Goal: Task Accomplishment & Management: Manage account settings

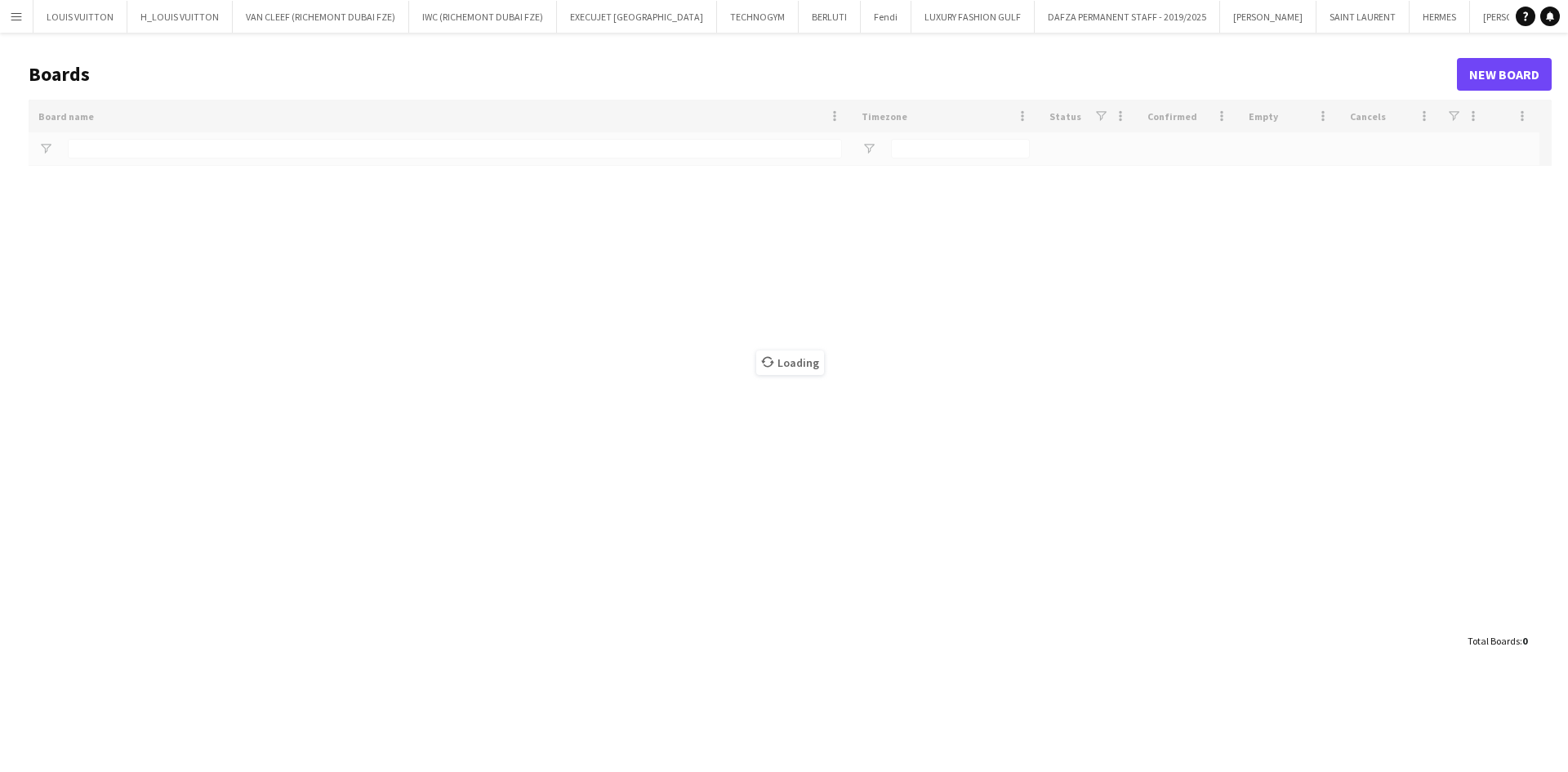
type input "****"
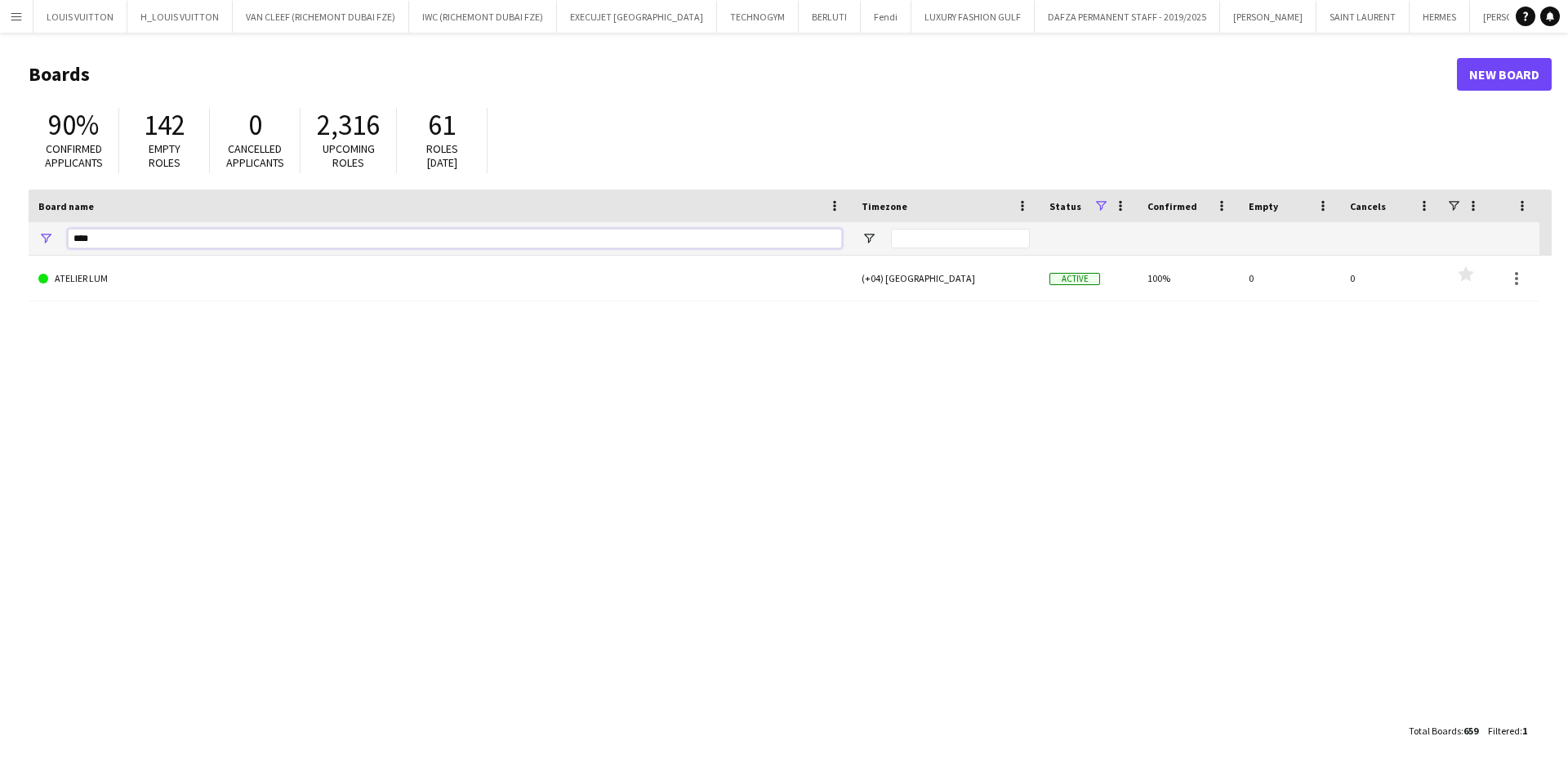
drag, startPoint x: 91, startPoint y: 231, endPoint x: 58, endPoint y: 240, distance: 34.2
click at [58, 240] on div "****" at bounding box center [441, 238] width 823 height 33
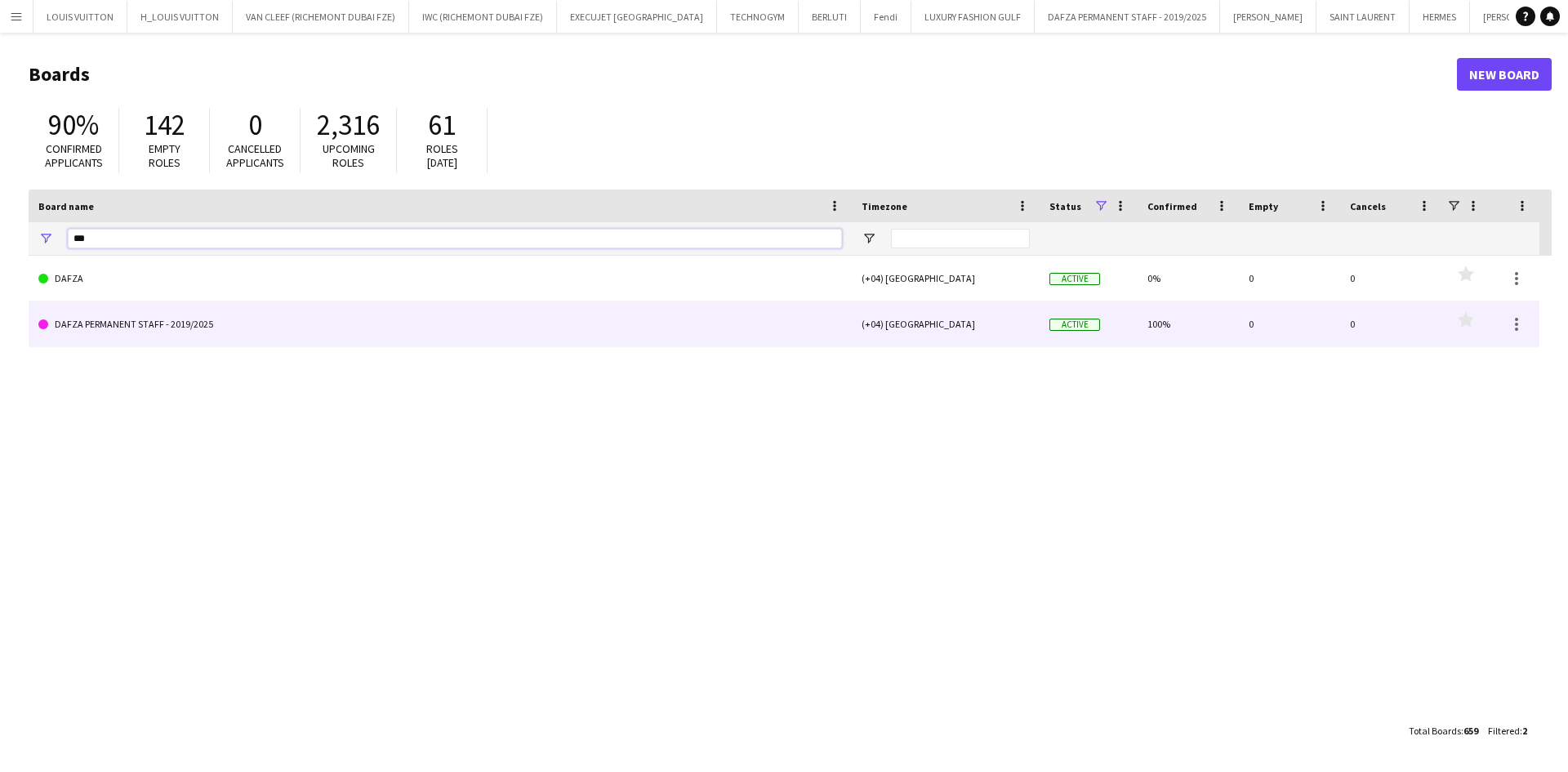
type input "***"
click at [109, 334] on link "DAFZA PERMANENT STAFF - 2019/2025" at bounding box center [441, 324] width 803 height 46
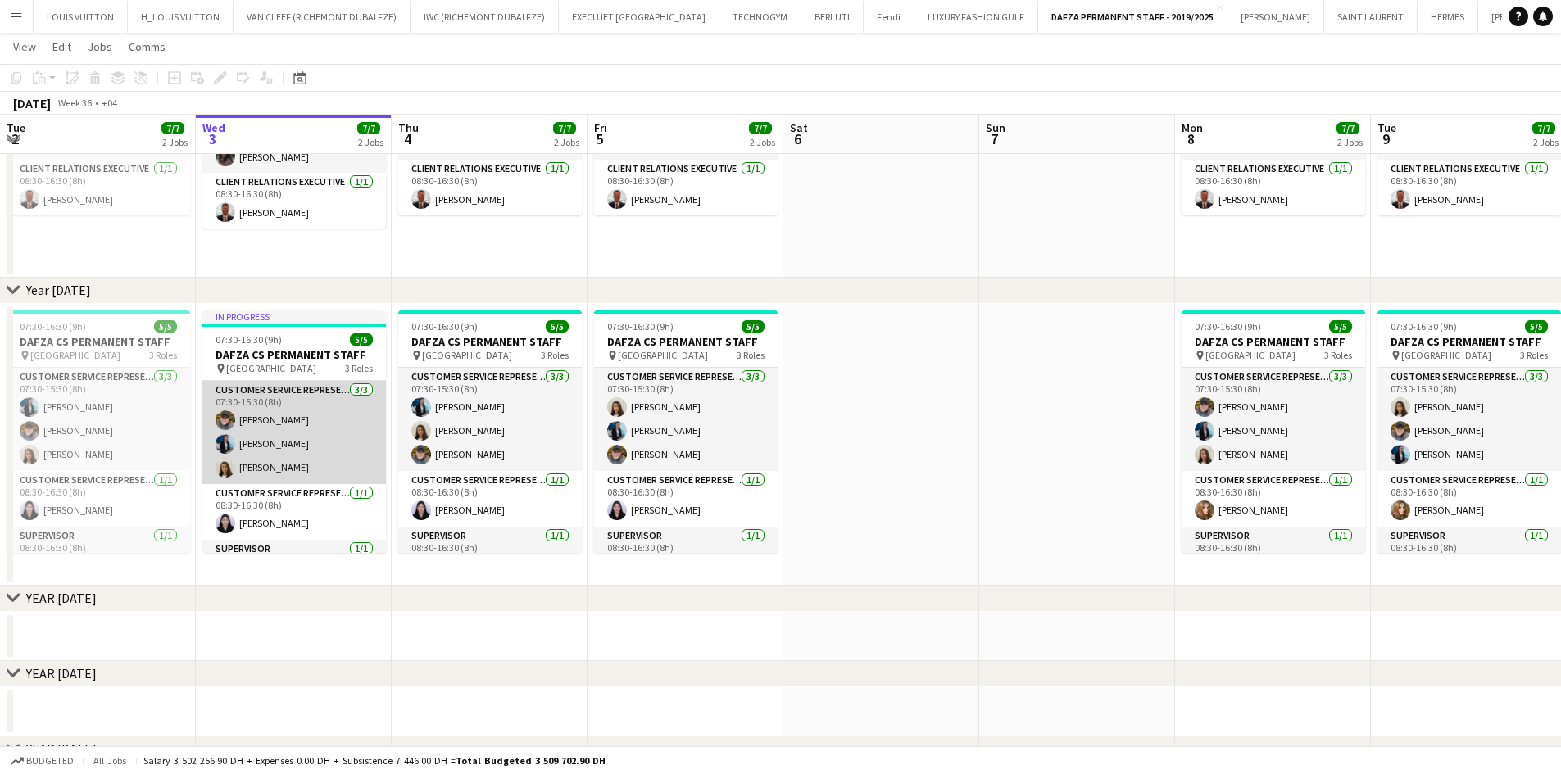
scroll to position [246, 0]
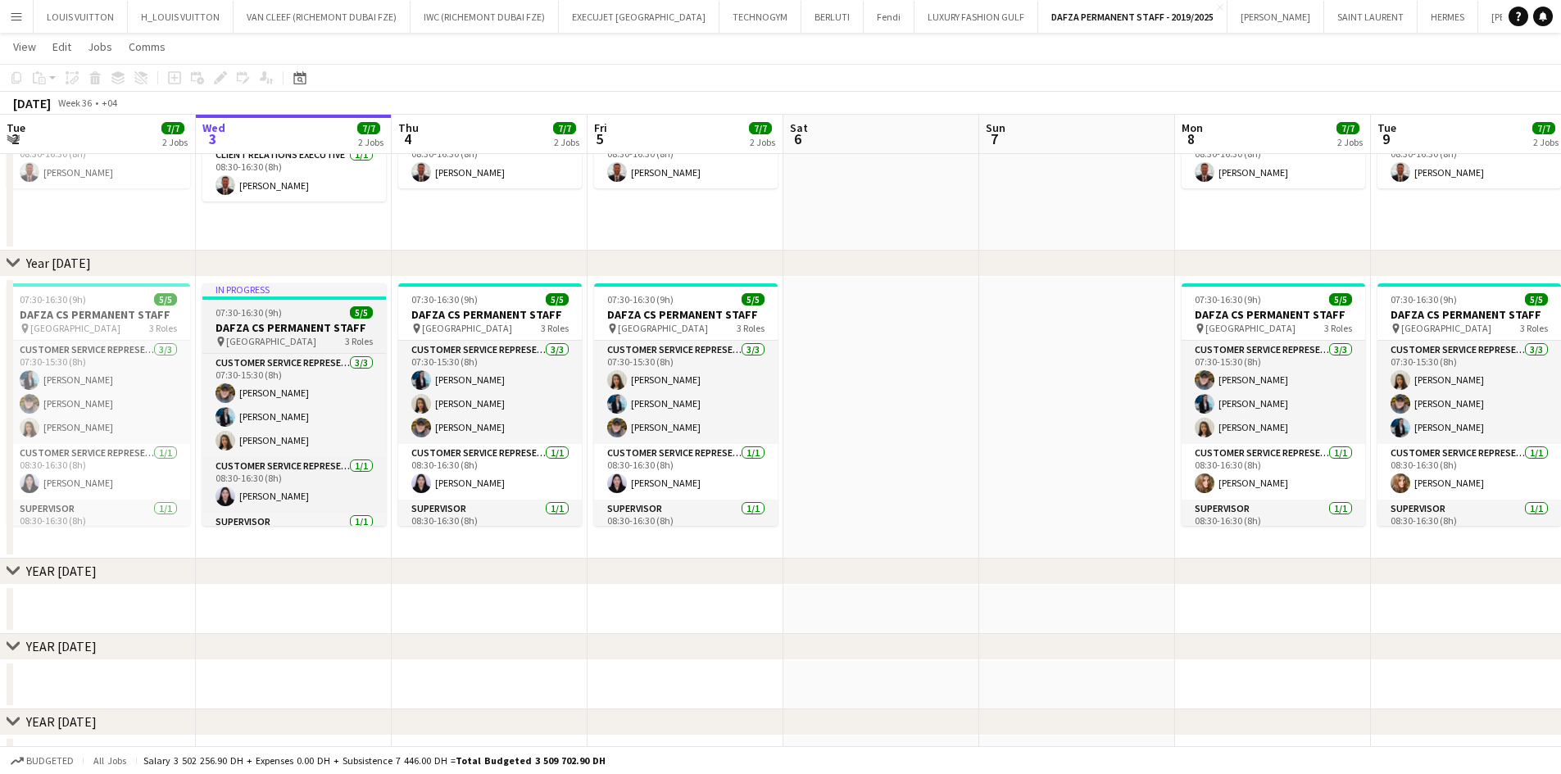
click at [250, 315] on span "07:30-16:30 (9h)" at bounding box center [248, 312] width 66 height 12
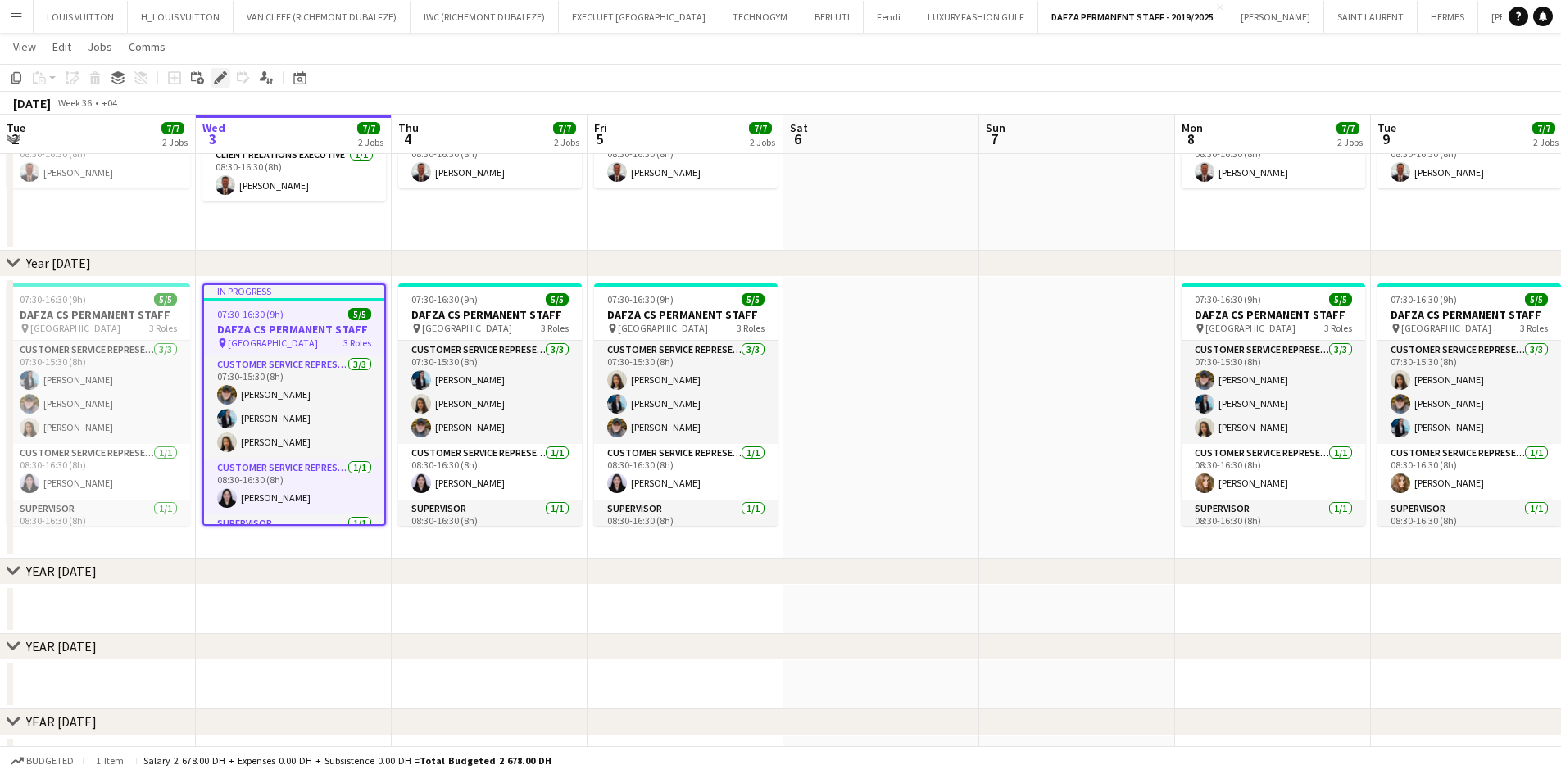
click at [216, 83] on icon at bounding box center [216, 82] width 4 height 4
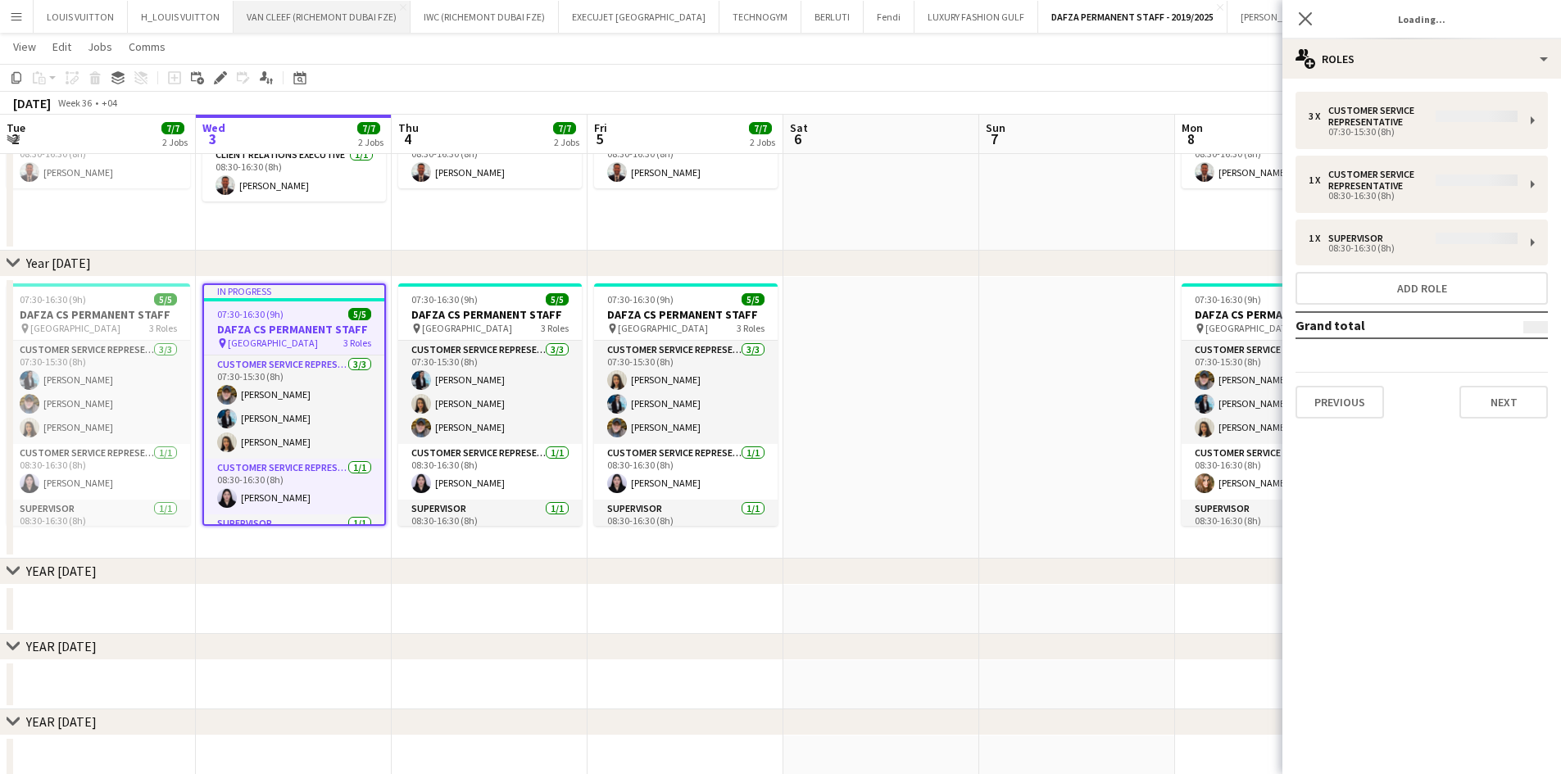
type input "**********"
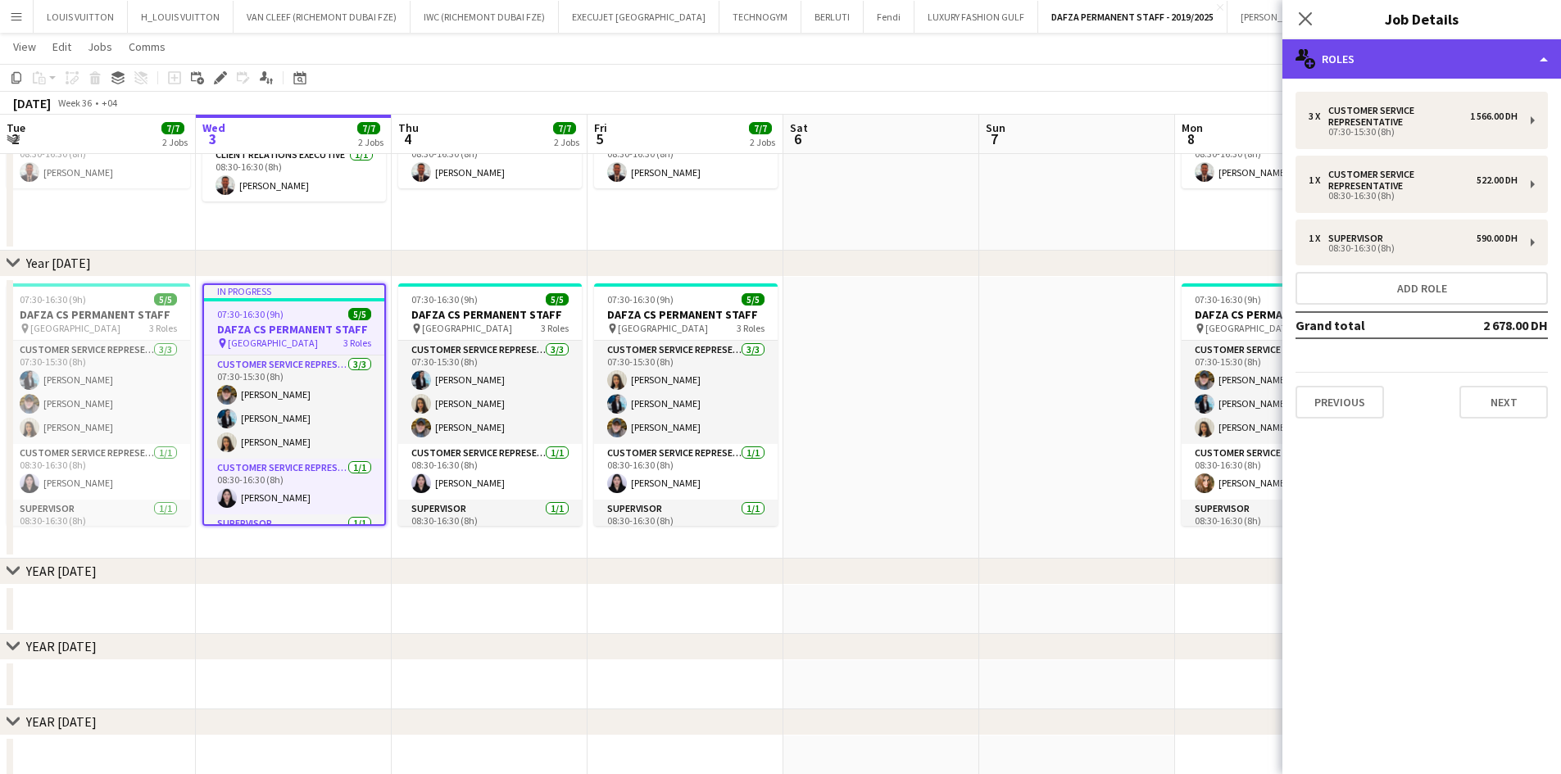
click at [1376, 61] on div "multiple-users-add Roles" at bounding box center [1421, 58] width 279 height 39
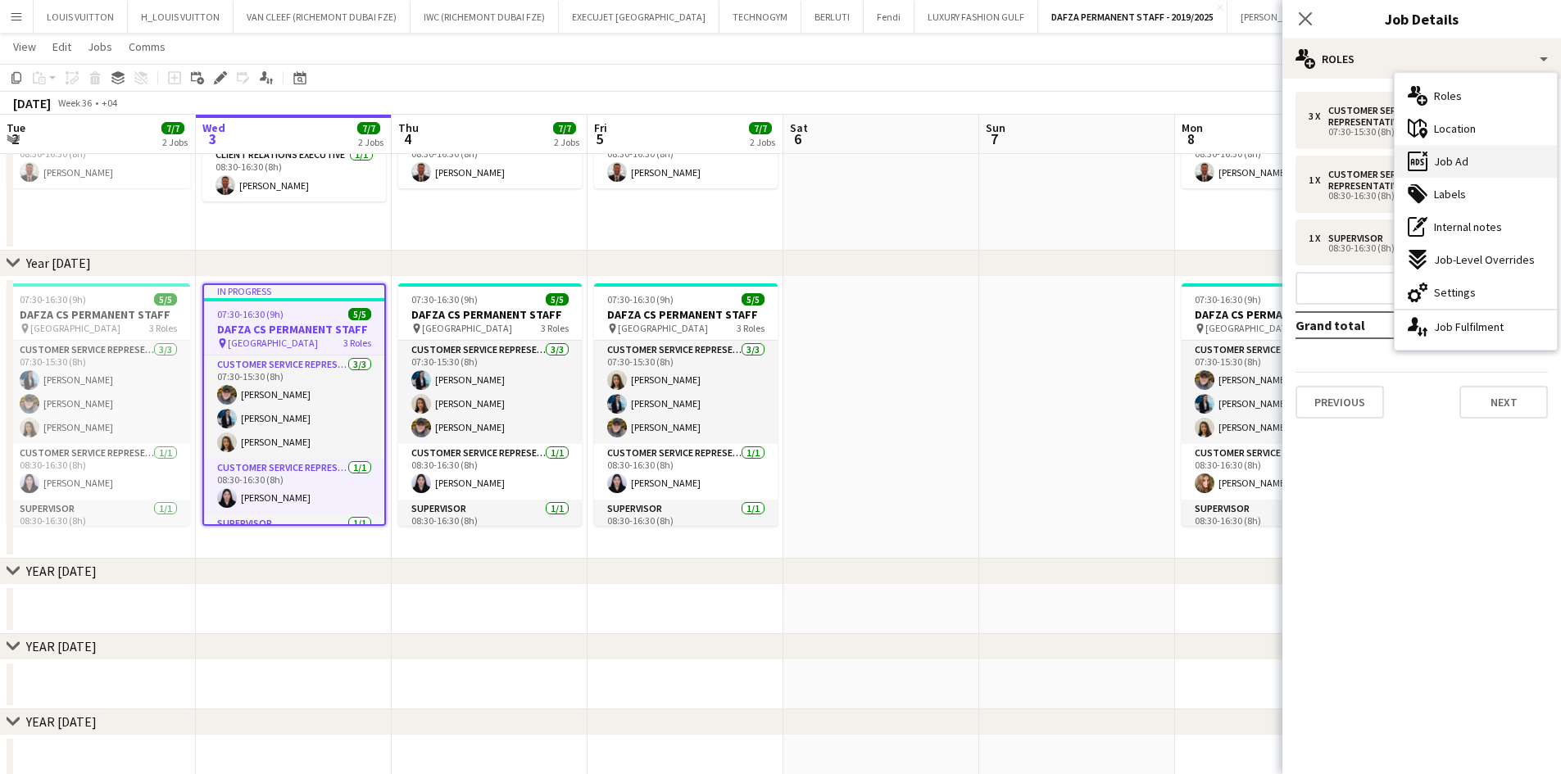
click at [1472, 157] on div "ads-window Job Ad" at bounding box center [1475, 161] width 162 height 33
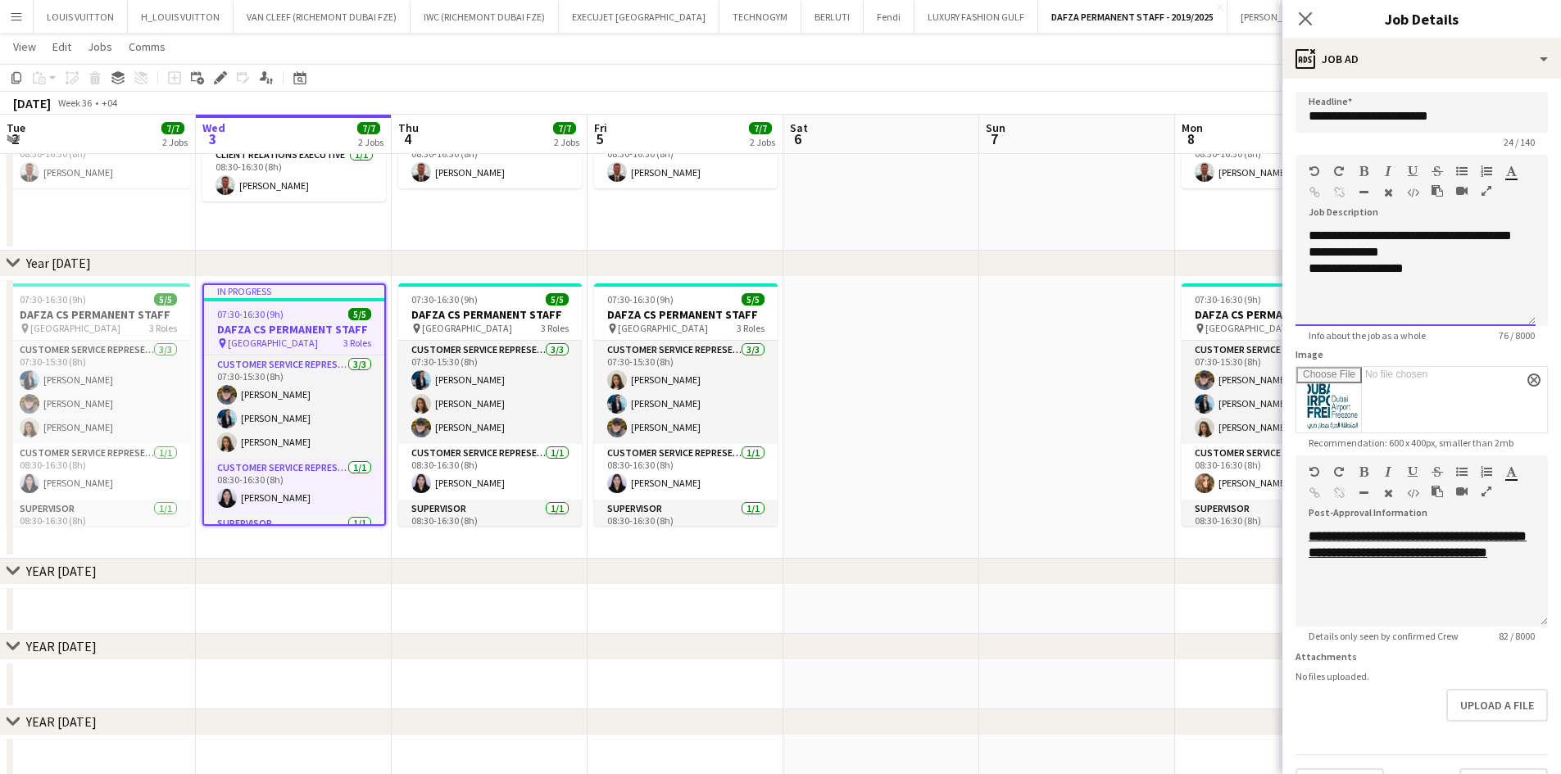
click at [1477, 277] on div "**********" at bounding box center [1415, 269] width 214 height 16
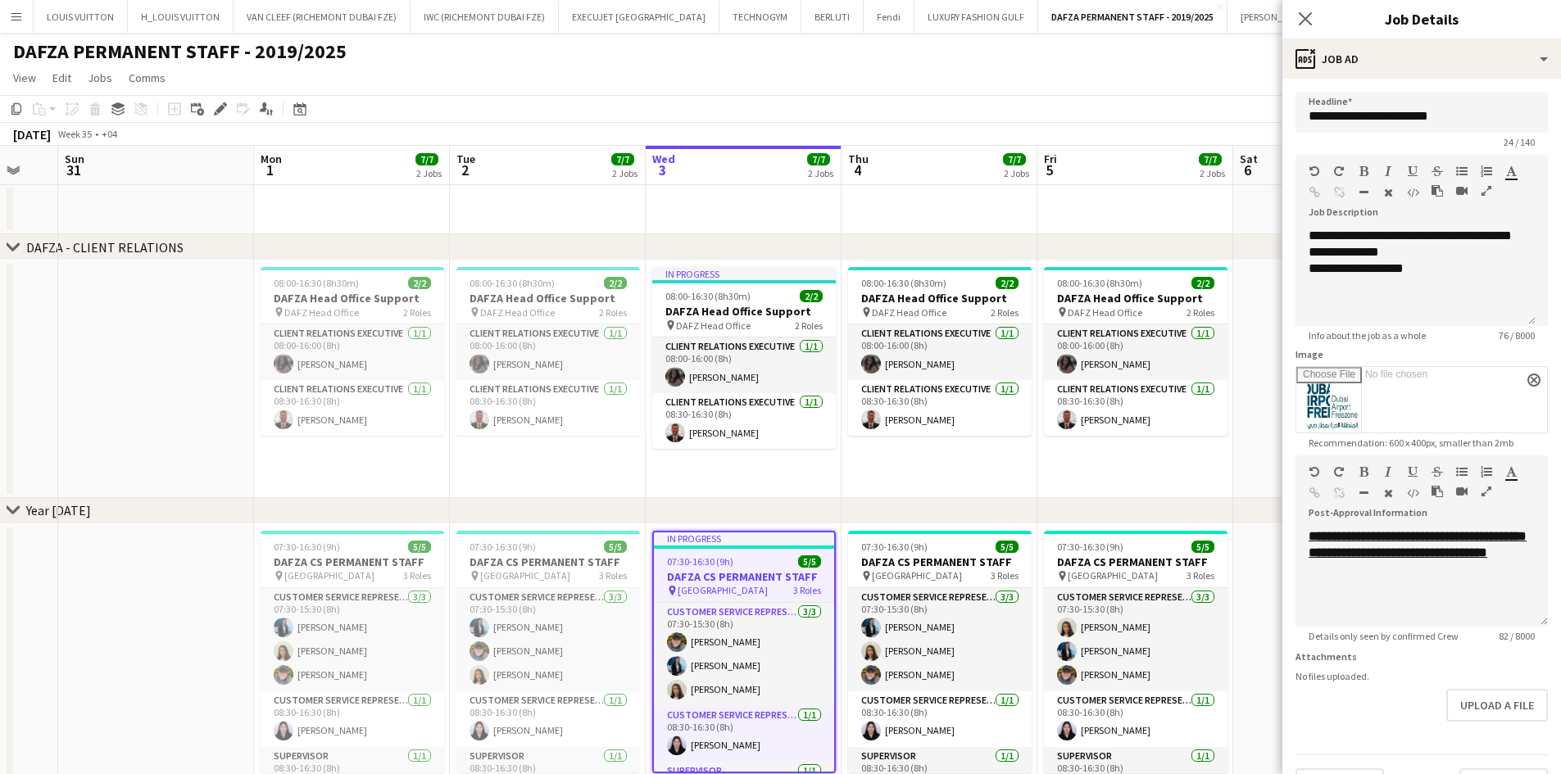
scroll to position [0, 493]
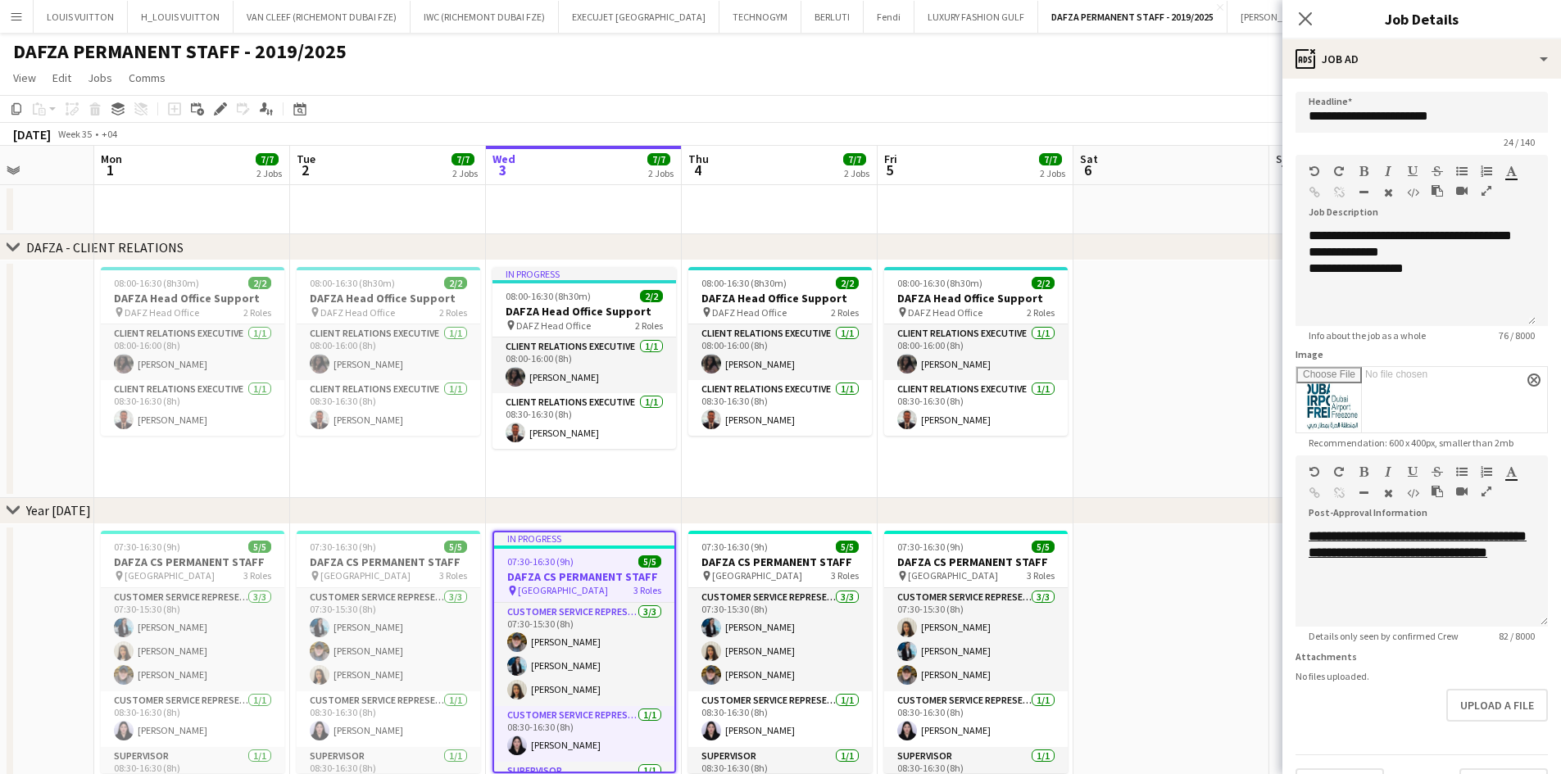
drag, startPoint x: 374, startPoint y: 610, endPoint x: 641, endPoint y: 612, distance: 267.9
click at [641, 612] on app-calendar-viewport "Fri 29 Sat 30 Sun 31 Mon 1 7/7 2 Jobs Tue 2 7/7 2 Jobs Wed 3 7/7 2 Jobs Thu 4 7…" at bounding box center [780, 702] width 1561 height 1112
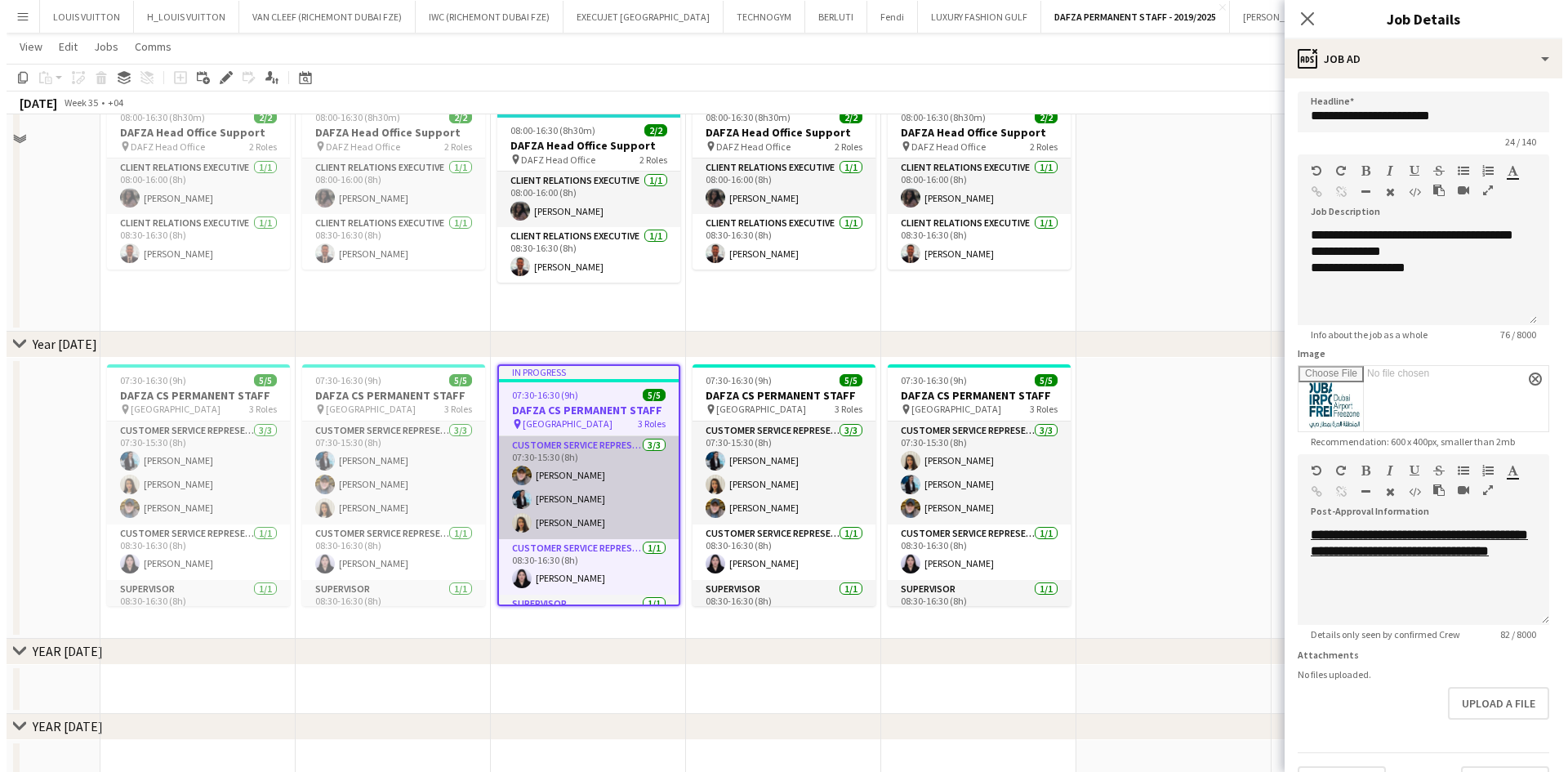
scroll to position [0, 0]
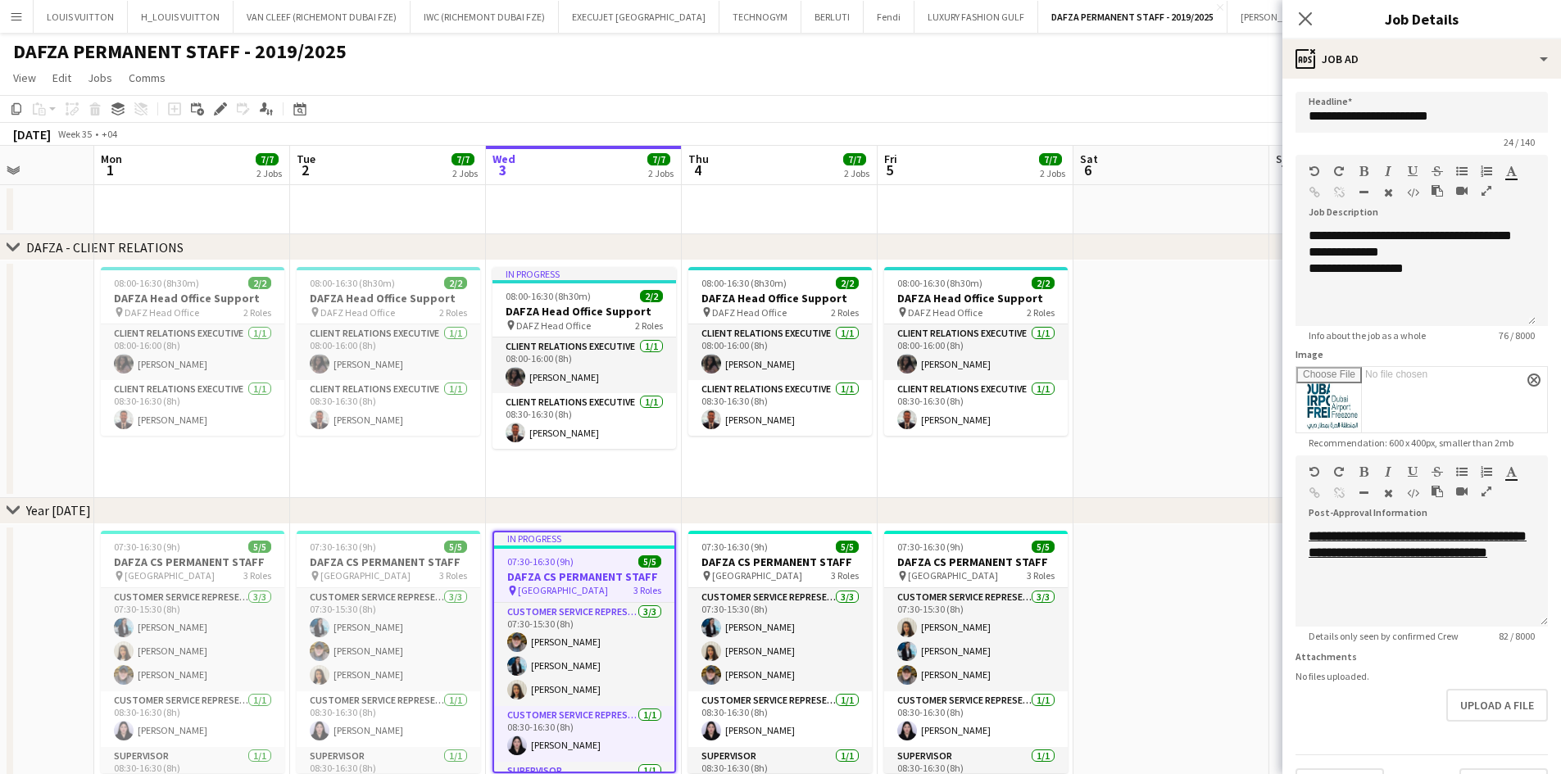
click at [923, 66] on app-page-menu "View Day view expanded Day view collapsed Month view Date picker Jump to [DATE]…" at bounding box center [780, 79] width 1561 height 31
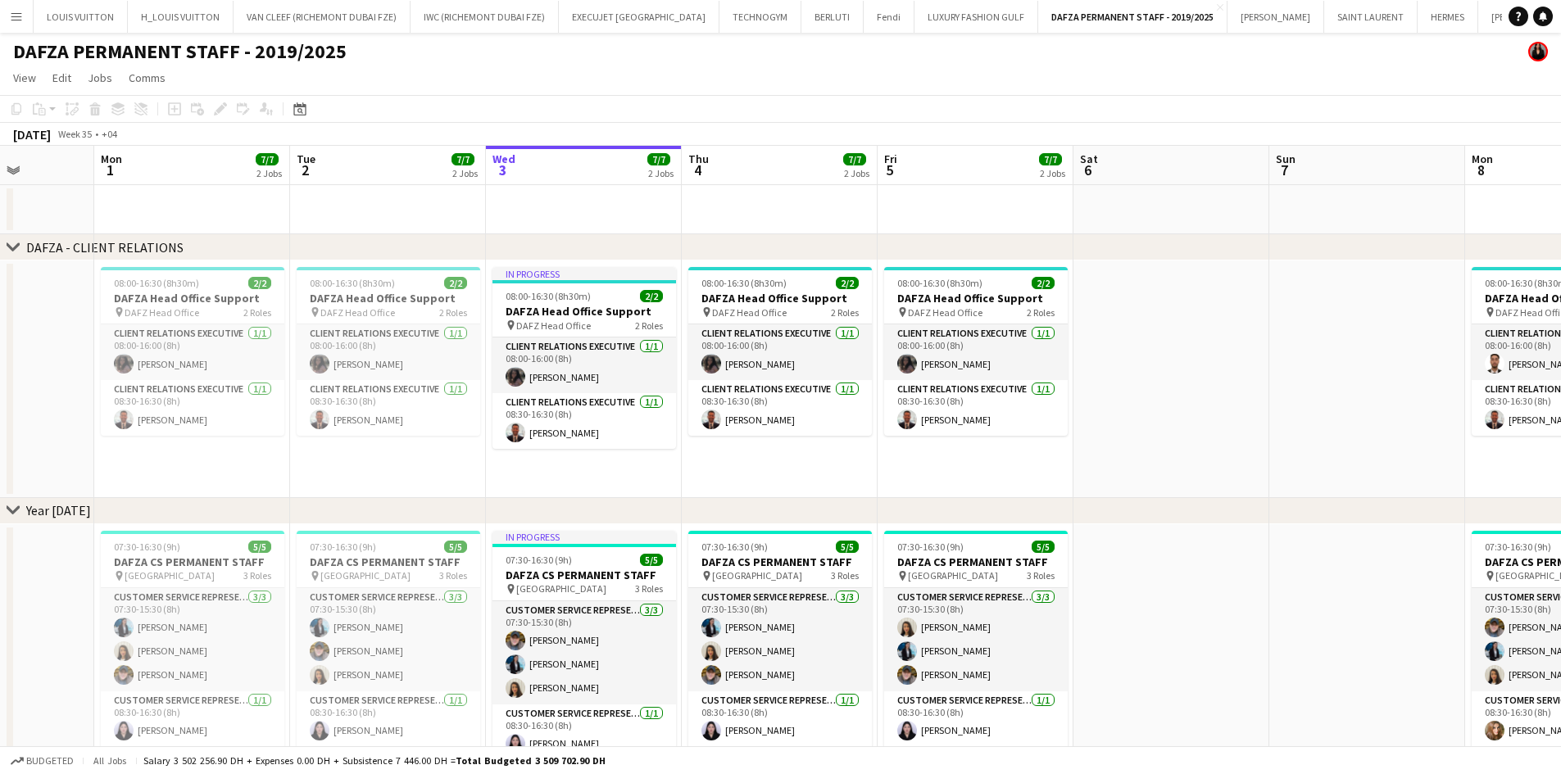
click at [19, 16] on app-icon "Menu" at bounding box center [16, 16] width 13 height 13
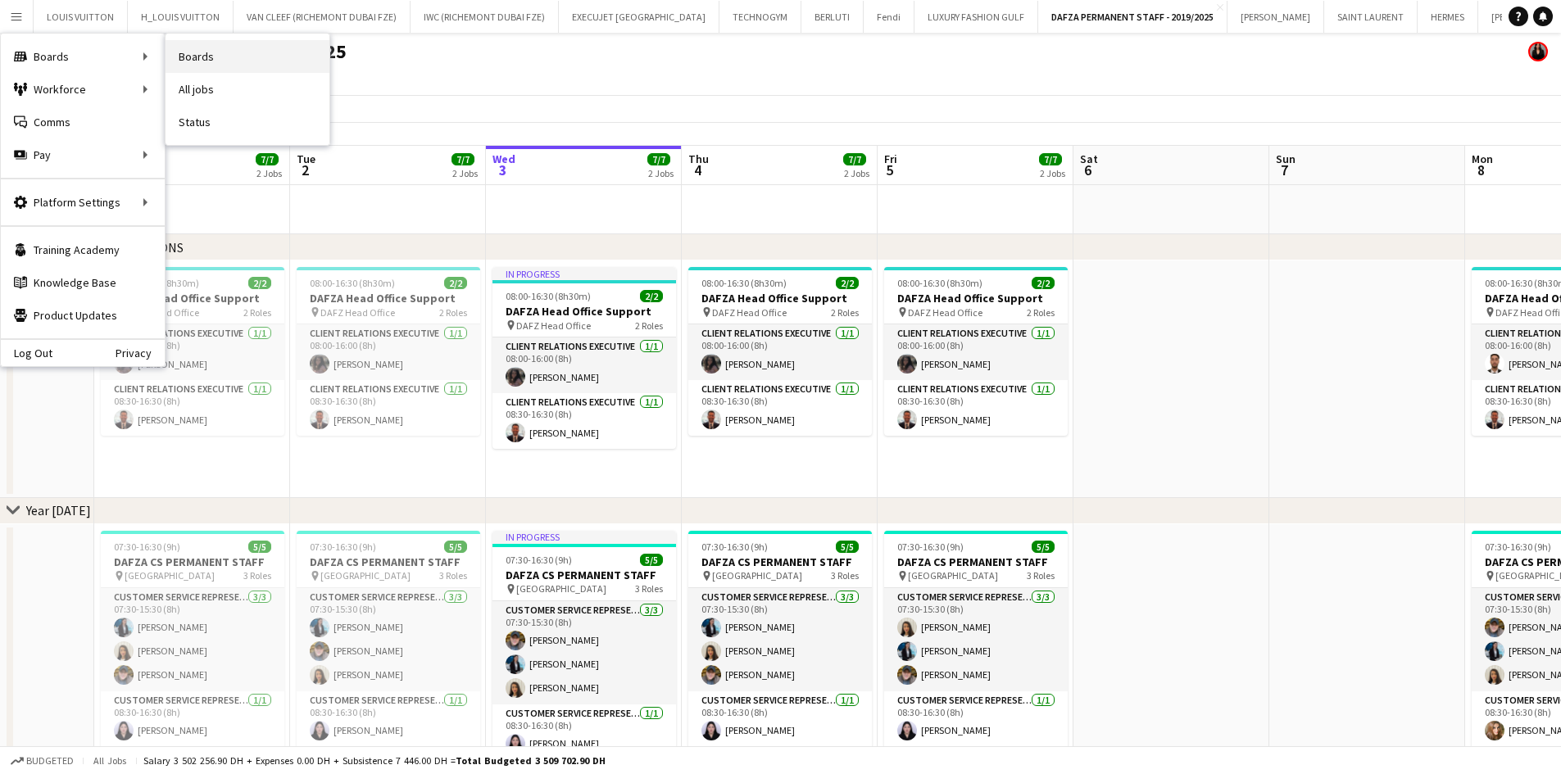
click at [240, 62] on link "Boards" at bounding box center [247, 56] width 164 height 33
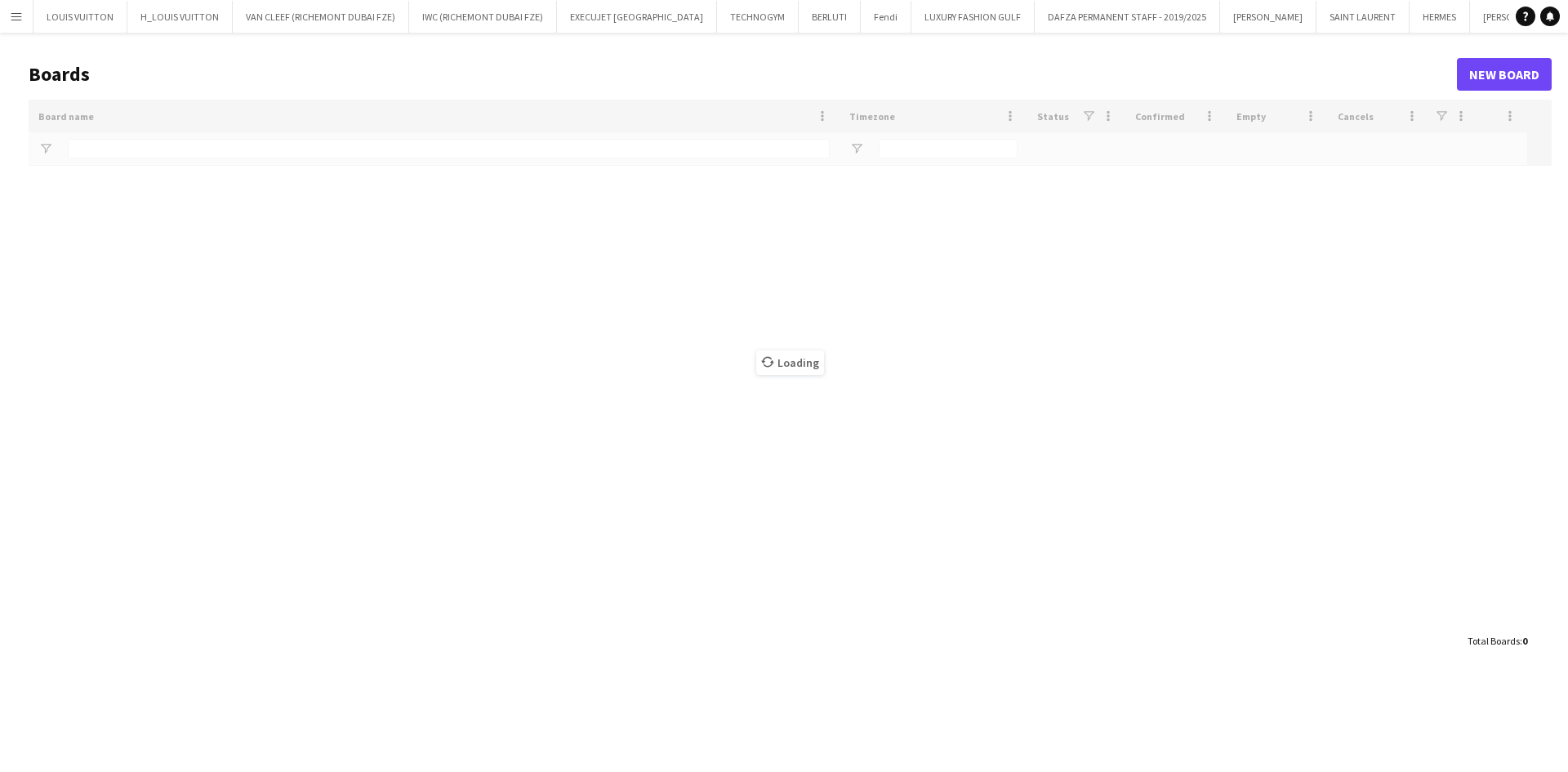
type input "***"
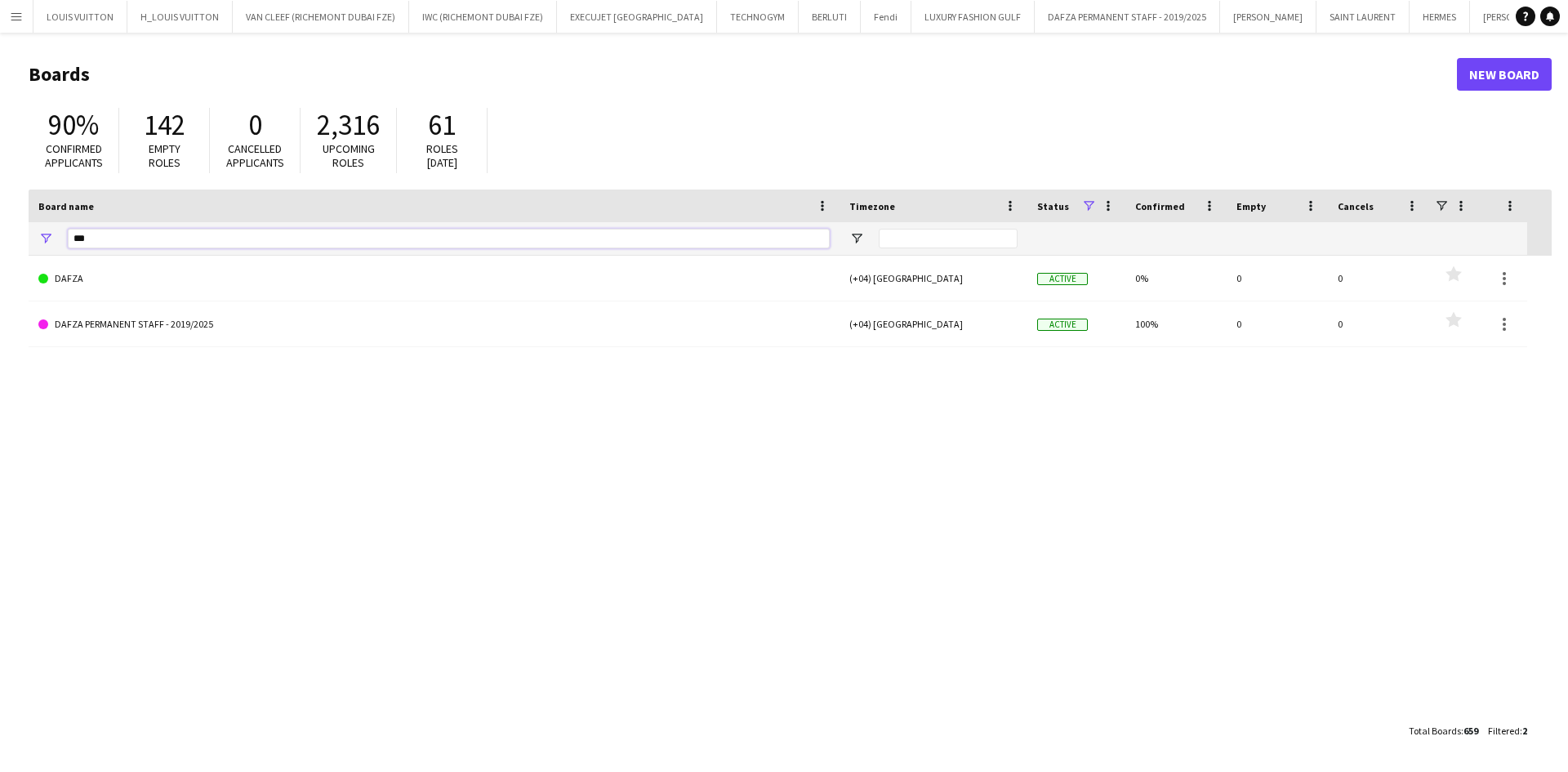
drag, startPoint x: 97, startPoint y: 240, endPoint x: 57, endPoint y: 233, distance: 40.6
click at [57, 233] on div "***" at bounding box center [434, 238] width 810 height 33
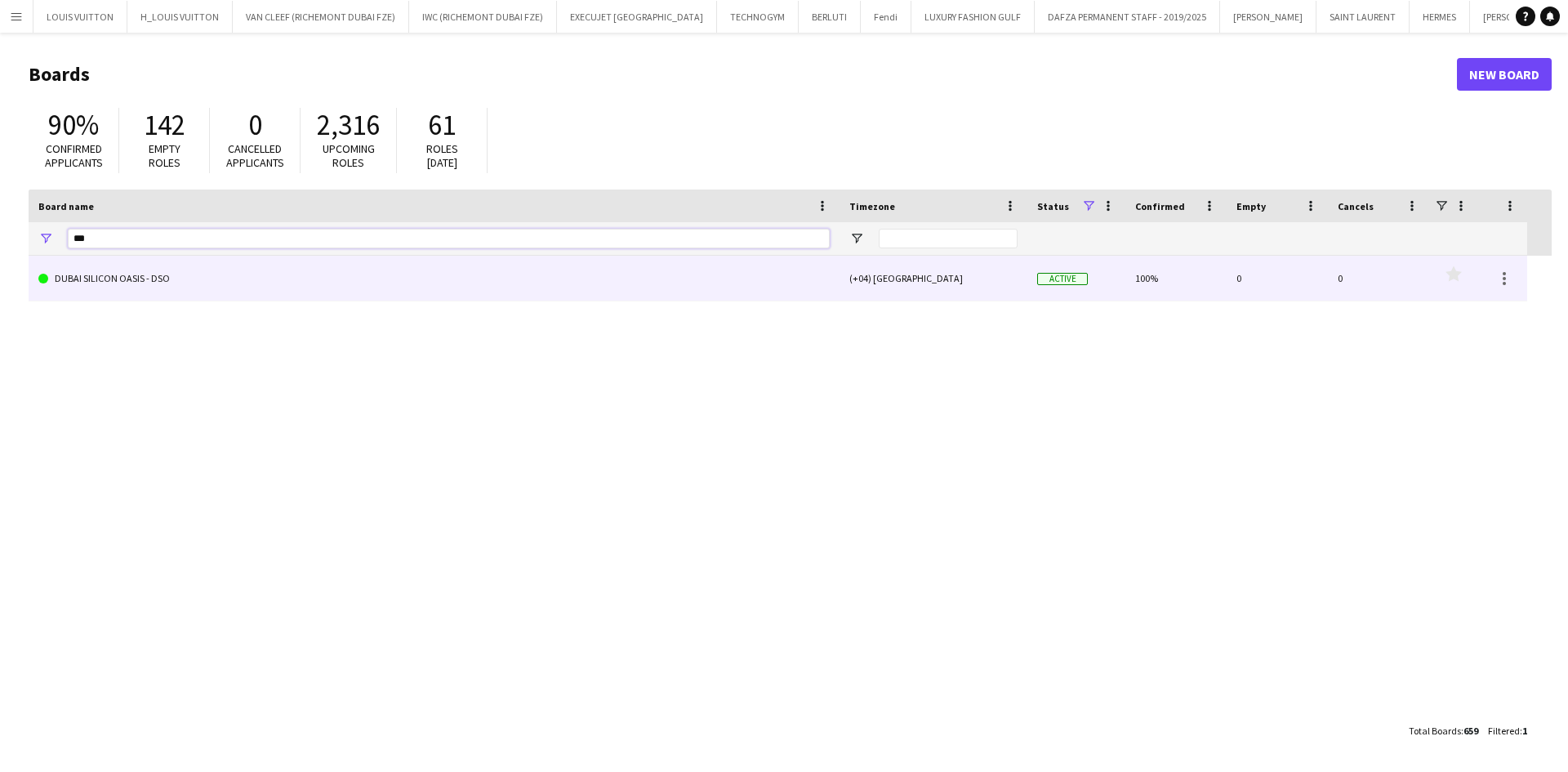
type input "***"
click at [170, 275] on link "DUBAI SILICON OASIS - DSO" at bounding box center [435, 278] width 791 height 46
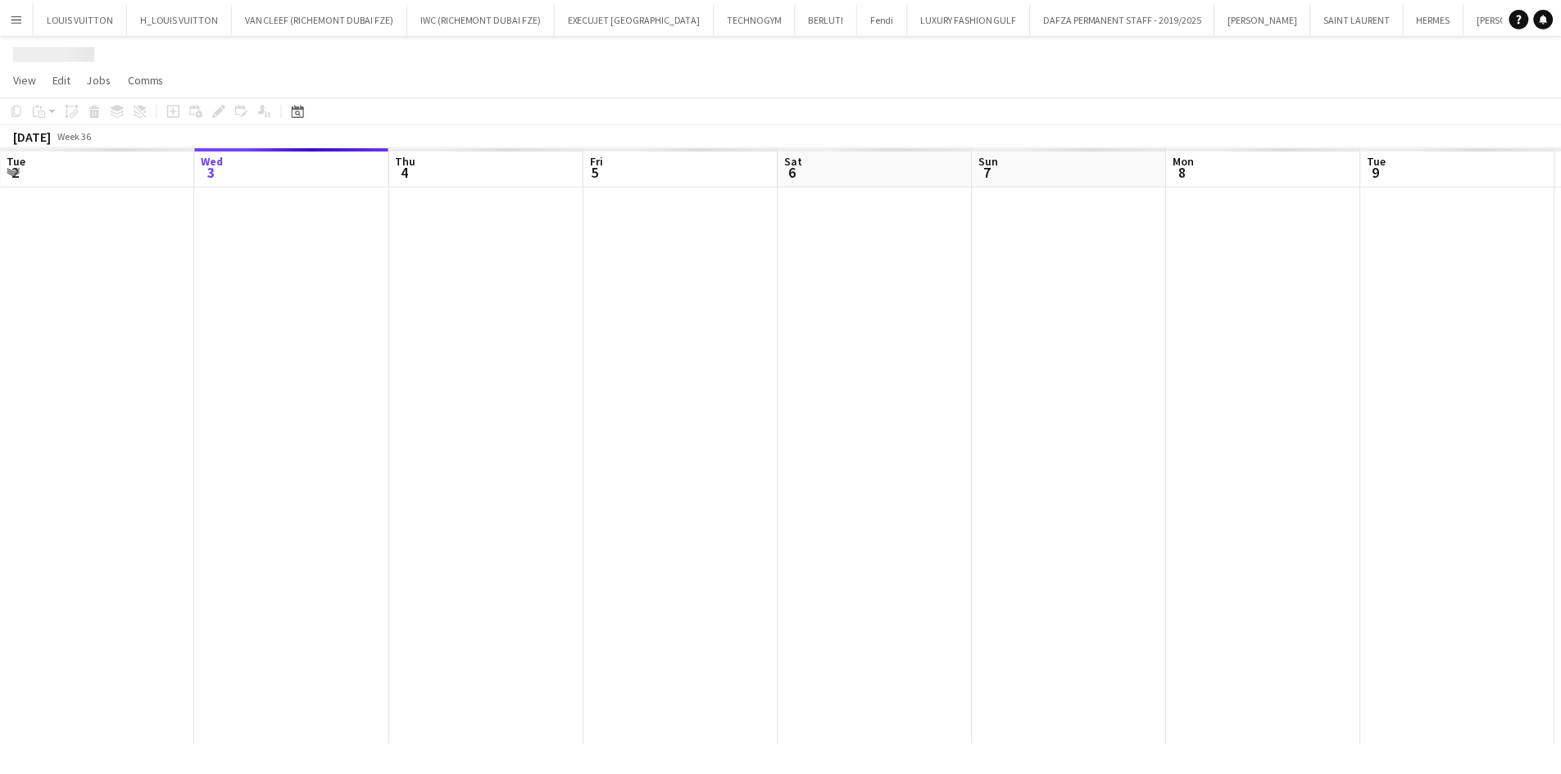
scroll to position [0, 528]
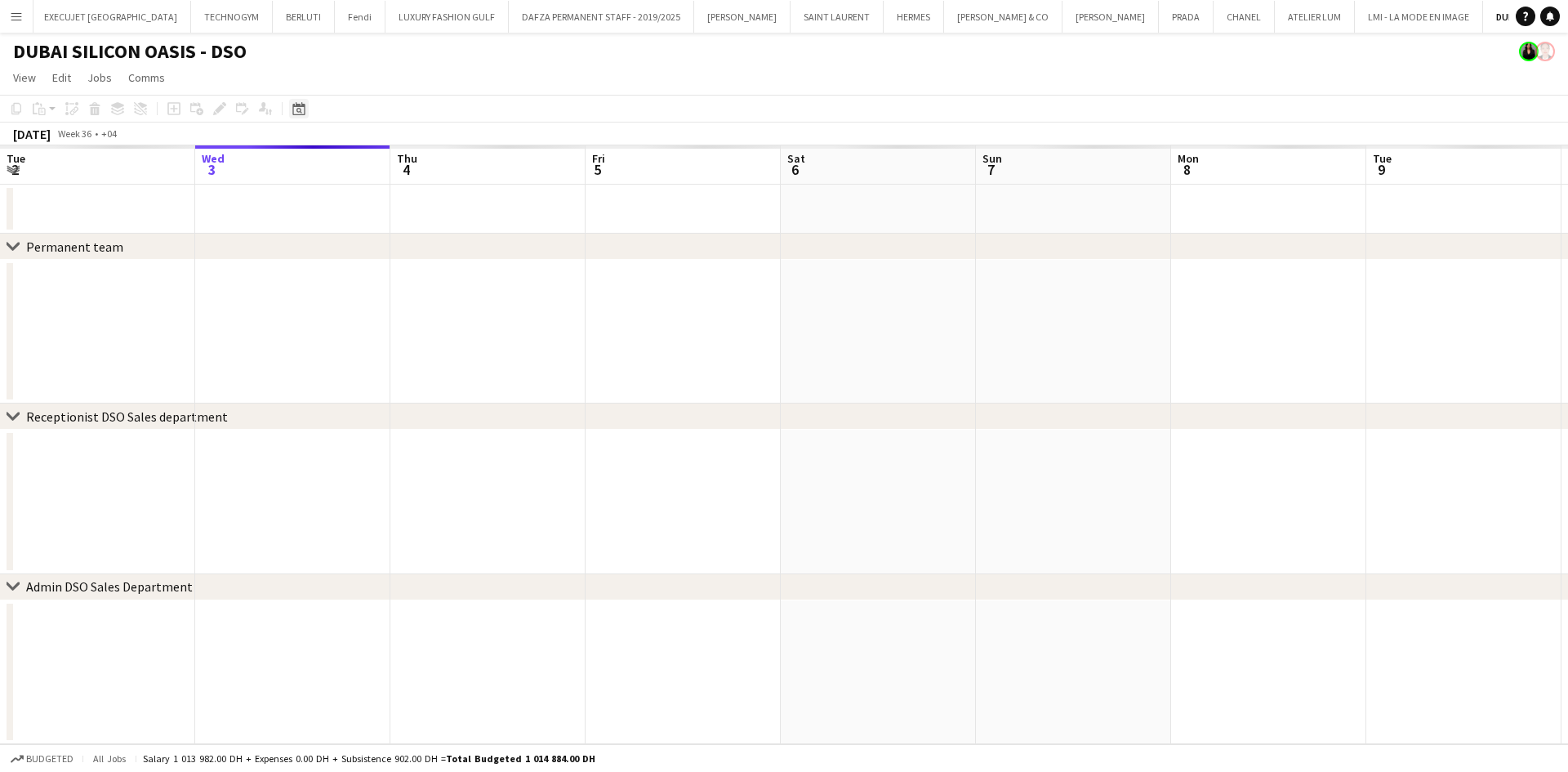
click at [299, 103] on icon "Date picker" at bounding box center [298, 108] width 13 height 13
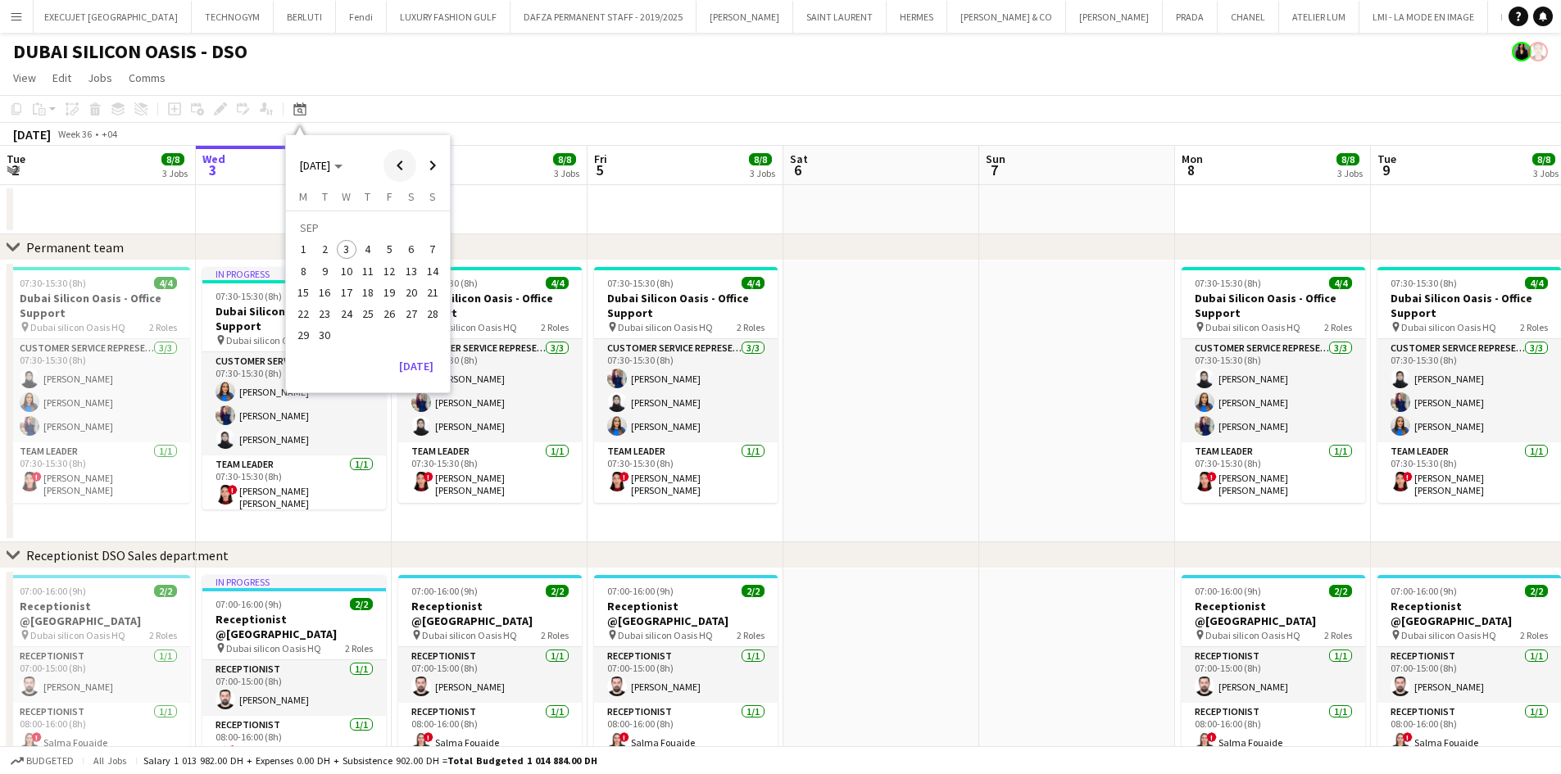
click at [395, 161] on span "Previous month" at bounding box center [399, 165] width 33 height 33
click at [397, 161] on span "Previous month" at bounding box center [399, 165] width 33 height 33
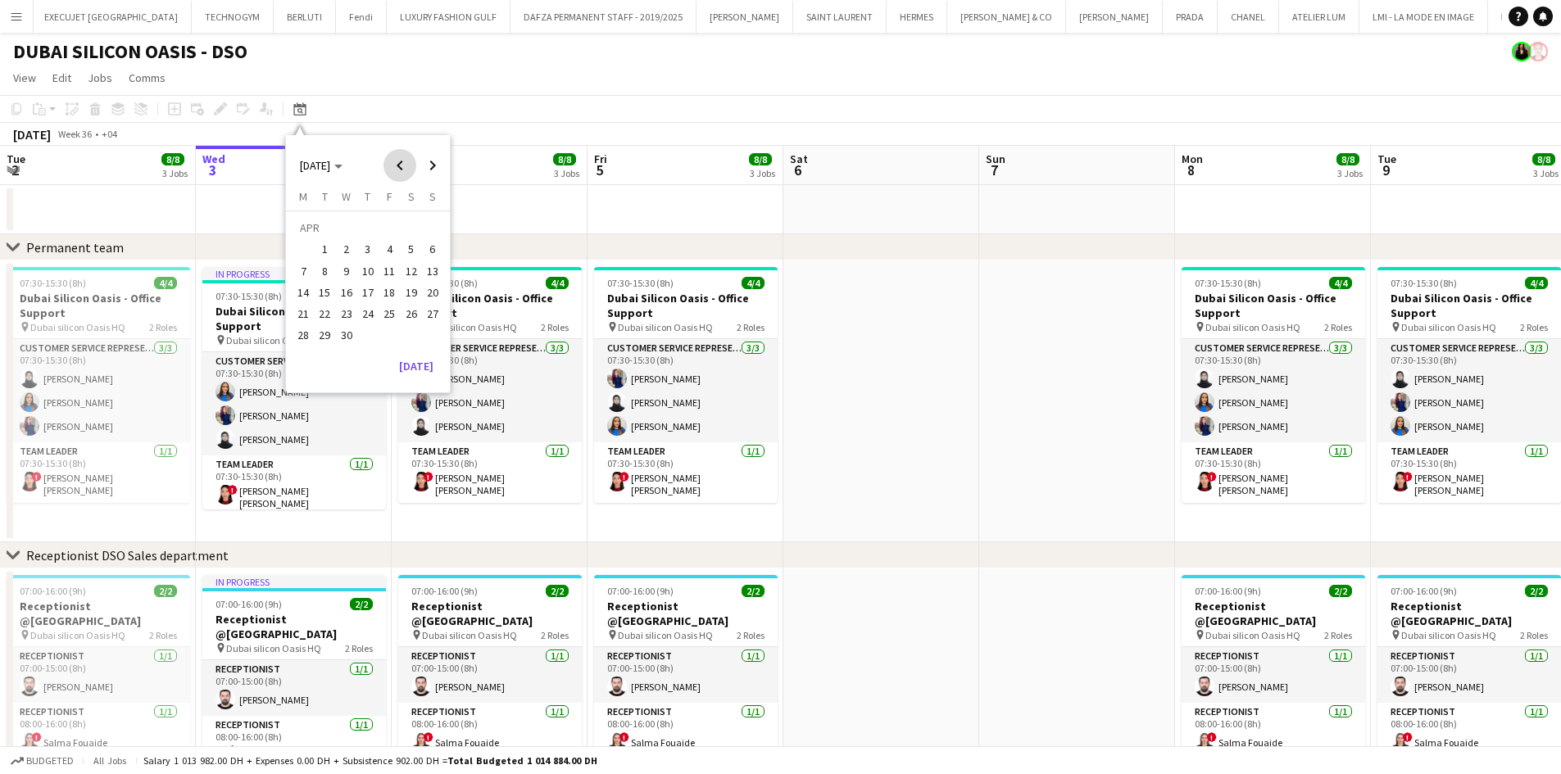
click at [397, 161] on span "Previous month" at bounding box center [399, 165] width 33 height 33
click at [433, 159] on span "Next month" at bounding box center [432, 165] width 33 height 33
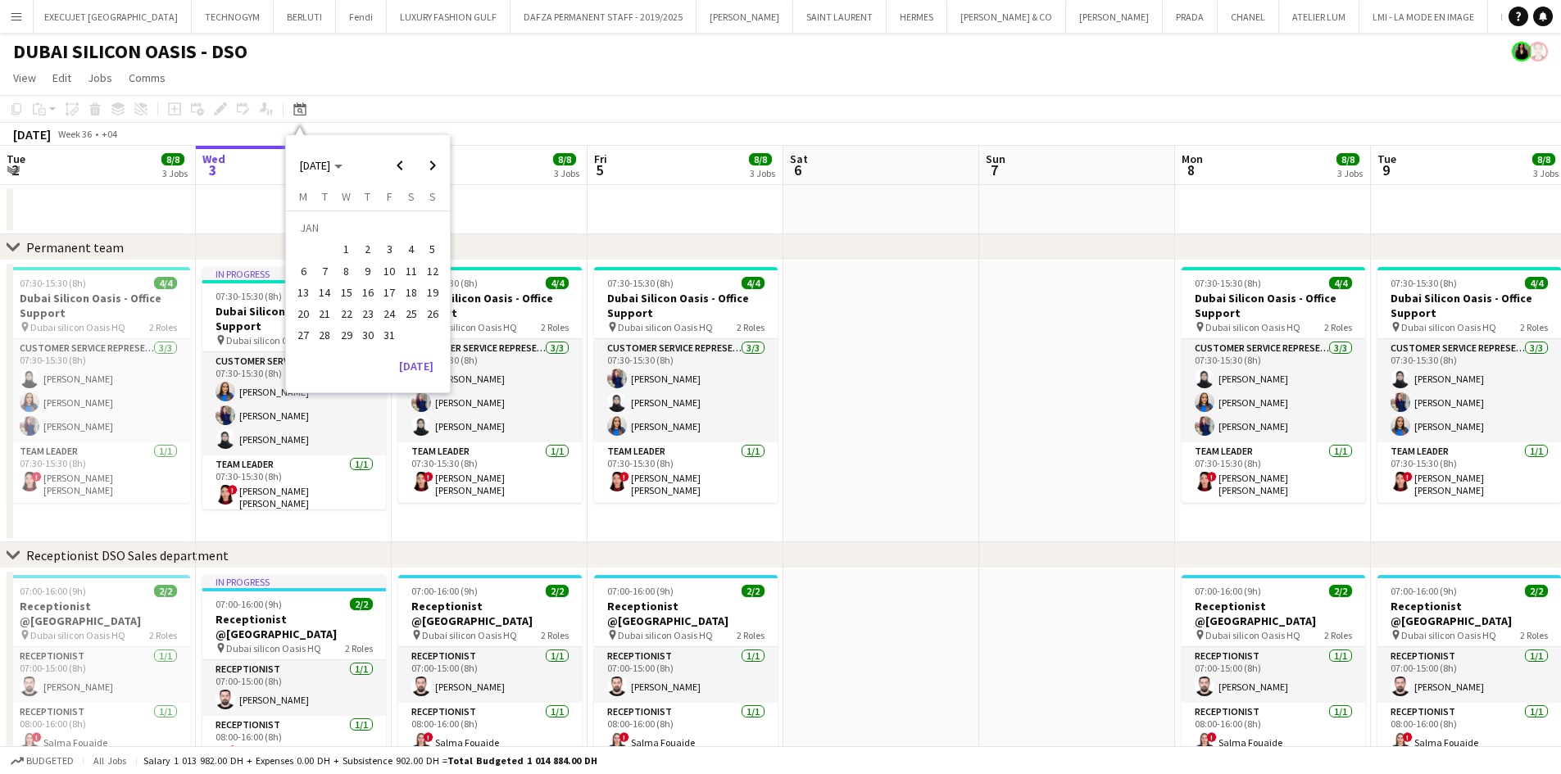
click at [347, 252] on span "1" at bounding box center [347, 250] width 20 height 20
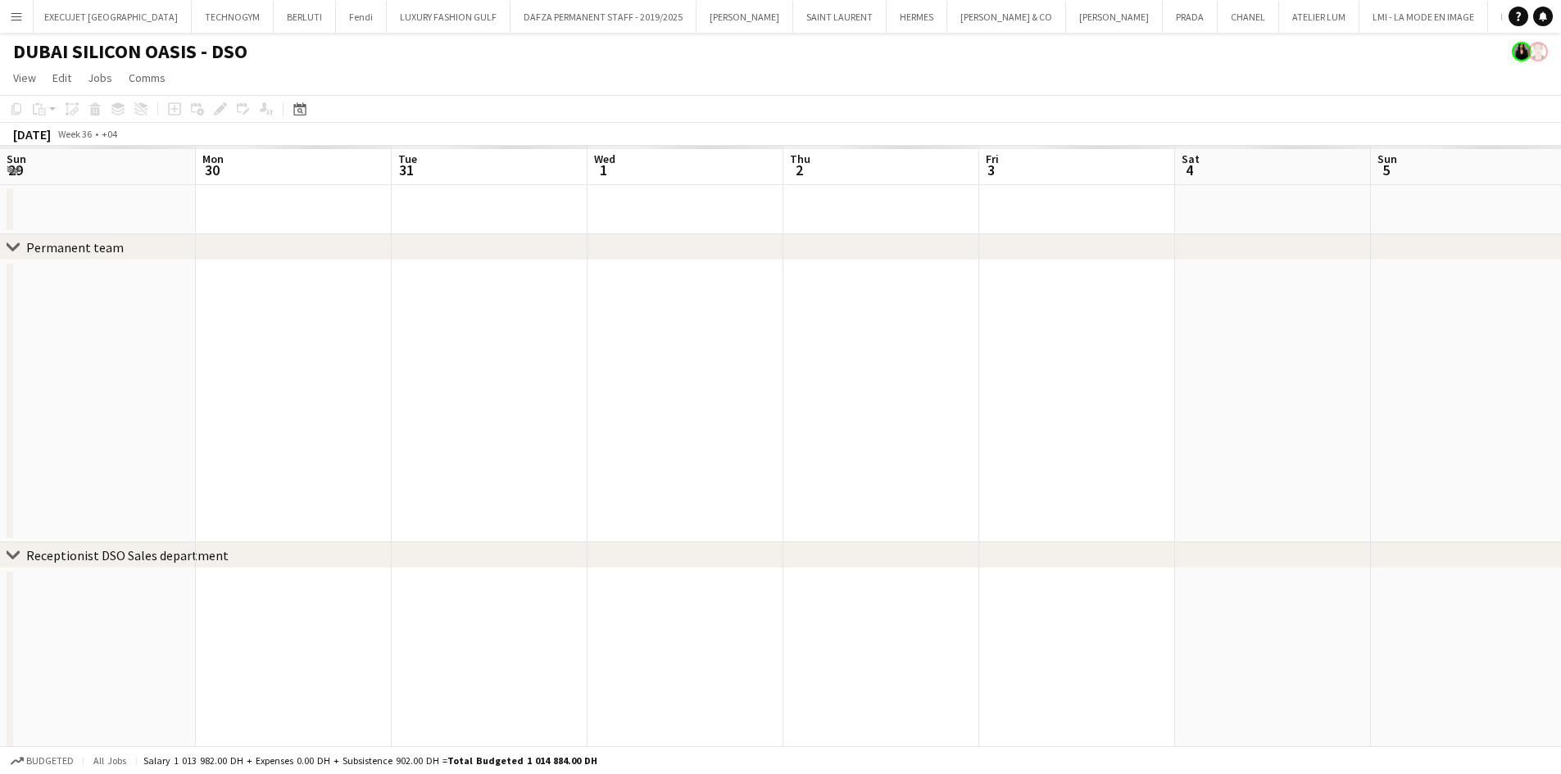
scroll to position [0, 564]
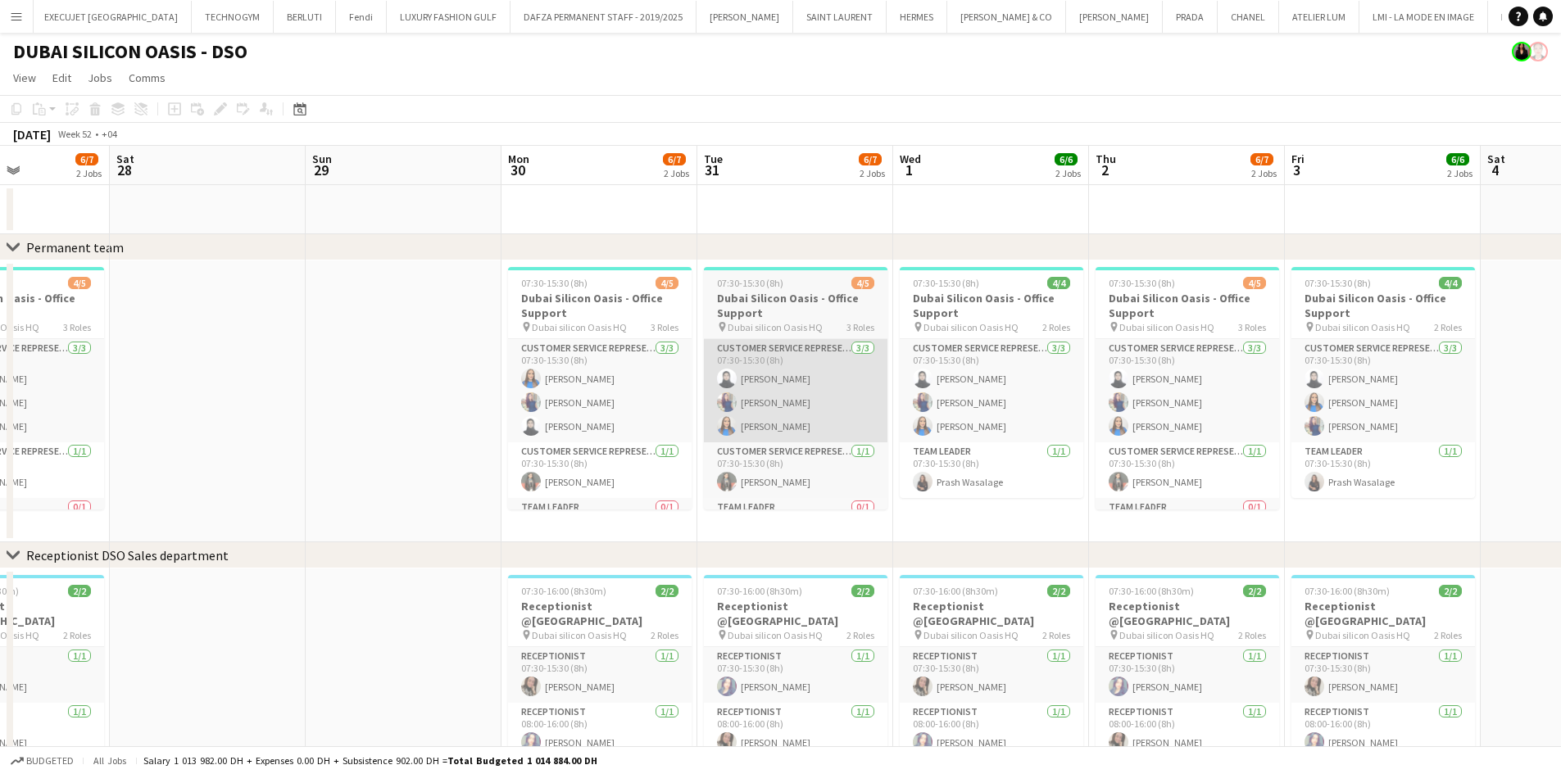
drag, startPoint x: 577, startPoint y: 368, endPoint x: 885, endPoint y: 377, distance: 308.2
click at [885, 377] on app-calendar-viewport "Wed 25 Thu 26 Fri 27 6/7 2 Jobs Sat 28 Sun 29 Mon 30 6/7 2 Jobs Tue 31 6/7 2 Jo…" at bounding box center [780, 591] width 1561 height 891
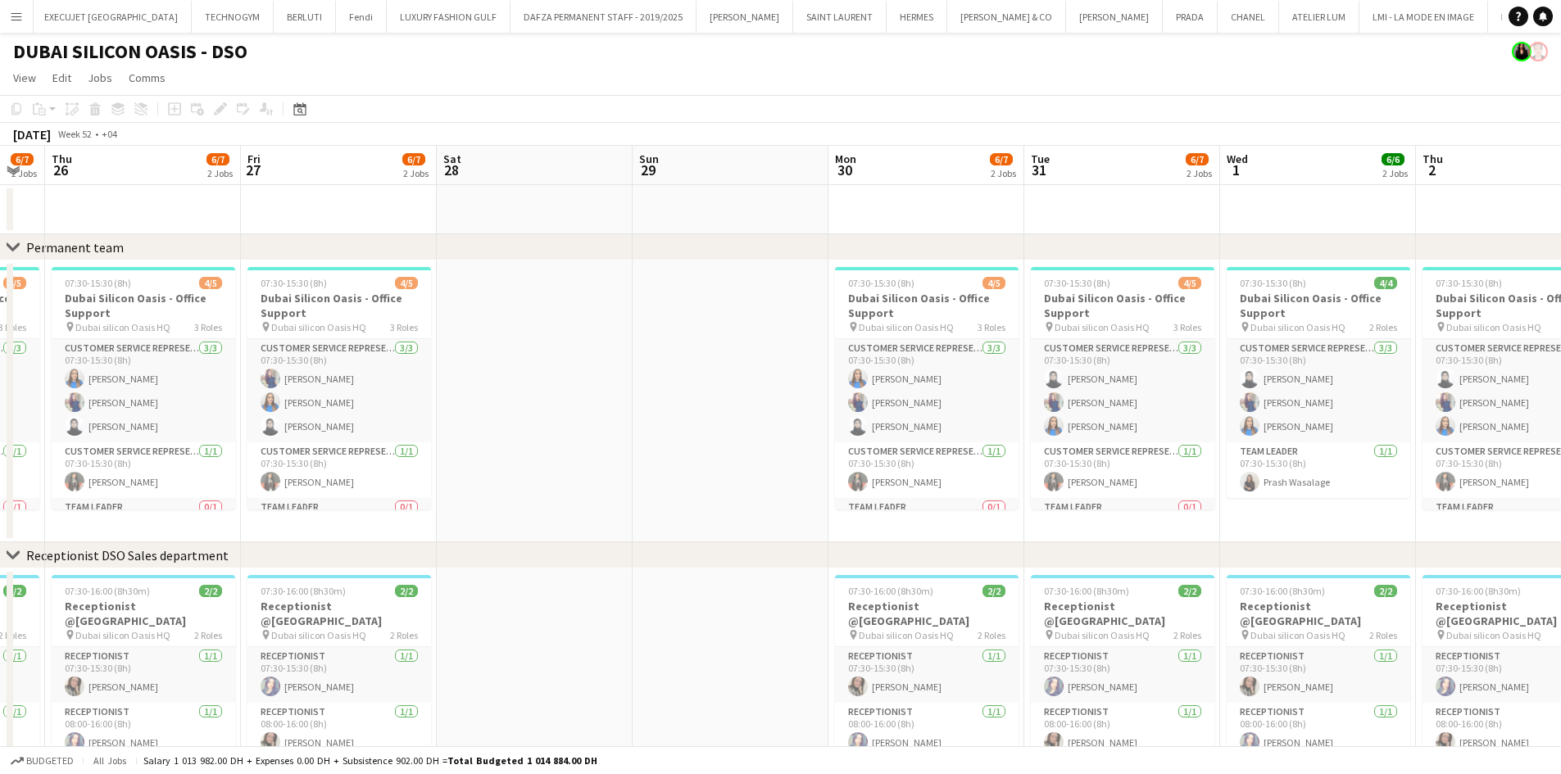
drag, startPoint x: 466, startPoint y: 381, endPoint x: 1010, endPoint y: 387, distance: 544.0
click at [973, 382] on app-calendar-viewport "Tue 24 Wed 25 6/7 2 Jobs Thu 26 6/7 2 Jobs Fri 27 6/7 2 Jobs Sat 28 Sun 29 Mon …" at bounding box center [780, 591] width 1561 height 891
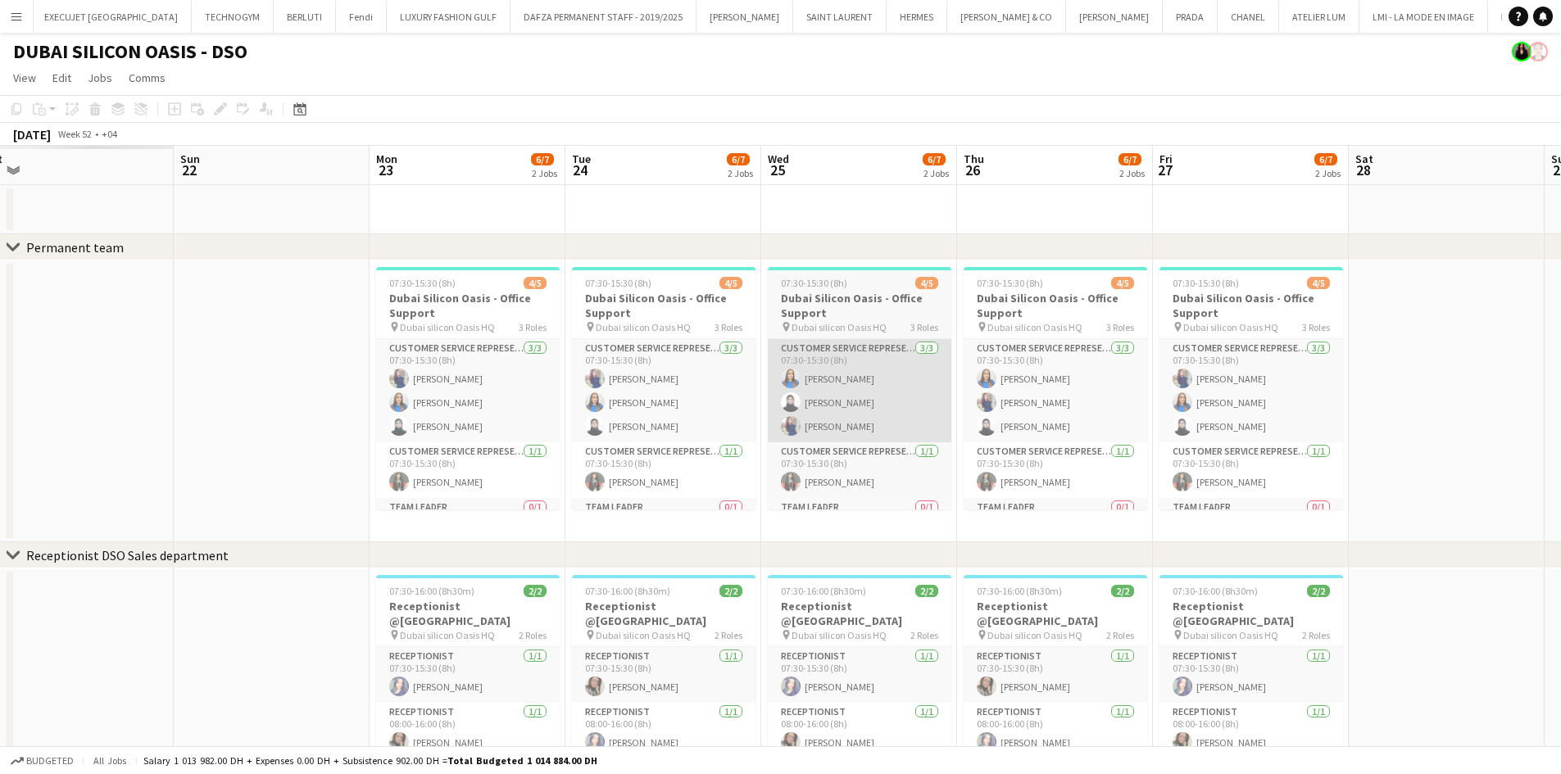
drag, startPoint x: 773, startPoint y: 373, endPoint x: 938, endPoint y: 380, distance: 165.6
click at [1026, 374] on app-calendar-viewport "Thu 19 Fri 20 Sat 21 Sun 22 Mon 23 6/7 2 Jobs Tue 24 6/7 2 Jobs Wed 25 6/7 2 Jo…" at bounding box center [780, 591] width 1561 height 891
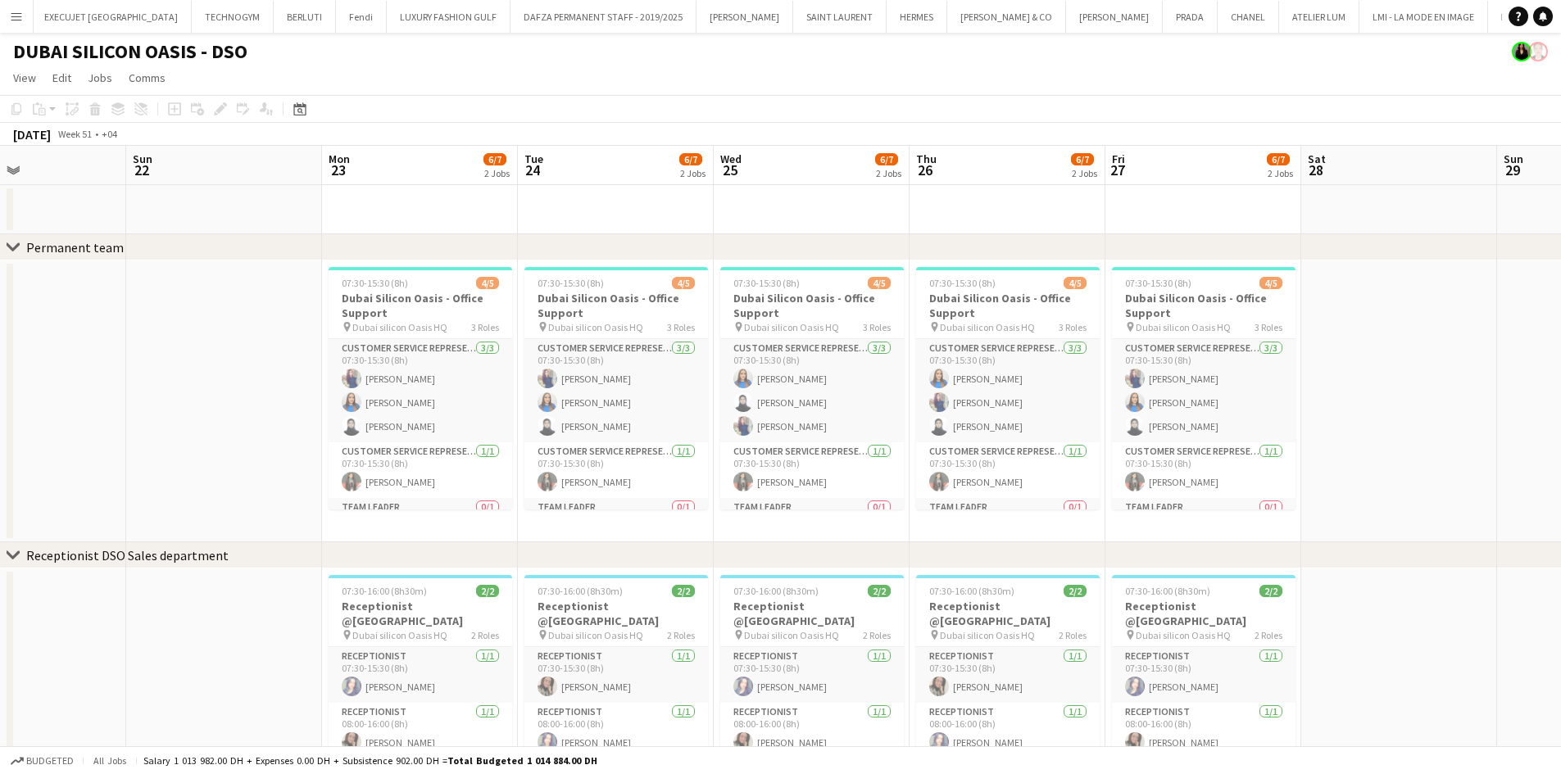
drag, startPoint x: 180, startPoint y: 398, endPoint x: 968, endPoint y: 433, distance: 788.9
click at [968, 433] on app-calendar-viewport "Thu 19 6/7 2 Jobs Fri 20 6/7 2 Jobs Sat 21 Sun 22 Mon 23 6/7 2 Jobs Tue 24 6/7 …" at bounding box center [780, 591] width 1561 height 891
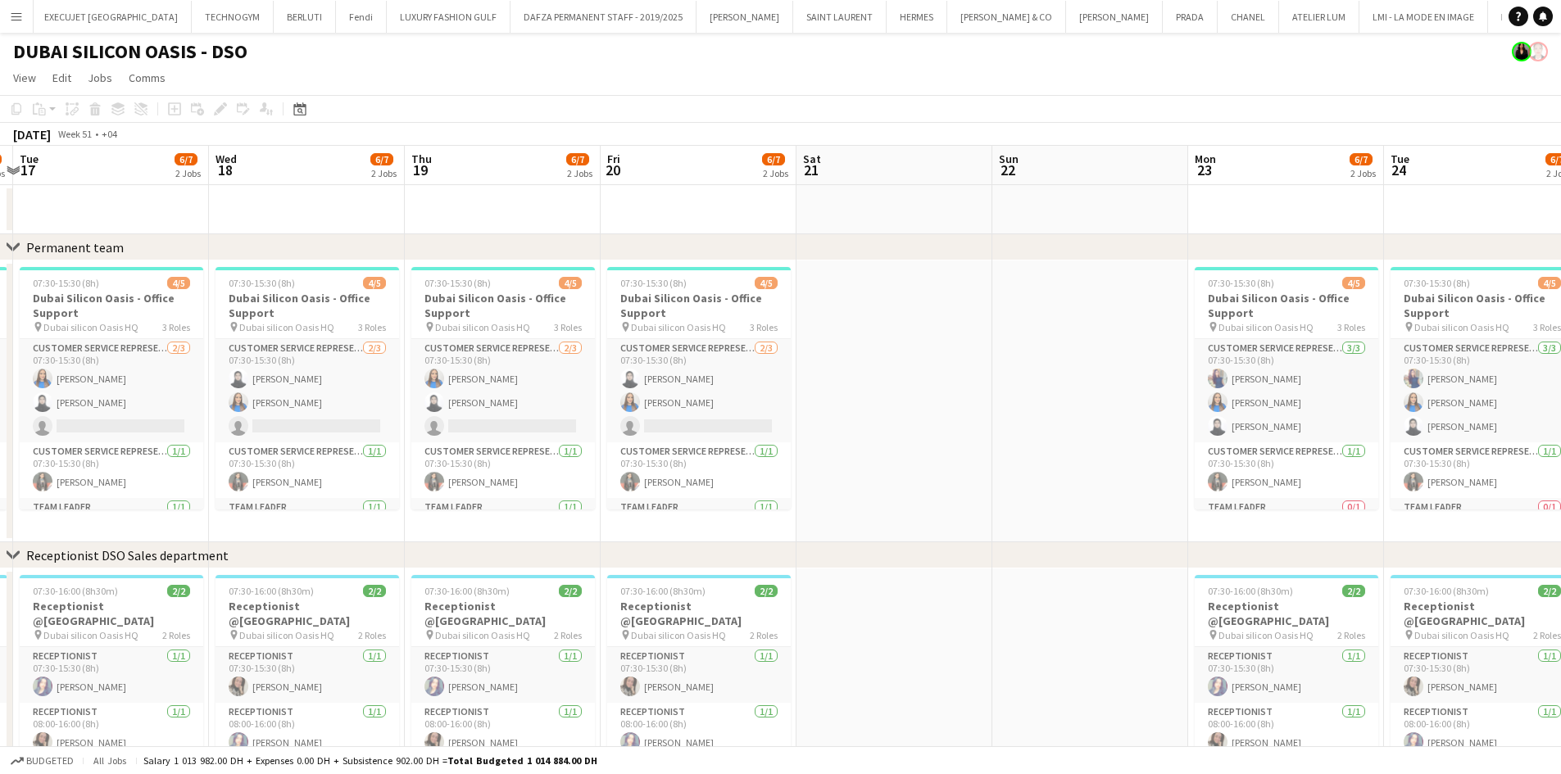
drag, startPoint x: 1091, startPoint y: 450, endPoint x: 1100, endPoint y: 450, distance: 9.0
click at [1100, 450] on app-calendar-viewport "Sun 15 Mon 16 6/7 2 Jobs Tue 17 6/7 2 Jobs Wed 18 6/7 2 Jobs Thu 19 6/7 2 Jobs …" at bounding box center [780, 591] width 1561 height 891
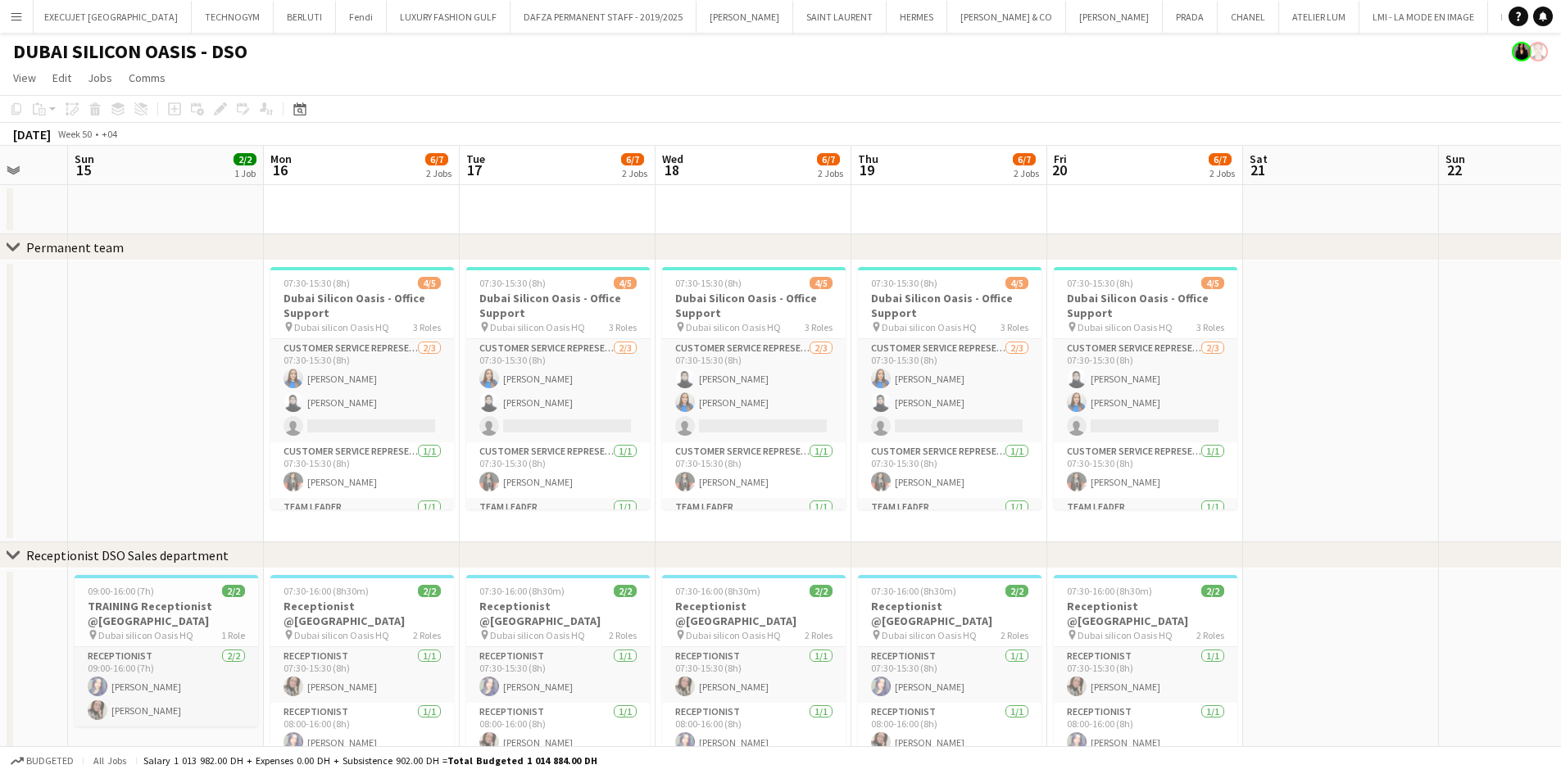
drag, startPoint x: 379, startPoint y: 398, endPoint x: 860, endPoint y: 410, distance: 481.0
click at [860, 410] on app-calendar-viewport "Thu 12 6/6 2 Jobs Fri 13 6/7 2 Jobs Sat 14 Sun 15 2/2 1 Job Mon 16 6/7 2 Jobs T…" at bounding box center [780, 591] width 1561 height 891
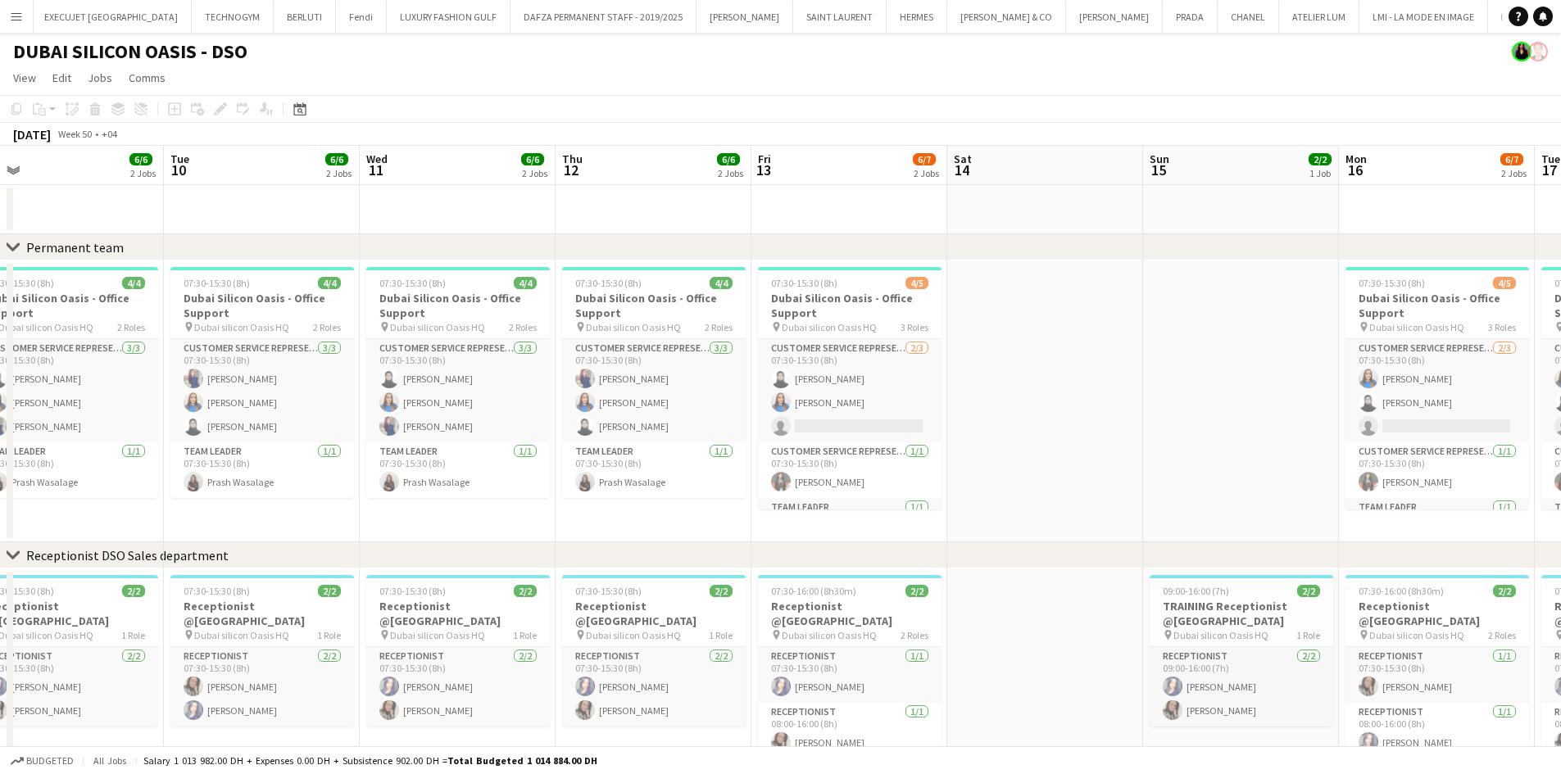
drag, startPoint x: 516, startPoint y: 418, endPoint x: 975, endPoint y: 422, distance: 458.8
click at [975, 422] on app-calendar-viewport "Sat 7 Sun 8 Mon 9 6/6 2 Jobs Tue 10 6/6 2 Jobs Wed 11 6/6 2 Jobs Thu 12 6/6 2 J…" at bounding box center [780, 591] width 1561 height 891
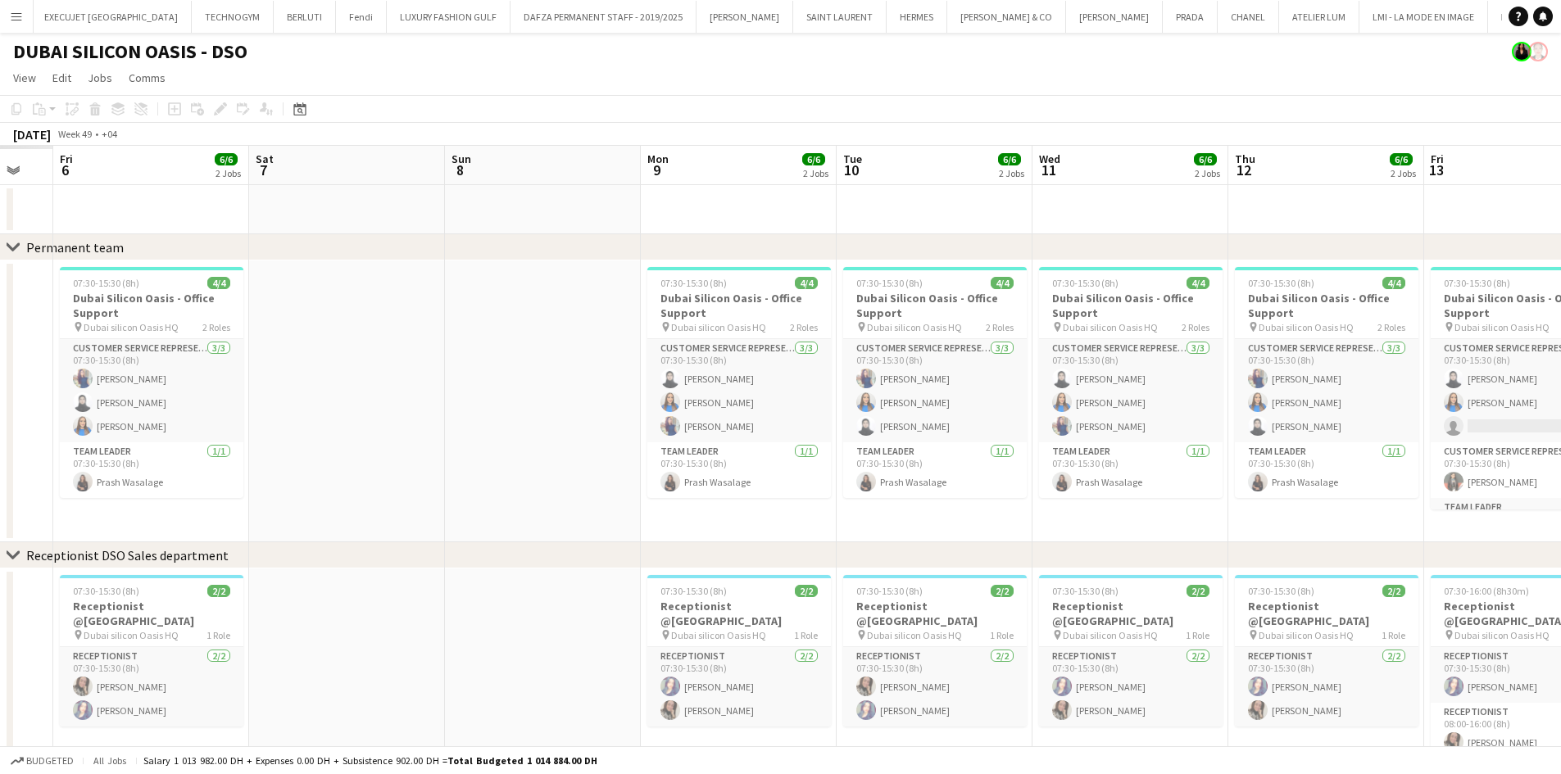
drag, startPoint x: 285, startPoint y: 374, endPoint x: 832, endPoint y: 409, distance: 547.6
click at [831, 409] on app-calendar-viewport "Wed 4 Thu 5 Fri 6 6/6 2 Jobs Sat 7 Sun 8 Mon 9 6/6 2 Jobs Tue 10 6/6 2 Jobs Wed…" at bounding box center [780, 591] width 1561 height 891
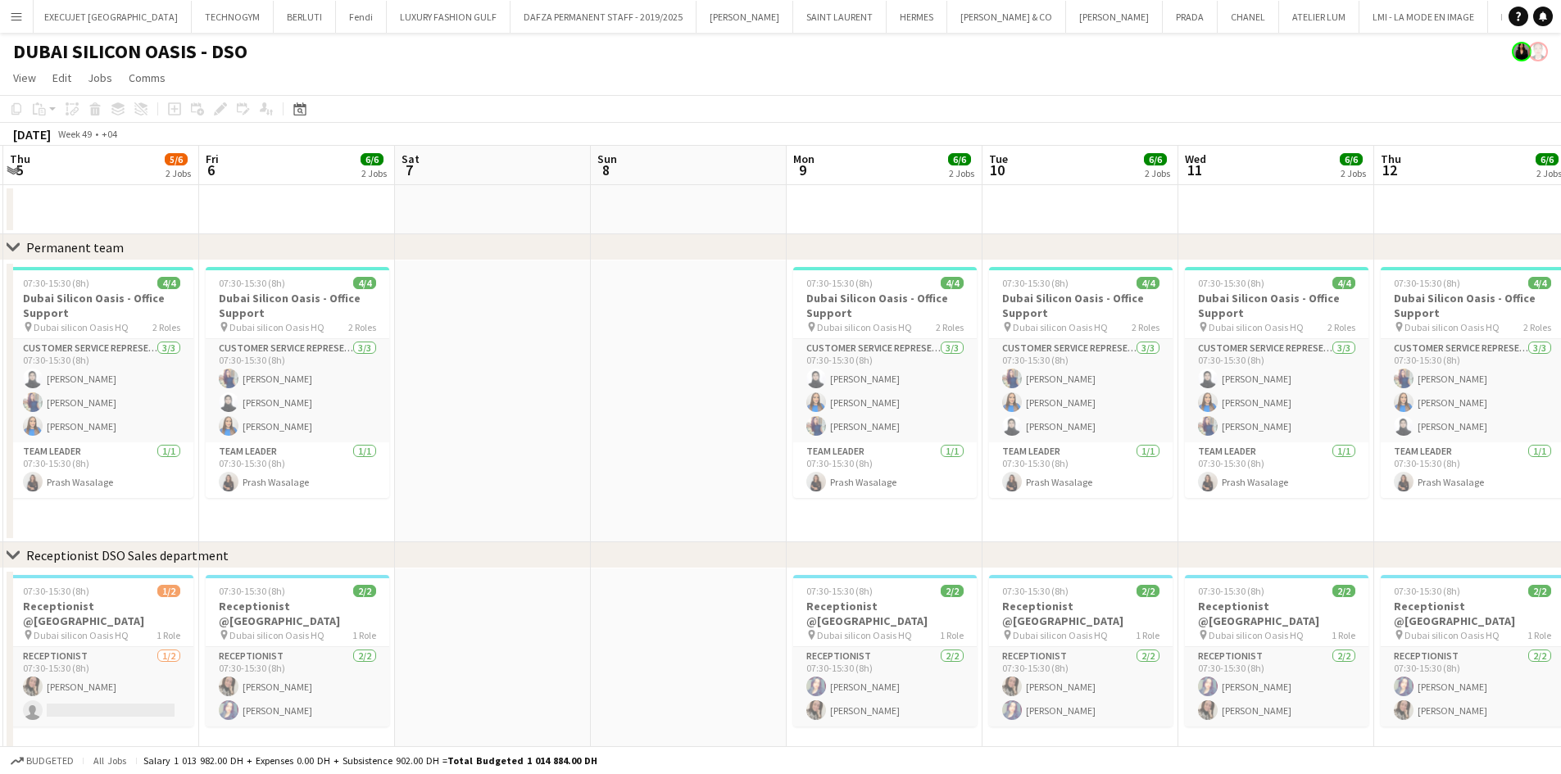
drag, startPoint x: 501, startPoint y: 414, endPoint x: 848, endPoint y: 410, distance: 347.4
click at [842, 410] on app-calendar-viewport "Tue 3 Wed 4 6/6 2 Jobs Thu 5 5/6 2 Jobs Fri 6 6/6 2 Jobs Sat 7 Sun 8 Mon 9 6/6 …" at bounding box center [780, 591] width 1561 height 891
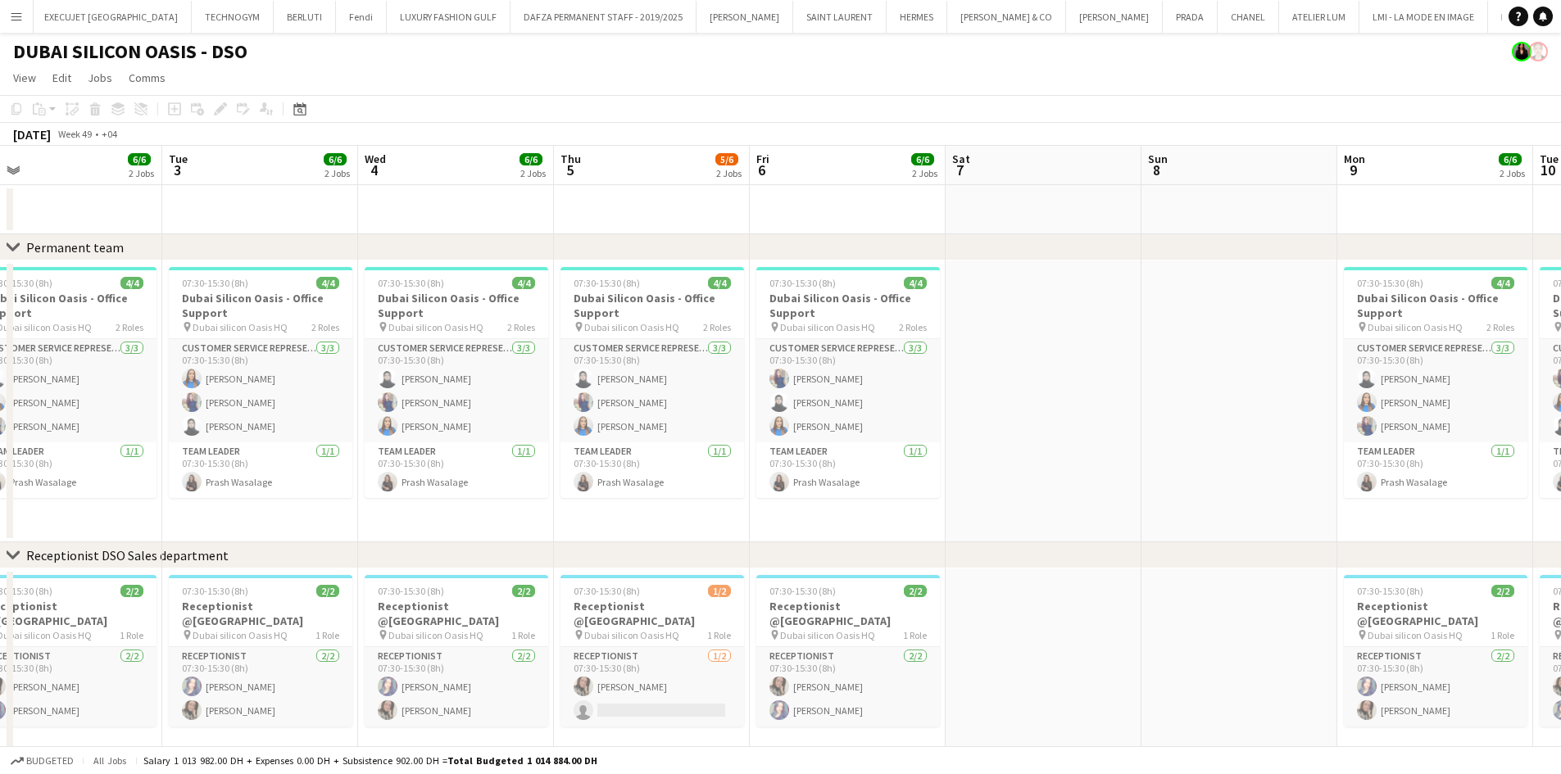
drag, startPoint x: 326, startPoint y: 406, endPoint x: 827, endPoint y: 401, distance: 501.4
click at [827, 401] on app-calendar-viewport "Sat 30 Sun 1 Mon 2 6/6 2 Jobs Tue 3 6/6 2 Jobs Wed 4 6/6 2 Jobs Thu 5 5/6 2 Job…" at bounding box center [780, 591] width 1561 height 891
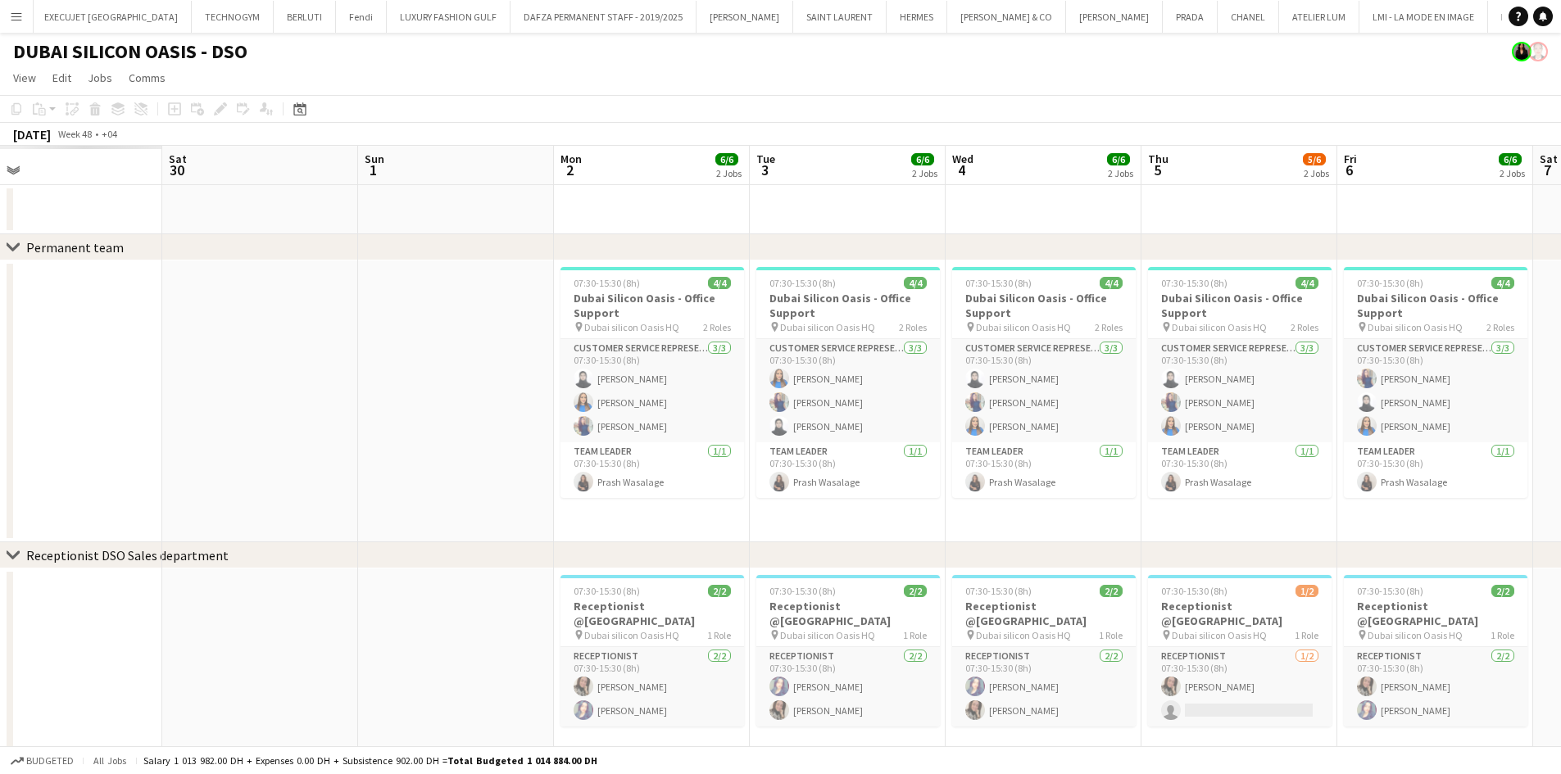
scroll to position [0, 416]
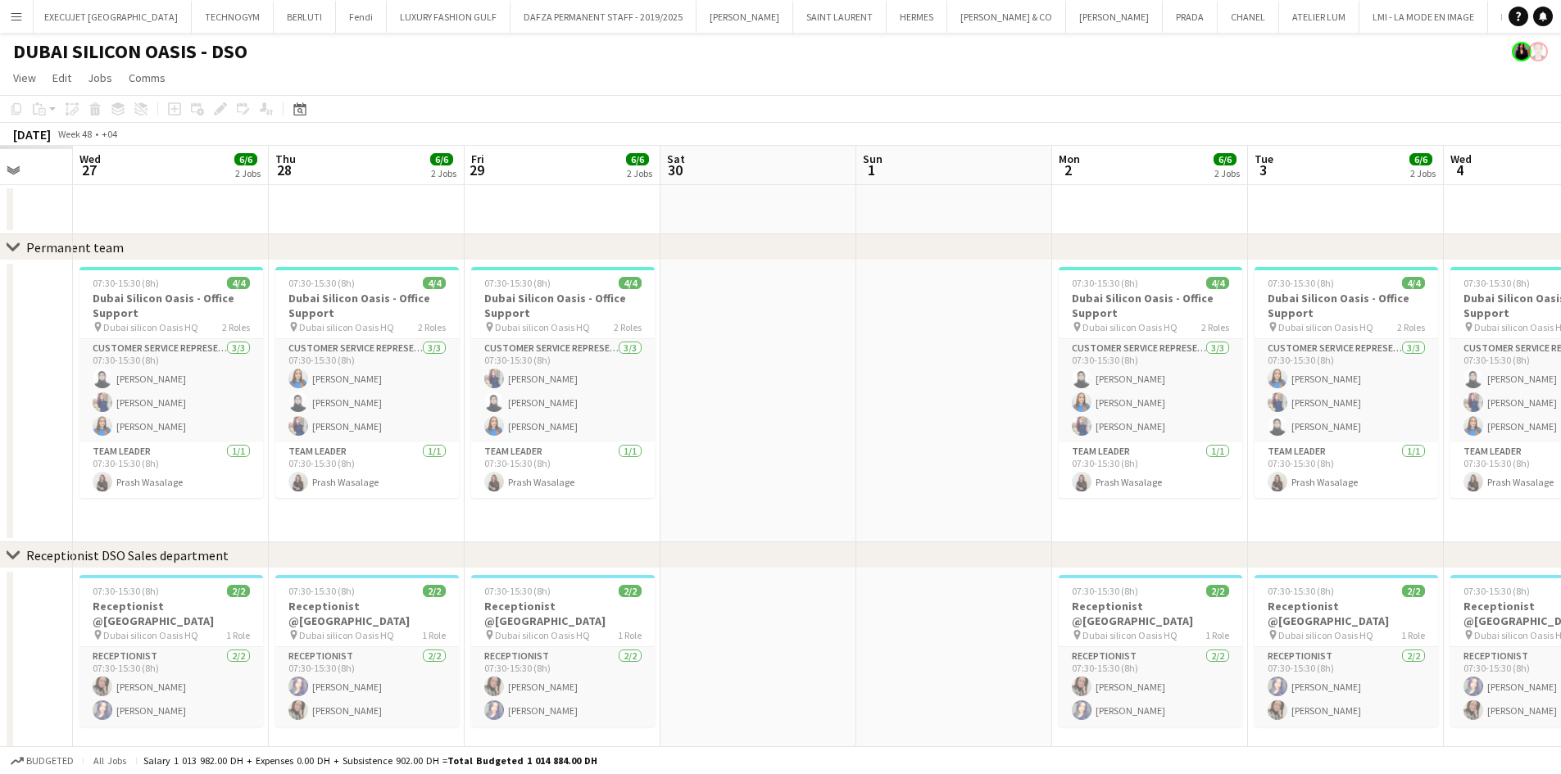
drag, startPoint x: 277, startPoint y: 391, endPoint x: 665, endPoint y: 394, distance: 388.3
click at [766, 394] on app-calendar-viewport "Mon 25 Tue 26 Wed 27 6/6 2 Jobs Thu 28 6/6 2 Jobs Fri 29 6/6 2 Jobs Sat 30 Sun …" at bounding box center [780, 591] width 1561 height 891
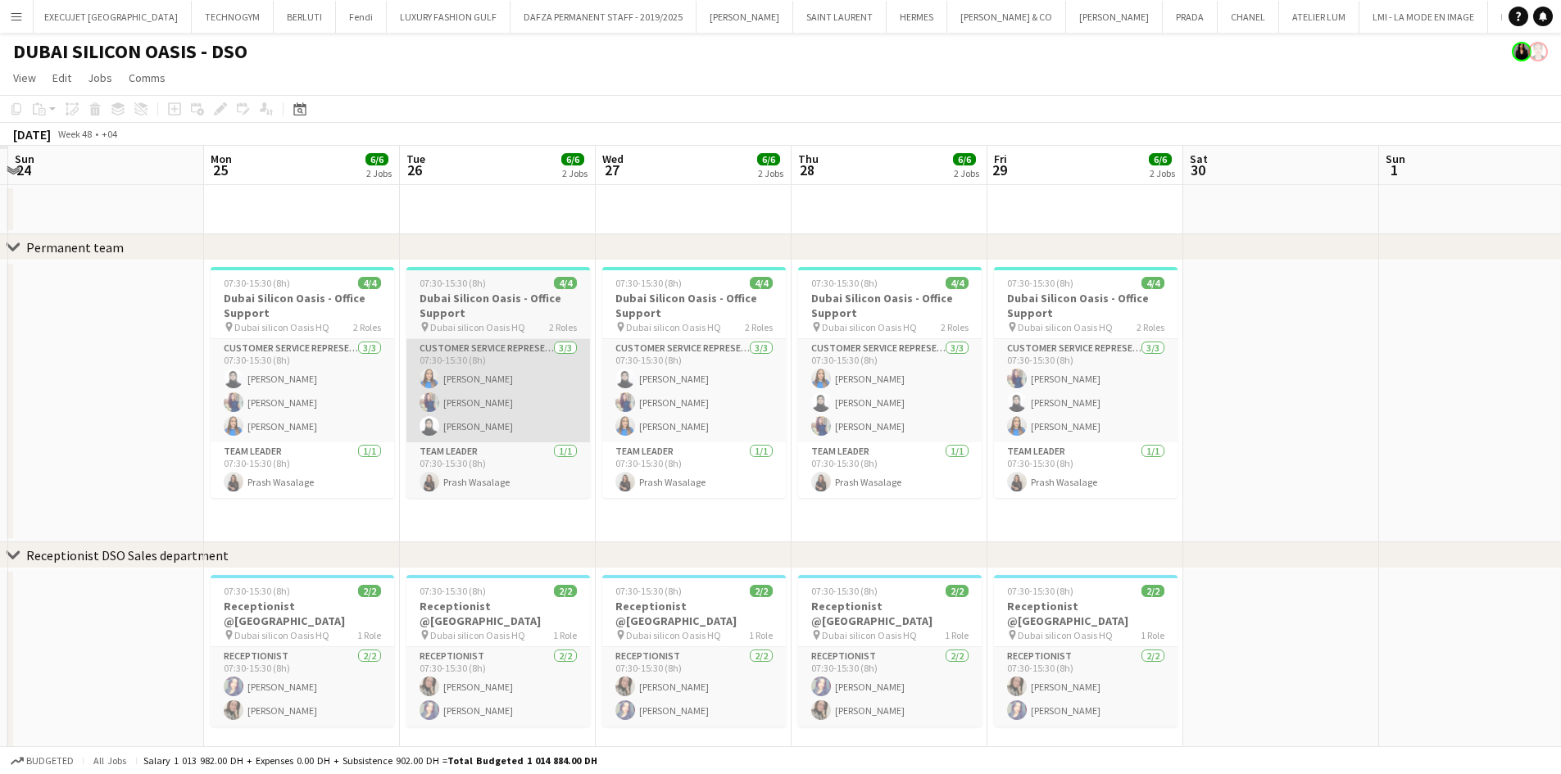
drag, startPoint x: 769, startPoint y: 378, endPoint x: 548, endPoint y: 385, distance: 221.3
click at [819, 378] on app-calendar-viewport "Fri 22 Sat 23 Sun 24 Mon 25 6/6 2 Jobs Tue 26 6/6 2 Jobs Wed 27 6/6 2 Jobs Thu …" at bounding box center [780, 591] width 1561 height 891
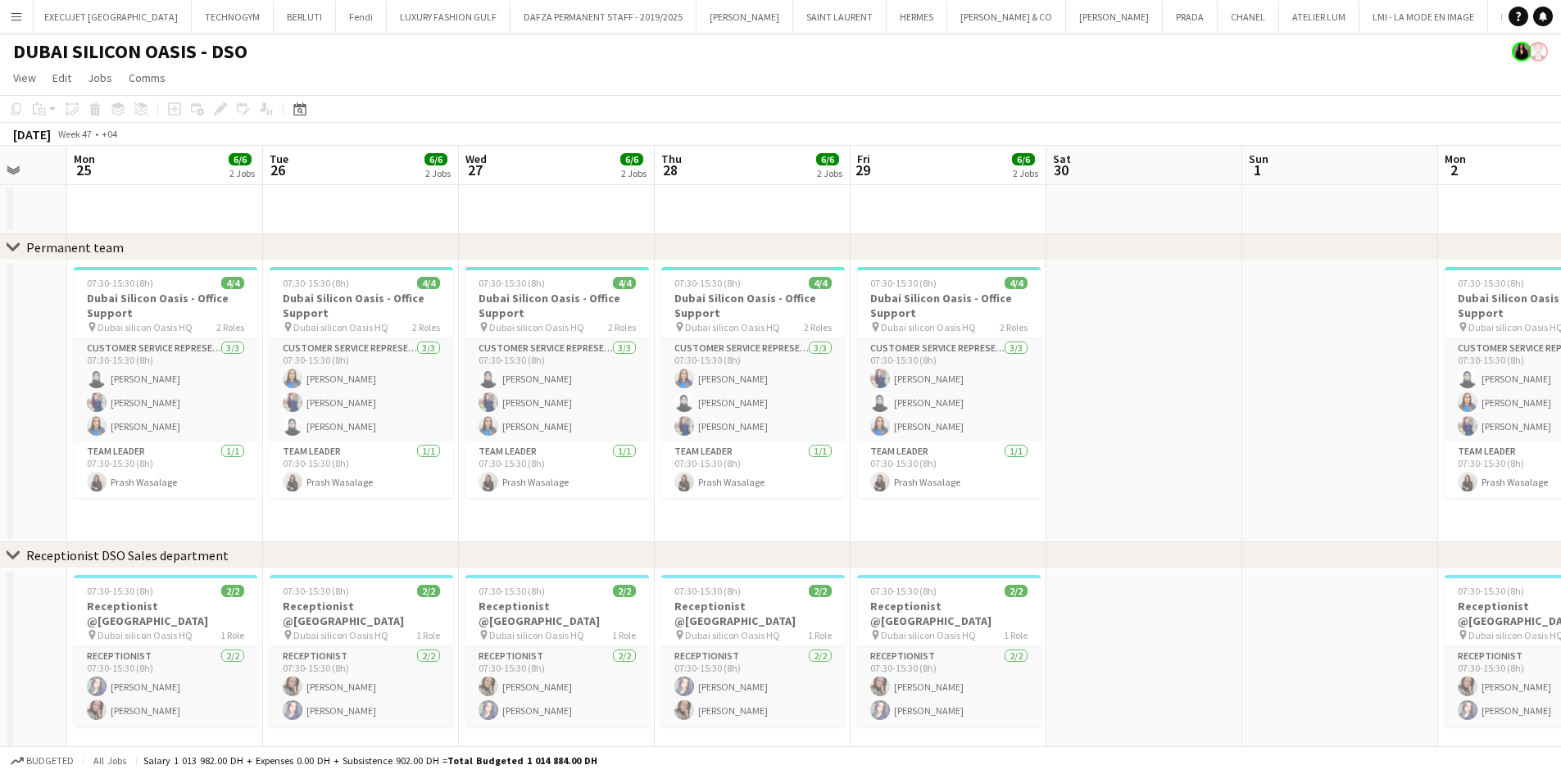
drag, startPoint x: 411, startPoint y: 385, endPoint x: 1061, endPoint y: 386, distance: 649.6
click at [1088, 383] on app-calendar-viewport "Fri 22 4/5 1 Job Sat 23 Sun 24 Mon 25 6/6 2 Jobs Tue 26 6/6 2 Jobs Wed 27 6/6 2…" at bounding box center [780, 591] width 1561 height 891
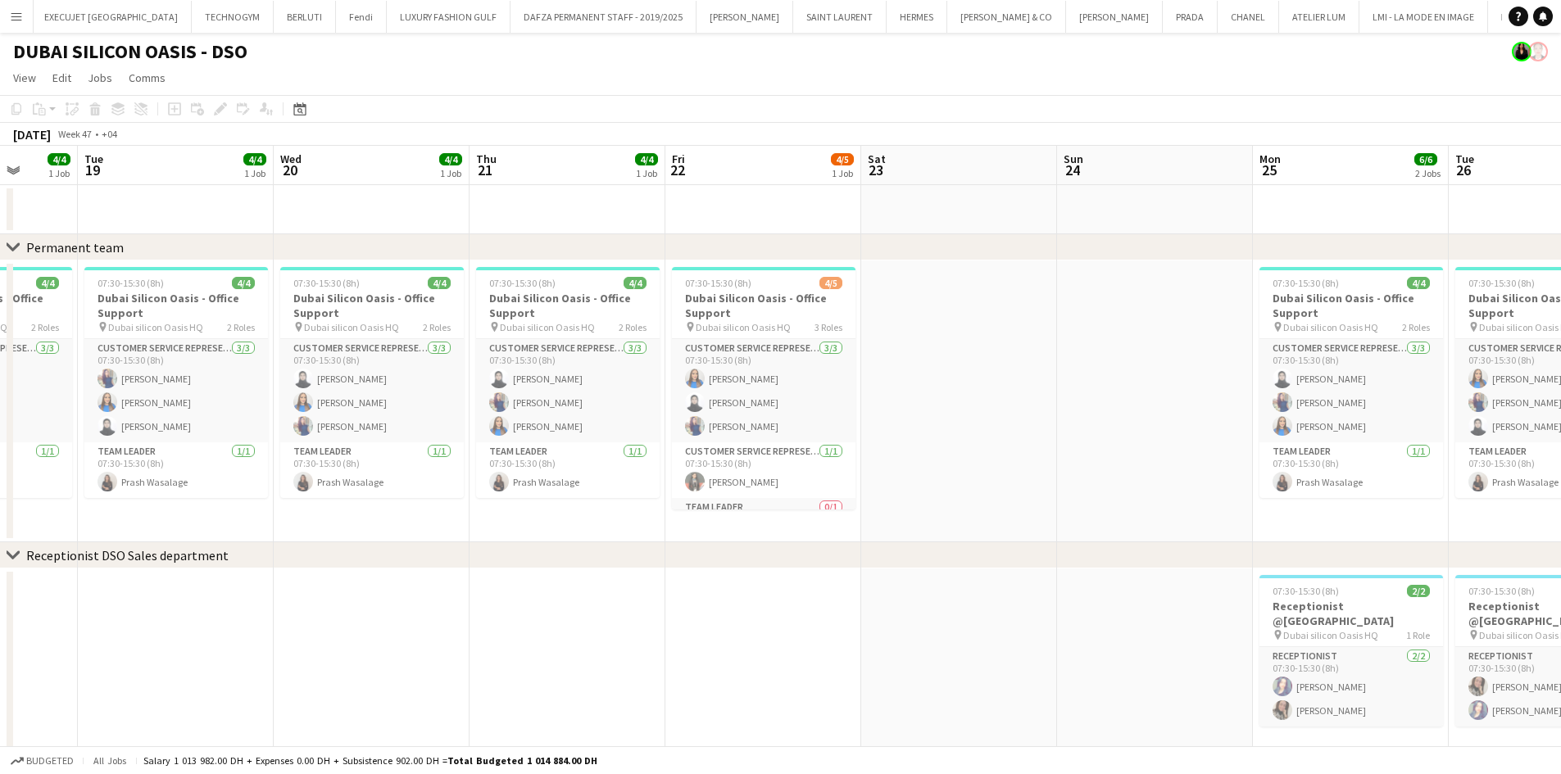
drag, startPoint x: 451, startPoint y: 395, endPoint x: 821, endPoint y: 397, distance: 369.5
click at [821, 397] on app-calendar-viewport "Sat 16 Sun 17 Mon 18 4/4 1 Job Tue 19 4/4 1 Job Wed 20 4/4 1 Job Thu 21 4/4 1 J…" at bounding box center [780, 591] width 1561 height 891
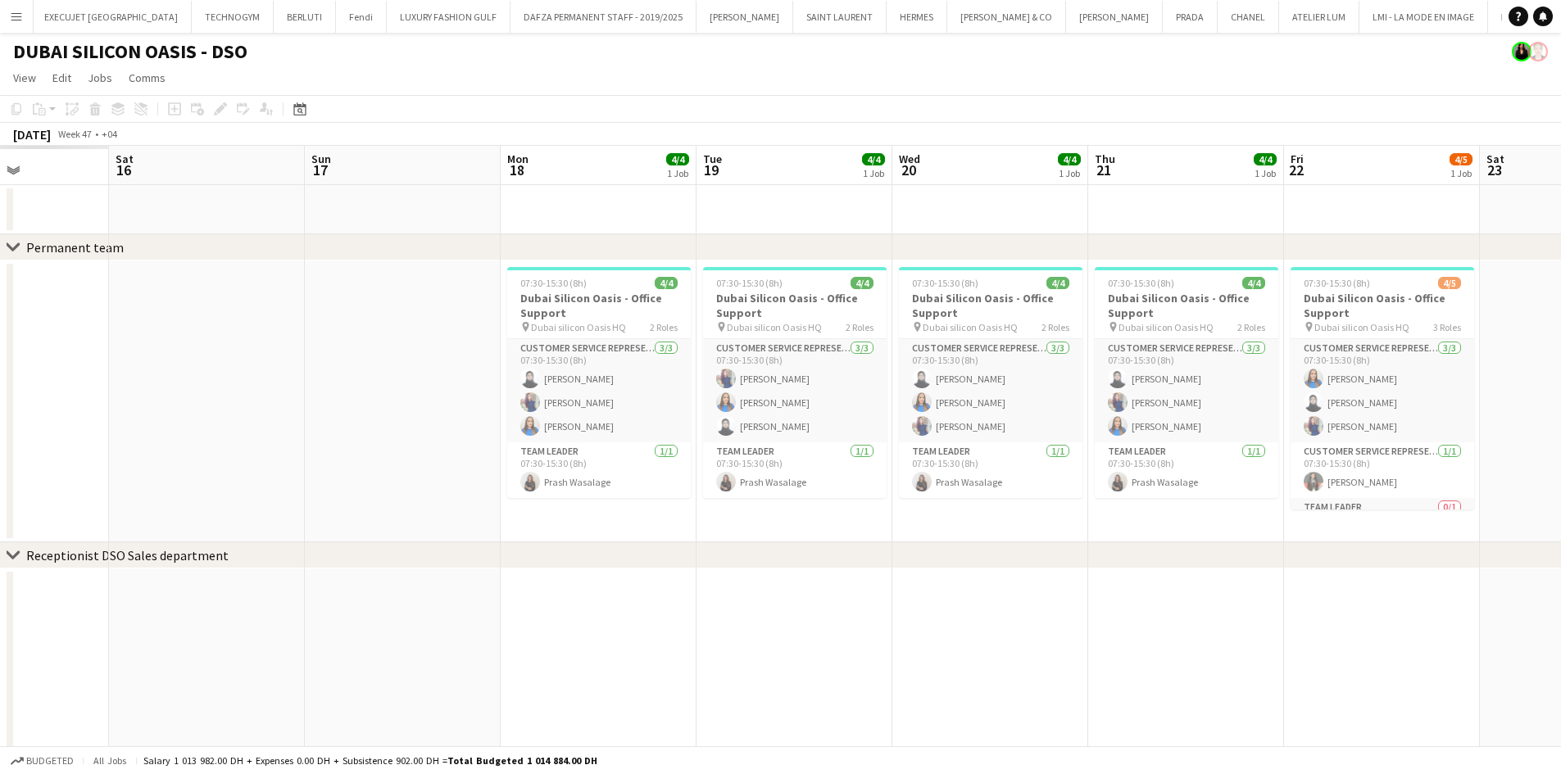
drag, startPoint x: 459, startPoint y: 397, endPoint x: 1047, endPoint y: 427, distance: 589.0
click at [1047, 427] on app-calendar-viewport "Wed 13 Thu 14 Fri 15 Sat 16 Sun 17 Mon 18 4/4 1 Job Tue 19 4/4 1 Job Wed 20 4/4…" at bounding box center [780, 591] width 1561 height 891
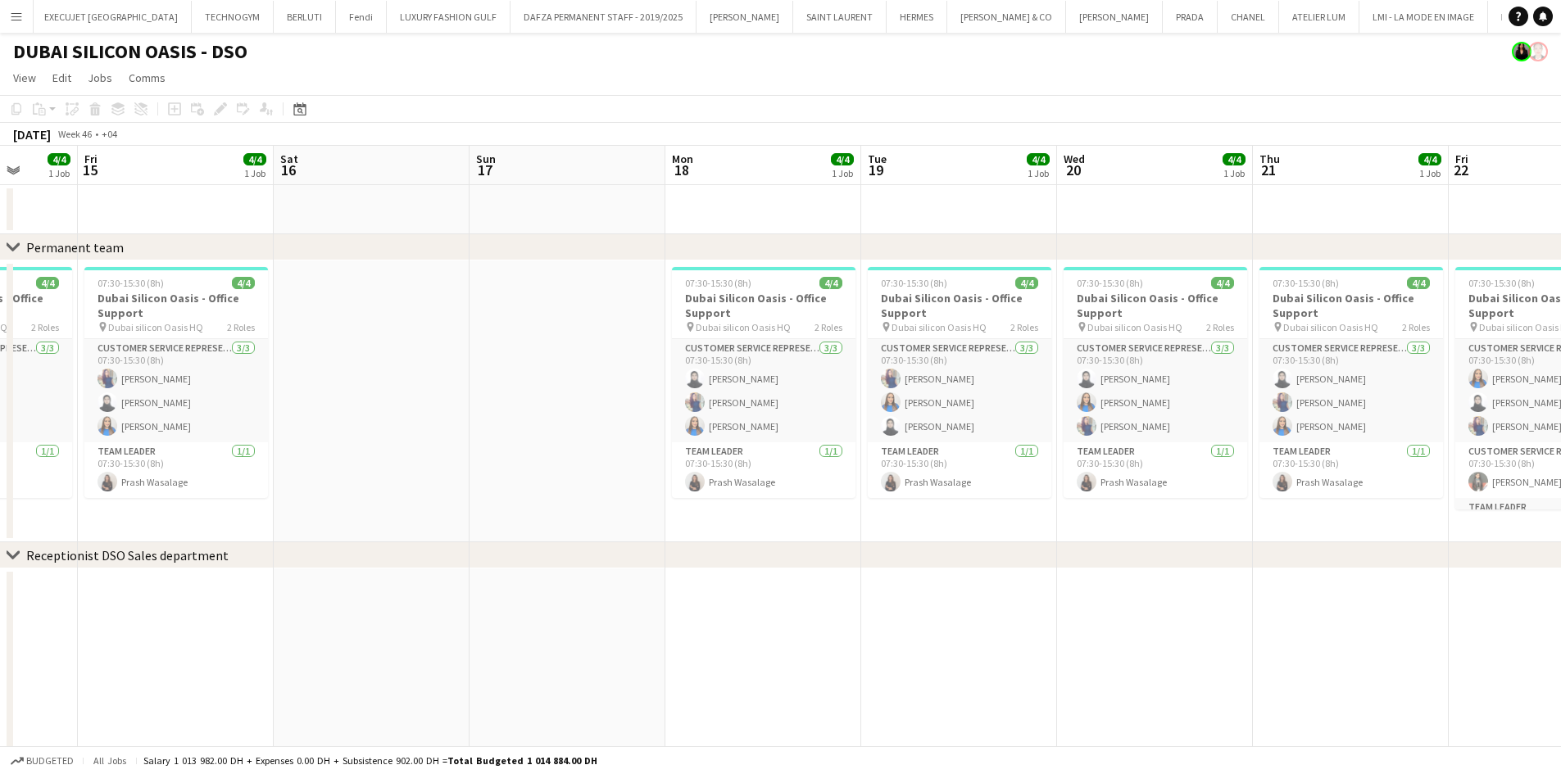
drag, startPoint x: 430, startPoint y: 373, endPoint x: 1162, endPoint y: 428, distance: 733.6
click at [1157, 428] on app-calendar-viewport "Wed 13 3/4 1 Job Thu 14 4/4 1 Job Fri 15 4/4 1 Job Sat 16 Sun 17 Mon 18 4/4 1 J…" at bounding box center [780, 591] width 1561 height 891
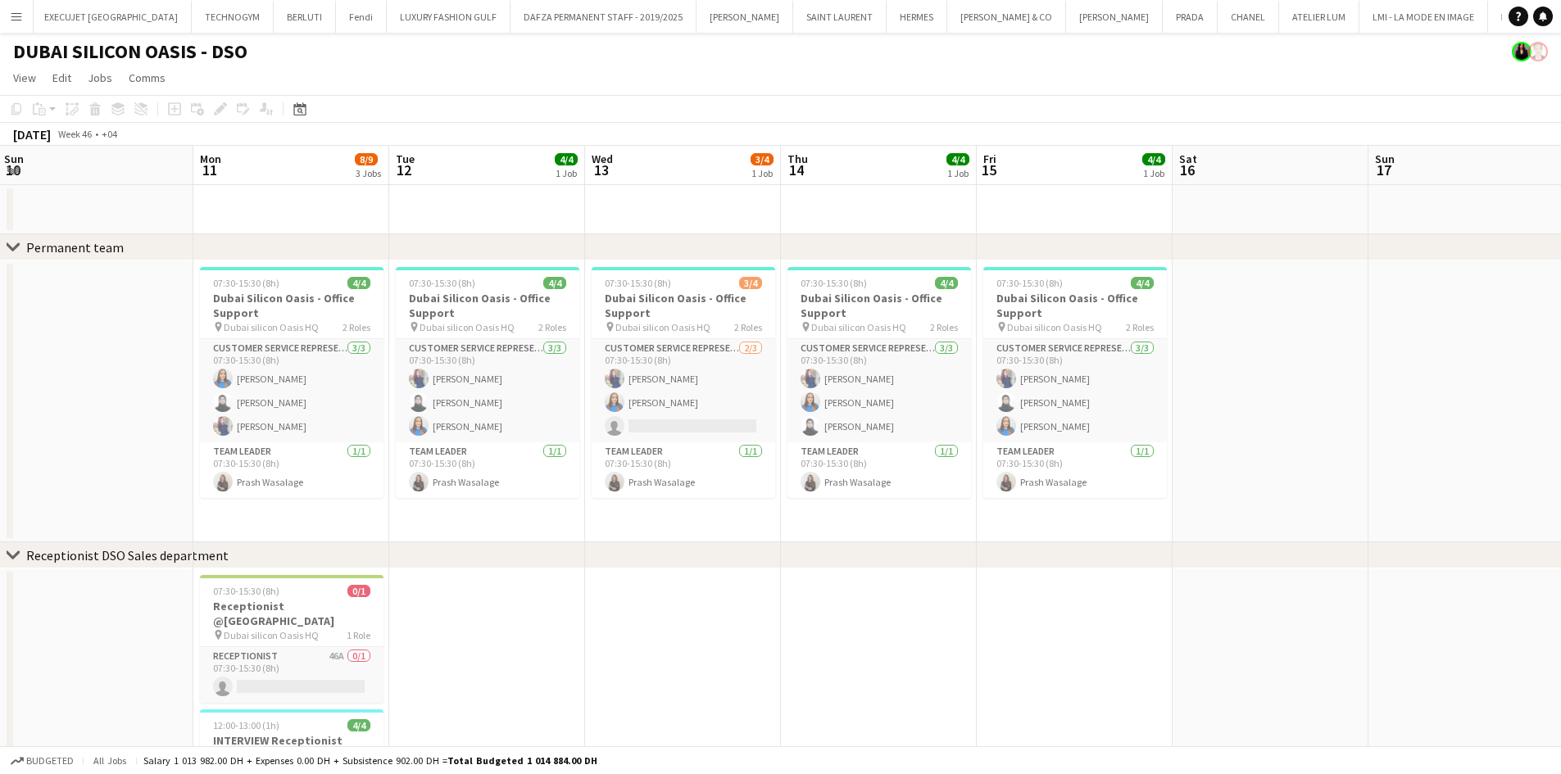
drag, startPoint x: 301, startPoint y: 360, endPoint x: 1026, endPoint y: 363, distance: 724.2
click at [1025, 363] on app-calendar-viewport "Fri 8 Sat 9 Sun 10 Mon 11 8/9 3 Jobs Tue 12 4/4 1 Job Wed 13 3/4 1 Job Thu 14 4…" at bounding box center [780, 661] width 1561 height 1030
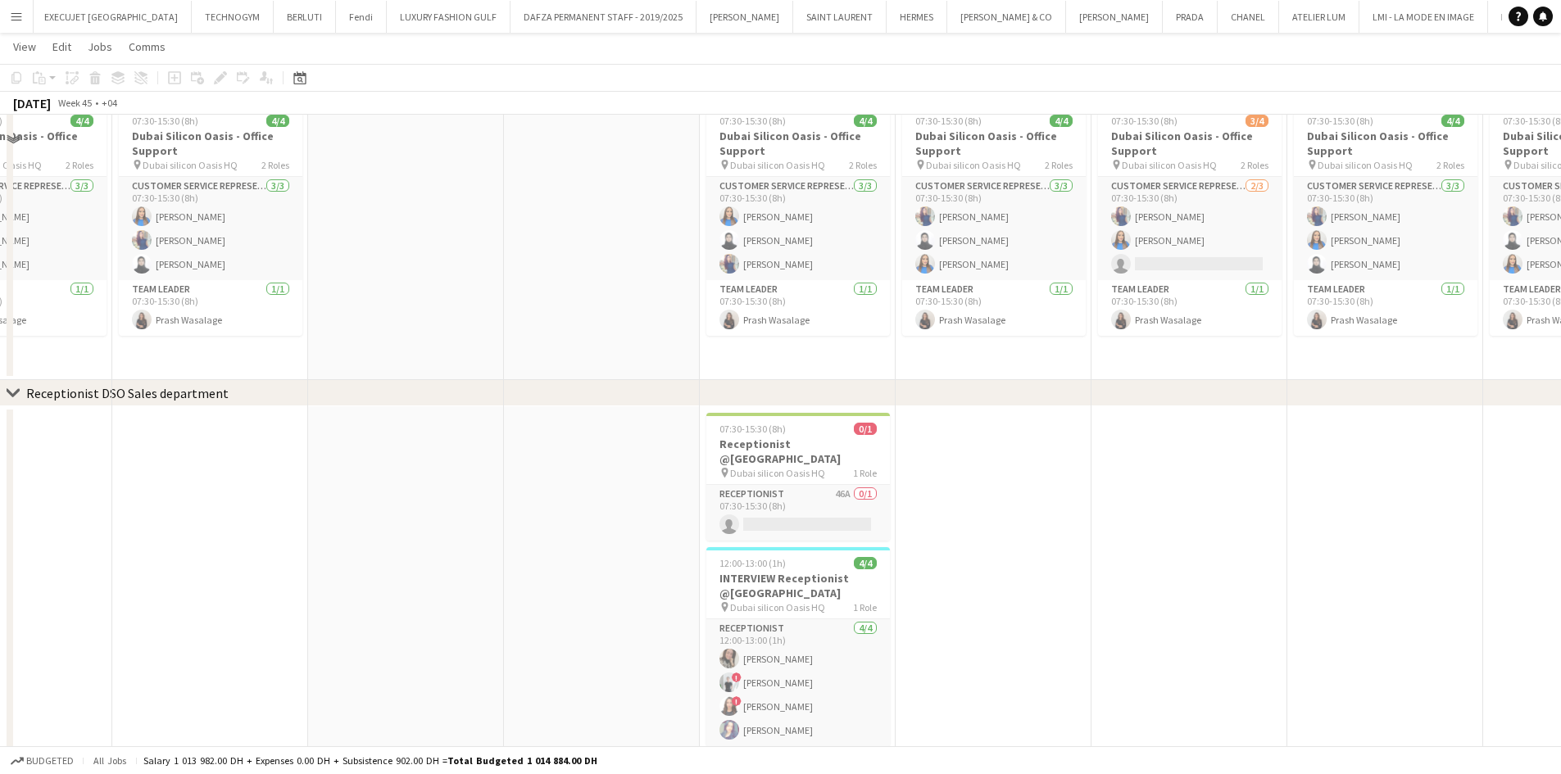
scroll to position [82, 0]
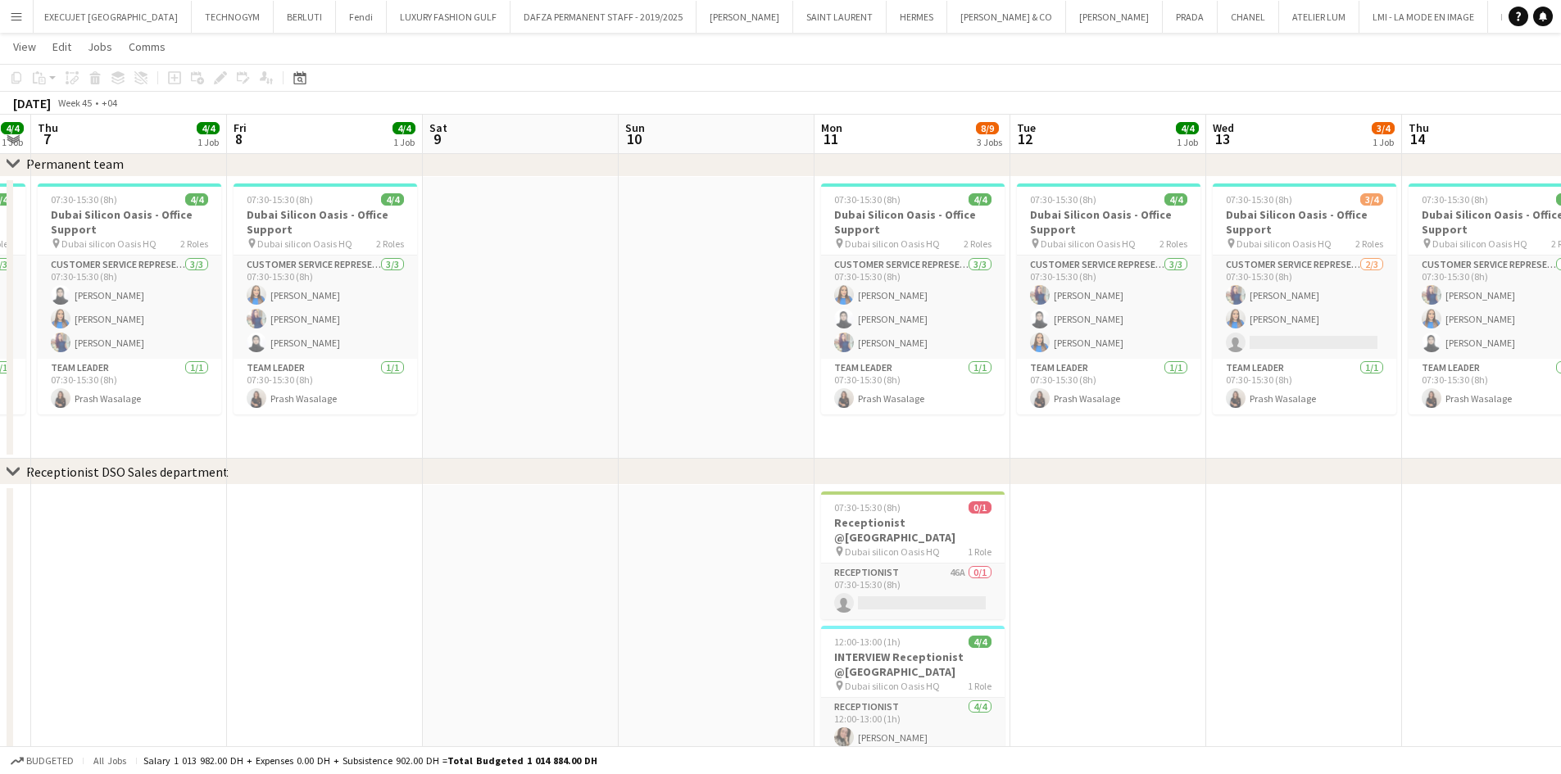
drag, startPoint x: 403, startPoint y: 356, endPoint x: 1062, endPoint y: 368, distance: 658.8
click at [1045, 369] on app-calendar-viewport "Tue 5 4/4 1 Job Wed 6 4/4 1 Job Thu 7 4/4 1 Job Fri 8 4/4 1 Job Sat 9 Sun 10 Mo…" at bounding box center [780, 537] width 1561 height 1110
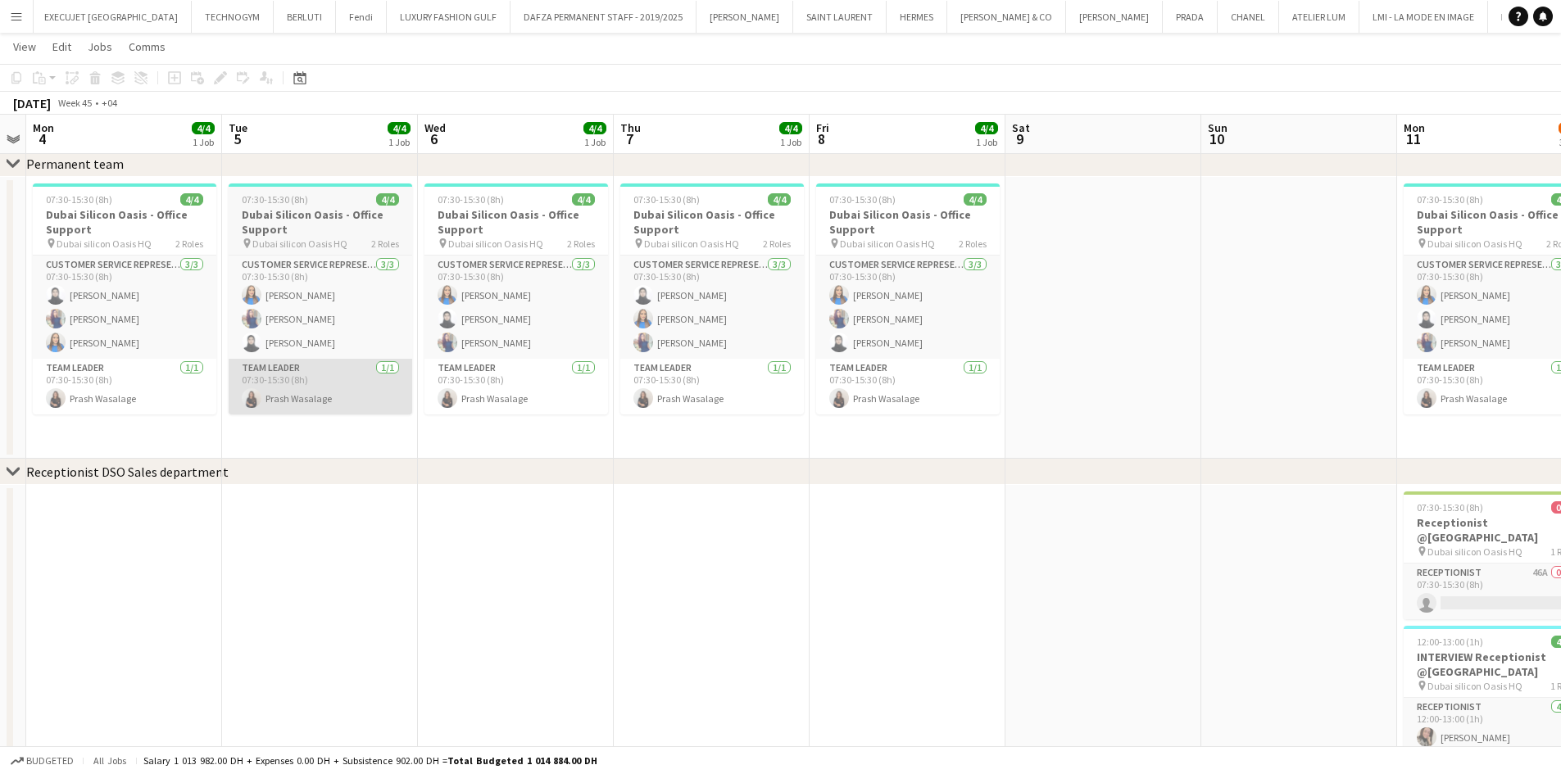
drag, startPoint x: 512, startPoint y: 357, endPoint x: 1052, endPoint y: 376, distance: 540.2
click at [1324, 370] on app-calendar-viewport "Sat 2 Sun 3 Mon 4 4/4 1 Job Tue 5 4/4 1 Job Wed 6 4/4 1 Job Thu 7 4/4 1 Job Fri…" at bounding box center [780, 537] width 1561 height 1110
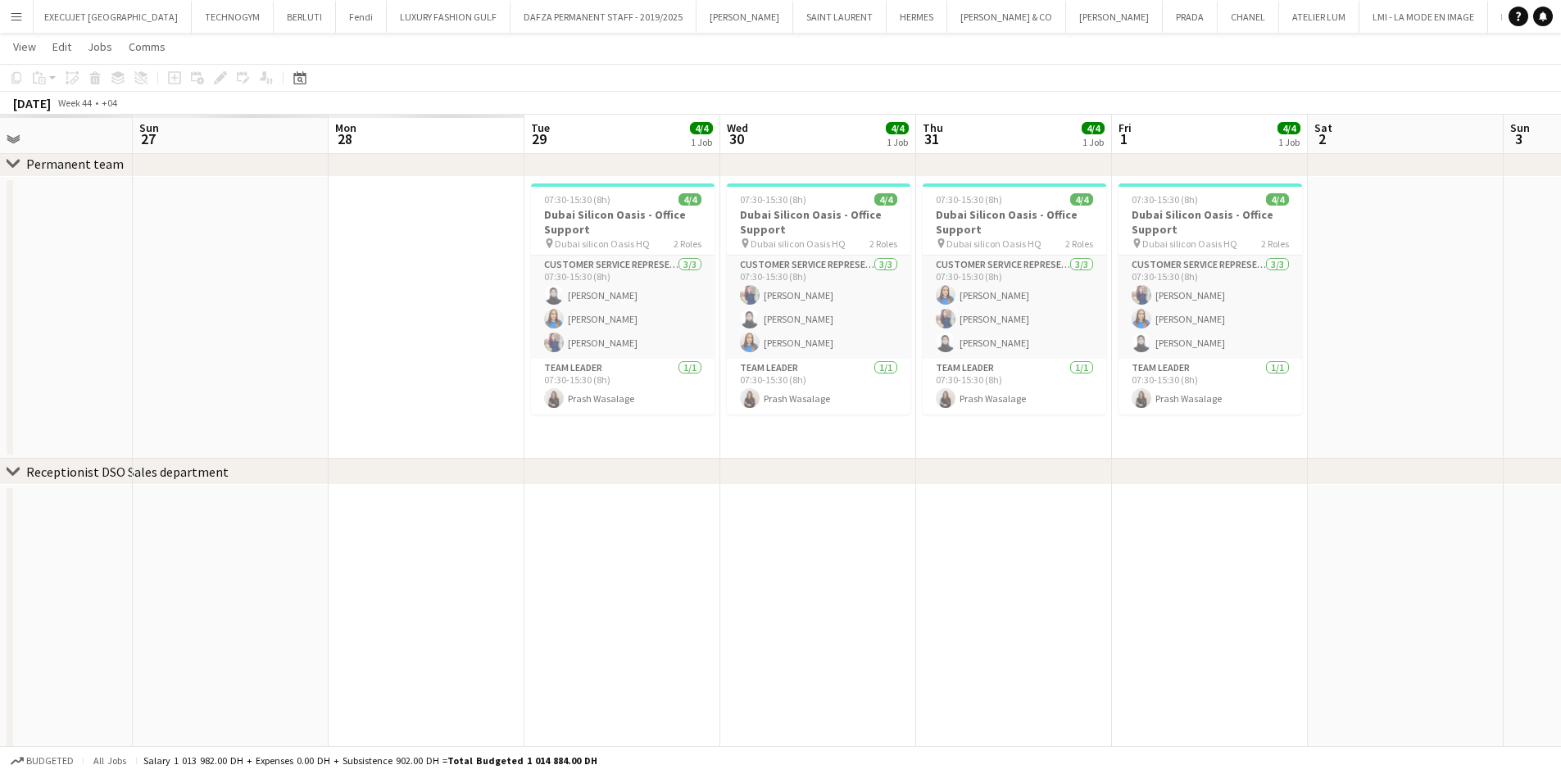
click at [1285, 315] on app-calendar-viewport "Thu 24 Fri 25 Sat 26 Sun 27 Mon 28 Tue 29 4/4 1 Job Wed 30 4/4 1 Job Thu 31 4/4…" at bounding box center [780, 537] width 1561 height 1110
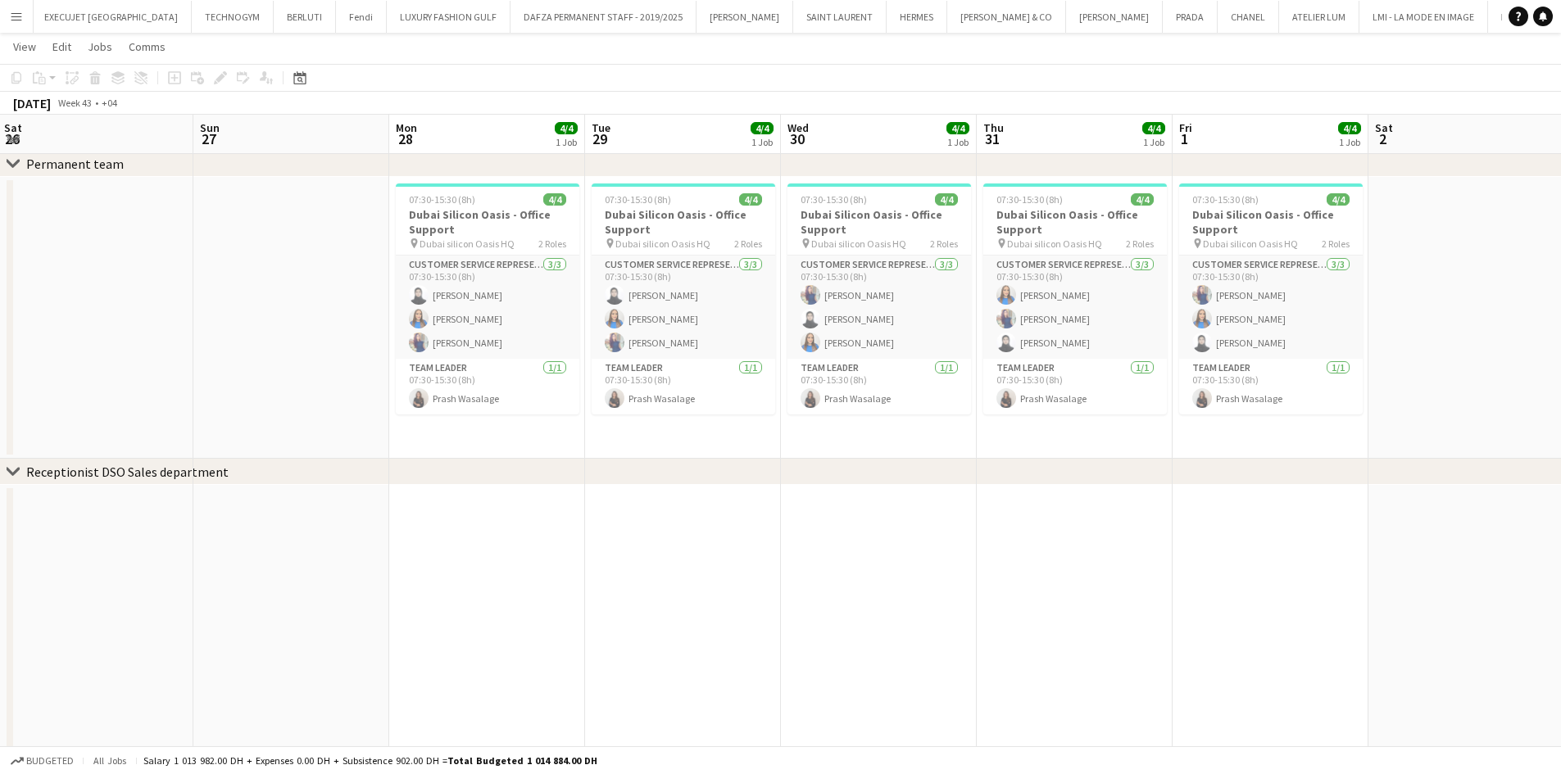
drag, startPoint x: 306, startPoint y: 315, endPoint x: 938, endPoint y: 305, distance: 631.7
click at [937, 305] on app-calendar-viewport "Thu 24 4/4 1 Job Fri 25 4/4 1 Job Sat 26 Sun 27 Mon 28 4/4 1 Job Tue 29 4/4 1 J…" at bounding box center [780, 537] width 1561 height 1110
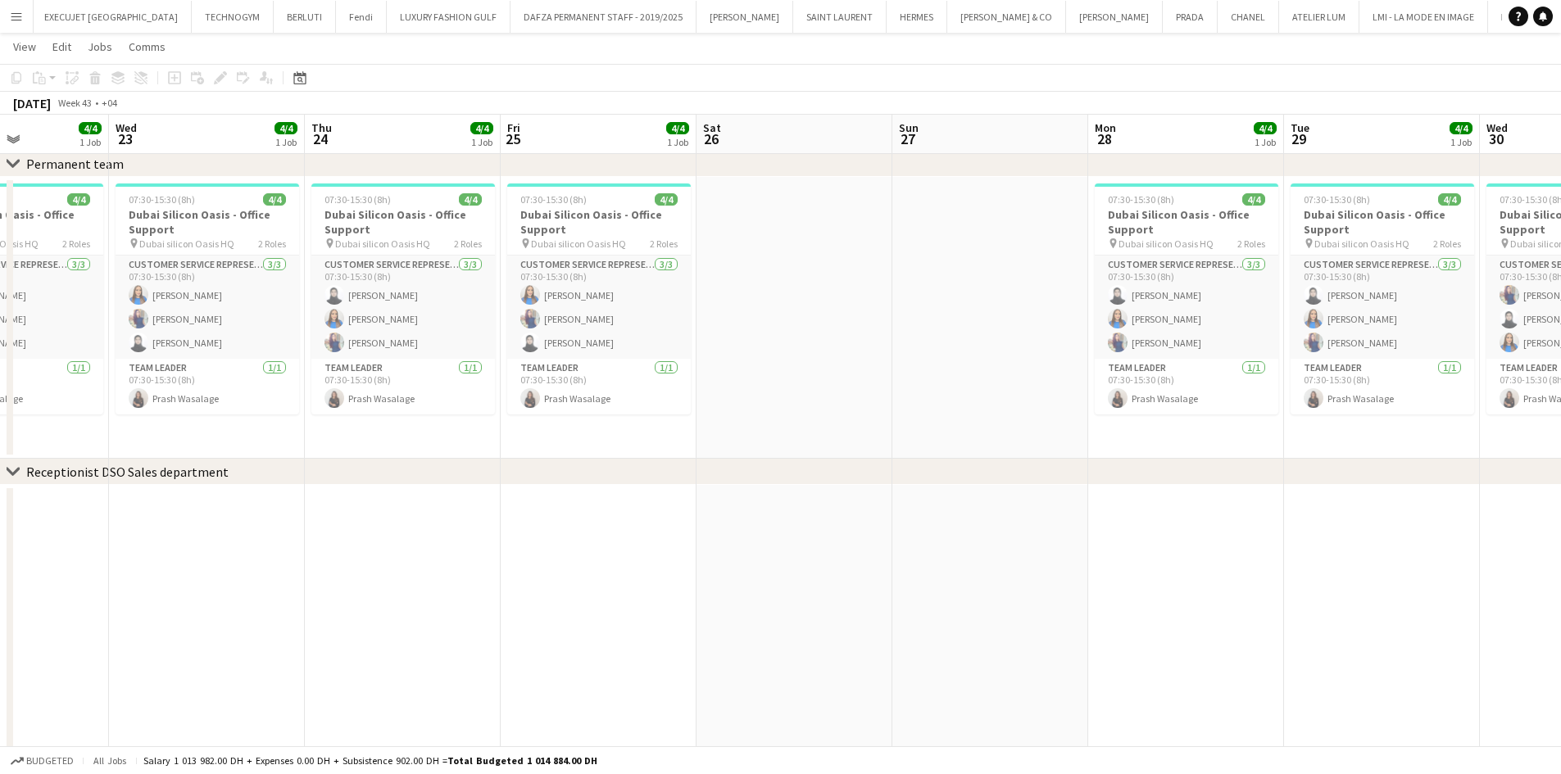
drag, startPoint x: 416, startPoint y: 335, endPoint x: 1149, endPoint y: 338, distance: 733.2
click at [1149, 338] on app-calendar-viewport "Sun 20 Mon 21 4/4 1 Job Tue 22 4/4 1 Job Wed 23 4/4 1 Job Thu 24 4/4 1 Job Fri …" at bounding box center [780, 537] width 1561 height 1110
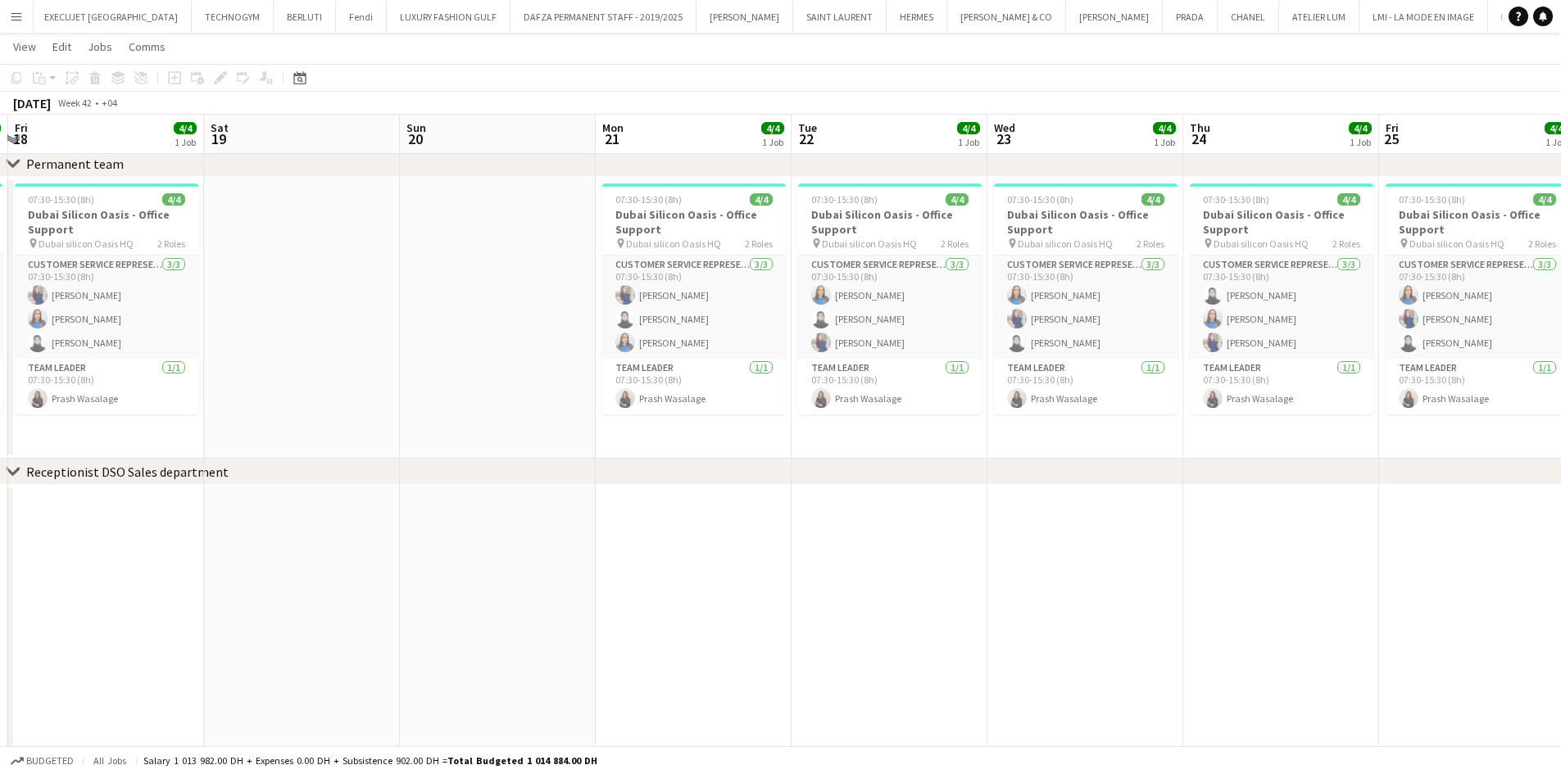
drag, startPoint x: 338, startPoint y: 308, endPoint x: 922, endPoint y: 288, distance: 584.5
click at [922, 288] on app-calendar-viewport "Wed 16 4/5 1 Job Thu 17 4/4 1 Job Fri 18 4/4 1 Job Sat 19 Sun 20 Mon 21 4/4 1 J…" at bounding box center [780, 537] width 1561 height 1110
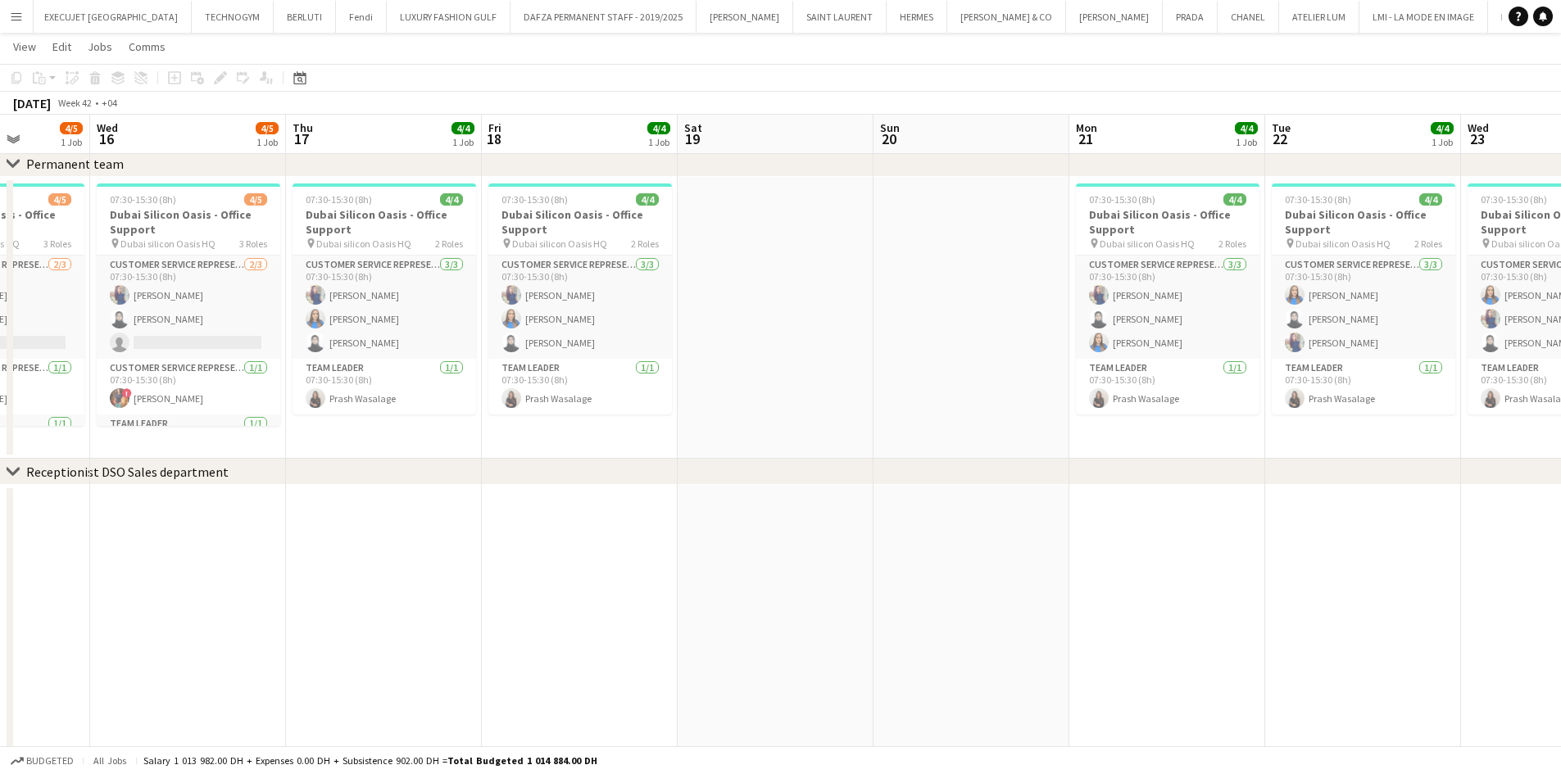
drag, startPoint x: 607, startPoint y: 277, endPoint x: 816, endPoint y: 277, distance: 208.9
click at [816, 277] on app-calendar-viewport "Sun 13 Mon 14 3/4 1 Job Tue 15 4/5 1 Job Wed 16 4/5 1 Job Thu 17 4/4 1 Job Fri …" at bounding box center [780, 537] width 1561 height 1110
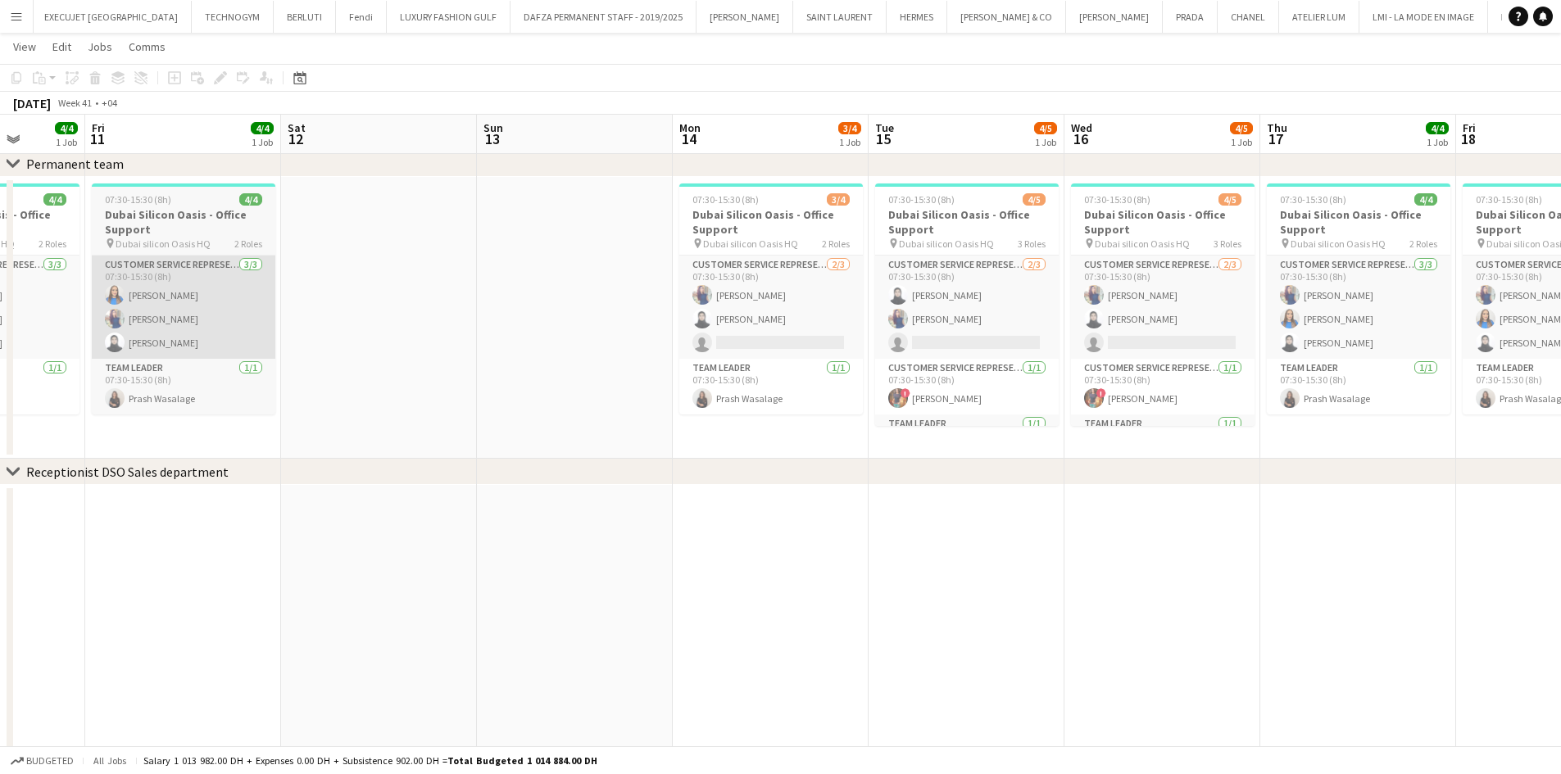
drag, startPoint x: 249, startPoint y: 287, endPoint x: 358, endPoint y: 289, distance: 109.0
click at [749, 287] on app-calendar-viewport "Wed 9 Thu 10 4/4 1 Job Fri 11 4/4 1 Job Sat 12 Sun 13 Mon 14 3/4 1 Job Tue 15 4…" at bounding box center [780, 537] width 1561 height 1110
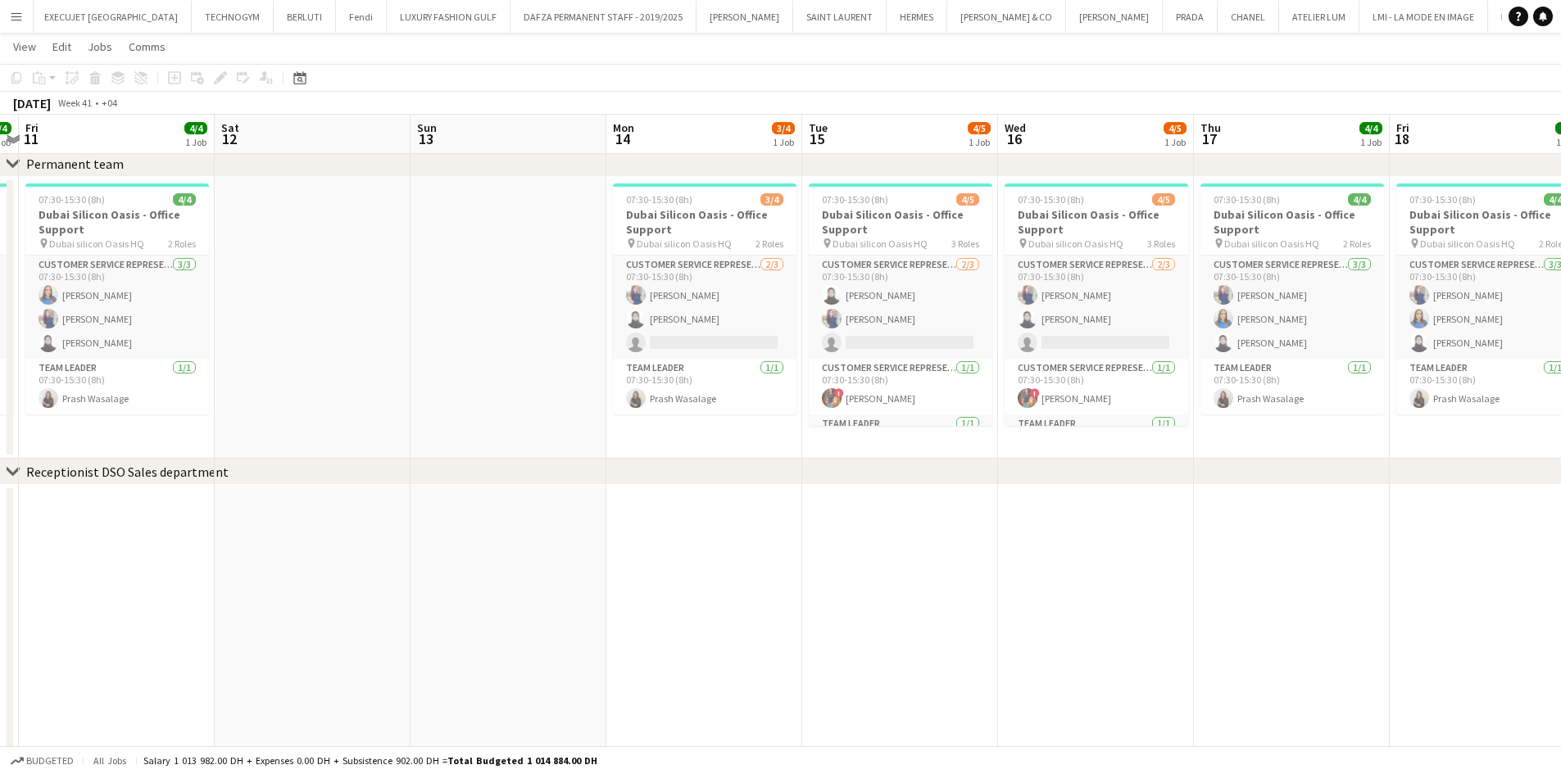
drag, startPoint x: 195, startPoint y: 282, endPoint x: 805, endPoint y: 309, distance: 610.9
click at [804, 309] on app-calendar-viewport "Tue 8 4/4 1 Job Wed 9 4/4 1 Job Thu 10 4/4 1 Job Fri 11 4/4 1 Job Sat 12 Sun 13…" at bounding box center [780, 537] width 1561 height 1110
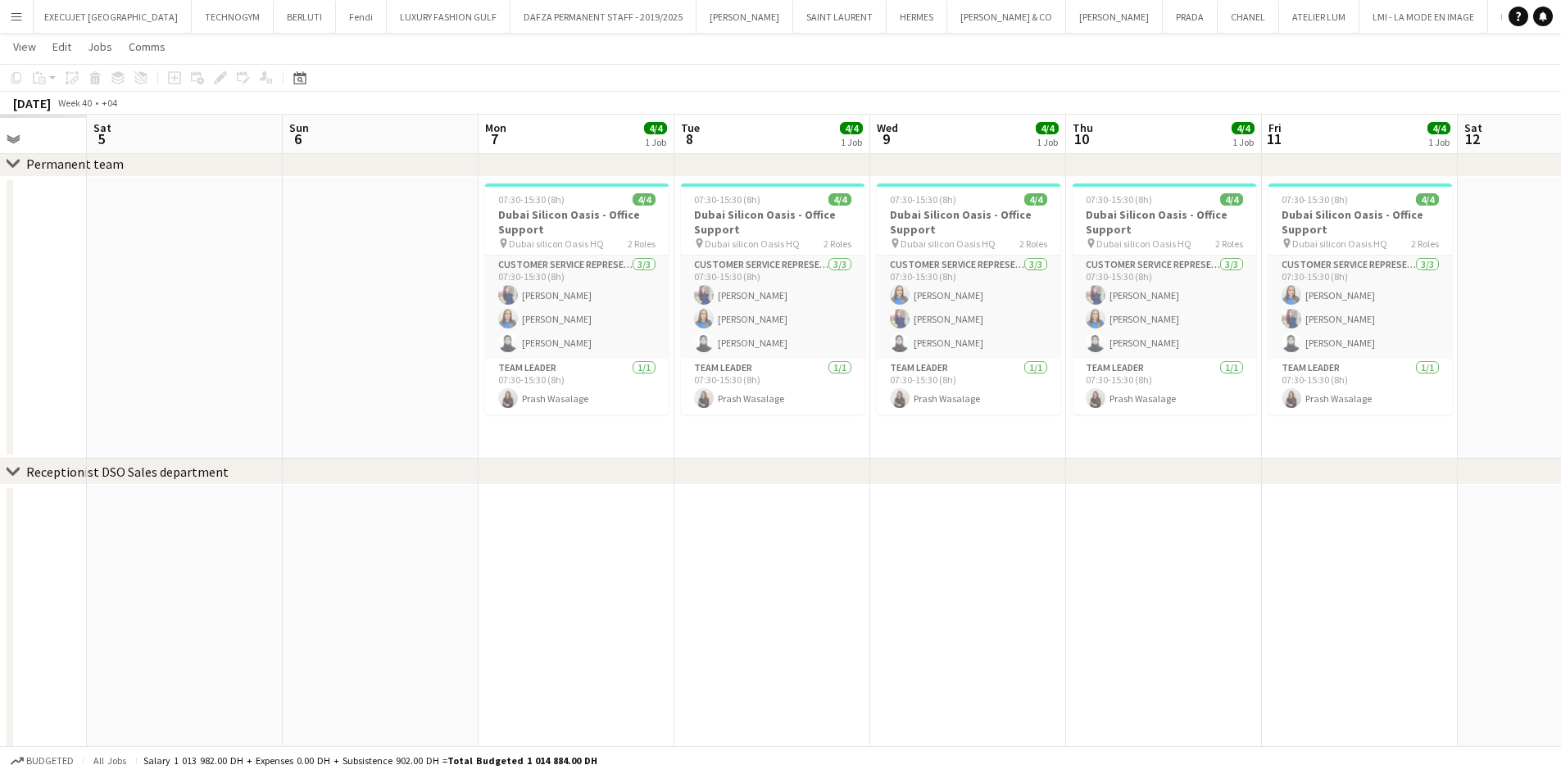
drag, startPoint x: 296, startPoint y: 308, endPoint x: 819, endPoint y: 308, distance: 523.5
click at [819, 308] on app-calendar-viewport "Wed 2 Thu 3 Fri 4 Sat 5 Sun 6 Mon 7 4/4 1 Job Tue 8 4/4 1 Job Wed 9 4/4 1 Job T…" at bounding box center [780, 537] width 1561 height 1110
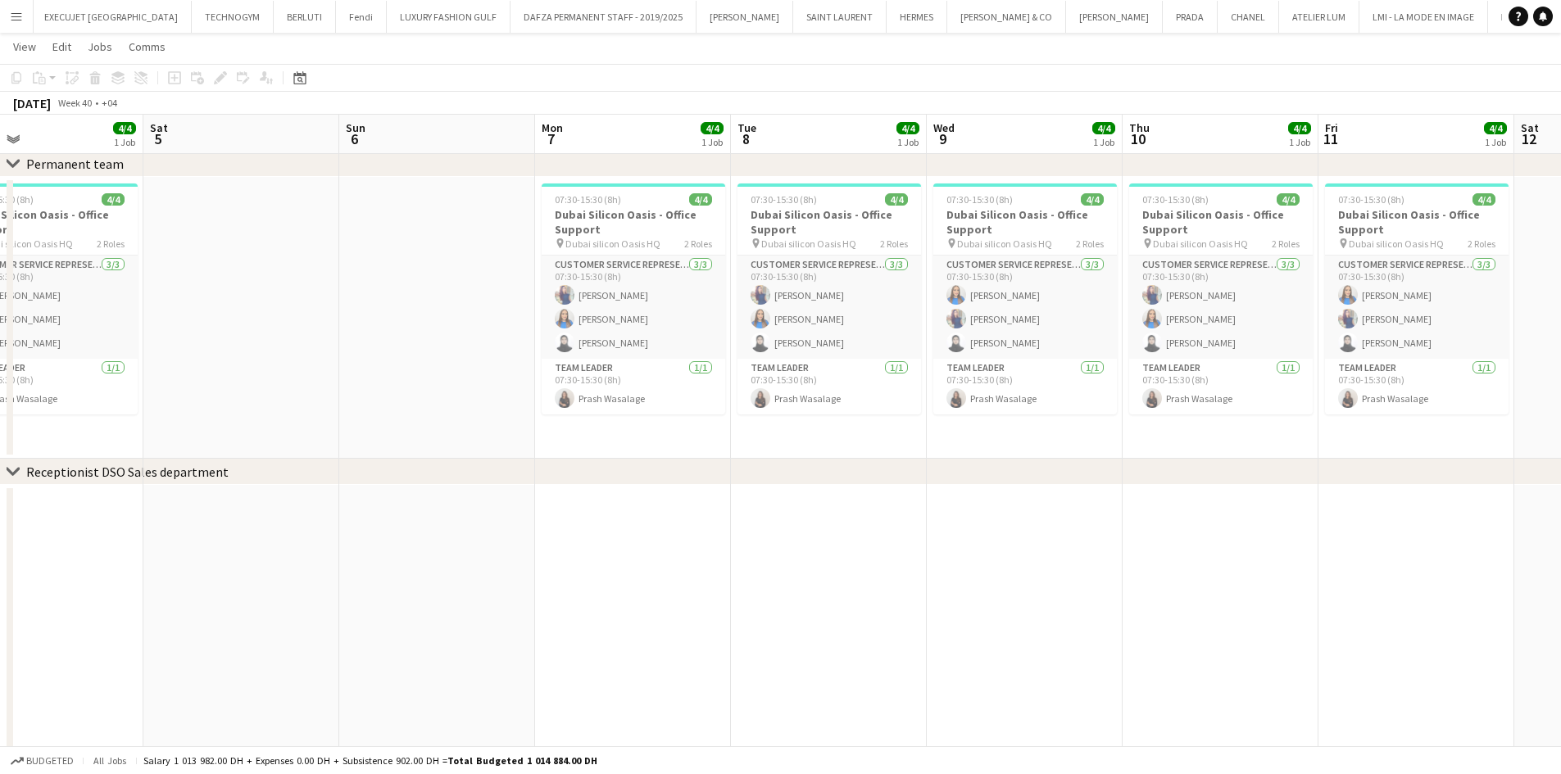
drag, startPoint x: 777, startPoint y: 268, endPoint x: 880, endPoint y: 270, distance: 102.4
click at [880, 270] on app-calendar-viewport "Wed 2 4/4 1 Job Thu 3 4/4 1 Job Fri 4 4/4 1 Job Sat 5 Sun 6 Mon 7 4/4 1 Job Tue…" at bounding box center [780, 537] width 1561 height 1110
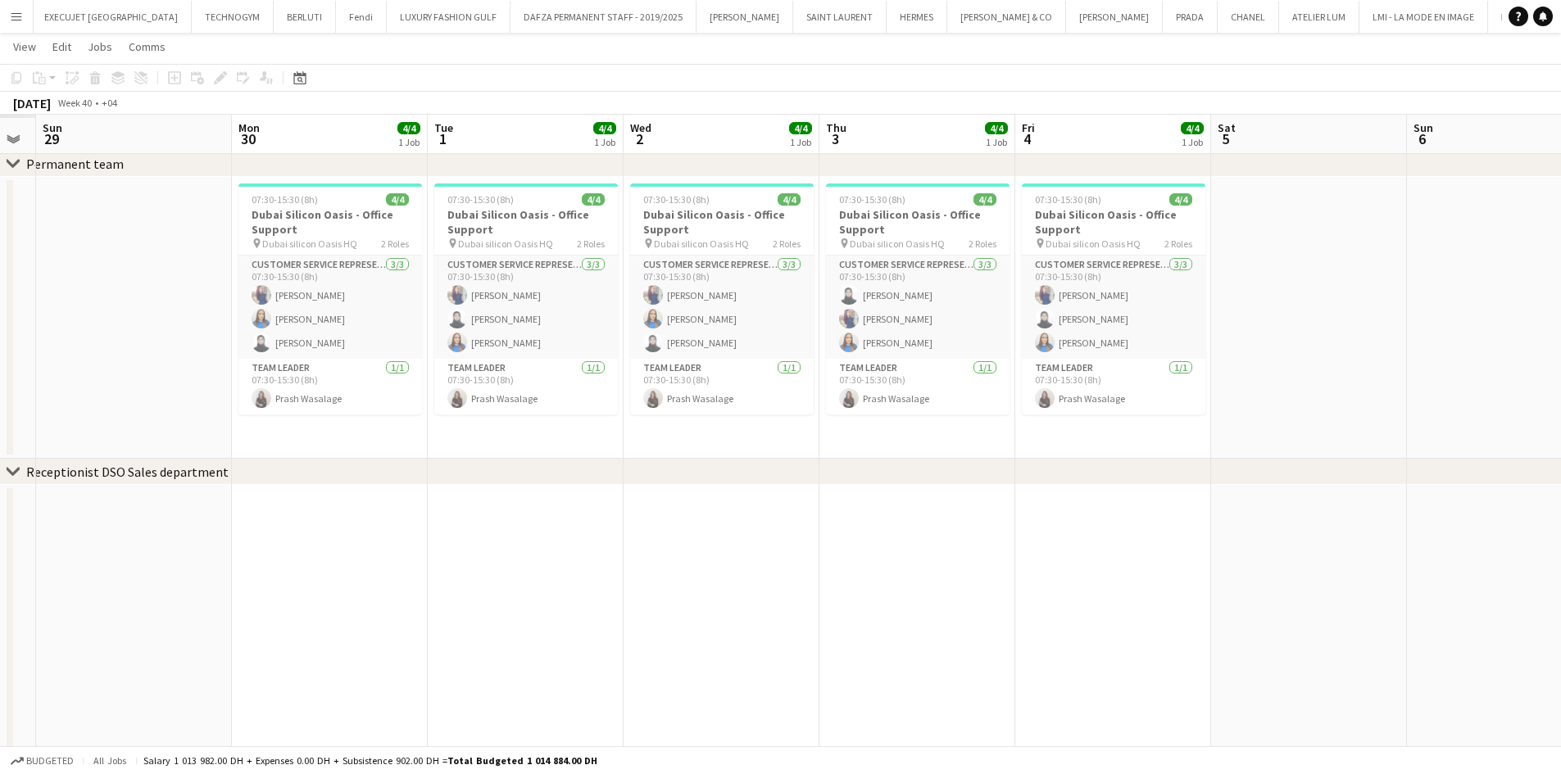
drag, startPoint x: 447, startPoint y: 234, endPoint x: 1054, endPoint y: 236, distance: 607.0
click at [1054, 236] on app-calendar-viewport "Fri 27 Sat 28 Sun 29 Mon 30 4/4 1 Job Tue 1 4/4 1 Job Wed 2 4/4 1 Job Thu 3 4/4…" at bounding box center [780, 537] width 1561 height 1110
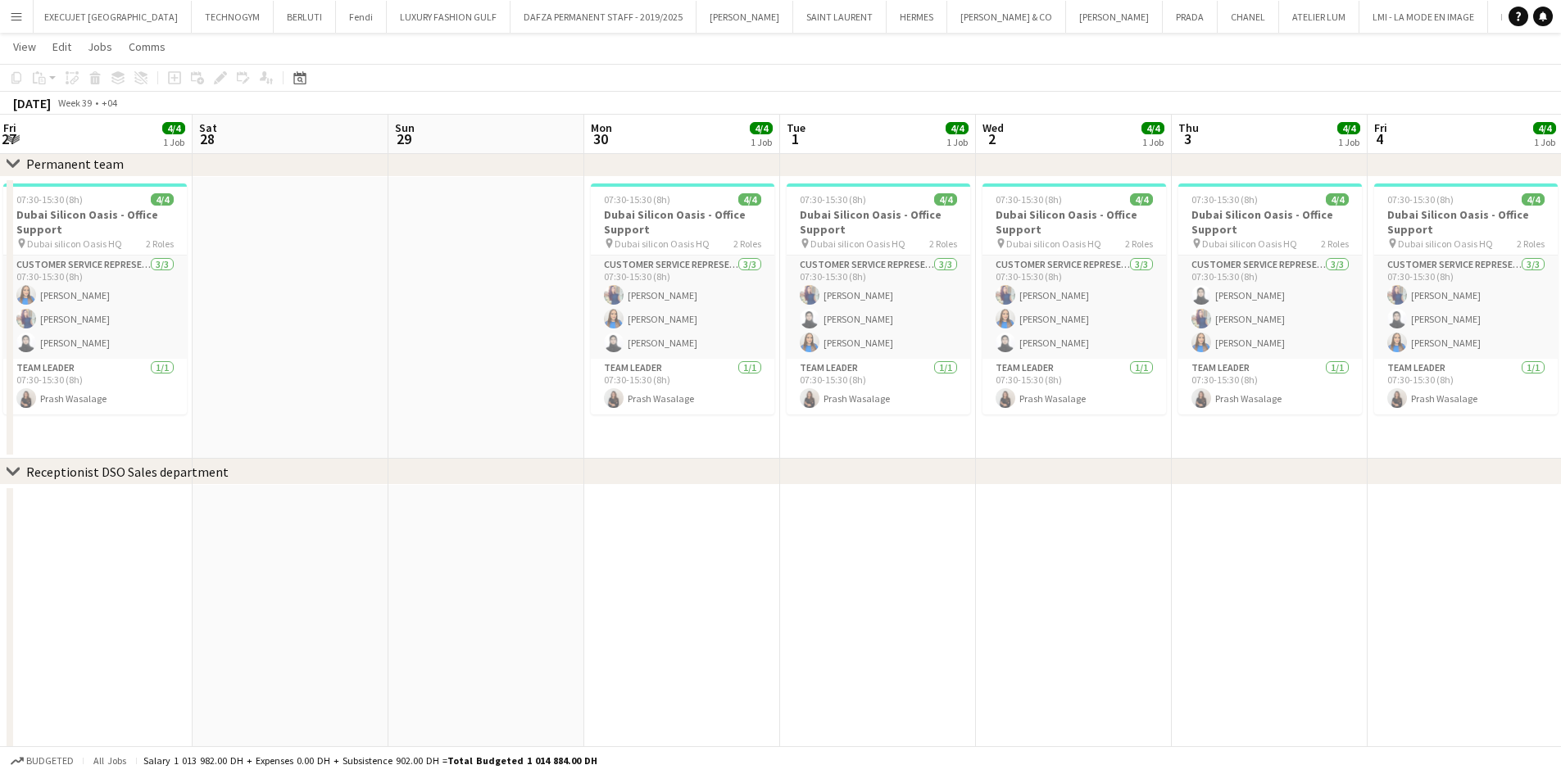
drag, startPoint x: 201, startPoint y: 245, endPoint x: 855, endPoint y: 245, distance: 654.6
click at [855, 245] on app-calendar-viewport "Wed 25 4/4 1 Job Thu 26 4/4 1 Job Fri 27 4/4 1 Job Sat 28 Sun 29 Mon 30 4/4 1 J…" at bounding box center [780, 537] width 1561 height 1110
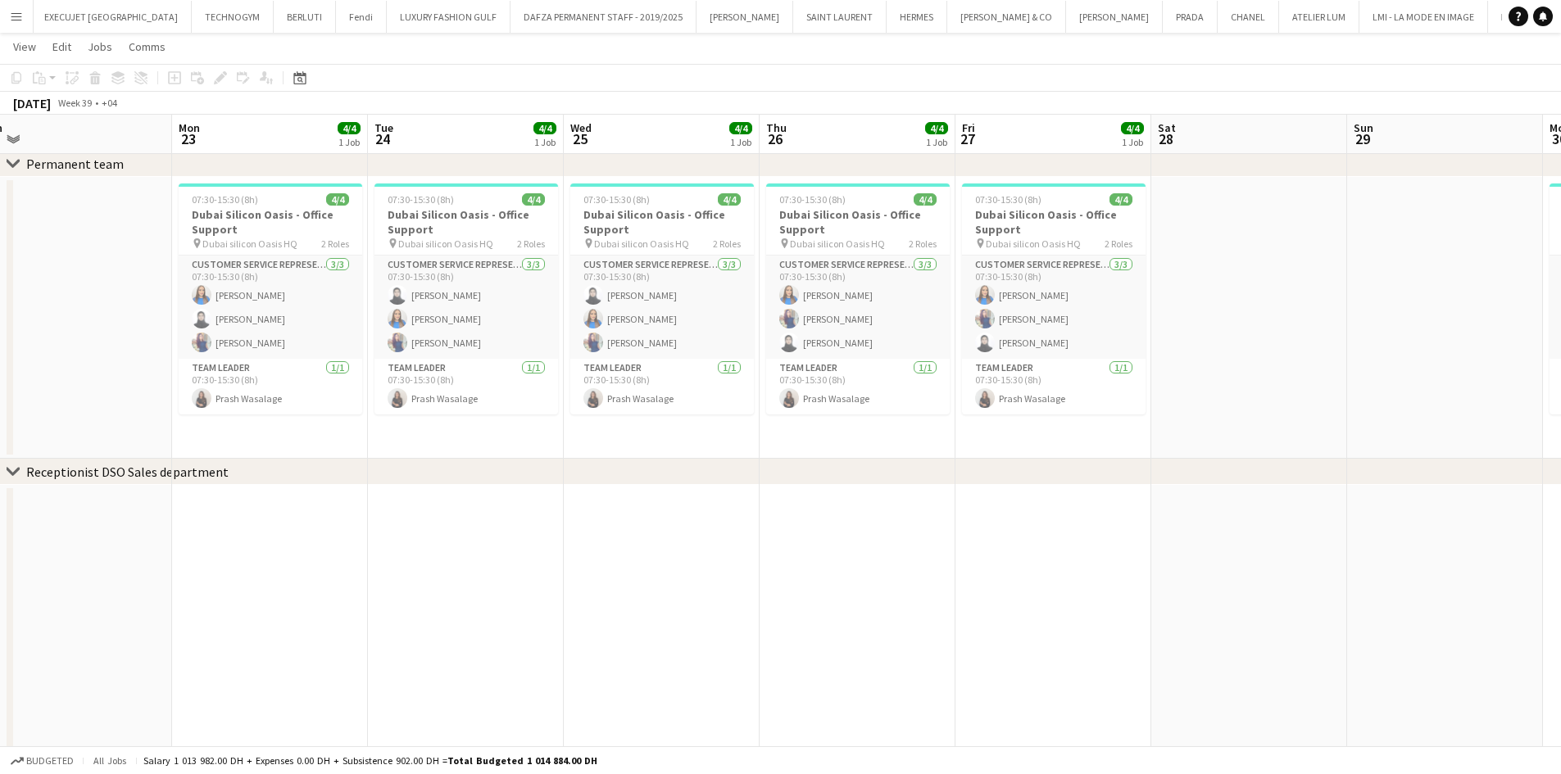
drag
click at [827, 216] on app-calendar-viewport "Fri 20 Sat 21 Sun 22 Mon 23 4/4 1 Job Tue 24 4/4 1 Job Wed 25 4/4 1 Job Thu 26 …" at bounding box center [780, 537] width 1561 height 1110
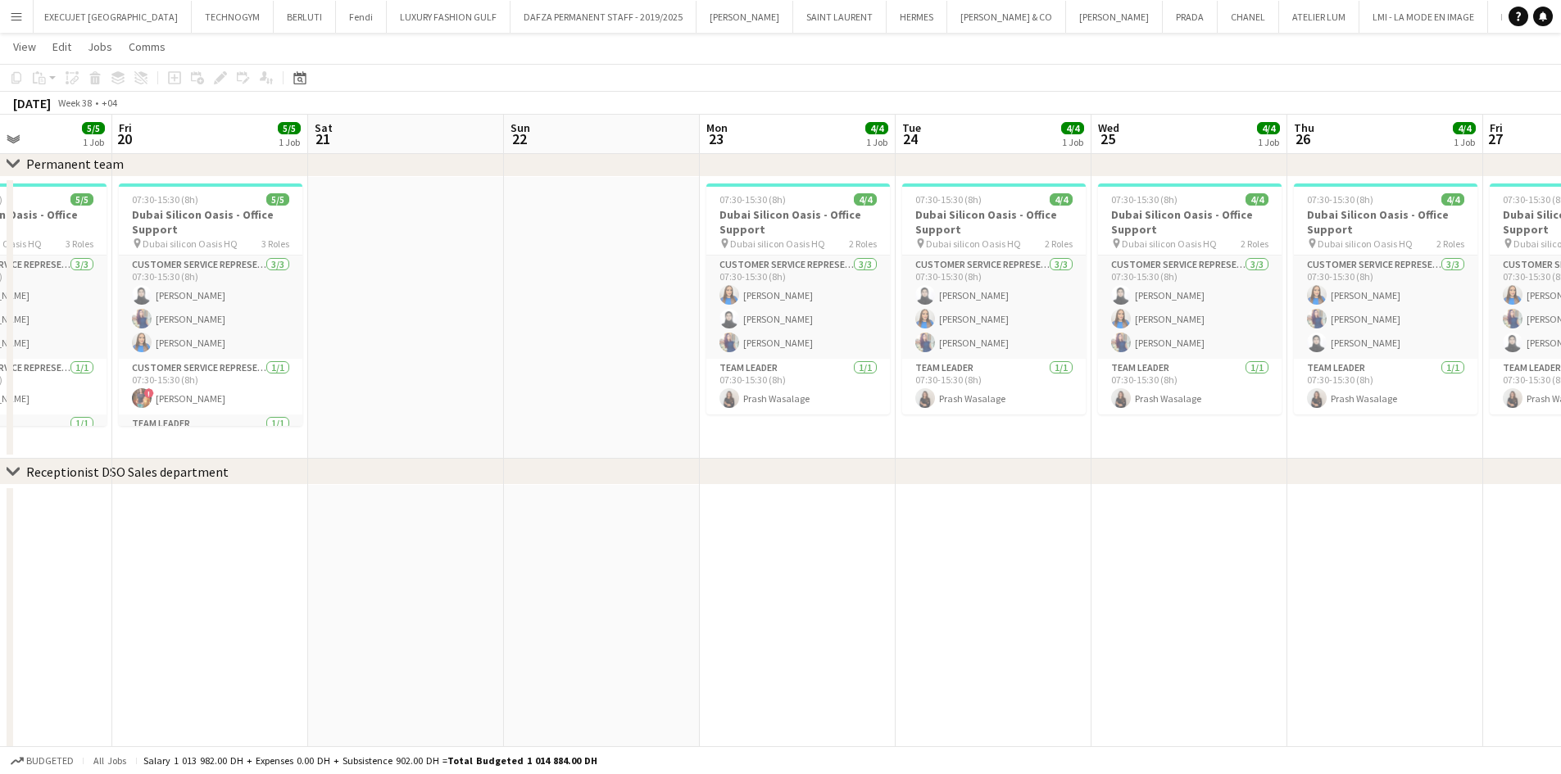
click at [851, 242] on app-calendar-viewport "Tue 17 Wed 18 Thu 19 5/5 1 Job Fri 20 5/5 1 Job Sat 21 Sun 22 Mon 23 4/4 1 Job …" at bounding box center [780, 537] width 1561 height 1110
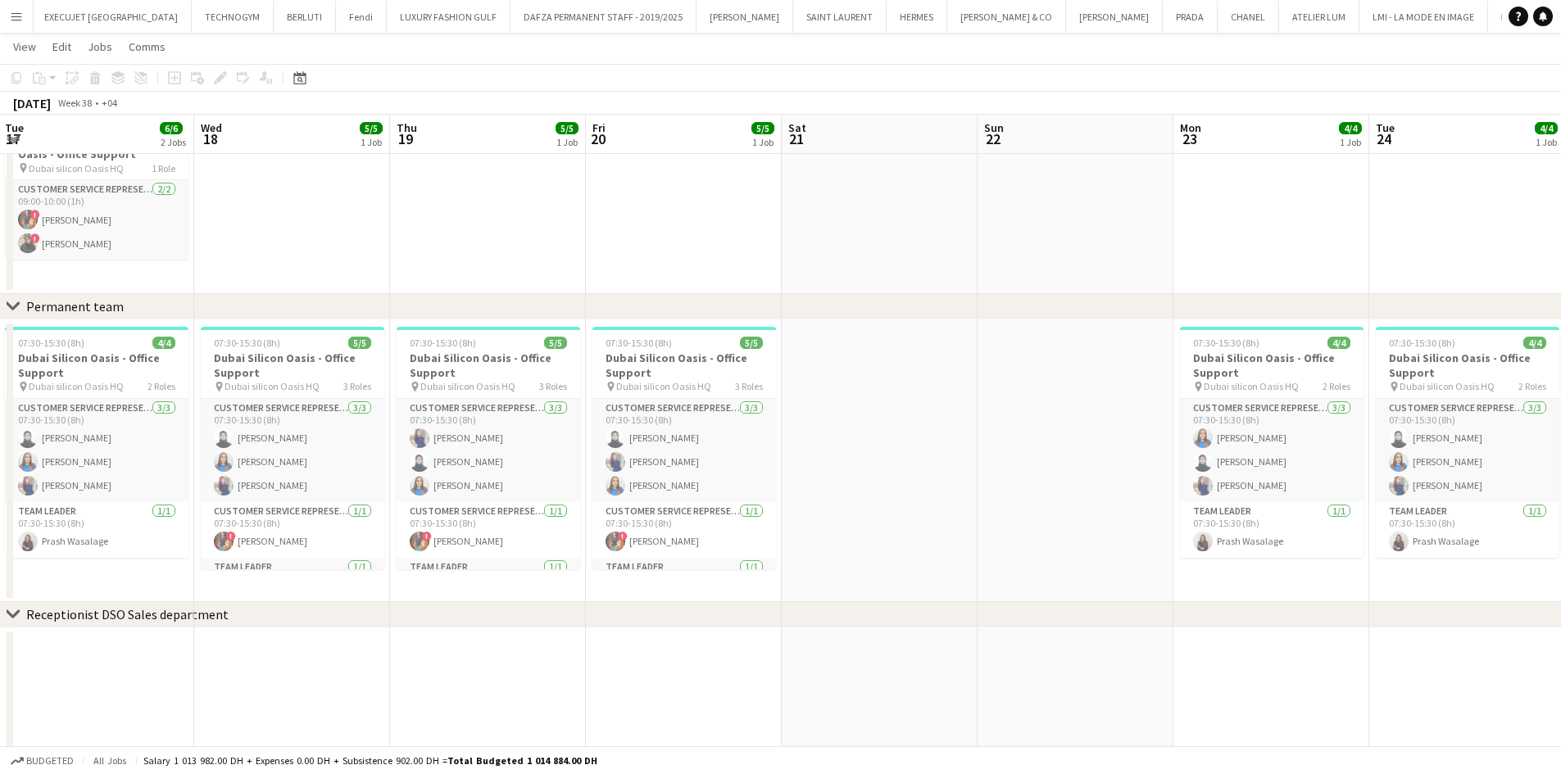
click at [953, 230] on app-calendar-viewport "Sun 15 Mon 16 4/4 1 Job Tue 17 6/6 2 Jobs Wed 18 5/5 1 Job Thu 19 5/5 1 Job Fri…" at bounding box center [780, 608] width 1561 height 1253
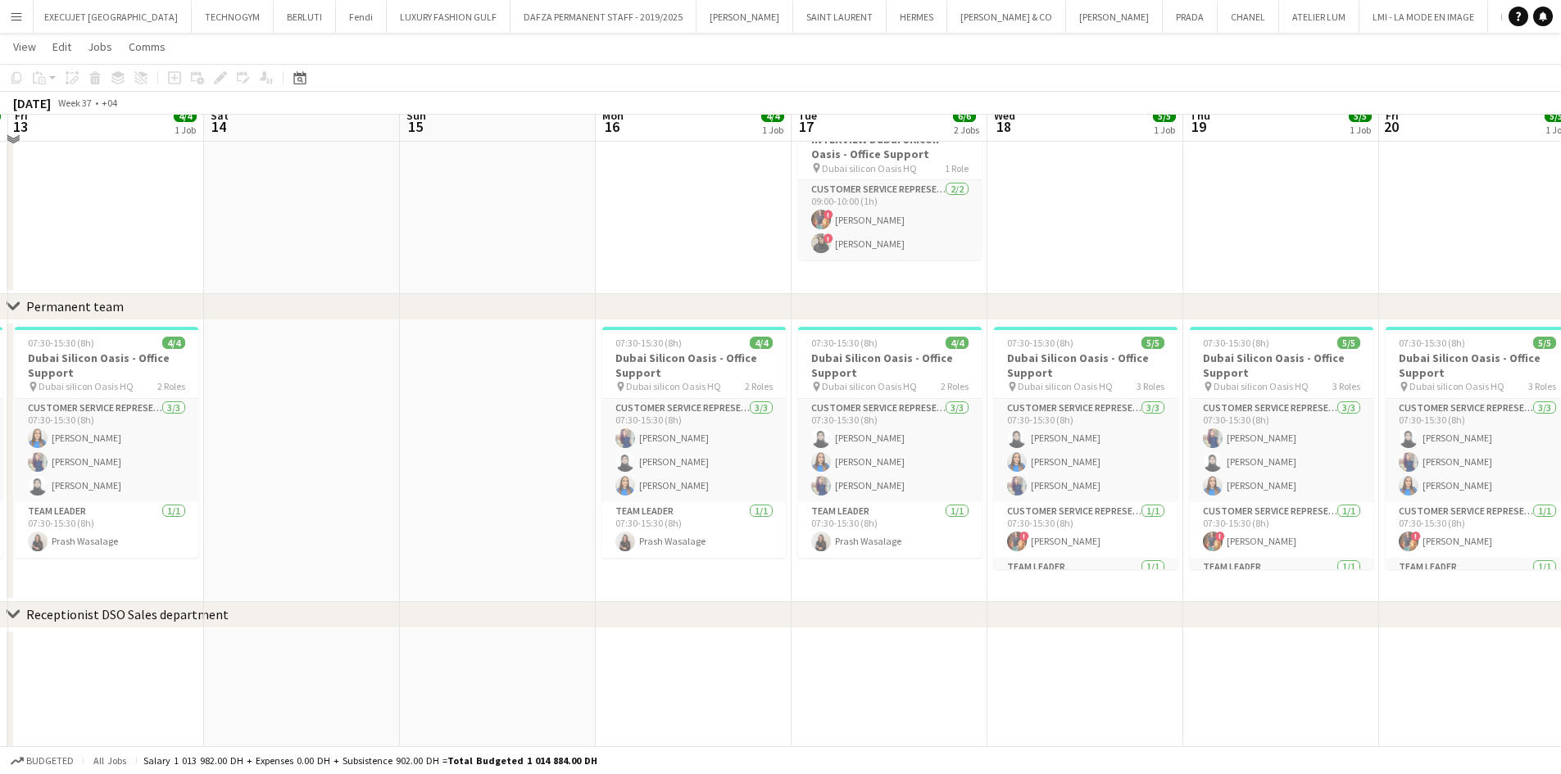
scroll to position [0, 0]
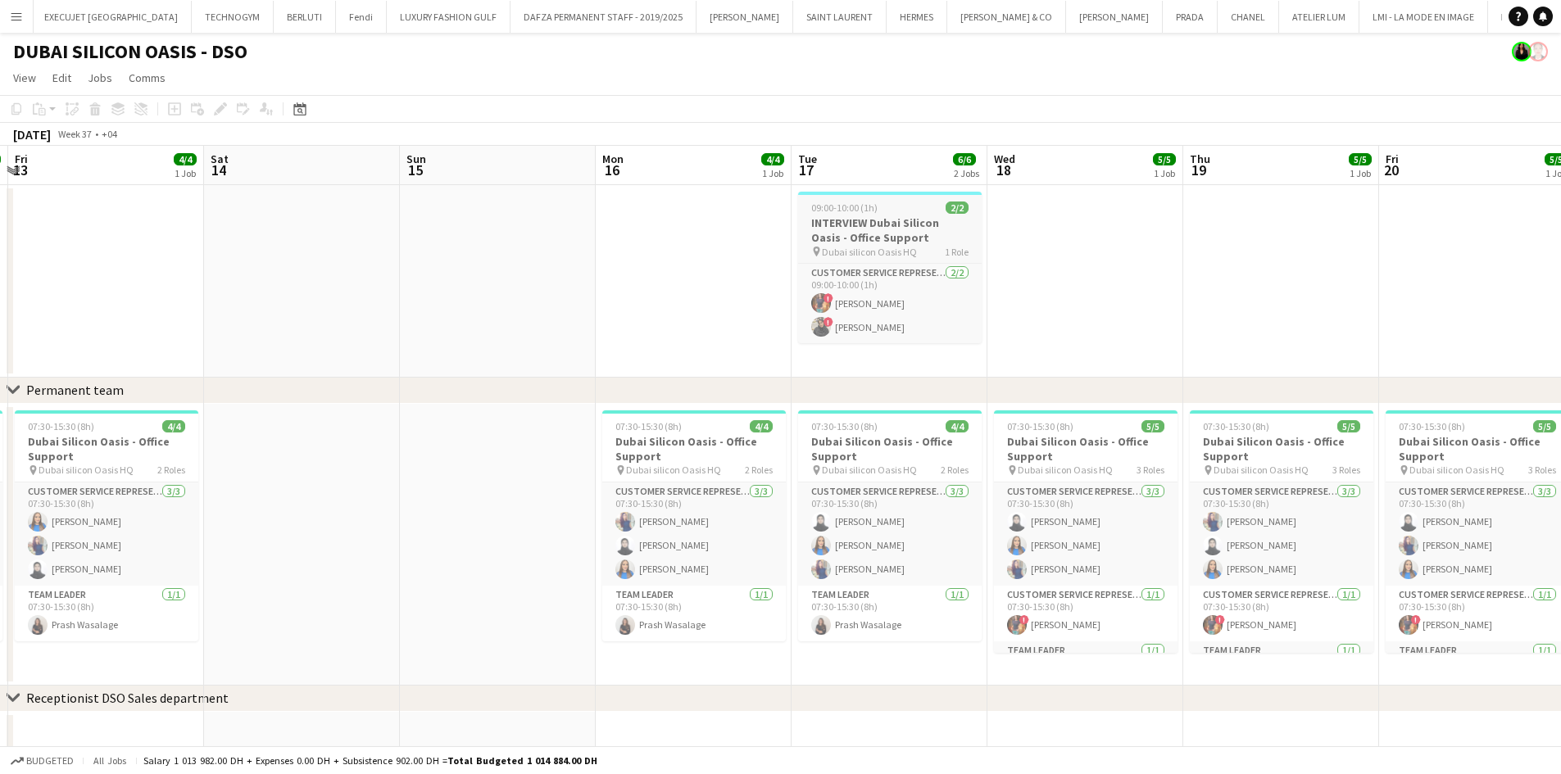
click at [878, 259] on app-job-card "09:00-10:00 (1h) 2/2 INTERVIEW Dubai Silicon Oasis - Office Support pin Dubai s…" at bounding box center [890, 268] width 184 height 152
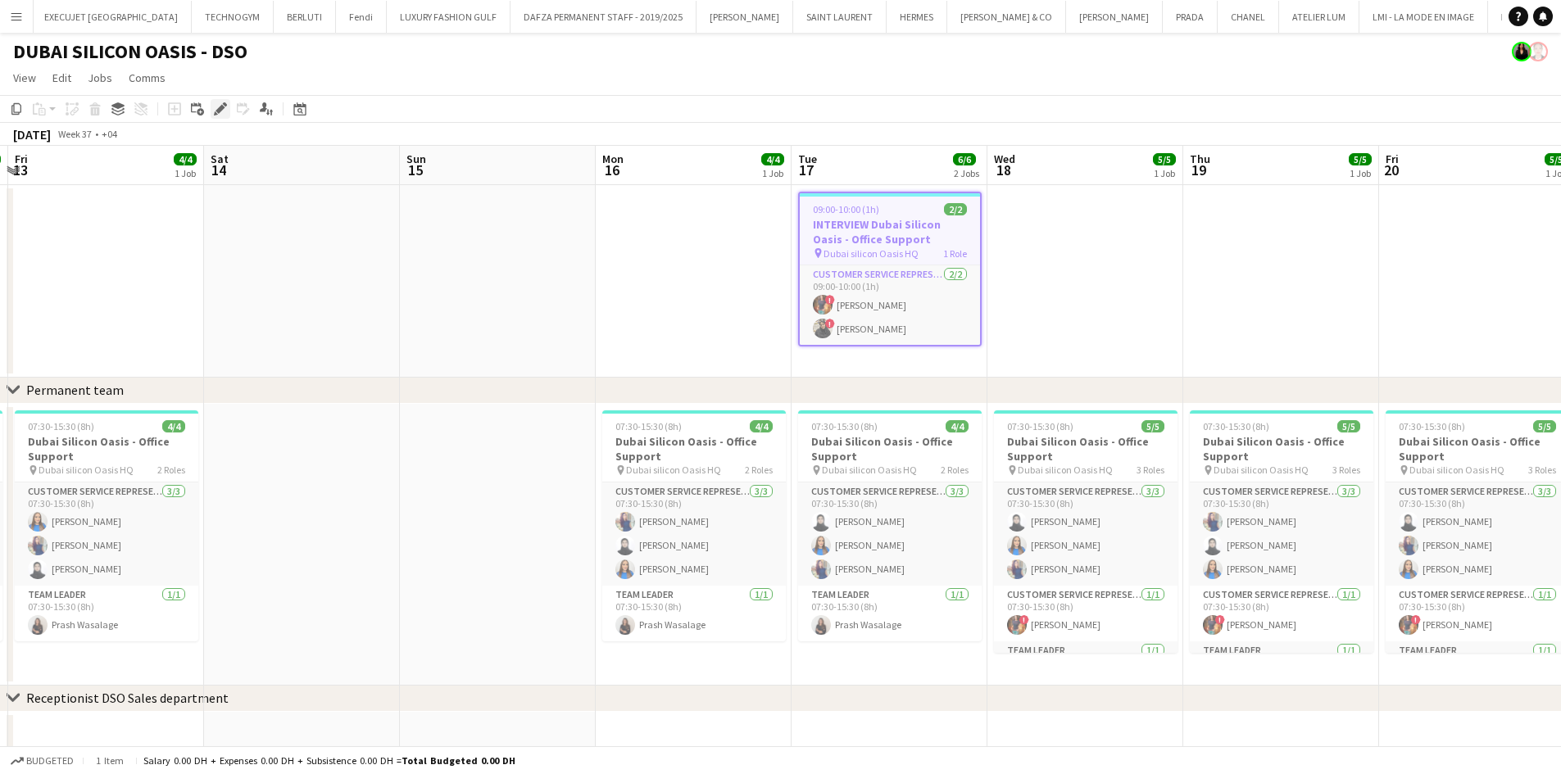
click at [218, 111] on icon at bounding box center [219, 109] width 9 height 9
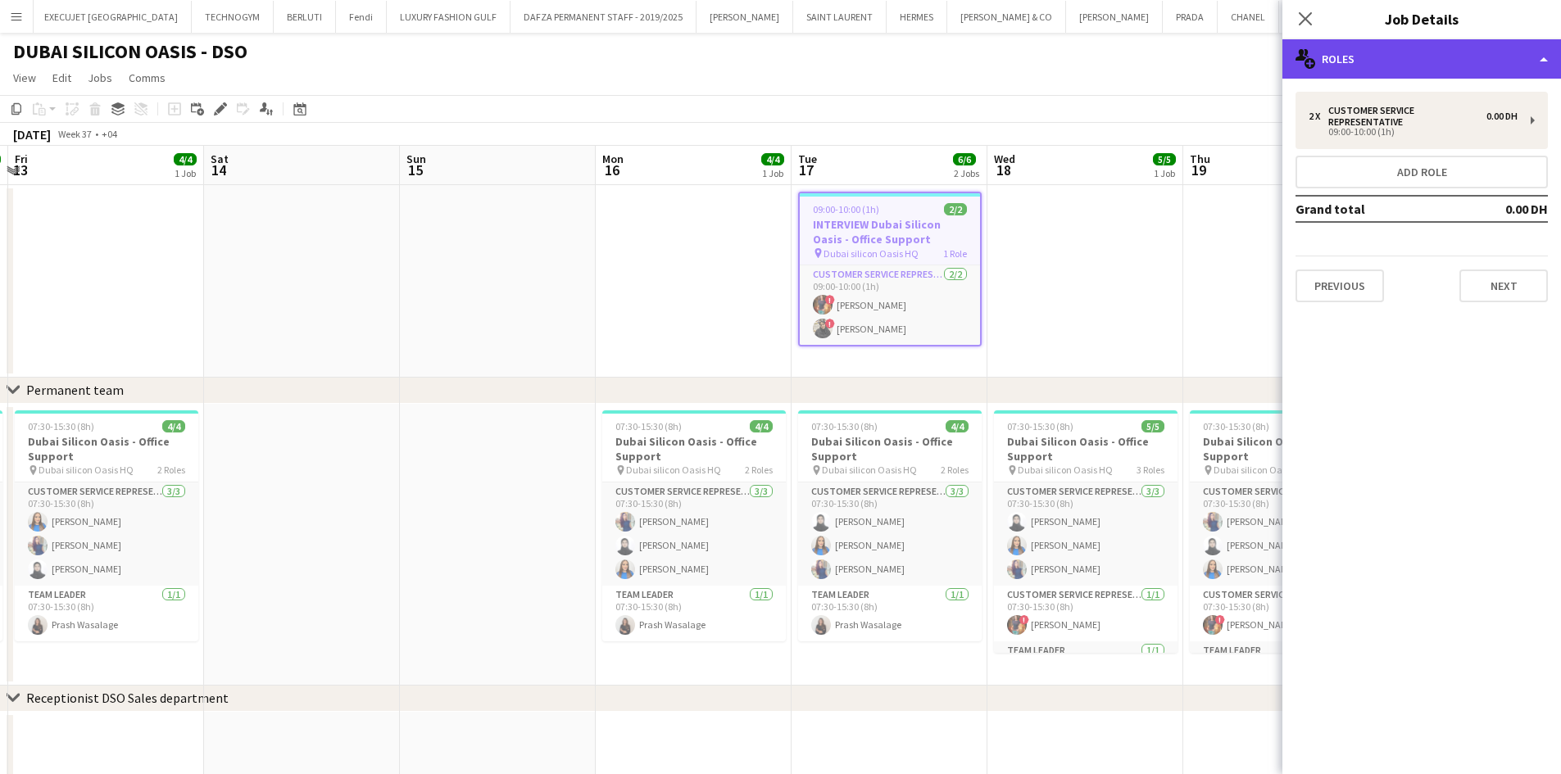
click at [1369, 44] on div "multiple-users-add Roles" at bounding box center [1421, 58] width 279 height 39
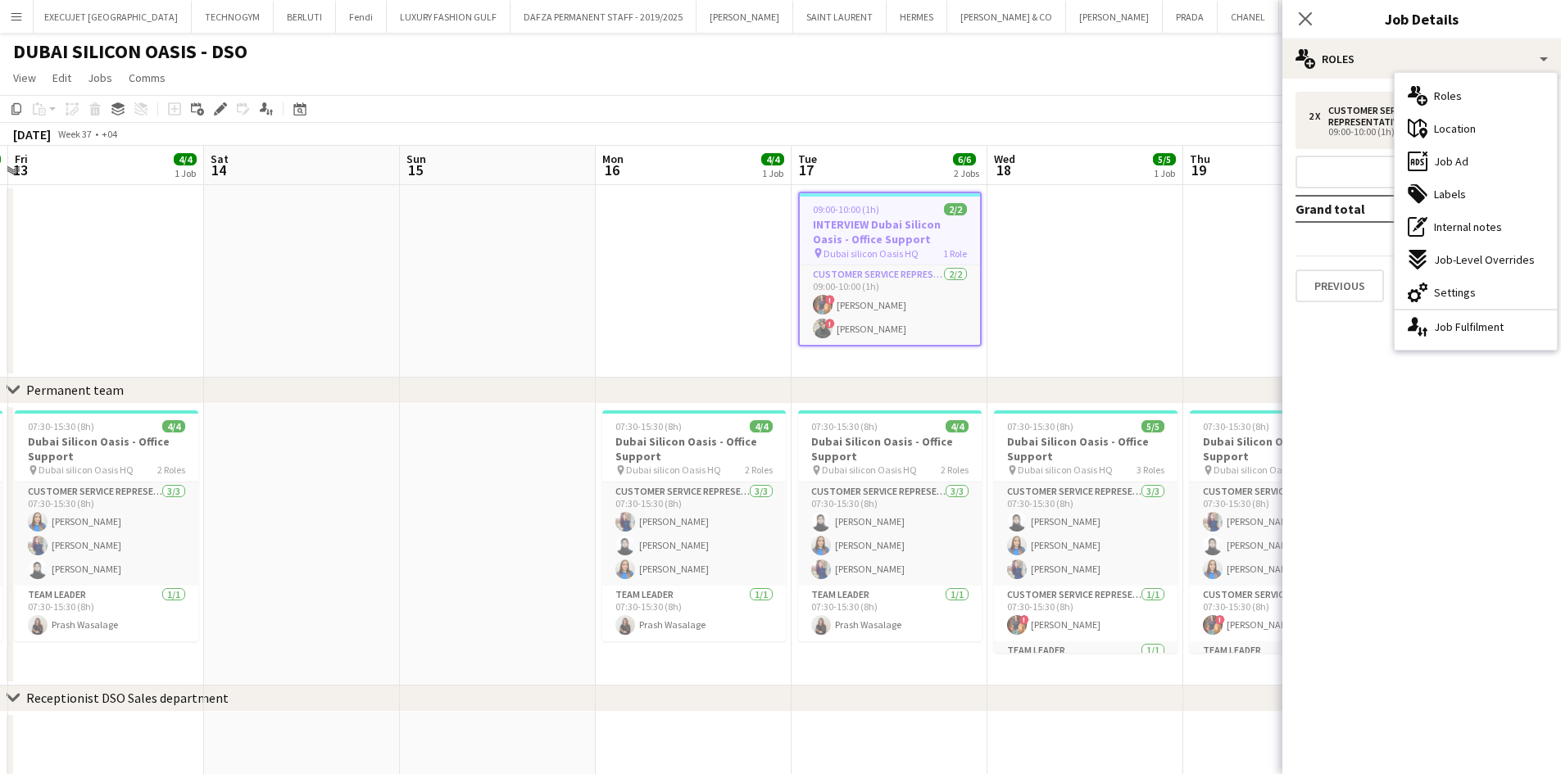
click at [1453, 170] on div "ads-window Job Ad" at bounding box center [1475, 161] width 162 height 33
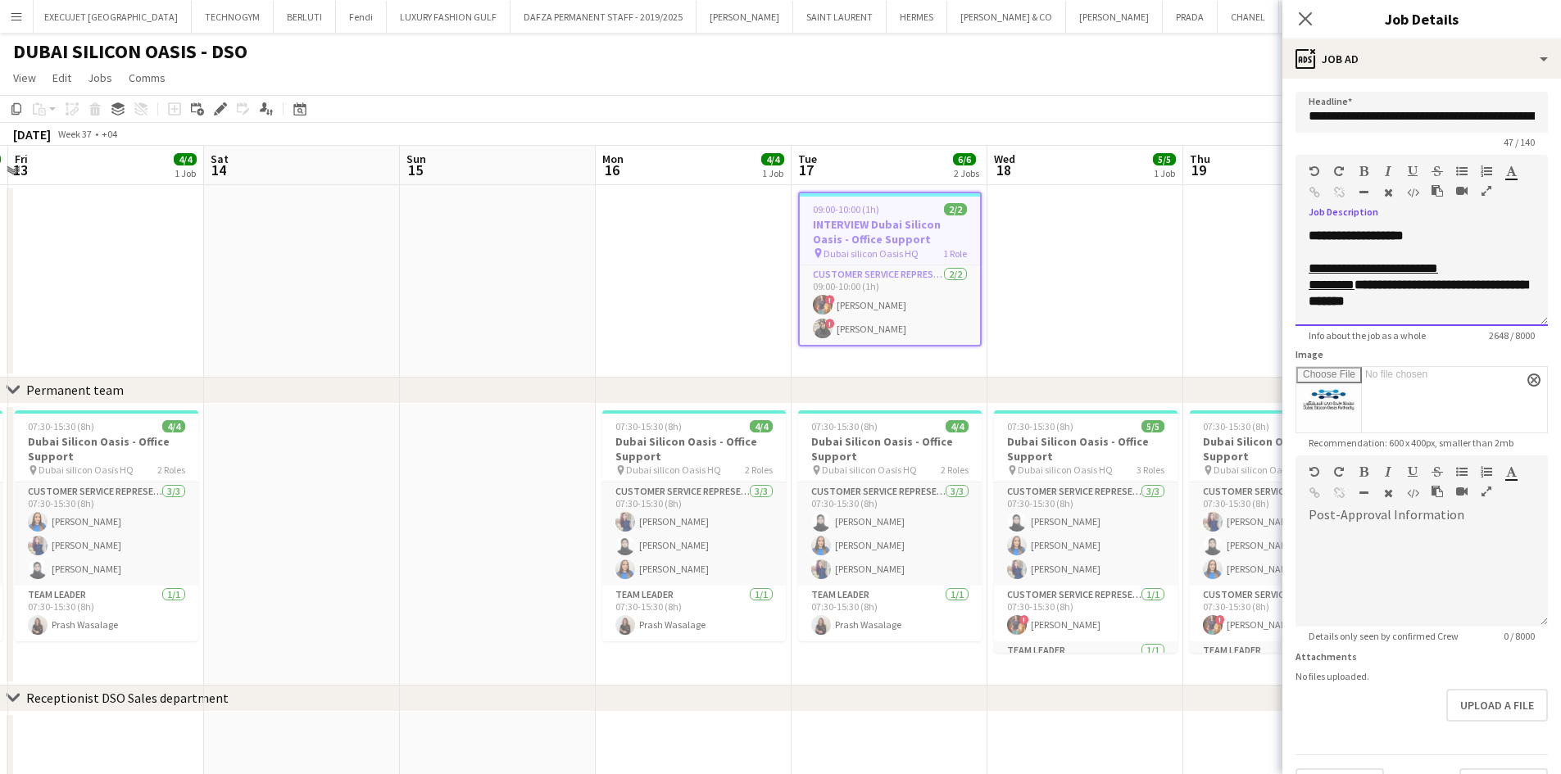
scroll to position [33, 0]
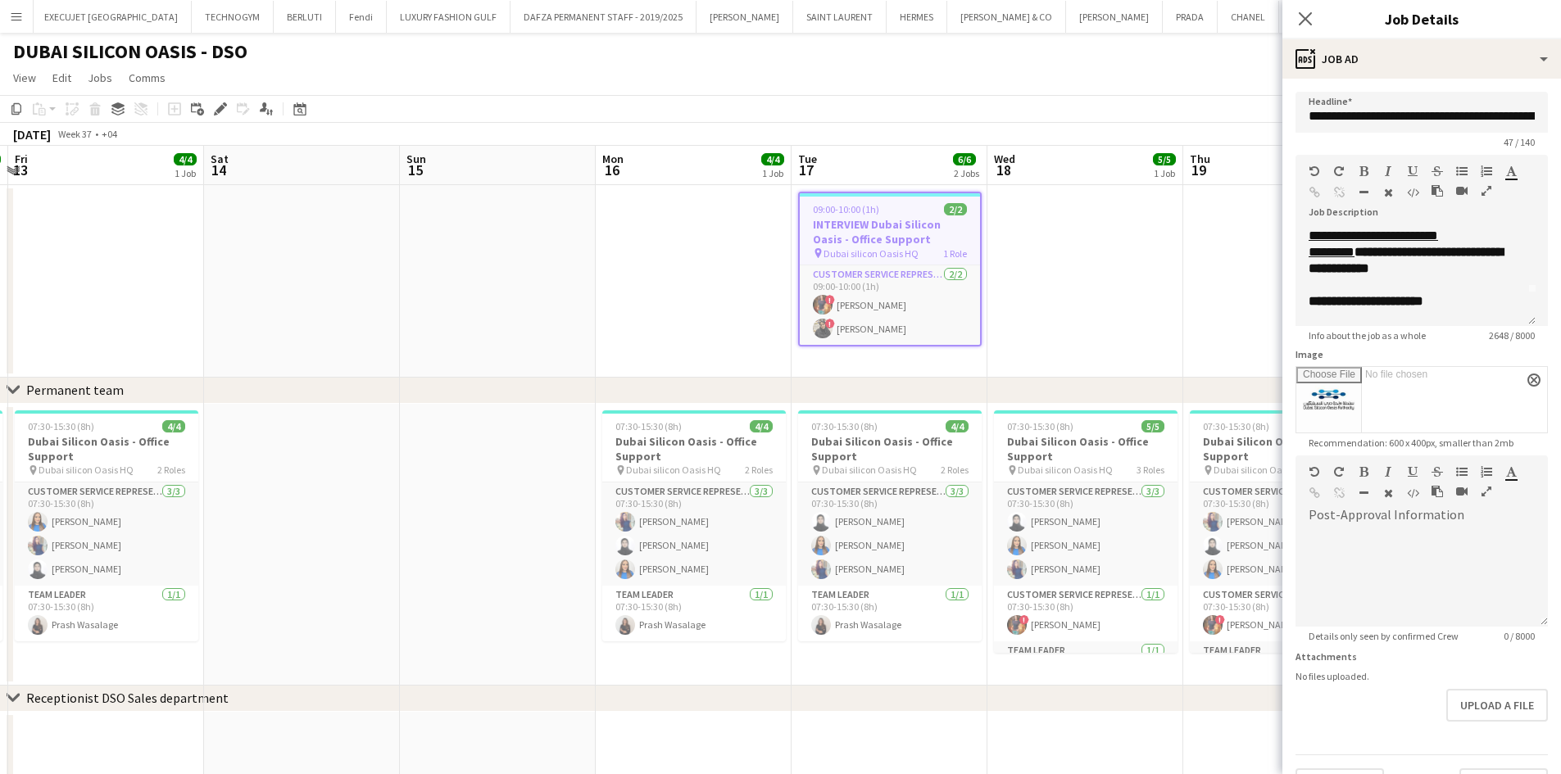
click at [475, 290] on app-date-cell at bounding box center [498, 281] width 196 height 193
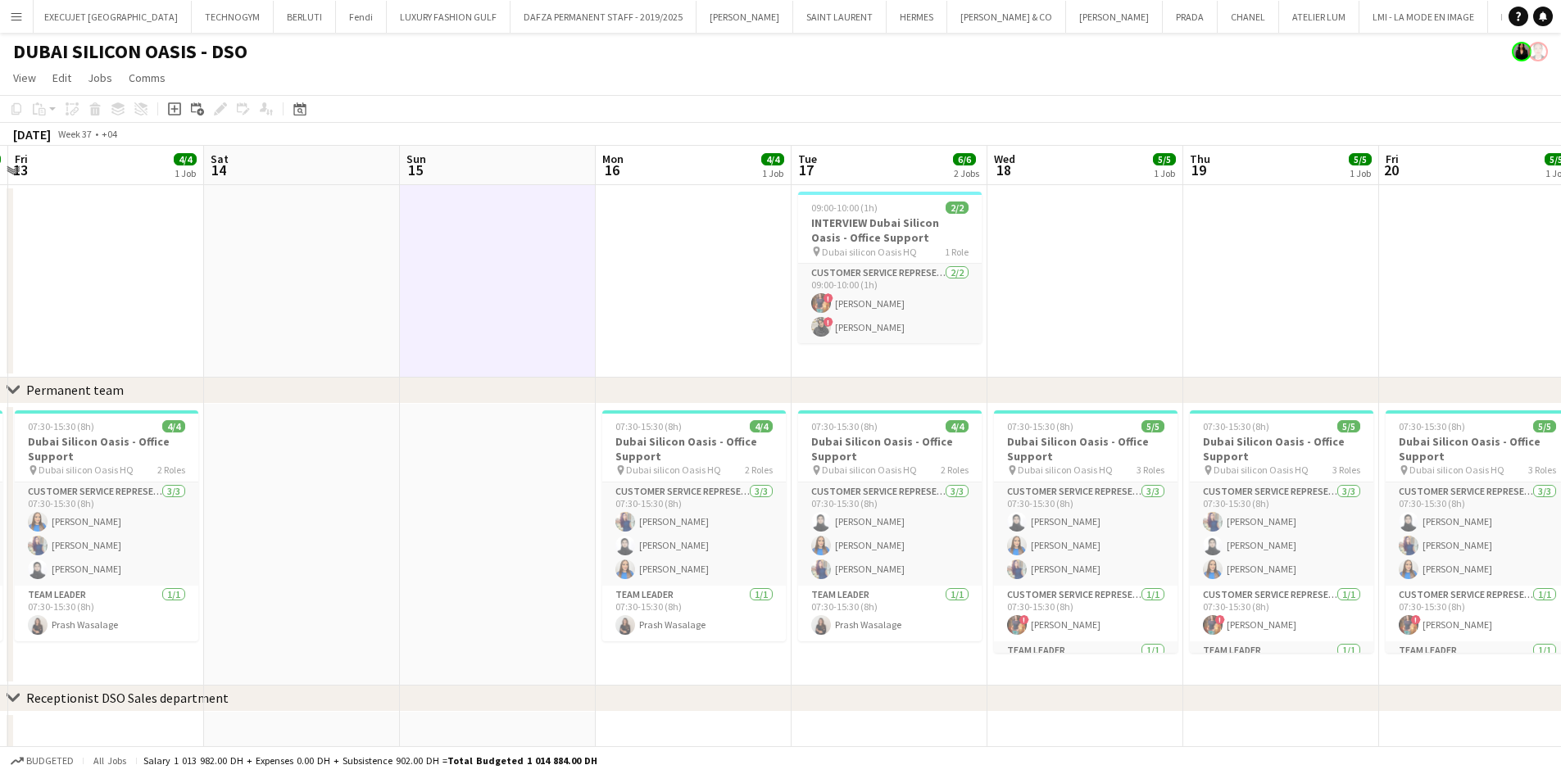
click at [1019, 305] on div "chevron-right Permanent team chevron-right Receptionist DSO Sales department ch…" at bounding box center [780, 732] width 1561 height 1172
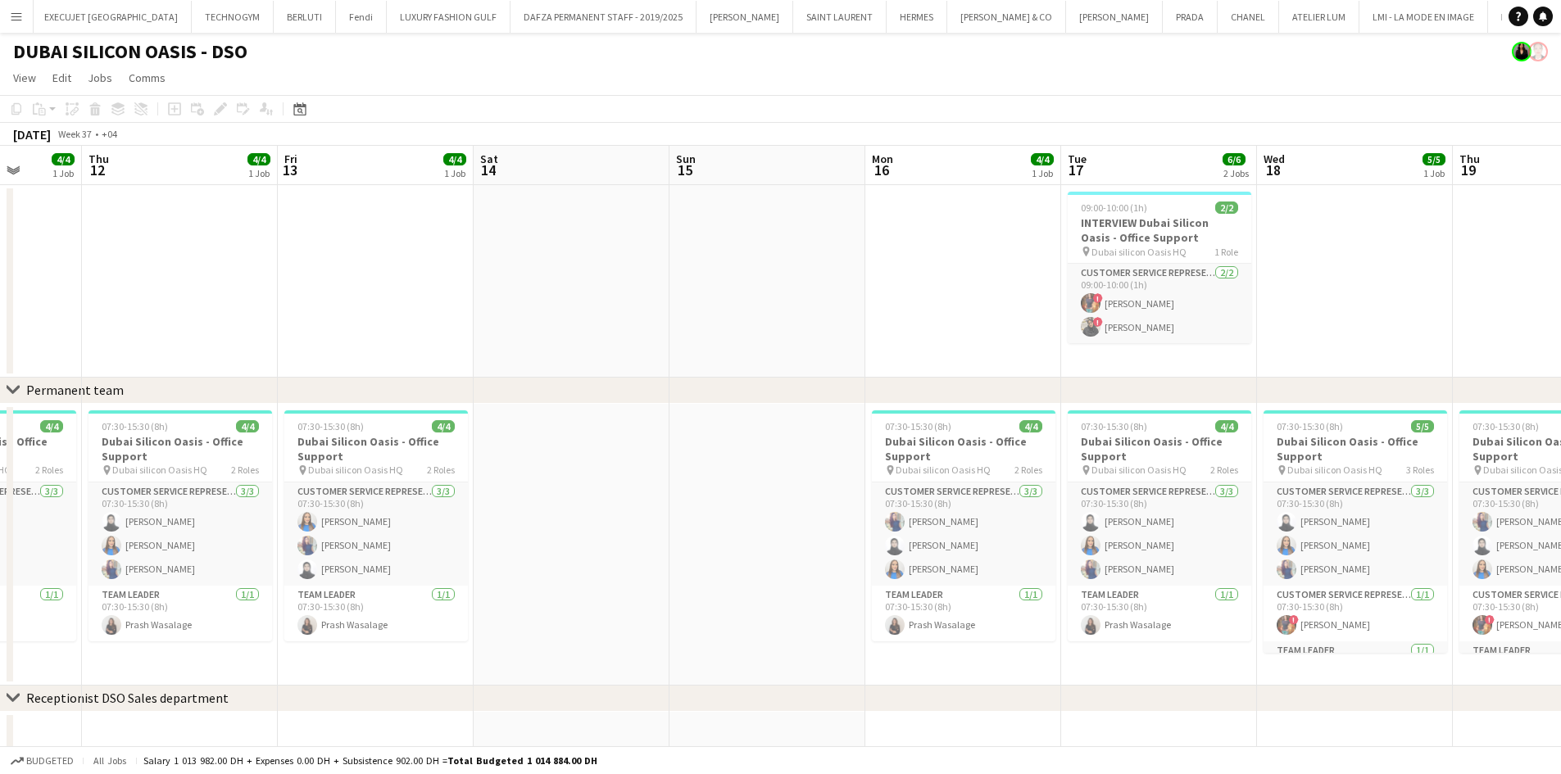
click at [837, 359] on app-calendar-viewport "Tue 10 Wed 11 4/4 1 Job Thu 12 4/4 1 Job Fri 13 4/4 1 Job Sat 14 Sun 15 Mon 16 …" at bounding box center [780, 732] width 1561 height 1172
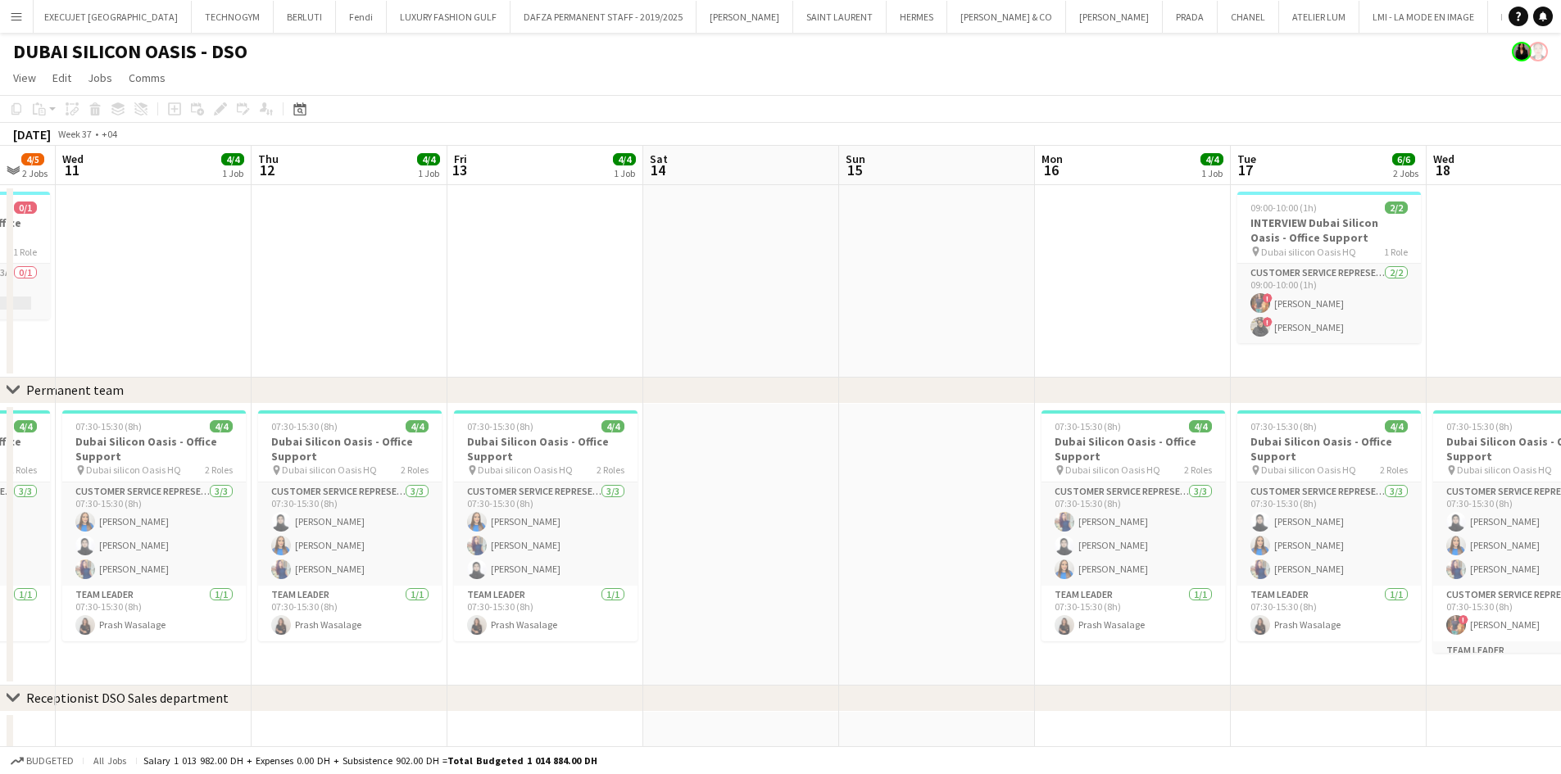
click at [716, 338] on app-calendar-viewport "Mon 9 Tue 10 4/5 2 Jobs Wed 11 4/4 1 Job Thu 12 4/4 1 Job Fri 13 4/4 1 Job Sat …" at bounding box center [780, 732] width 1561 height 1172
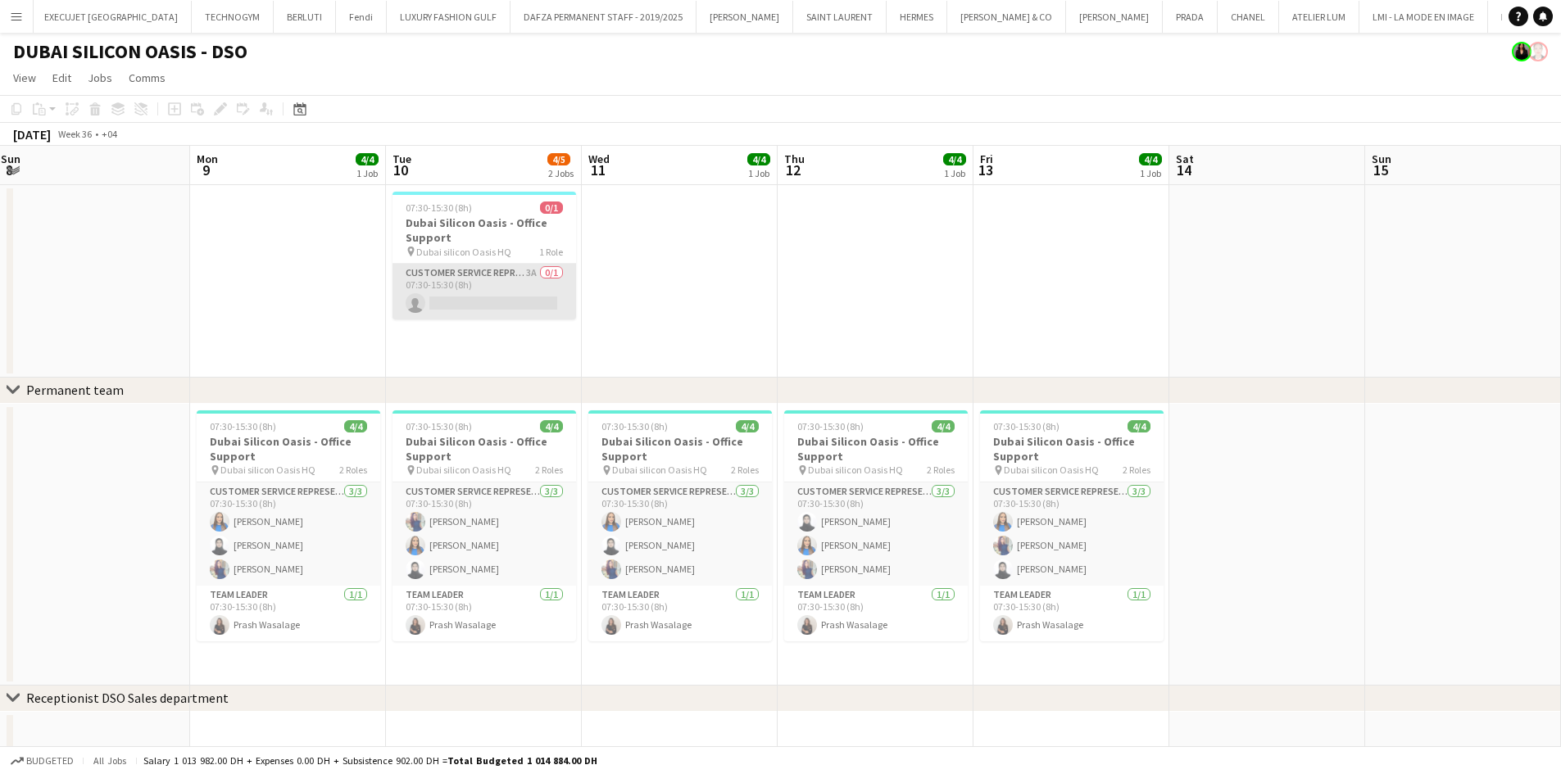
click at [470, 283] on app-card-role "Customer Service Representative 3A 0/1 07:30-15:30 (8h) single-neutral-actions" at bounding box center [484, 292] width 184 height 56
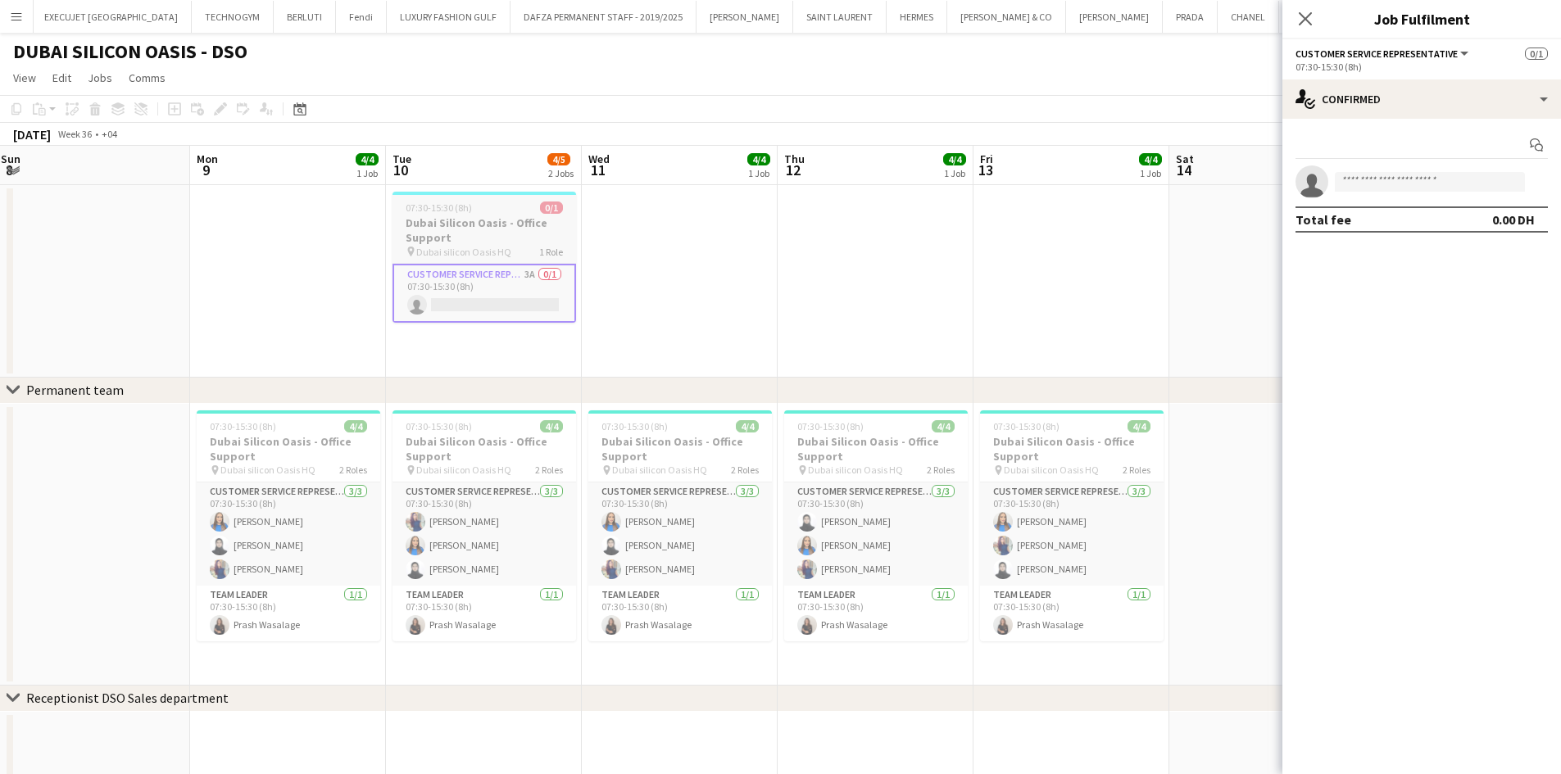
click at [411, 224] on h3 "Dubai Silicon Oasis - Office Support" at bounding box center [484, 229] width 184 height 29
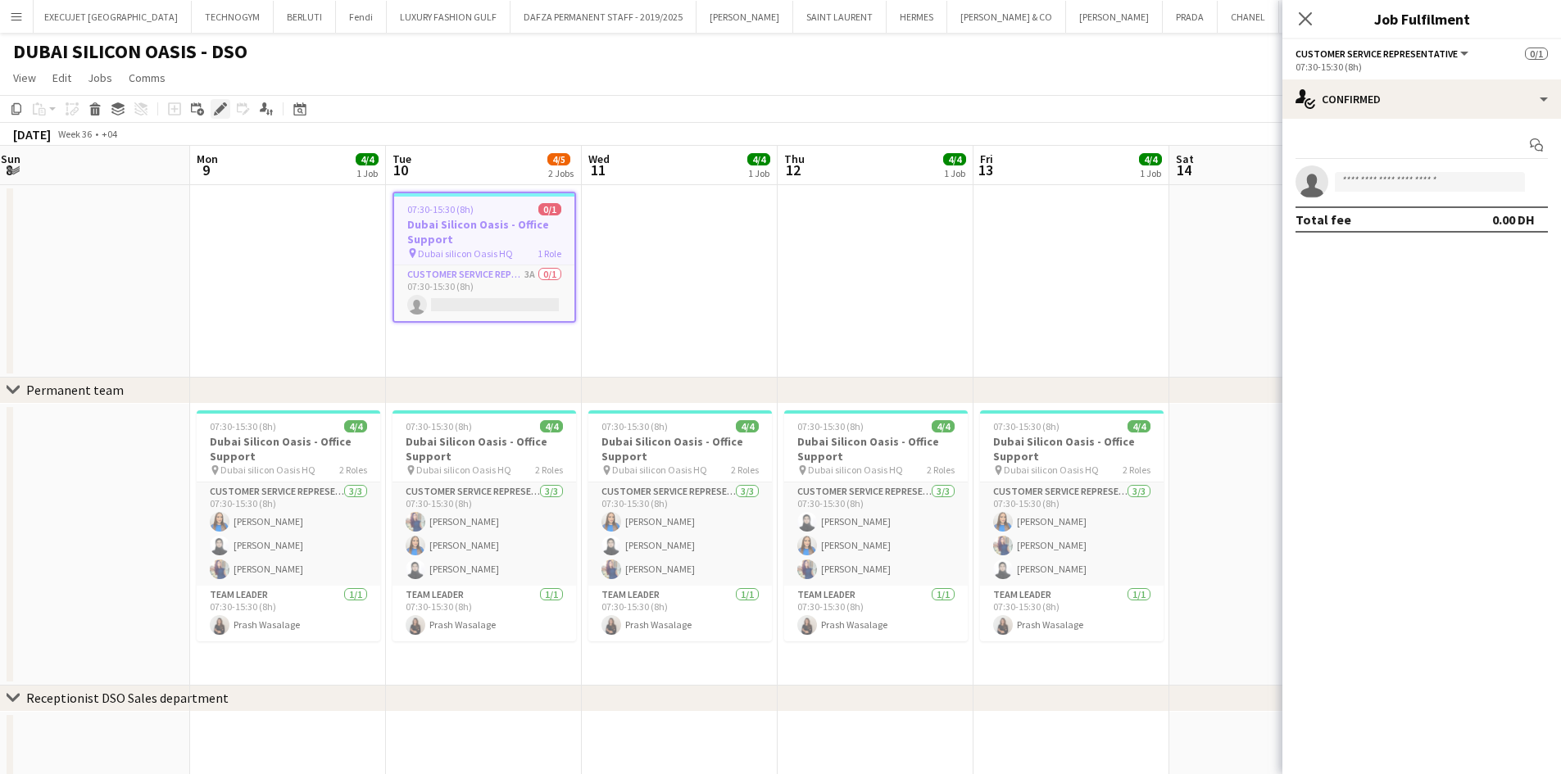
click at [222, 106] on icon at bounding box center [219, 109] width 9 height 9
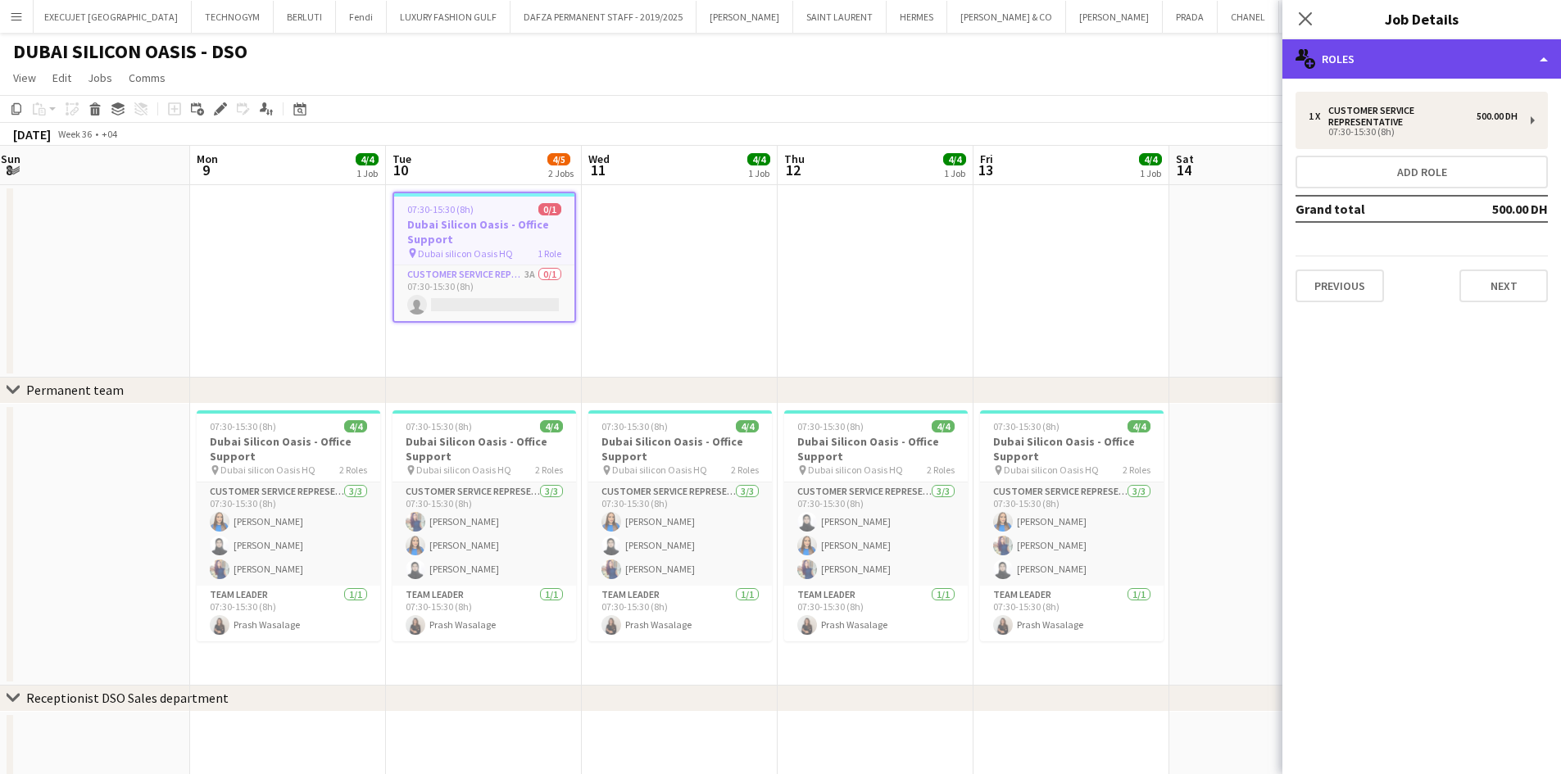
click at [1448, 46] on div "multiple-users-add Roles" at bounding box center [1421, 58] width 279 height 39
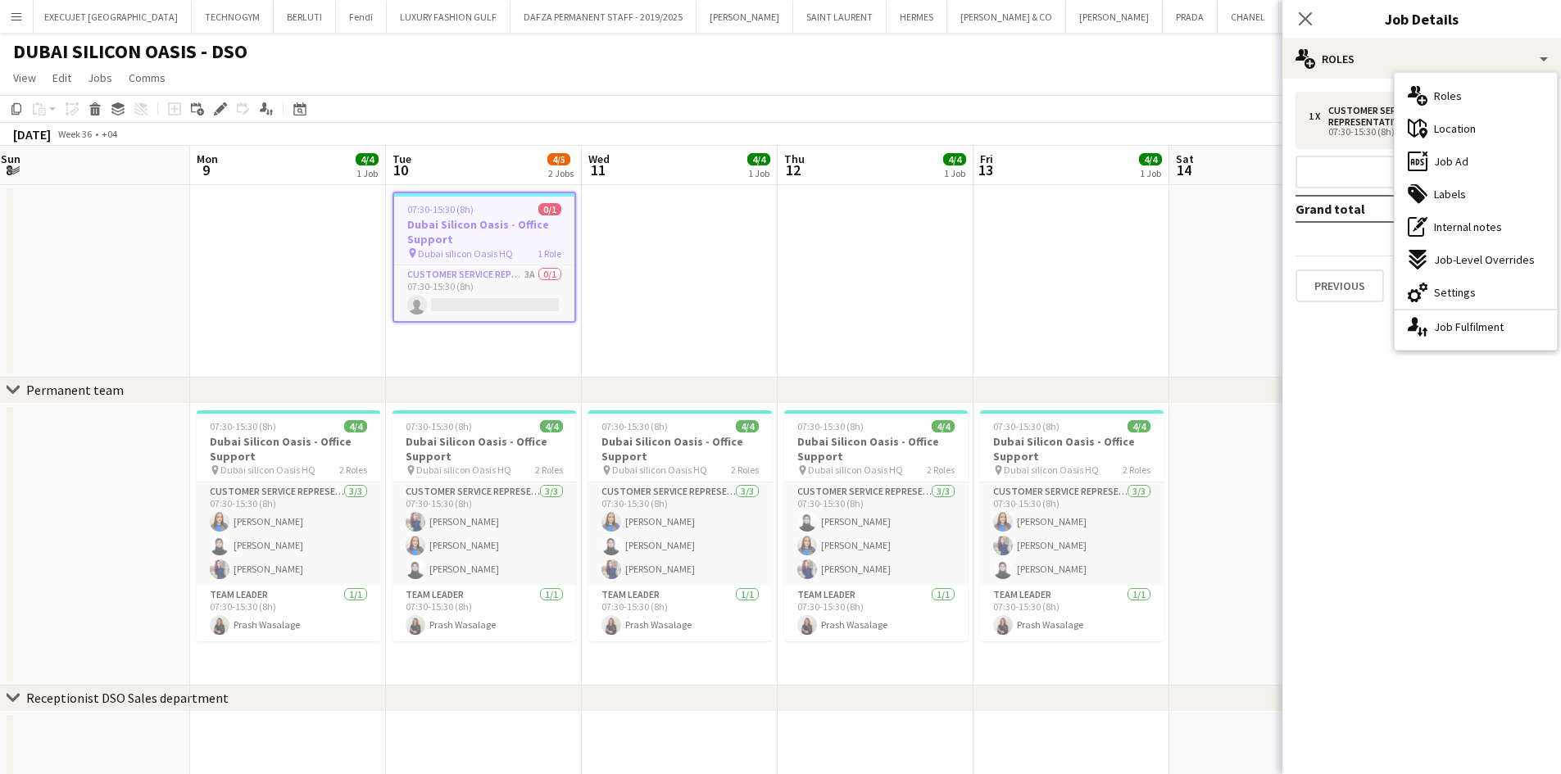
click at [1466, 165] on span "Job Ad" at bounding box center [1451, 161] width 34 height 15
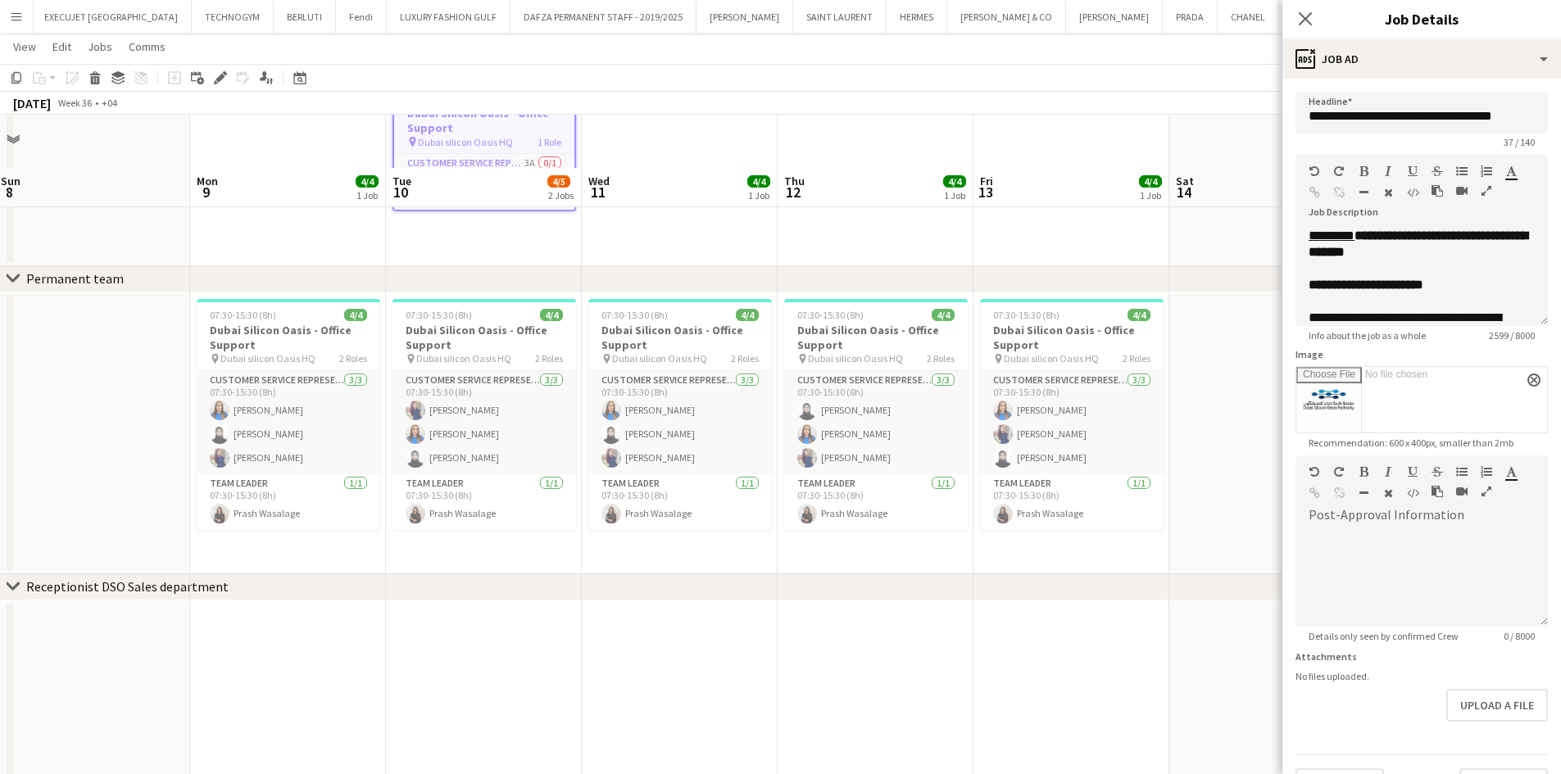
scroll to position [82, 0]
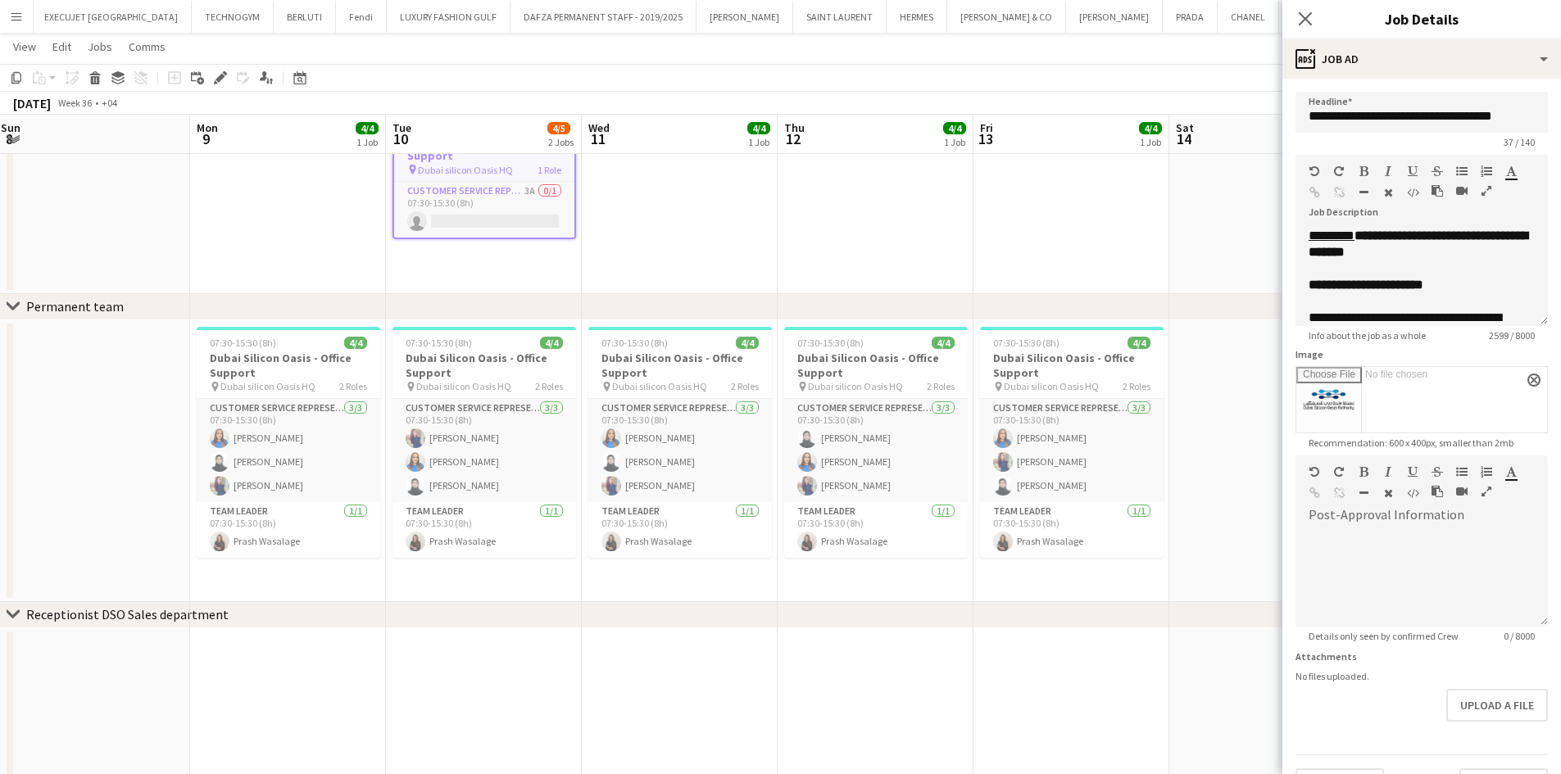
drag, startPoint x: 191, startPoint y: 278, endPoint x: 542, endPoint y: 278, distance: 350.6
click at [534, 278] on app-calendar-viewport "Fri 6 4/4 1 Job Sat 7 Sun 8 Mon 9 4/4 1 Job Tue 10 4/5 2 Jobs Wed 11 4/4 1 Job …" at bounding box center [780, 608] width 1561 height 1253
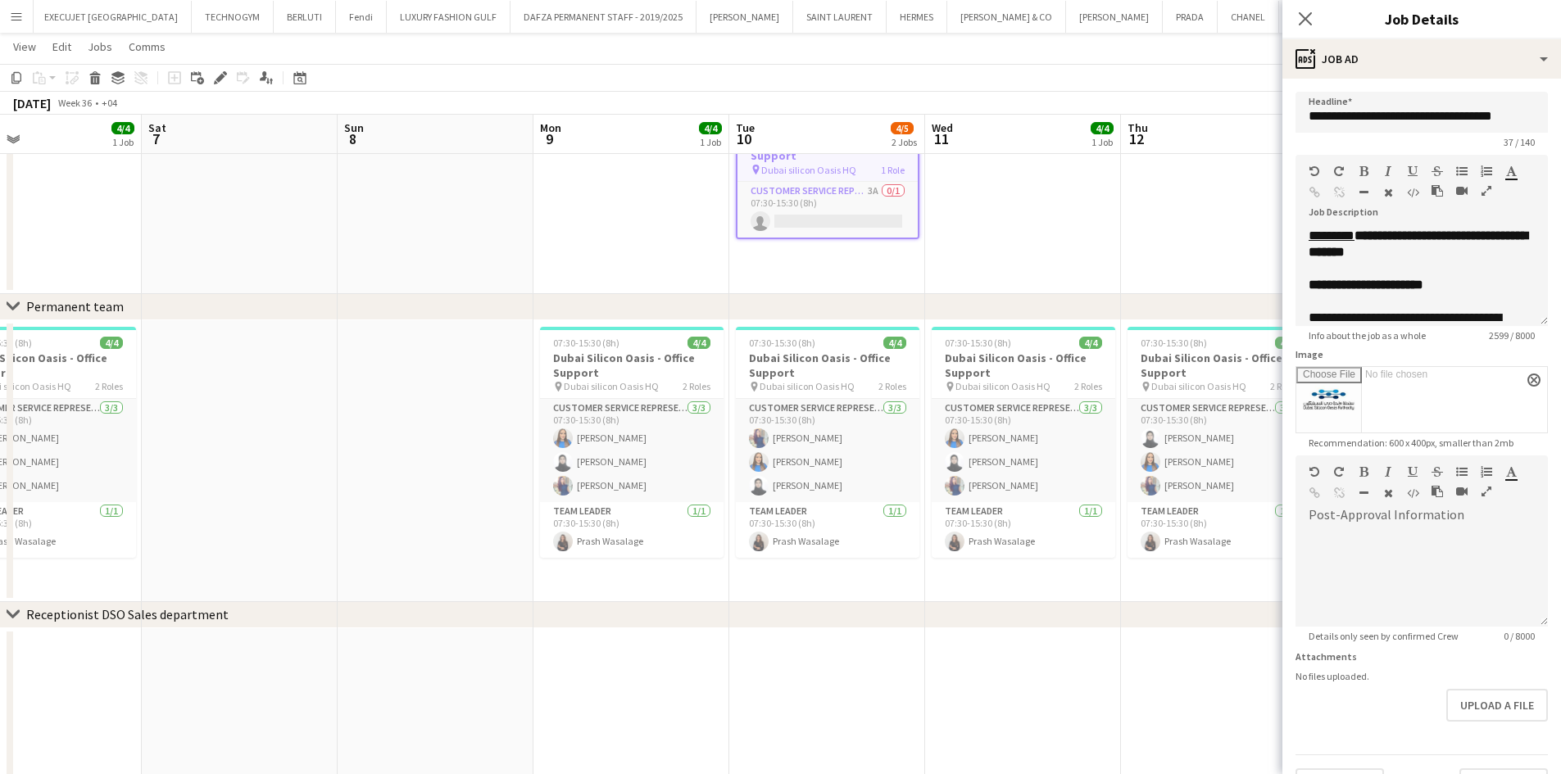
scroll to position [0, 409]
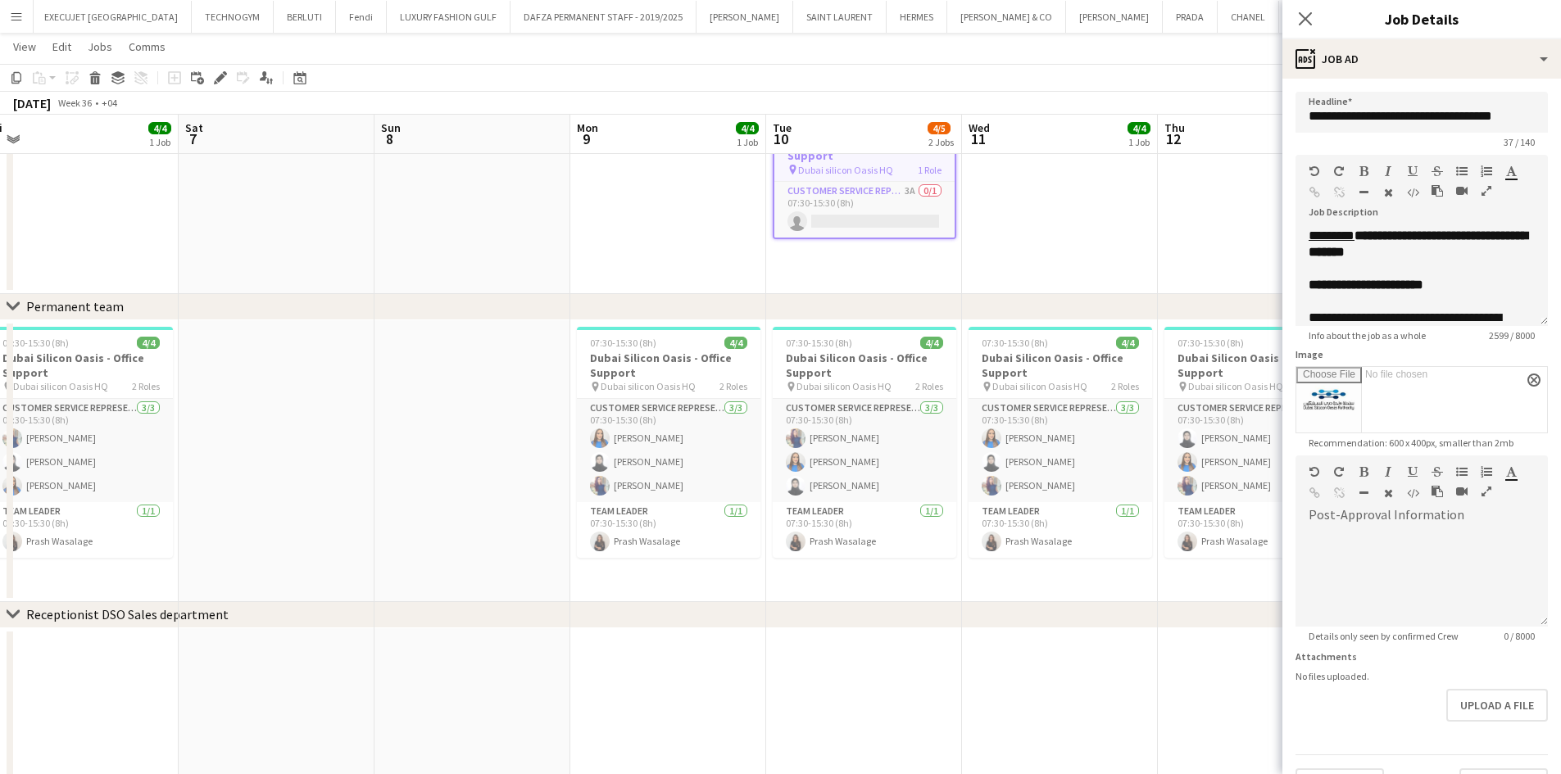
drag, startPoint x: 185, startPoint y: 274, endPoint x: 676, endPoint y: 288, distance: 490.9
click at [696, 301] on div "chevron-right Permanent team chevron-right Receptionist DSO Sales department ch…" at bounding box center [780, 608] width 1561 height 1253
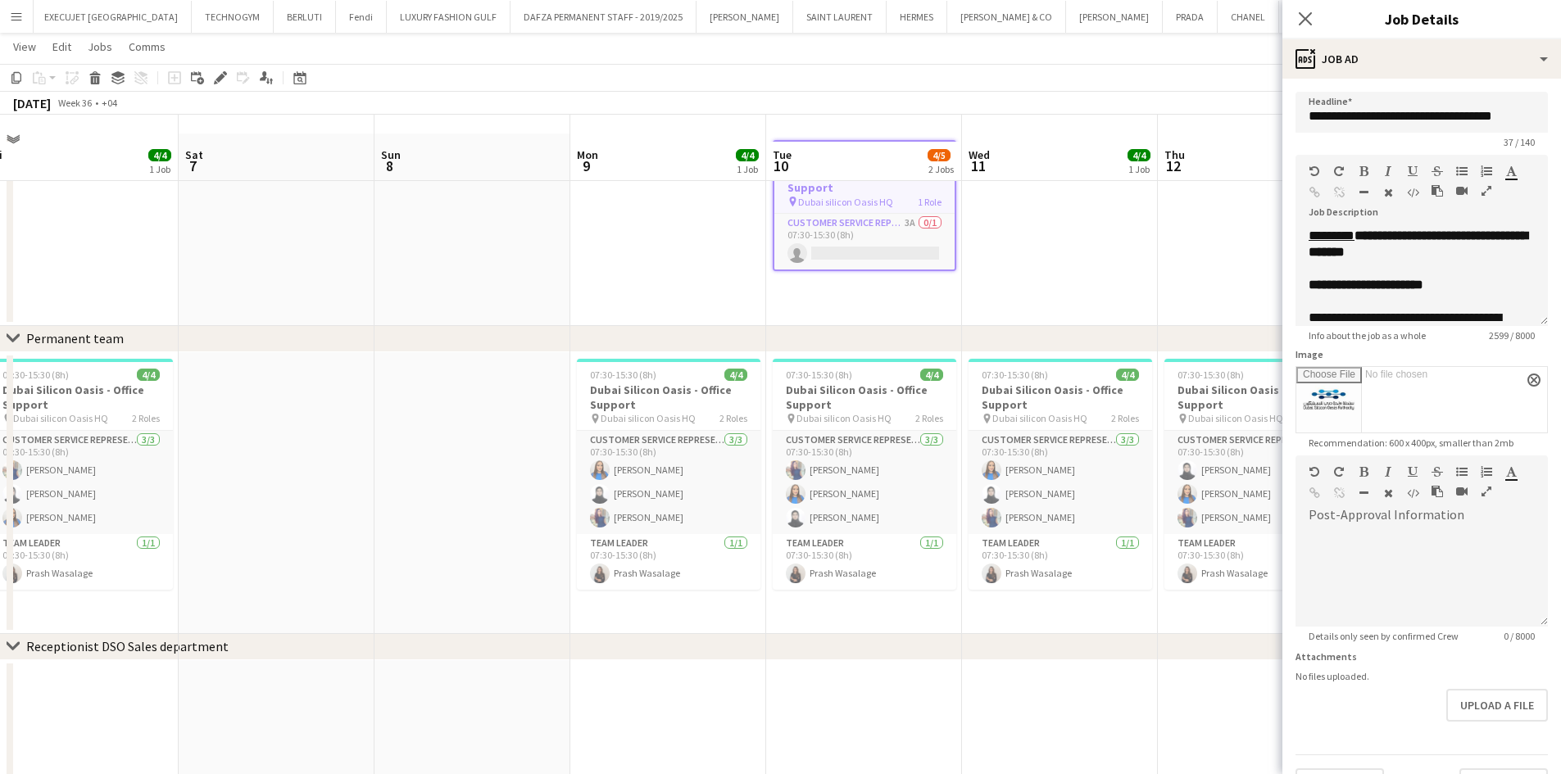
scroll to position [0, 0]
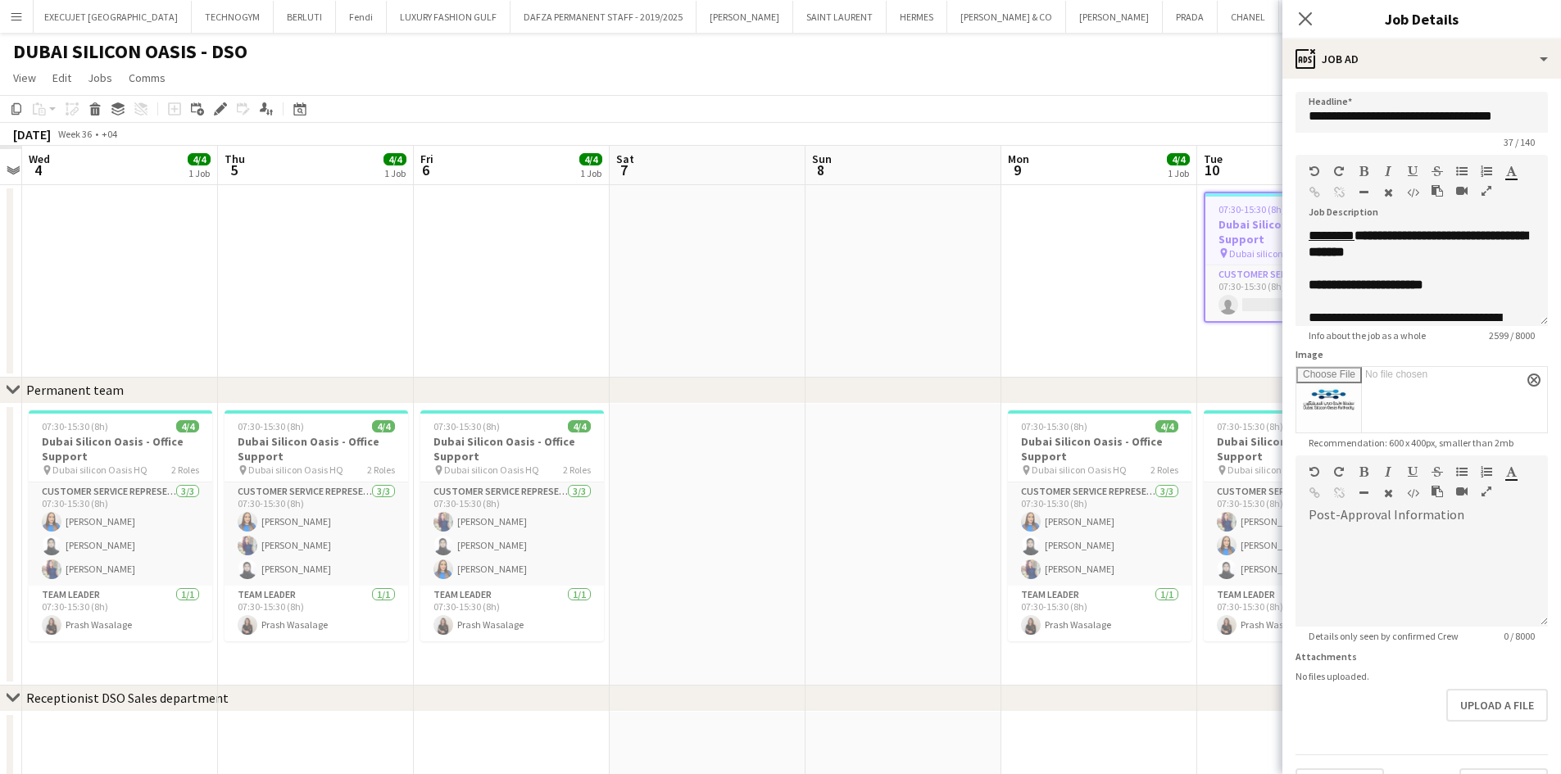
drag, startPoint x: 820, startPoint y: 331, endPoint x: 291, endPoint y: 334, distance: 529.2
click at [912, 331] on app-calendar-viewport "Mon 2 Tue 3 Wed 4 4/4 1 Job Thu 5 4/4 1 Job Fri 6 4/4 1 Job Sat 7 Sun 8 Mon 9 4…" at bounding box center [780, 732] width 1561 height 1172
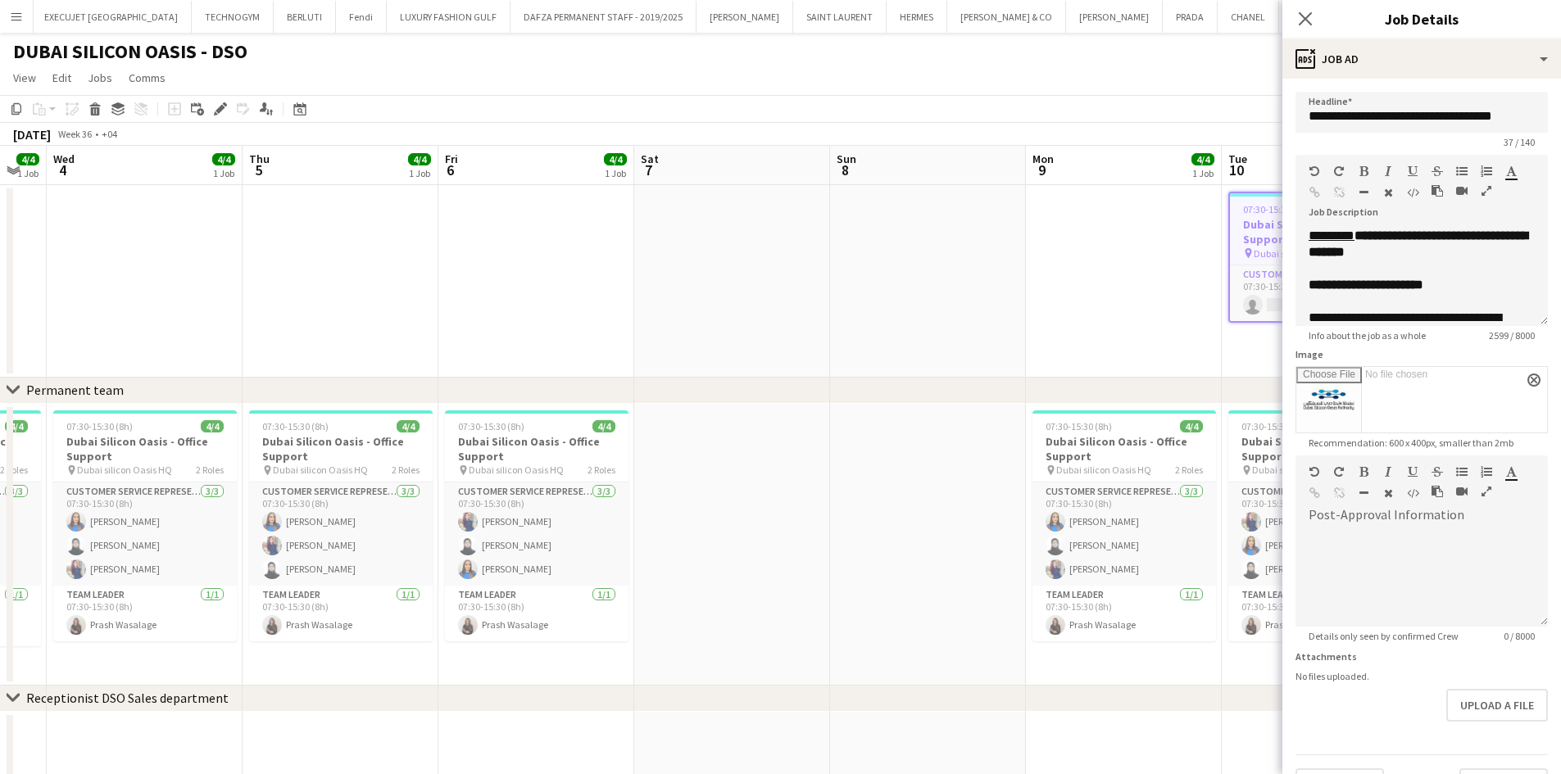
drag, startPoint x: 271, startPoint y: 334, endPoint x: 969, endPoint y: 327, distance: 698.0
click at [1007, 325] on app-calendar-viewport "Sun 1 Mon 2 Tue 3 4/4 1 Job Wed 4 4/4 1 Job Thu 5 4/4 1 Job Fri 6 4/4 1 Job Sat…" at bounding box center [780, 732] width 1561 height 1172
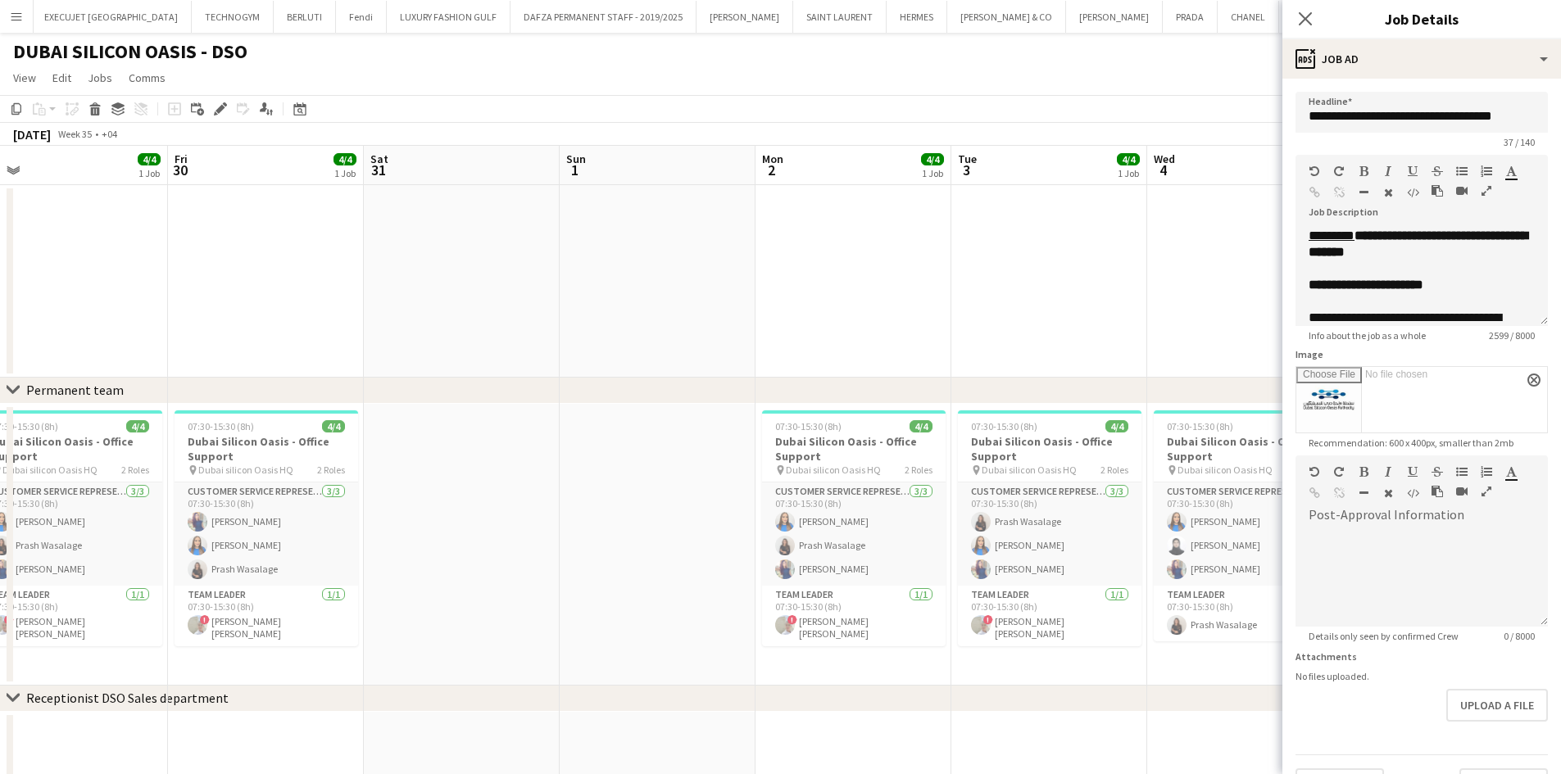
drag, startPoint x: 378, startPoint y: 318, endPoint x: 952, endPoint y: 314, distance: 573.5
click at [945, 314] on app-calendar-viewport "Tue 27 Wed 28 4/4 1 Job Thu 29 4/4 1 Job Fri 30 4/4 1 Job Sat 31 Sun 1 Mon 2 4/…" at bounding box center [780, 732] width 1561 height 1172
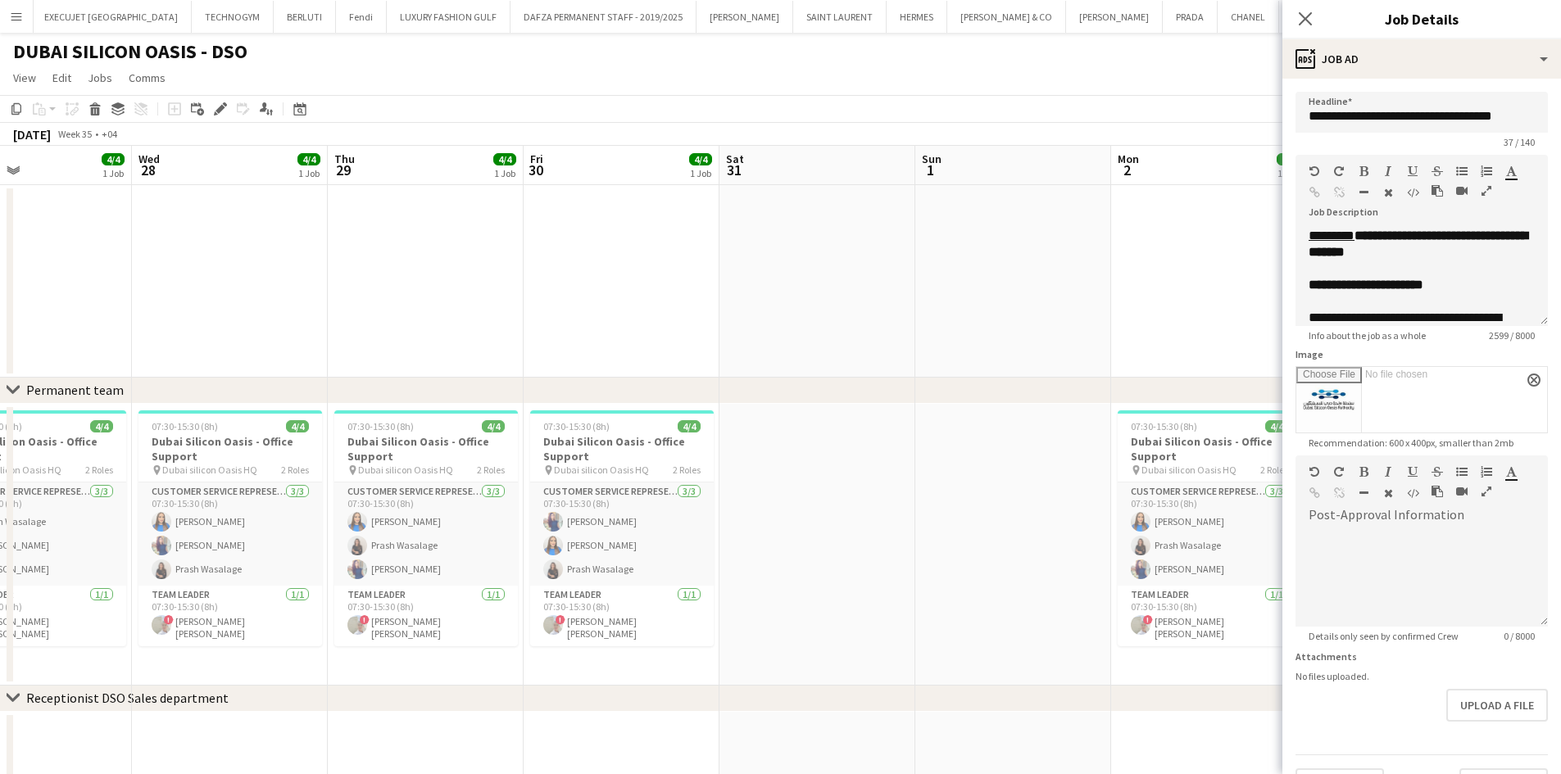
drag, startPoint x: 602, startPoint y: 309, endPoint x: 1045, endPoint y: 309, distance: 442.4
click at [1045, 309] on app-calendar-viewport "Sun 25 Mon 26 Tue 27 4/4 1 Job Wed 28 4/4 1 Job Thu 29 4/4 1 Job Fri 30 4/4 1 J…" at bounding box center [780, 732] width 1561 height 1172
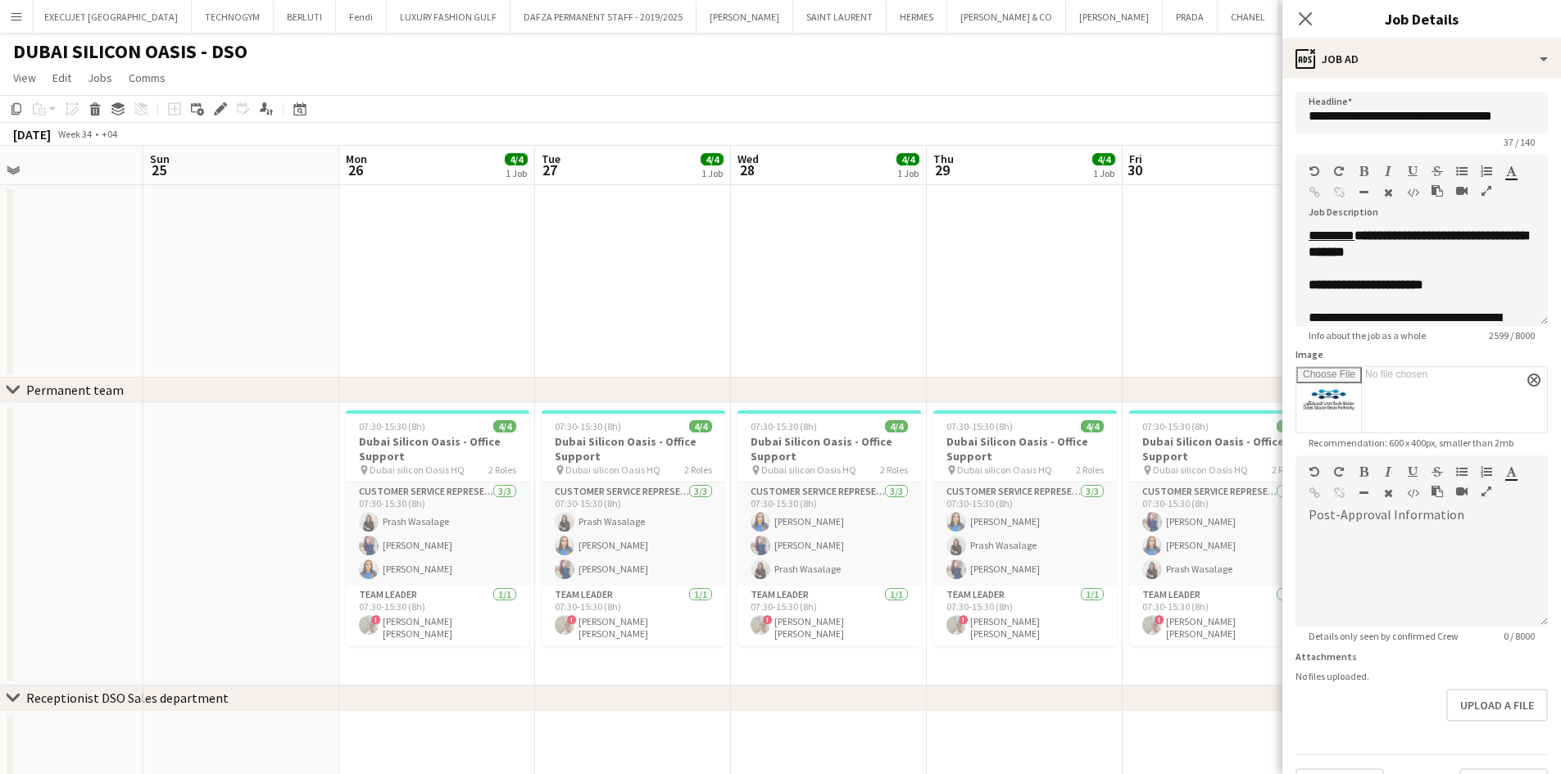
click at [951, 365] on app-calendar-viewport "Thu 22 Fri 23 4/4 1 Job Sat 24 Sun 25 Mon 26 4/4 1 Job Tue 27 4/4 1 Job Wed 28 …" at bounding box center [780, 732] width 1561 height 1172
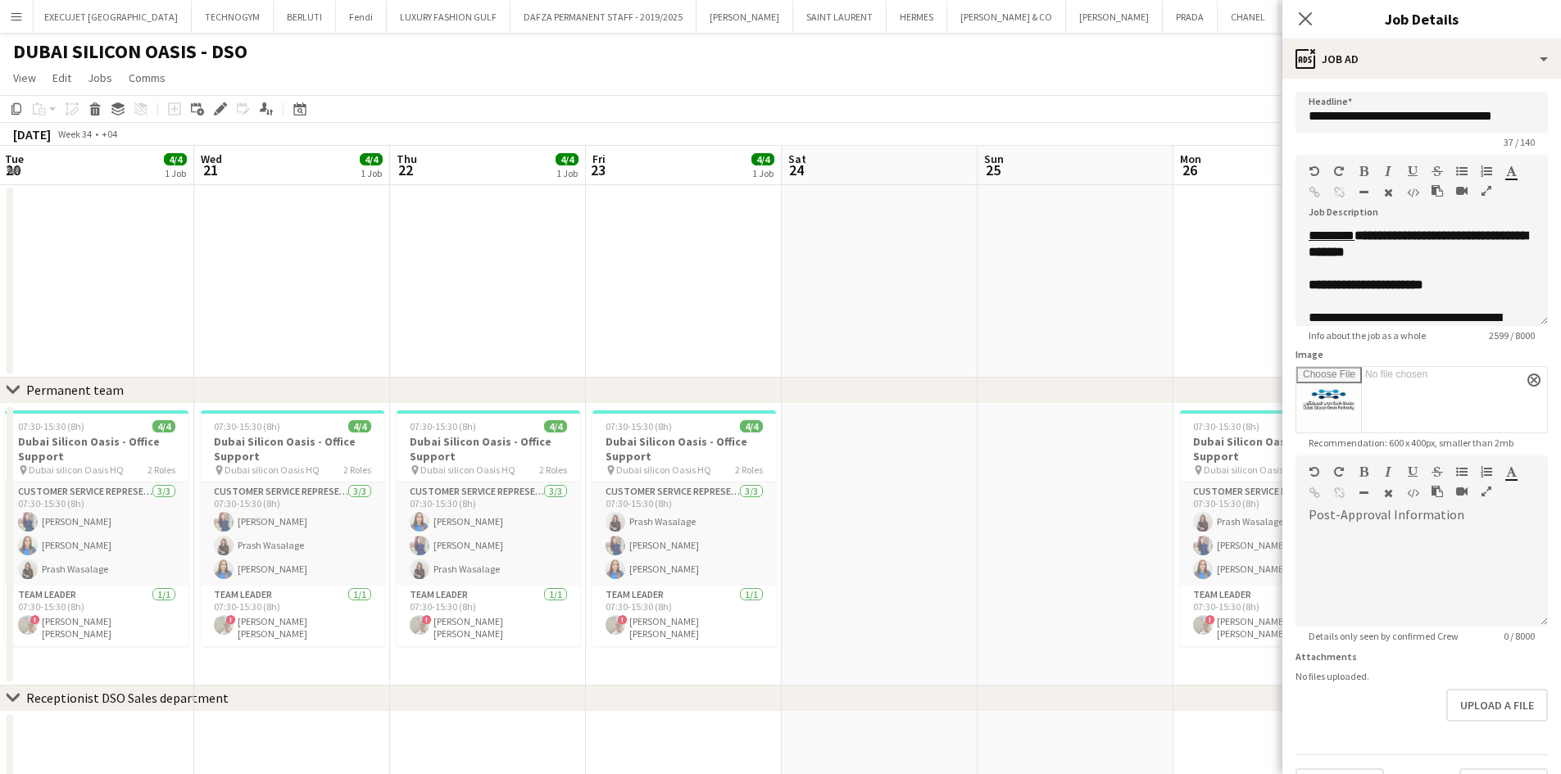
click at [937, 344] on app-calendar-viewport "Sun 18 Mon 19 4/4 1 Job Tue 20 4/4 1 Job Wed 21 4/4 1 Job Thu 22 4/4 1 Job Fri …" at bounding box center [780, 732] width 1561 height 1172
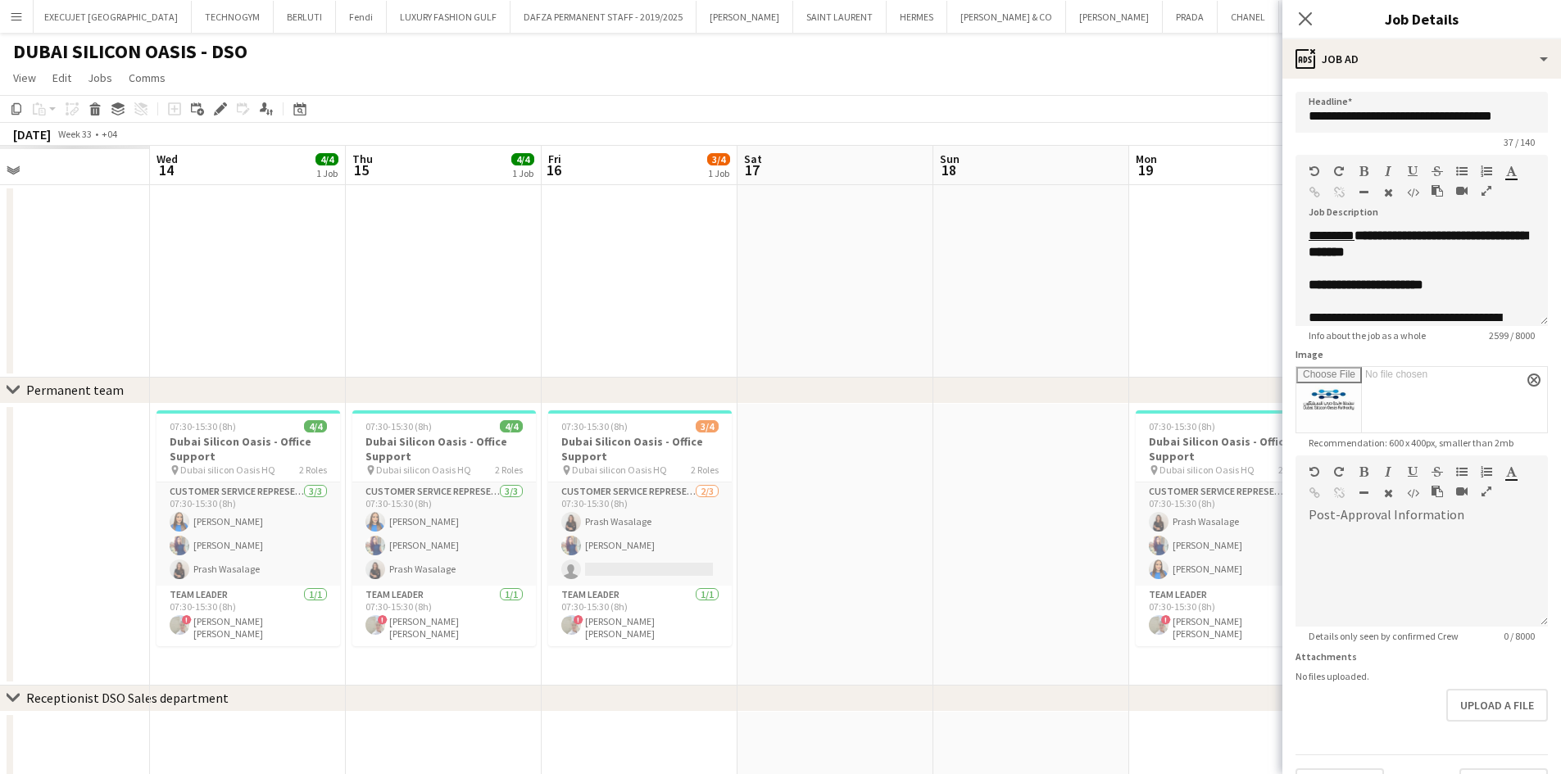
click at [884, 360] on app-calendar-viewport "Sun 11 Mon 12 Tue 13 Wed 14 4/4 1 Job Thu 15 4/4 1 Job Fri 16 3/4 1 Job Sat 17 …" at bounding box center [780, 732] width 1561 height 1172
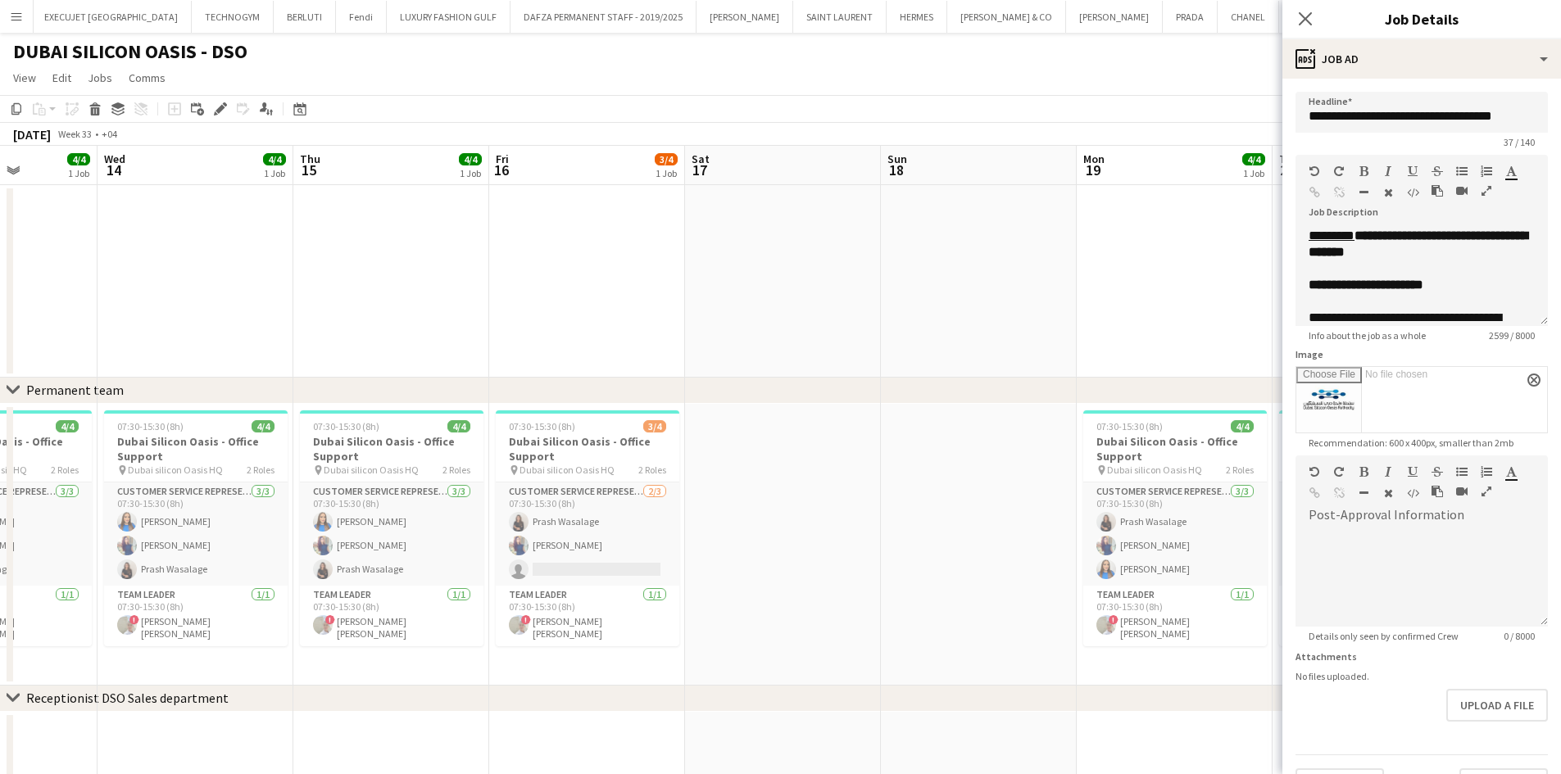
click at [899, 279] on app-calendar-viewport "Sun 11 Mon 12 4/4 1 Job Tue 13 4/4 1 Job Wed 14 4/4 1 Job Thu 15 4/4 1 Job Fri …" at bounding box center [780, 732] width 1561 height 1172
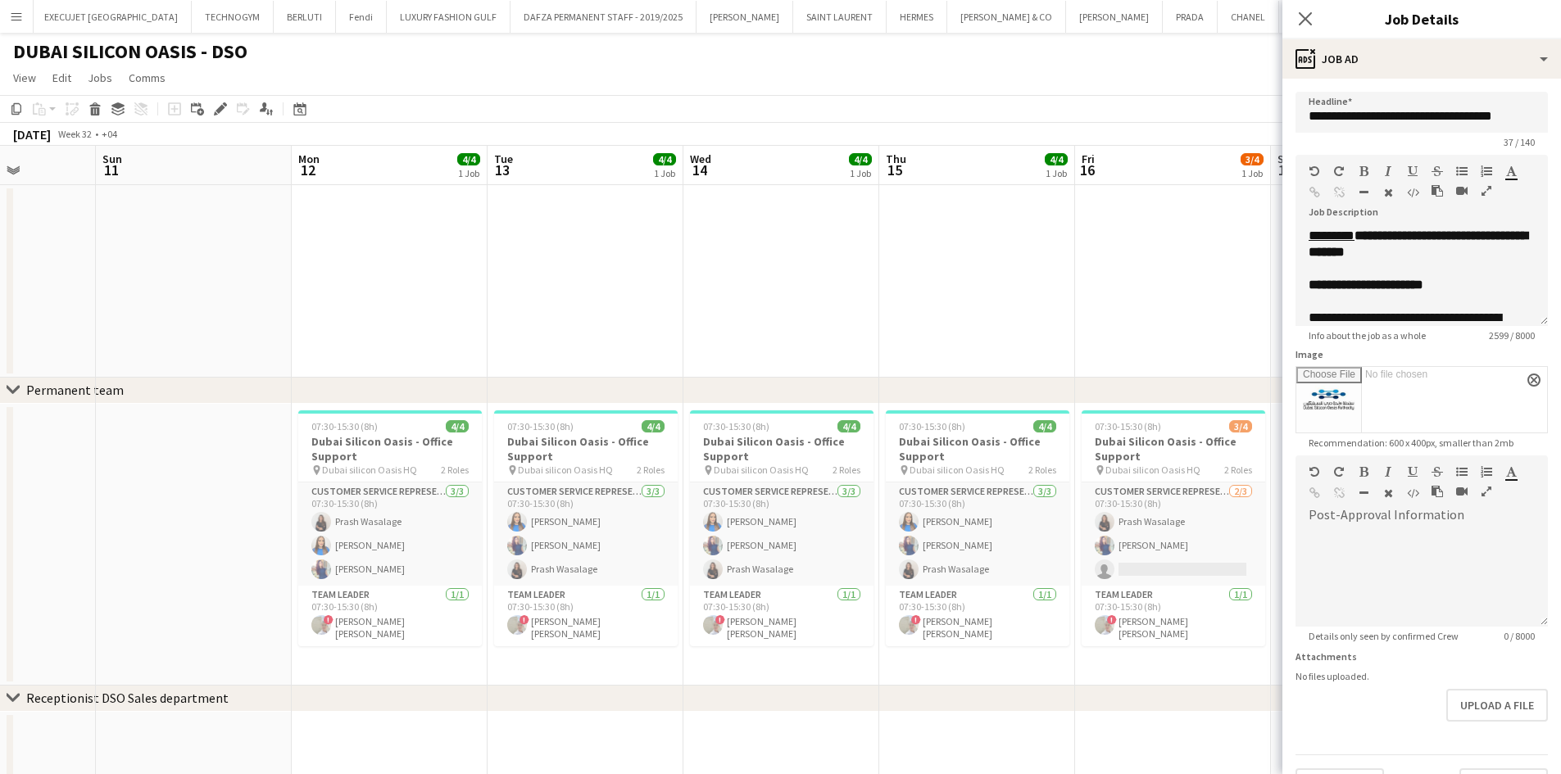
click at [851, 342] on app-calendar-viewport "Thu 8 4/4 1 Job Fri 9 4/4 1 Job Sat 10 Sun 11 Mon 12 4/4 1 Job Tue 13 4/4 1 Job…" at bounding box center [780, 732] width 1561 height 1172
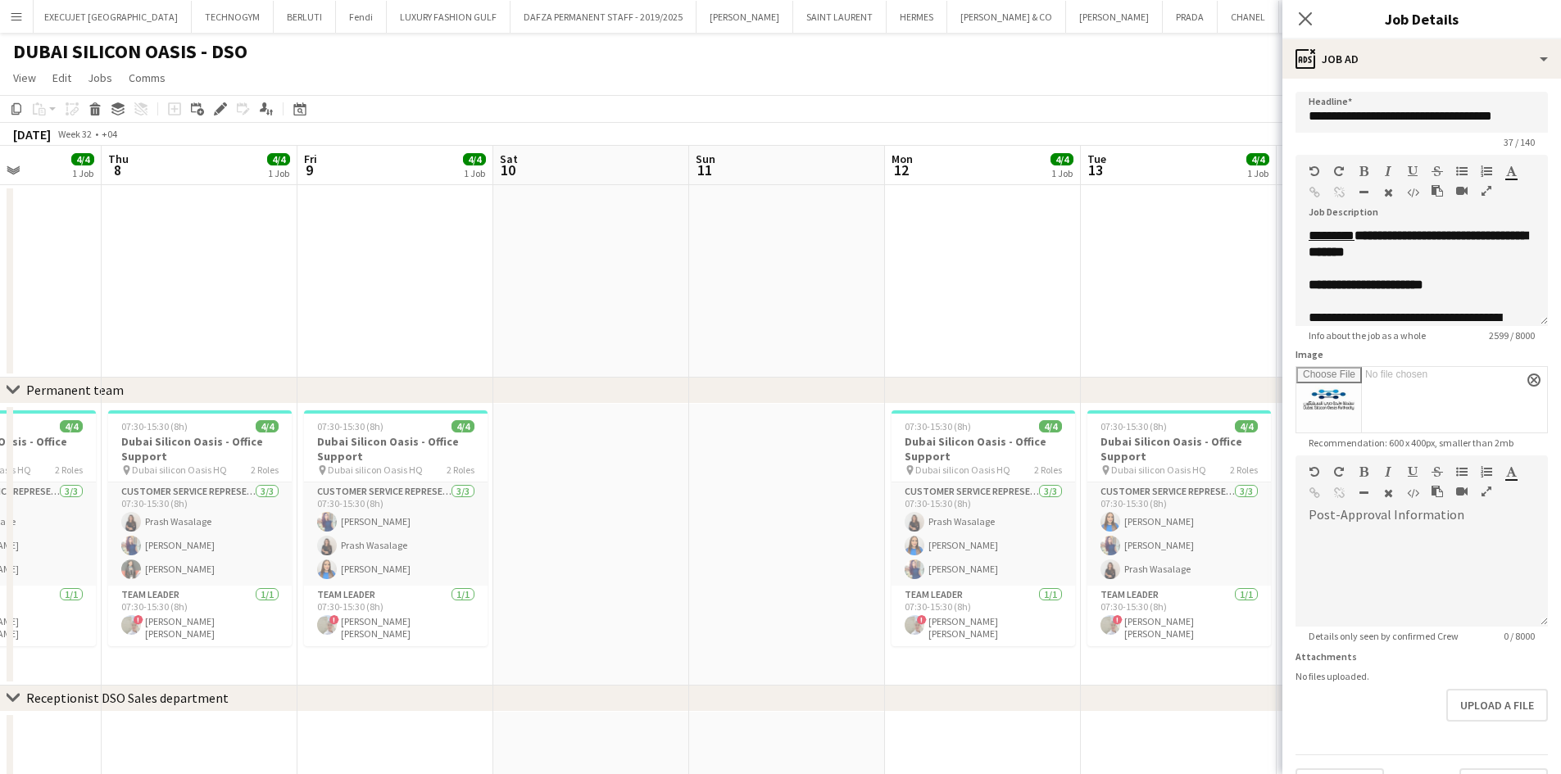
click at [857, 351] on app-calendar-viewport "Mon 5 Tue 6 4/4 1 Job Wed 7 4/4 1 Job Thu 8 4/4 1 Job Fri 9 4/4 1 Job Sat 10 Su…" at bounding box center [780, 732] width 1561 height 1172
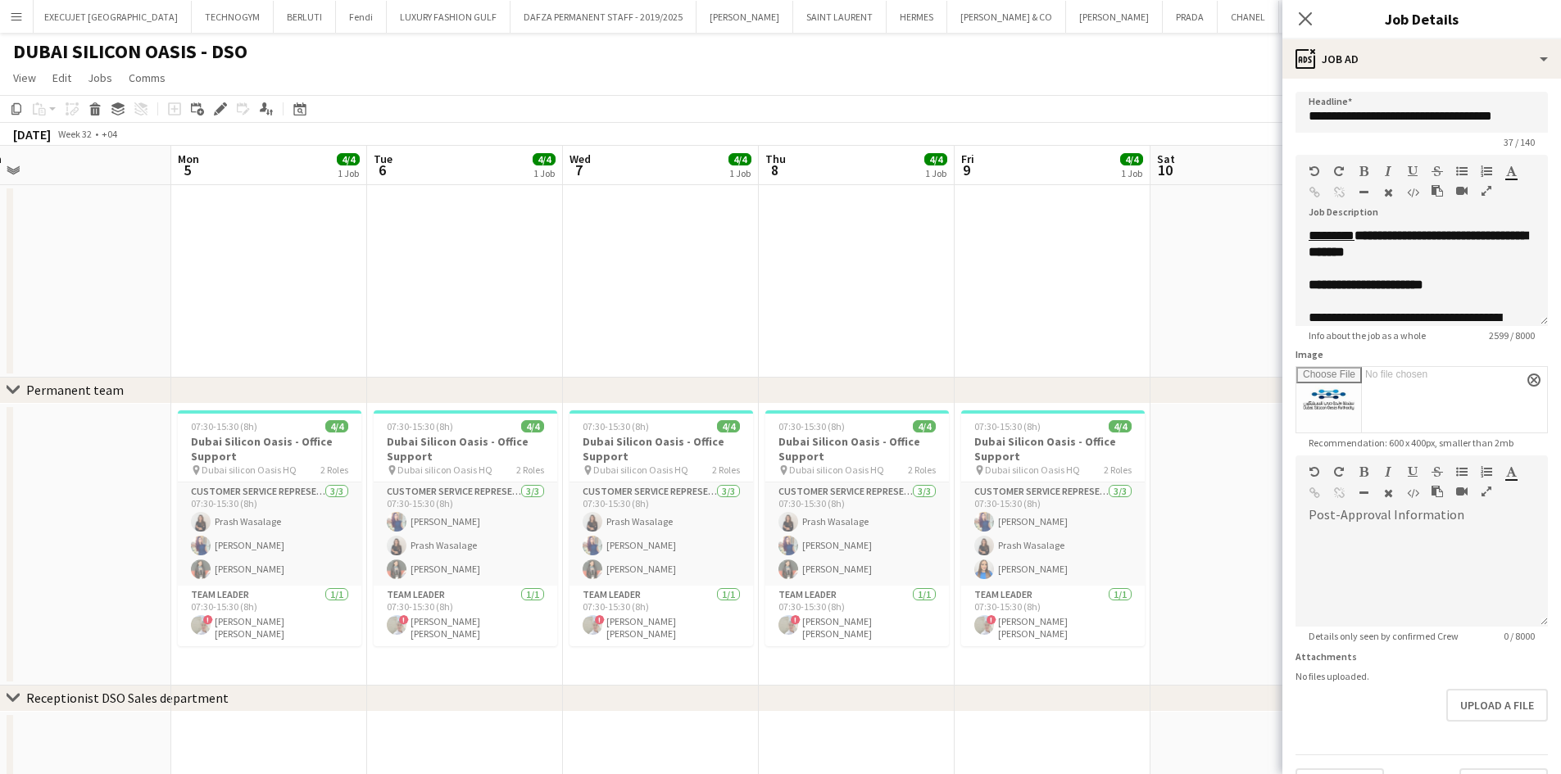
click at [942, 426] on app-calendar-viewport "Fri 2 4/4 1 Job Sat 3 Sun 4 Mon 5 4/4 1 Job Tue 6 4/4 1 Job Wed 7 4/4 1 Job Thu…" at bounding box center [780, 732] width 1561 height 1172
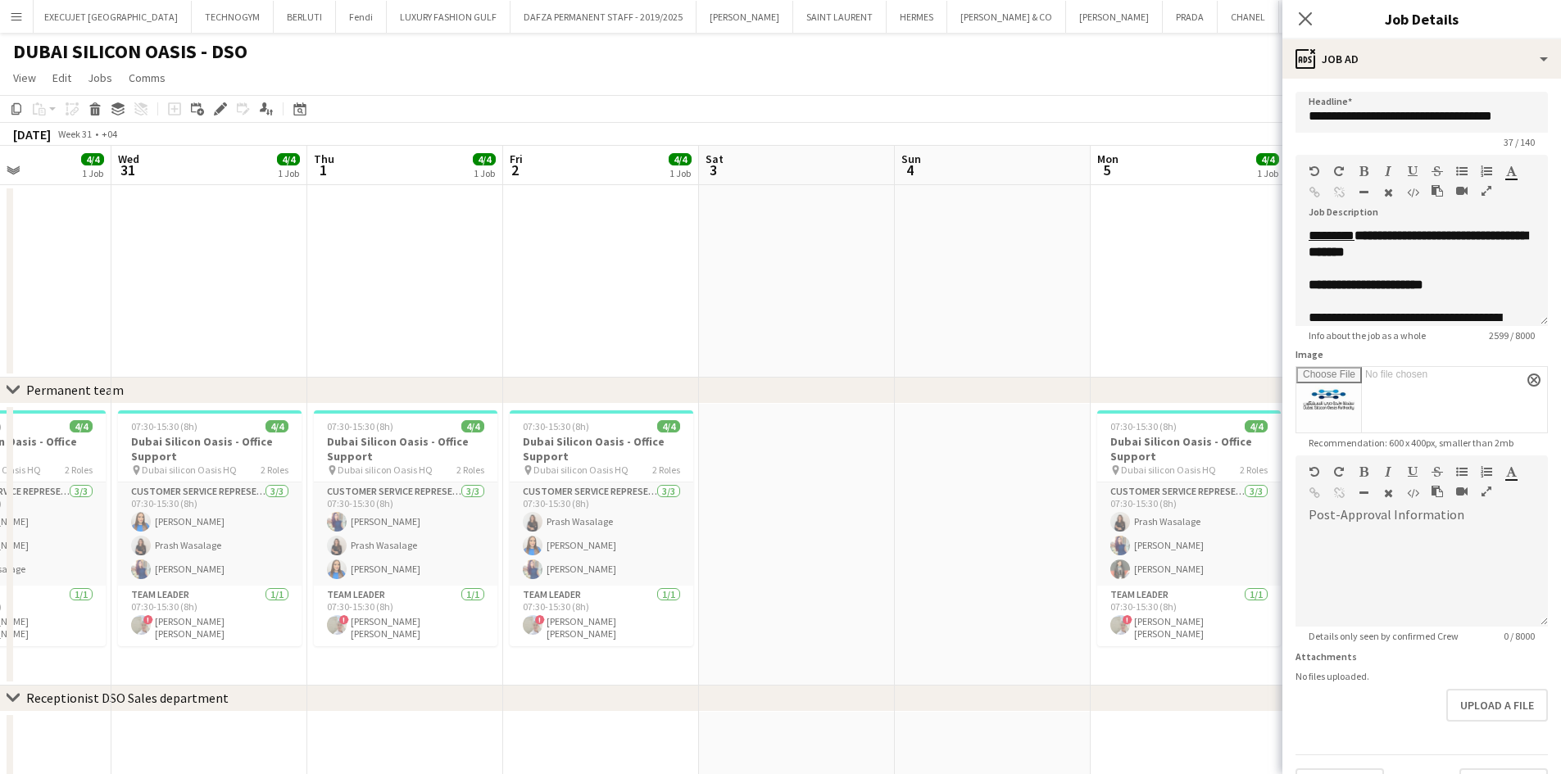
click at [777, 392] on div "chevron-right Permanent team chevron-right Receptionist DSO Sales department ch…" at bounding box center [780, 732] width 1561 height 1172
click at [779, 317] on div "chevron-right Permanent team chevron-right Receptionist DSO Sales department ch…" at bounding box center [780, 732] width 1561 height 1172
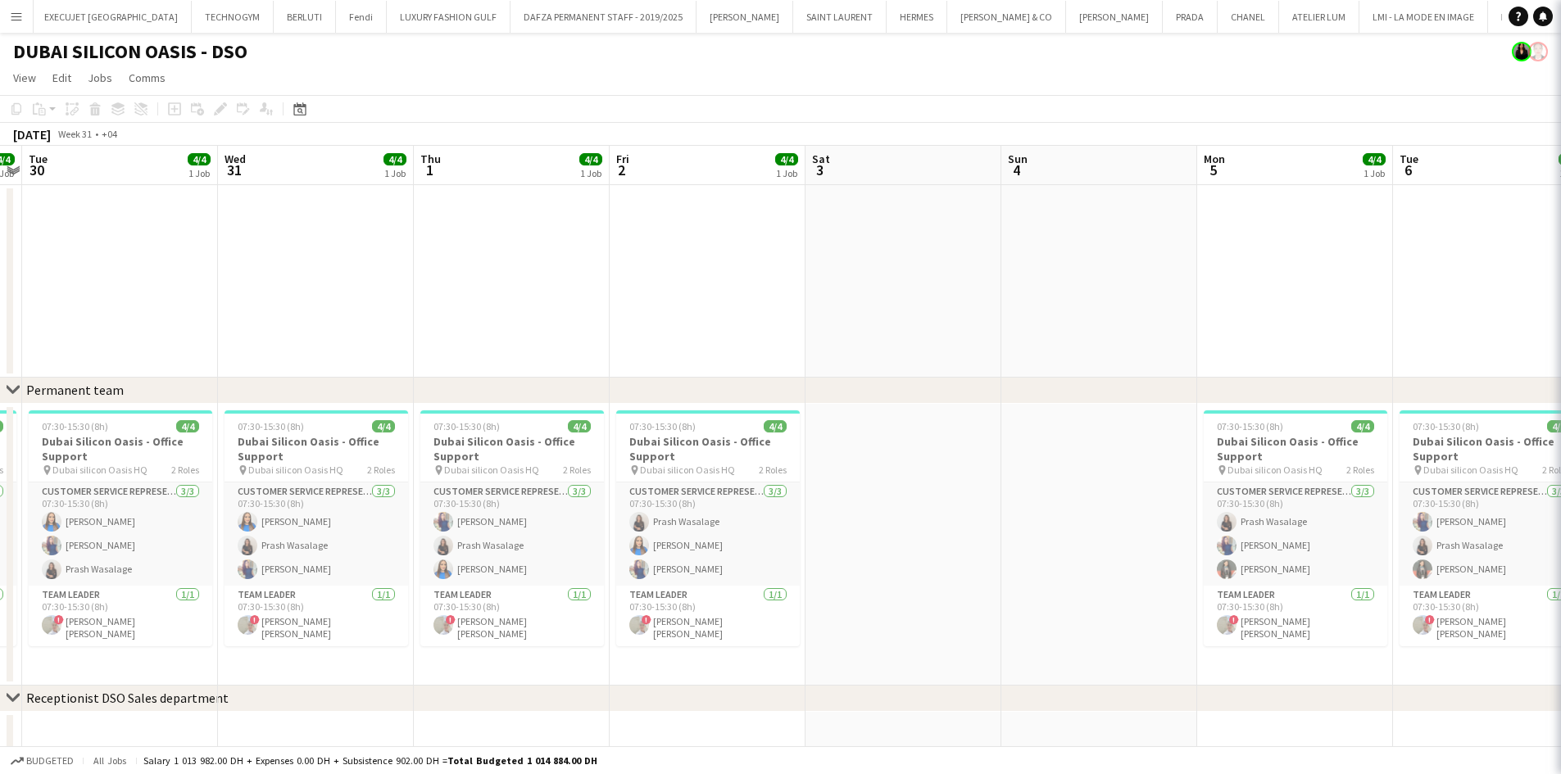
click at [992, 319] on app-calendar-viewport "Sun 28 Mon 29 4/4 1 Job Tue 30 4/4 1 Job Wed 31 4/4 1 Job Thu 1 4/4 1 Job Fri 2…" at bounding box center [780, 732] width 1561 height 1172
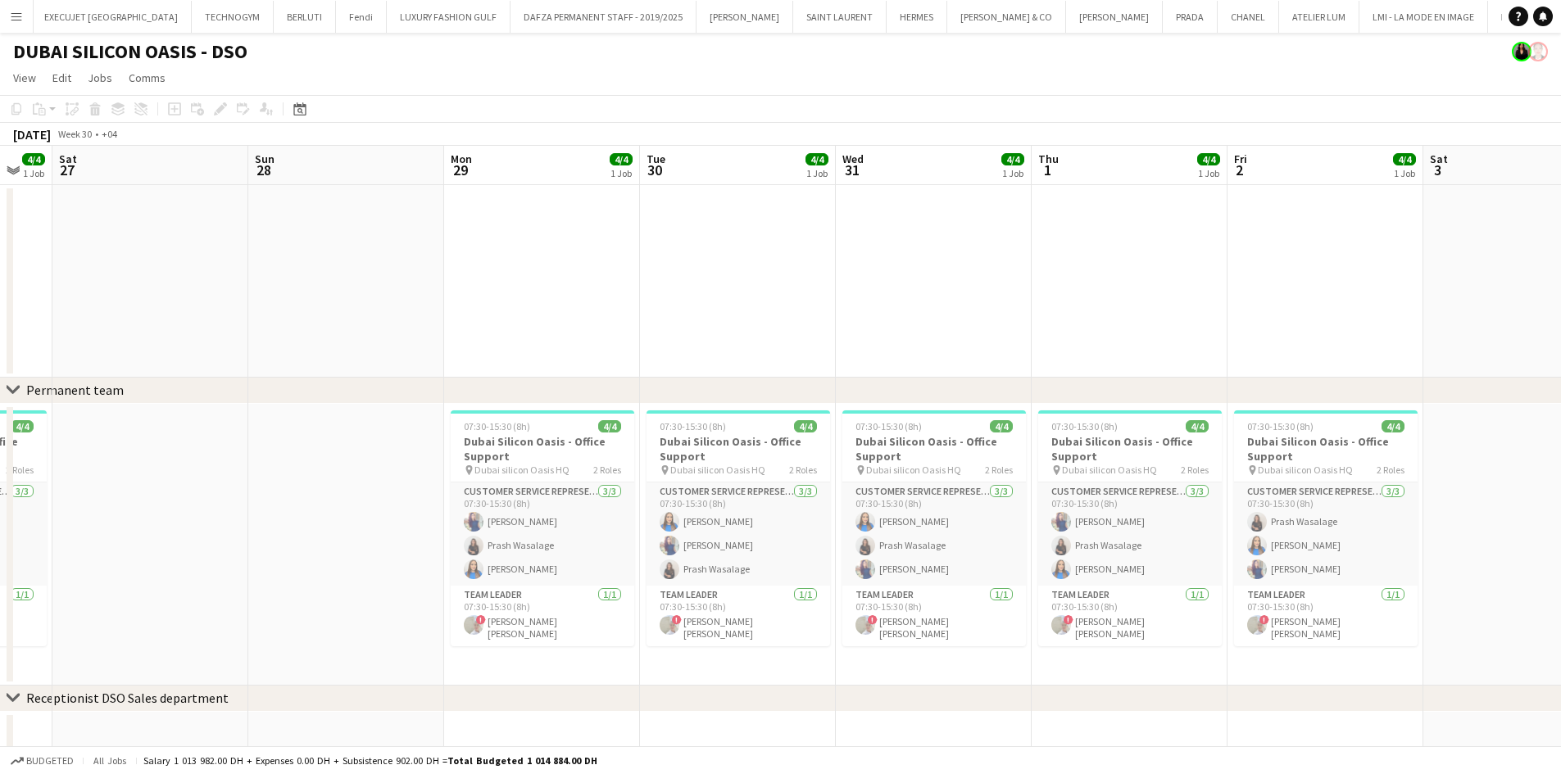
click at [1013, 315] on app-calendar-viewport "Thu 25 4/4 1 Job Fri 26 4/4 1 Job Sat 27 Sun 28 Mon 29 4/4 1 Job Tue 30 4/4 1 J…" at bounding box center [780, 732] width 1561 height 1172
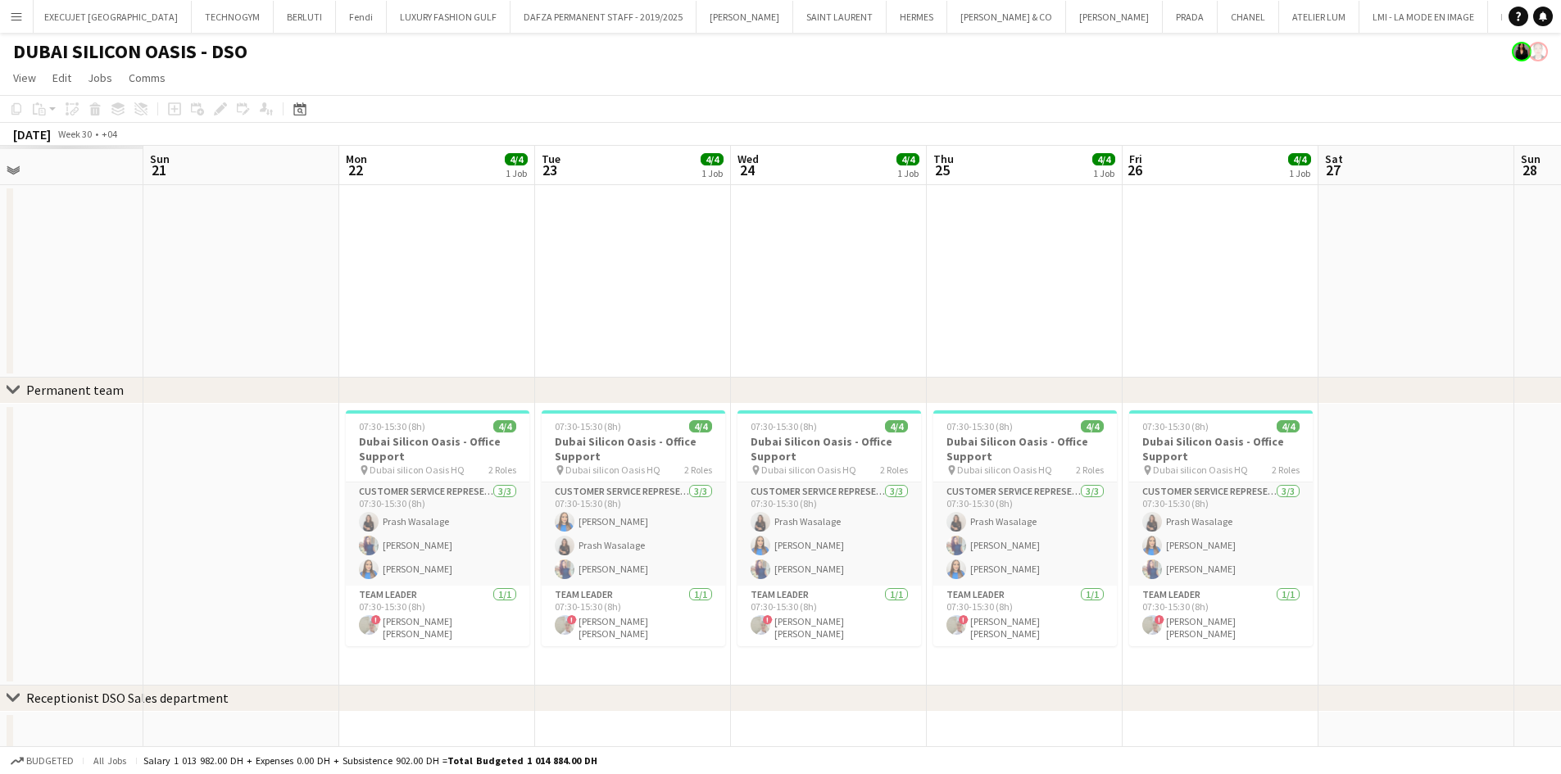
click at [1005, 286] on app-calendar-viewport "Thu 18 Fri 19 Sat 20 Sun 21 Mon 22 4/4 1 Job Tue 23 4/4 1 Job Wed 24 4/4 1 Job …" at bounding box center [780, 732] width 1561 height 1172
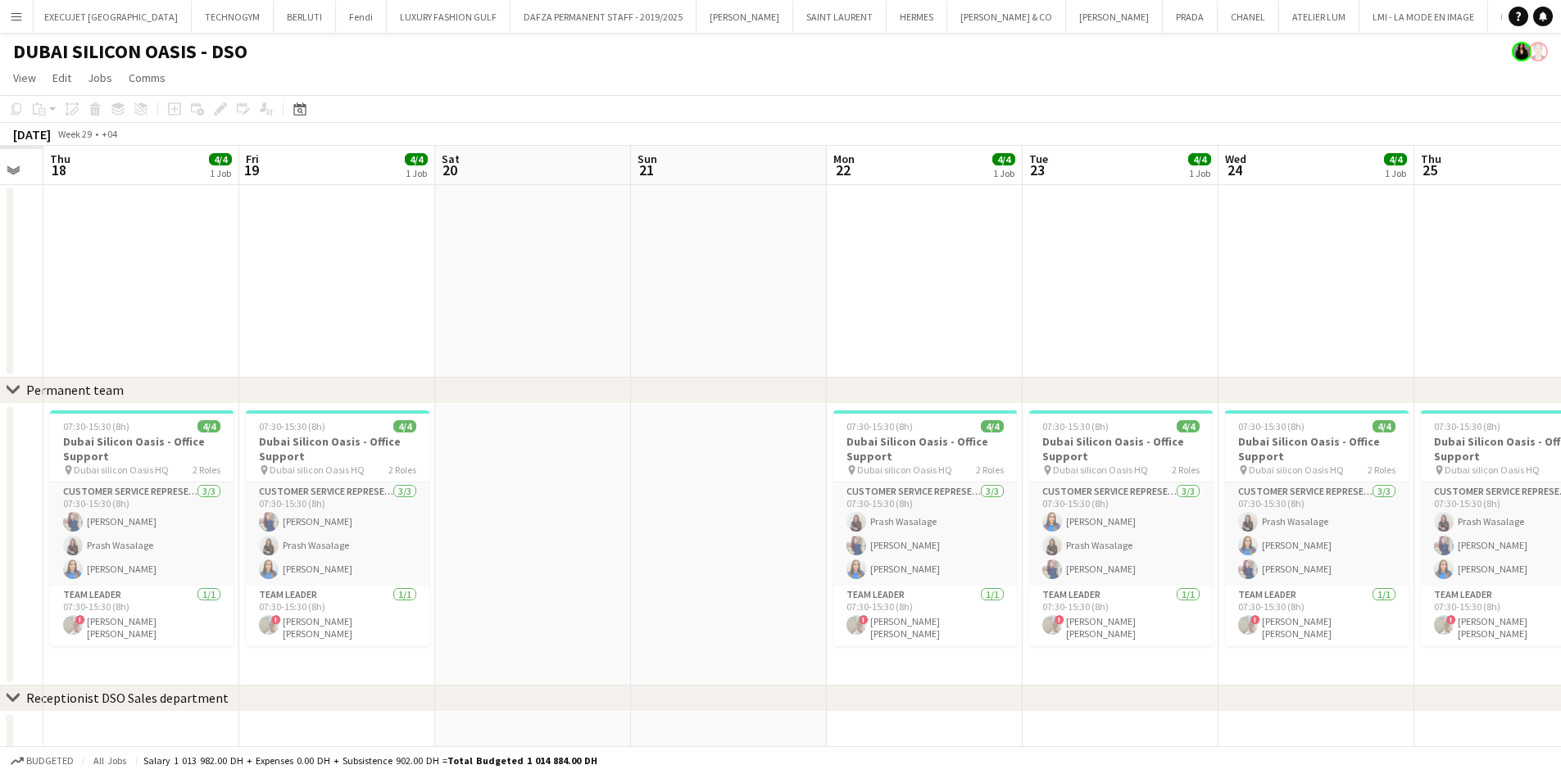
click at [853, 302] on app-calendar-viewport "Mon 15 Tue 16 Wed 17 Thu 18 4/4 1 Job Fri 19 4/4 1 Job Sat 20 Sun 21 Mon 22 4/4…" at bounding box center [780, 732] width 1561 height 1172
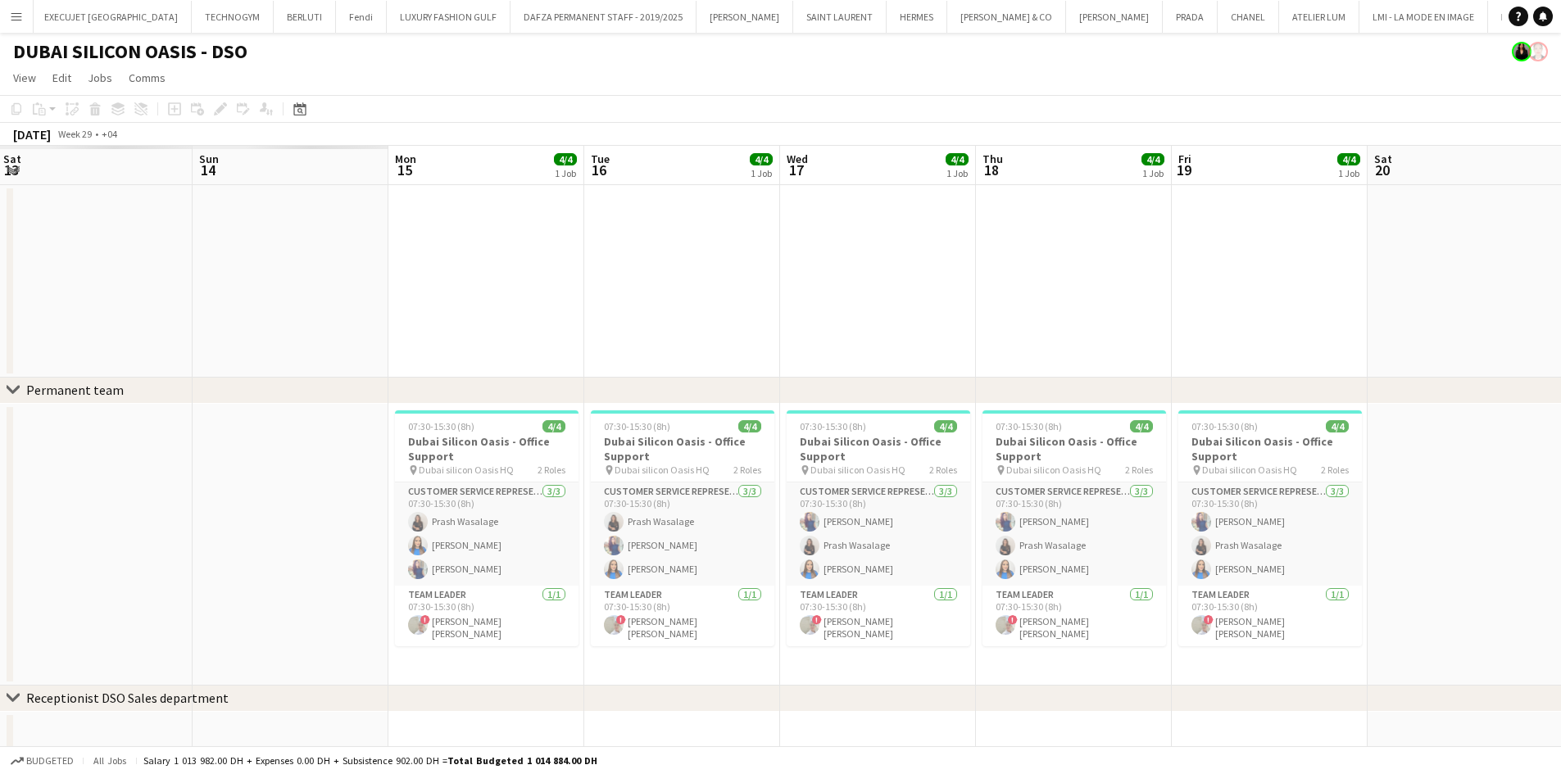
click at [1050, 347] on app-calendar-viewport "Thu 11 Fri 12 Sat 13 Sun 14 Mon 15 4/4 1 Job Tue 16 4/4 1 Job Wed 17 4/4 1 Job …" at bounding box center [780, 732] width 1561 height 1172
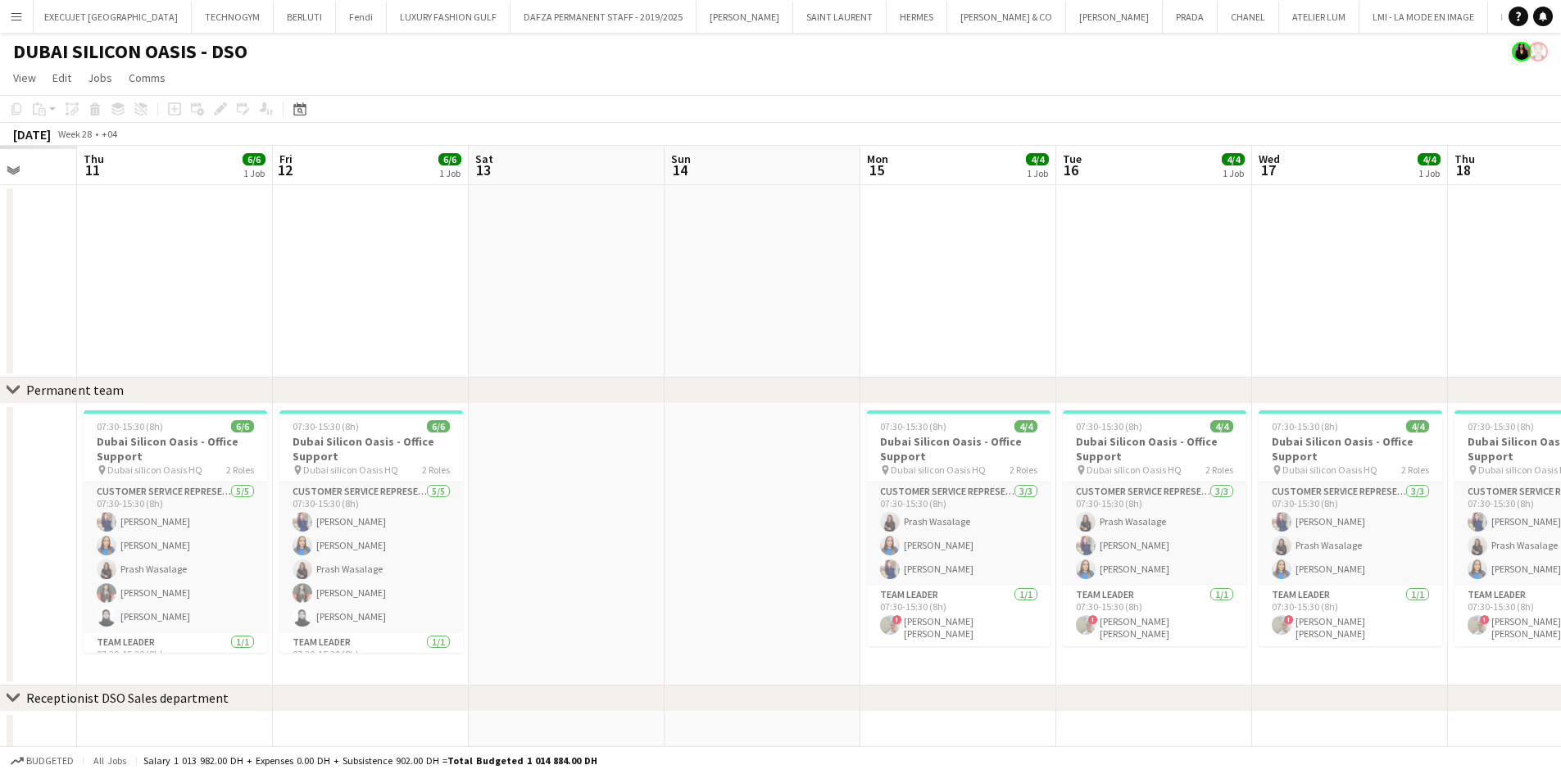
click at [973, 315] on app-calendar-viewport "Mon 8 Tue 9 Wed 10 Thu 11 6/6 1 Job Fri 12 6/6 1 Job Sat 13 Sun 14 Mon 15 4/4 1…" at bounding box center [780, 732] width 1561 height 1172
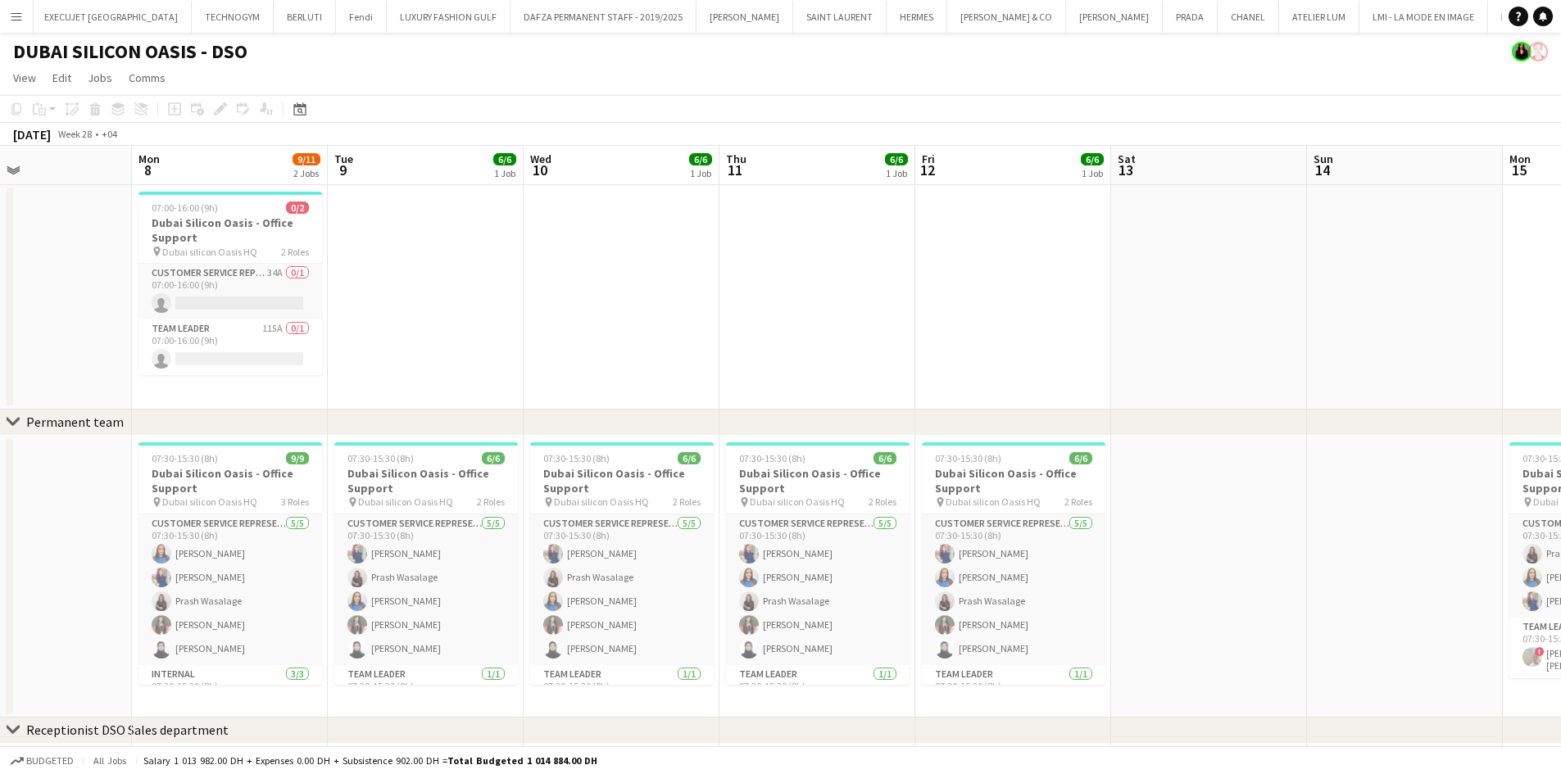
click at [777, 304] on app-calendar-viewport "Fri 5 Sat 6 Sun 7 Mon 8 9/11 2 Jobs Tue 9 6/6 1 Job Wed 10 6/6 1 Job Thu 11 6/6…" at bounding box center [780, 748] width 1561 height 1204
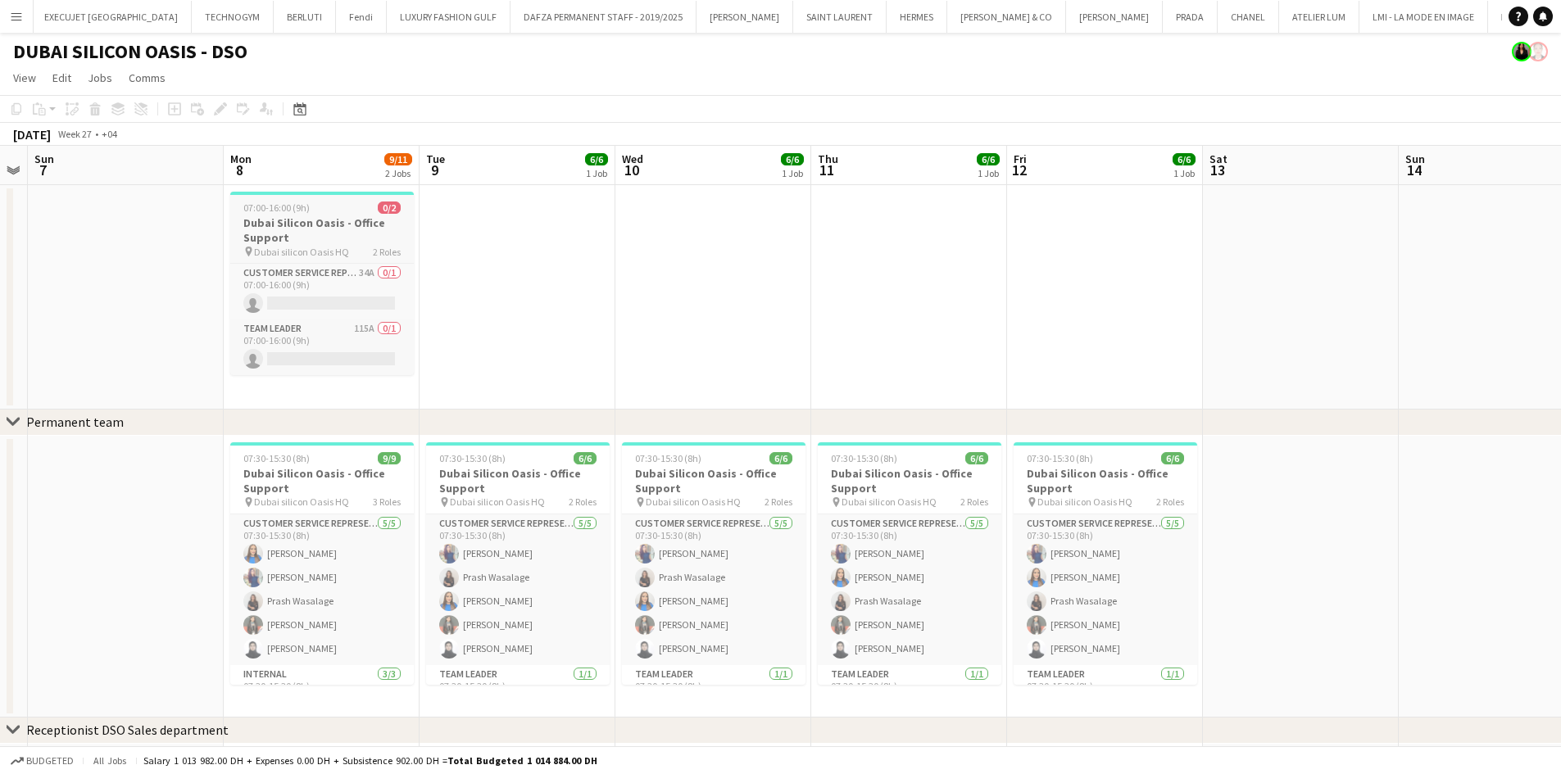
click at [290, 219] on h3 "Dubai Silicon Oasis - Office Support" at bounding box center [322, 229] width 184 height 29
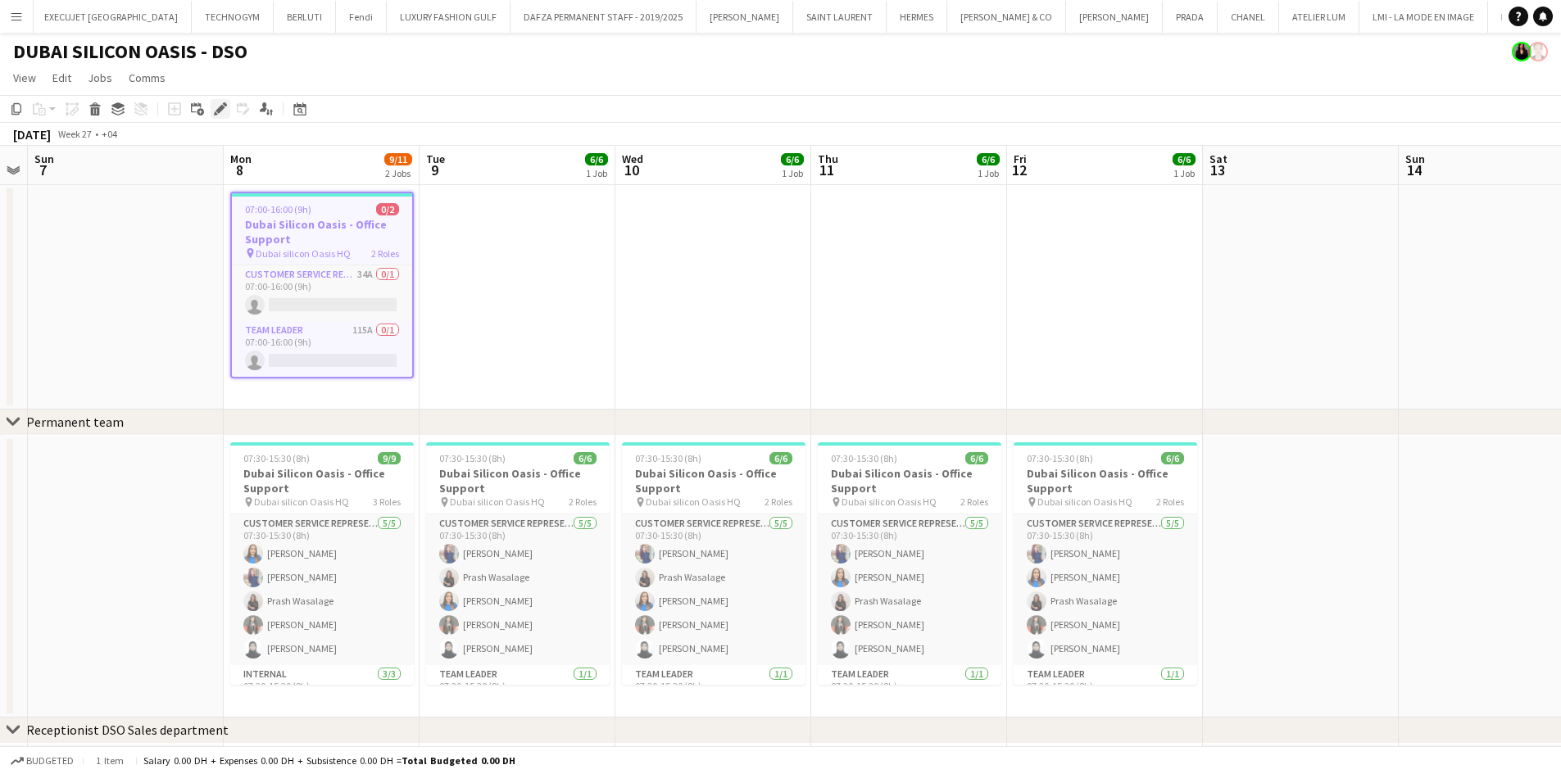
click at [218, 116] on icon "Edit" at bounding box center [220, 108] width 13 height 13
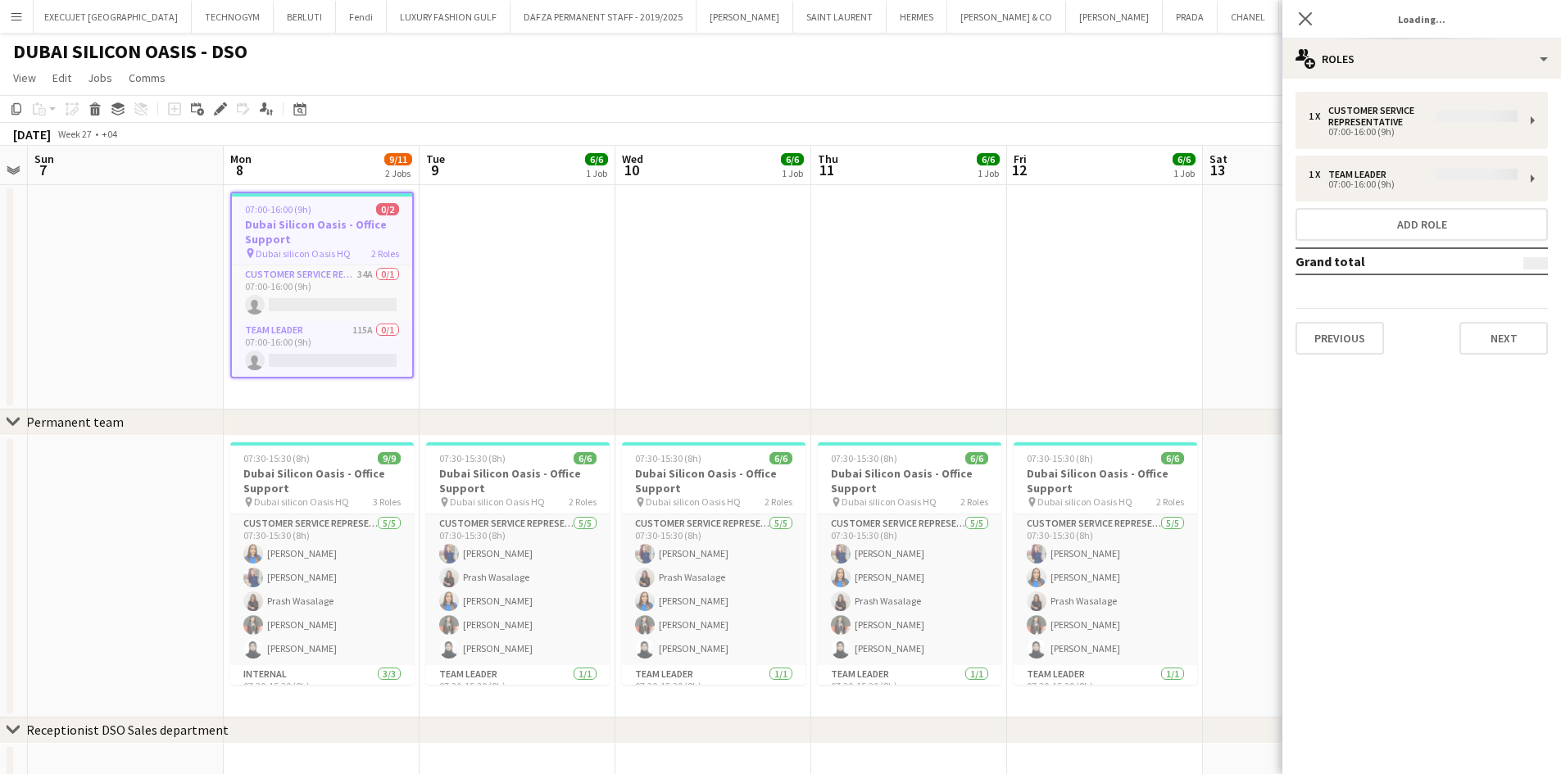
type input "**********"
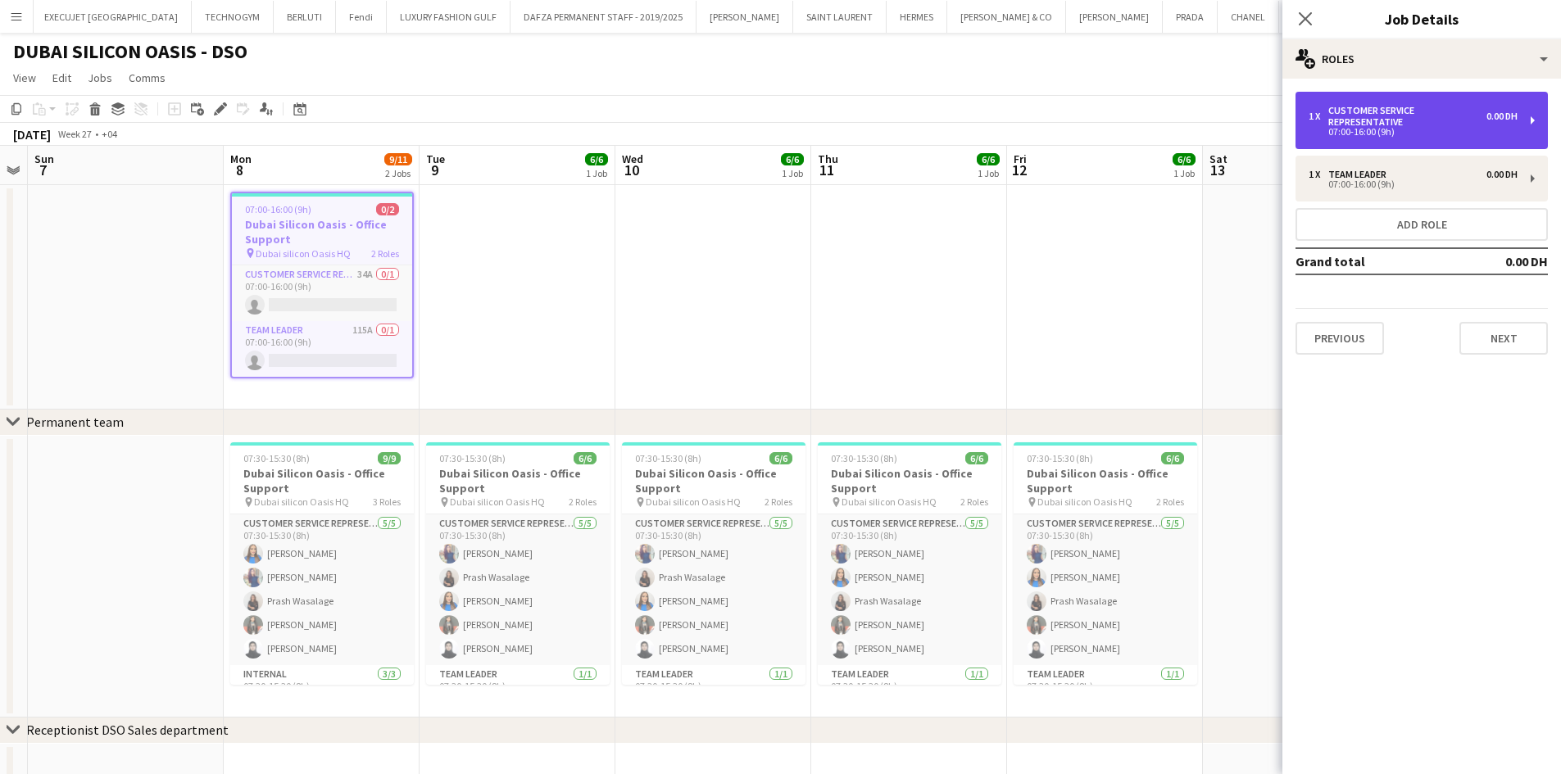
click at [1398, 121] on div "Customer Service Representative" at bounding box center [1407, 116] width 158 height 23
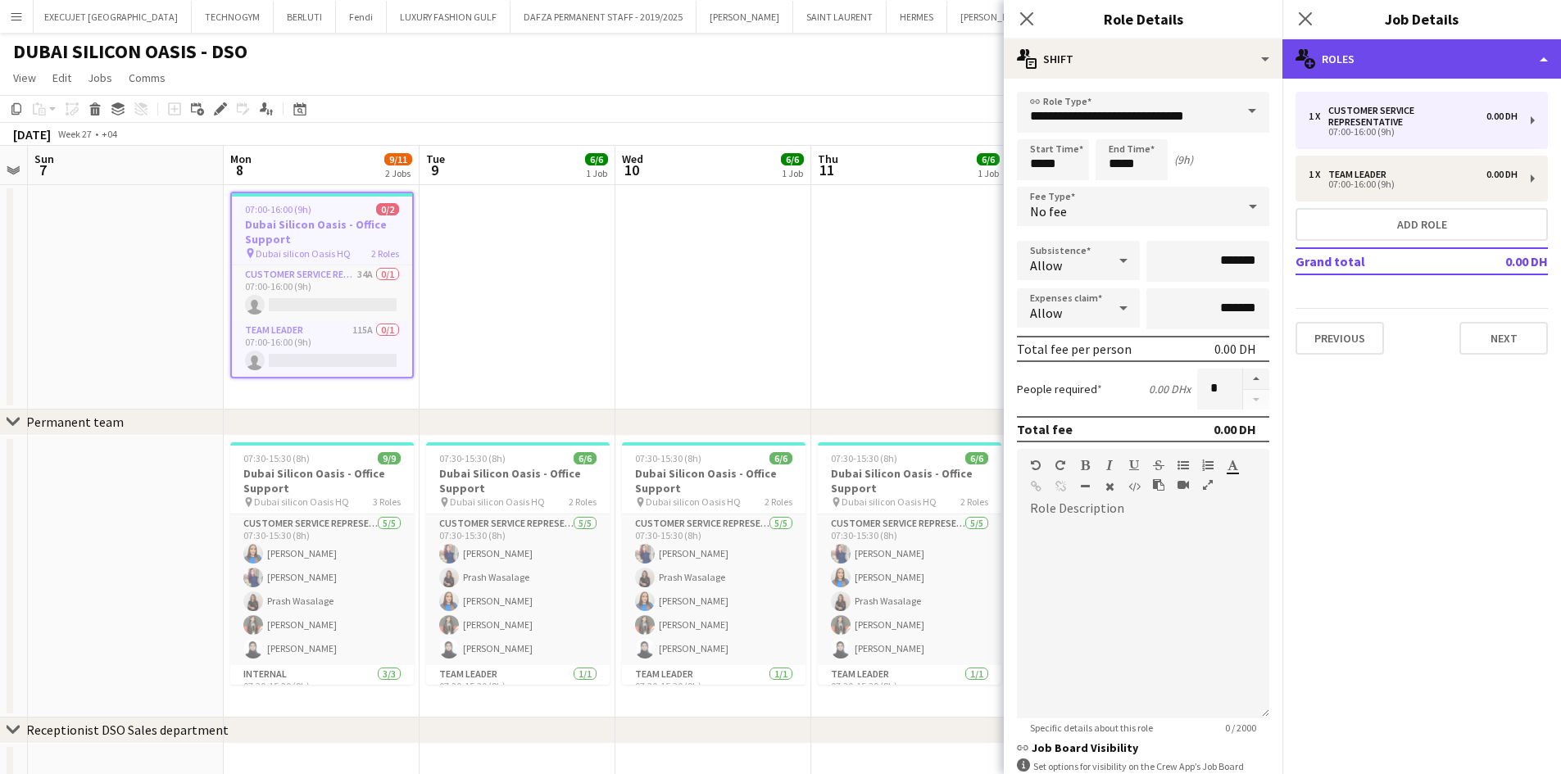
click at [1377, 47] on div "multiple-users-add Roles" at bounding box center [1421, 58] width 279 height 39
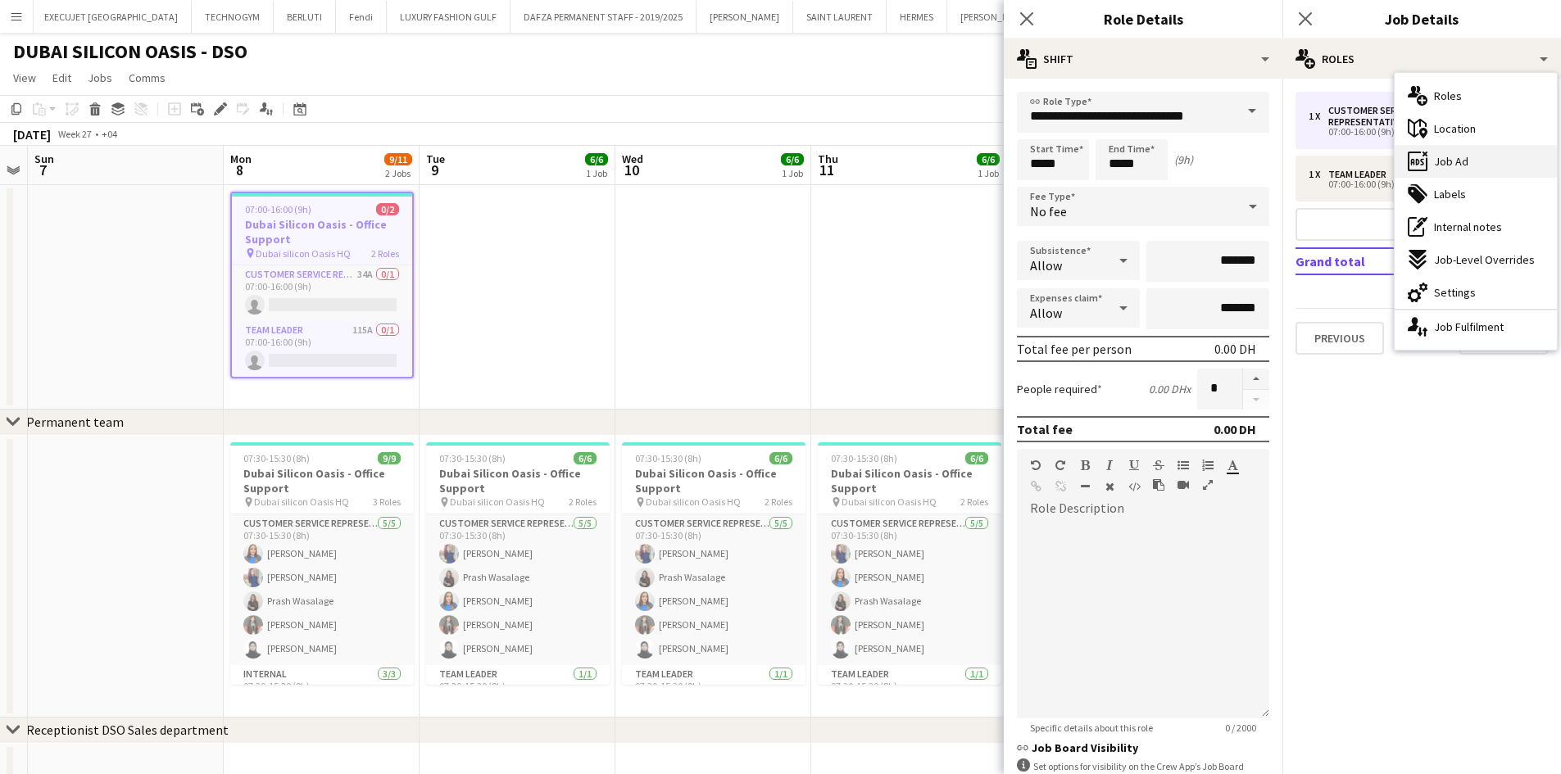
click at [1451, 167] on span "Job Ad" at bounding box center [1451, 161] width 34 height 15
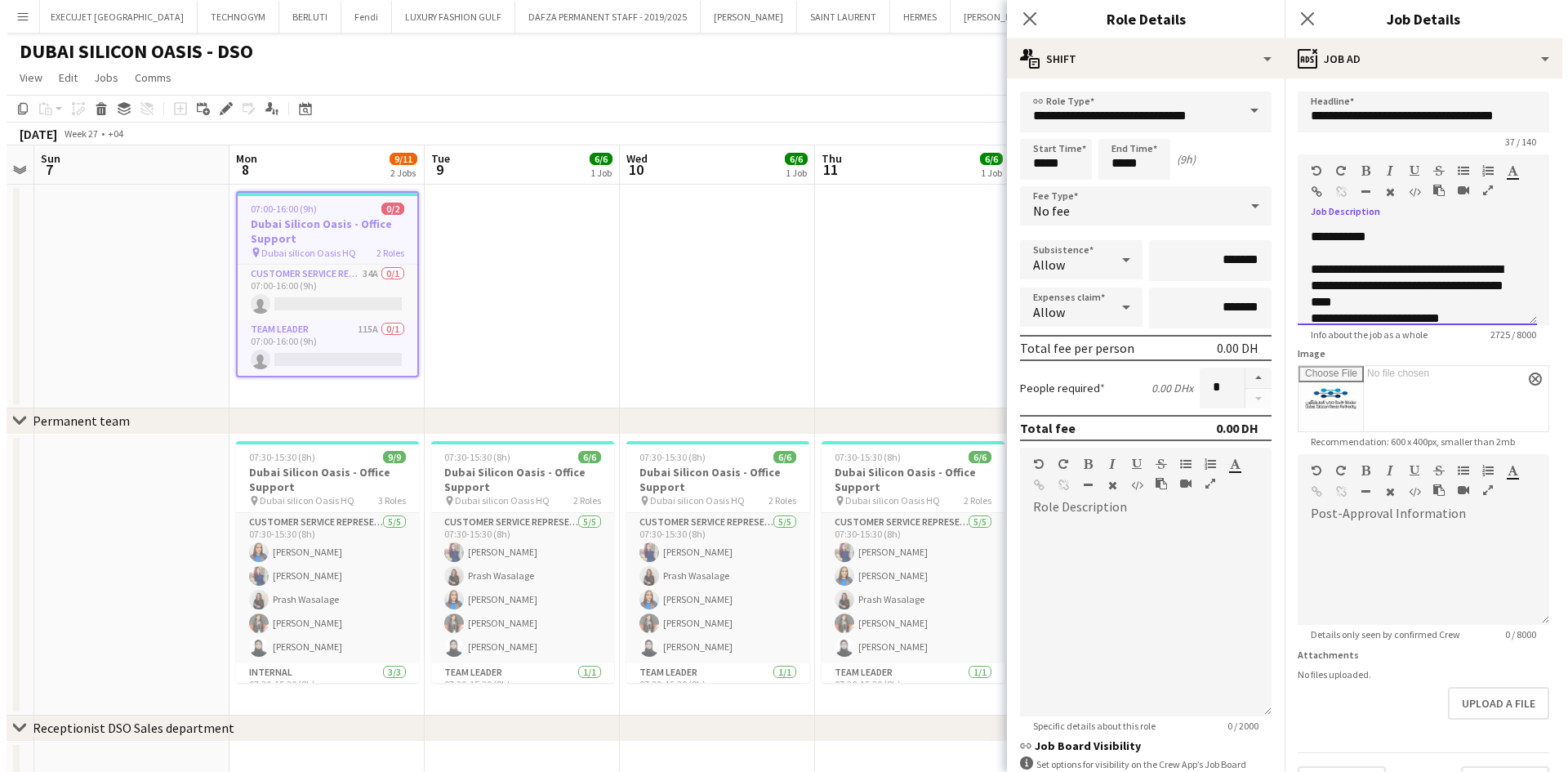
scroll to position [0, 0]
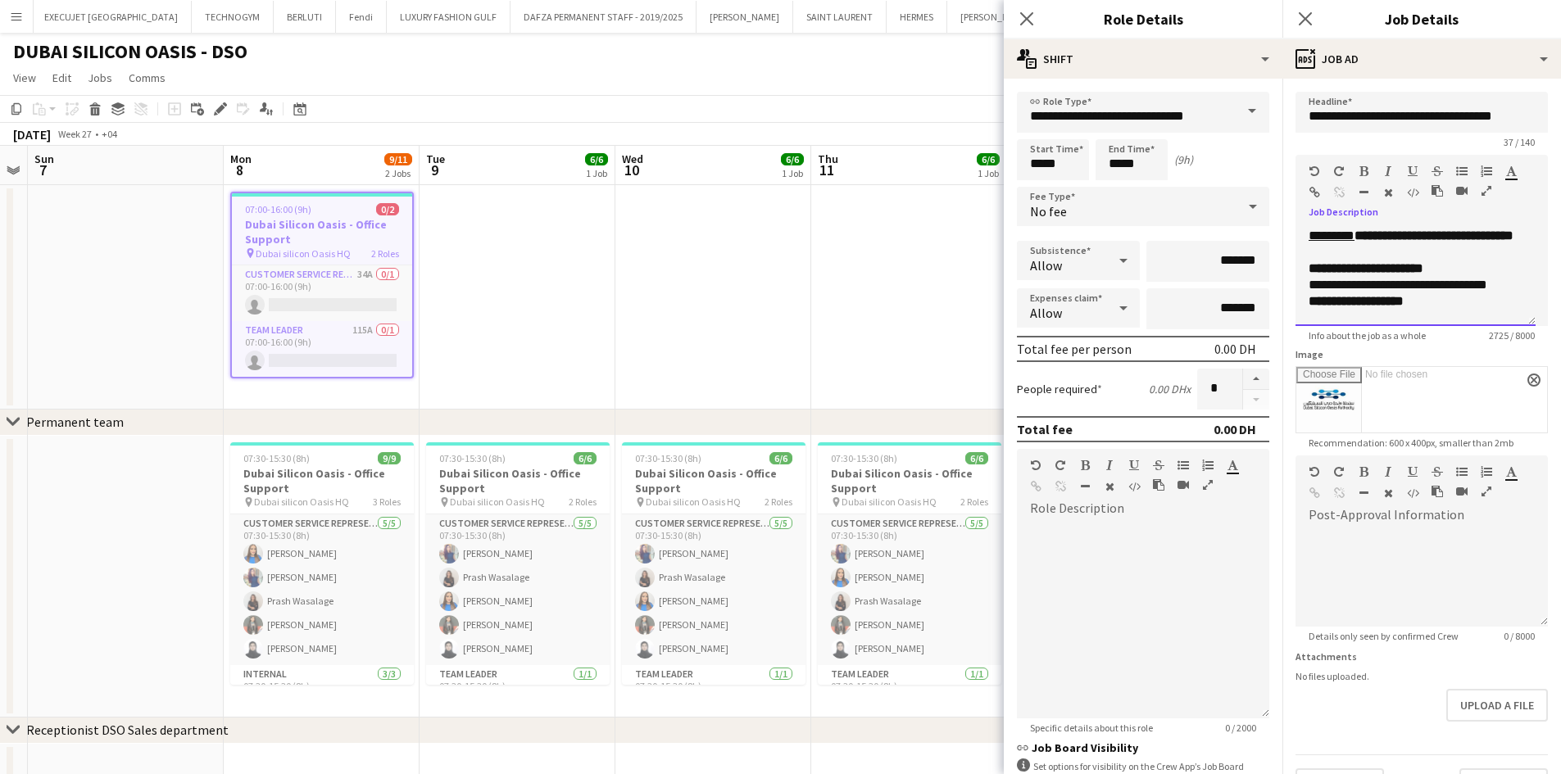
drag, startPoint x: 1419, startPoint y: 306, endPoint x: 1289, endPoint y: 164, distance: 191.9
click at [1289, 164] on form "**********" at bounding box center [1421, 446] width 279 height 709
copy div "**********"
click at [523, 304] on app-date-cell at bounding box center [517, 297] width 196 height 224
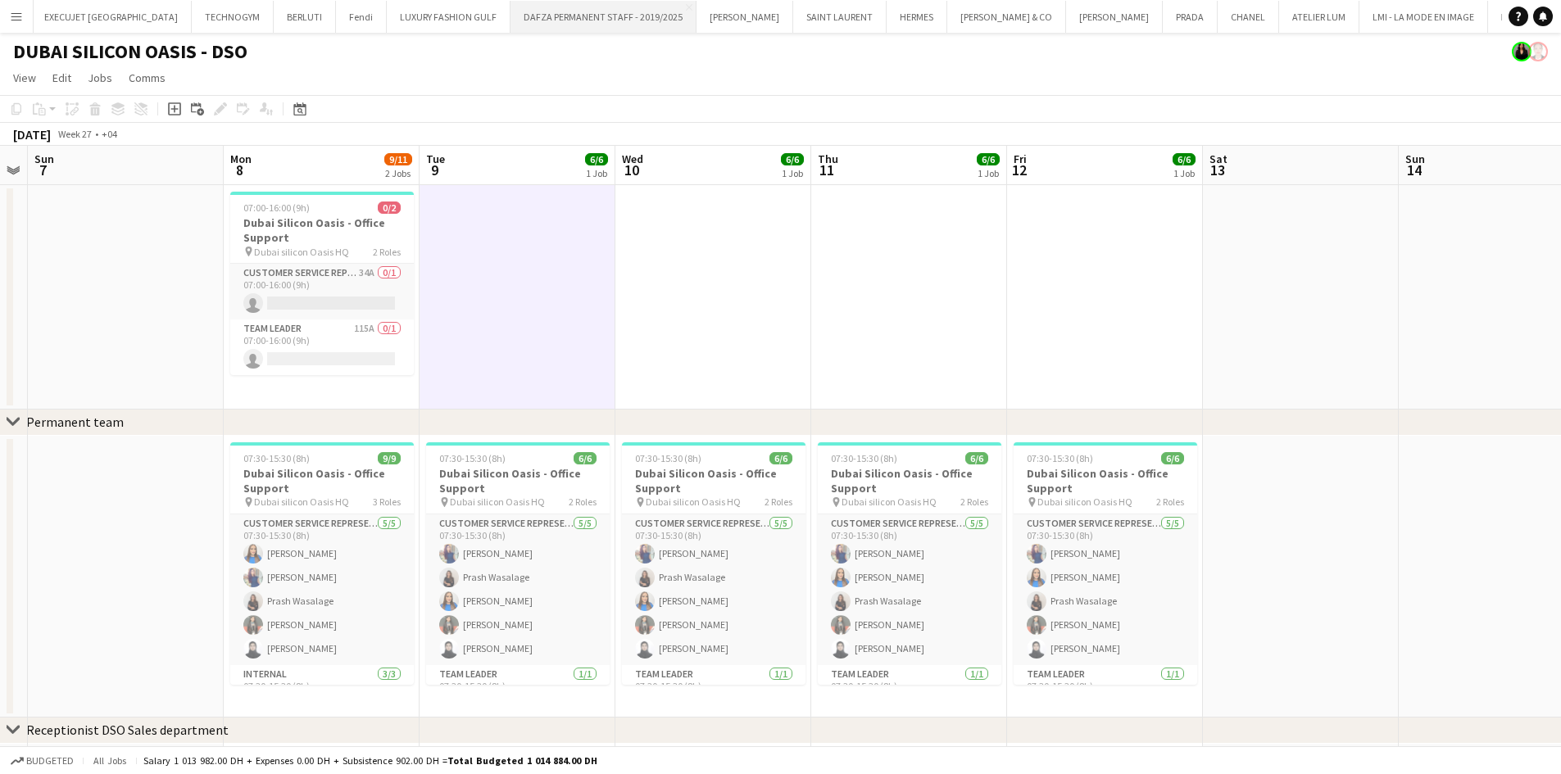
click at [562, 10] on button "DAFZA PERMANENT STAFF - 2019/2025 Close" at bounding box center [603, 17] width 186 height 32
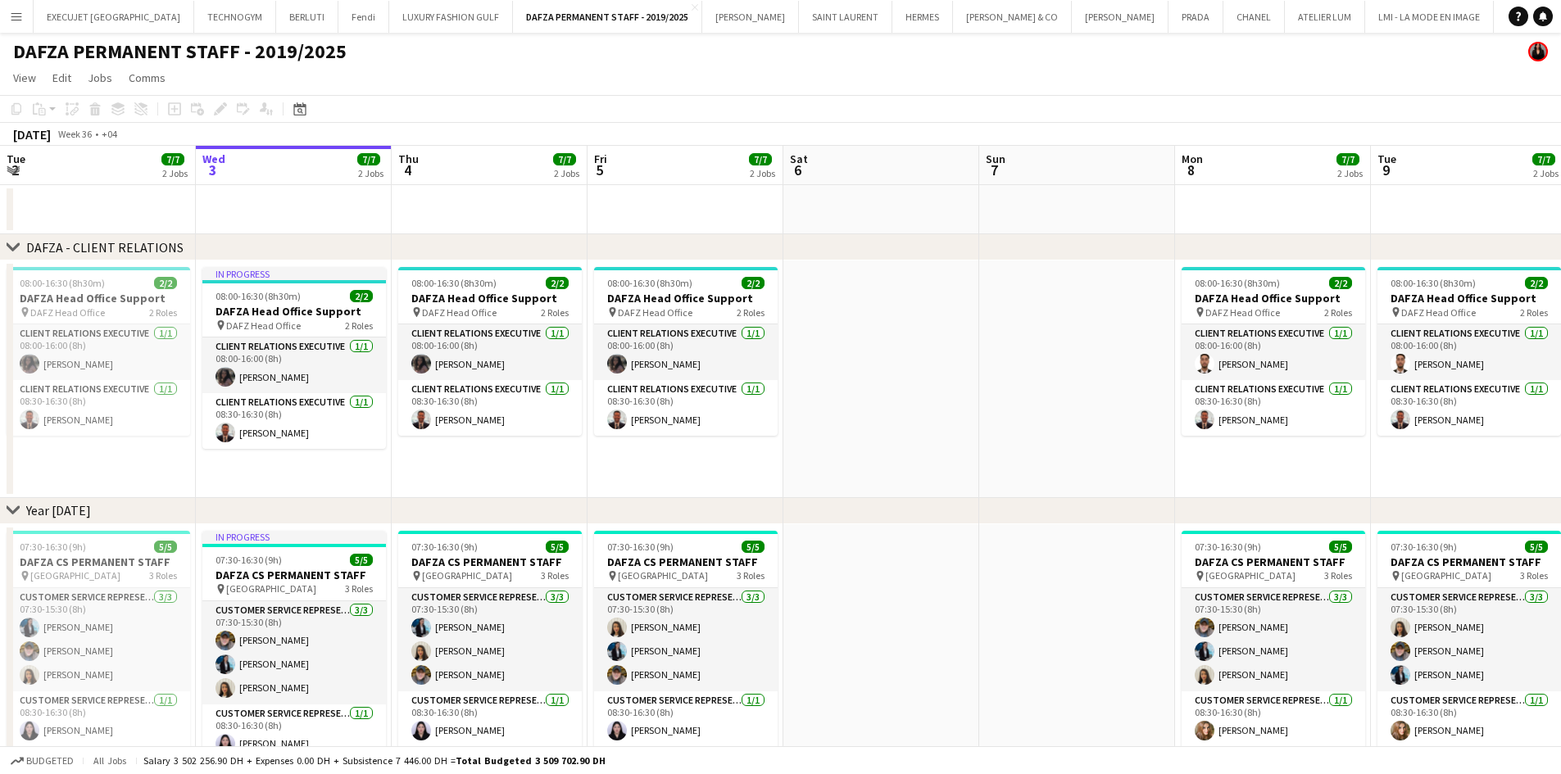
drag, startPoint x: 818, startPoint y: 436, endPoint x: 387, endPoint y: 453, distance: 430.4
click at [336, 450] on app-calendar-viewport "Sun 31 Mon 1 7/7 2 Jobs Tue 2 7/7 2 Jobs Wed 3 7/7 2 Jobs Thu 4 7/7 2 Jobs Fri …" at bounding box center [780, 702] width 1561 height 1112
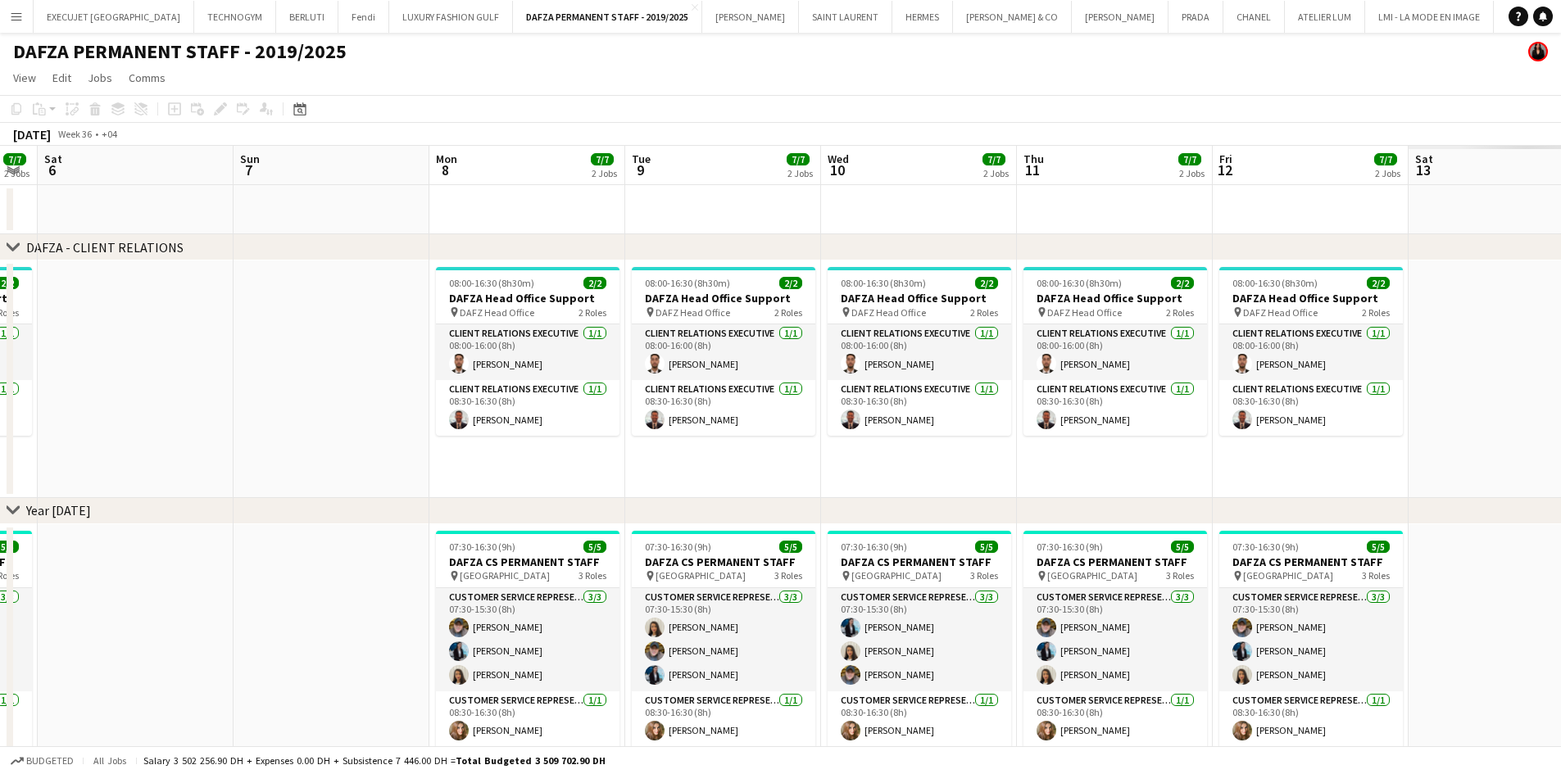
drag, startPoint x: 602, startPoint y: 496, endPoint x: 17, endPoint y: 533, distance: 586.1
click at [20, 533] on app-calendar-viewport "Wed 3 7/7 2 Jobs Thu 4 7/7 2 Jobs Fri 5 7/7 2 Jobs Sat 6 Sun 7 Mon 8 7/7 2 Jobs…" at bounding box center [780, 702] width 1561 height 1112
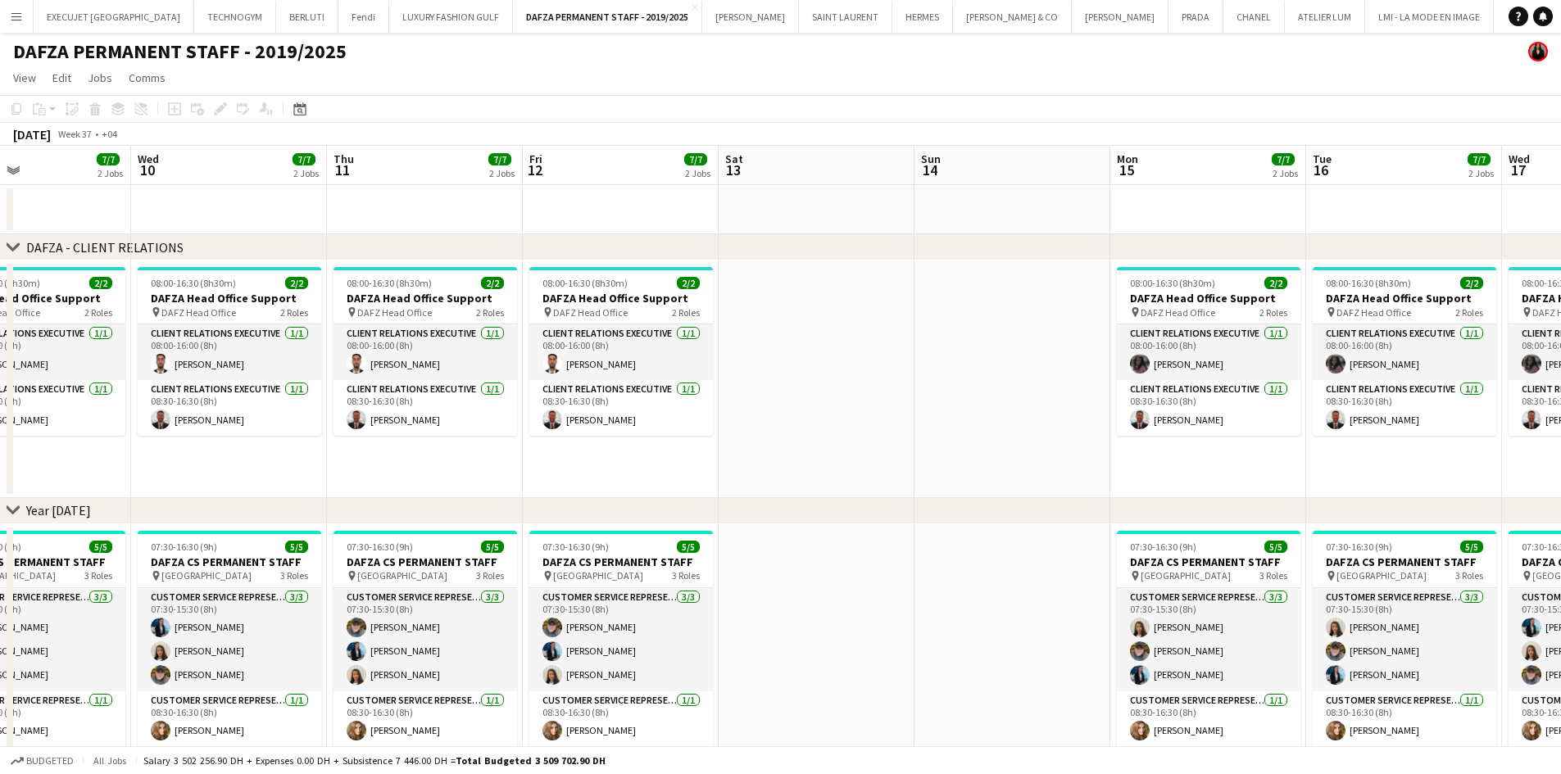
scroll to position [0, 469]
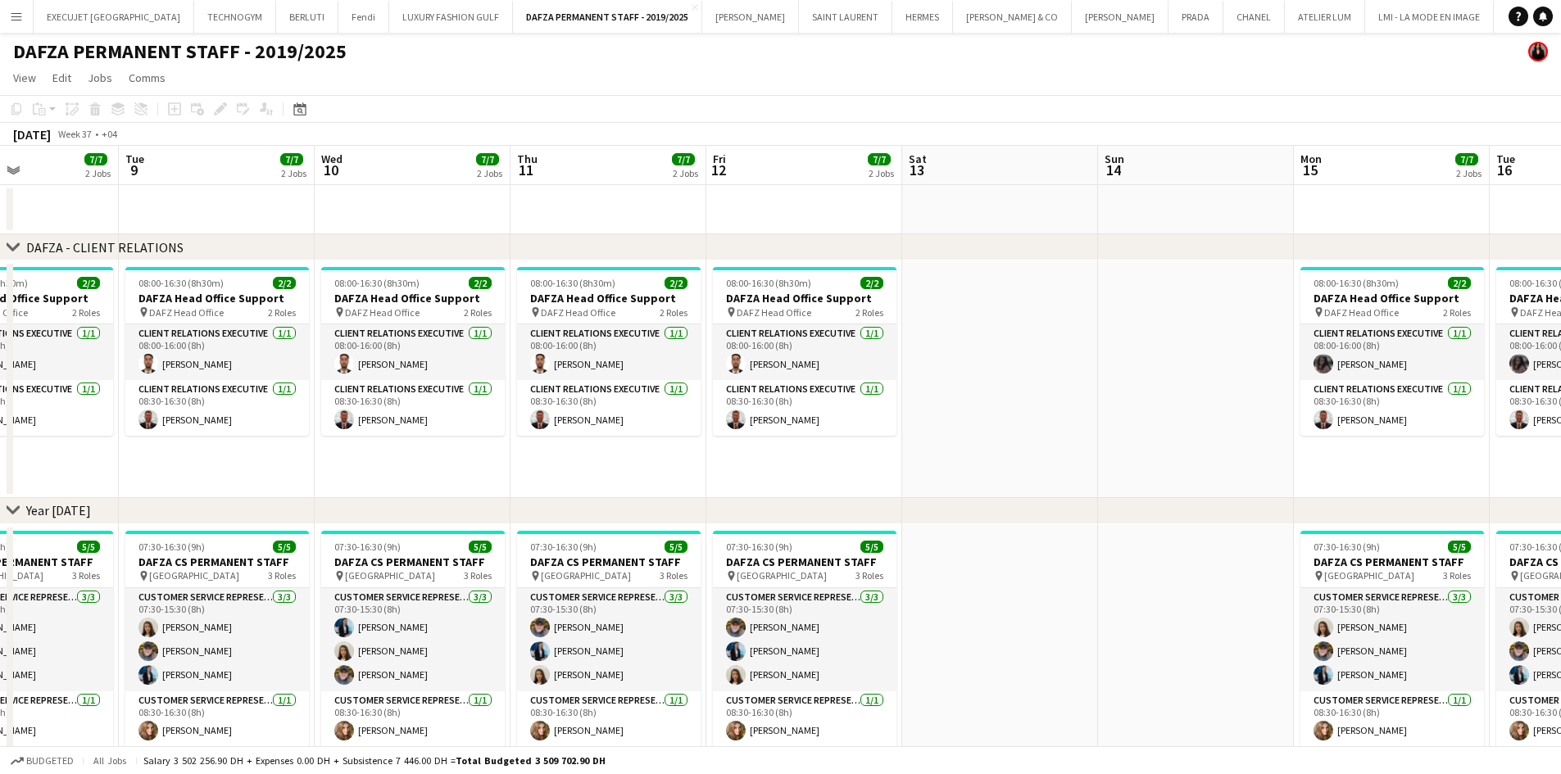
click at [747, 513] on div "chevron-right DAFZA - CLIENT RELATIONS chevron-right Year [DATE] chevron-right …" at bounding box center [780, 702] width 1561 height 1112
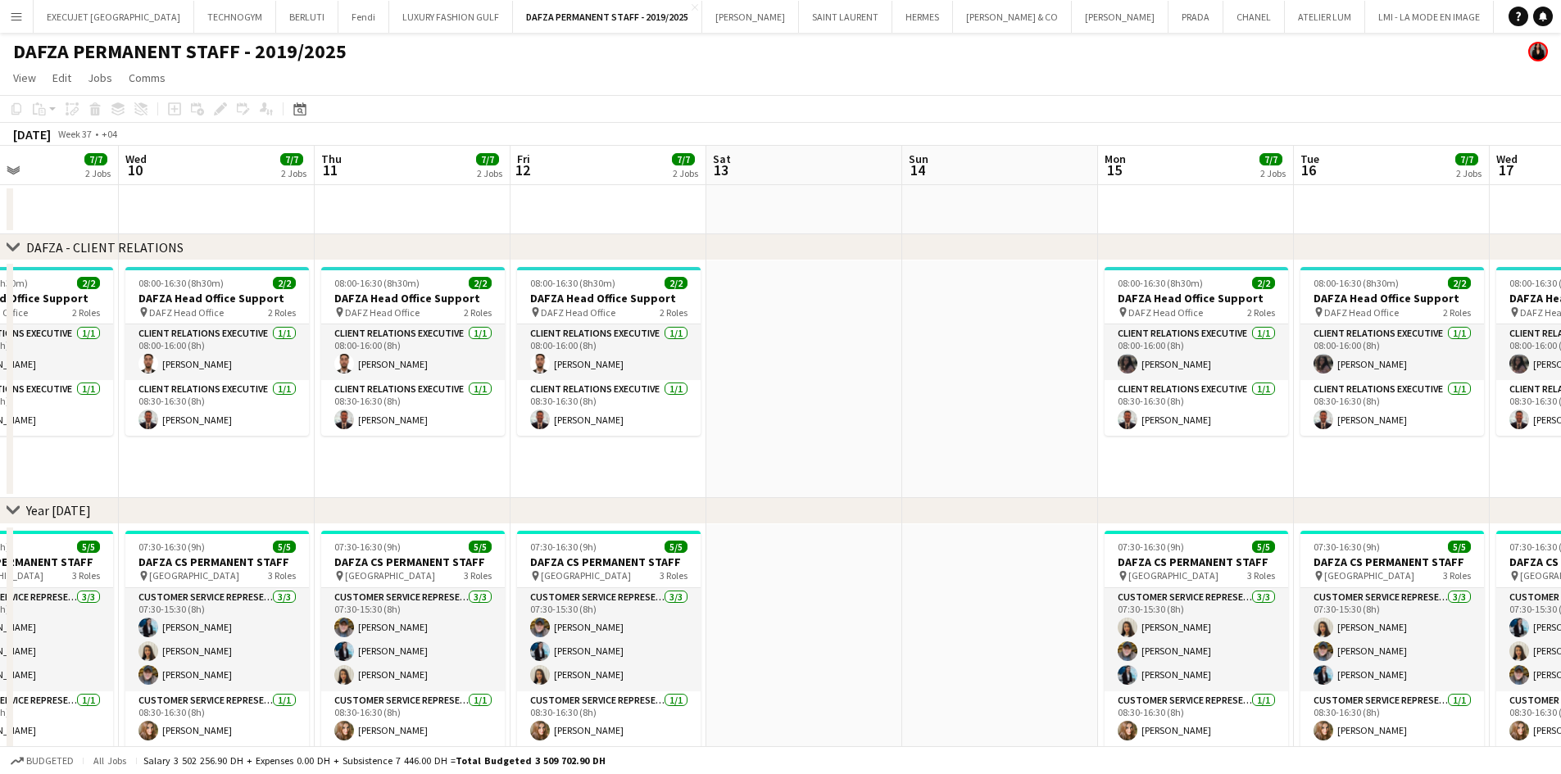
drag, startPoint x: 1171, startPoint y: 495, endPoint x: 837, endPoint y: 450, distance: 336.5
click at [899, 461] on div "chevron-right DAFZA - CLIENT RELATIONS chevron-right Year [DATE] chevron-right …" at bounding box center [780, 702] width 1561 height 1112
drag, startPoint x: 1158, startPoint y: 428, endPoint x: 879, endPoint y: 449, distance: 279.3
click at [928, 444] on app-calendar-viewport "Sun 7 Mon 8 7/7 2 Jobs Tue 9 7/7 2 Jobs Wed 10 7/7 2 Jobs Thu 11 7/7 2 Jobs Fri…" at bounding box center [780, 702] width 1561 height 1112
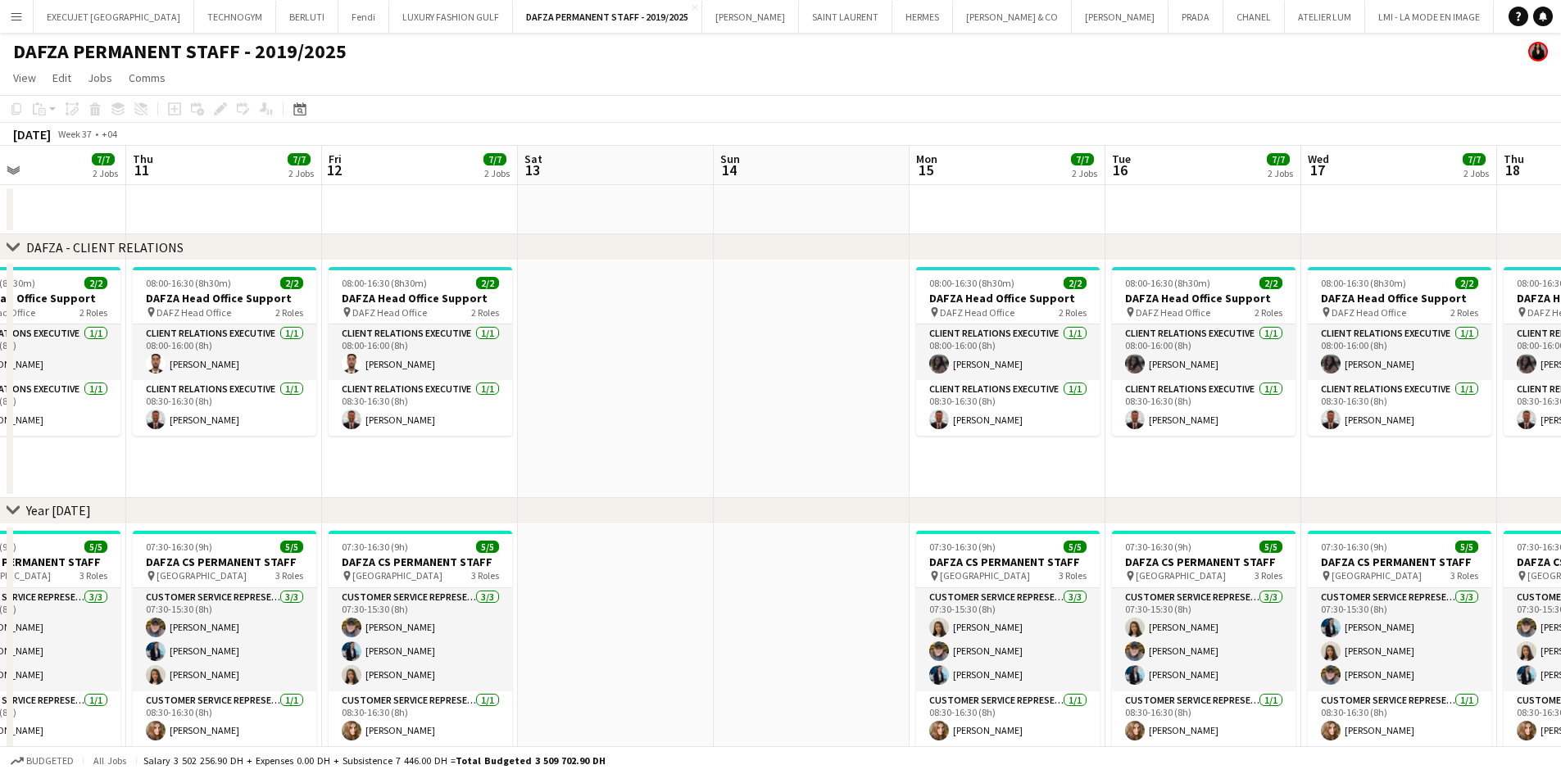
drag, startPoint x: 1081, startPoint y: 414, endPoint x: 590, endPoint y: 485, distance: 496.7
click at [624, 480] on app-calendar-viewport "Mon 8 7/7 2 Jobs Tue 9 7/7 2 Jobs Wed 10 7/7 2 Jobs Thu 11 7/7 2 Jobs Fri 12 7/…" at bounding box center [780, 702] width 1561 height 1112
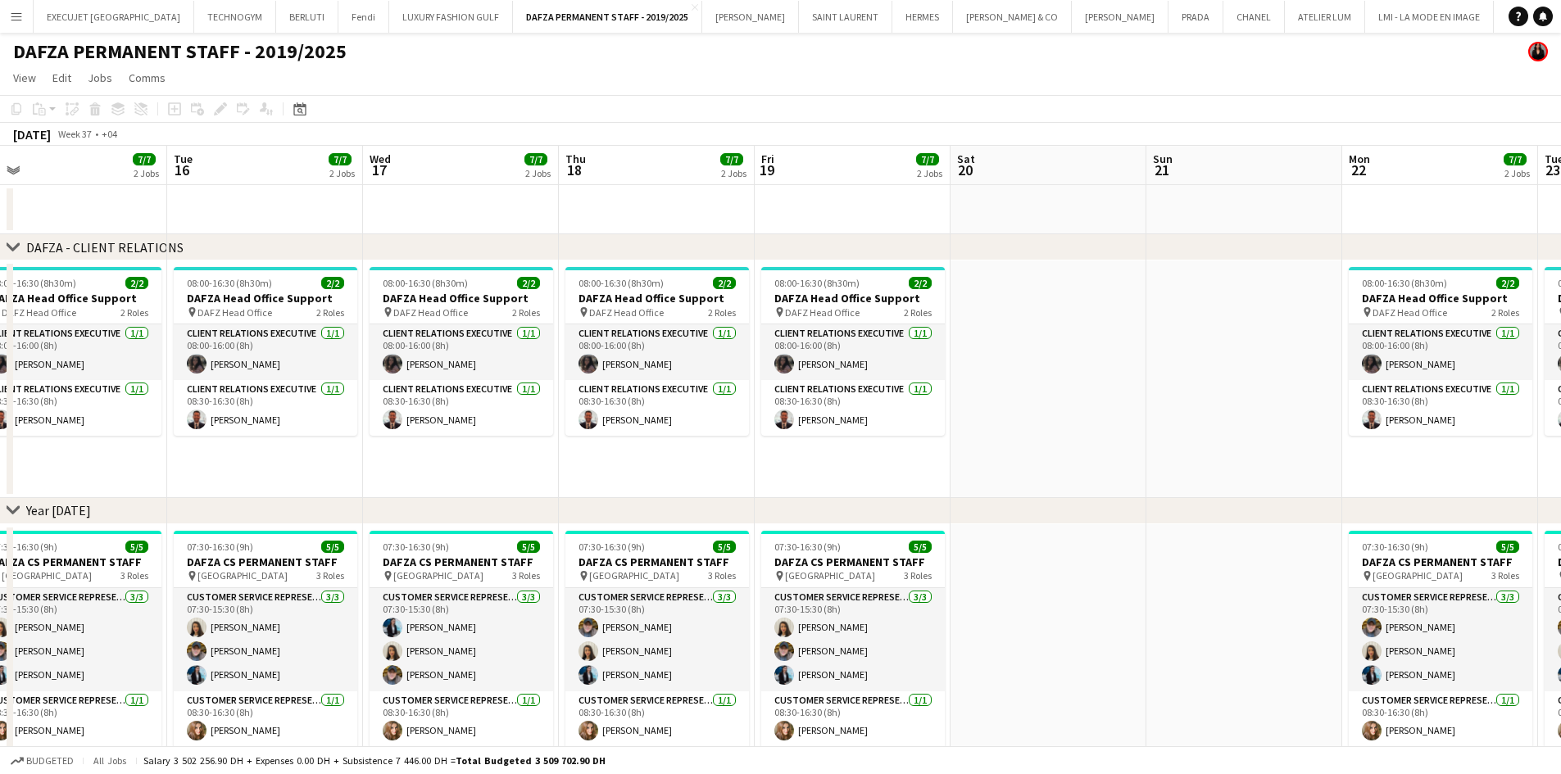
drag, startPoint x: 656, startPoint y: 487, endPoint x: 503, endPoint y: 502, distance: 154.0
click at [505, 502] on div "chevron-right DAFZA - CLIENT RELATIONS chevron-right Year [DATE] chevron-right …" at bounding box center [780, 702] width 1561 height 1112
drag, startPoint x: 775, startPoint y: 412, endPoint x: 458, endPoint y: 447, distance: 319.0
click at [481, 447] on app-calendar-viewport "Fri 12 7/7 2 Jobs Sat 13 Sun 14 Mon 15 7/7 2 Jobs Tue 16 7/7 2 Jobs Wed 17 7/7 …" at bounding box center [780, 702] width 1561 height 1112
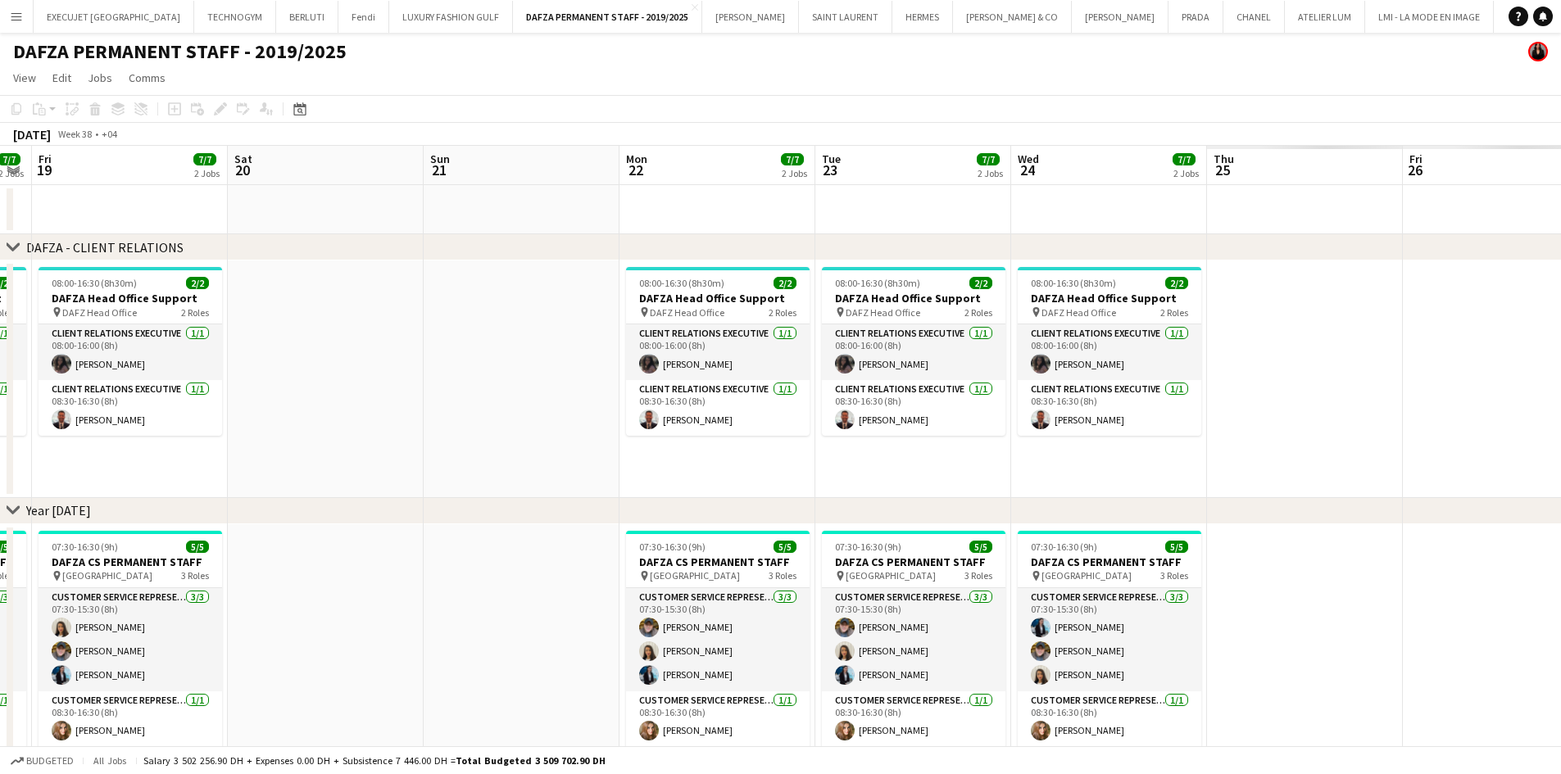
drag, startPoint x: 983, startPoint y: 385, endPoint x: 596, endPoint y: 441, distance: 391.5
click at [628, 439] on app-calendar-viewport "Tue 16 7/7 2 Jobs Wed 17 7/7 2 Jobs Thu 18 7/7 2 Jobs Fri 19 7/7 2 Jobs Sat 20 …" at bounding box center [780, 702] width 1561 height 1112
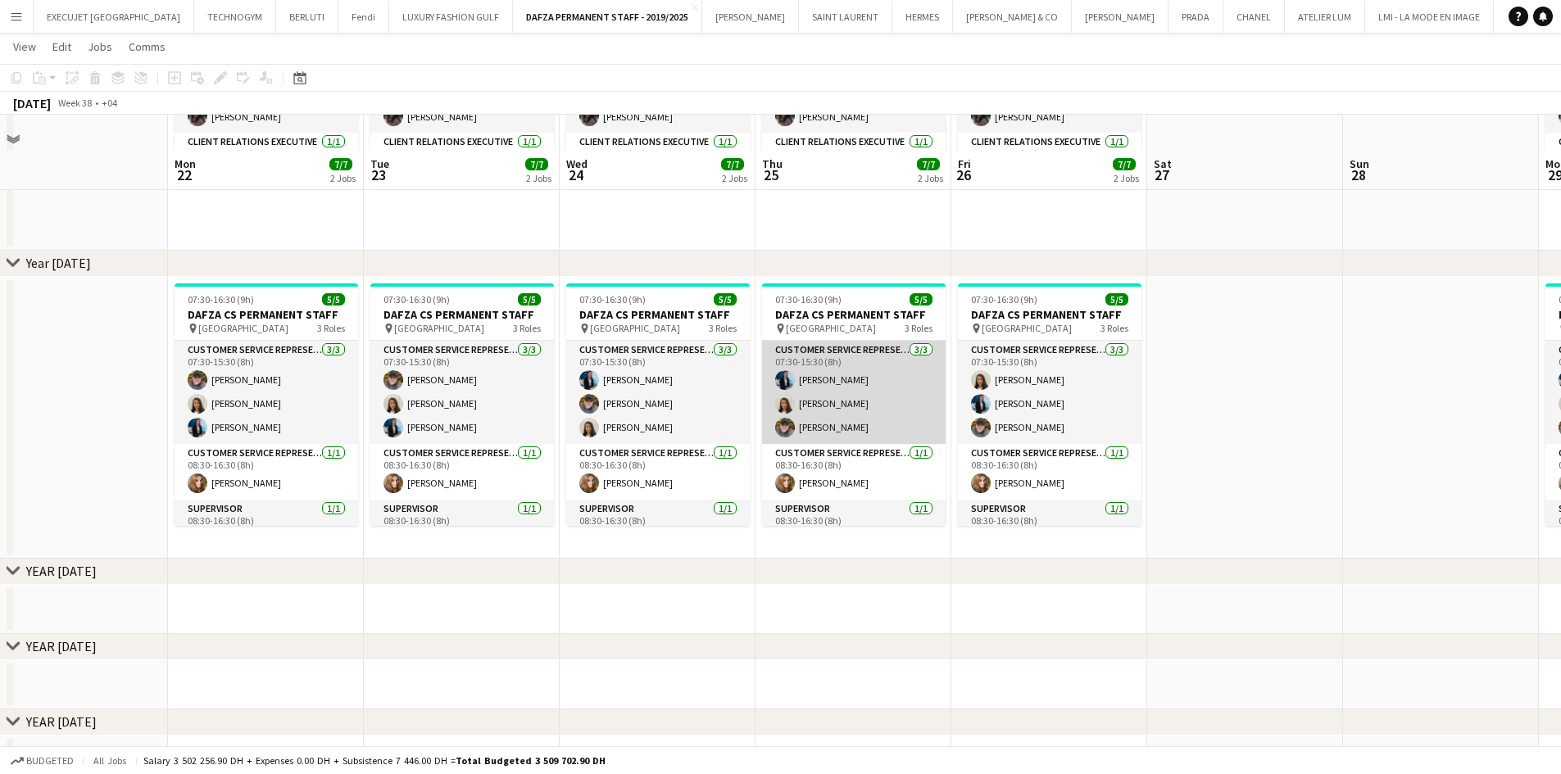
scroll to position [410, 0]
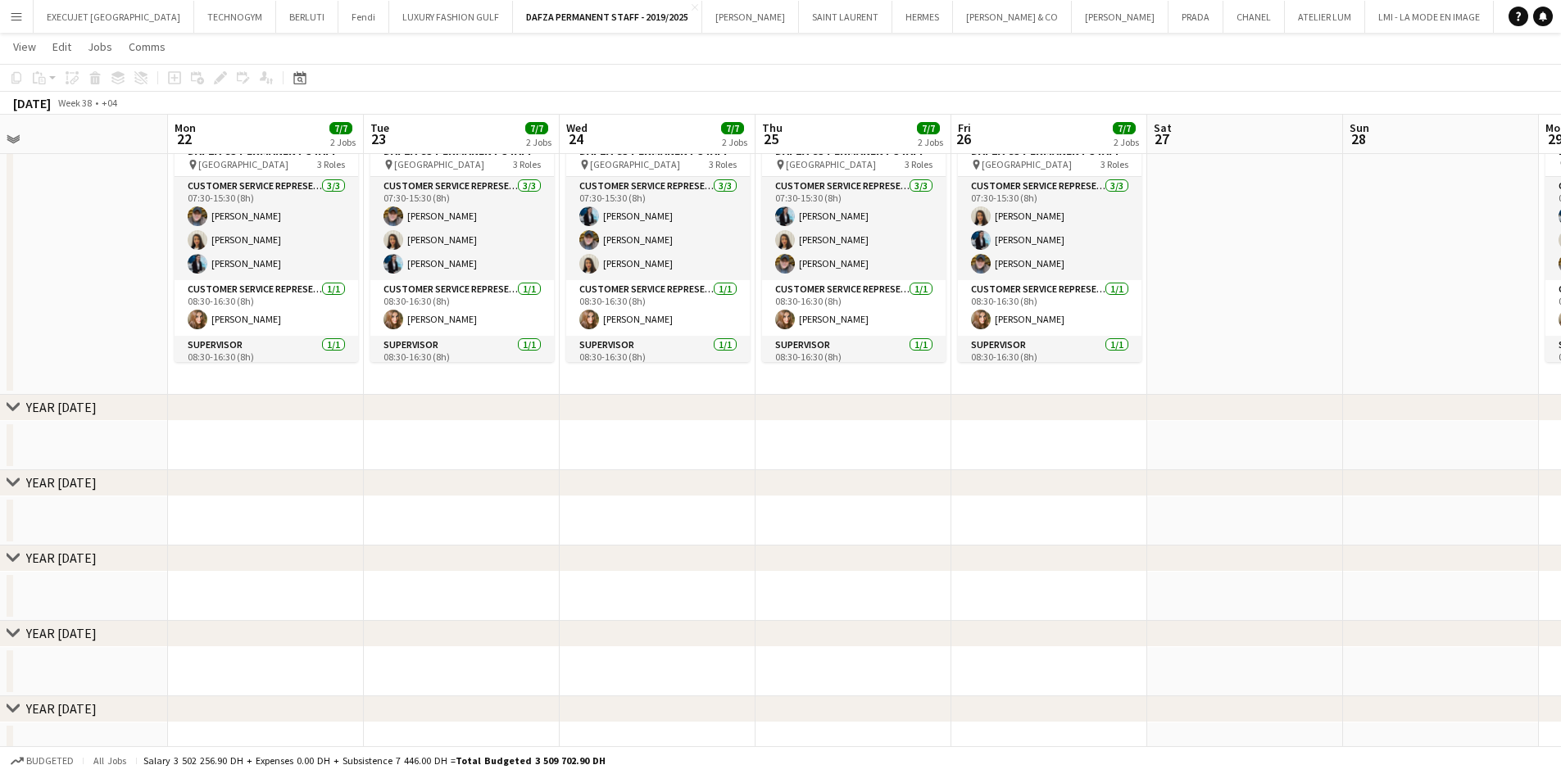
click at [830, 374] on app-date-cell "07:30-16:30 (9h) 5/5 DAFZA CS PERMANENT STAFF pin [GEOGRAPHIC_DATA] Free Zone 3…" at bounding box center [853, 254] width 196 height 282
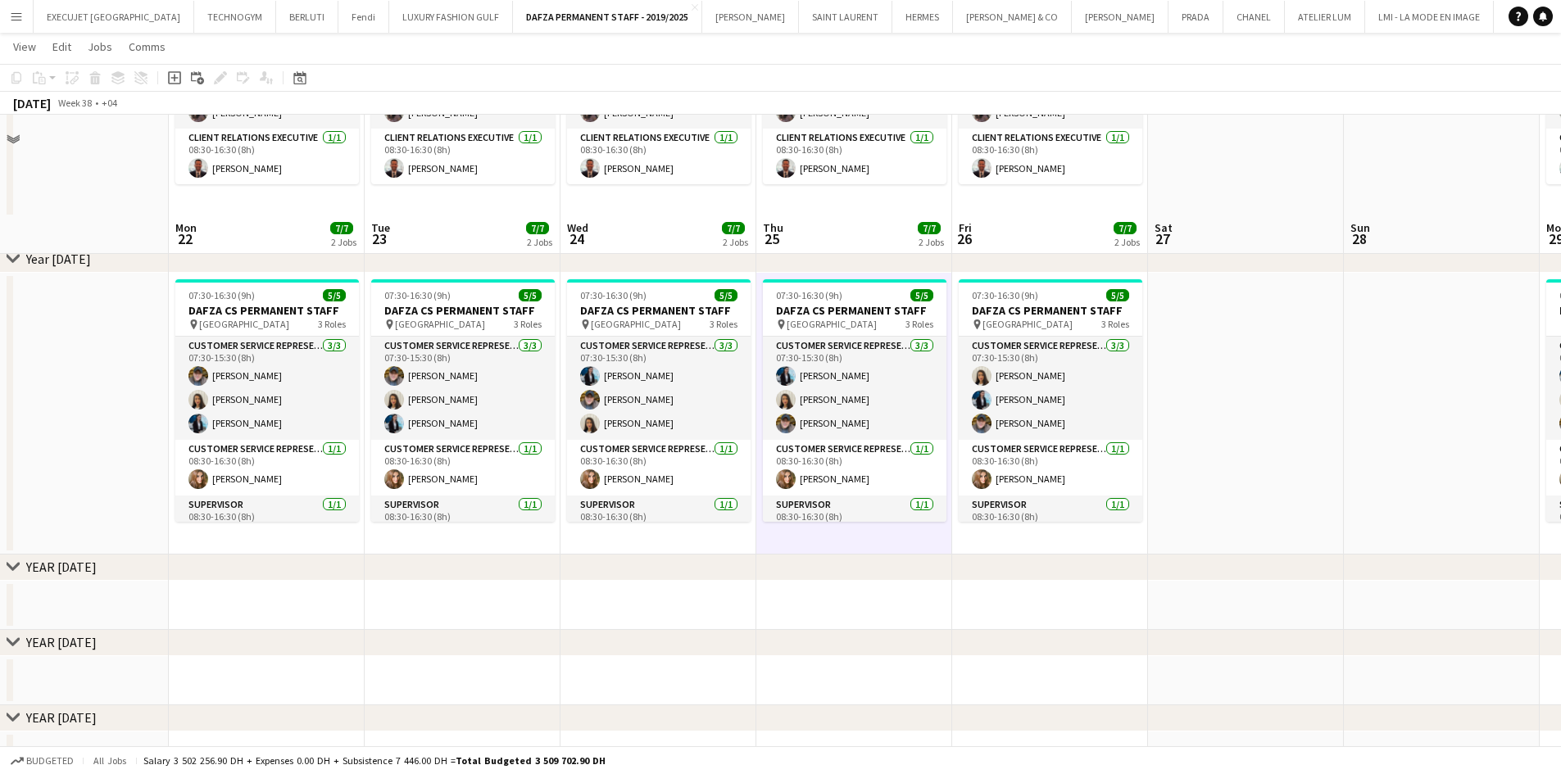
scroll to position [246, 0]
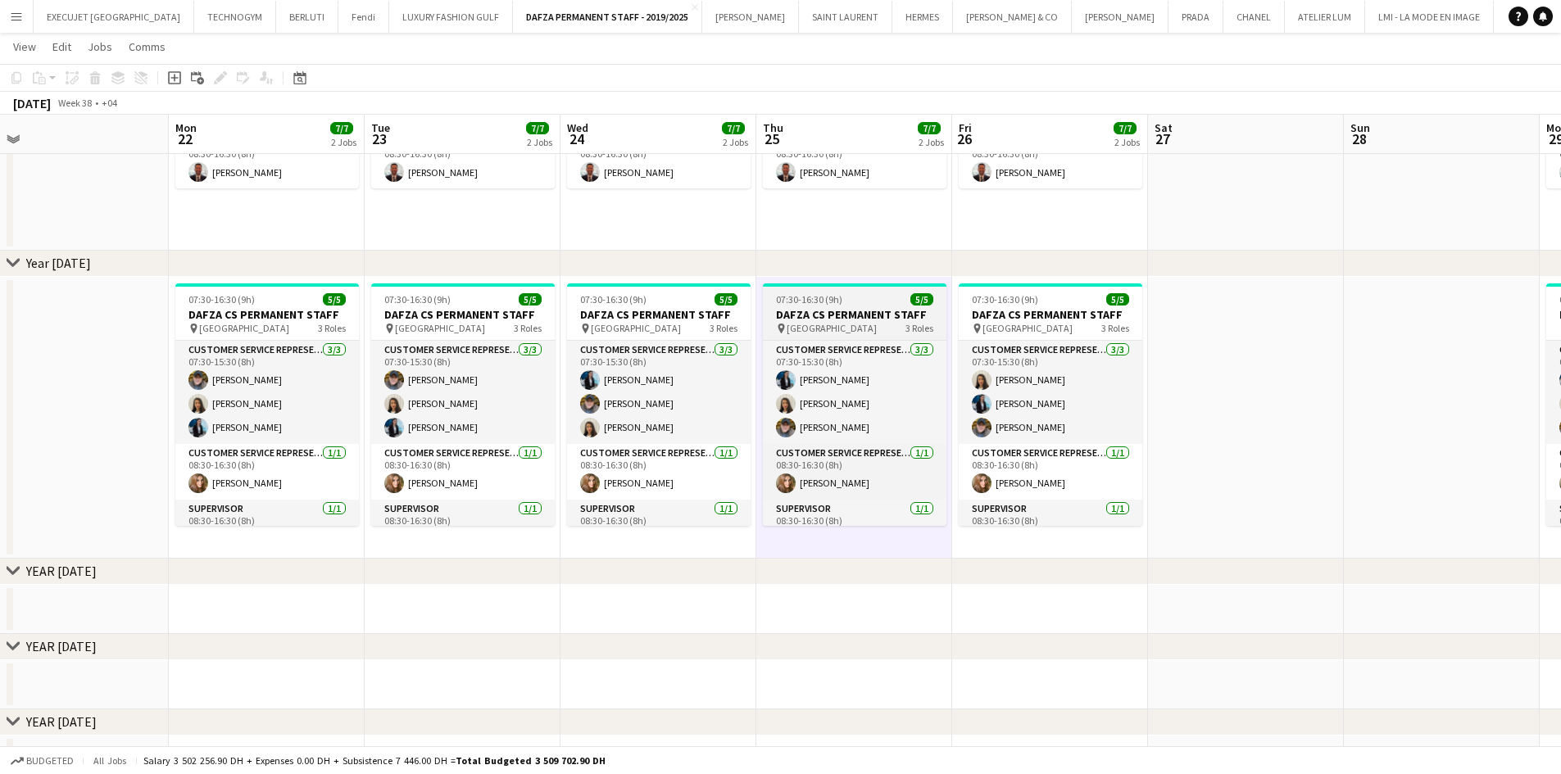
click at [842, 312] on h3 "DAFZA CS PERMANENT STAFF" at bounding box center [855, 314] width 184 height 15
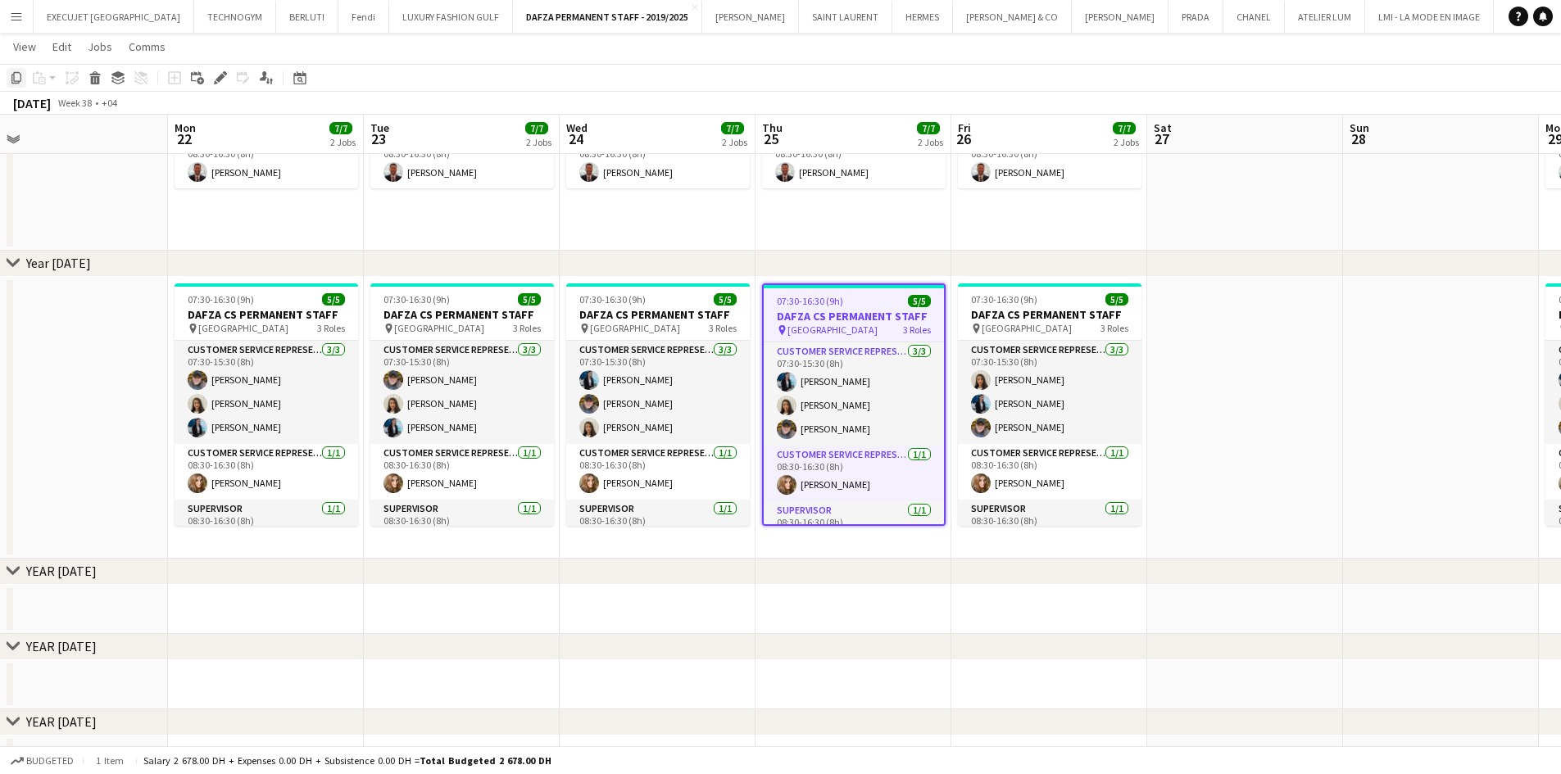
click at [10, 84] on div "Copy" at bounding box center [17, 78] width 20 height 20
click at [801, 306] on span "07:30-16:30 (9h)" at bounding box center [810, 301] width 66 height 12
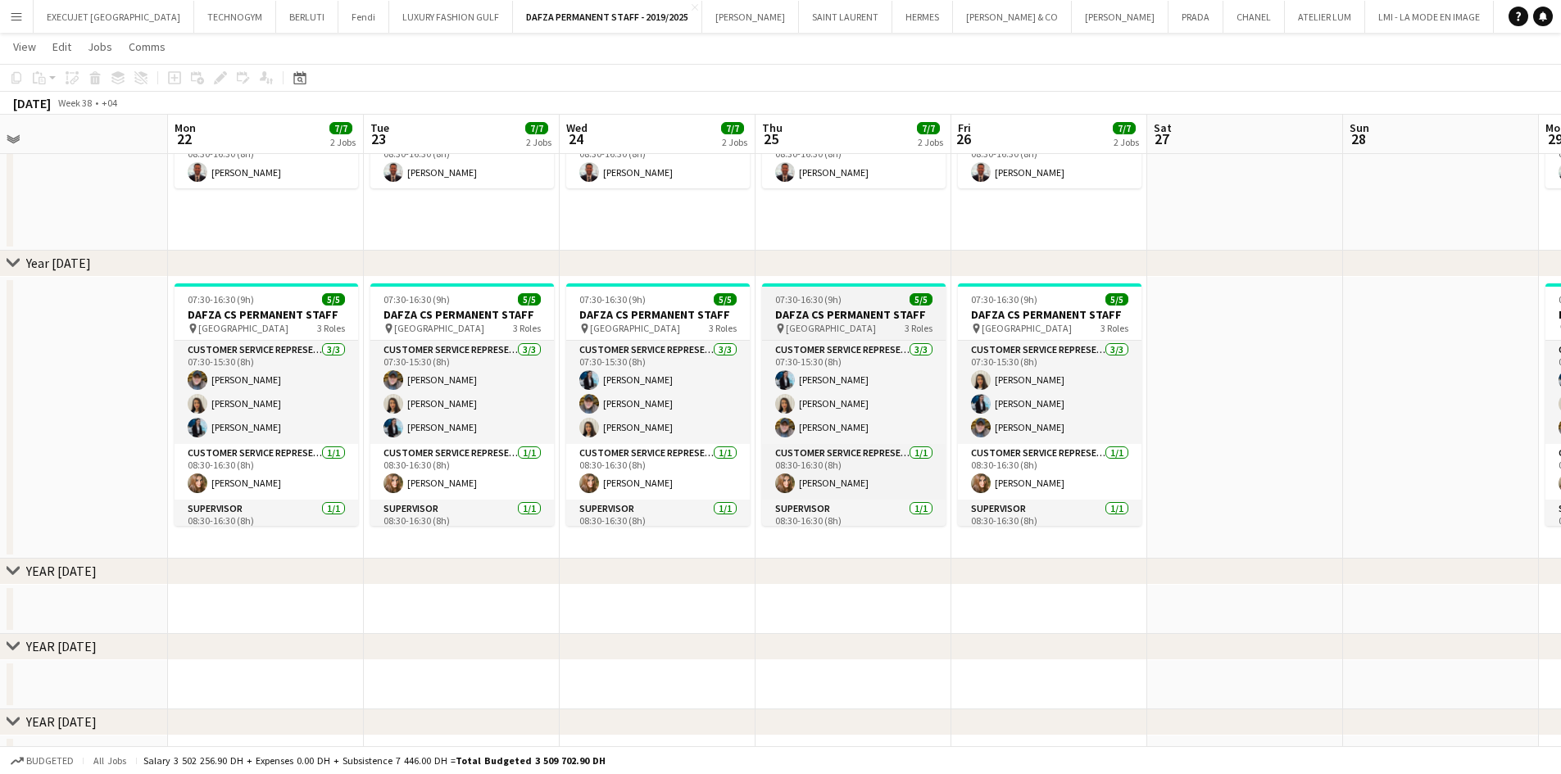
click at [800, 306] on app-job-card "07:30-16:30 (9h) 5/5 DAFZA CS PERMANENT STAFF pin [GEOGRAPHIC_DATA] Free Zone 3…" at bounding box center [854, 404] width 184 height 242
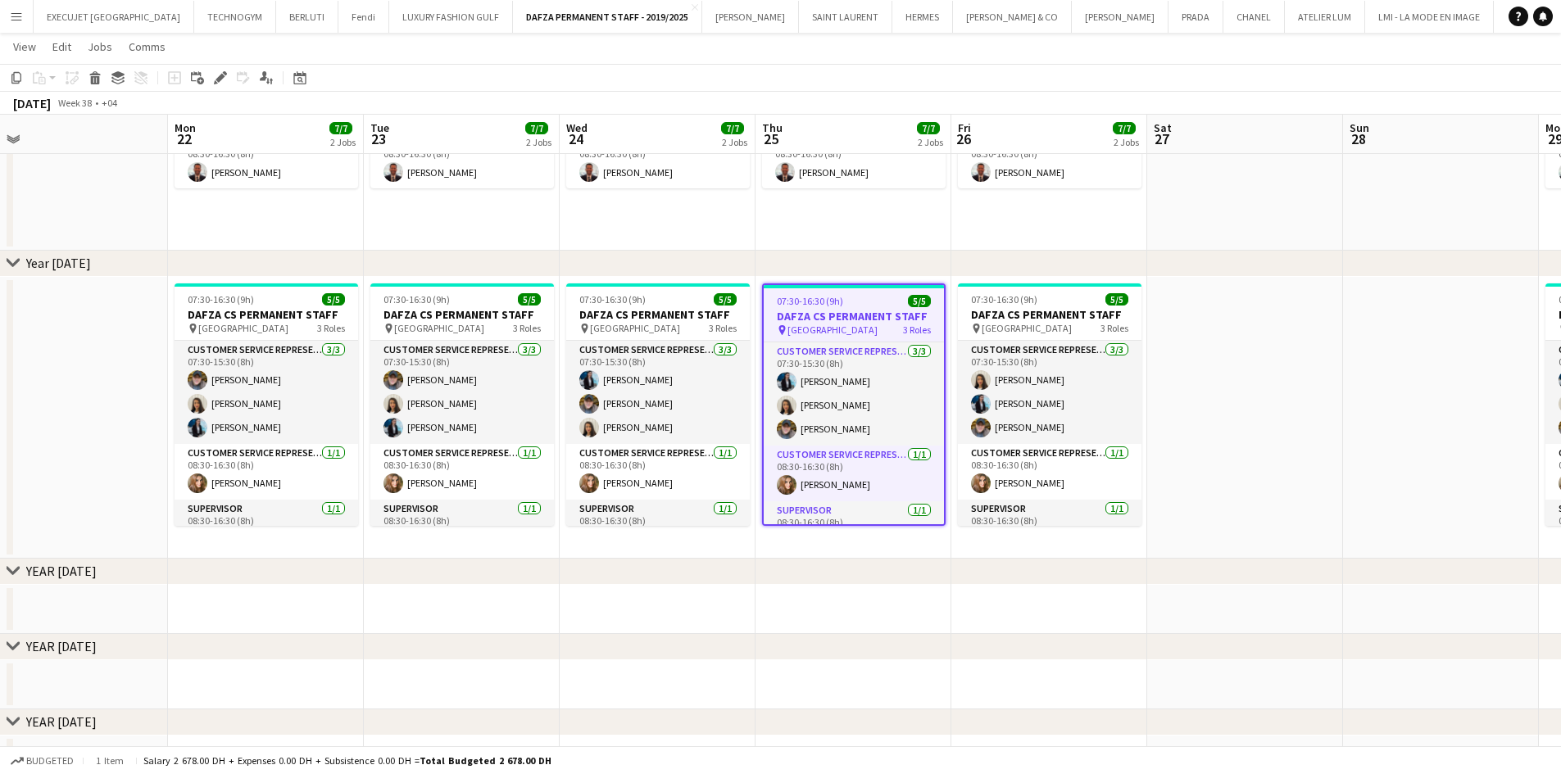
scroll to position [0, 420]
click at [18, 79] on icon "Copy" at bounding box center [16, 77] width 13 height 13
click at [836, 539] on app-date-cell "07:30-16:30 (9h) 5/5 DAFZA CS PERMANENT STAFF pin [GEOGRAPHIC_DATA] Free Zone 3…" at bounding box center [852, 418] width 196 height 282
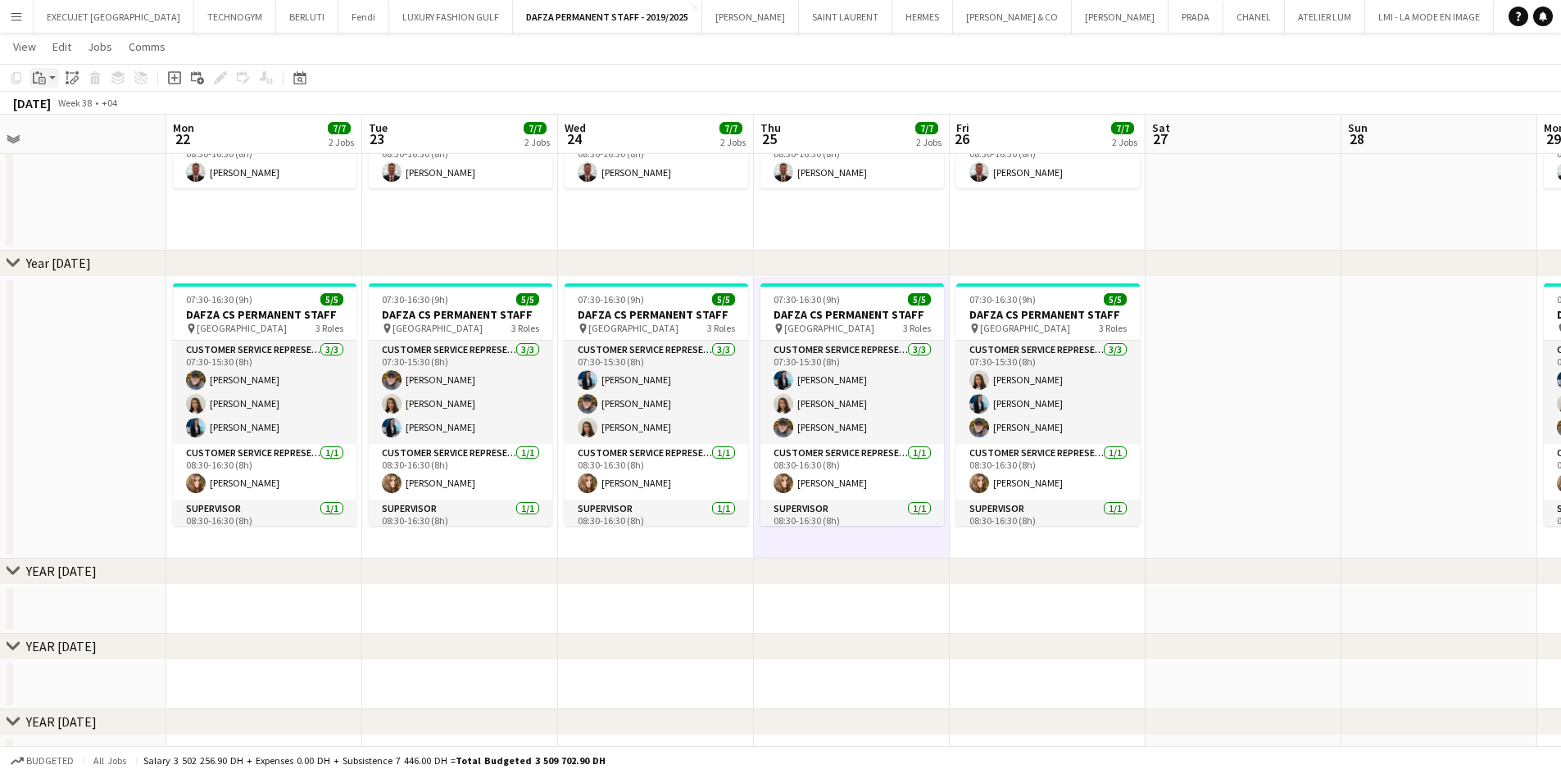
drag, startPoint x: 836, startPoint y: 539, endPoint x: 36, endPoint y: 79, distance: 922.9
click at [36, 79] on icon "Paste" at bounding box center [39, 77] width 13 height 13
click at [63, 106] on link "Paste Ctrl+V" at bounding box center [120, 109] width 154 height 15
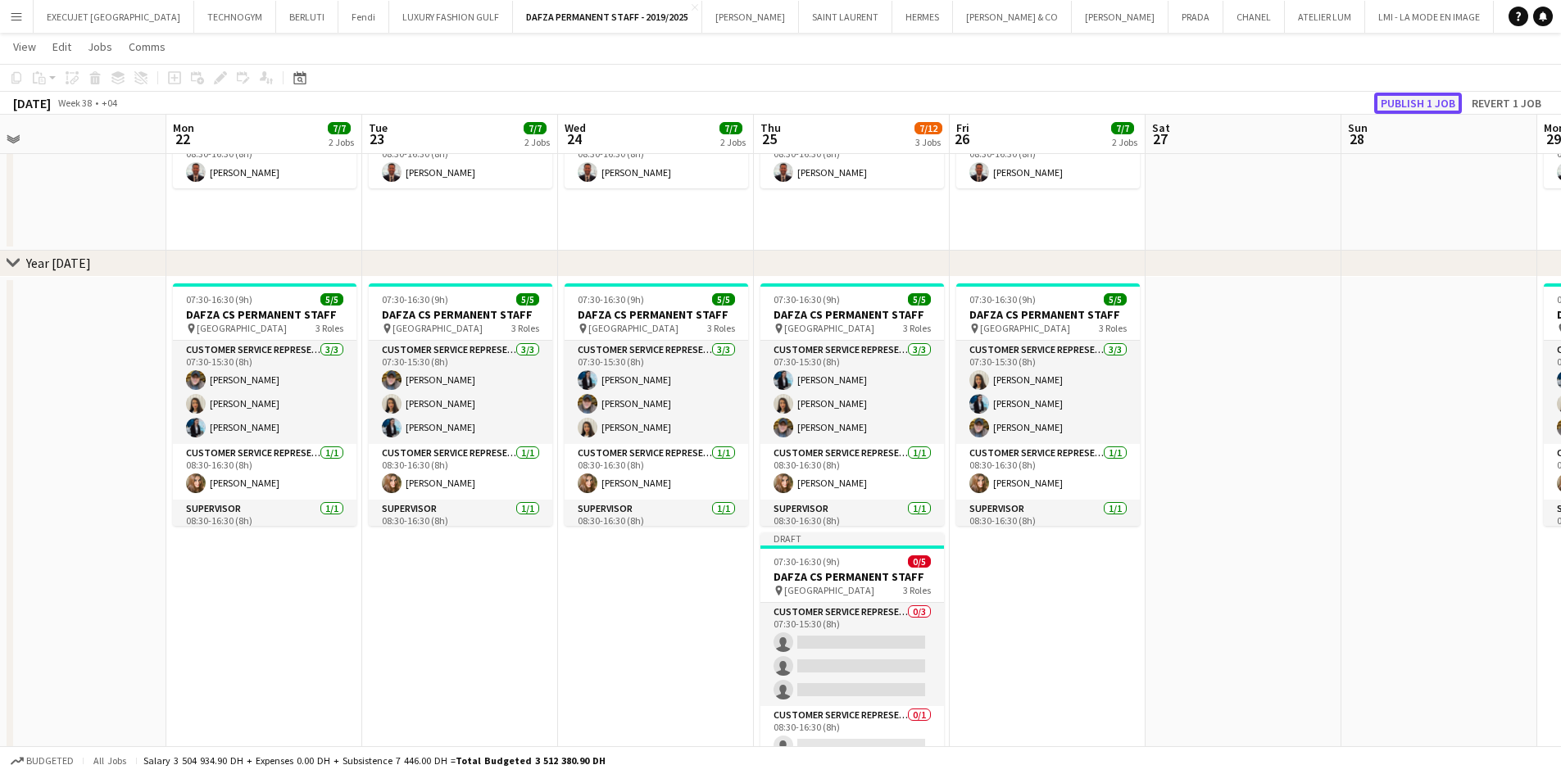
click at [1416, 97] on button "Publish 1 job" at bounding box center [1418, 103] width 88 height 21
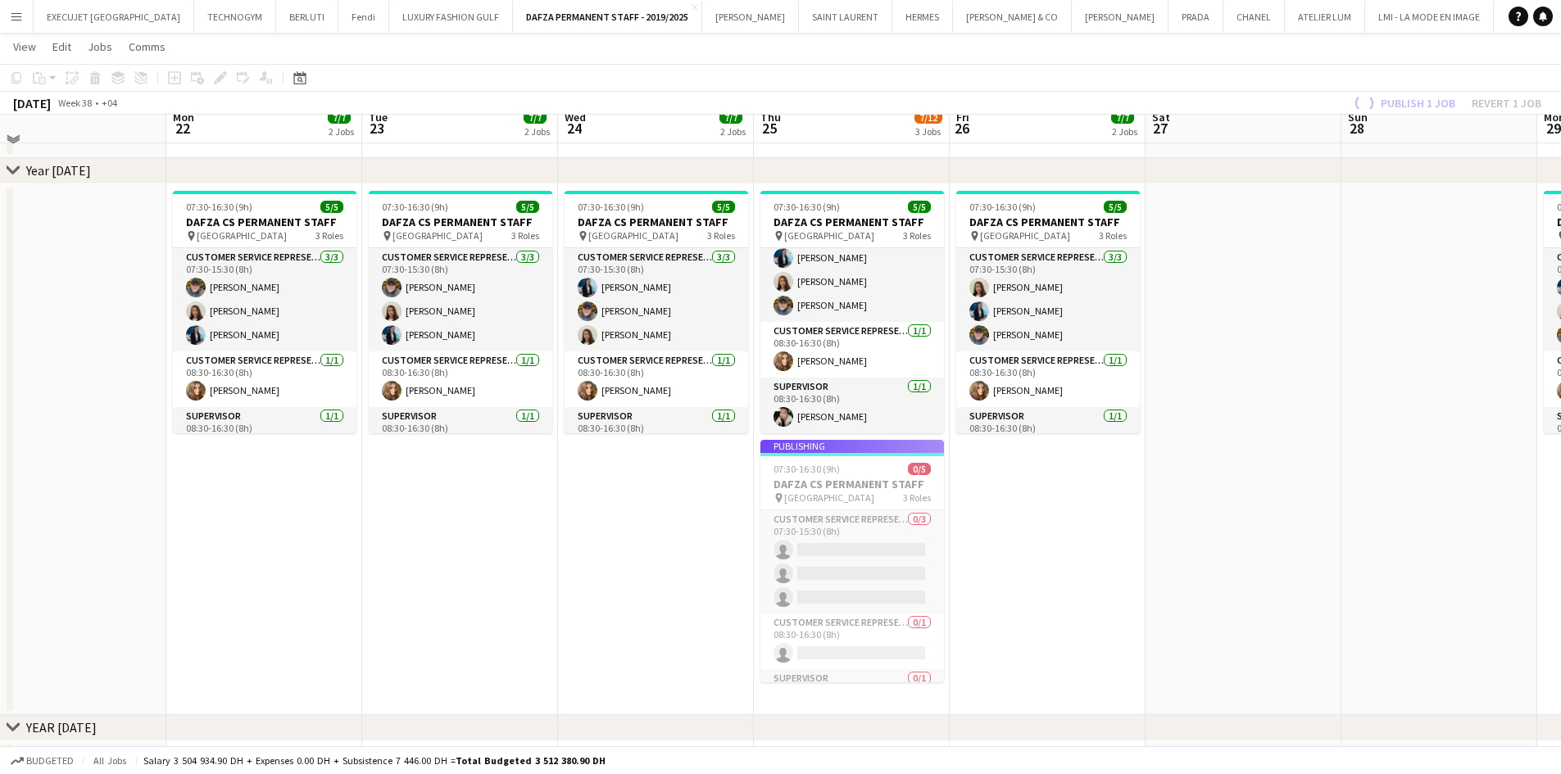
scroll to position [410, 0]
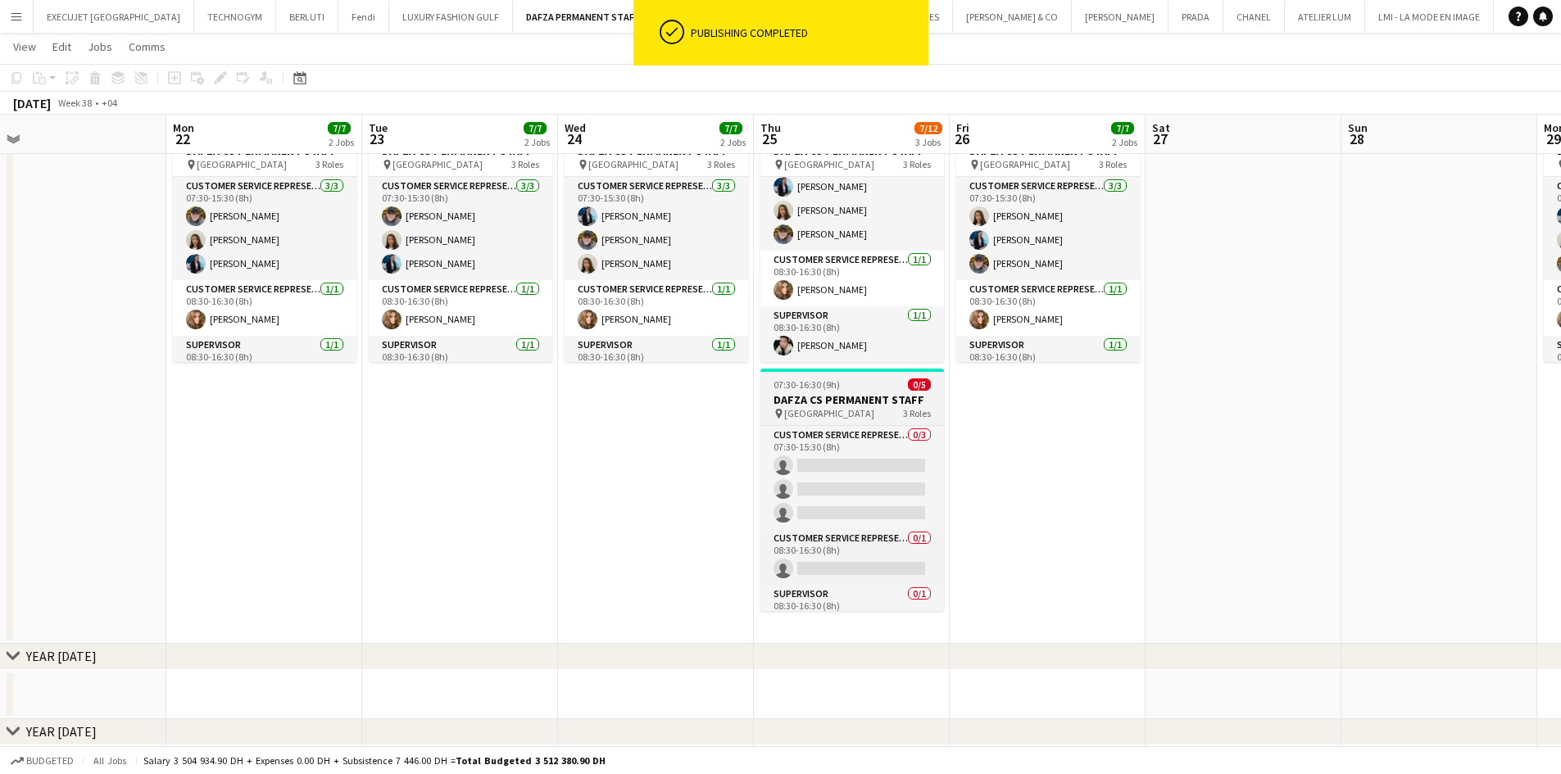
click at [844, 371] on div at bounding box center [852, 370] width 184 height 3
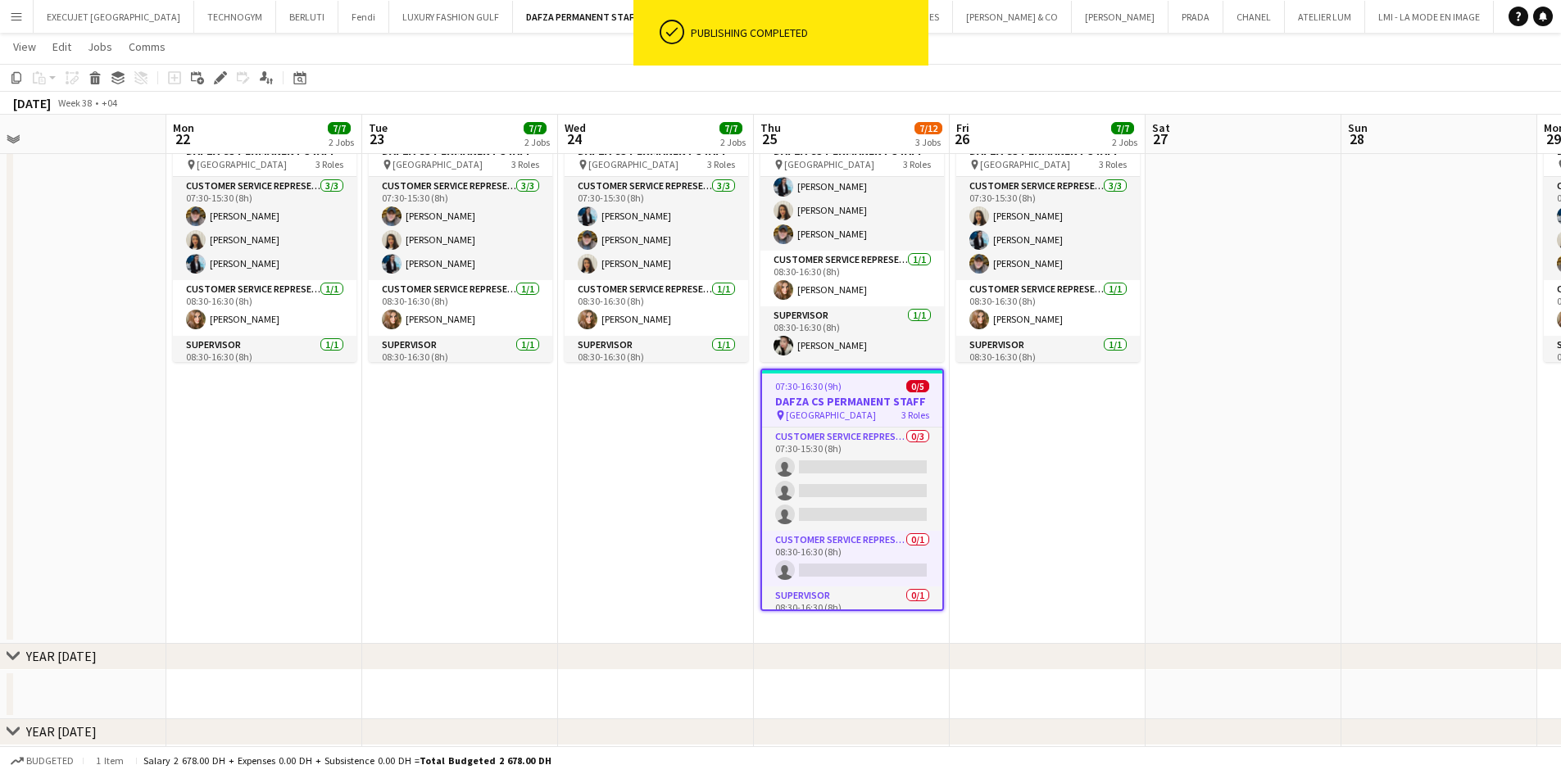
drag, startPoint x: 225, startPoint y: 79, endPoint x: 224, endPoint y: 63, distance: 15.7
click at [224, 79] on icon "Edit" at bounding box center [220, 77] width 13 height 13
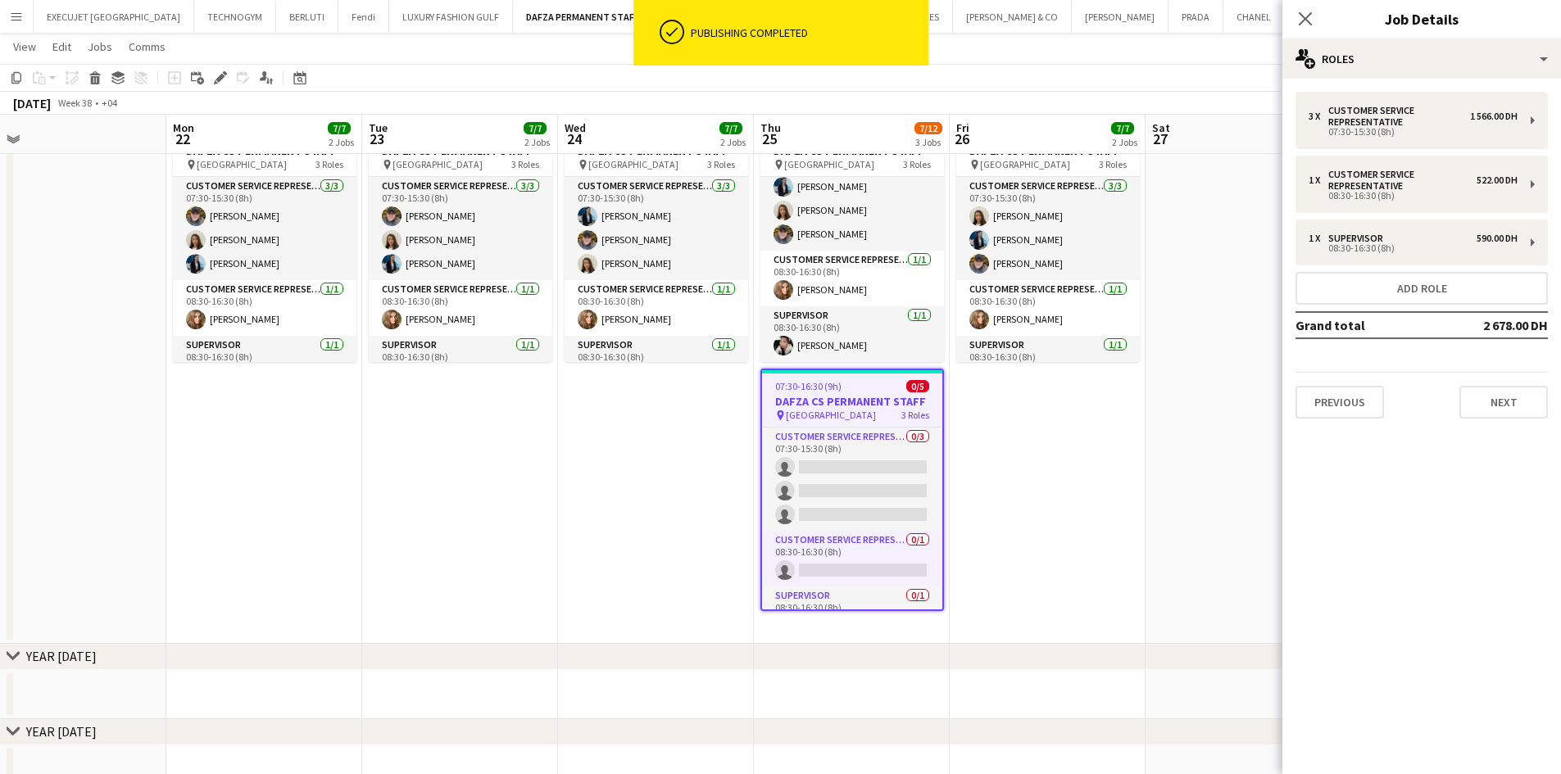
click at [1366, 152] on div "3 x Customer Service Representative 1 566.00 DH 07:30-15:30 (8h) 1 x Customer S…" at bounding box center [1421, 255] width 279 height 327
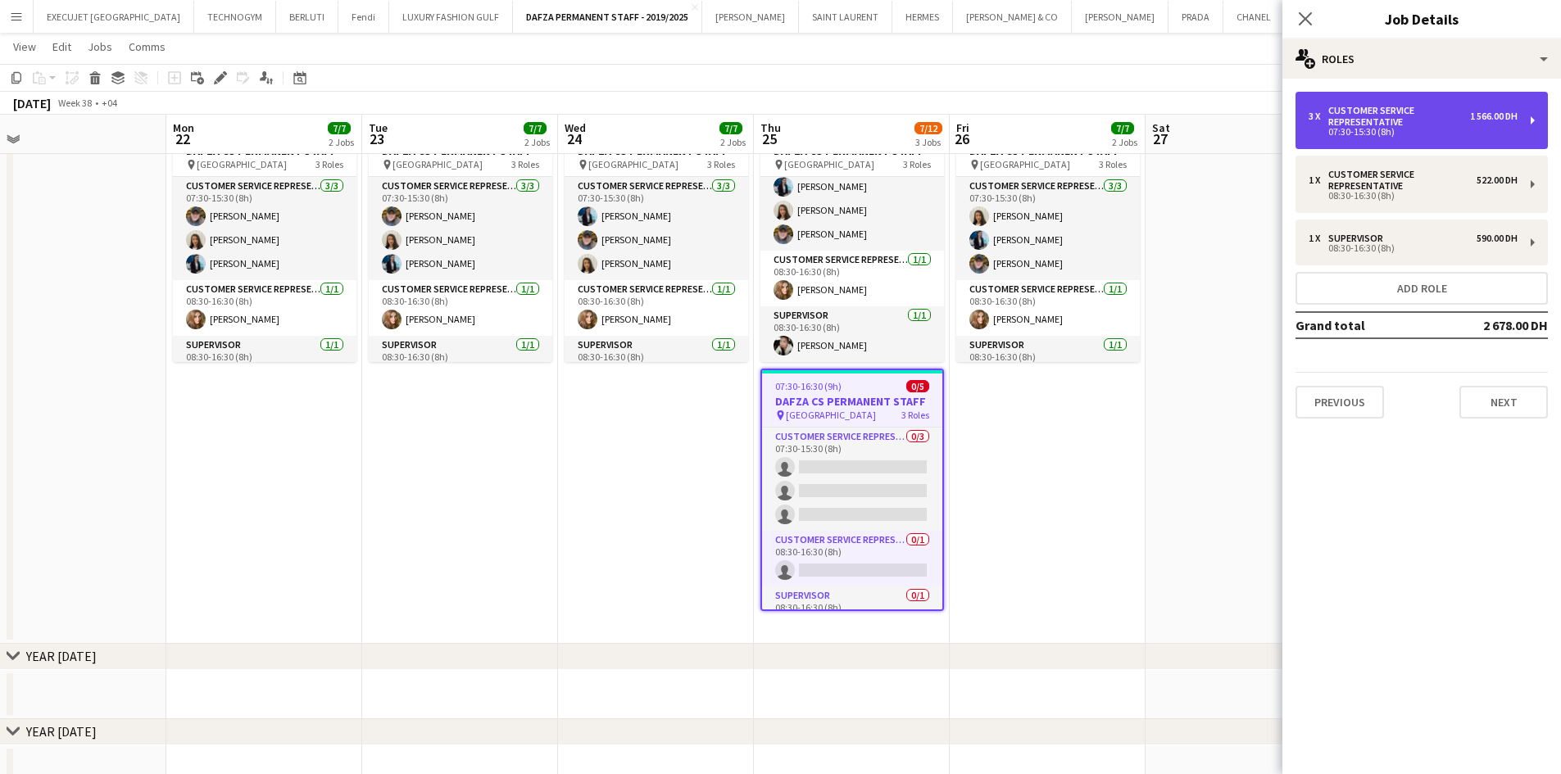
click at [1349, 128] on div "07:30-15:30 (8h)" at bounding box center [1412, 132] width 209 height 8
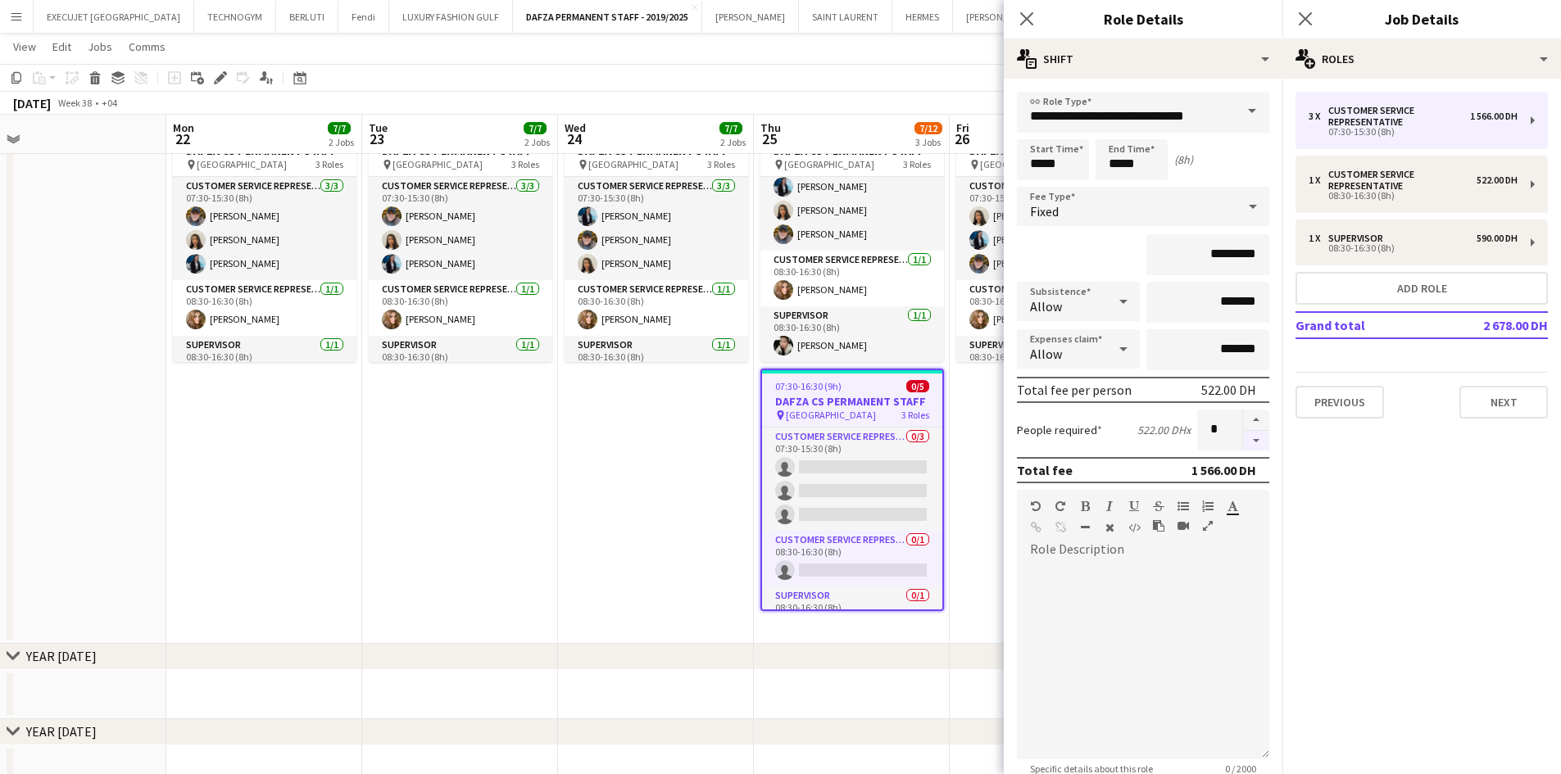
click at [1243, 446] on button "button" at bounding box center [1256, 441] width 26 height 20
click at [1243, 444] on button "button" at bounding box center [1256, 441] width 26 height 20
type input "*"
click at [959, 51] on app-page-menu "View Day view expanded Day view collapsed Month view Date picker Jump to [DATE]…" at bounding box center [780, 48] width 1561 height 31
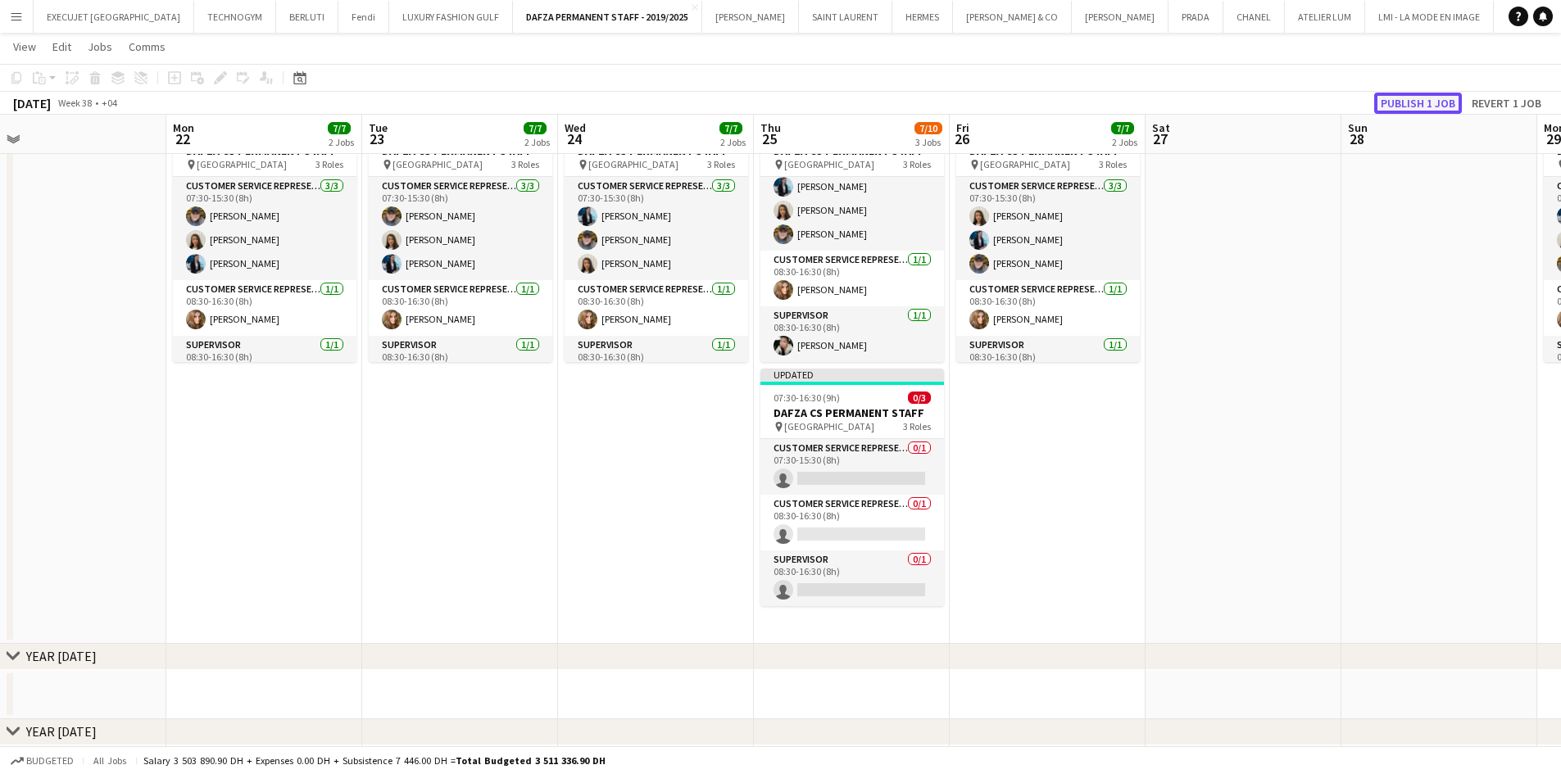
click at [1431, 95] on button "Publish 1 job" at bounding box center [1418, 103] width 88 height 21
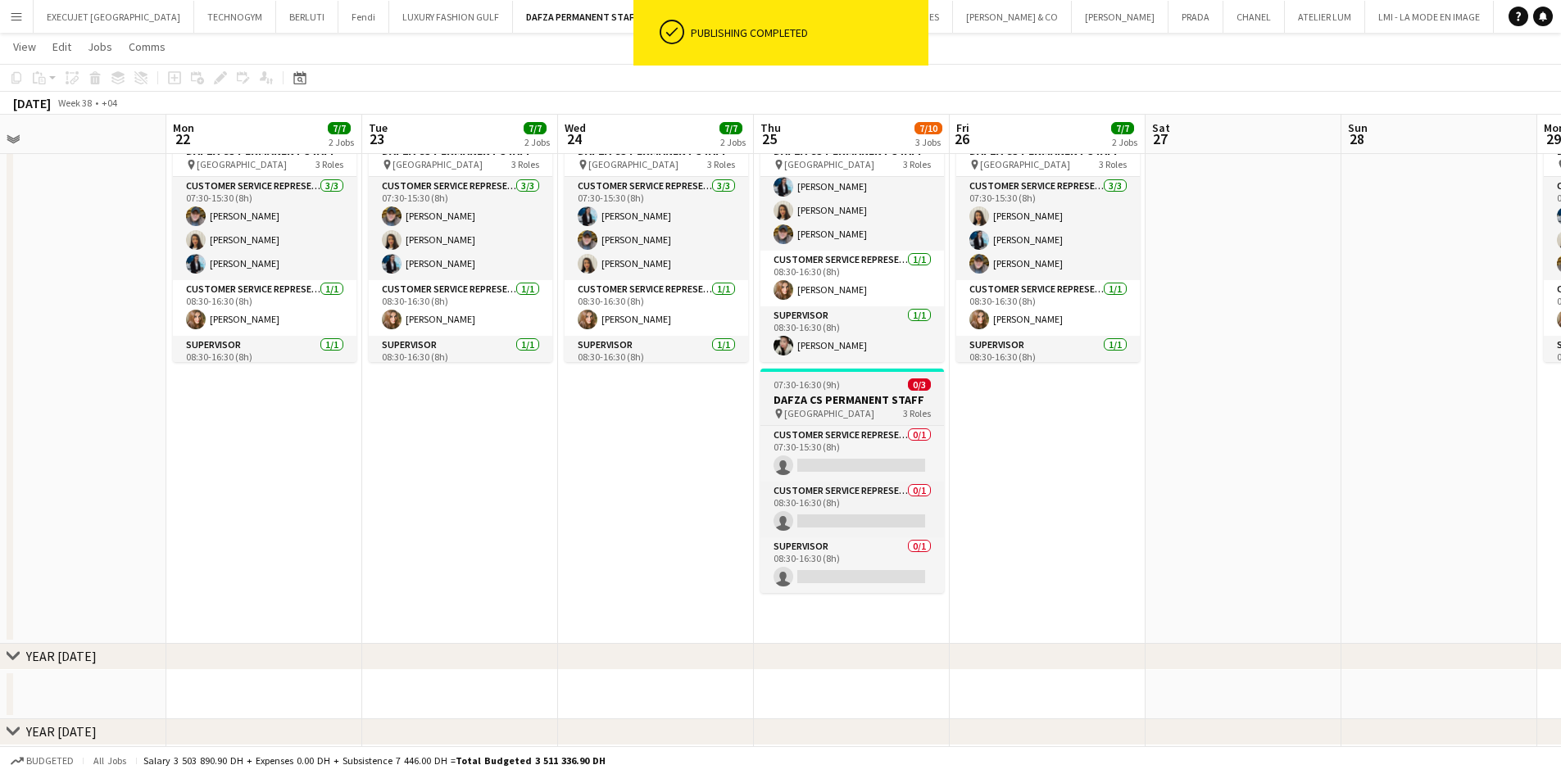
click at [827, 402] on h3 "DAFZA CS PERMANENT STAFF" at bounding box center [852, 399] width 184 height 15
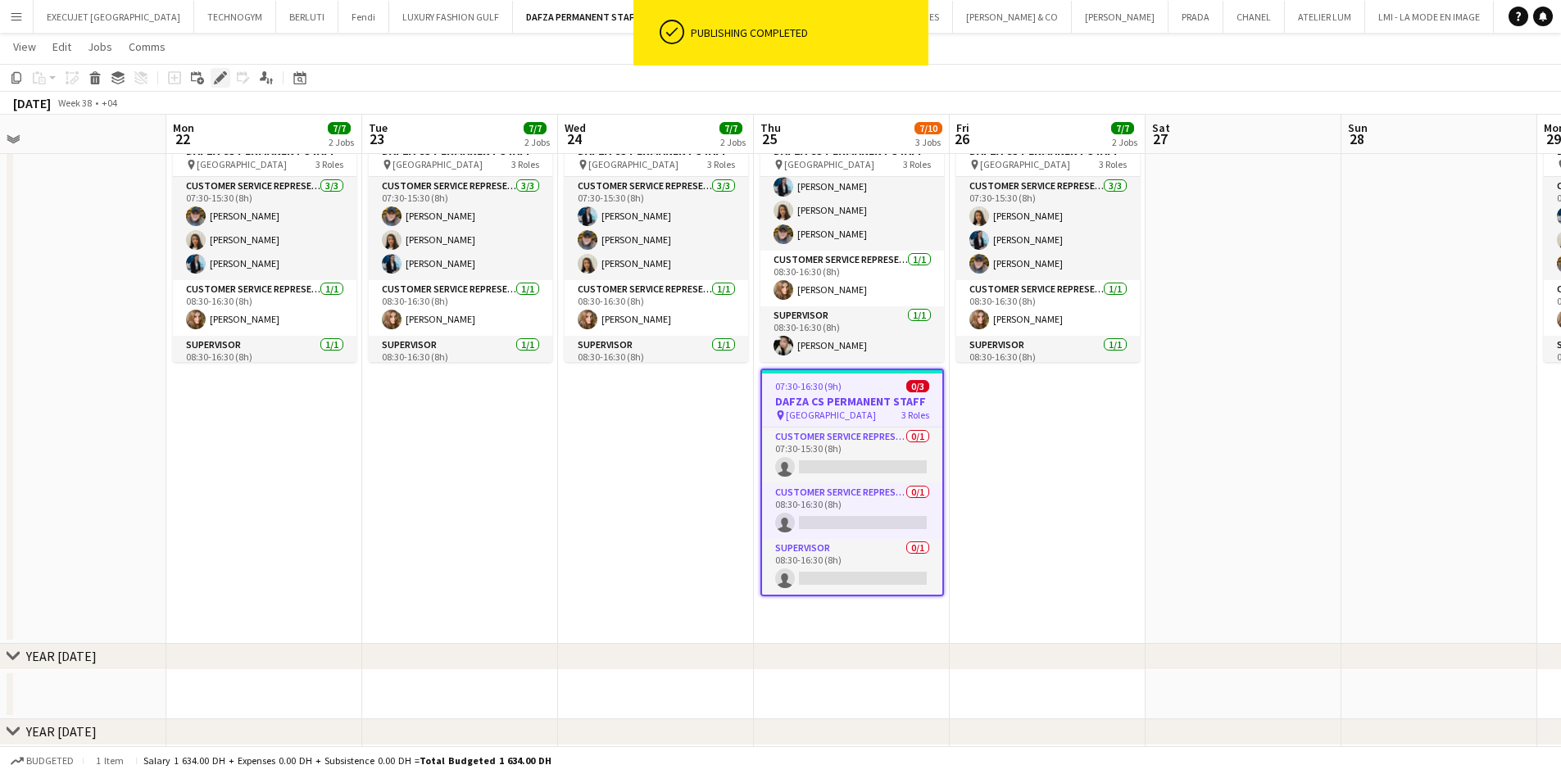
click at [221, 81] on icon "Edit" at bounding box center [220, 77] width 13 height 13
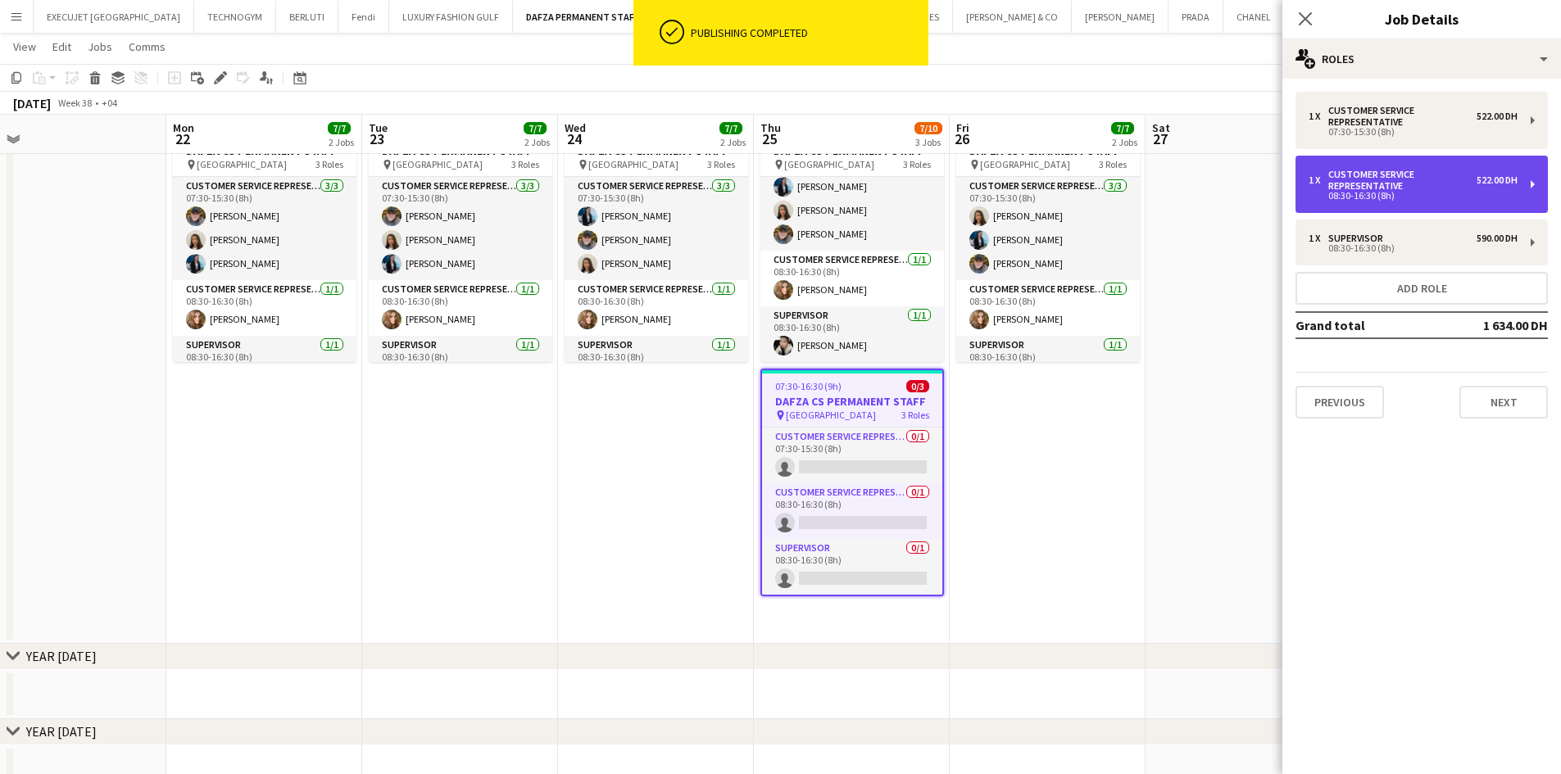
click at [1477, 191] on div "1 x Customer Service Representative 522.00 DH" at bounding box center [1412, 180] width 209 height 23
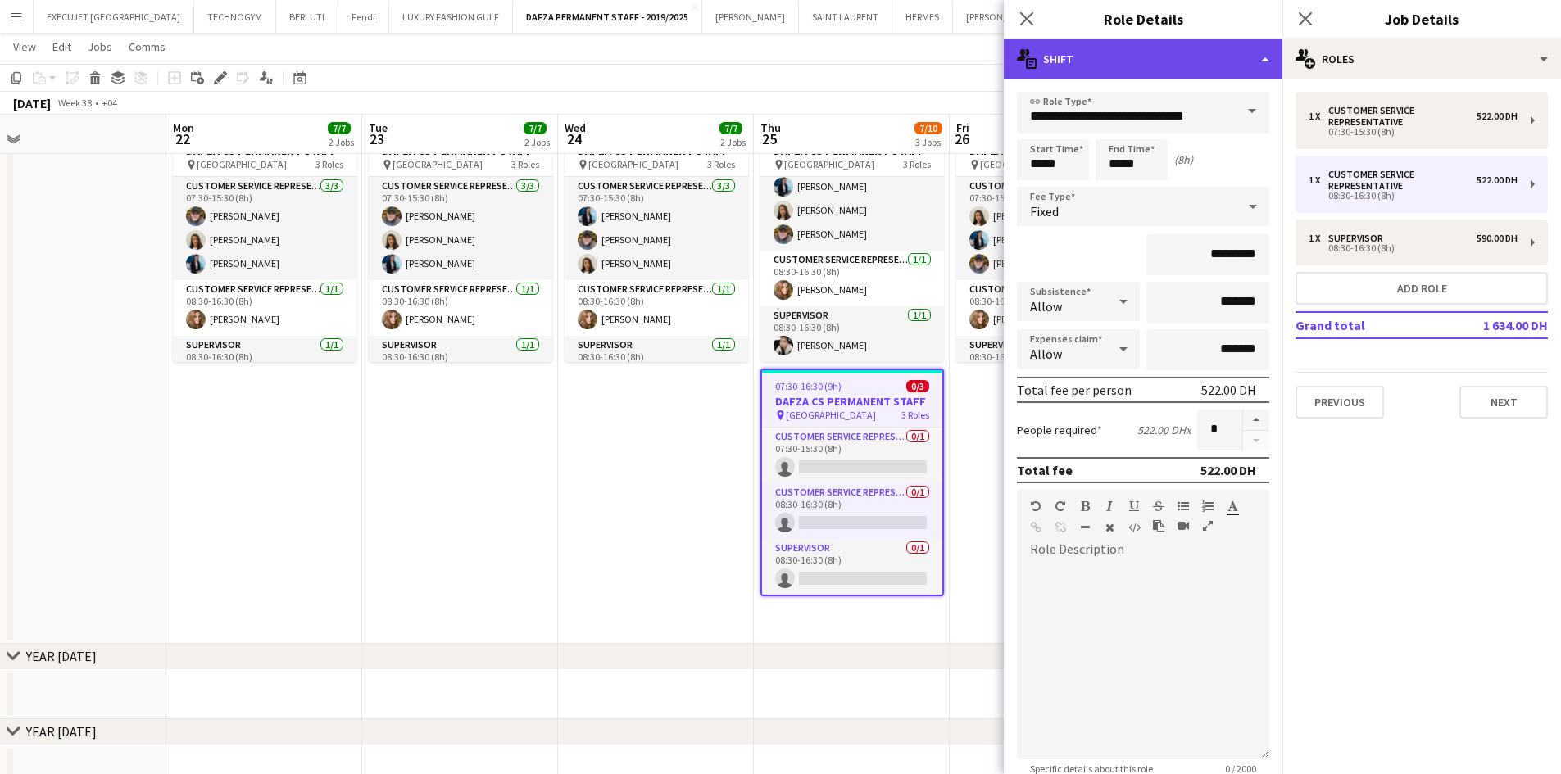
click at [1199, 70] on div "multiple-actions-text Shift" at bounding box center [1143, 58] width 279 height 39
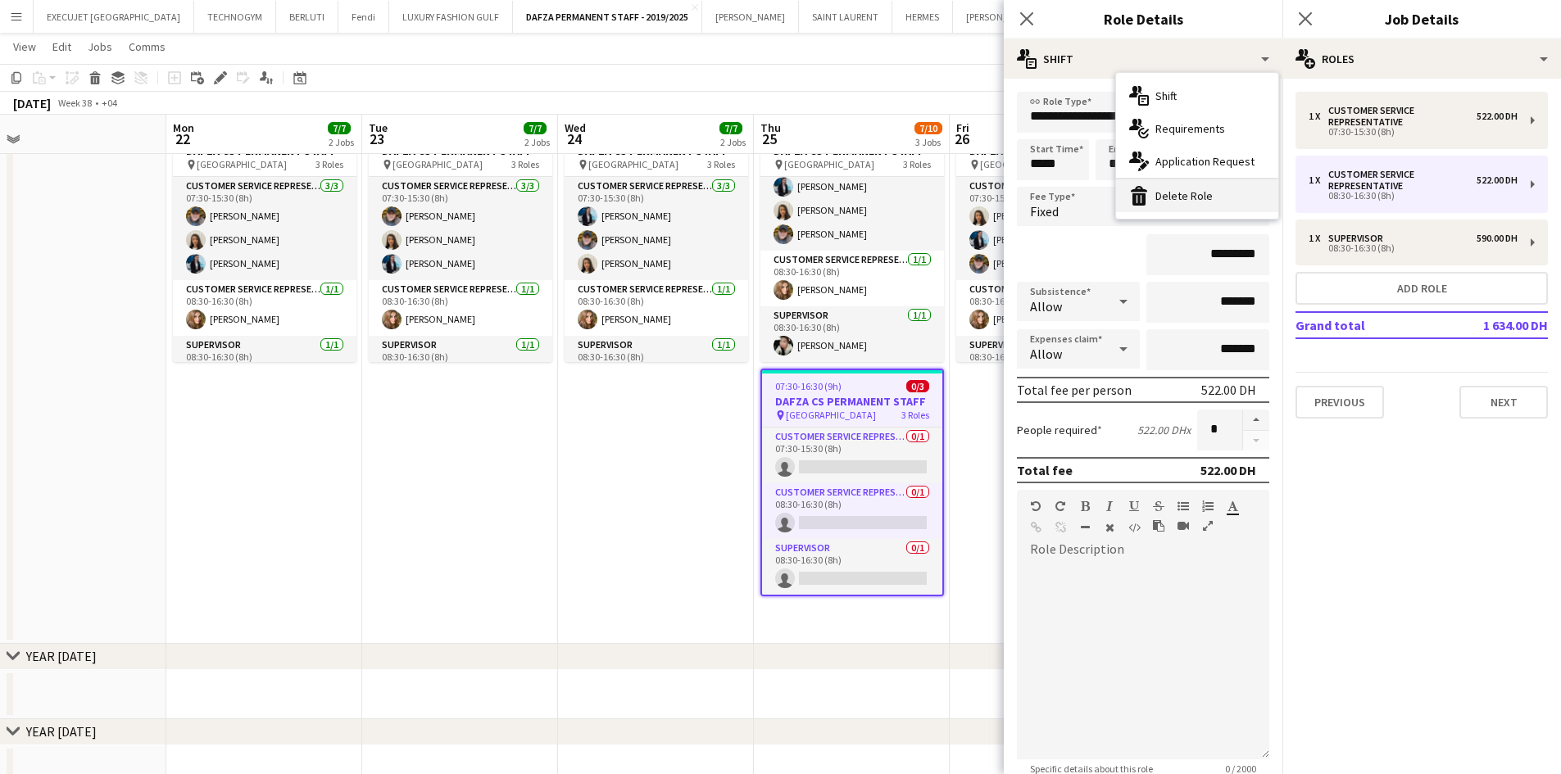
click at [1207, 192] on div "bin-2 Delete Role" at bounding box center [1197, 195] width 162 height 33
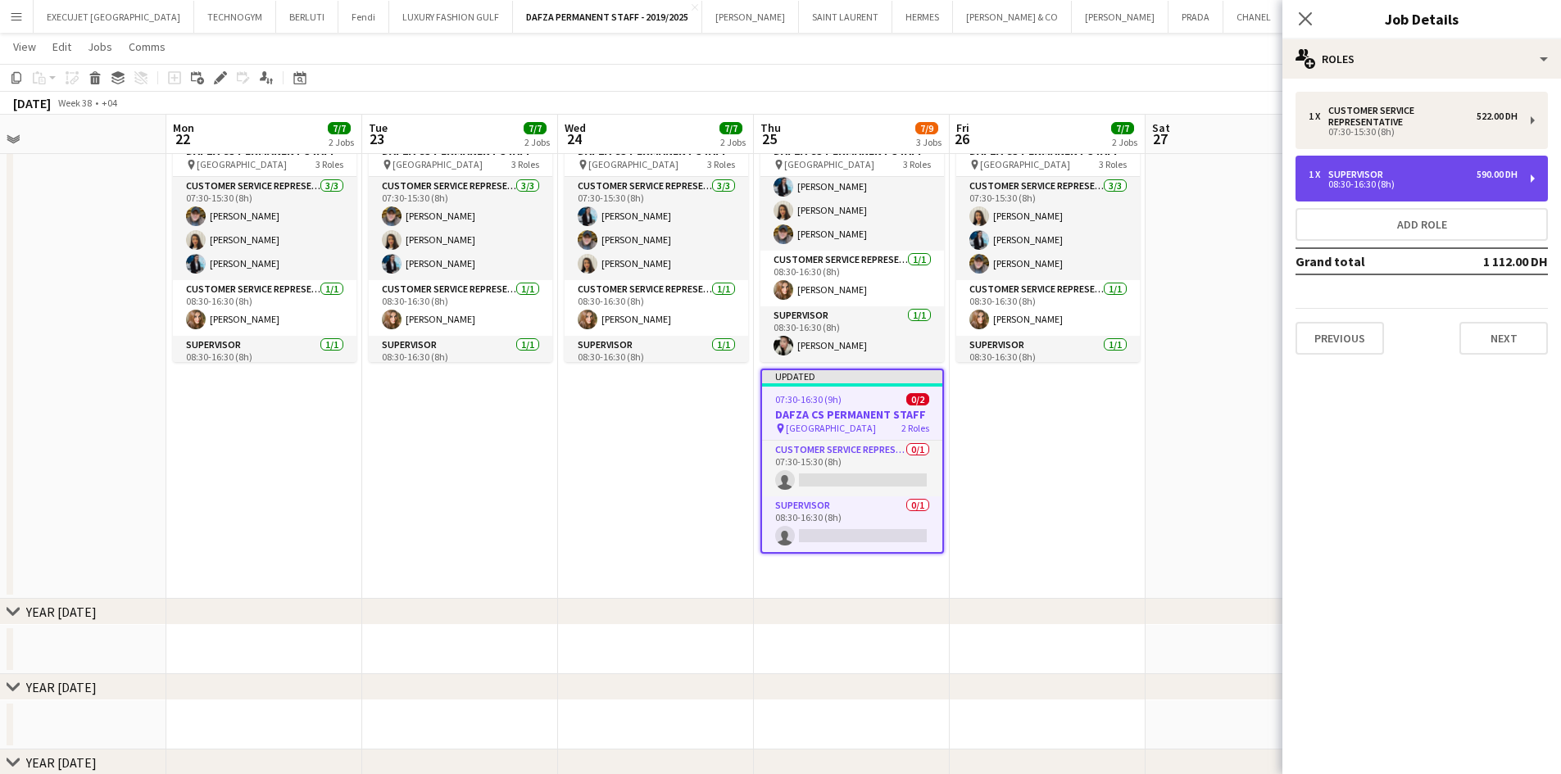
click at [1358, 182] on div "08:30-16:30 (8h)" at bounding box center [1412, 184] width 209 height 8
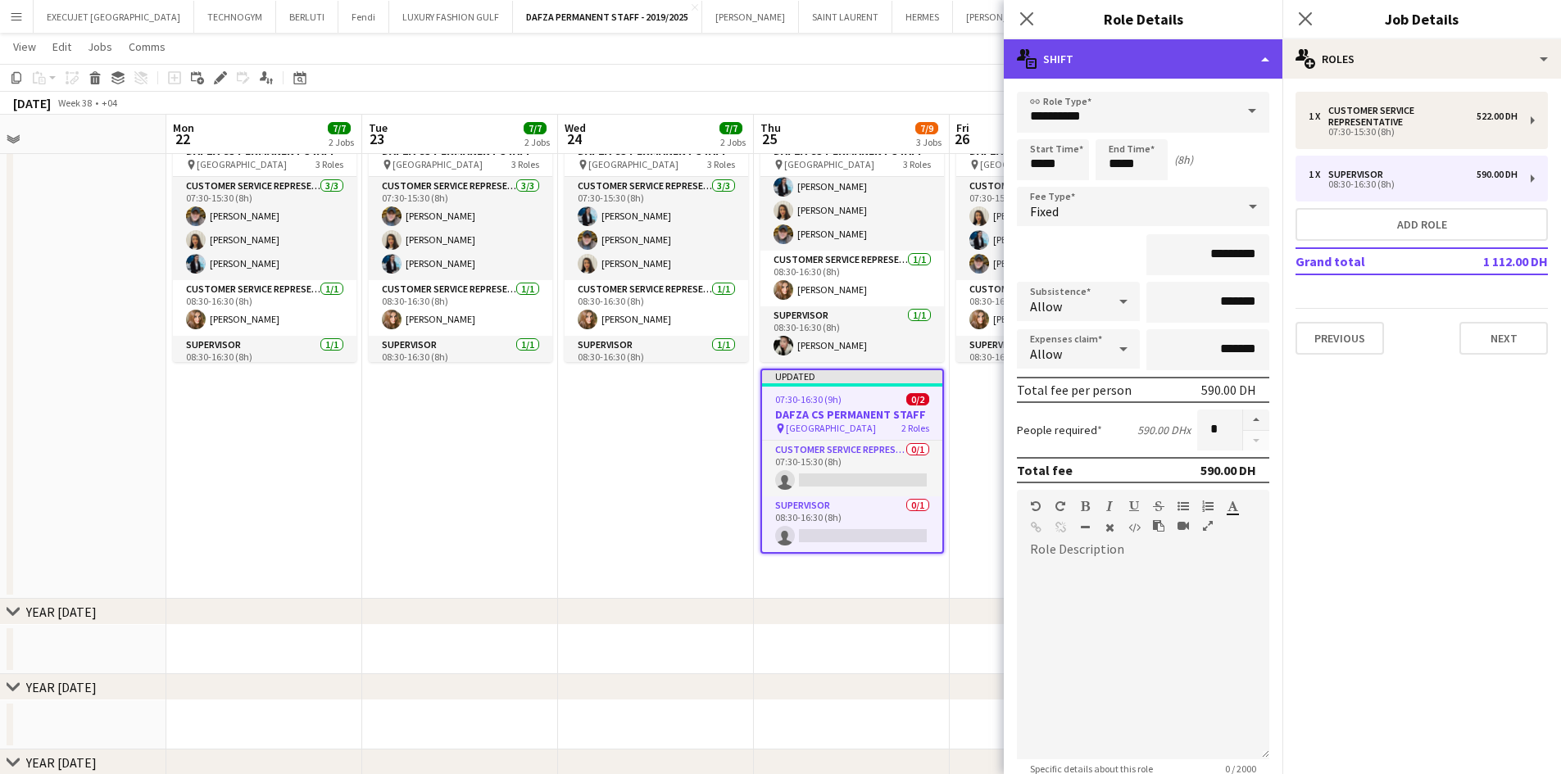
click at [1158, 65] on div "multiple-actions-text Shift" at bounding box center [1143, 58] width 279 height 39
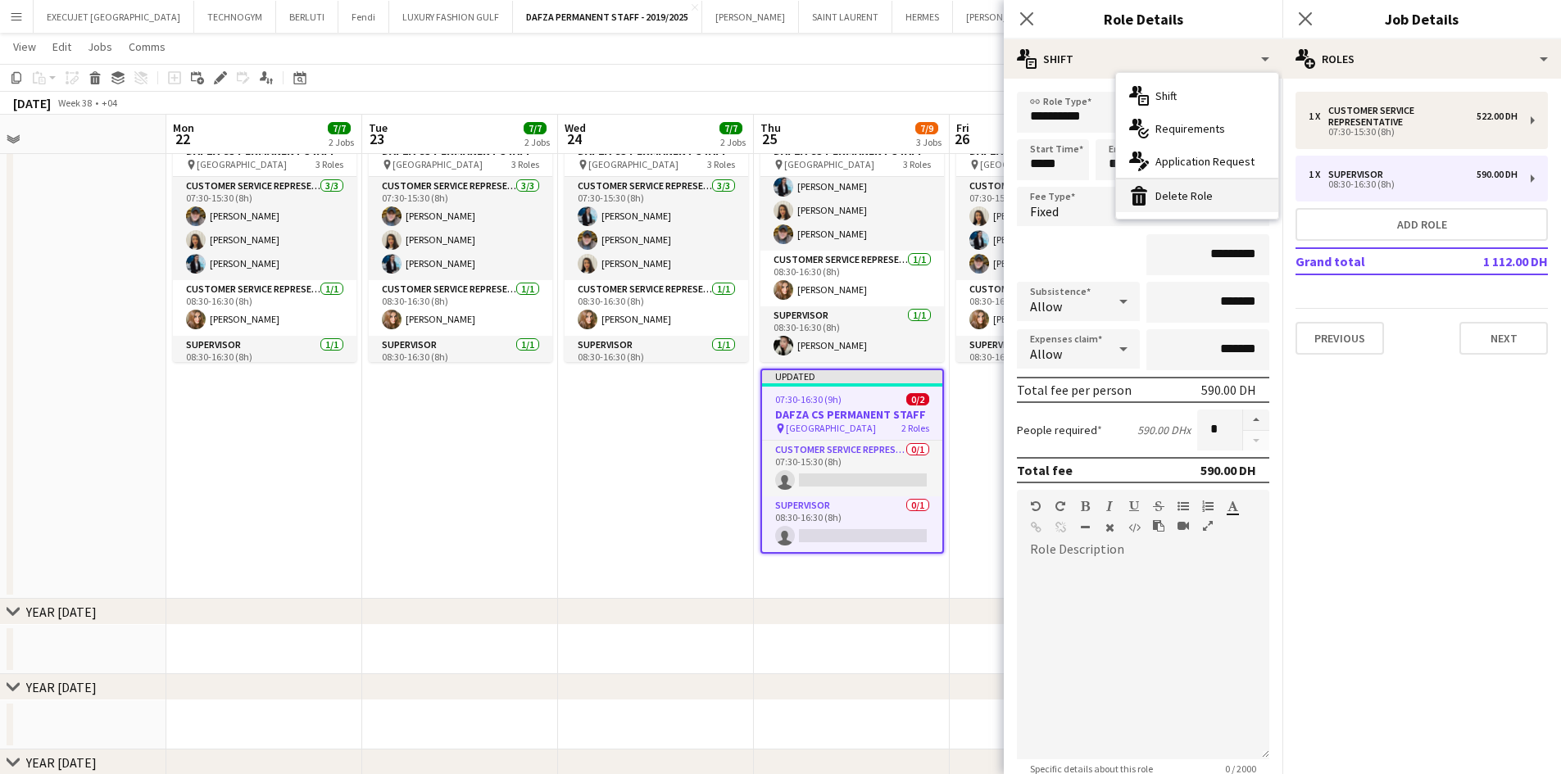
click at [1211, 188] on div "bin-2 Delete Role" at bounding box center [1197, 195] width 162 height 33
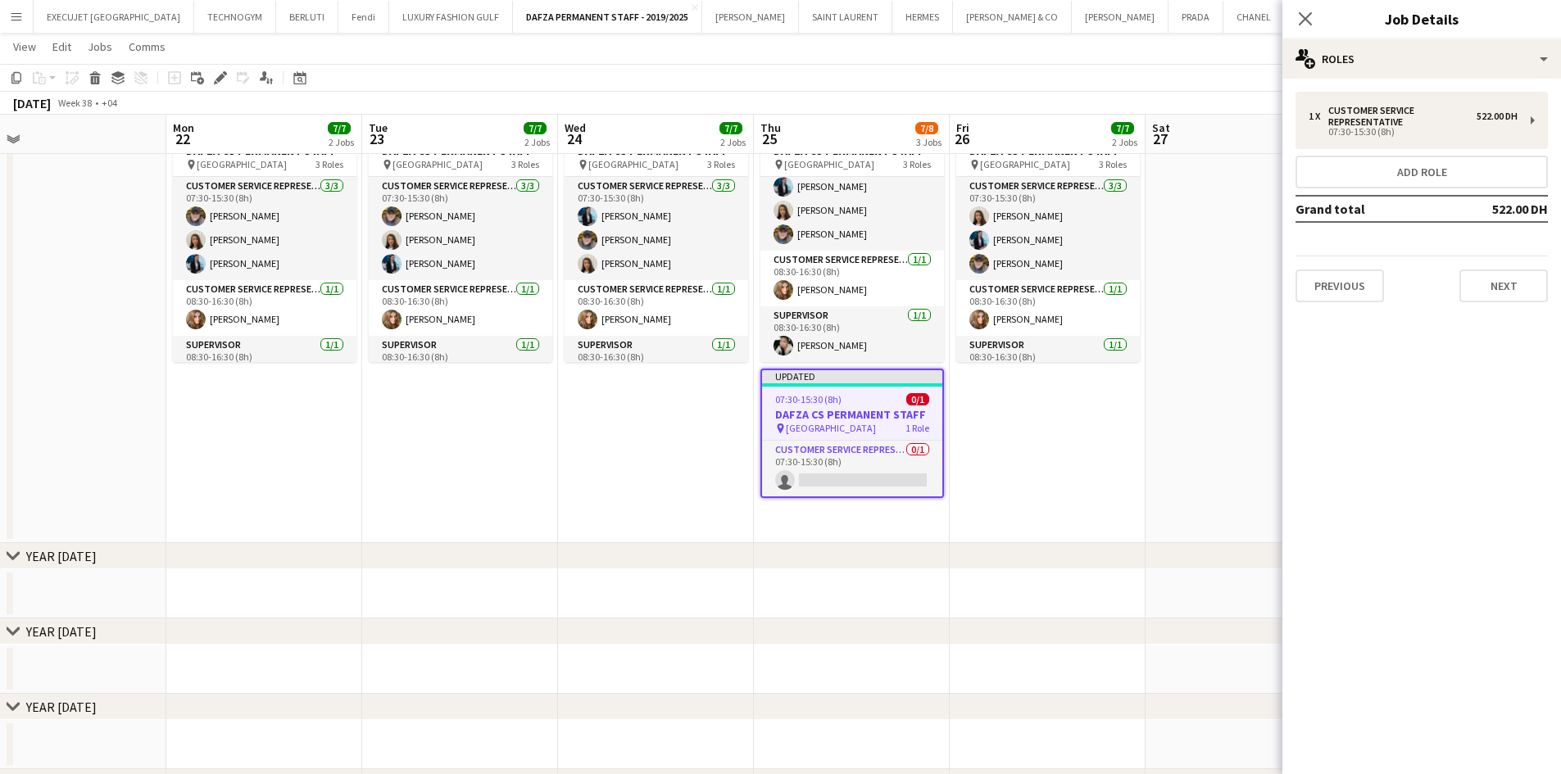
click at [1053, 60] on app-page-menu "View Day view expanded Day view collapsed Month view Date picker Jump to [DATE]…" at bounding box center [780, 48] width 1561 height 31
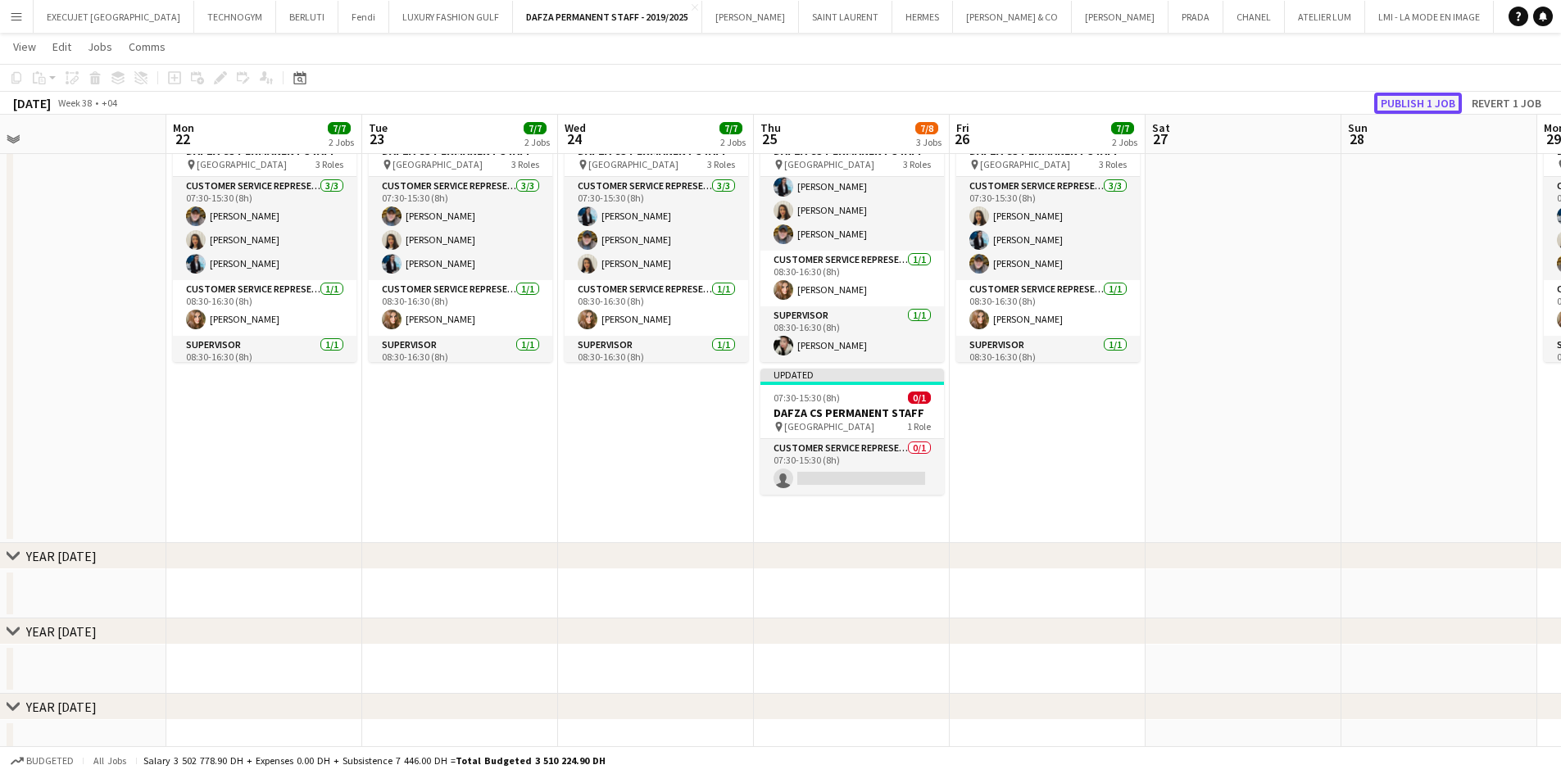
click at [1424, 106] on button "Publish 1 job" at bounding box center [1418, 103] width 88 height 21
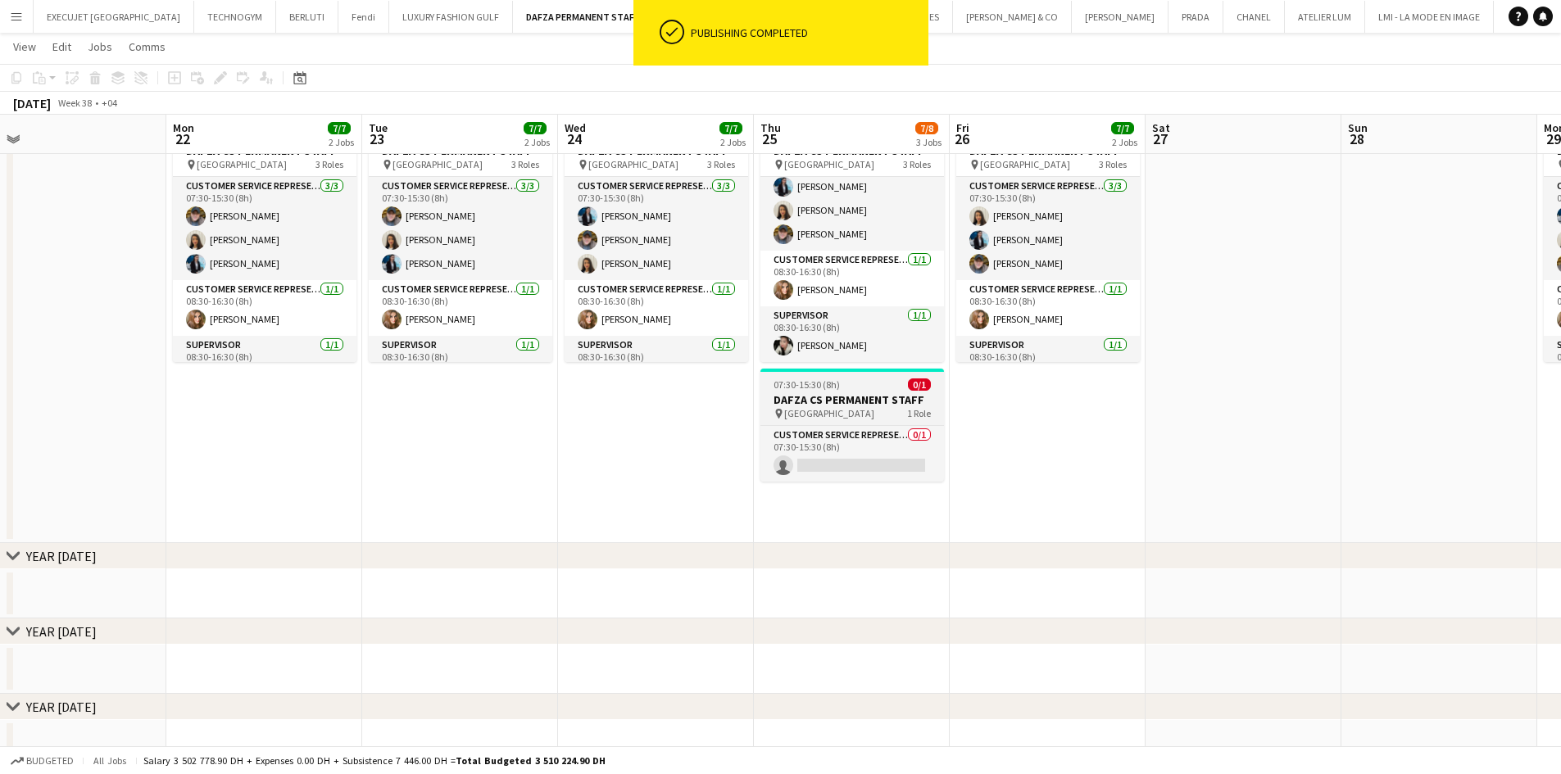
click at [831, 387] on span "07:30-15:30 (8h)" at bounding box center [806, 384] width 66 height 12
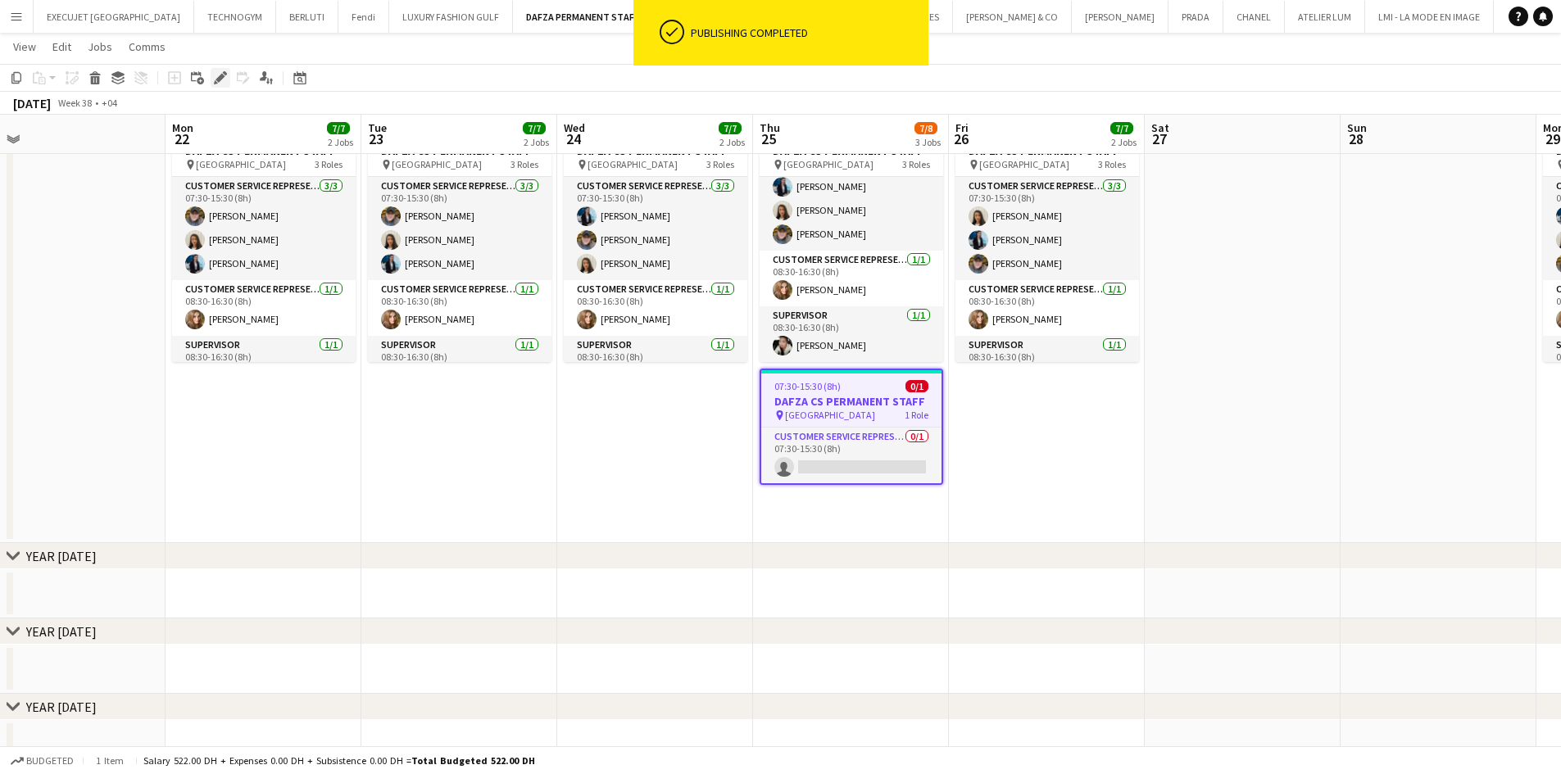
click at [222, 79] on icon "Edit" at bounding box center [220, 77] width 13 height 13
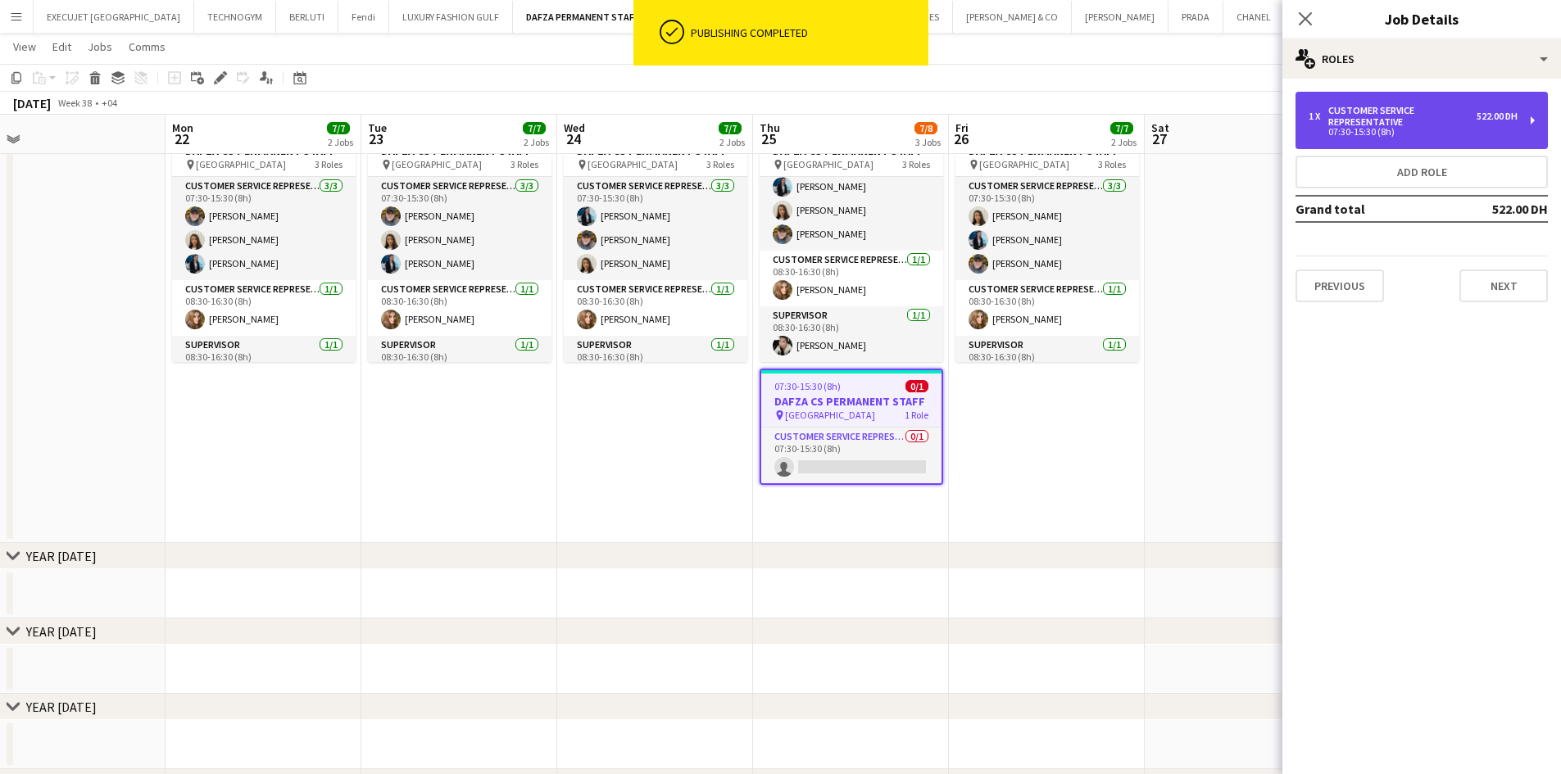
click at [1406, 115] on div "Customer Service Representative" at bounding box center [1402, 116] width 148 height 23
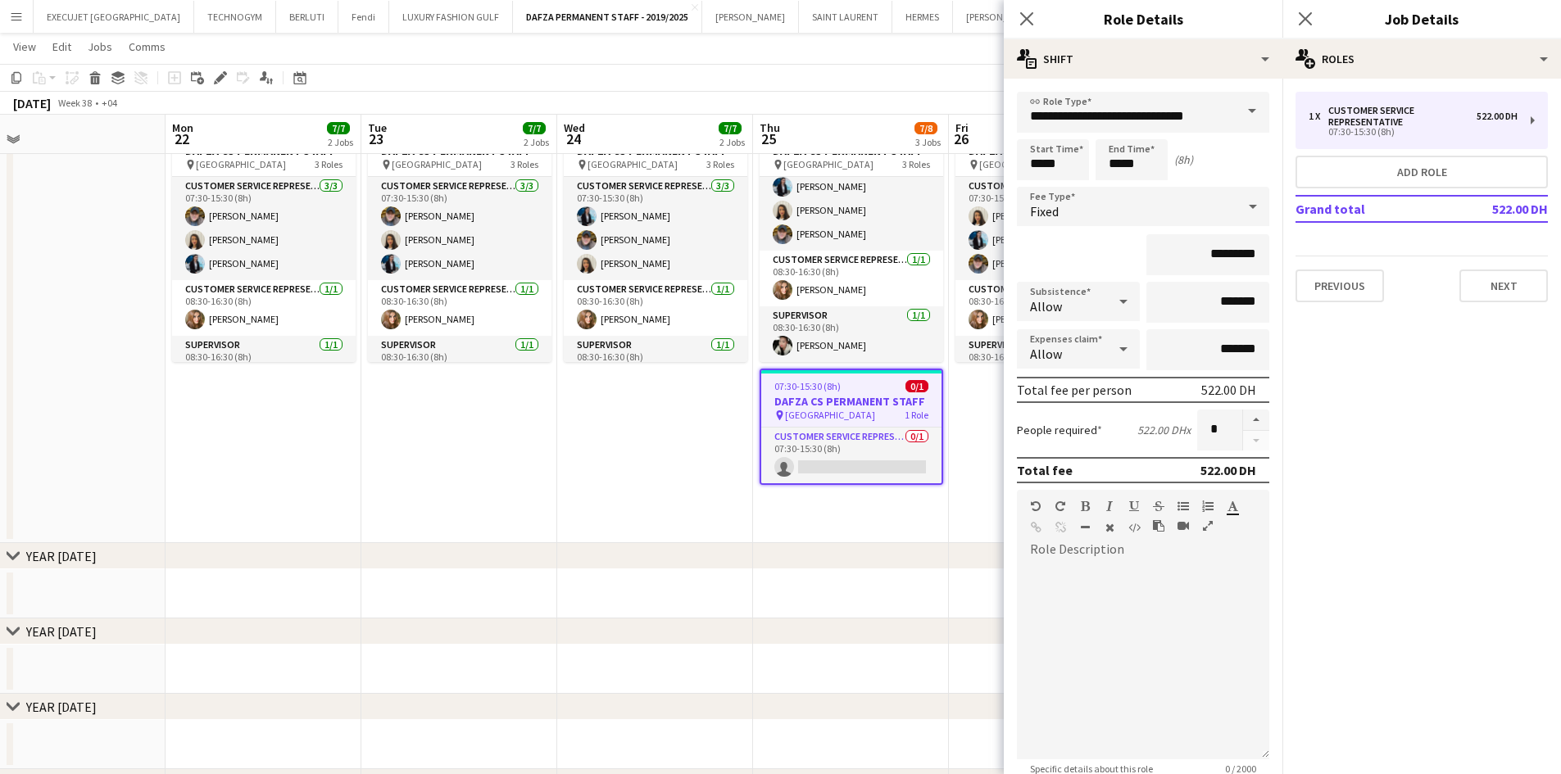
click at [1246, 206] on icon at bounding box center [1253, 206] width 20 height 33
click at [1099, 329] on span "No fee" at bounding box center [1137, 335] width 214 height 16
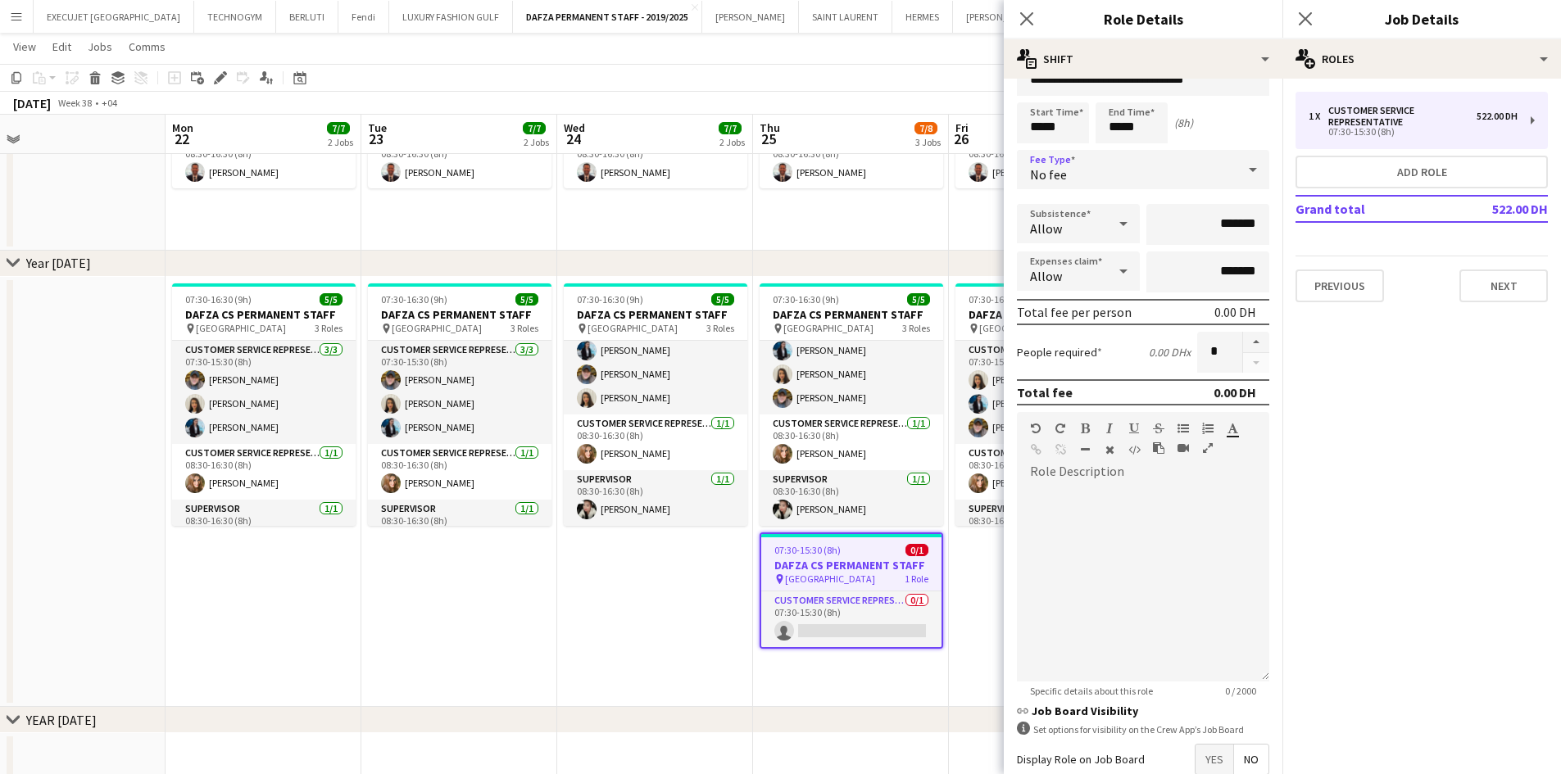
scroll to position [0, 0]
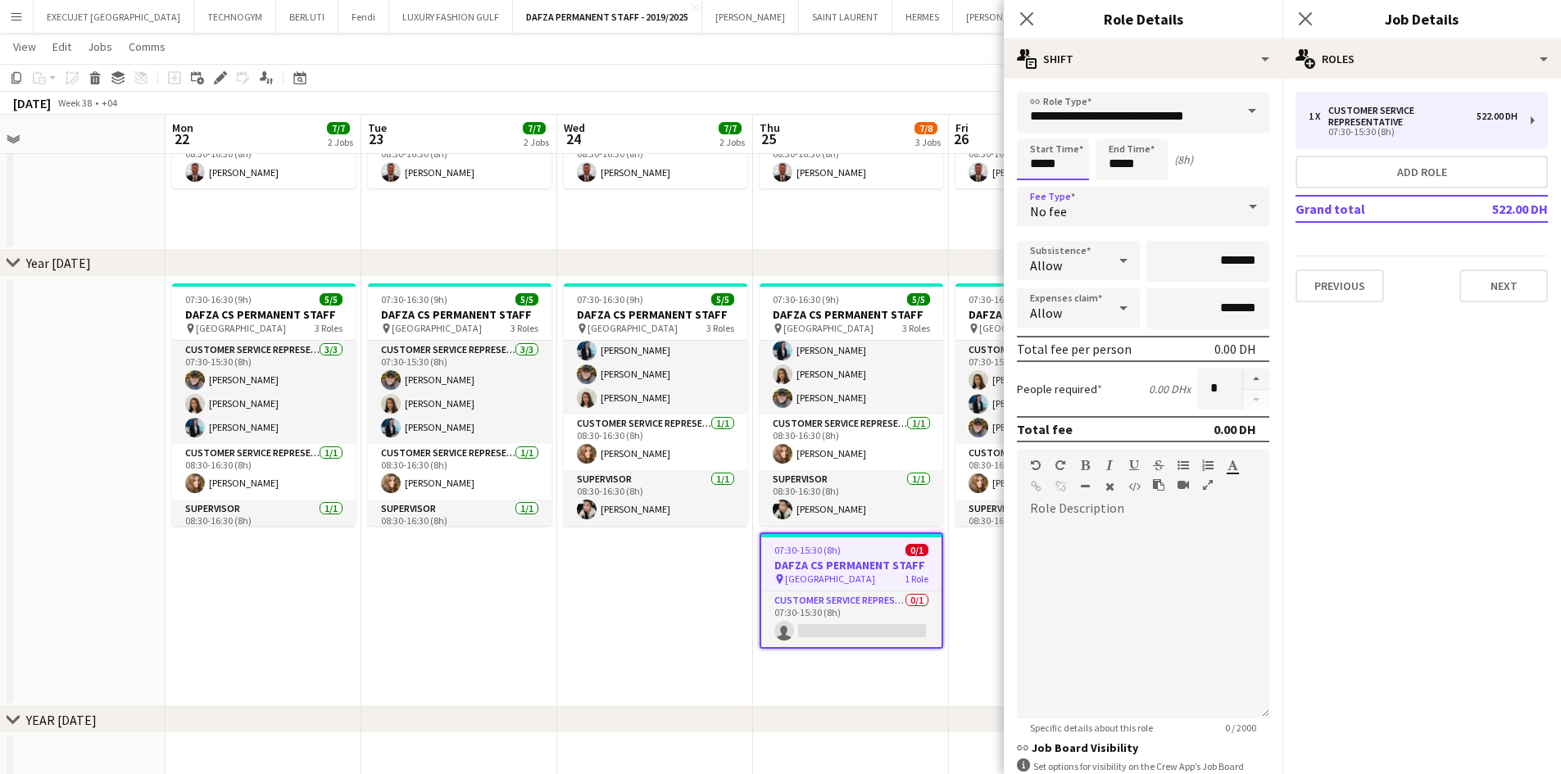
click at [1064, 165] on input "*****" at bounding box center [1053, 159] width 72 height 41
type input "*****"
drag, startPoint x: 1143, startPoint y: 165, endPoint x: 1093, endPoint y: 165, distance: 50.0
click at [1093, 165] on div "Start Time ***** End Time ***** (8h 30m)" at bounding box center [1143, 159] width 252 height 41
type input "*****"
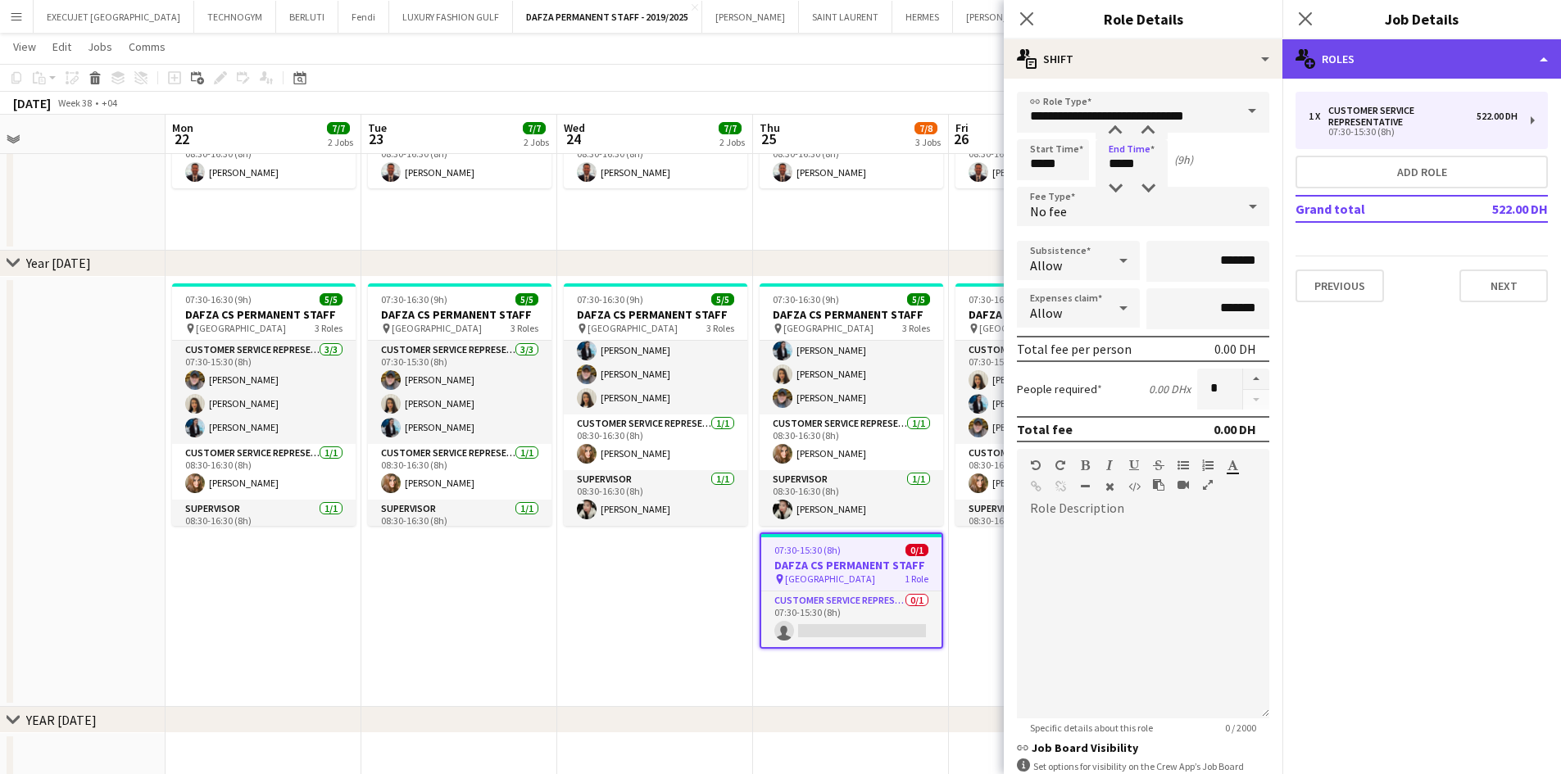
click at [1420, 55] on div "multiple-users-add Roles" at bounding box center [1421, 58] width 279 height 39
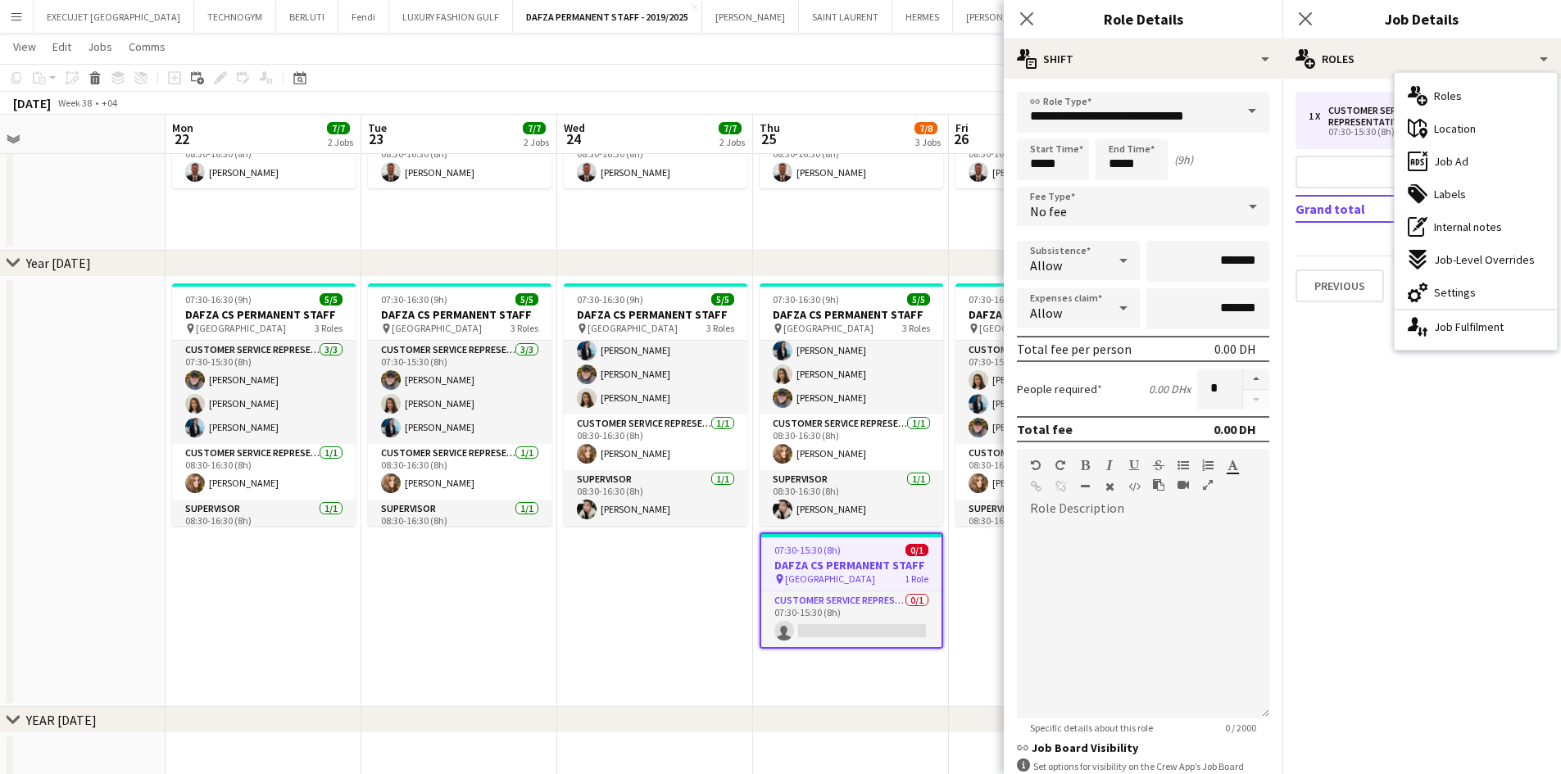
click at [1453, 160] on span "Job Ad" at bounding box center [1451, 161] width 34 height 15
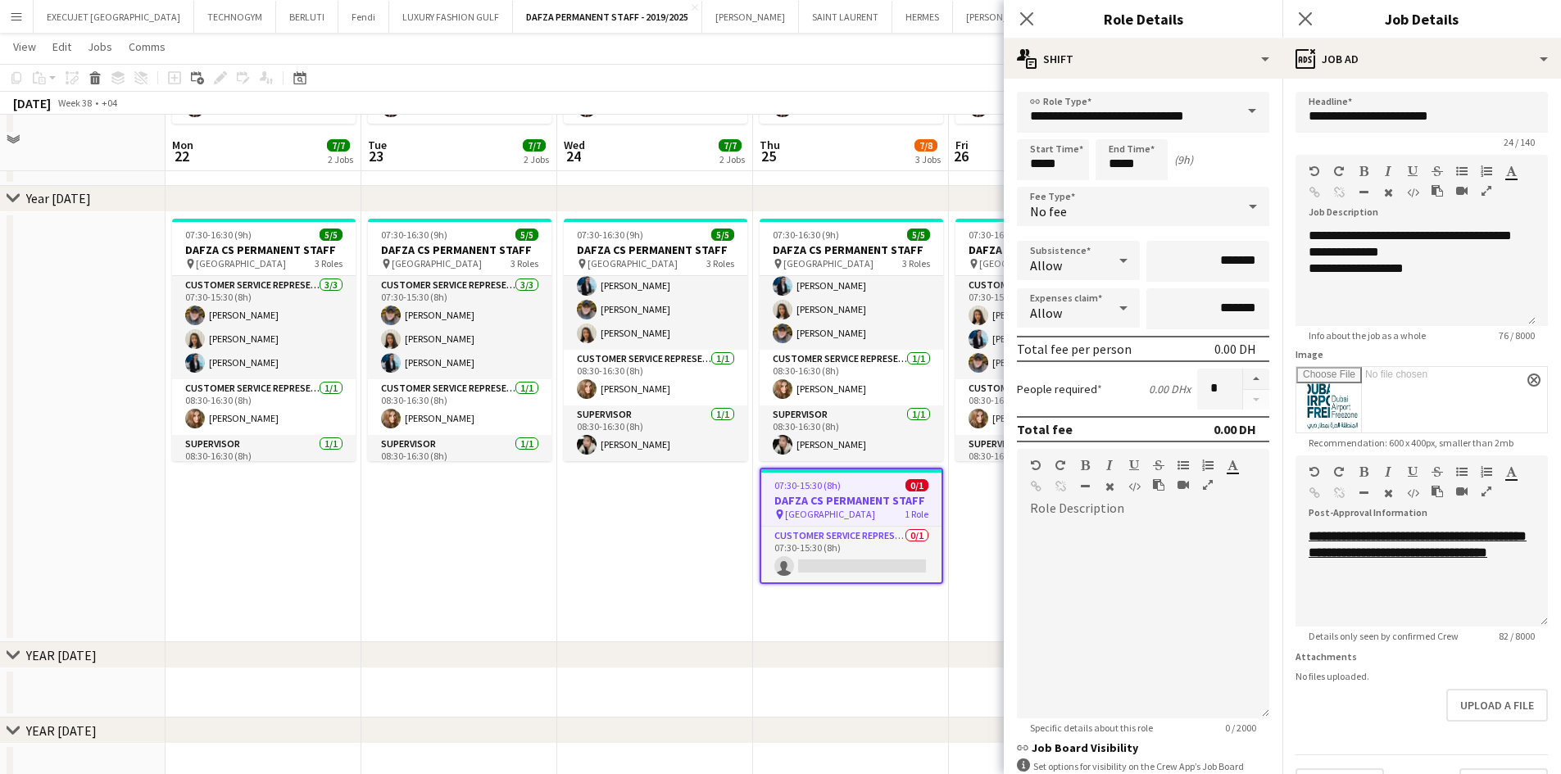
scroll to position [328, 0]
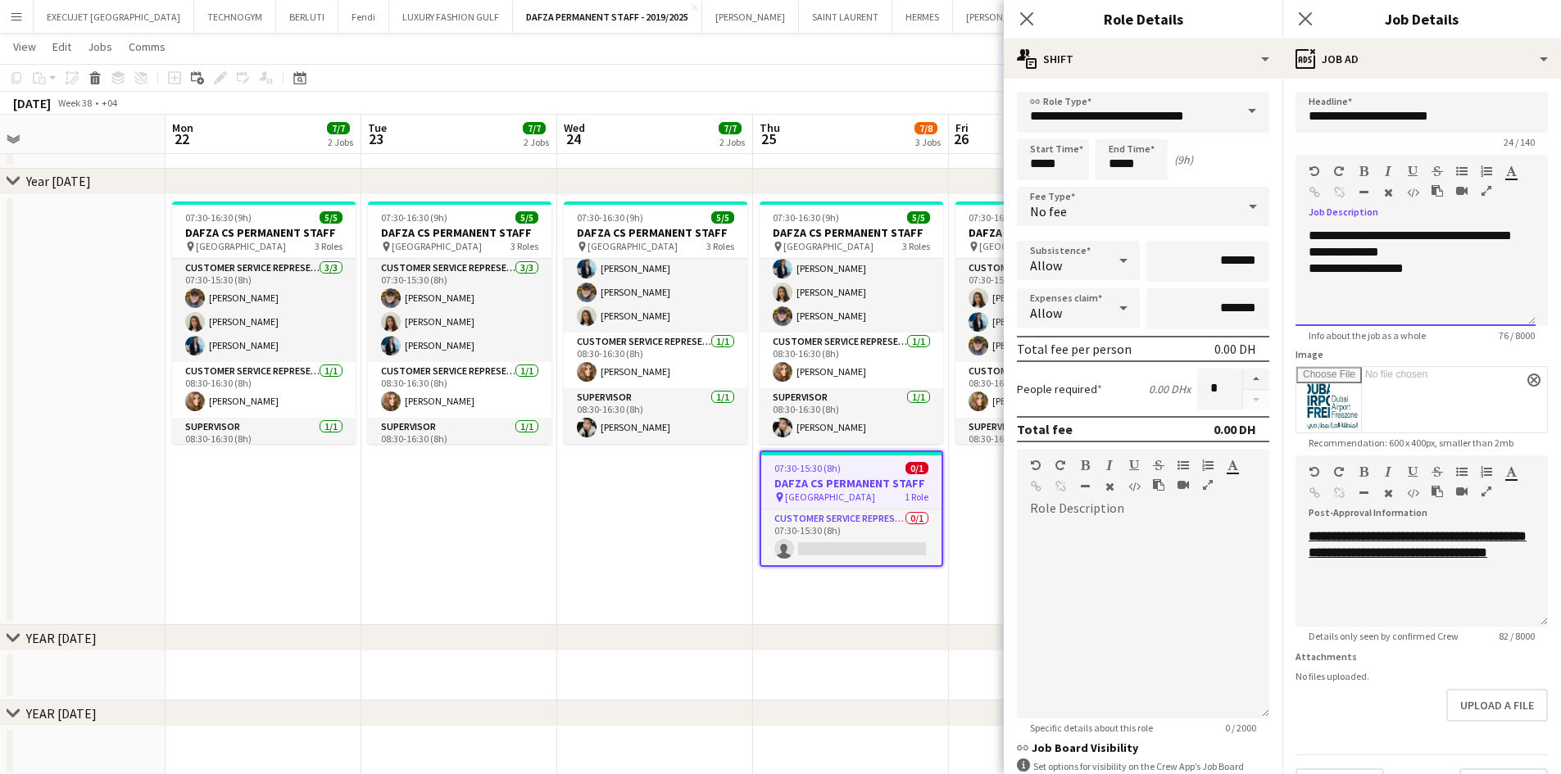
click at [1457, 294] on div "**********" at bounding box center [1415, 277] width 240 height 98
drag, startPoint x: 1305, startPoint y: 268, endPoint x: 1275, endPoint y: 179, distance: 93.5
click at [1275, 179] on body "Menu Boards Boards Boards All jobs Status Workforce Workforce My Workforce Recr…" at bounding box center [780, 388] width 1561 height 1433
click at [1481, 188] on icon "button" at bounding box center [1486, 190] width 10 height 11
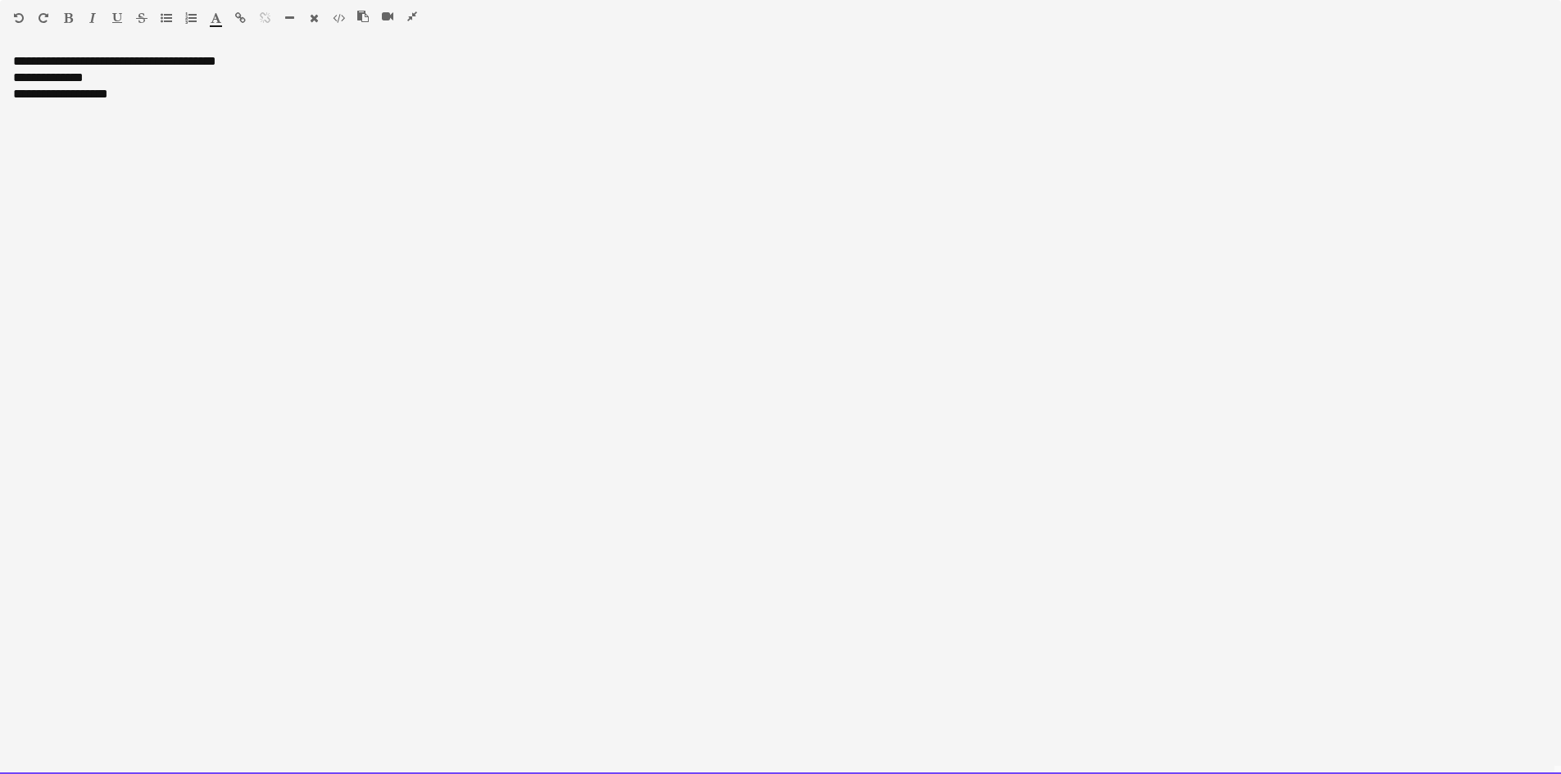
click at [133, 116] on div "**********" at bounding box center [780, 413] width 1561 height 721
click at [144, 95] on div "**********" at bounding box center [780, 94] width 1534 height 16
drag, startPoint x: 42, startPoint y: 84, endPoint x: 3, endPoint y: 57, distance: 46.6
click at [3, 57] on div "**********" at bounding box center [780, 413] width 1561 height 721
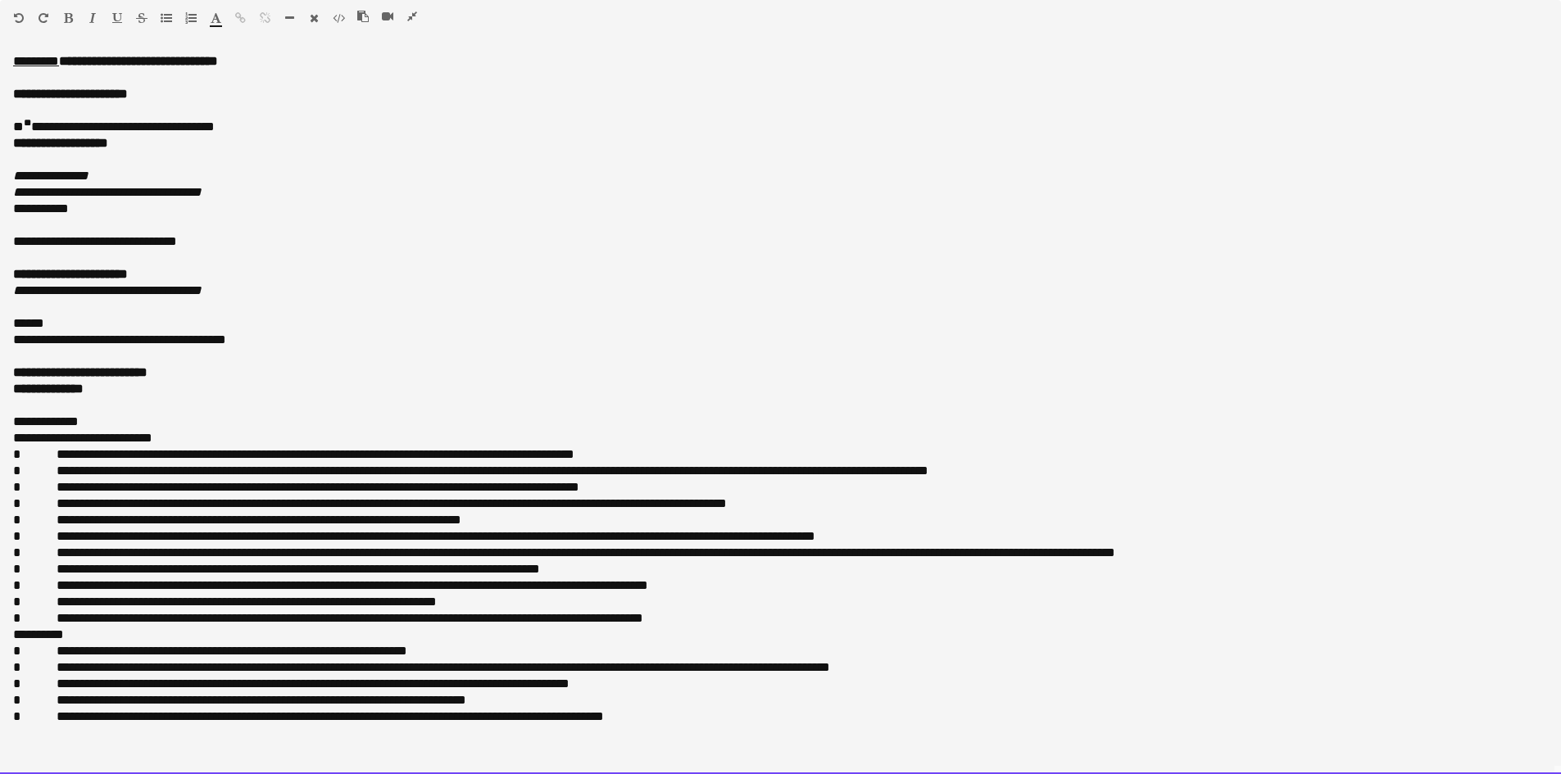
scroll to position [492, 0]
click at [440, 315] on p "******" at bounding box center [780, 323] width 1534 height 16
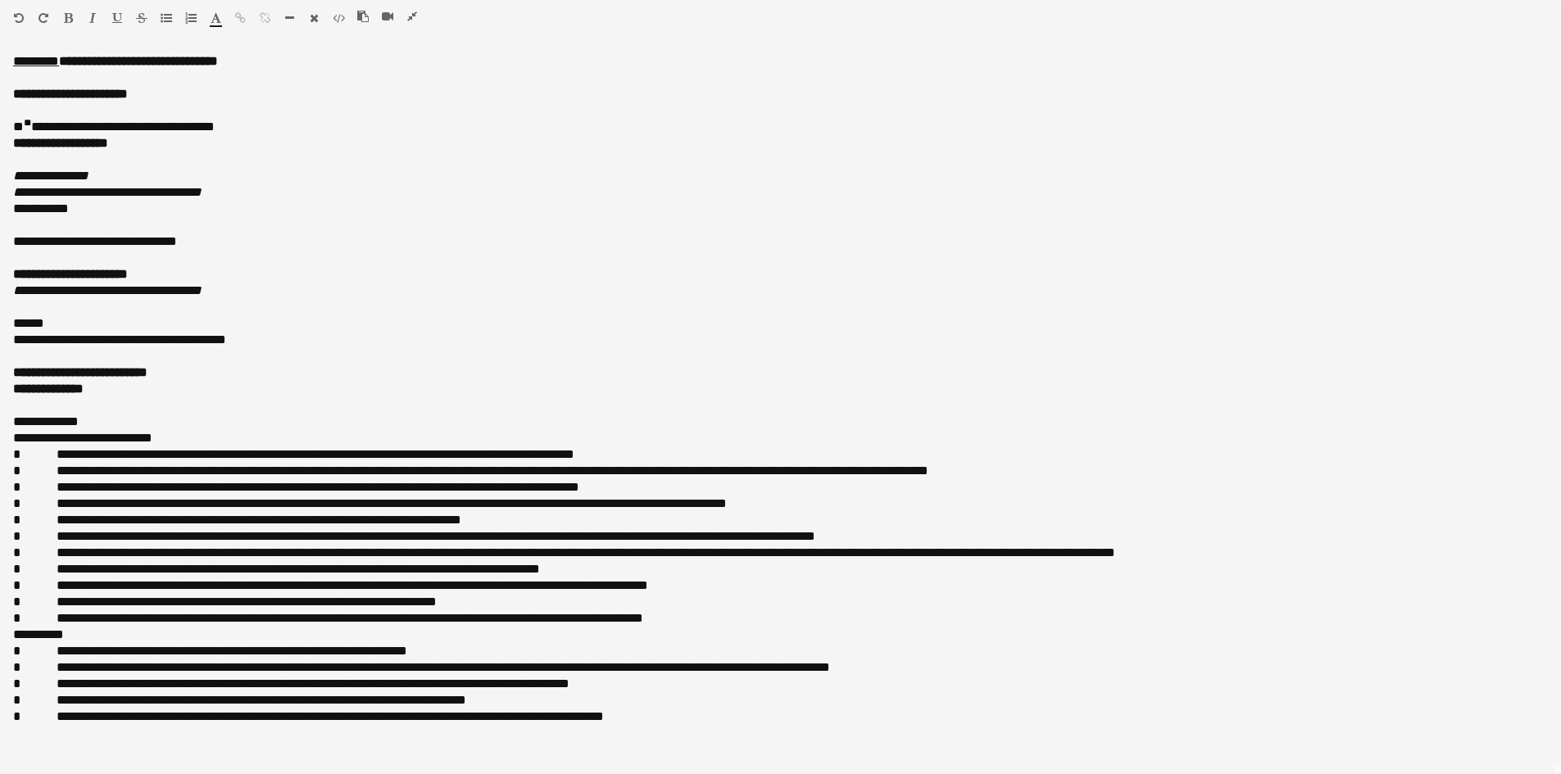
click at [407, 14] on icon "button" at bounding box center [412, 16] width 10 height 11
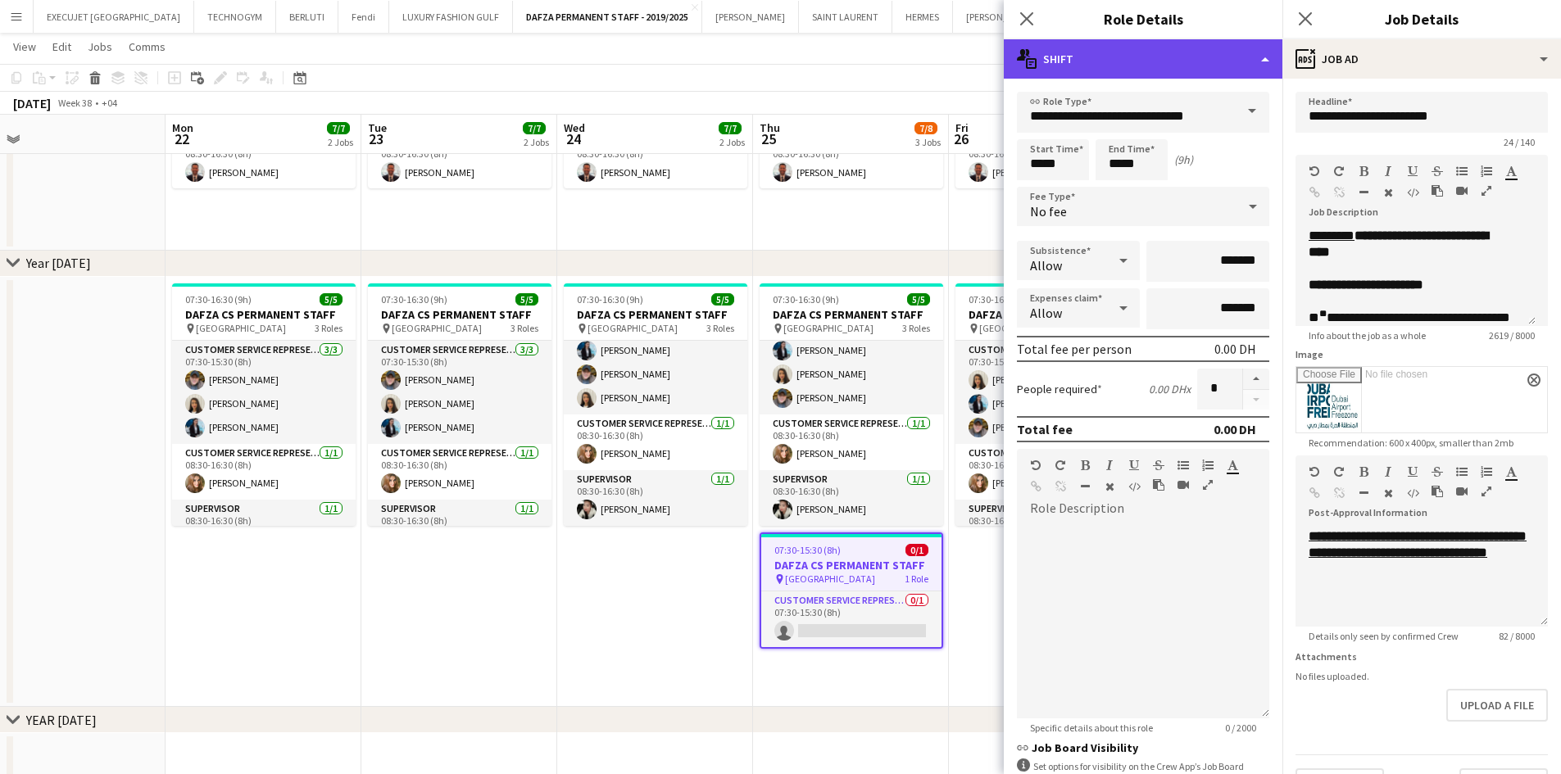
click at [1185, 51] on div "multiple-actions-text Shift" at bounding box center [1143, 58] width 279 height 39
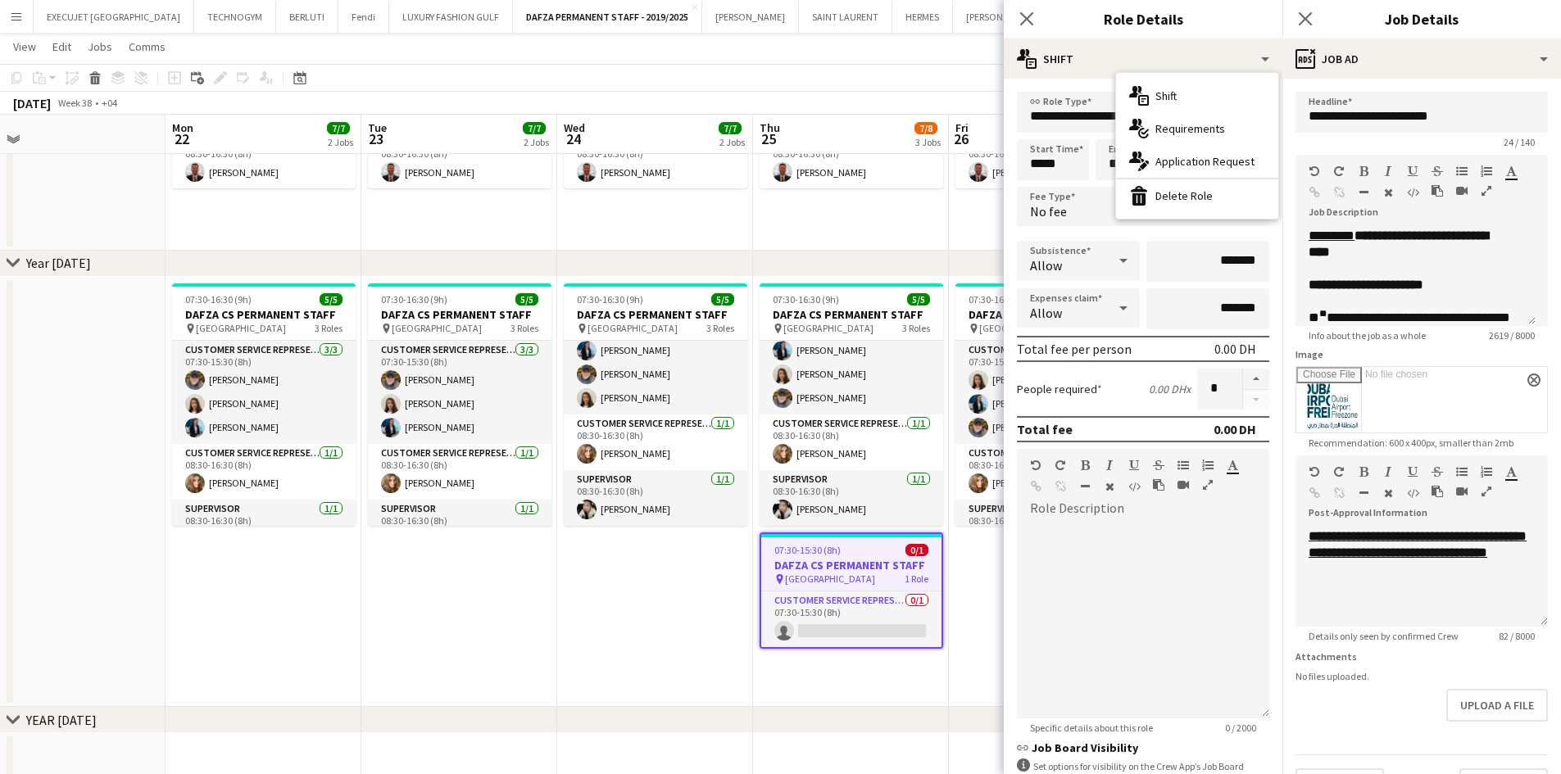
click at [1190, 133] on span "Requirements" at bounding box center [1190, 128] width 70 height 15
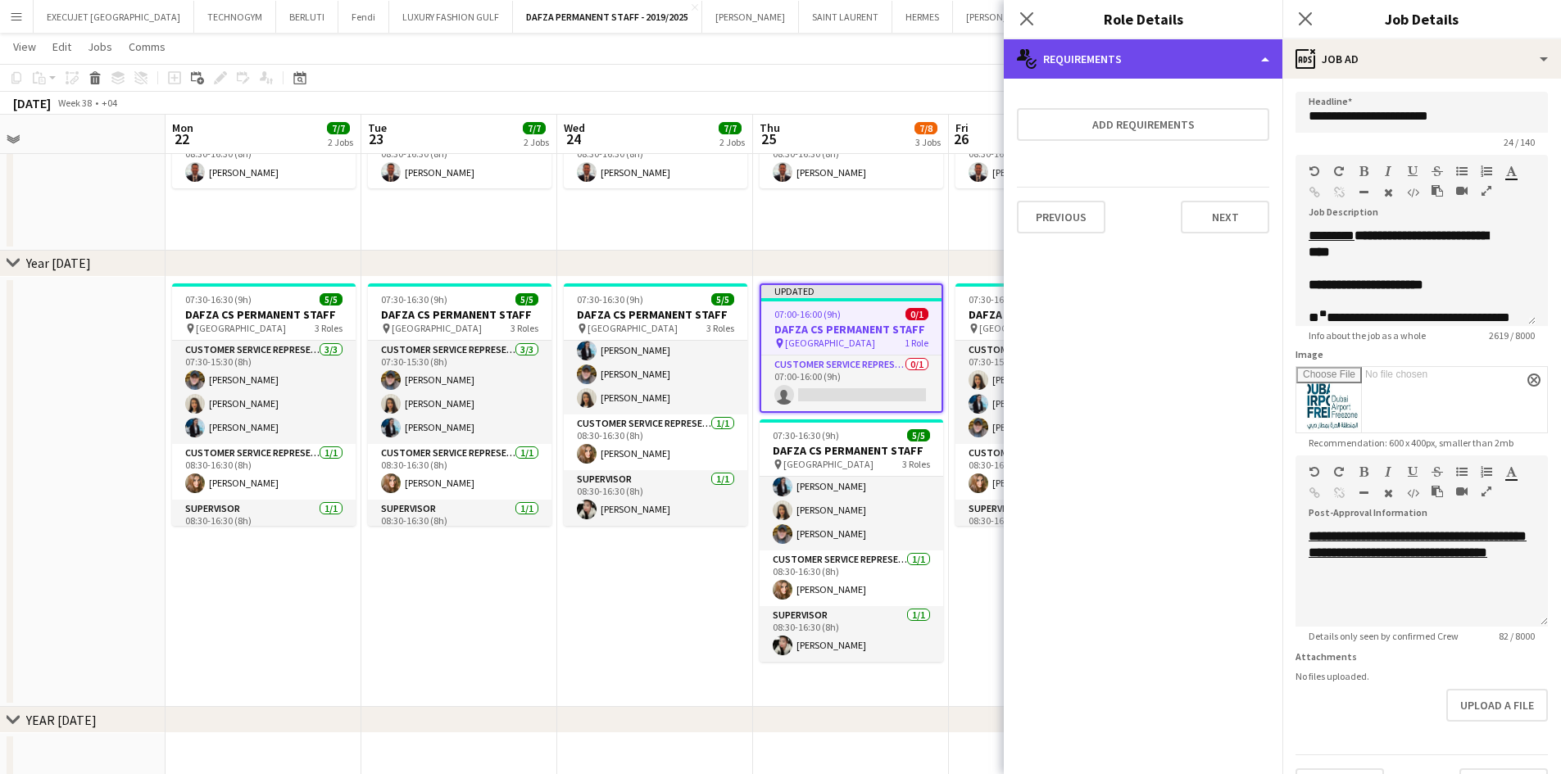
click at [1167, 63] on div "multiple-actions-check-2 Requirements" at bounding box center [1143, 58] width 279 height 39
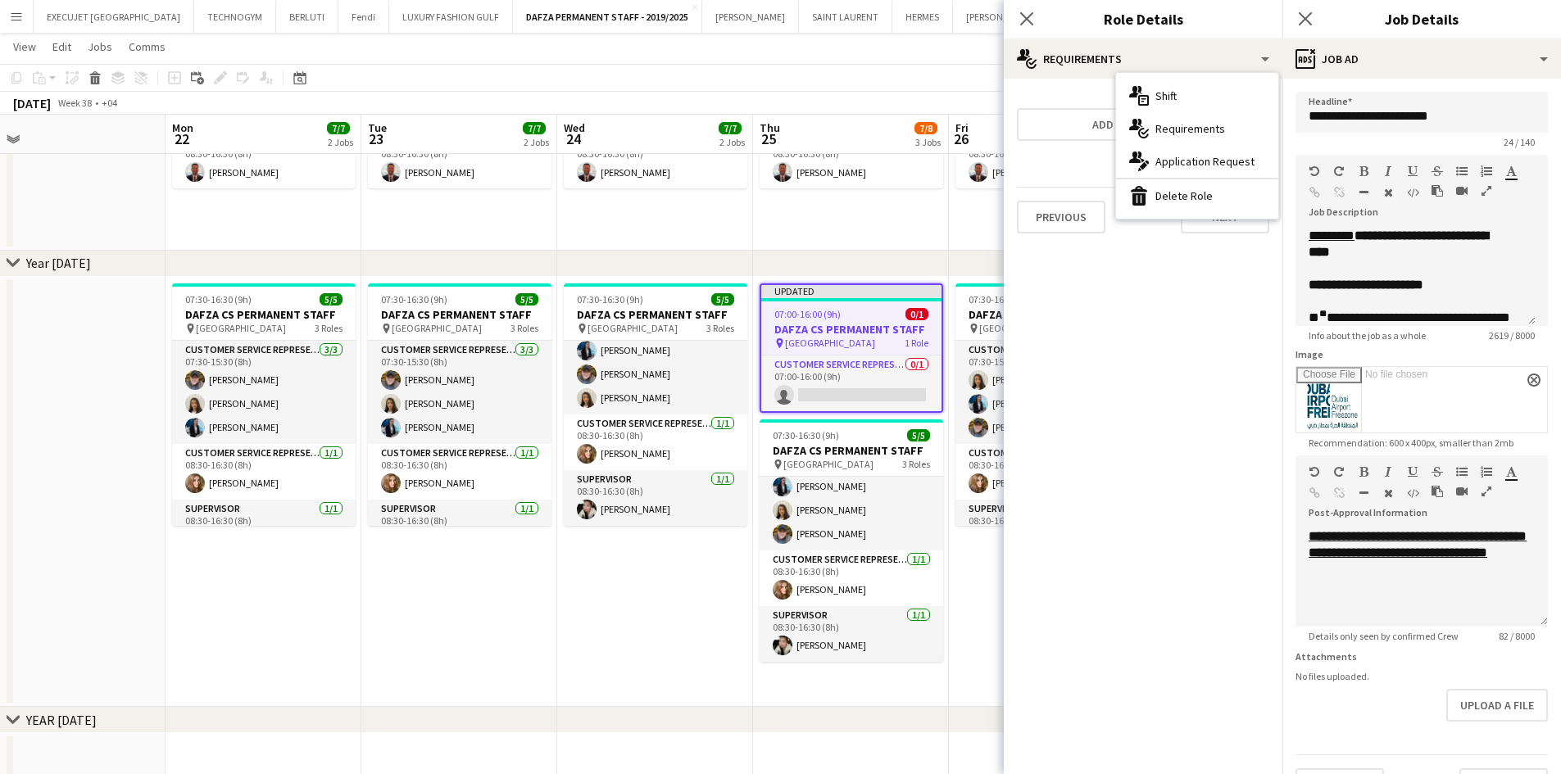
click at [1194, 161] on span "Application Request" at bounding box center [1204, 161] width 99 height 15
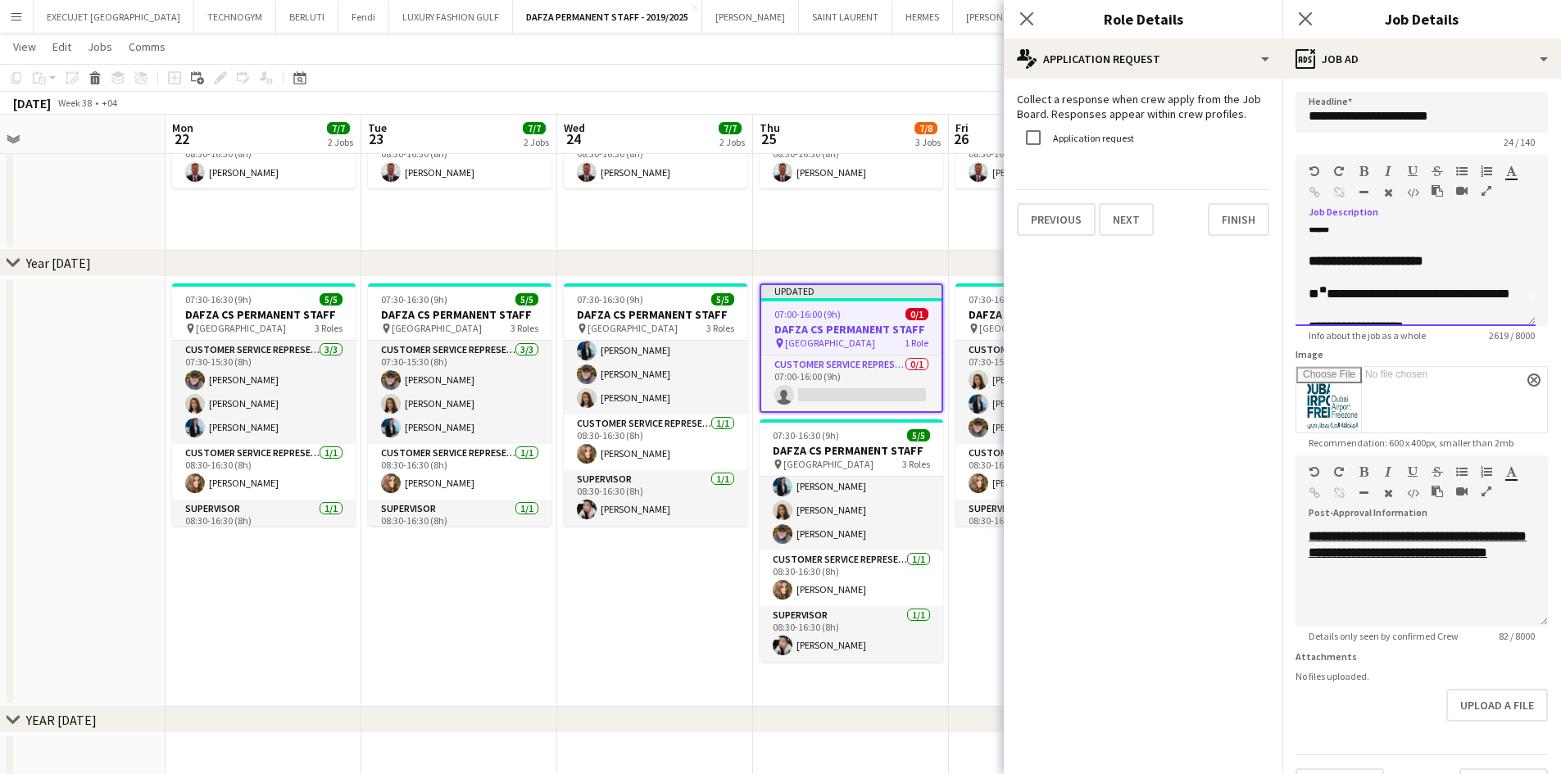
scroll to position [0, 0]
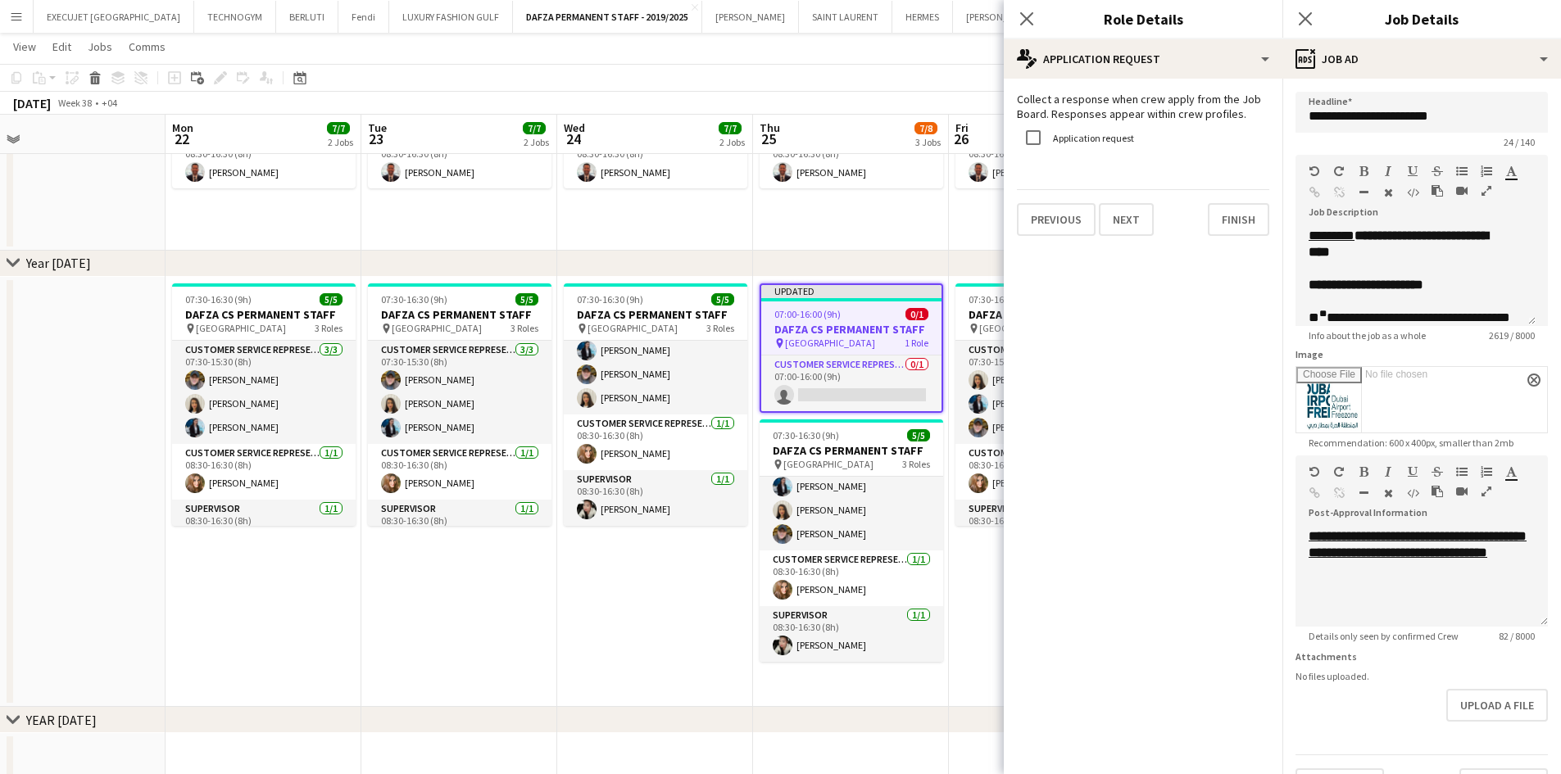
click at [862, 233] on app-date-cell "08:00-16:30 (8h30m) 2/2 DAFZA Head Office Support pin DAFZ Head Office 2 Roles …" at bounding box center [851, 132] width 196 height 238
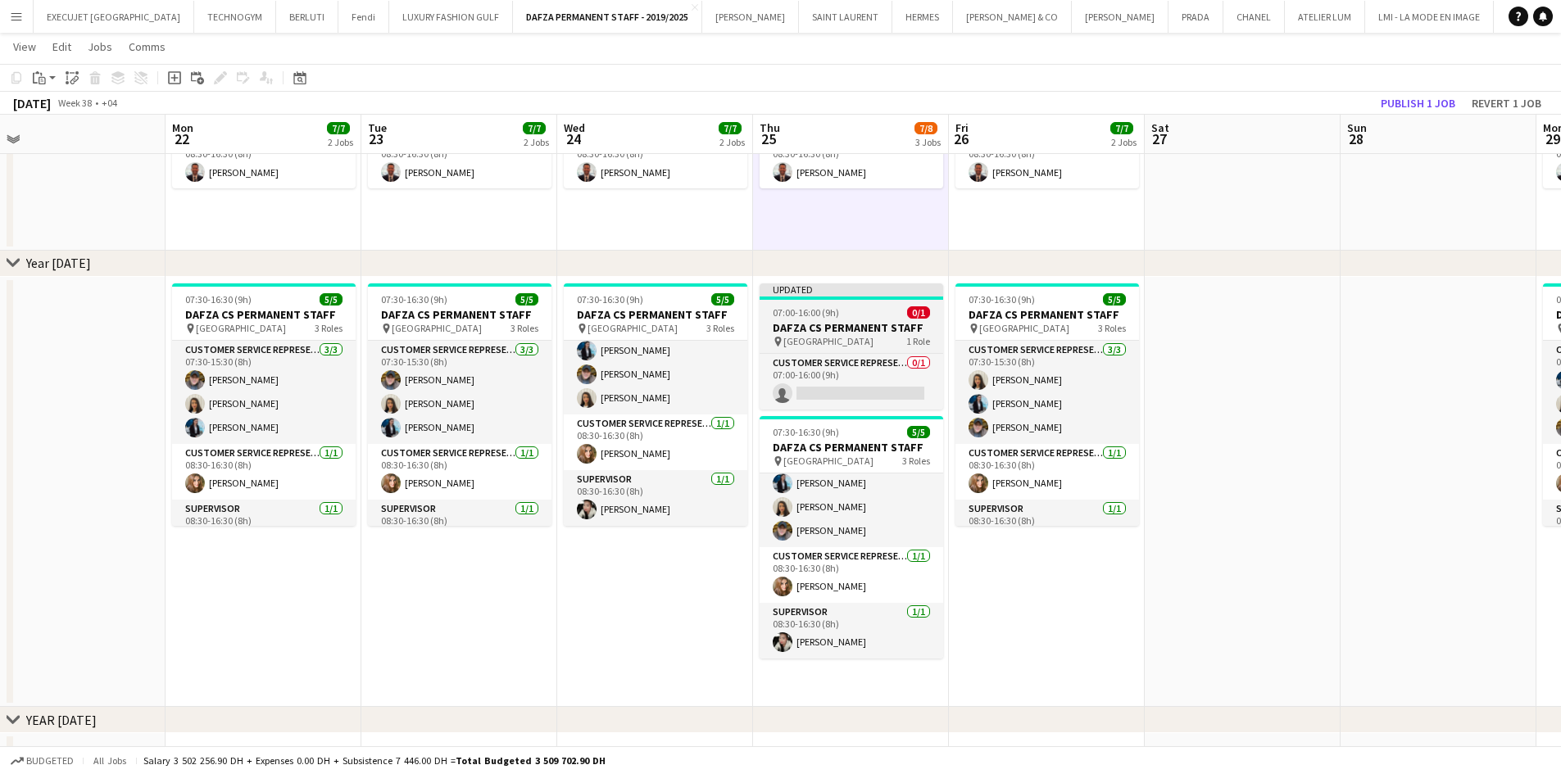
click at [848, 331] on h3 "DAFZA CS PERMANENT STAFF" at bounding box center [851, 327] width 184 height 15
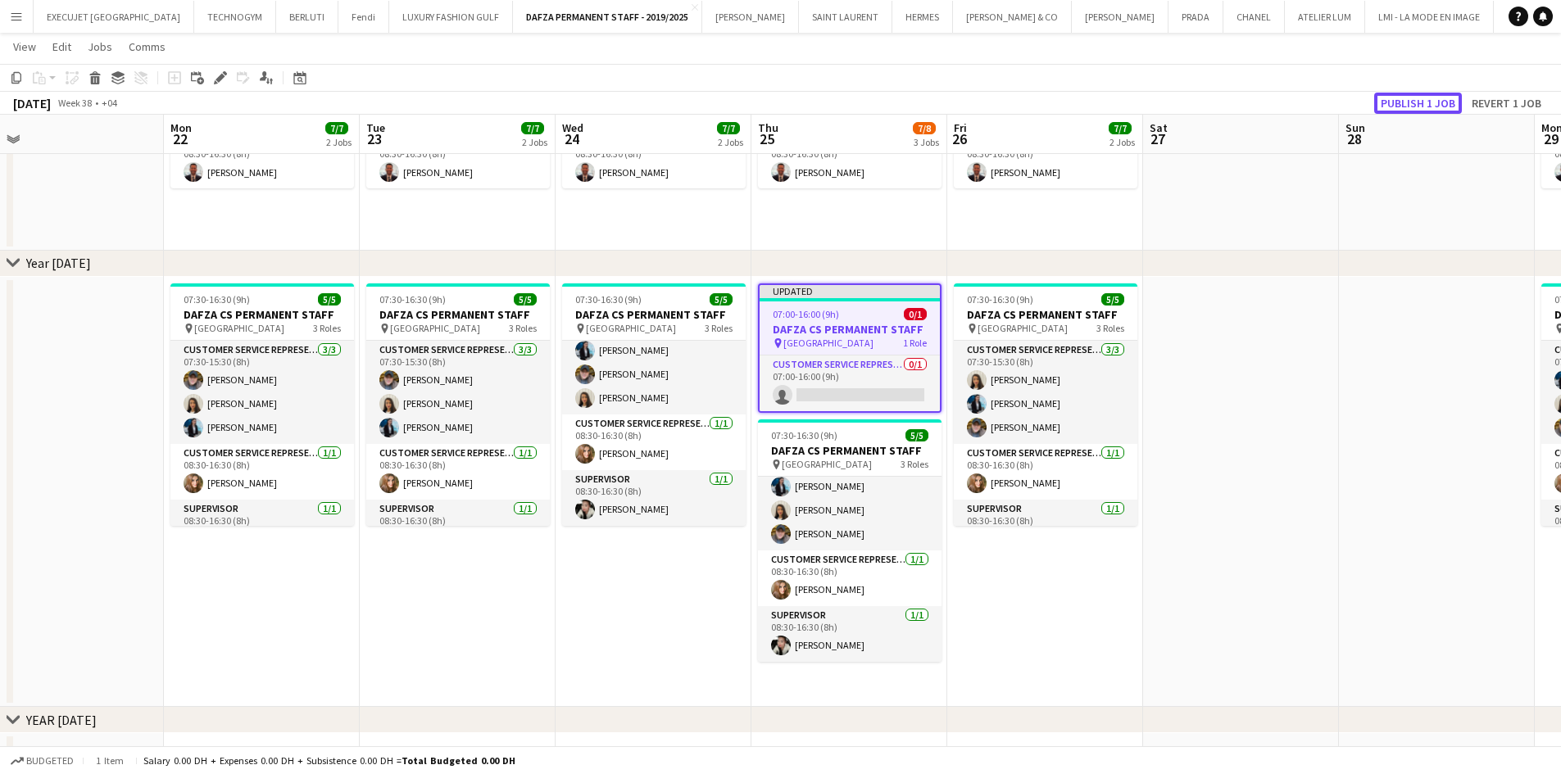
click at [1436, 94] on button "Publish 1 job" at bounding box center [1418, 103] width 88 height 21
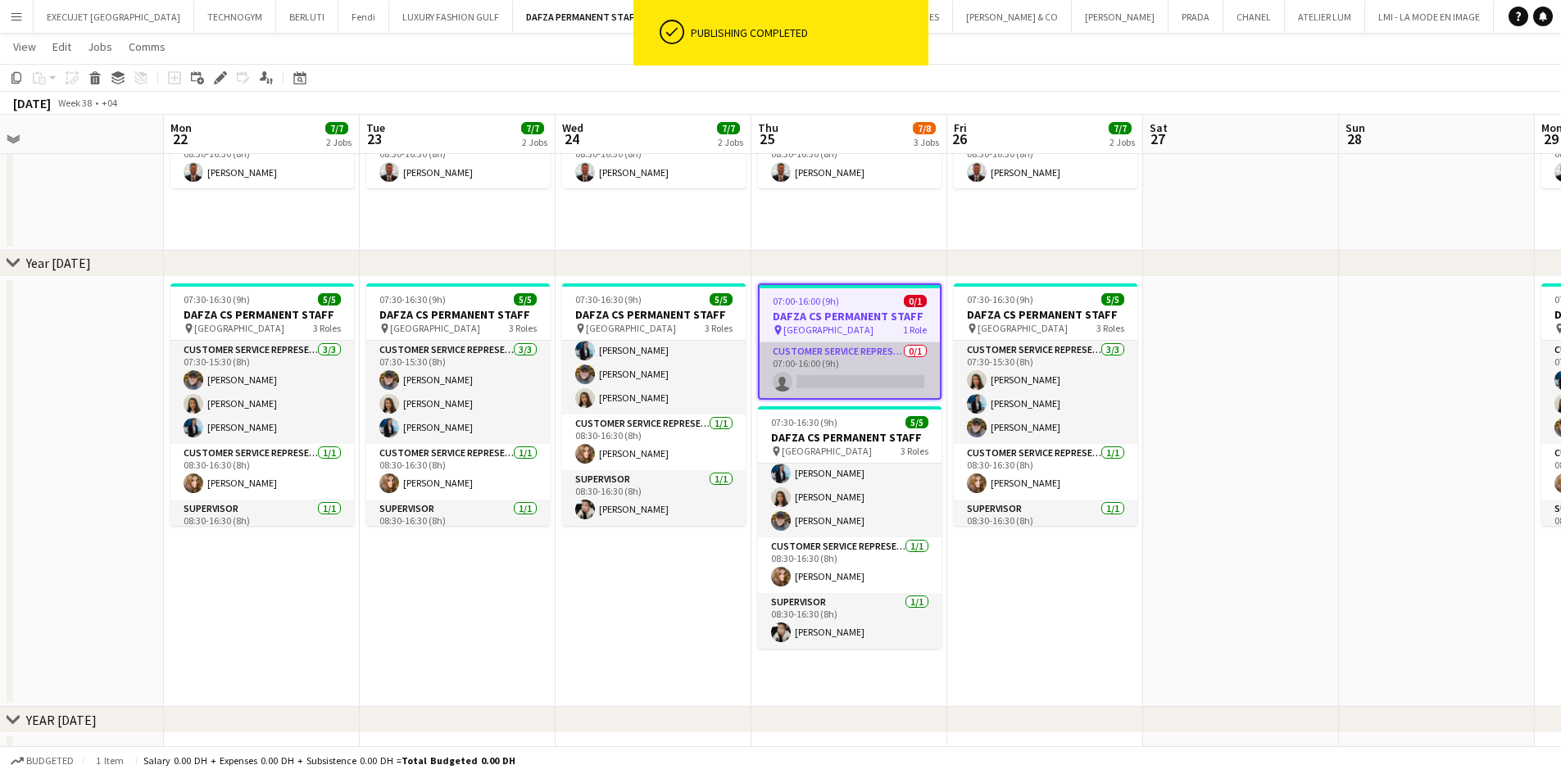
click at [819, 374] on app-card-role "Customer Service Representative 0/1 07:00-16:00 (9h) single-neutral-actions" at bounding box center [849, 370] width 180 height 56
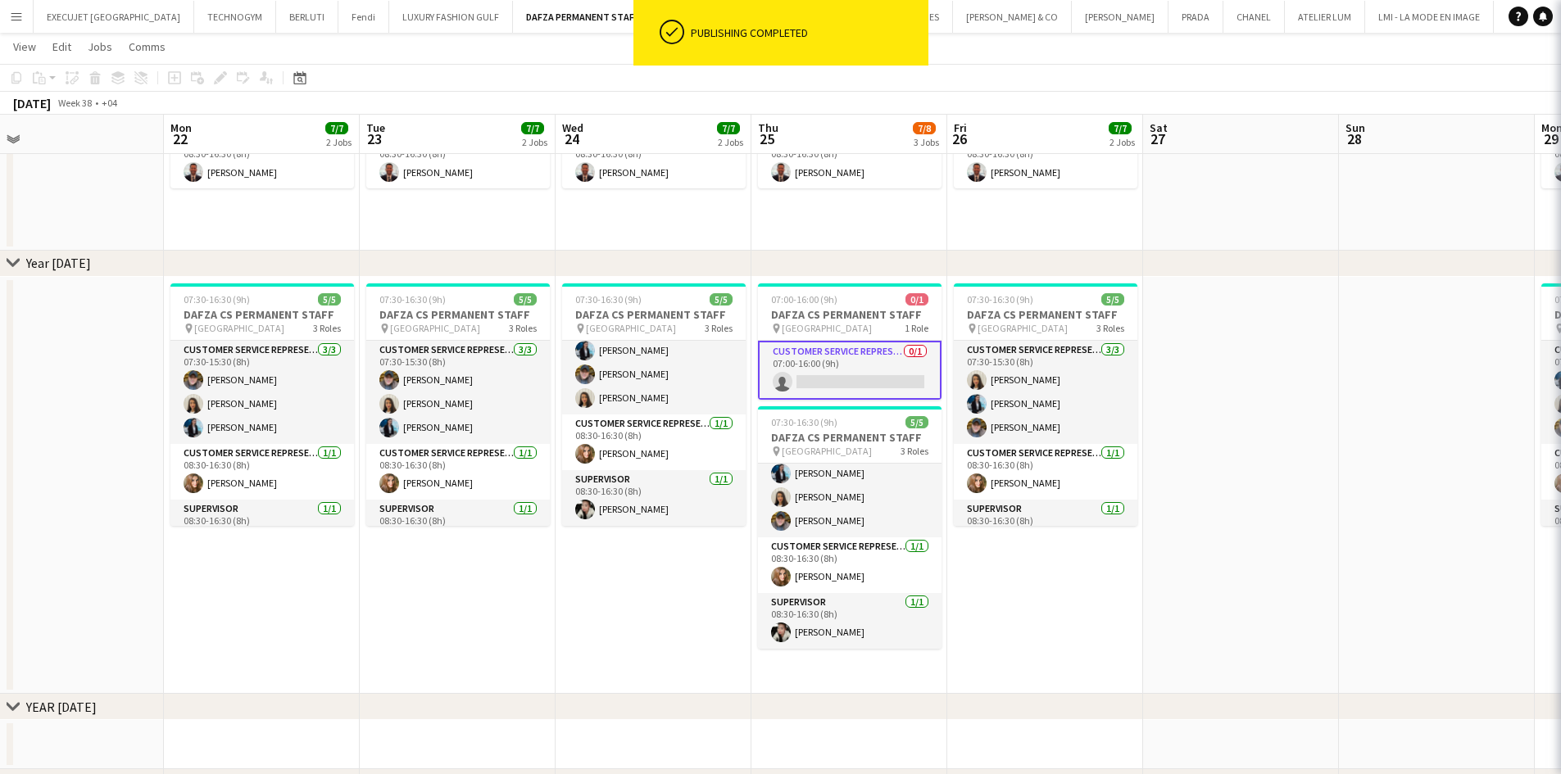
scroll to position [0, 424]
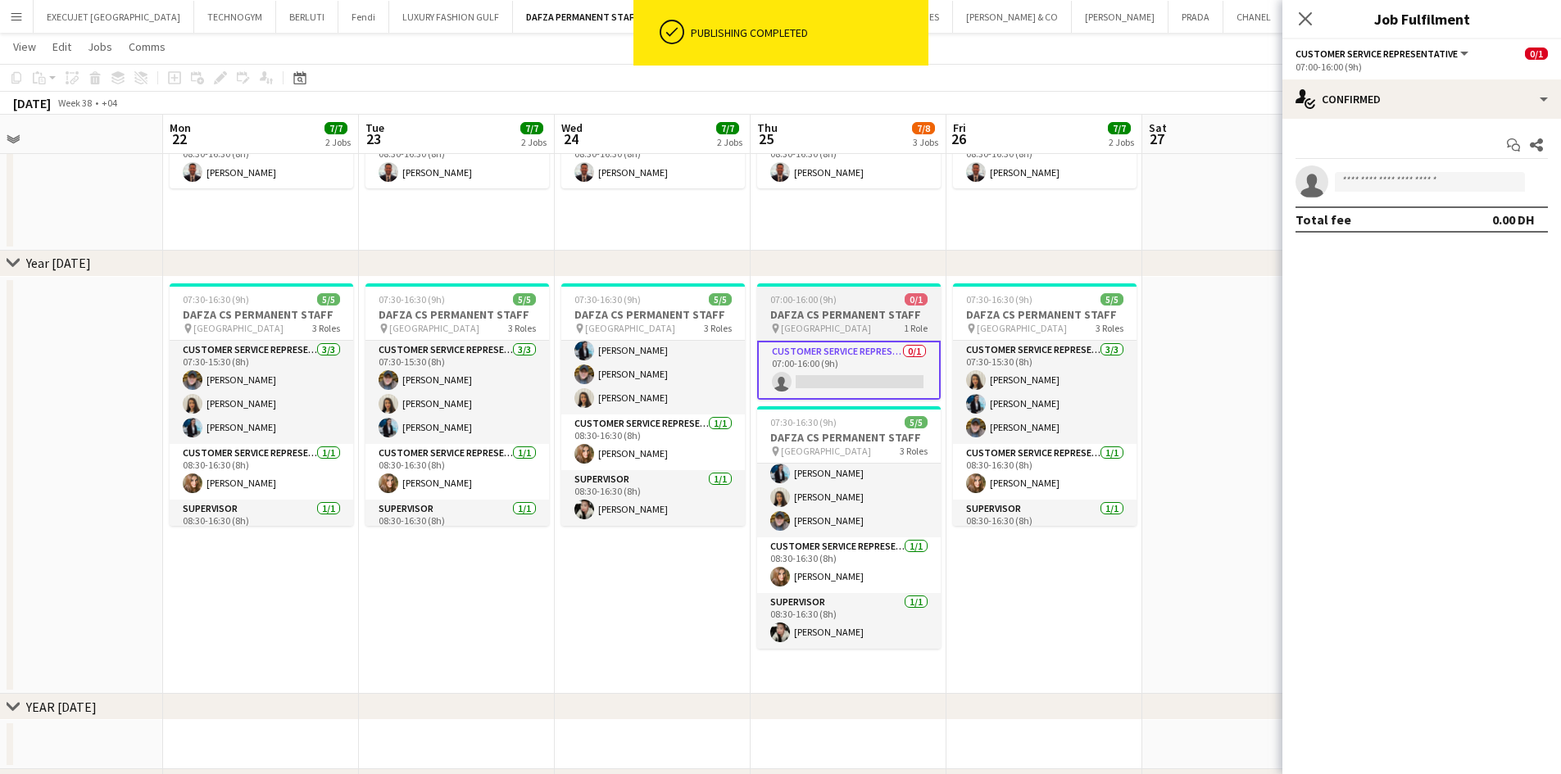
click at [804, 307] on h3 "DAFZA CS PERMANENT STAFF" at bounding box center [849, 314] width 184 height 15
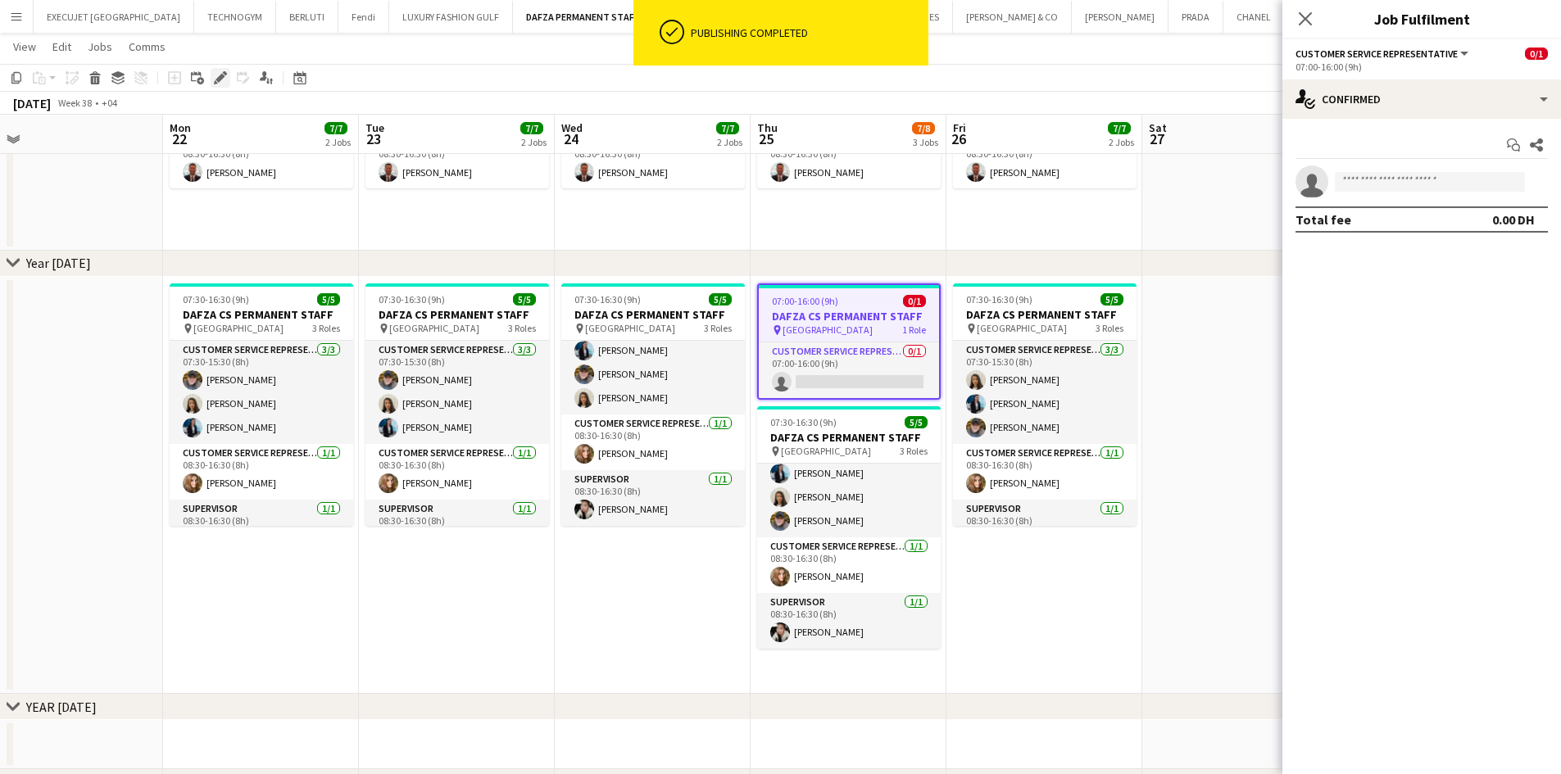
click at [217, 79] on icon "Edit" at bounding box center [220, 77] width 13 height 13
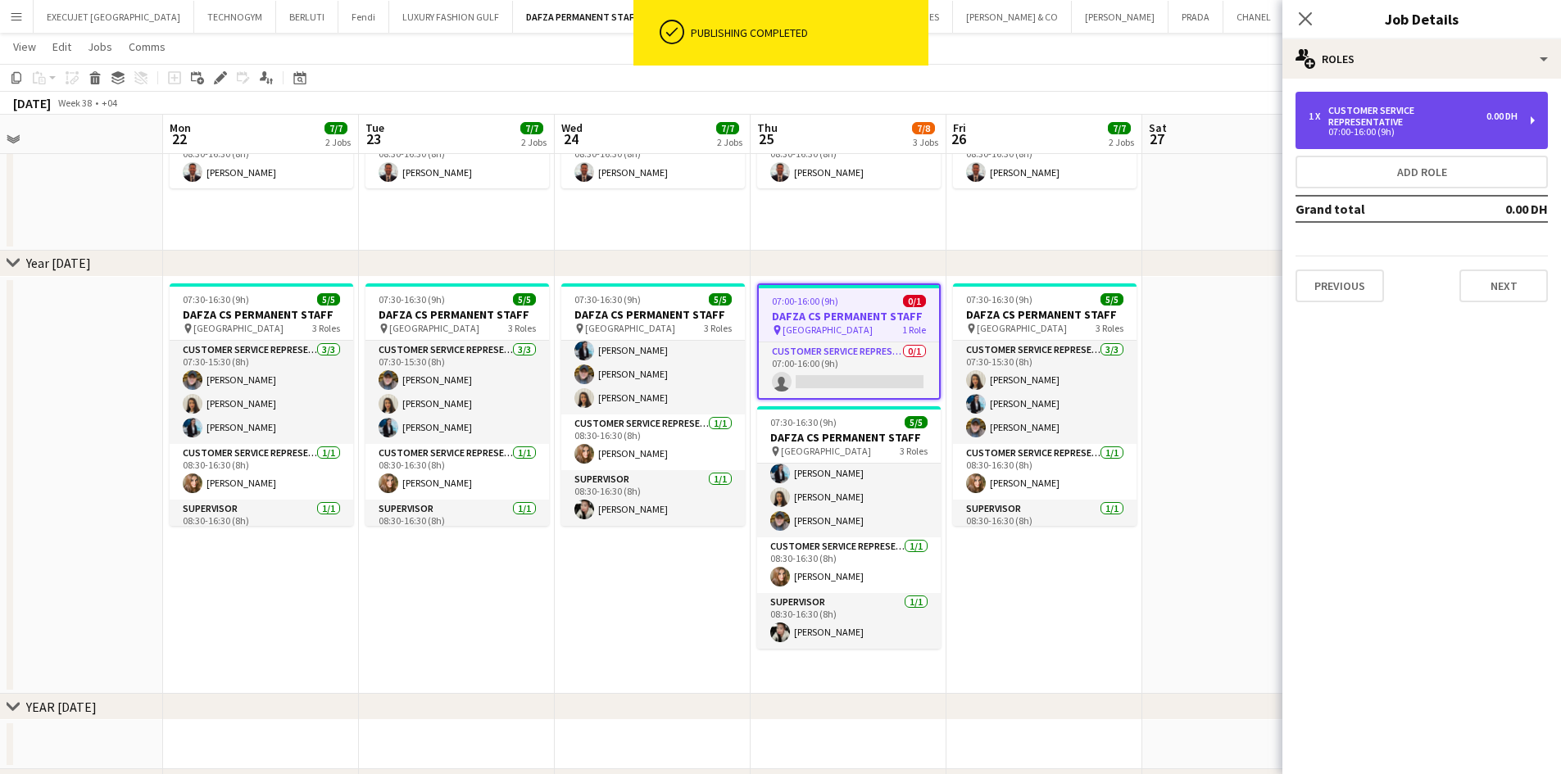
click at [1440, 116] on div "Customer Service Representative" at bounding box center [1407, 116] width 158 height 23
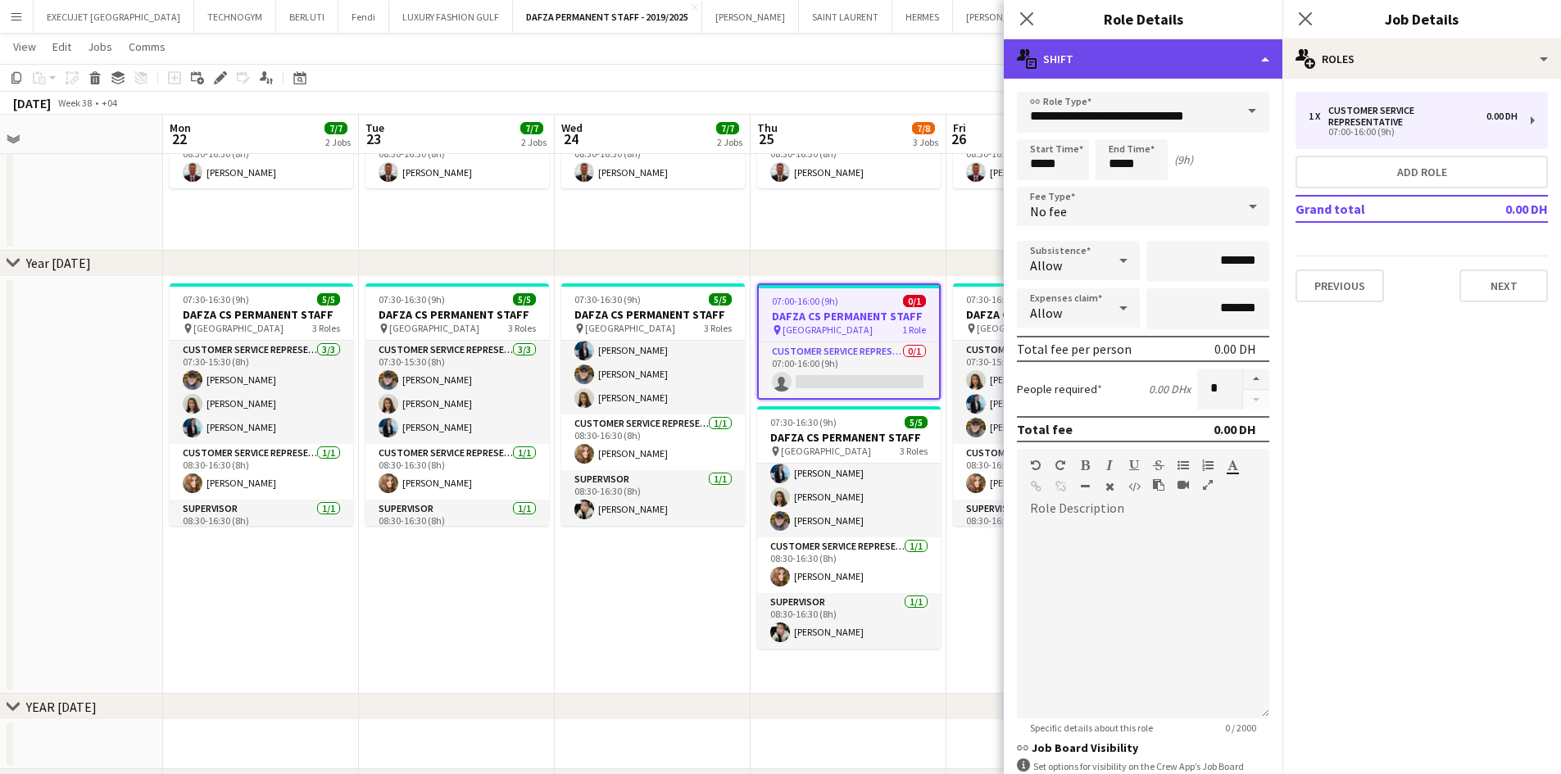
drag, startPoint x: 1126, startPoint y: 48, endPoint x: 1126, endPoint y: 59, distance: 10.6
click at [1126, 49] on div "multiple-actions-text Shift" at bounding box center [1143, 58] width 279 height 39
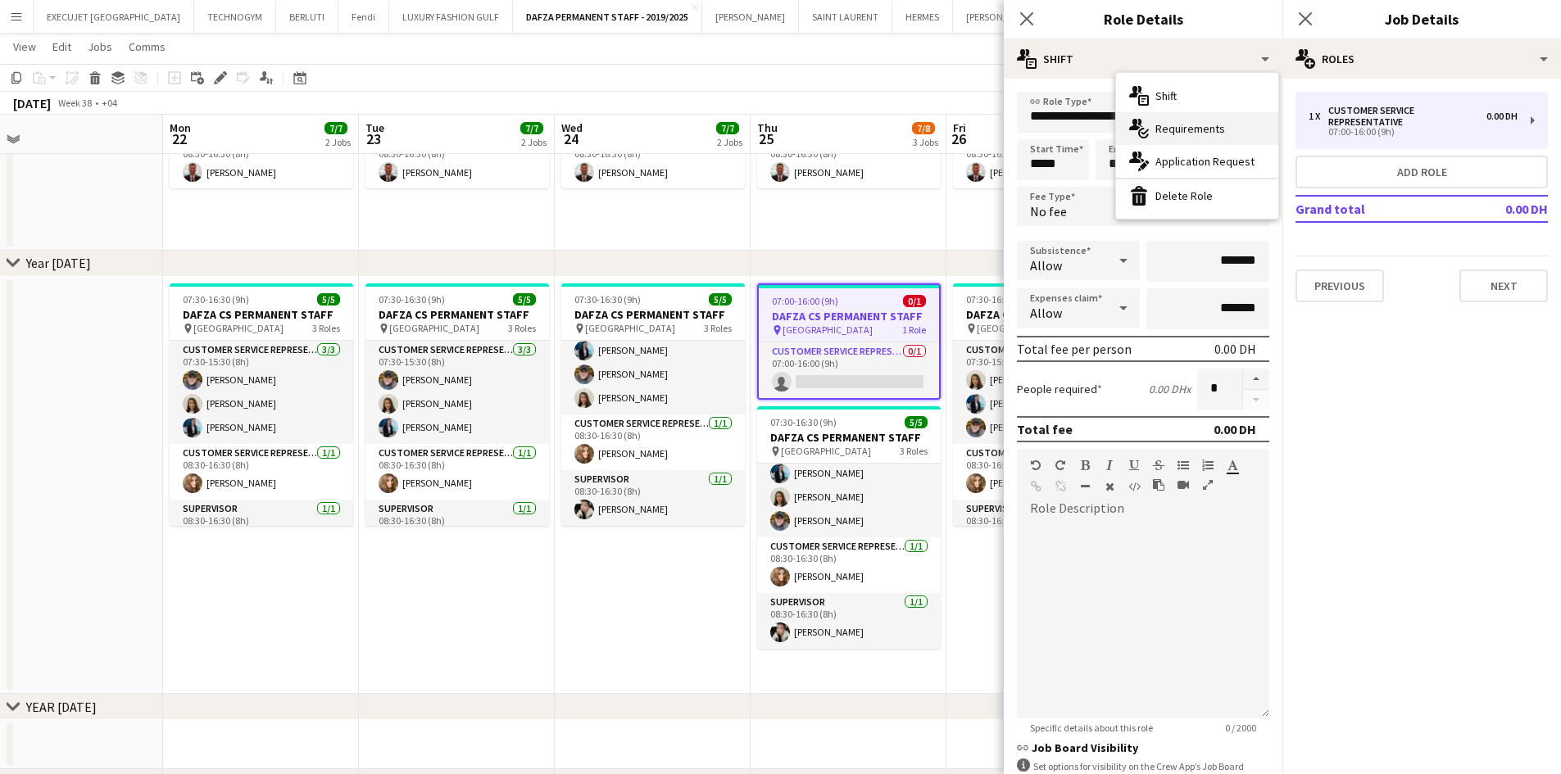
click at [1178, 129] on span "Requirements" at bounding box center [1190, 128] width 70 height 15
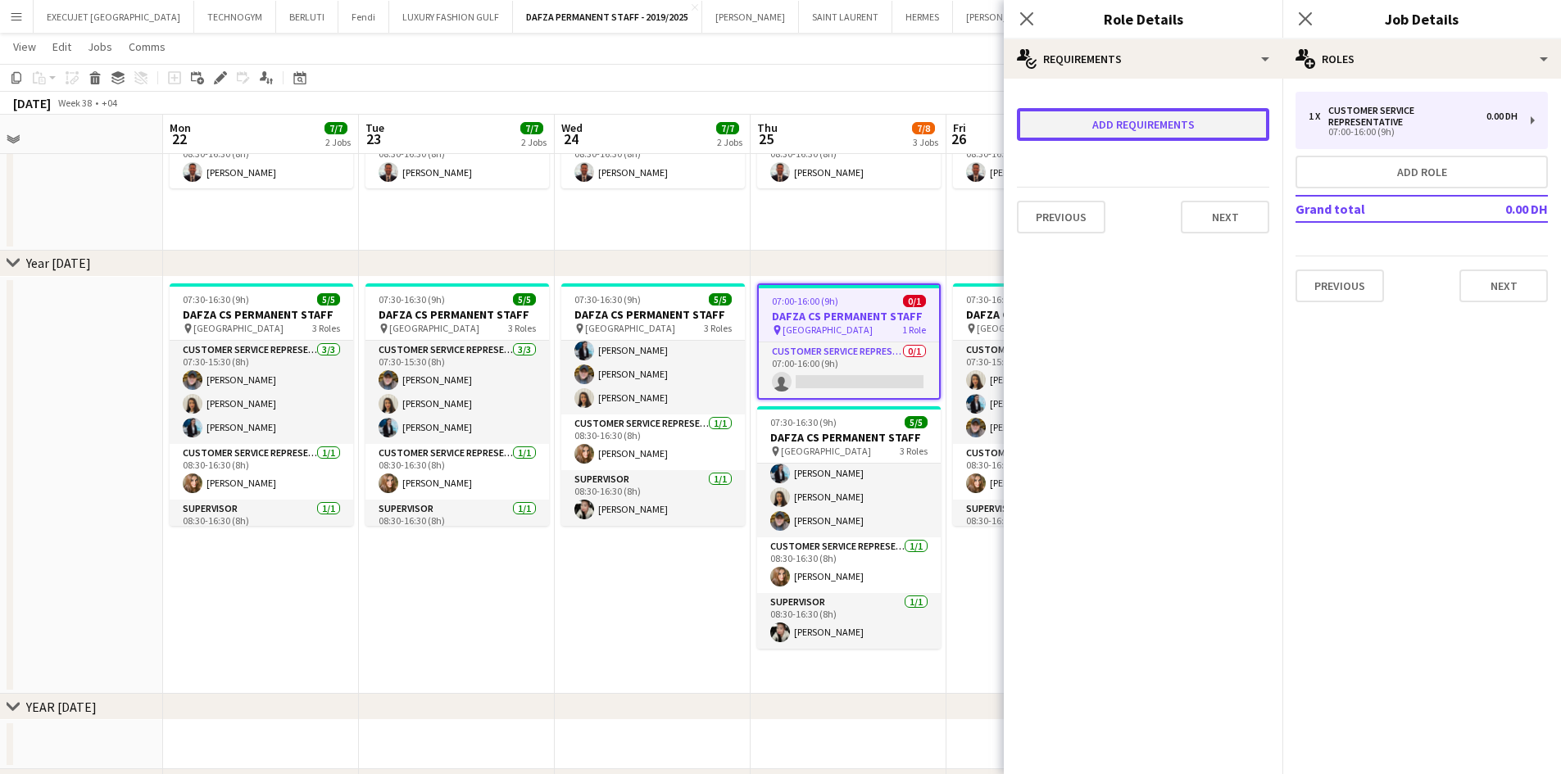
click at [1085, 138] on button "Add requirements" at bounding box center [1143, 124] width 252 height 33
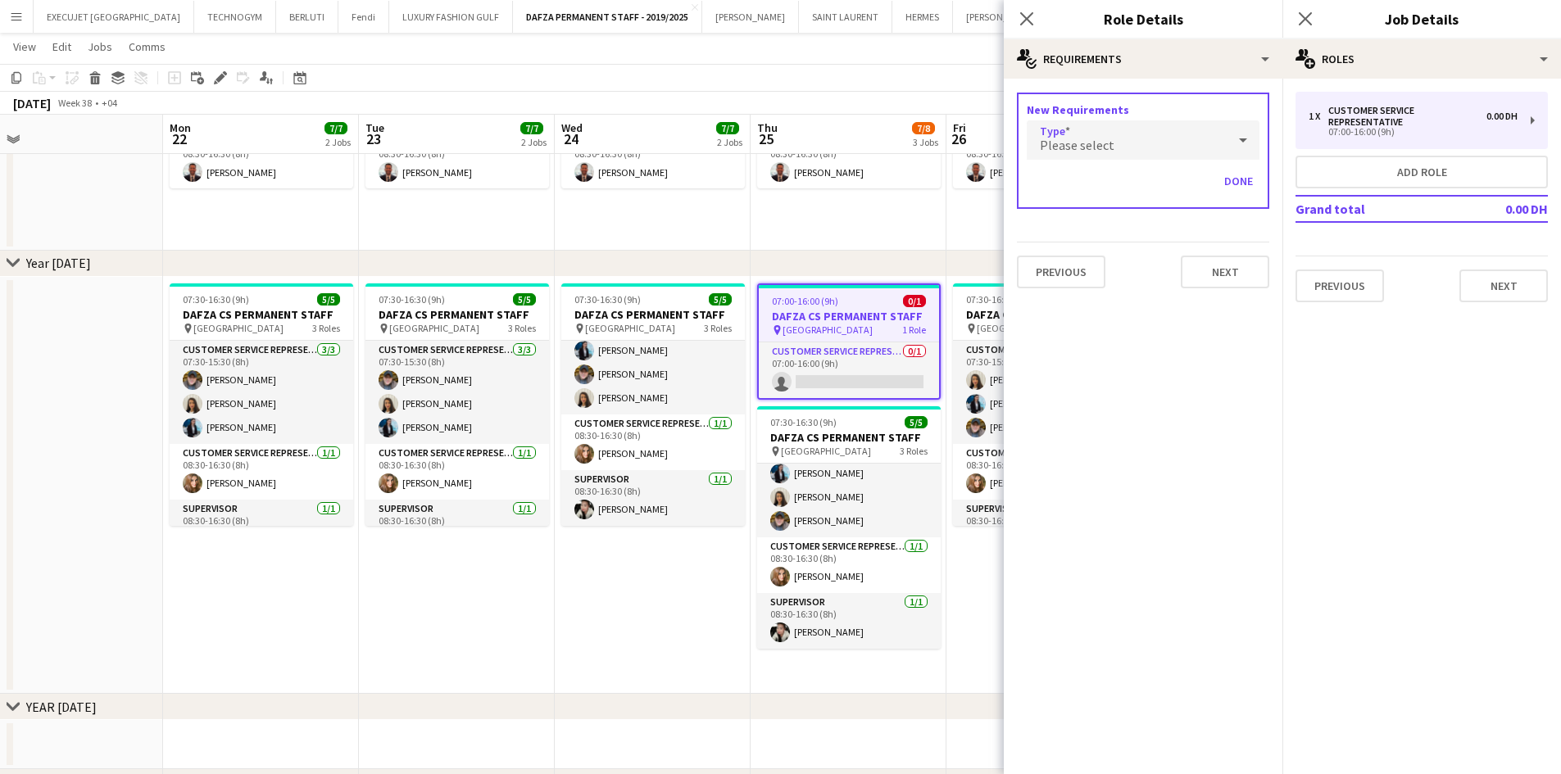
click at [1081, 150] on span "Please select" at bounding box center [1077, 145] width 75 height 16
click at [1058, 196] on mat-option "Skills" at bounding box center [1142, 186] width 233 height 41
click at [1126, 174] on input "text" at bounding box center [1142, 188] width 233 height 41
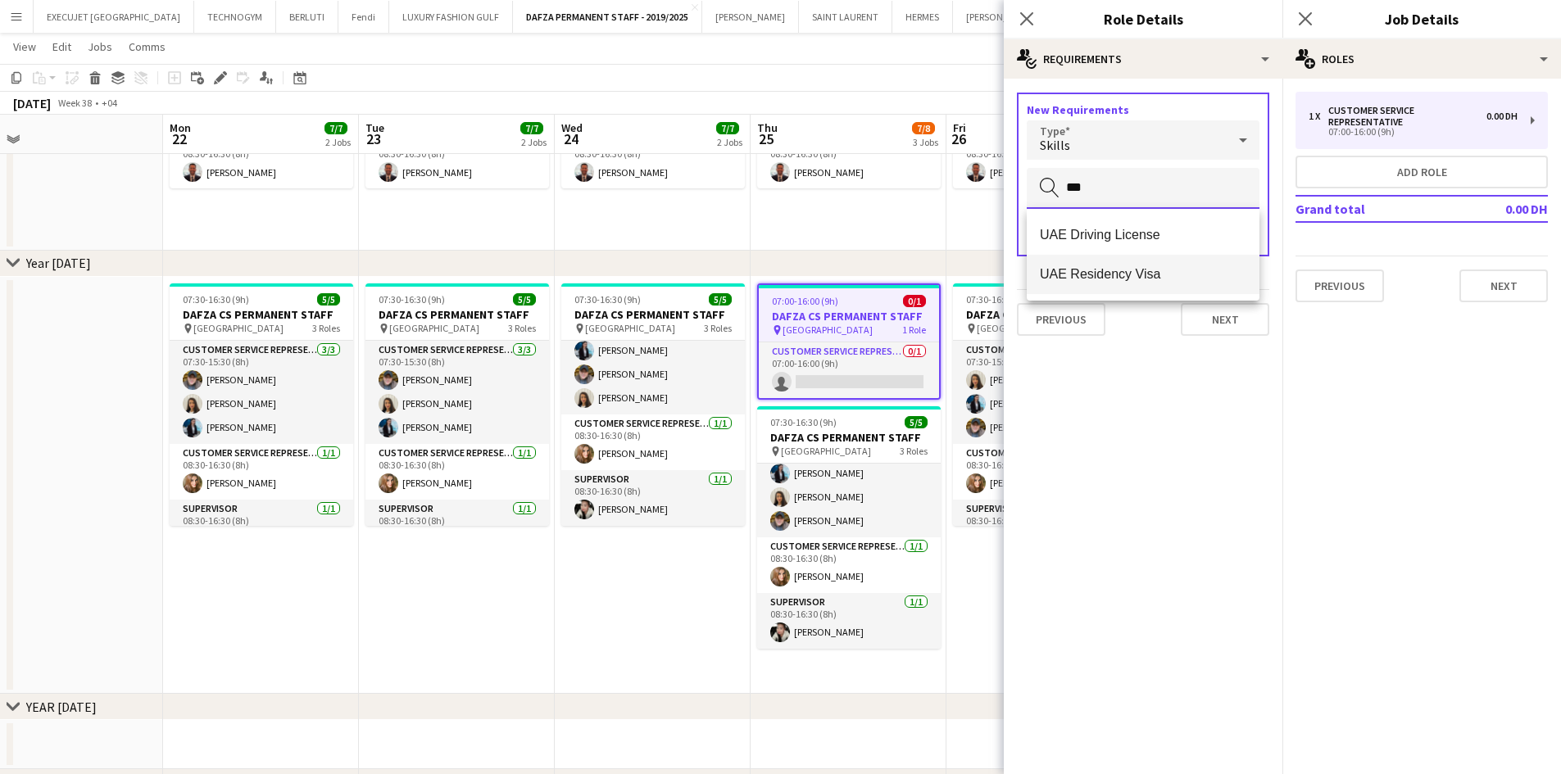
type input "***"
click at [1098, 268] on span "UAE Residency Visa" at bounding box center [1143, 274] width 206 height 16
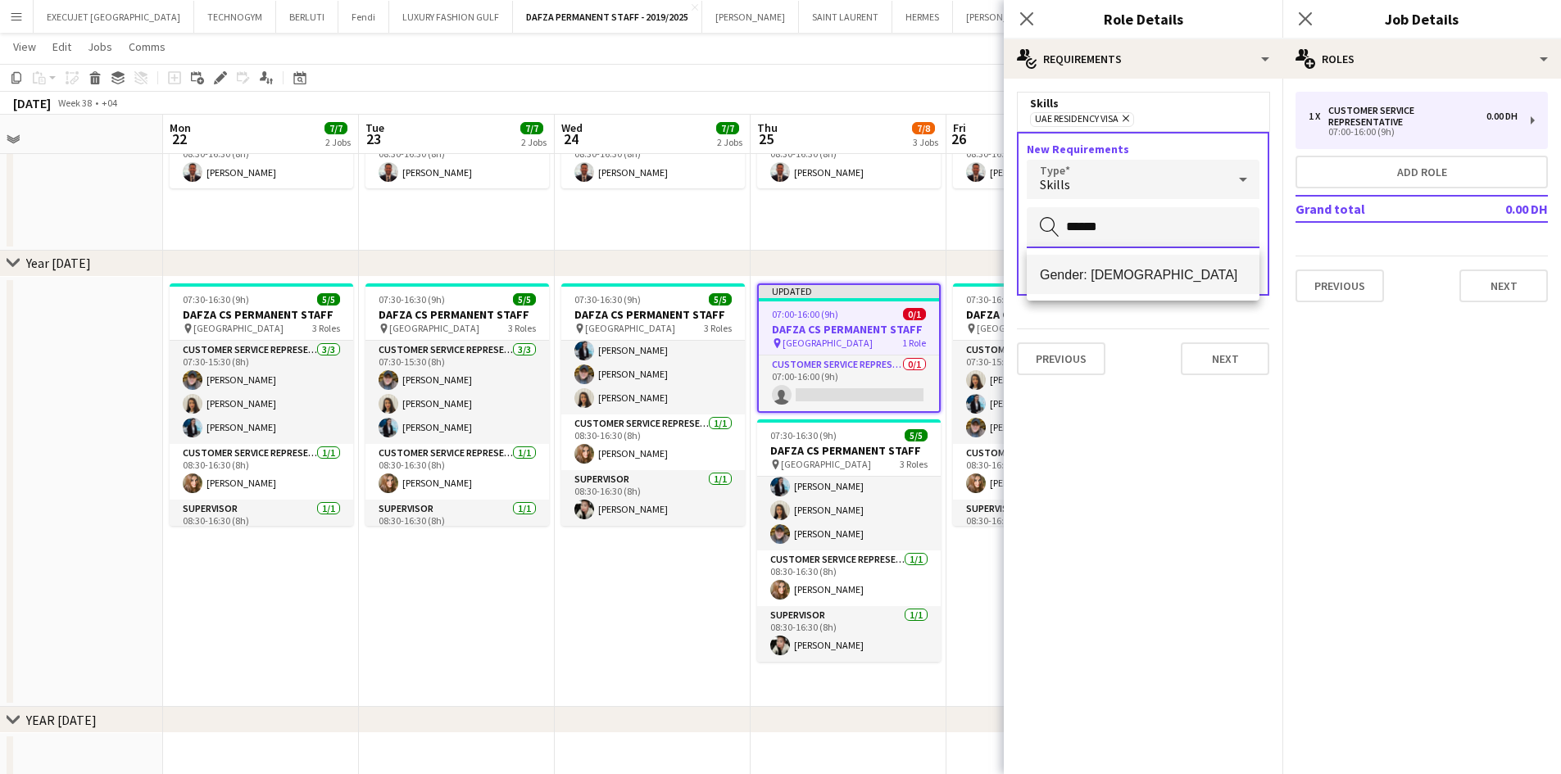
type input "******"
click at [1069, 269] on span "Gender: [DEMOGRAPHIC_DATA]" at bounding box center [1143, 275] width 206 height 16
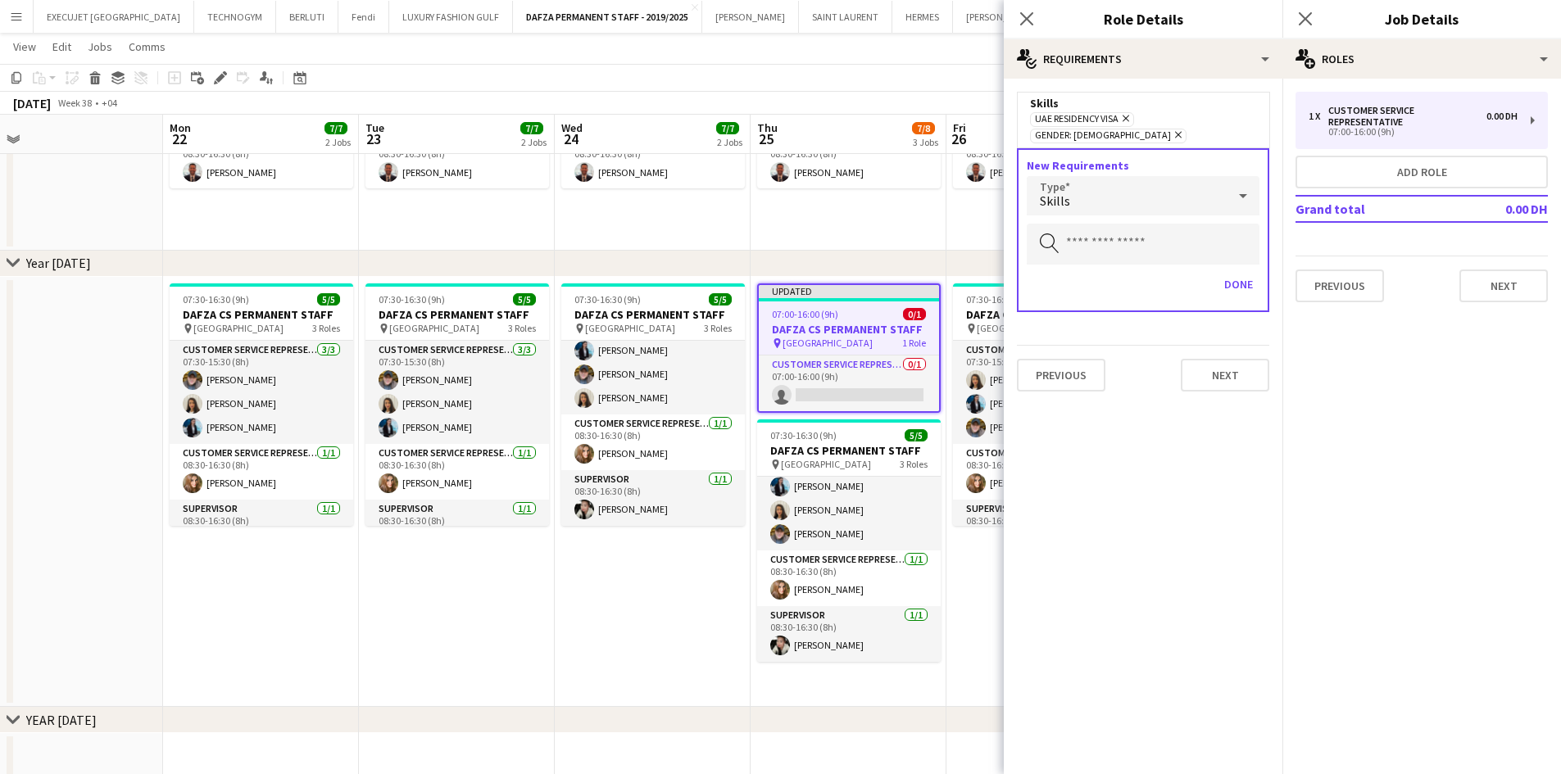
click at [935, 83] on app-toolbar "Copy Paste Paste Ctrl+V Paste with crew Ctrl+Shift+V Paste linked Job [GEOGRAPH…" at bounding box center [780, 78] width 1561 height 28
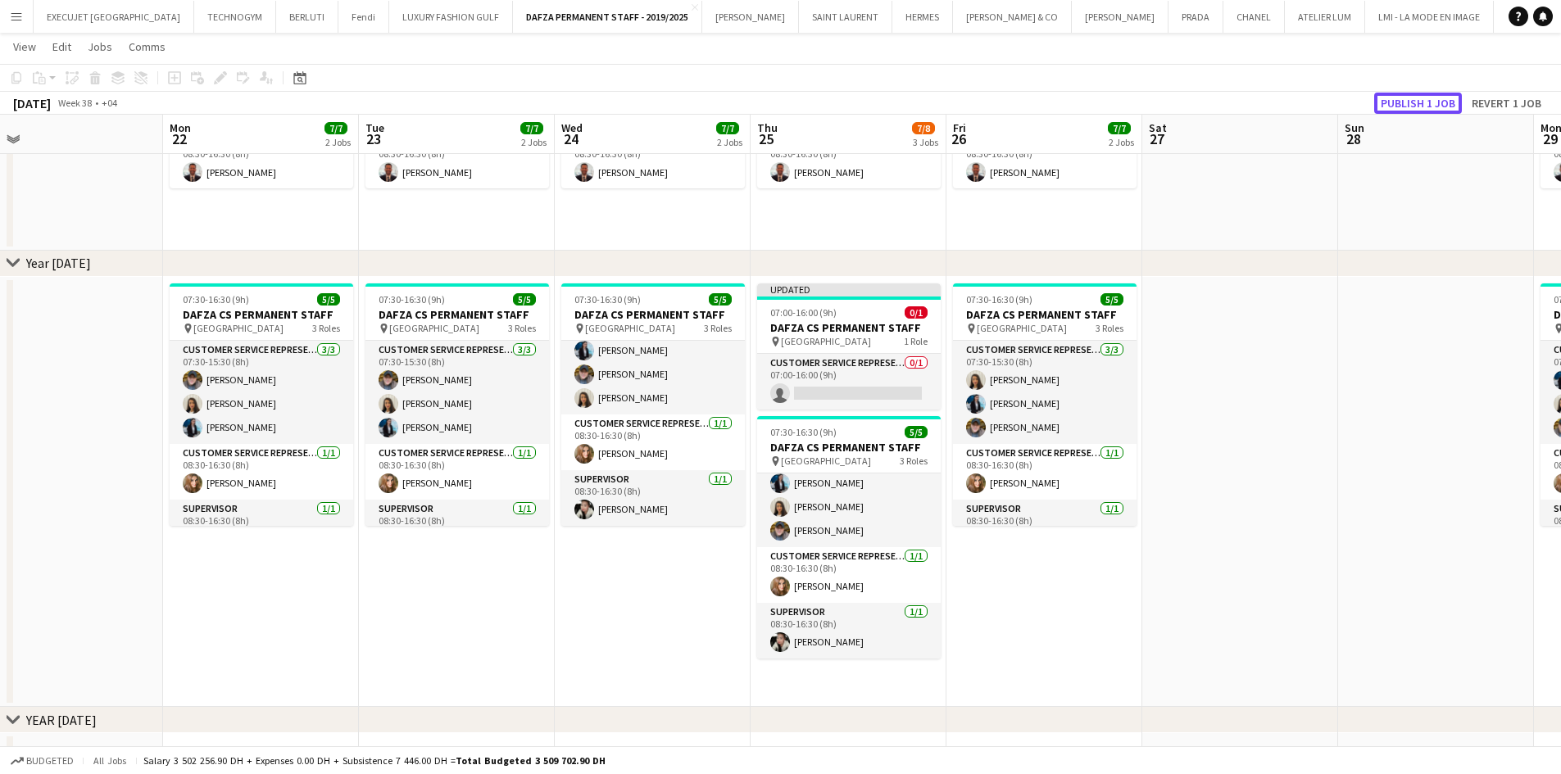
click at [1424, 98] on button "Publish 1 job" at bounding box center [1418, 103] width 88 height 21
click at [877, 384] on app-card-role "Customer Service Representative 0/1 07:00-16:00 (9h) single-neutral-actions" at bounding box center [849, 382] width 184 height 56
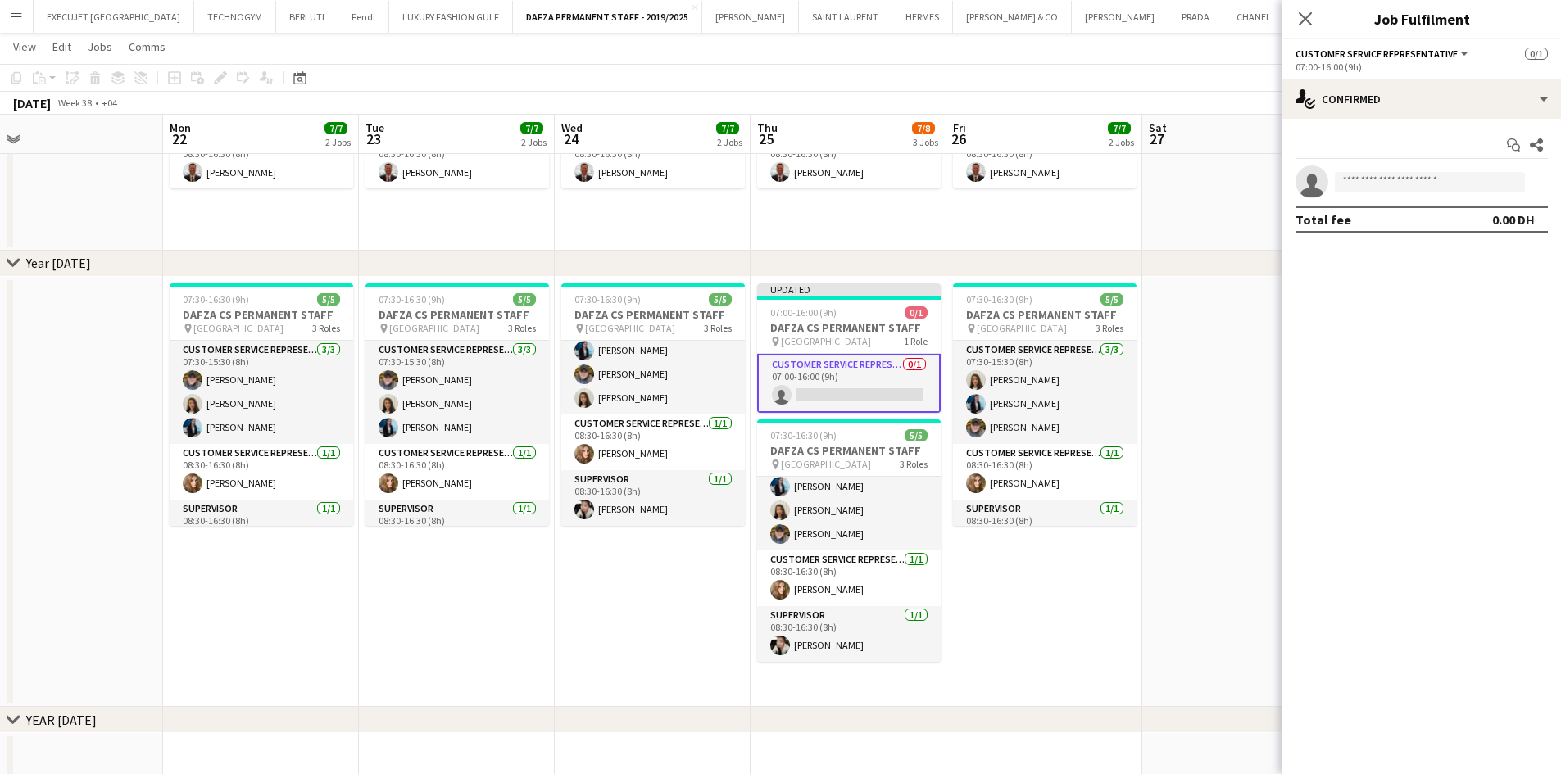
drag, startPoint x: 1194, startPoint y: 66, endPoint x: 1259, endPoint y: 61, distance: 64.9
click at [1195, 66] on app-toolbar "Copy Paste Paste Ctrl+V Paste with crew Ctrl+Shift+V Paste linked Job [GEOGRAPH…" at bounding box center [780, 78] width 1561 height 28
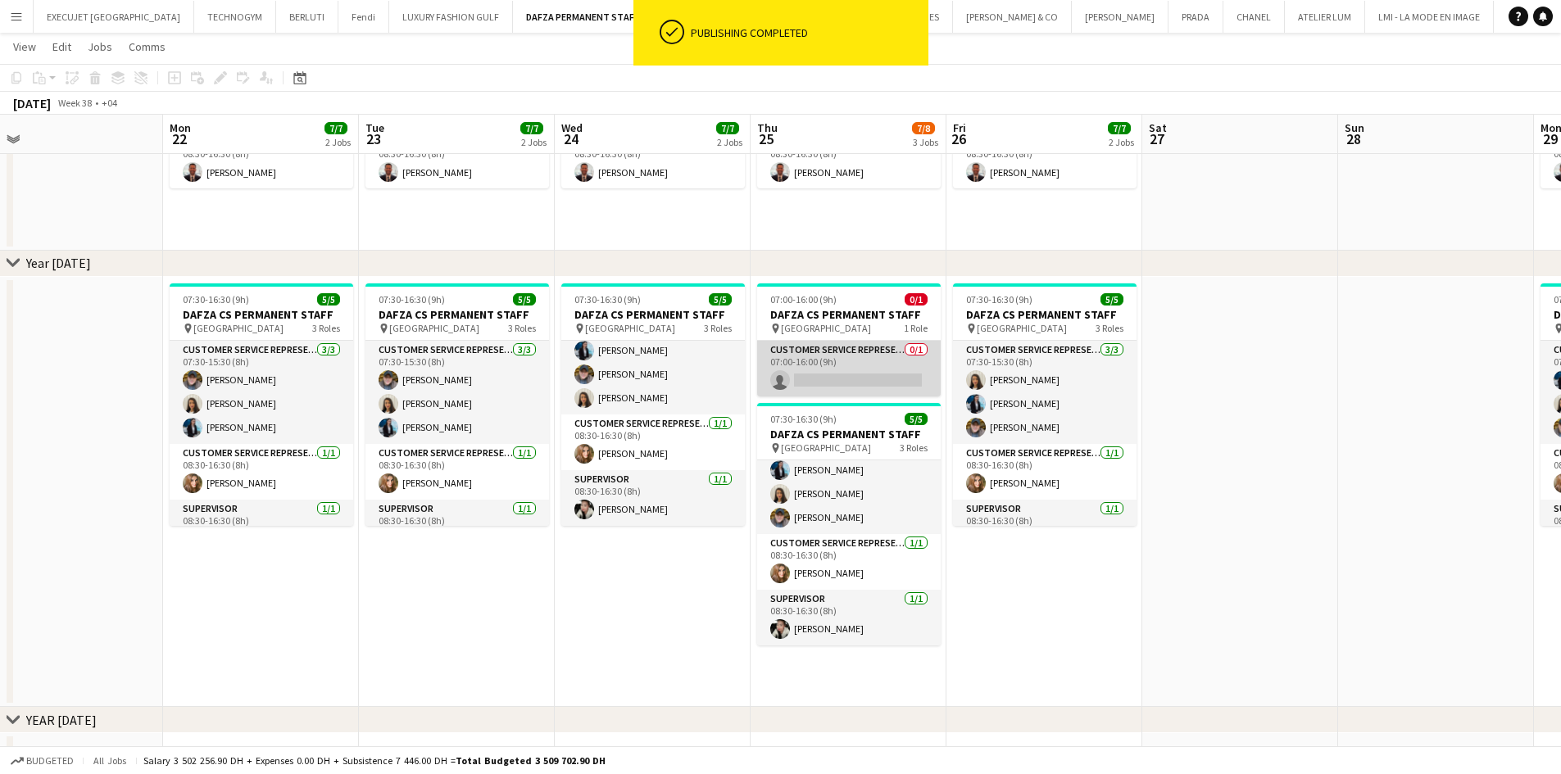
click at [808, 369] on app-card-role "Customer Service Representative 0/1 07:00-16:00 (9h) single-neutral-actions" at bounding box center [849, 369] width 184 height 56
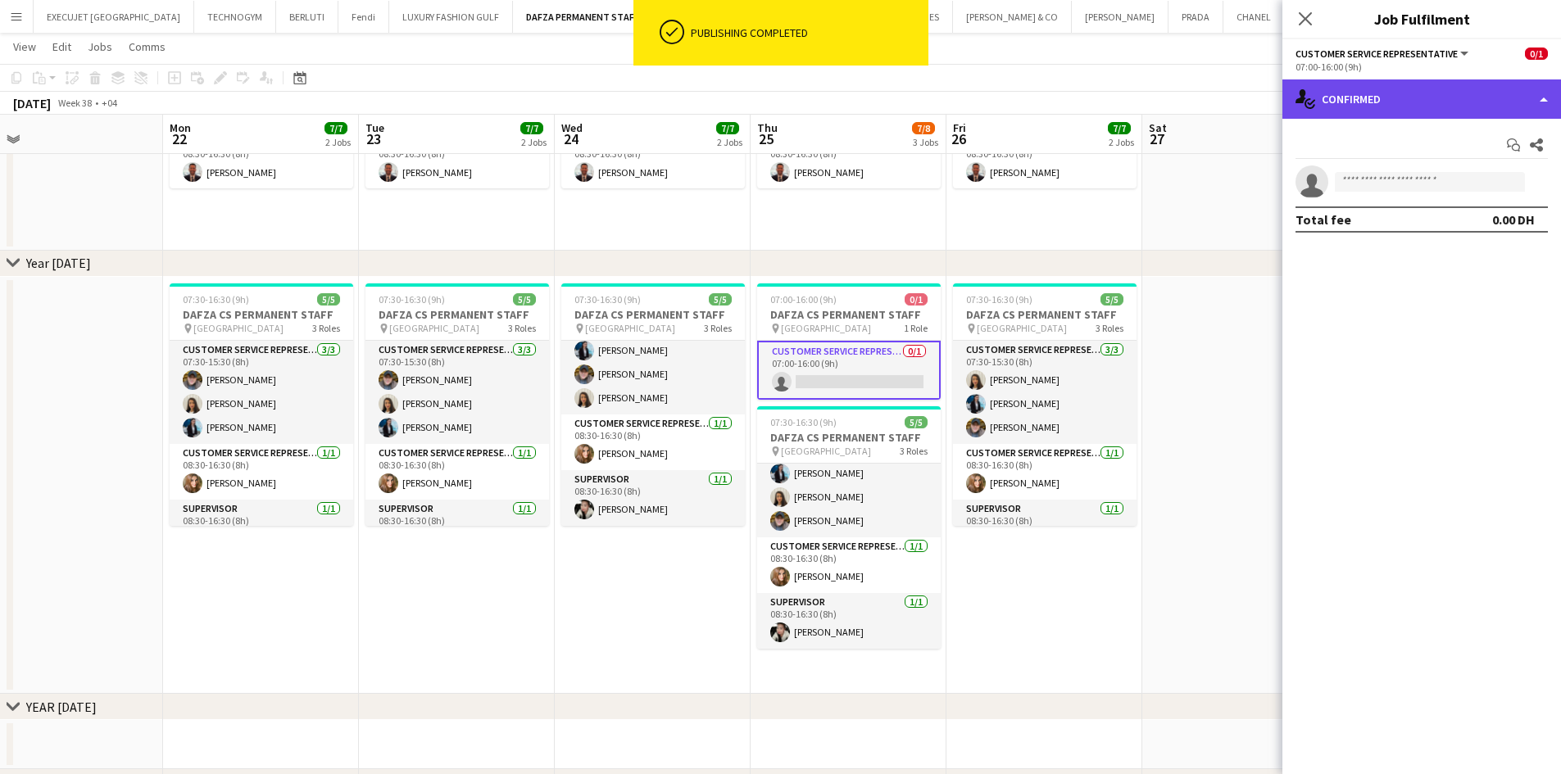
click at [1403, 116] on div "single-neutral-actions-check-2 Confirmed" at bounding box center [1421, 98] width 279 height 39
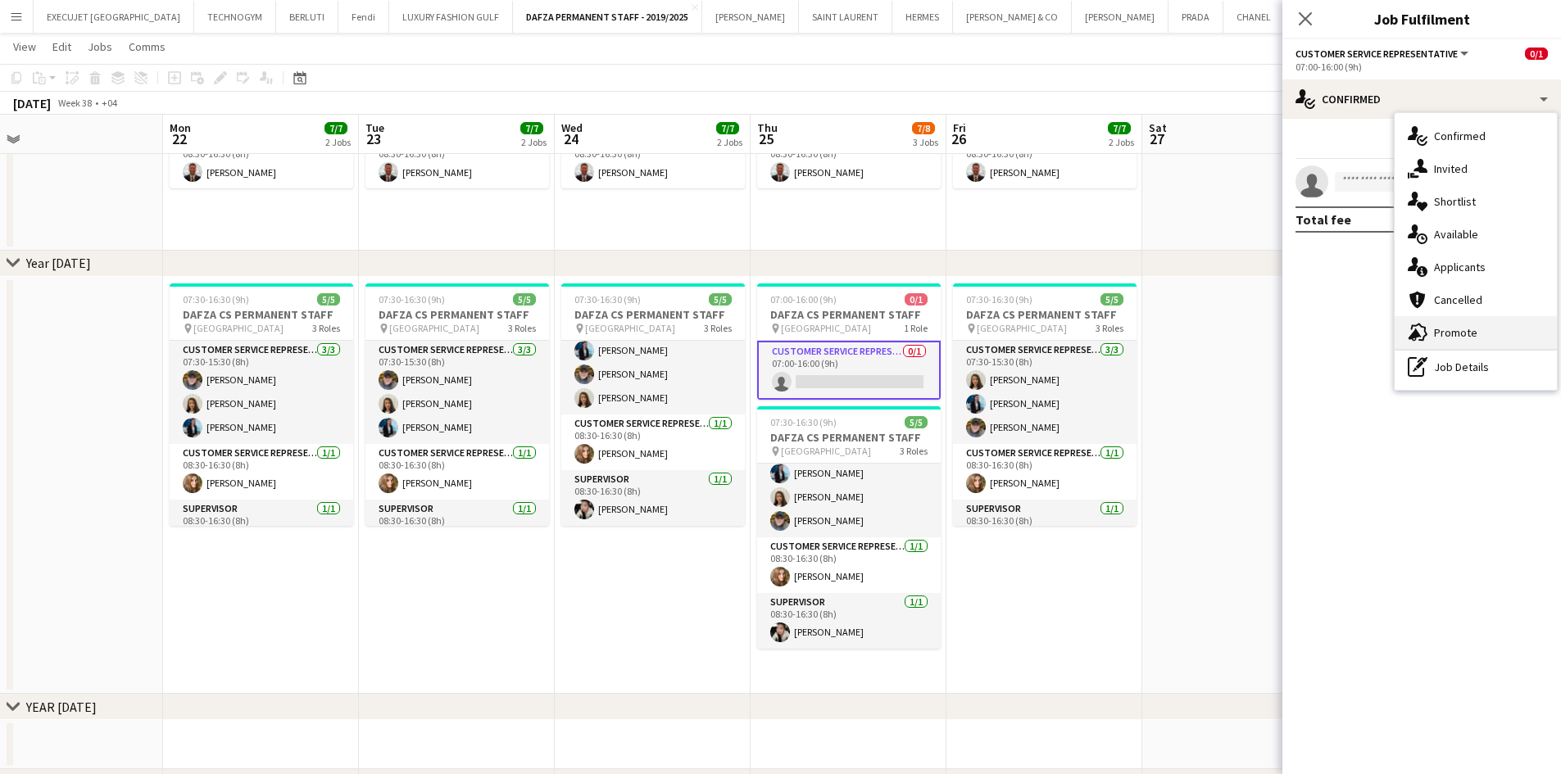
click at [1466, 332] on span "Promote" at bounding box center [1455, 332] width 43 height 15
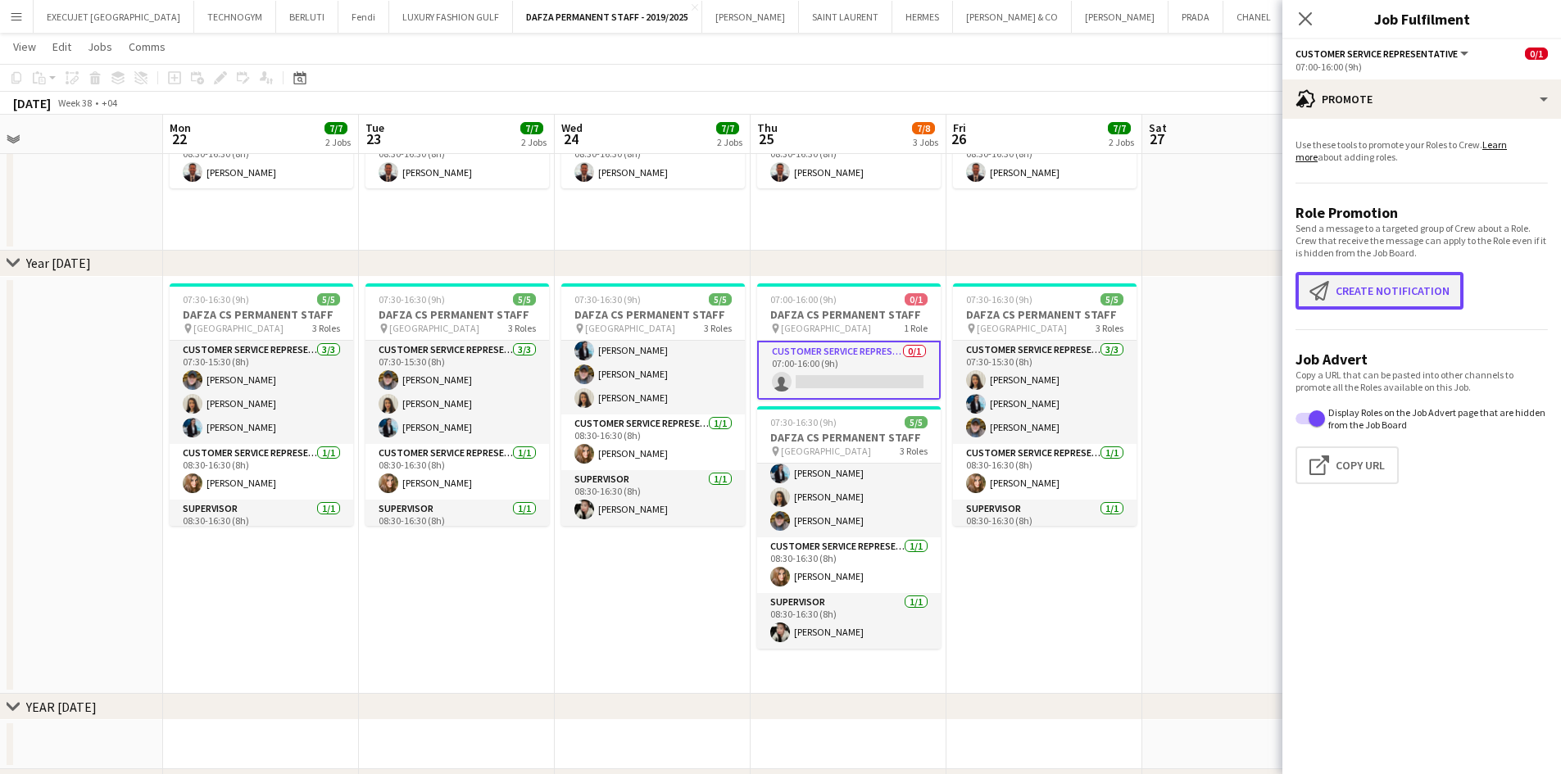
click at [1381, 288] on button "Create notification Create notification" at bounding box center [1379, 291] width 168 height 38
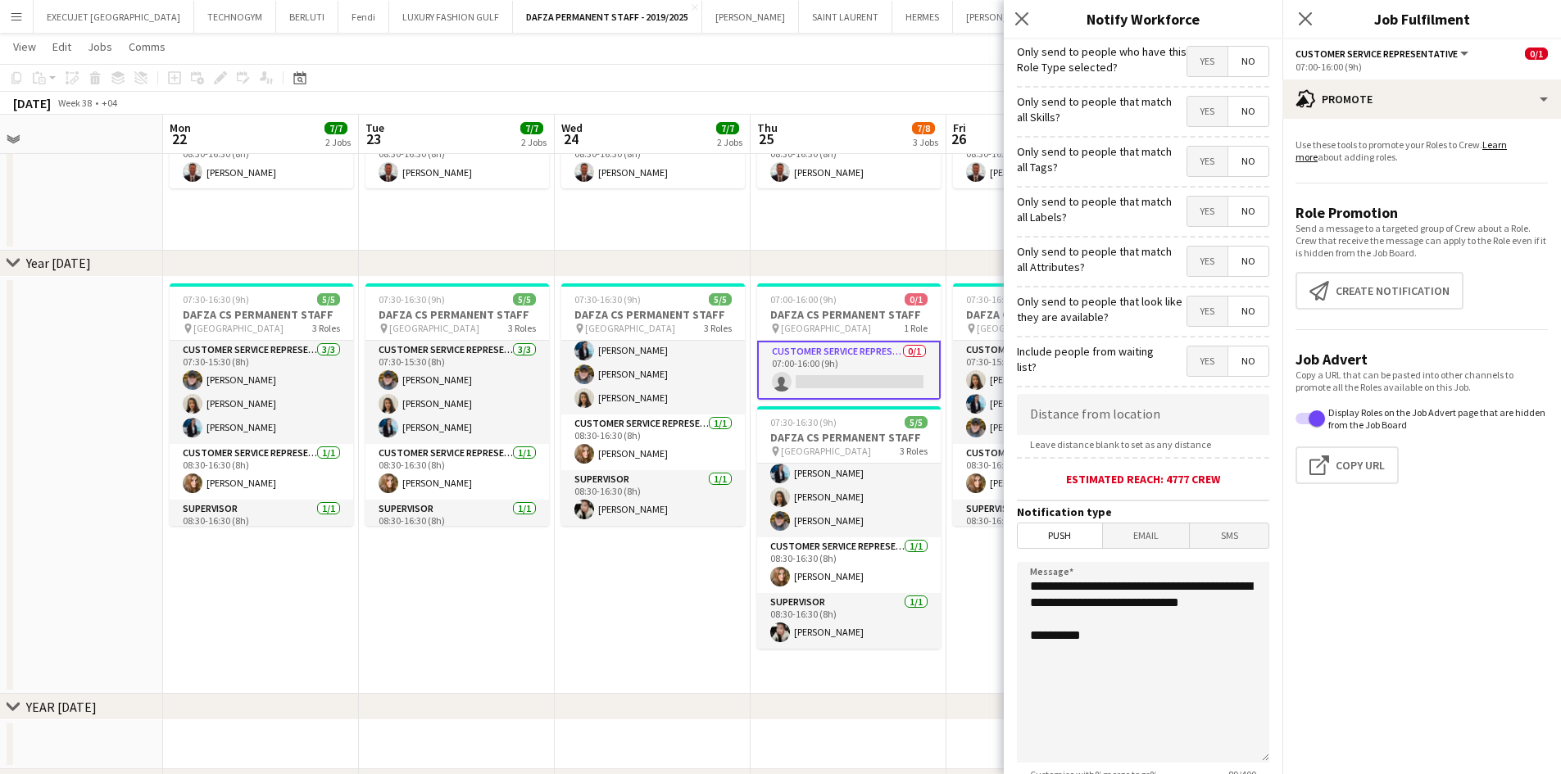
click at [1199, 62] on span "Yes" at bounding box center [1207, 61] width 40 height 29
click at [1203, 119] on span "Yes" at bounding box center [1207, 111] width 40 height 29
click at [1199, 166] on span "Yes" at bounding box center [1207, 161] width 40 height 29
click at [1206, 215] on span "Yes" at bounding box center [1207, 211] width 40 height 29
click at [1196, 262] on span "Yes" at bounding box center [1207, 261] width 40 height 29
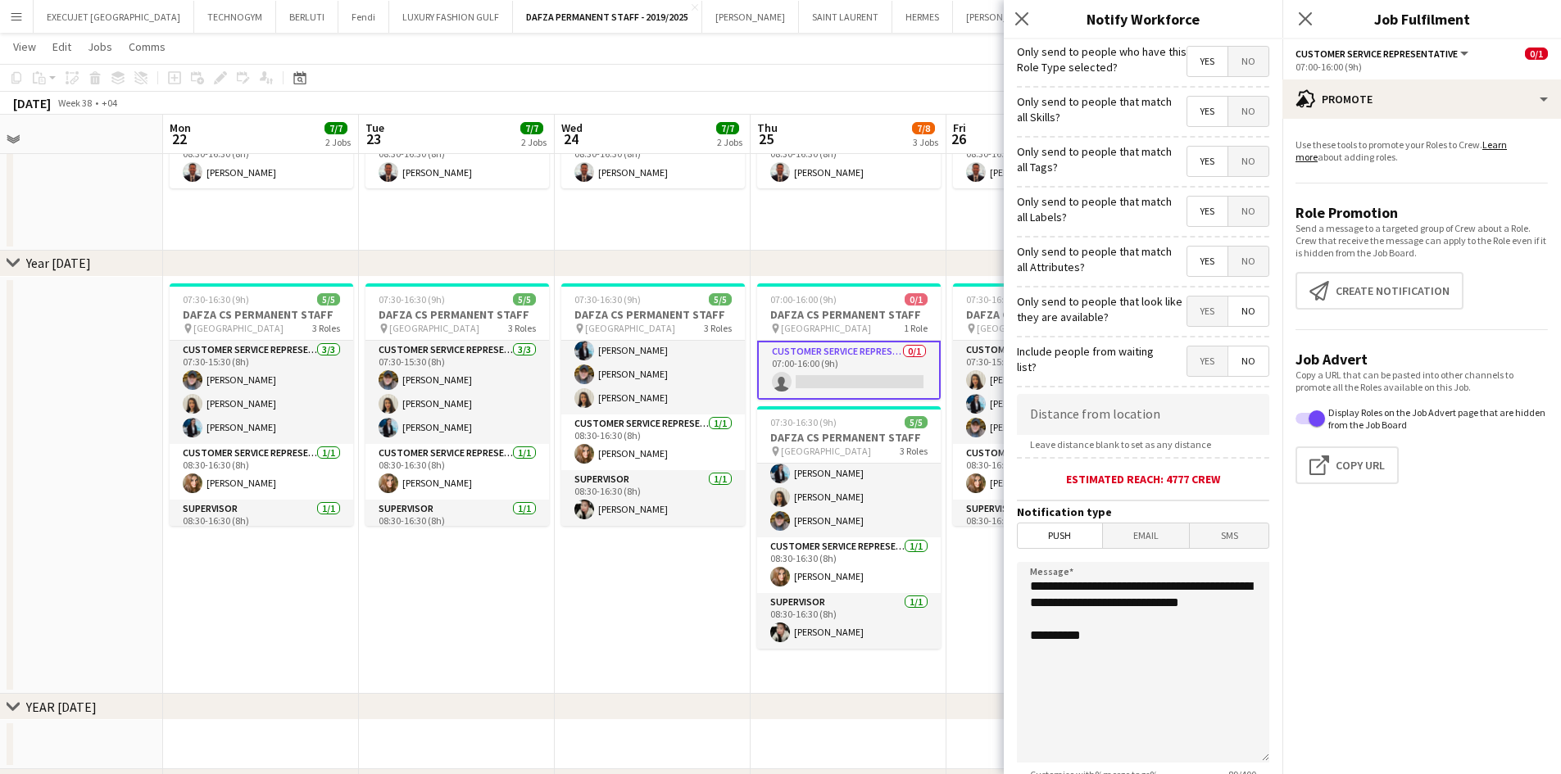
drag, startPoint x: 1194, startPoint y: 312, endPoint x: 1173, endPoint y: 270, distance: 46.9
click at [1194, 313] on span "Yes" at bounding box center [1207, 311] width 40 height 29
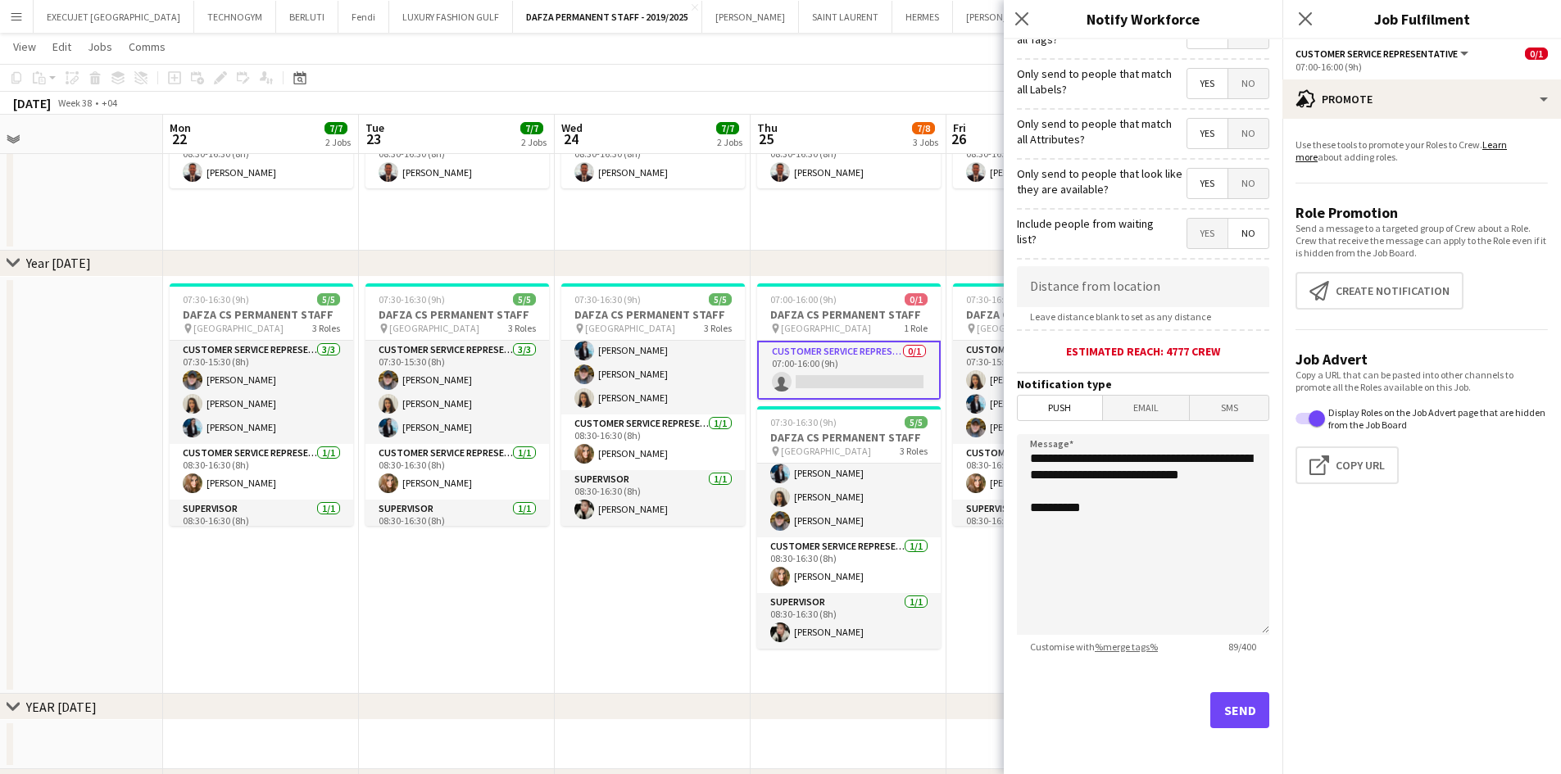
scroll to position [0, 0]
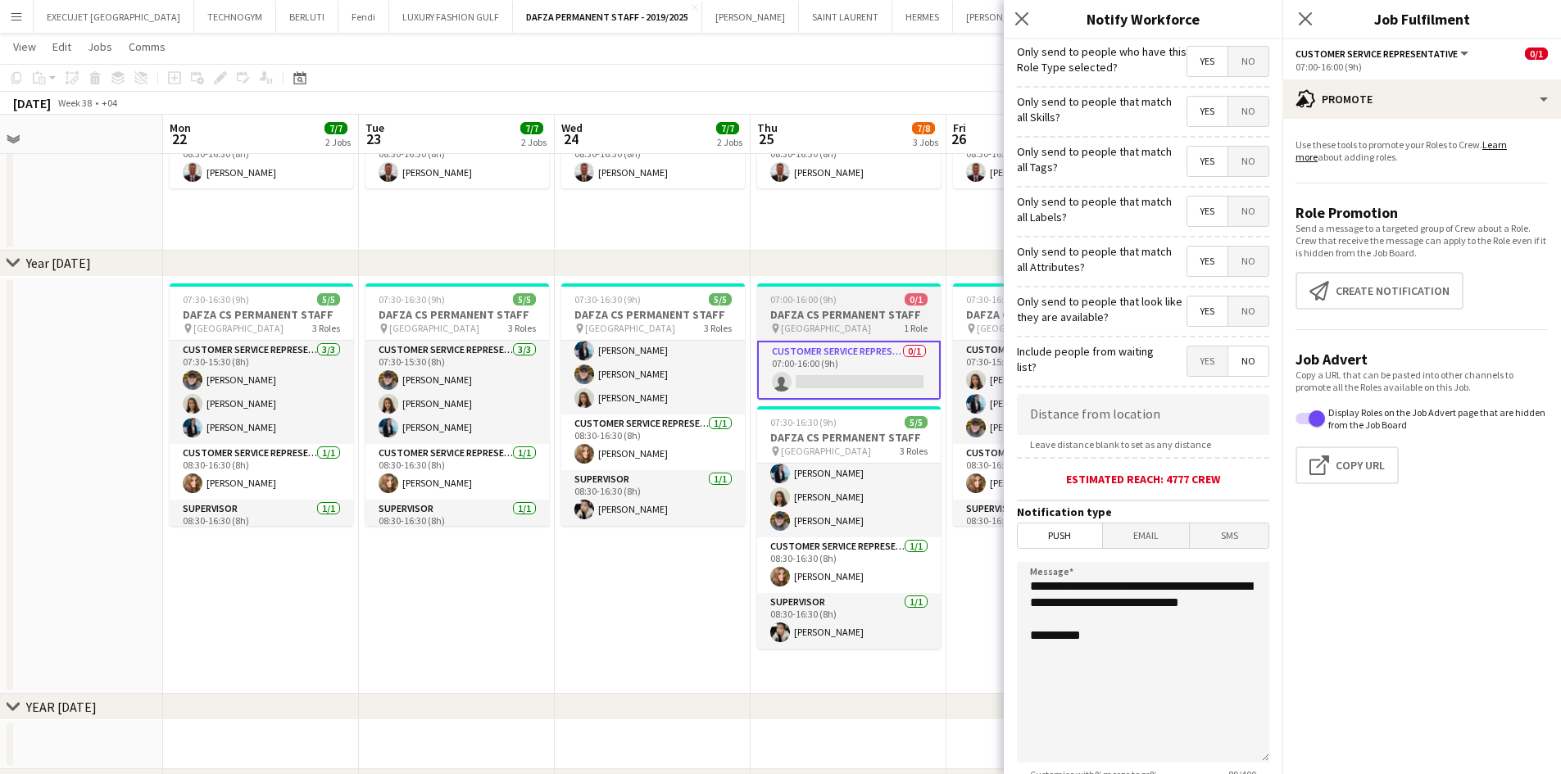
click at [871, 323] on span "[GEOGRAPHIC_DATA]" at bounding box center [826, 328] width 90 height 12
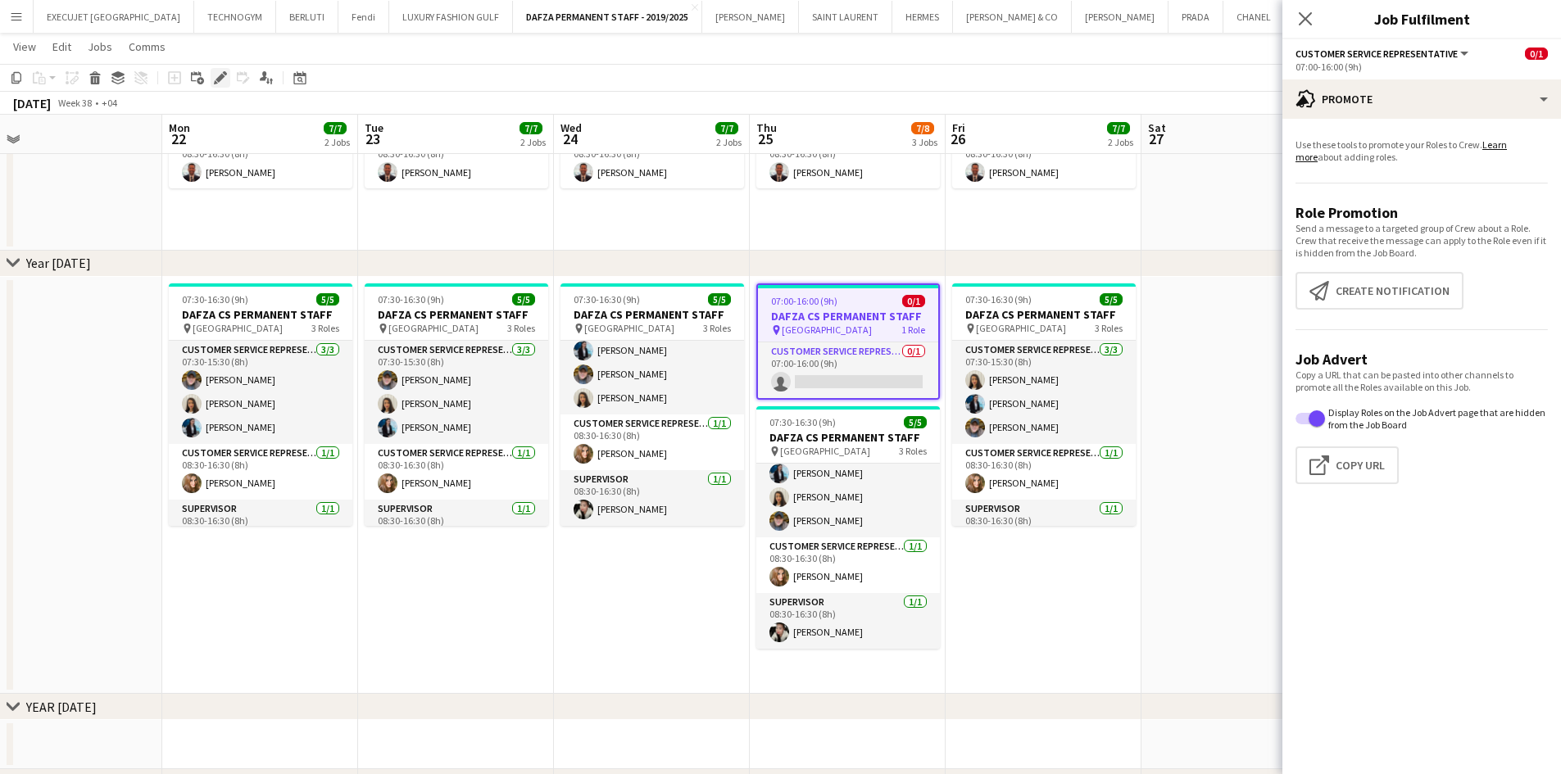
click at [220, 78] on icon at bounding box center [219, 78] width 9 height 9
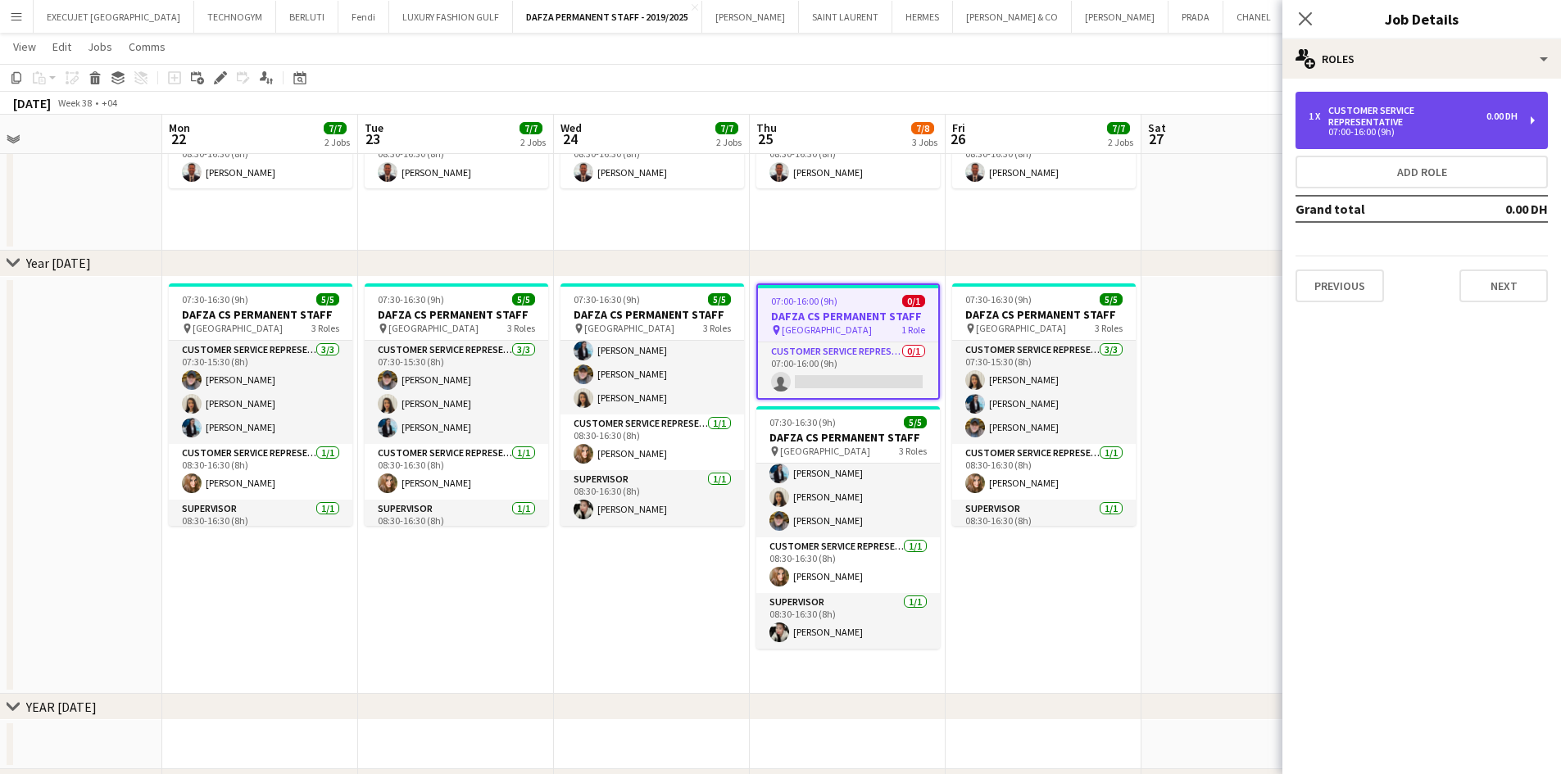
click at [1345, 116] on div "Customer Service Representative" at bounding box center [1407, 116] width 158 height 23
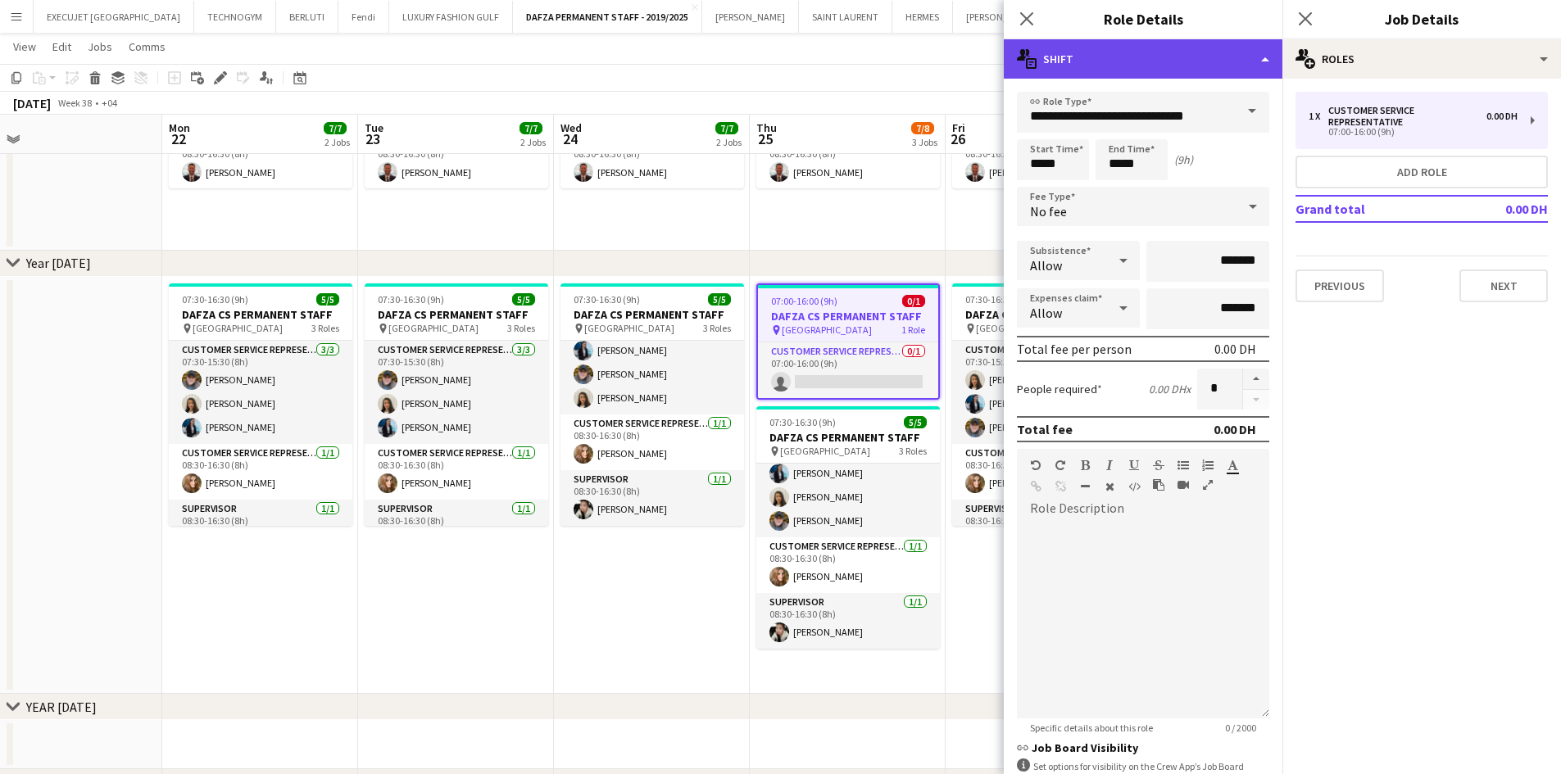
click at [1161, 63] on div "multiple-actions-text Shift" at bounding box center [1143, 58] width 279 height 39
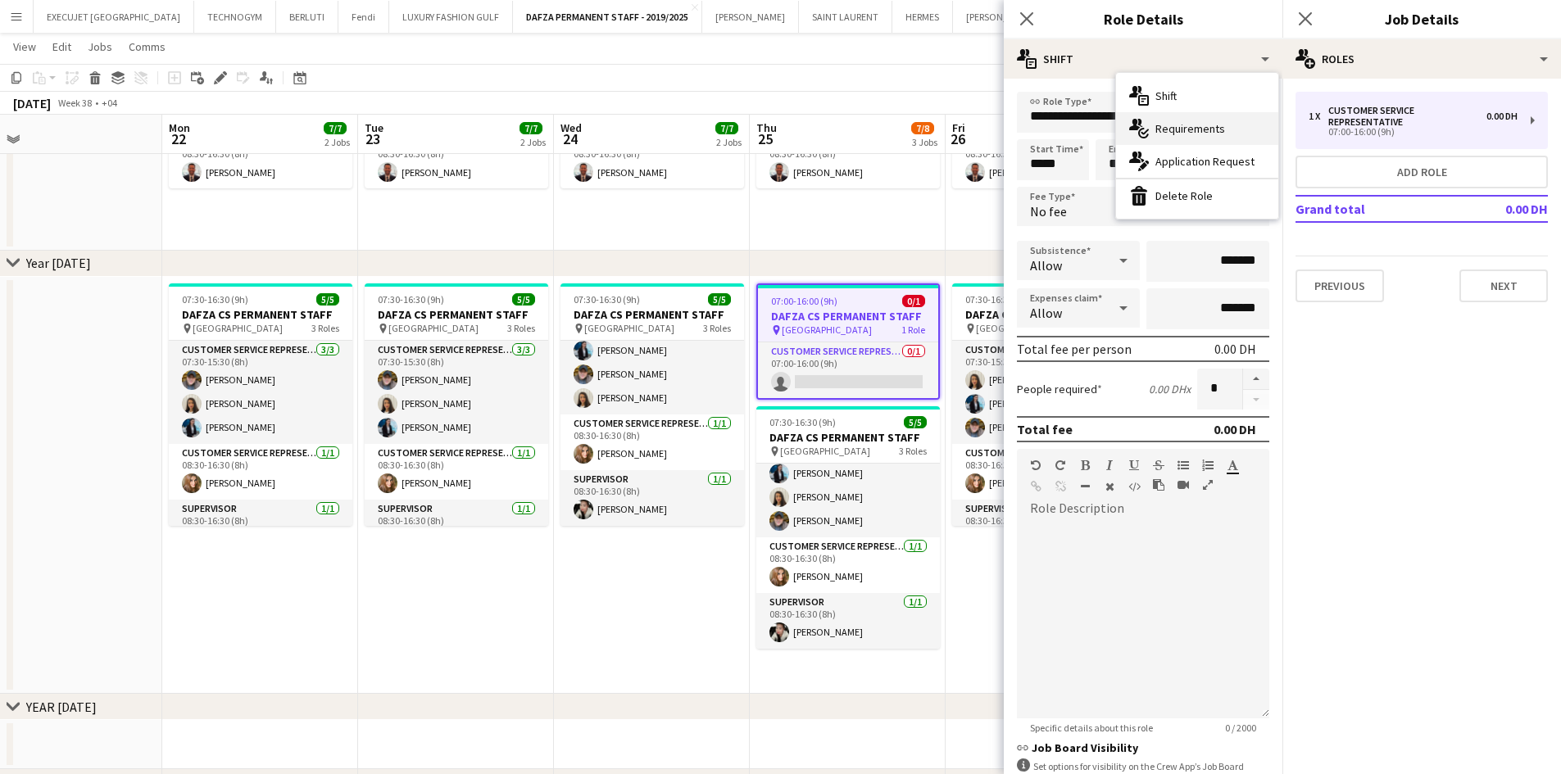
click at [1198, 128] on span "Requirements" at bounding box center [1190, 128] width 70 height 15
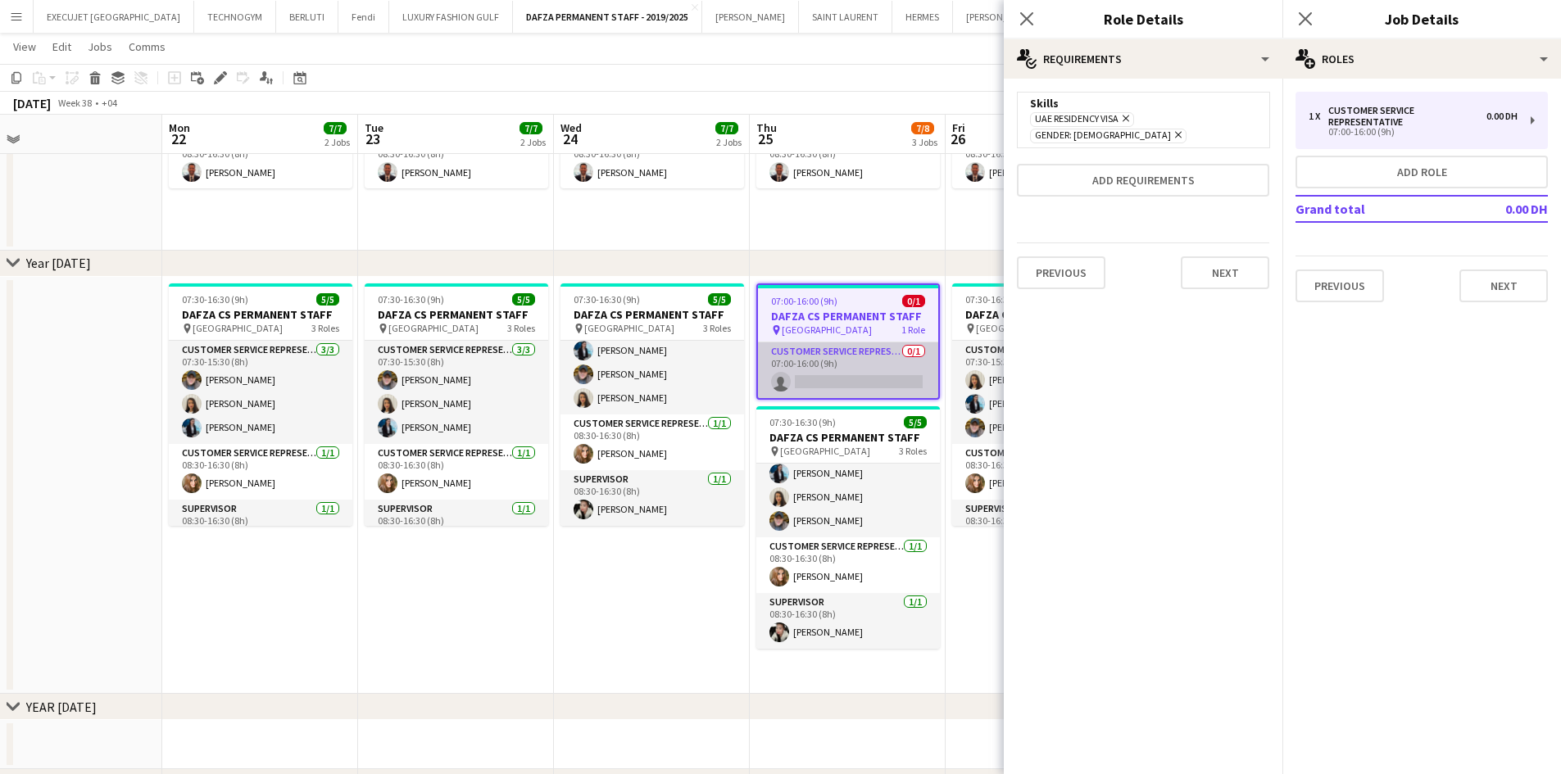
scroll to position [0, 426]
click at [853, 371] on app-card-role "Customer Service Representative 0/1 07:00-16:00 (9h) single-neutral-actions" at bounding box center [847, 370] width 180 height 56
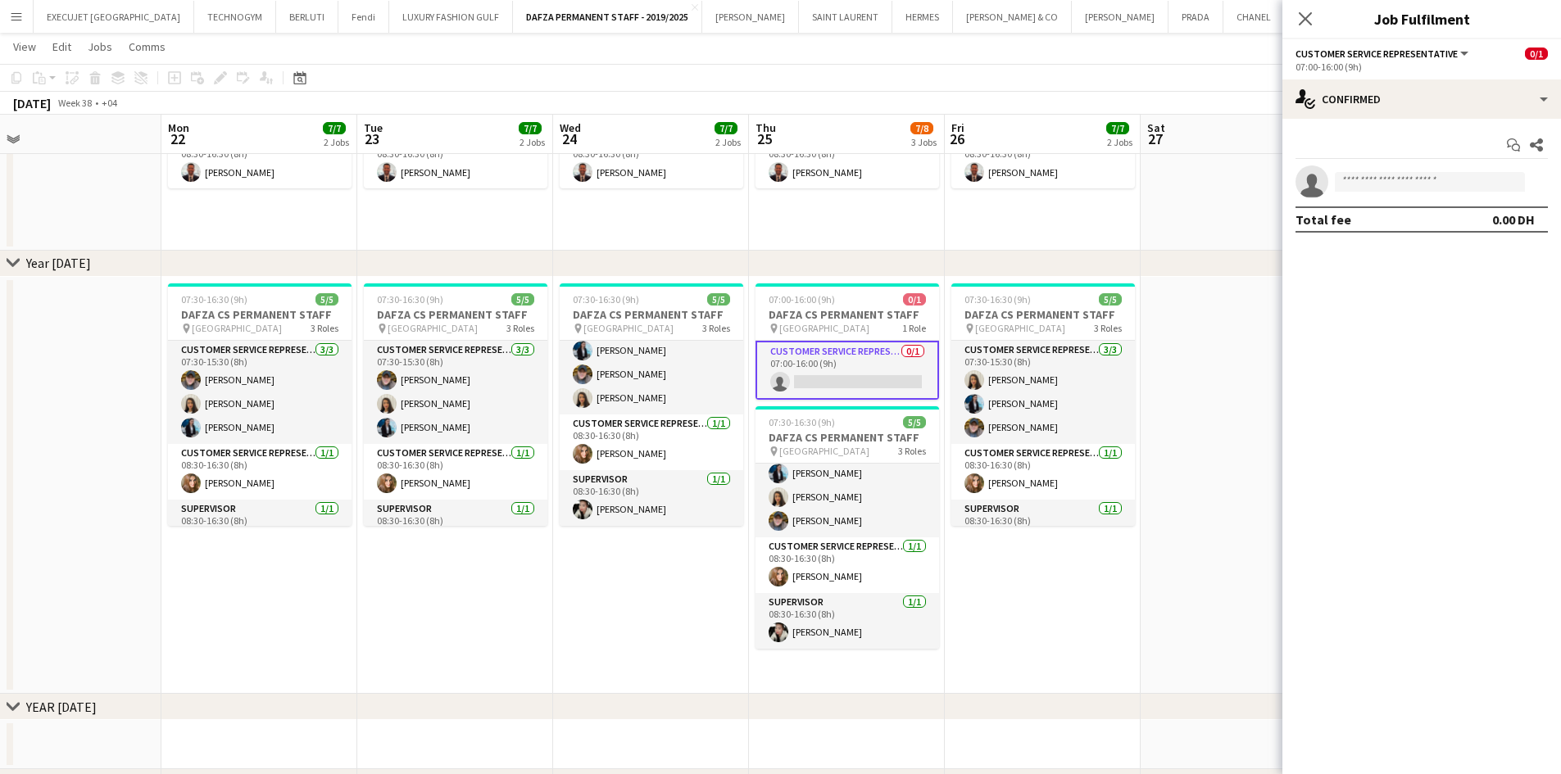
click at [853, 371] on app-card-role "Customer Service Representative 0/1 07:00-16:00 (9h) single-neutral-actions" at bounding box center [847, 370] width 184 height 59
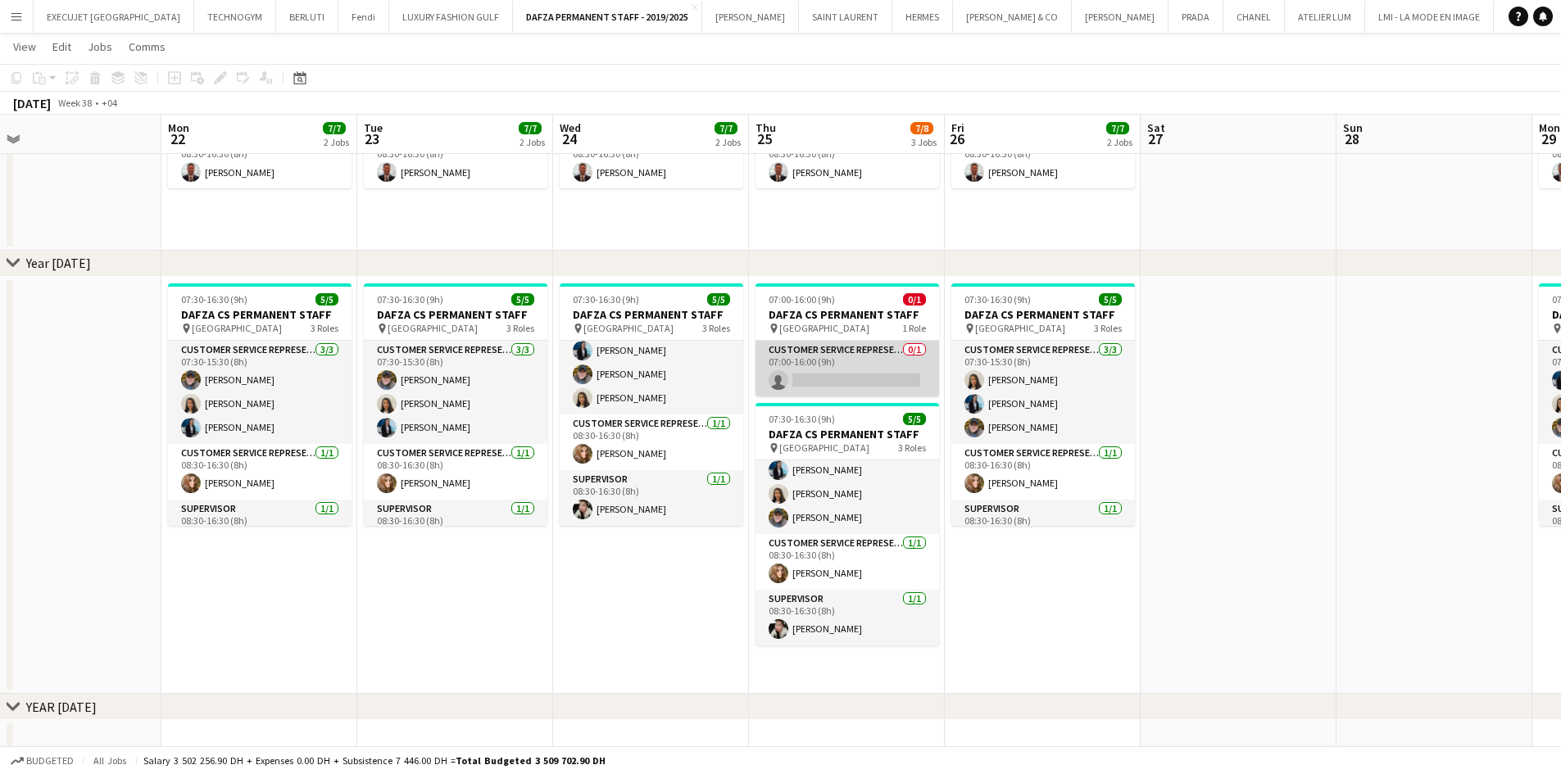
click at [853, 371] on app-card-role "Customer Service Representative 0/1 07:00-16:00 (9h) single-neutral-actions" at bounding box center [847, 369] width 184 height 56
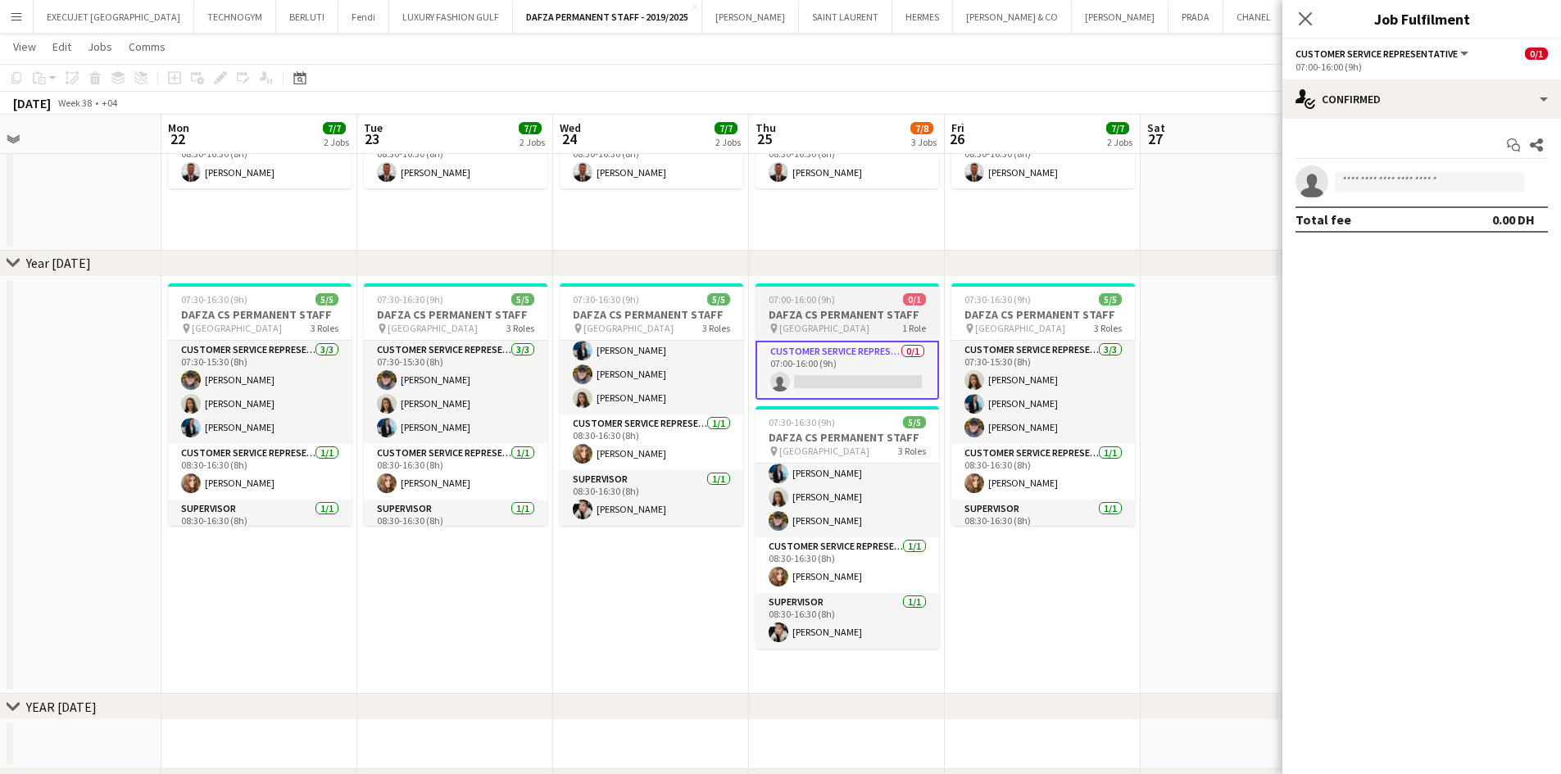
click at [851, 326] on span "[GEOGRAPHIC_DATA]" at bounding box center [824, 328] width 90 height 12
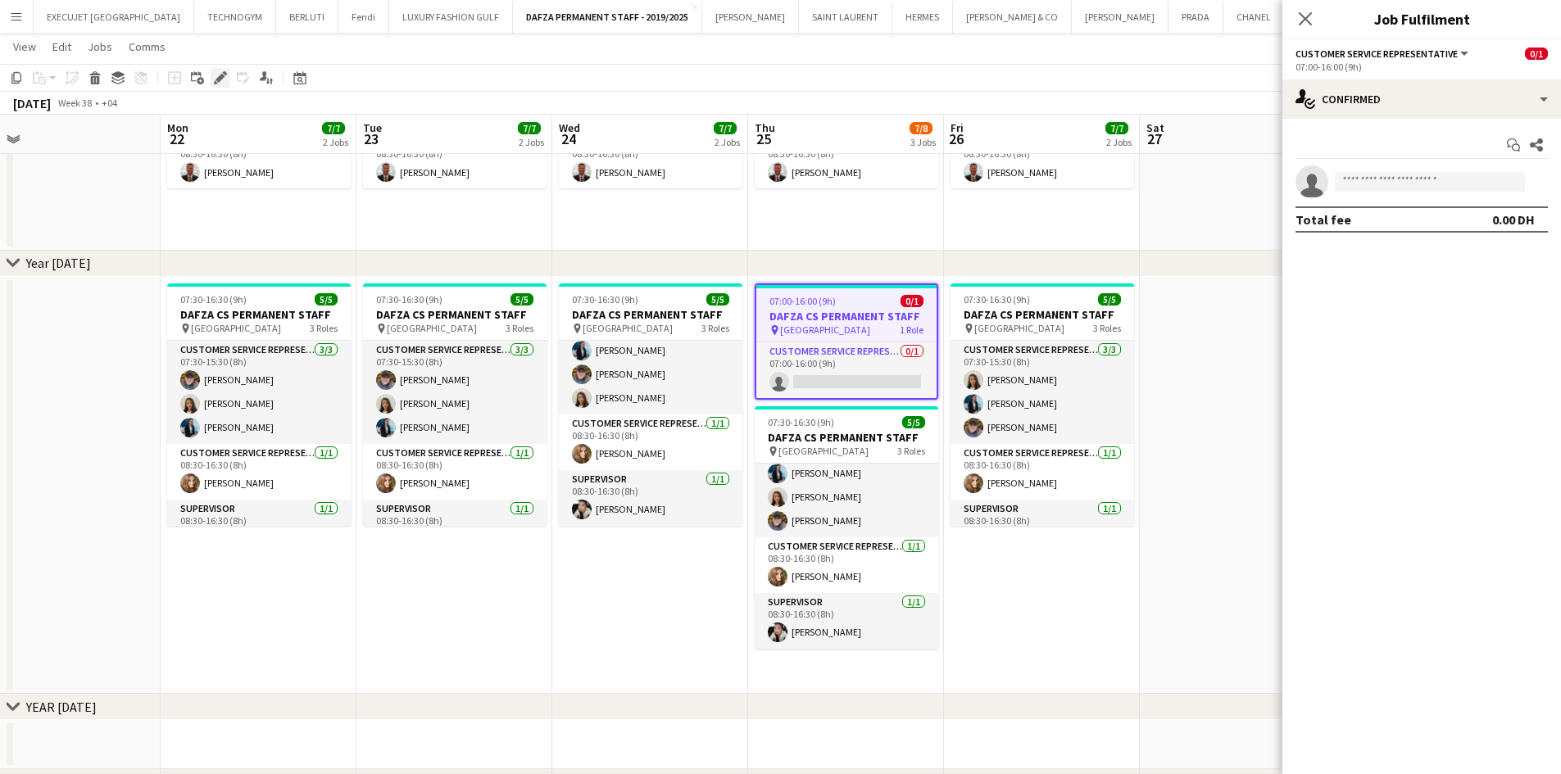
click at [219, 75] on icon "Edit" at bounding box center [220, 77] width 13 height 13
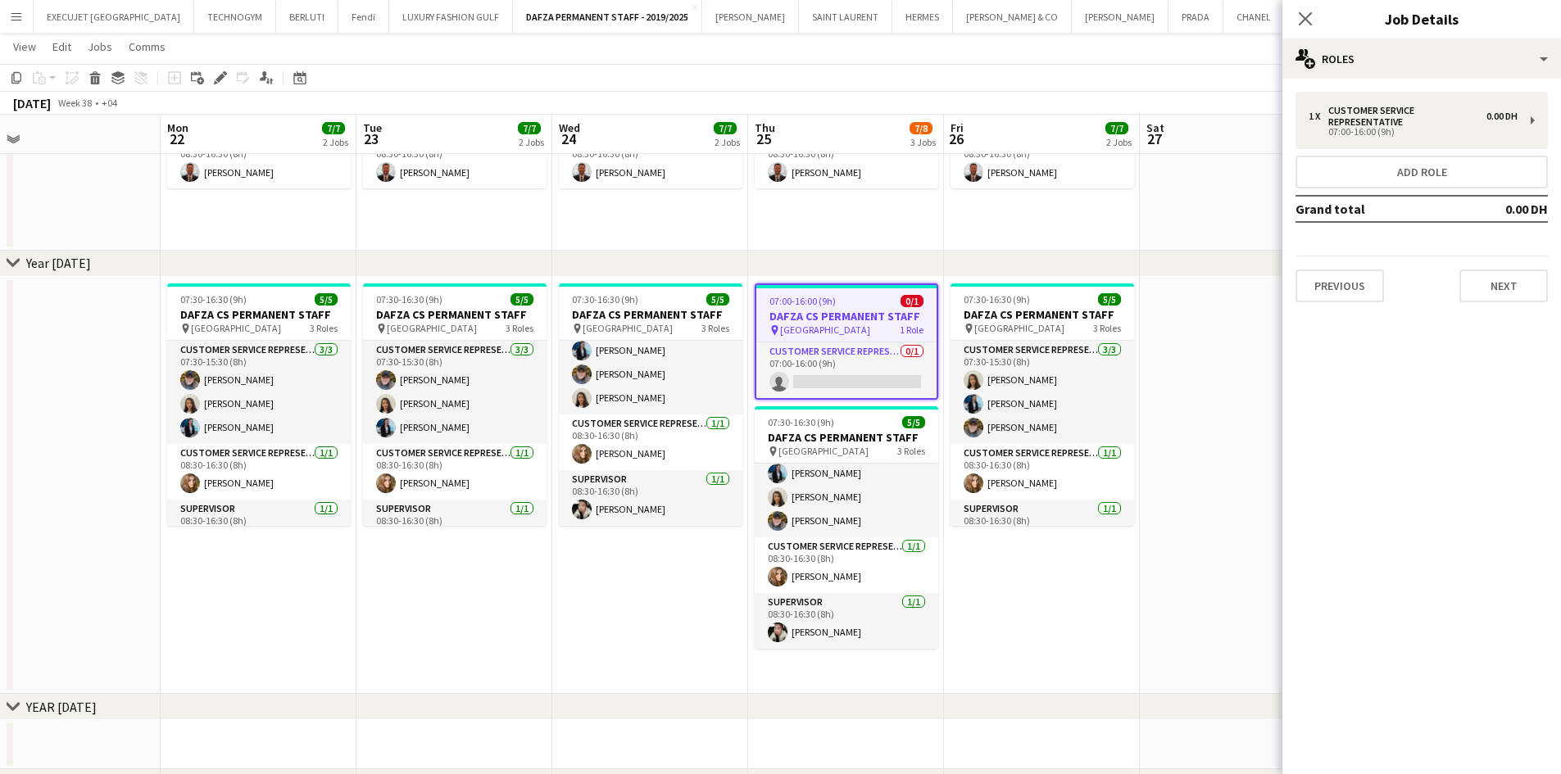
click at [1413, 83] on div "1 x Customer Service Representative 0.00 DH 07:00-16:00 (9h) Add role Grand tot…" at bounding box center [1421, 197] width 279 height 237
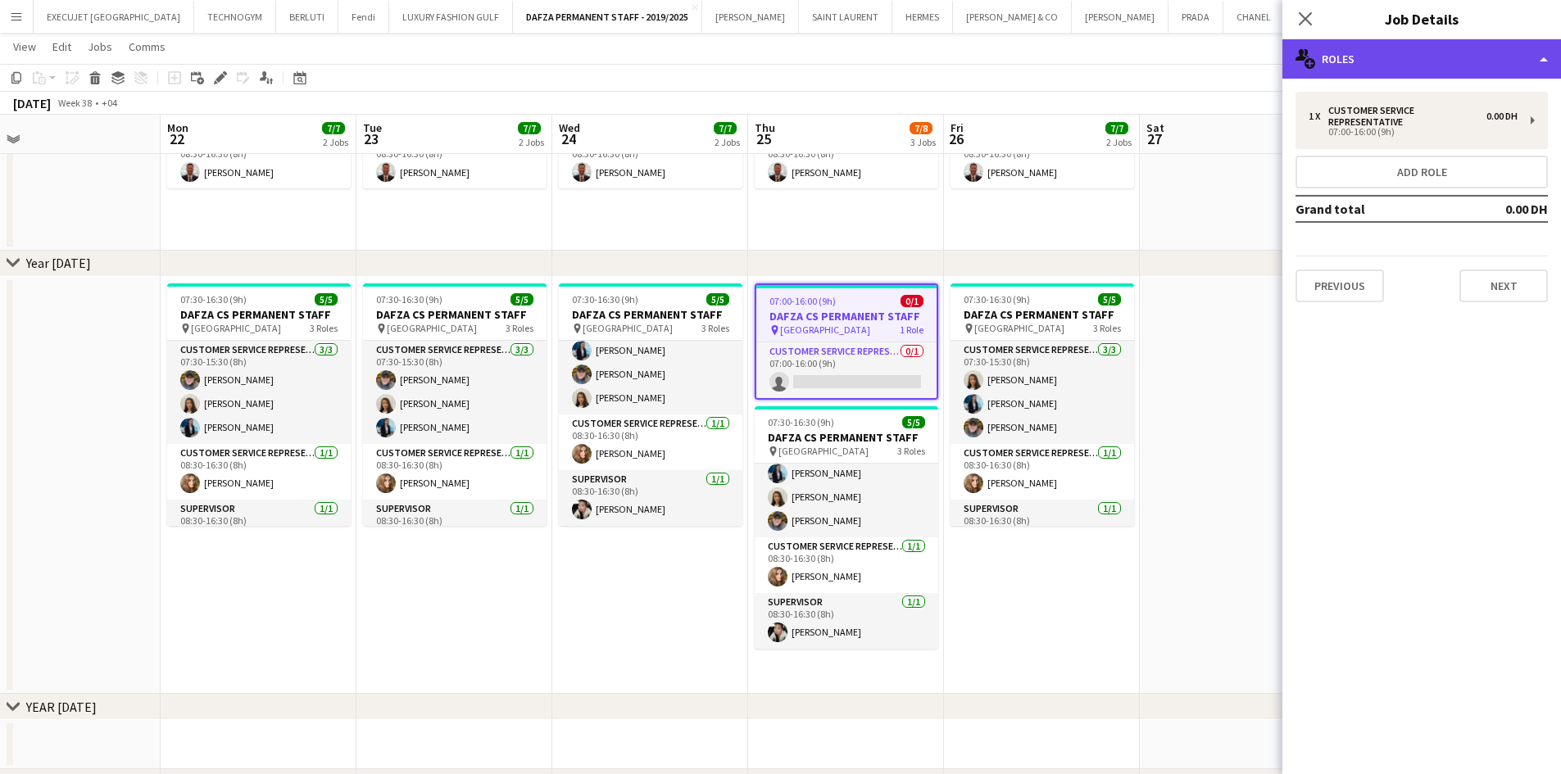
click at [1404, 65] on div "multiple-users-add Roles" at bounding box center [1421, 58] width 279 height 39
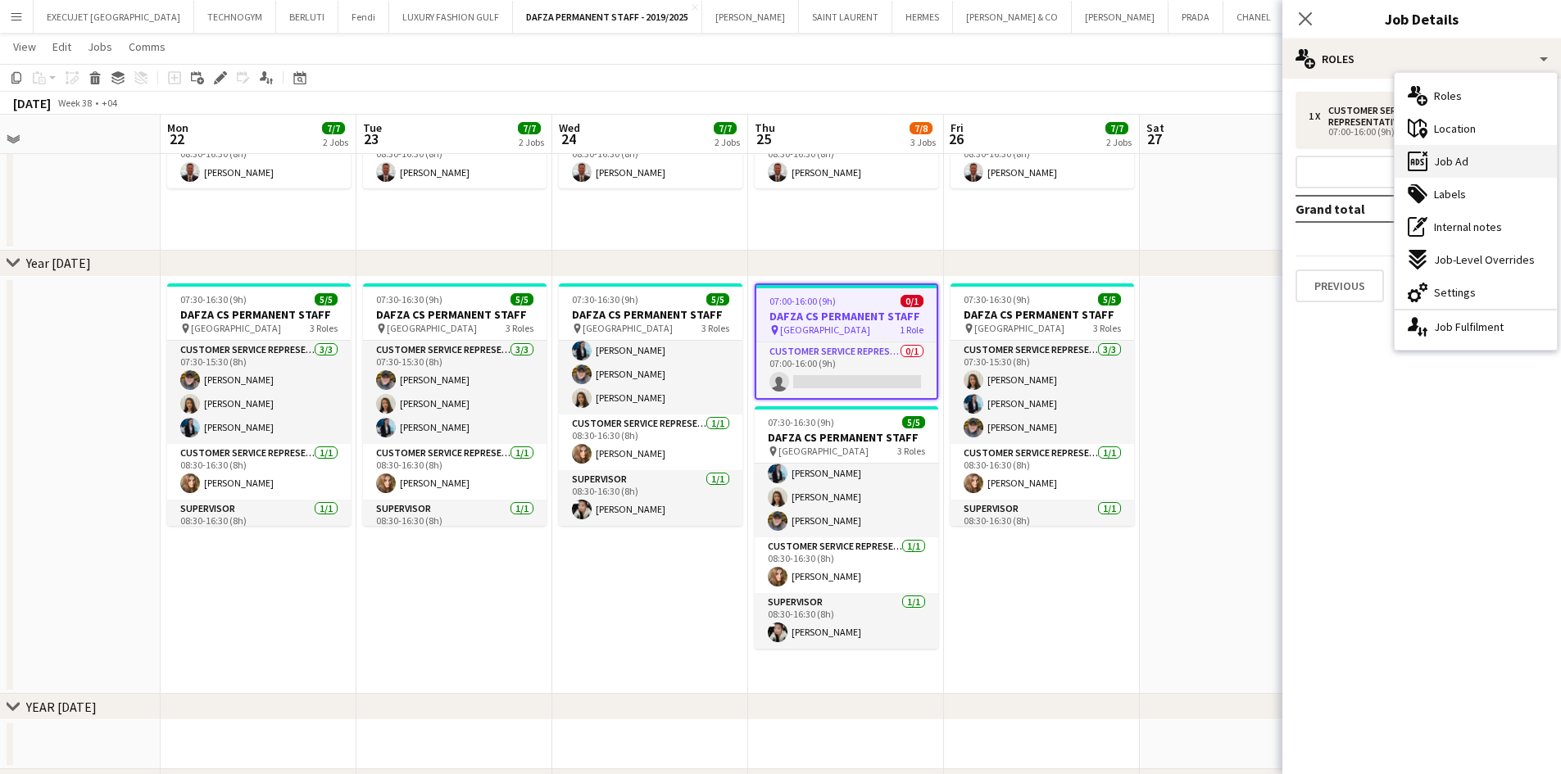
click at [1489, 155] on div "ads-window Job Ad" at bounding box center [1475, 161] width 162 height 33
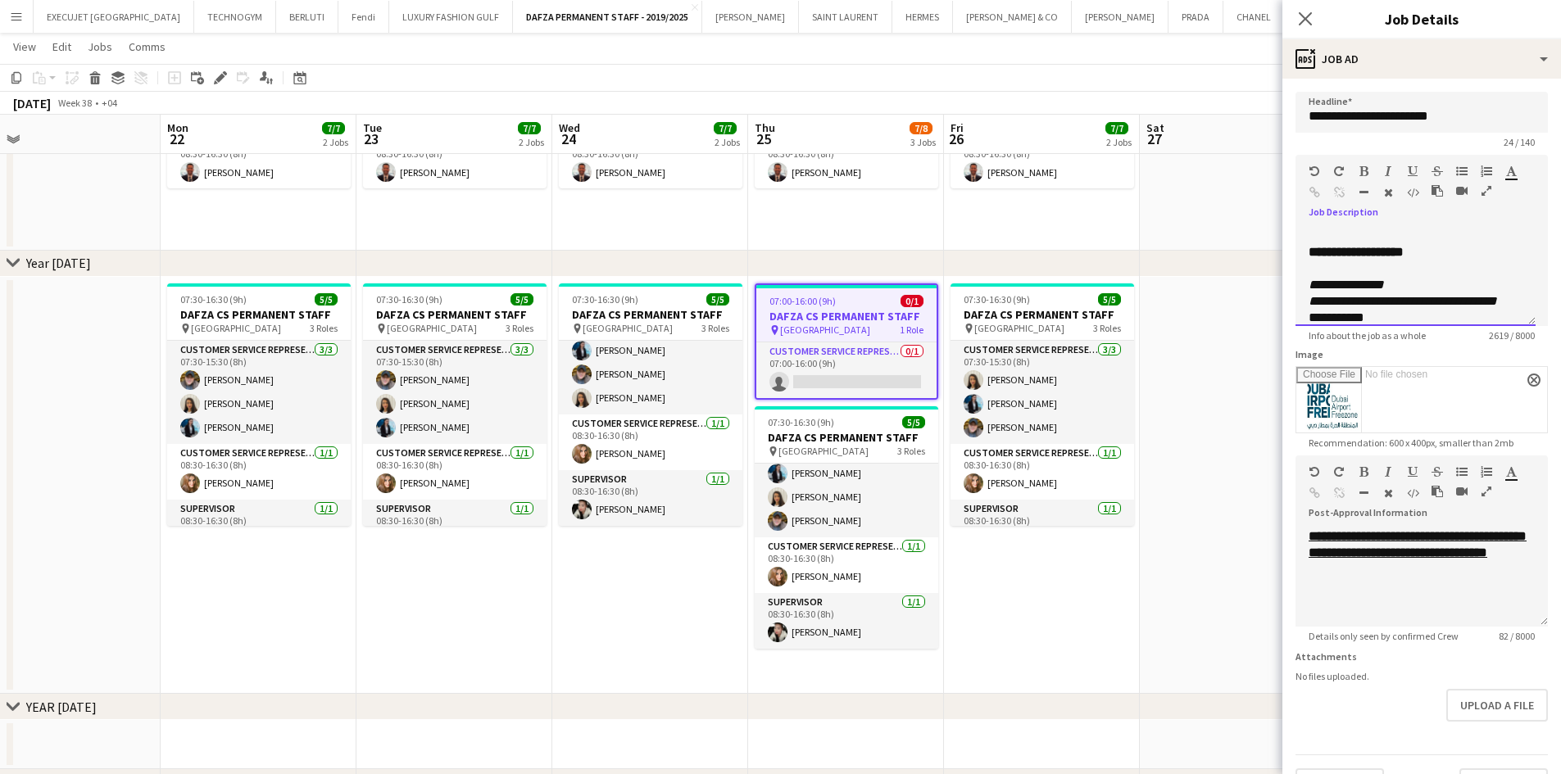
scroll to position [131, 0]
click at [221, 80] on icon "Edit" at bounding box center [220, 77] width 13 height 13
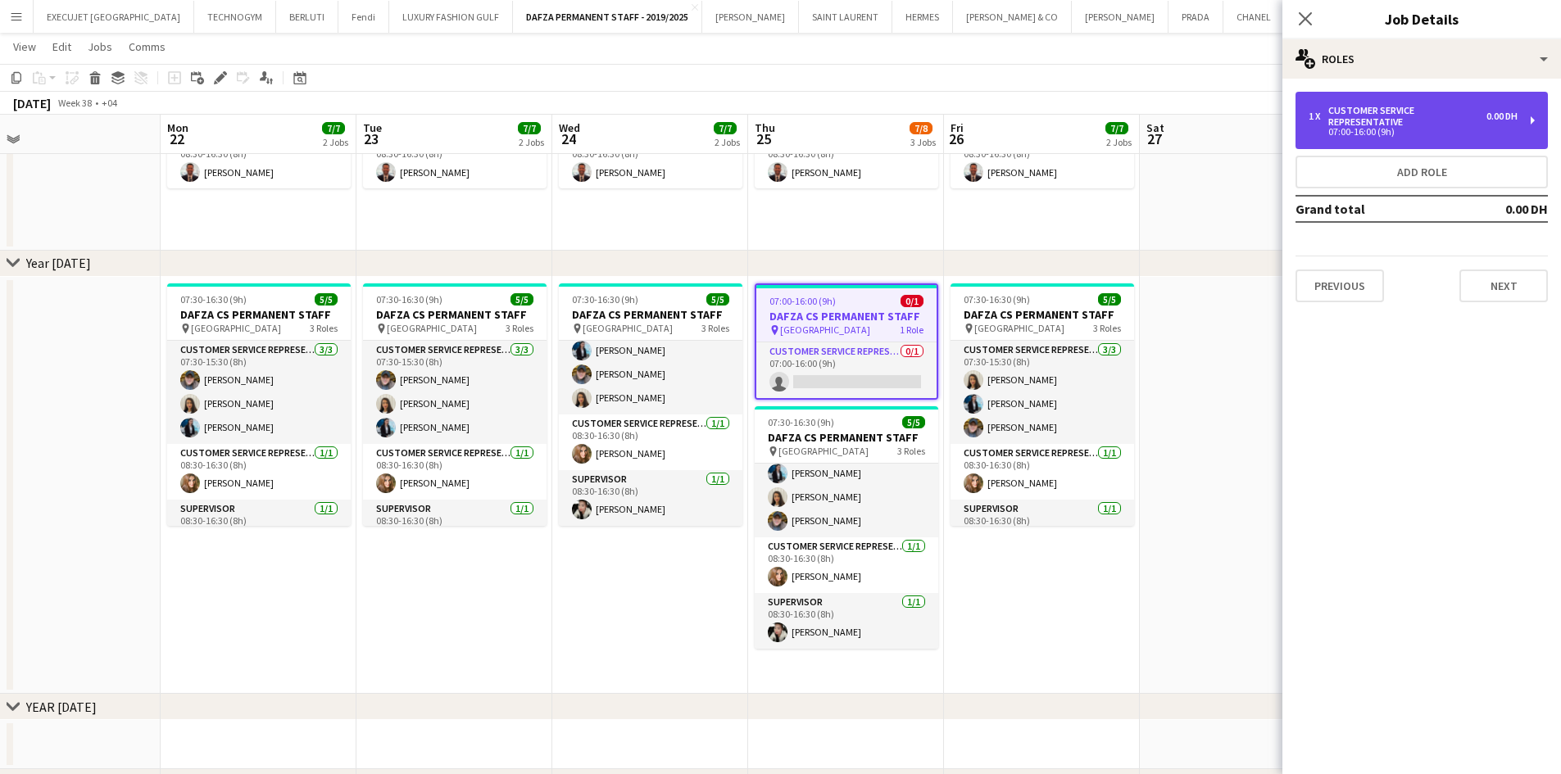
click at [1402, 132] on div "07:00-16:00 (9h)" at bounding box center [1412, 132] width 209 height 8
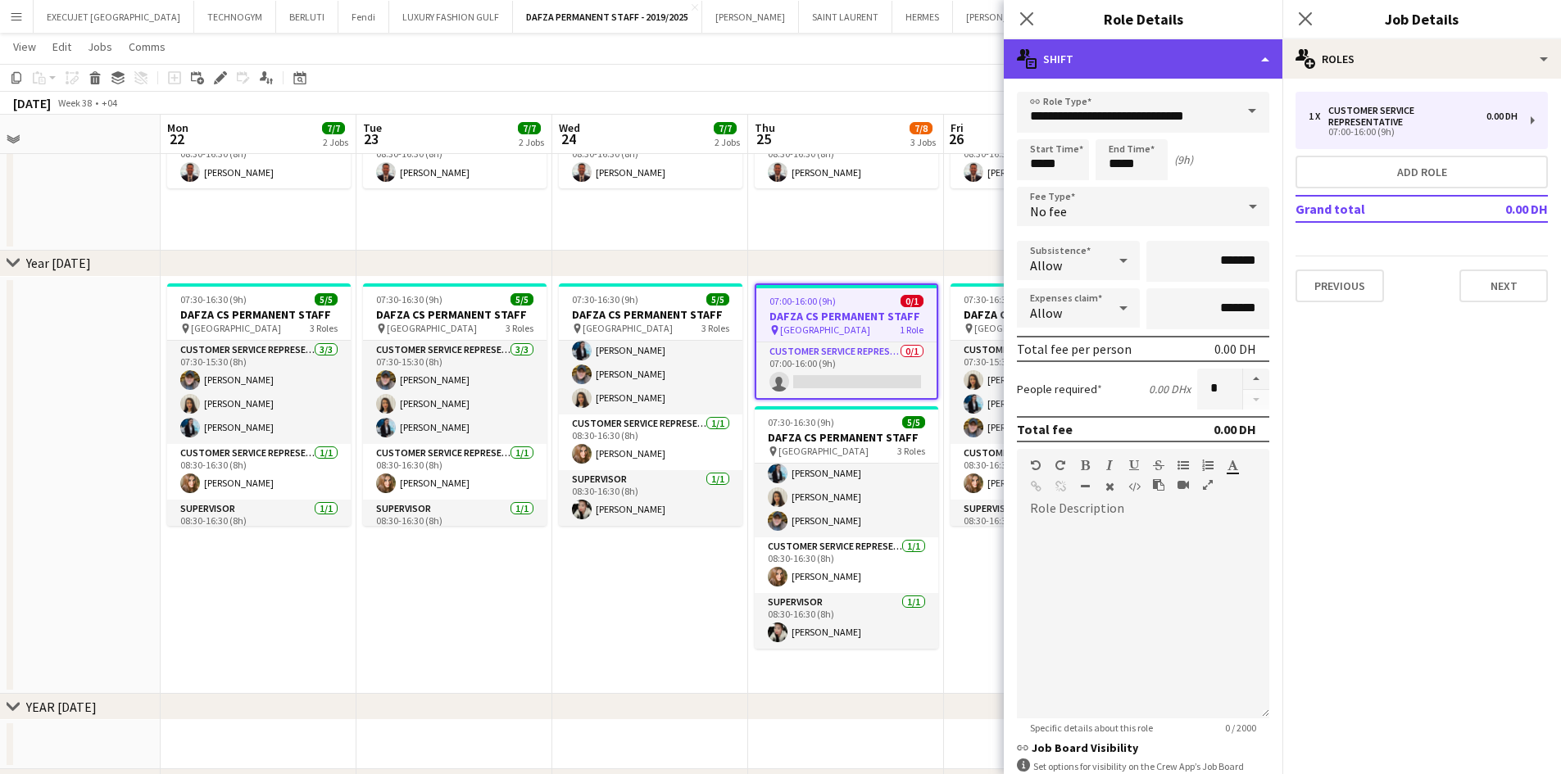
click at [1132, 63] on div "multiple-actions-text Shift" at bounding box center [1143, 58] width 279 height 39
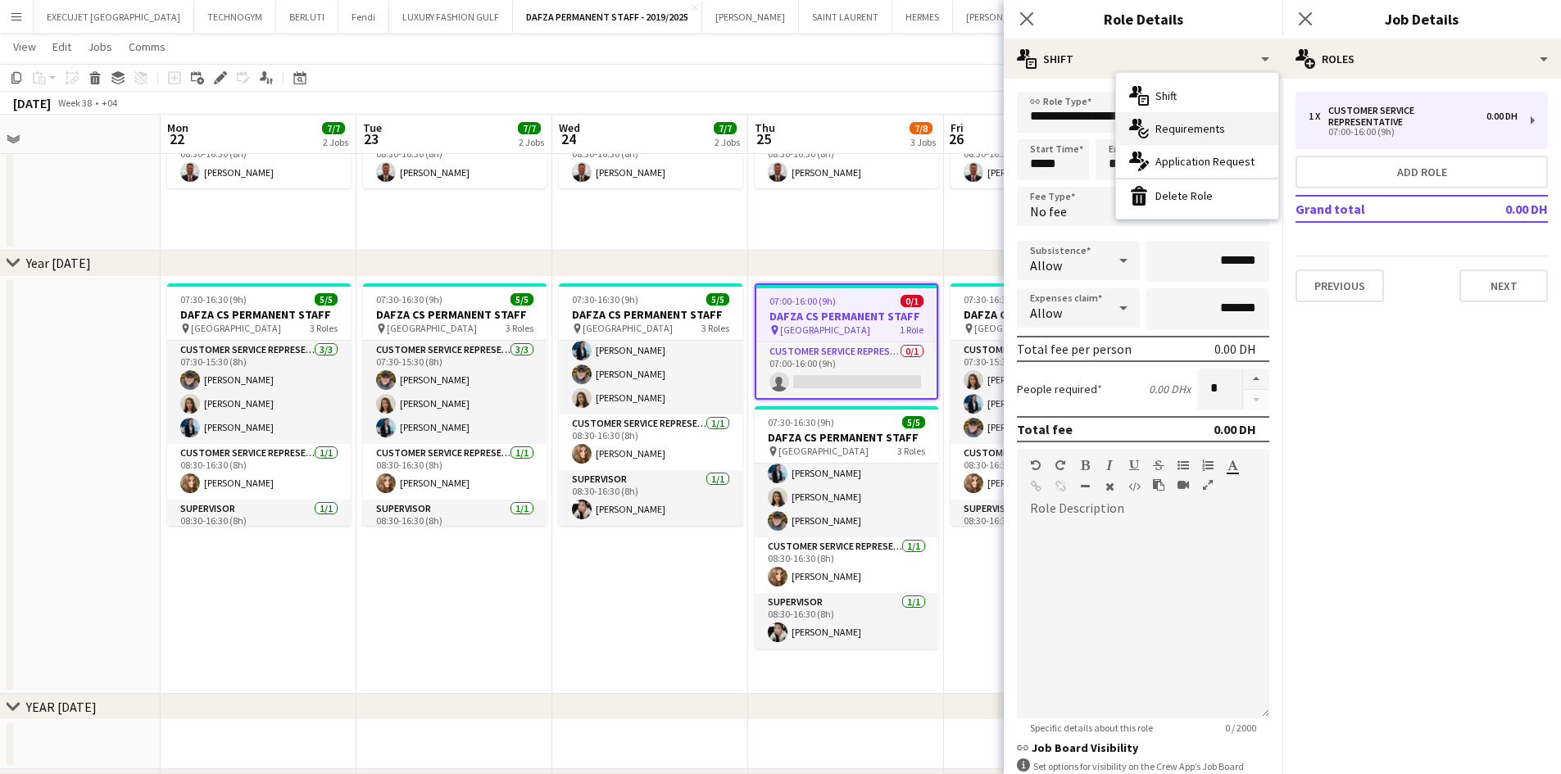
click at [1167, 135] on span "Requirements" at bounding box center [1190, 128] width 70 height 15
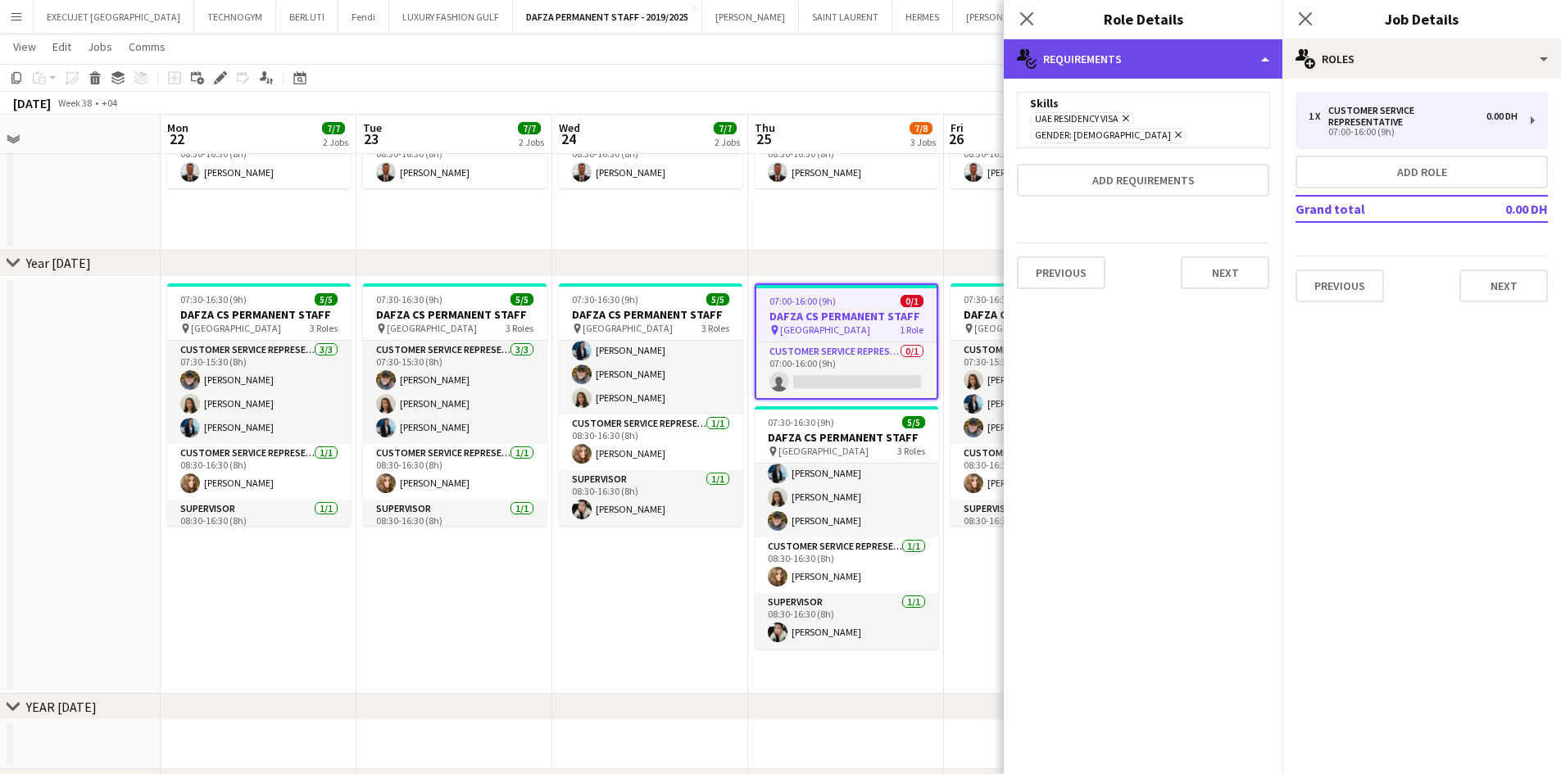
click at [1108, 64] on div "multiple-actions-check-2 Requirements" at bounding box center [1143, 58] width 279 height 39
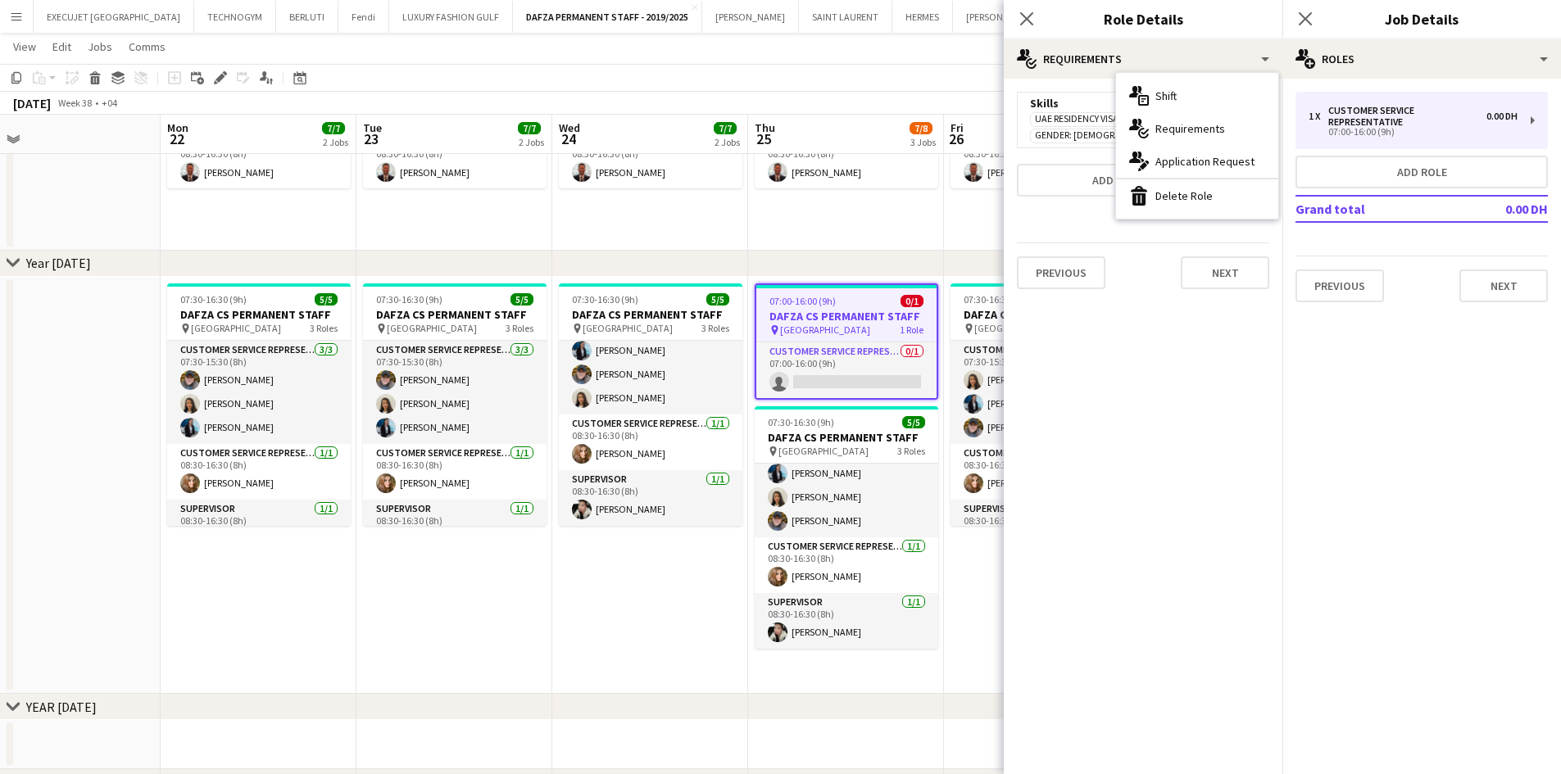
click at [1169, 165] on span "Application Request" at bounding box center [1204, 161] width 99 height 15
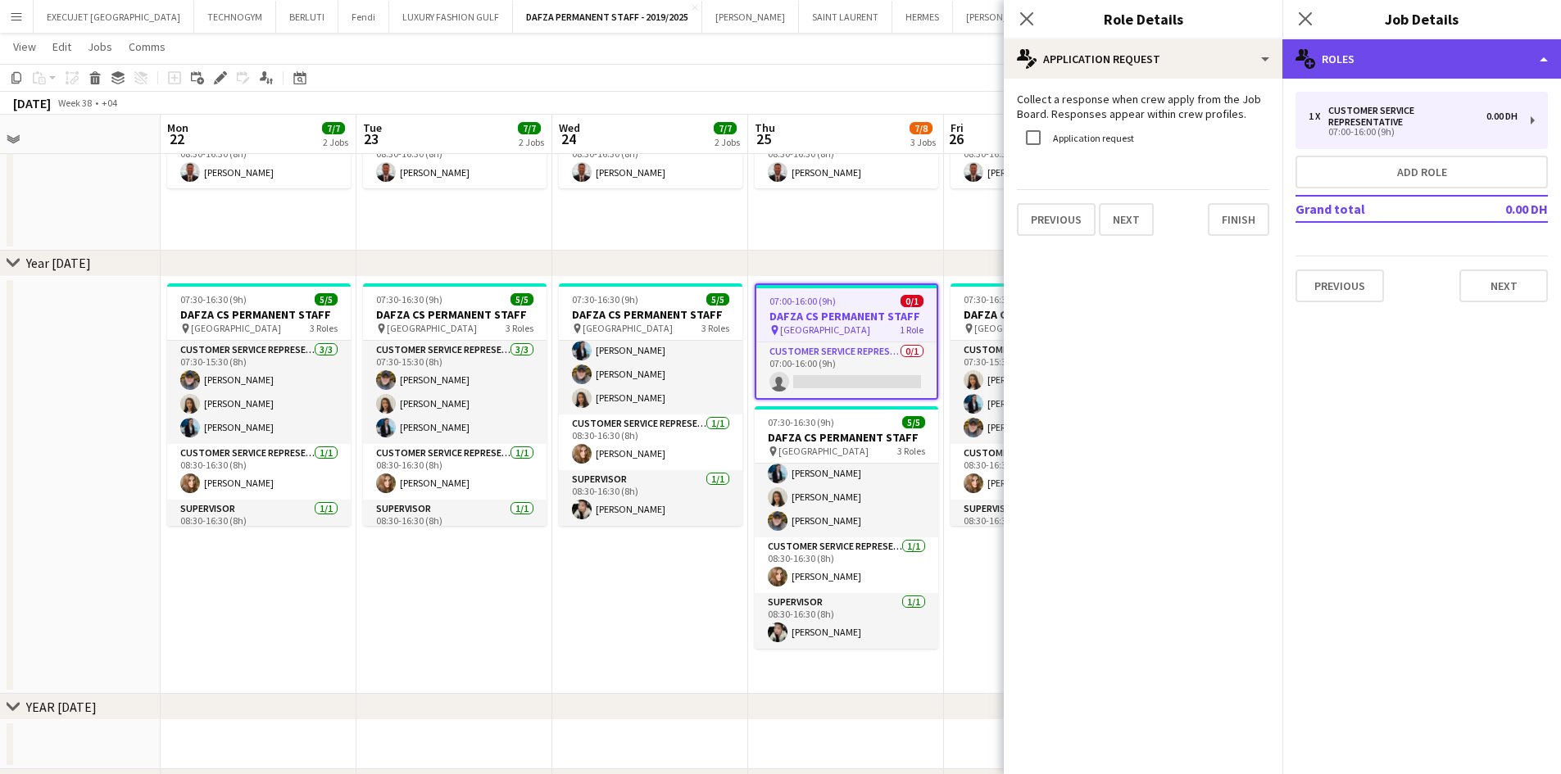
click at [1421, 41] on div "multiple-users-add Roles" at bounding box center [1421, 58] width 279 height 39
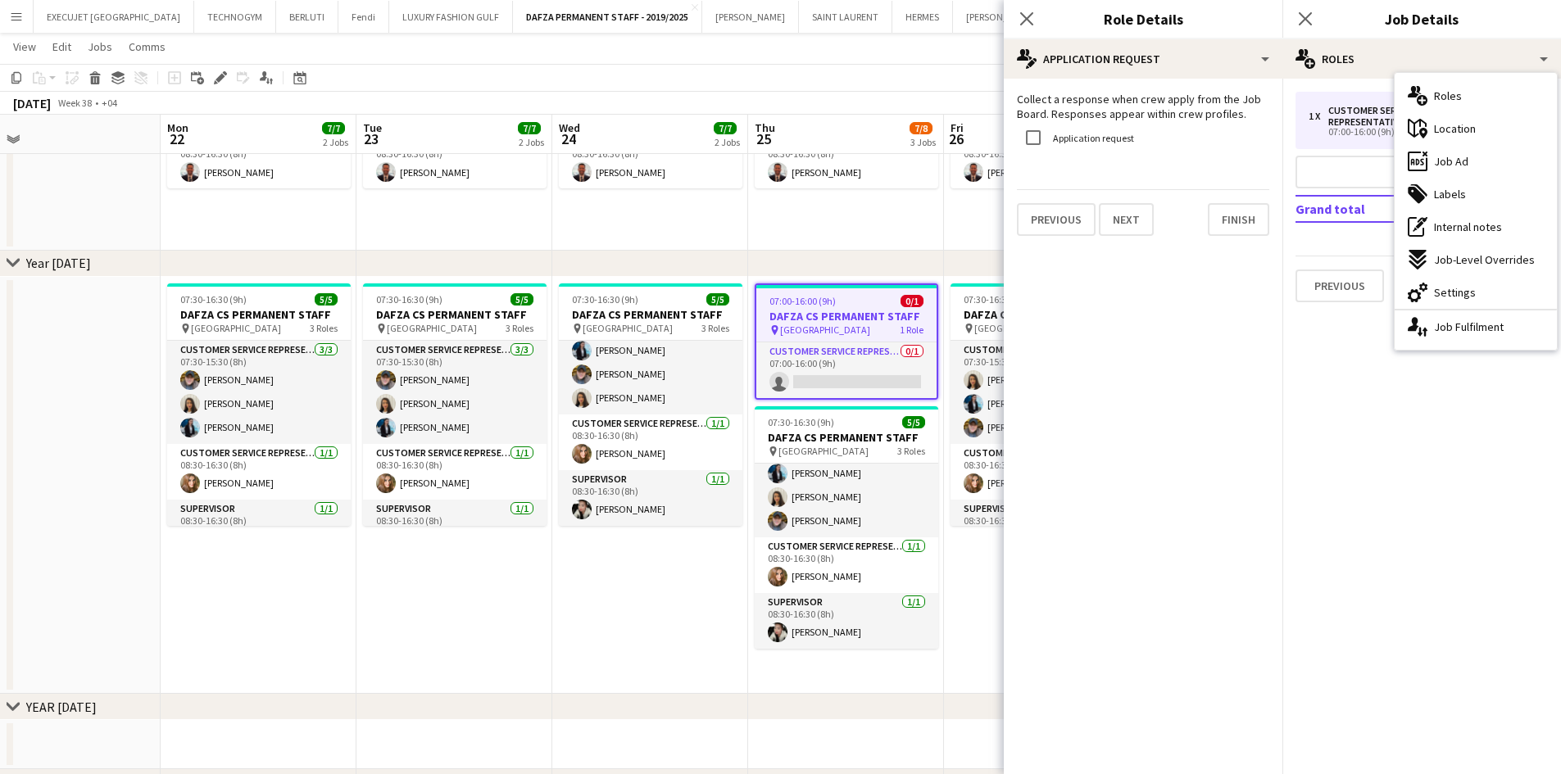
click at [1463, 172] on div "ads-window Job Ad" at bounding box center [1475, 161] width 162 height 33
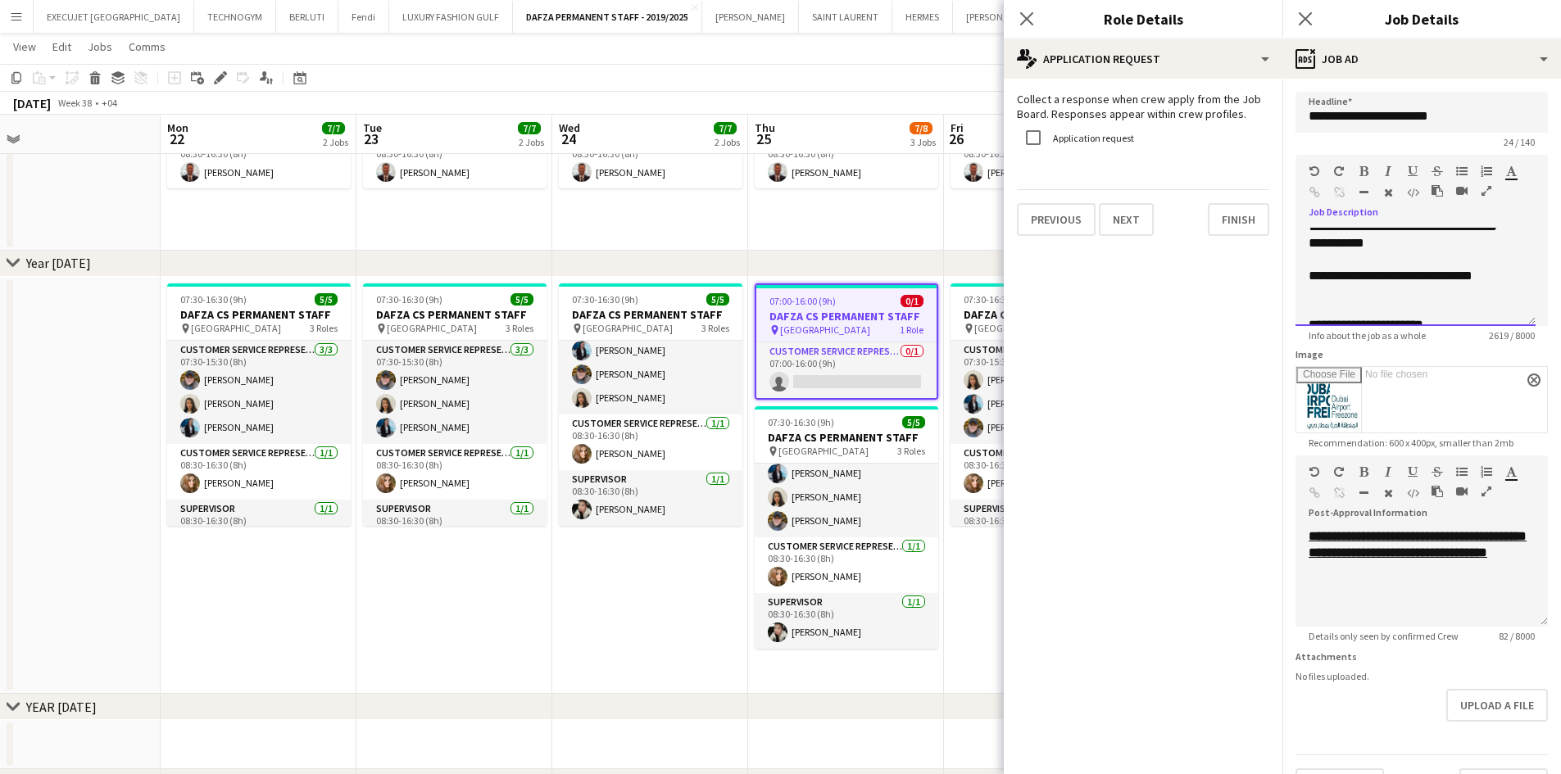
scroll to position [197, 0]
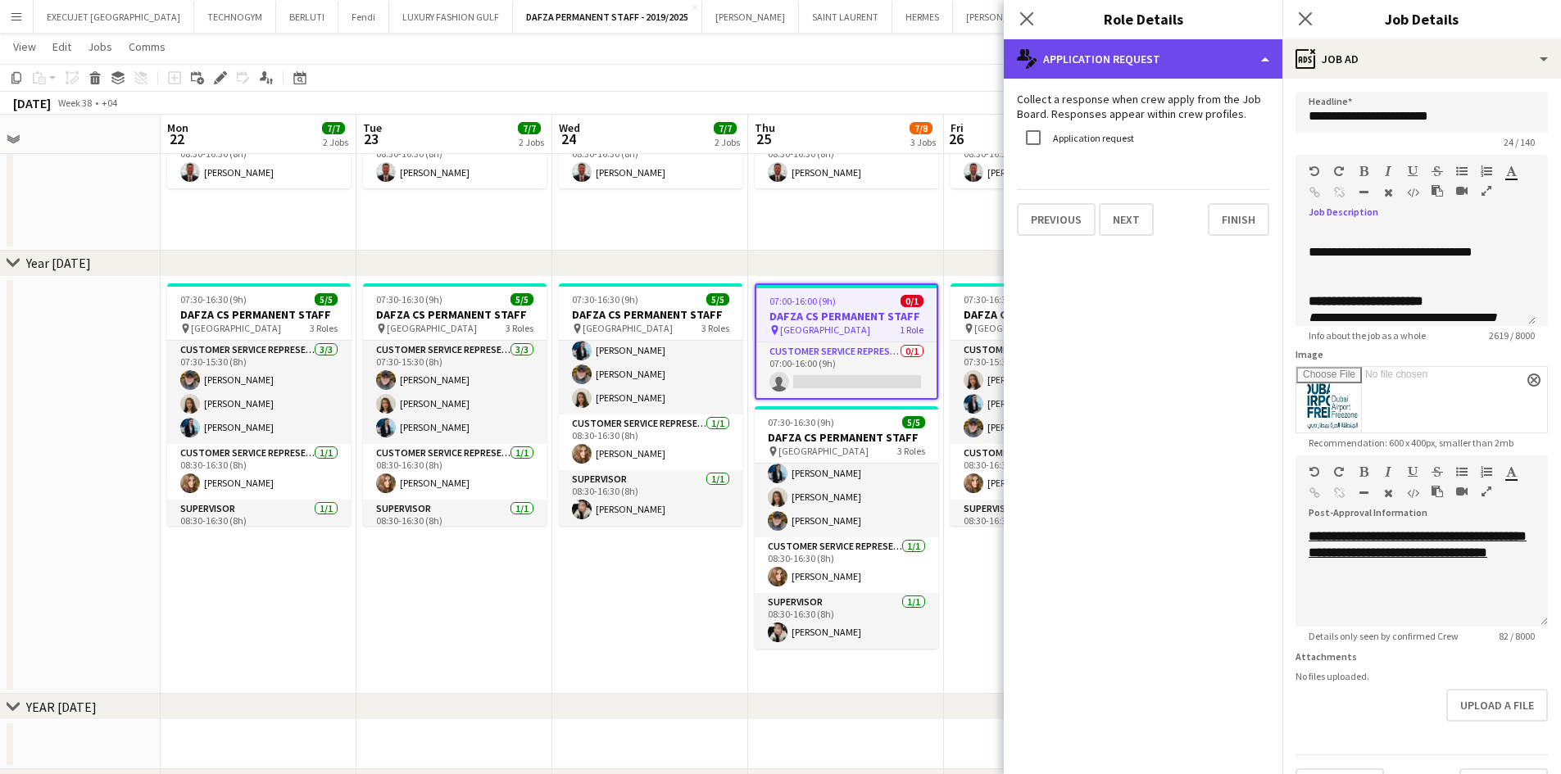
click at [1144, 61] on div "multiple-actions-edit-1 Application Request" at bounding box center [1143, 58] width 279 height 39
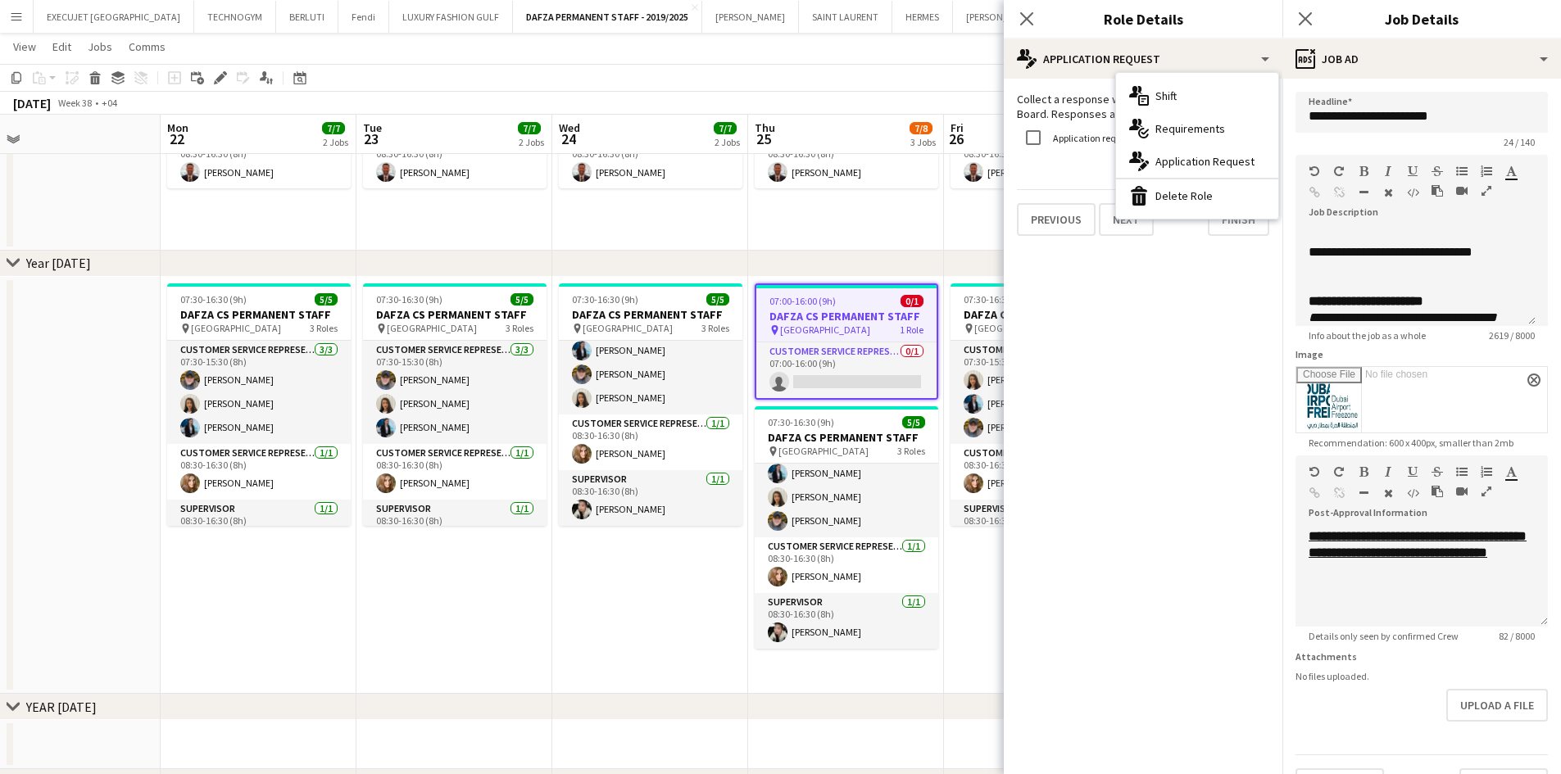
click at [1185, 161] on span "Application Request" at bounding box center [1204, 161] width 99 height 15
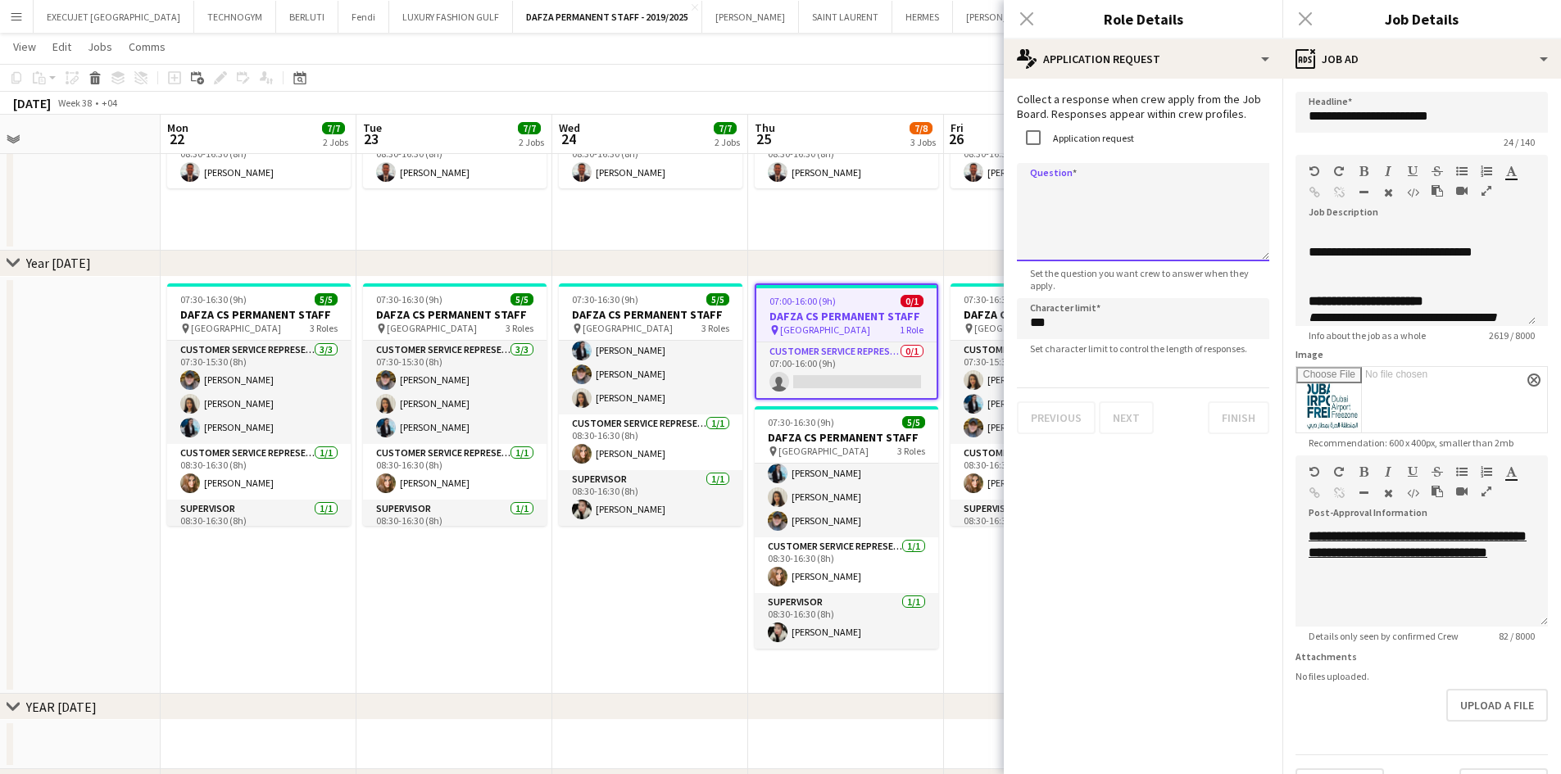
click at [1075, 197] on textarea "Question" at bounding box center [1143, 212] width 252 height 98
click at [1217, 203] on textarea "**********" at bounding box center [1143, 212] width 252 height 98
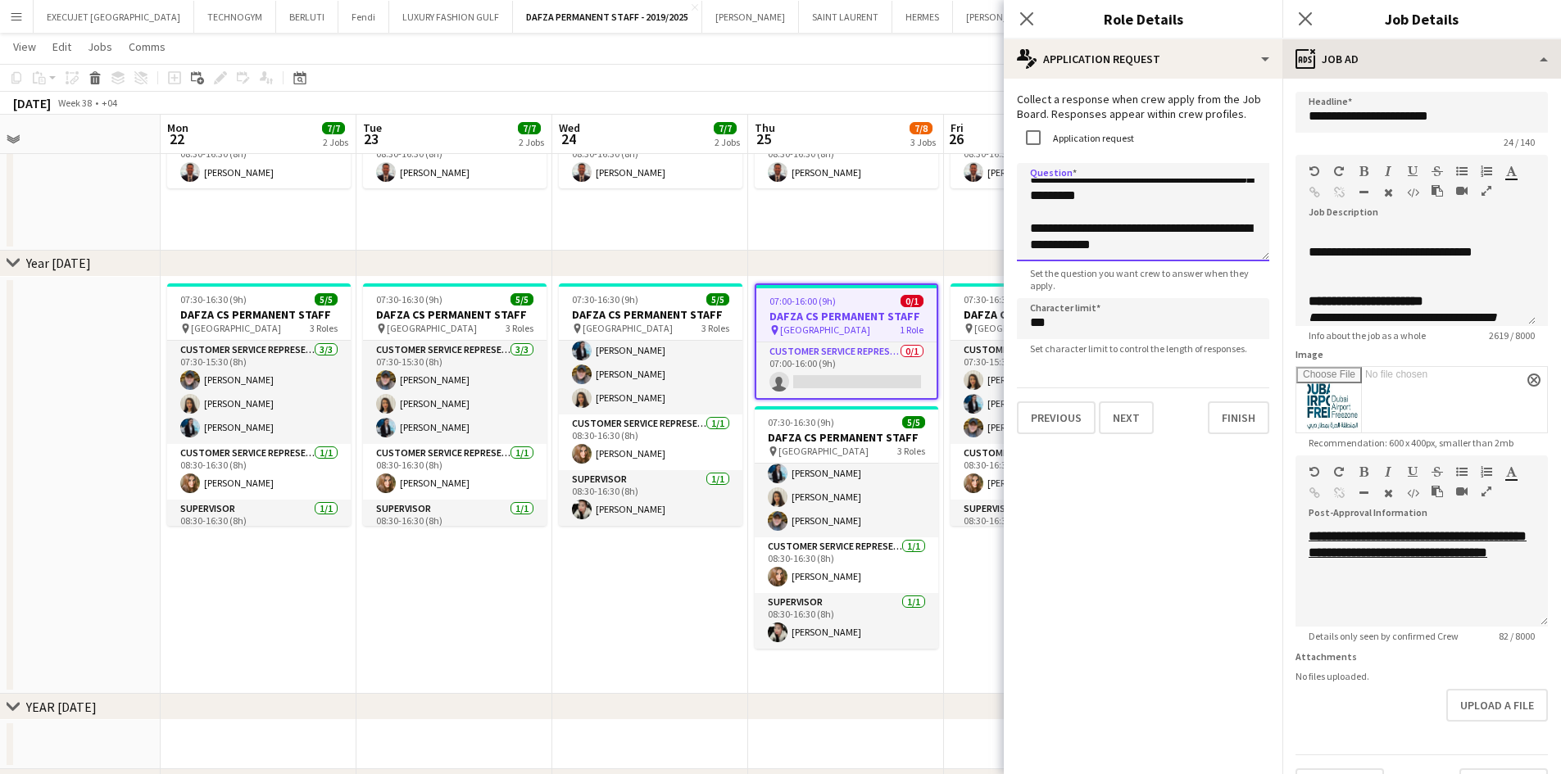
scroll to position [52, 0]
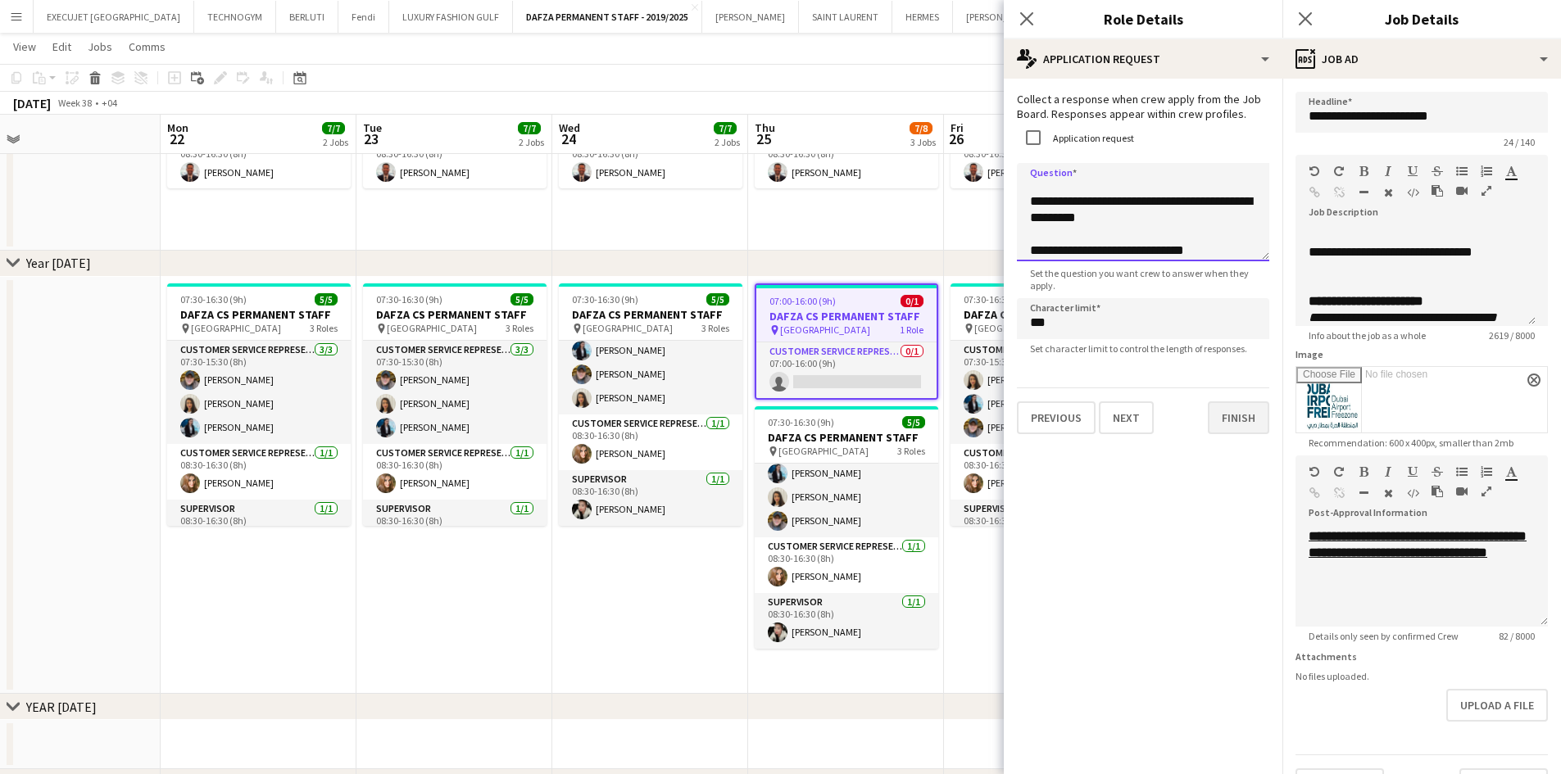
type textarea "**********"
click at [1244, 424] on button "Finish" at bounding box center [1238, 417] width 61 height 33
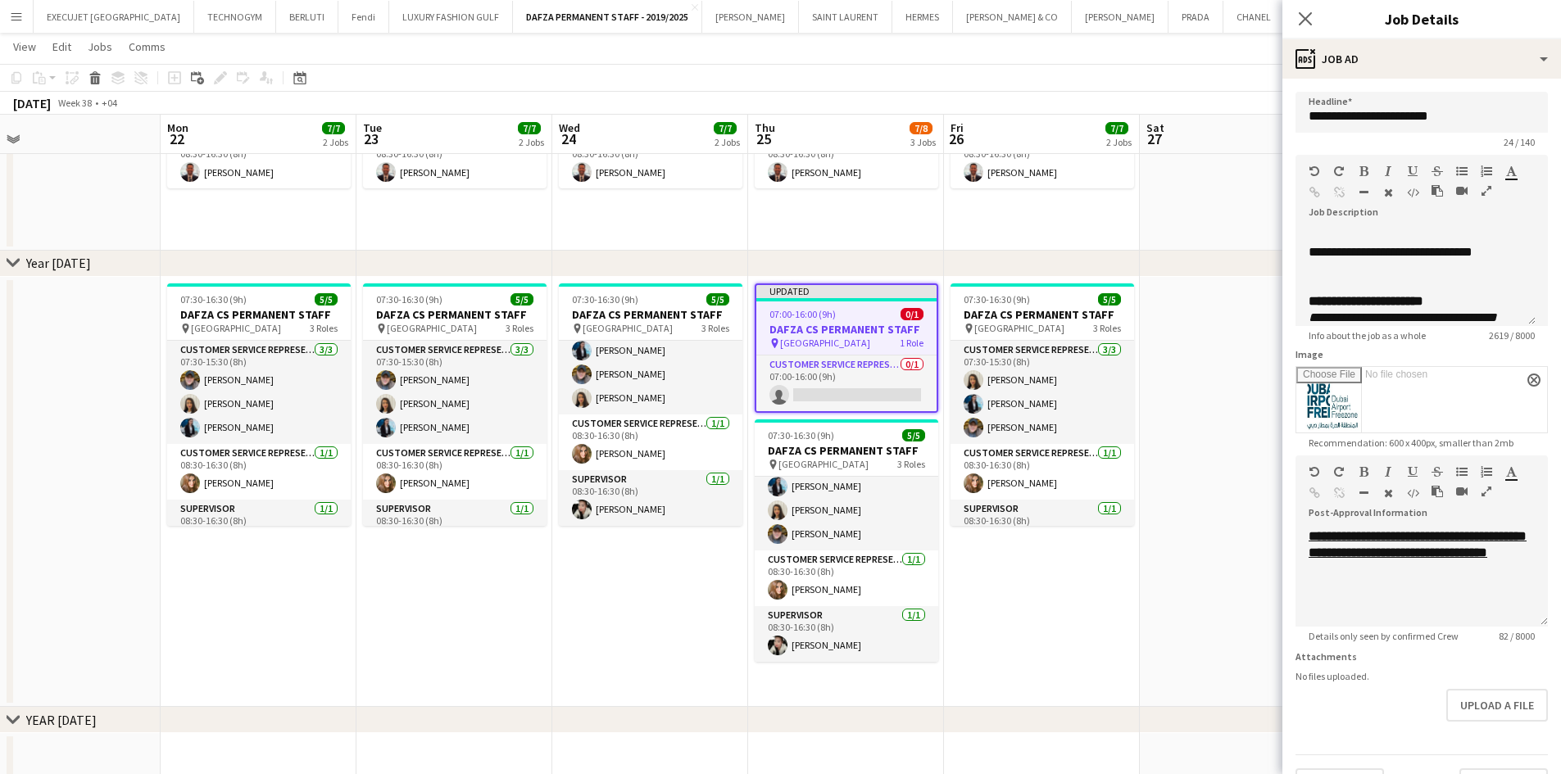
click at [1074, 89] on app-toolbar "Copy Paste Paste Ctrl+V Paste with crew Ctrl+Shift+V Paste linked Job [GEOGRAPH…" at bounding box center [780, 78] width 1561 height 28
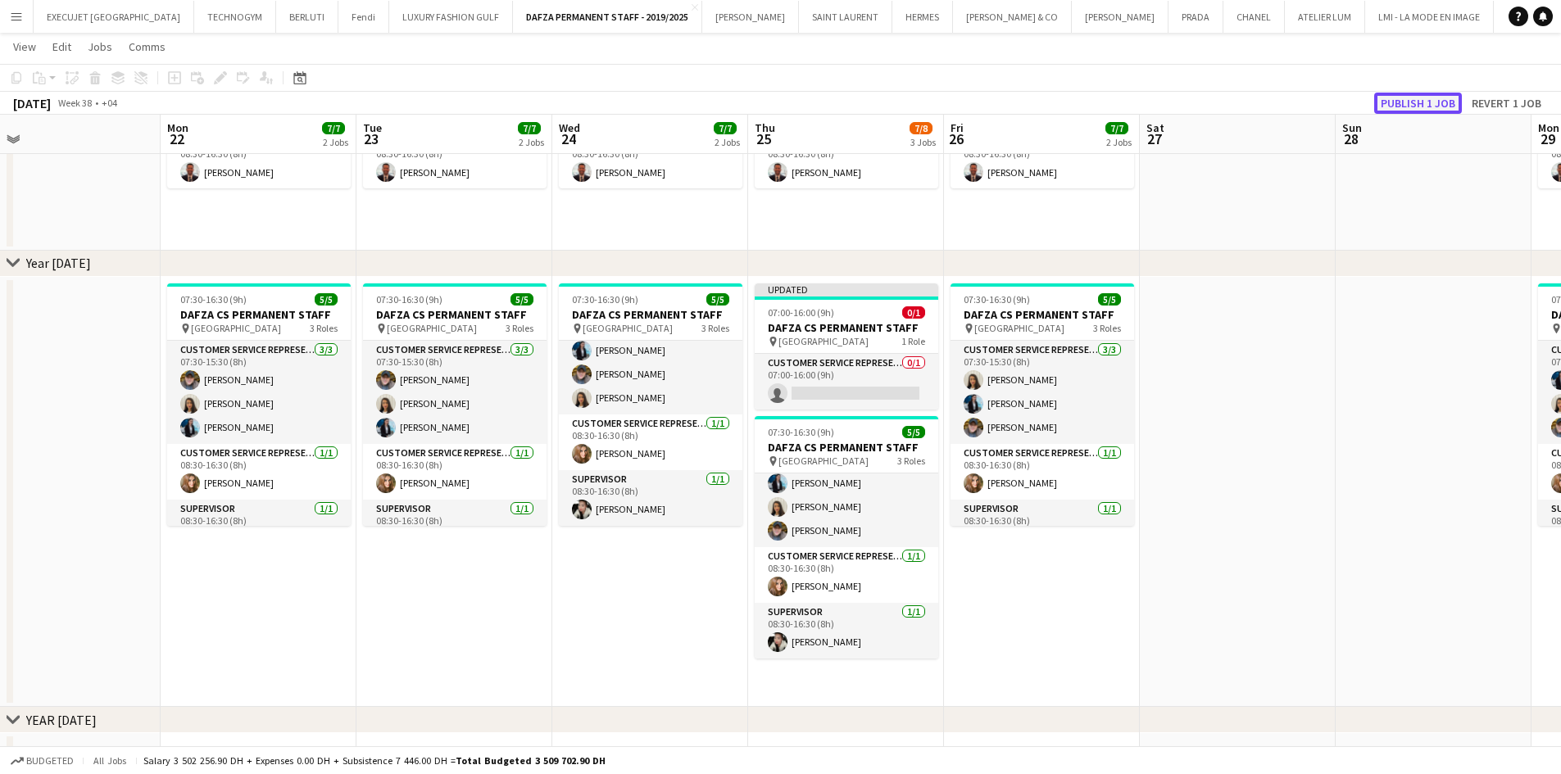
click at [1427, 105] on button "Publish 1 job" at bounding box center [1418, 103] width 88 height 21
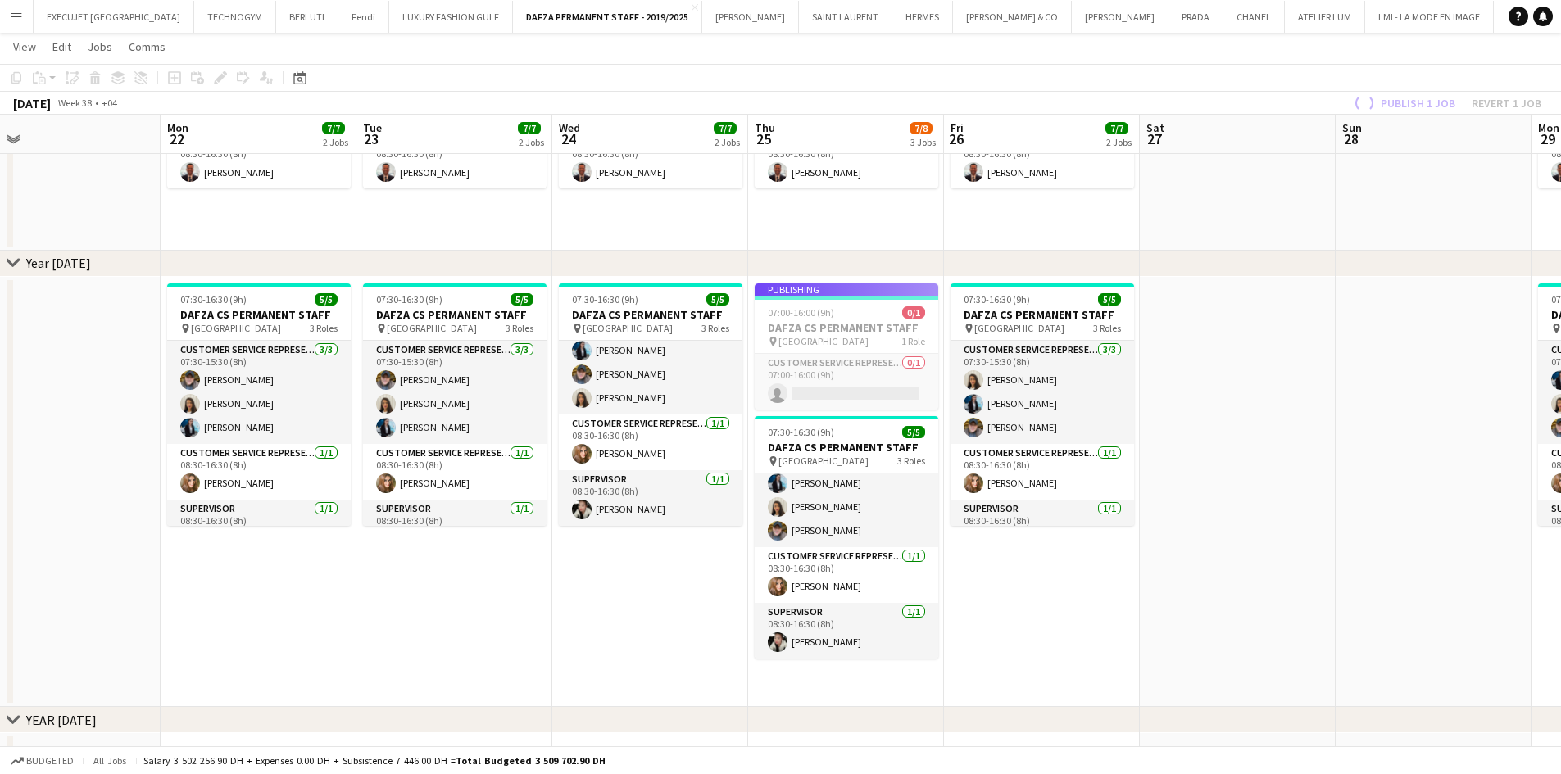
click at [851, 383] on app-job-card "Publishing 07:00-16:00 (9h) 0/1 DAFZA CS PERMANENT STAFF pin [GEOGRAPHIC_DATA] …" at bounding box center [846, 346] width 184 height 126
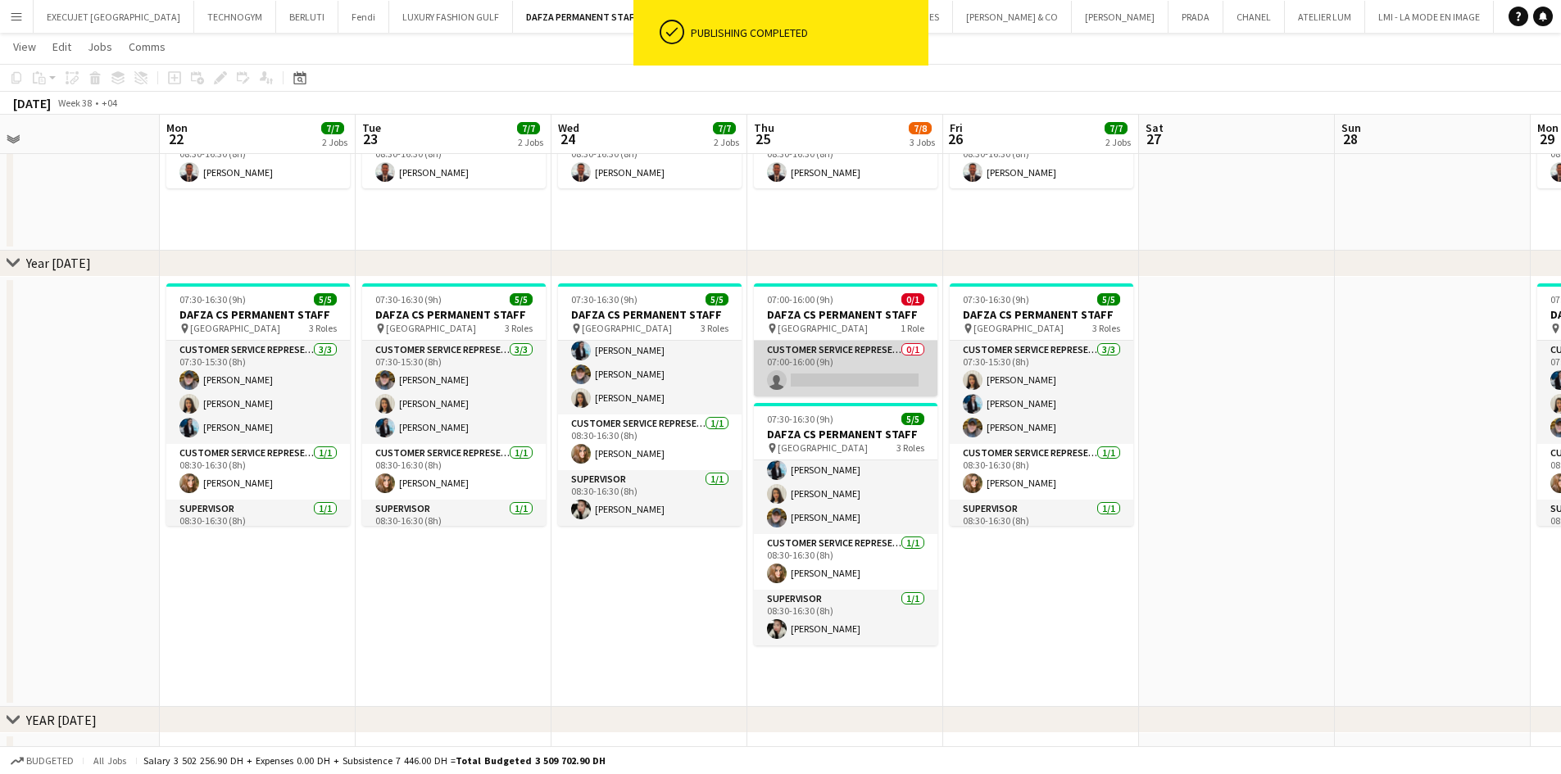
click at [873, 368] on app-card-role "Customer Service Representative 0/1 07:00-16:00 (9h) single-neutral-actions" at bounding box center [846, 369] width 184 height 56
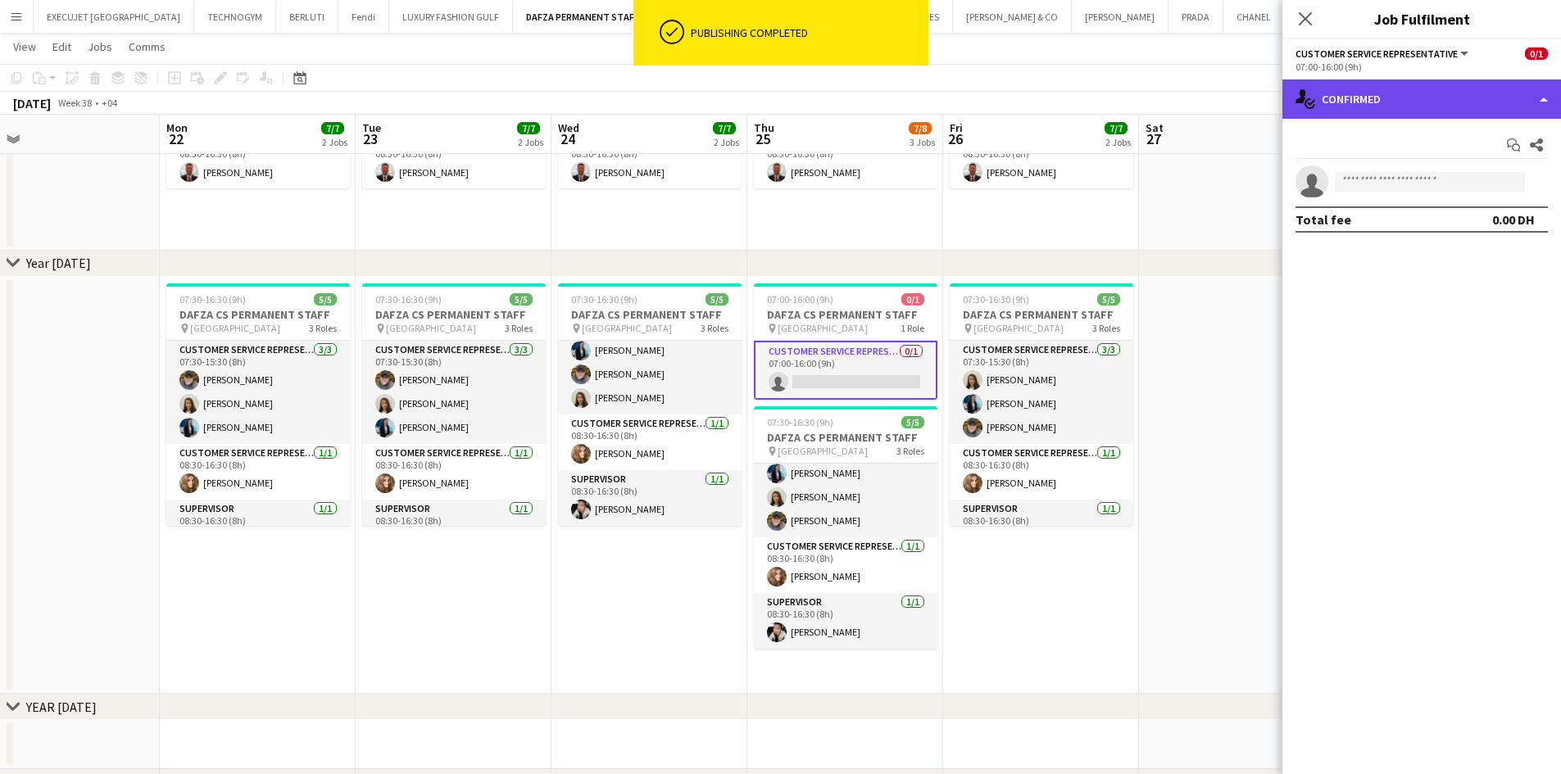
drag, startPoint x: 1402, startPoint y: 91, endPoint x: 1414, endPoint y: 88, distance: 11.7
click at [1401, 91] on div "single-neutral-actions-check-2 Confirmed" at bounding box center [1421, 98] width 279 height 39
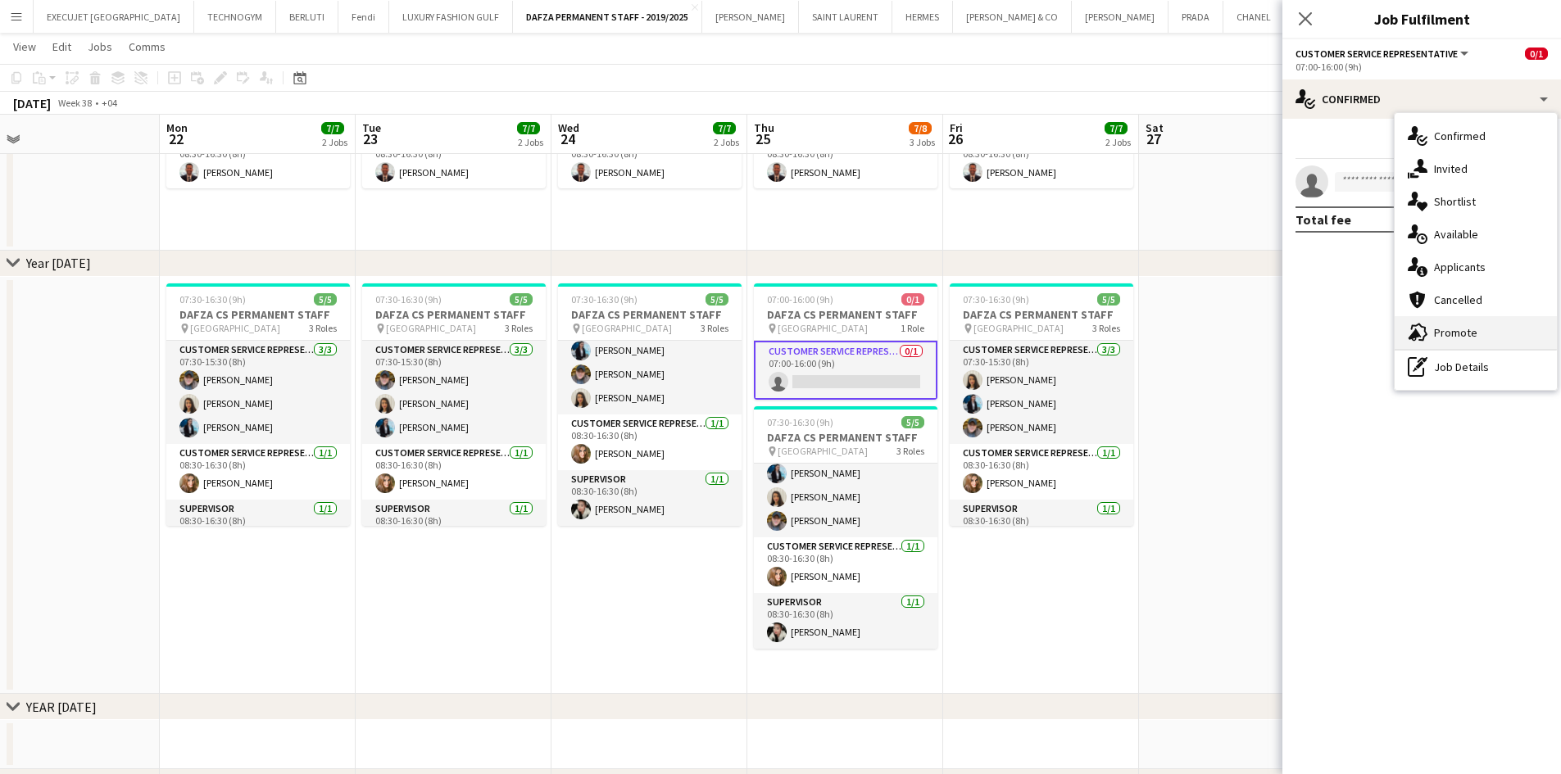
click at [1471, 341] on div "advertising-megaphone Promote" at bounding box center [1475, 332] width 162 height 33
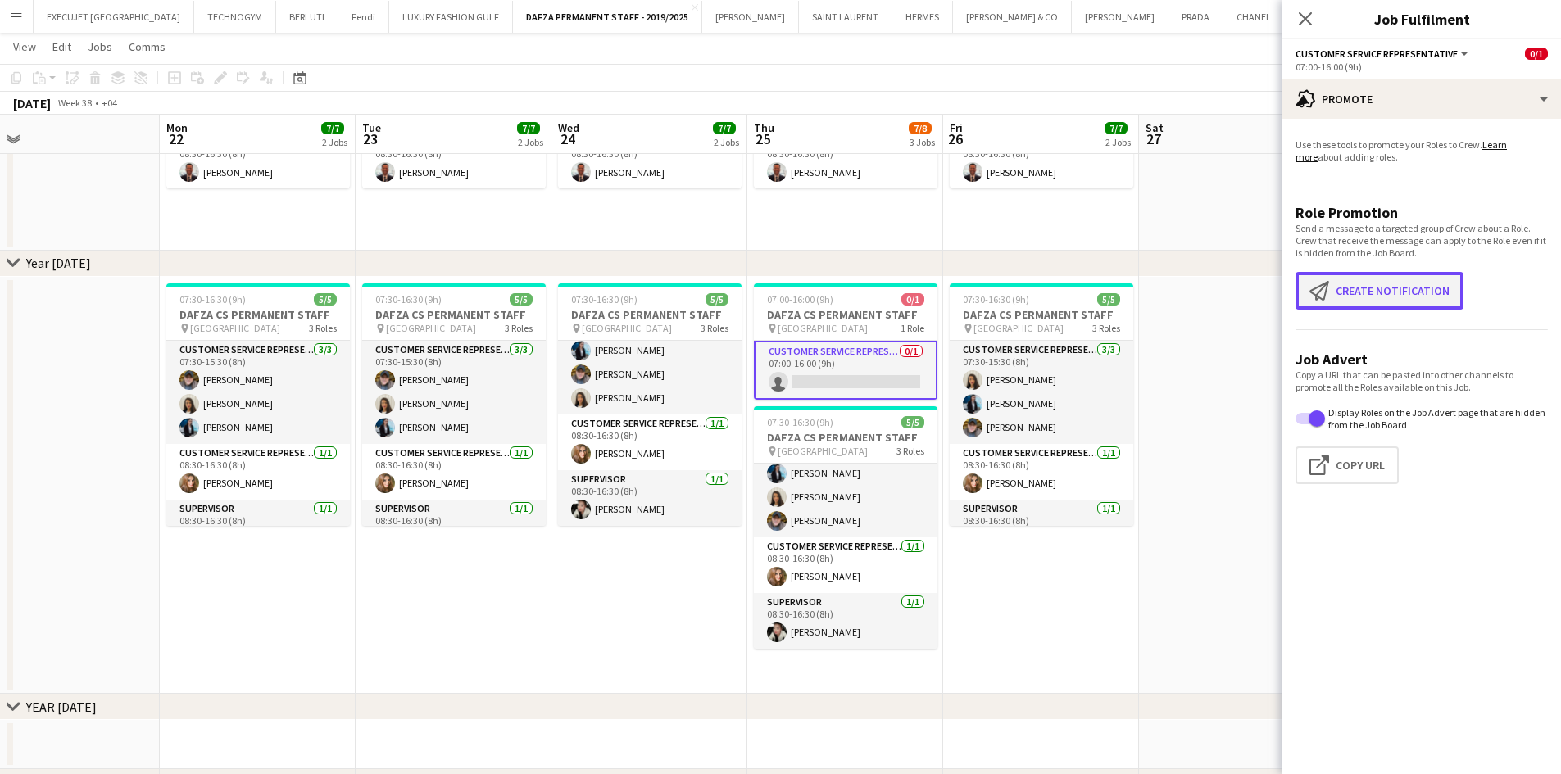
click at [1393, 287] on button "Create notification Create notification" at bounding box center [1379, 291] width 168 height 38
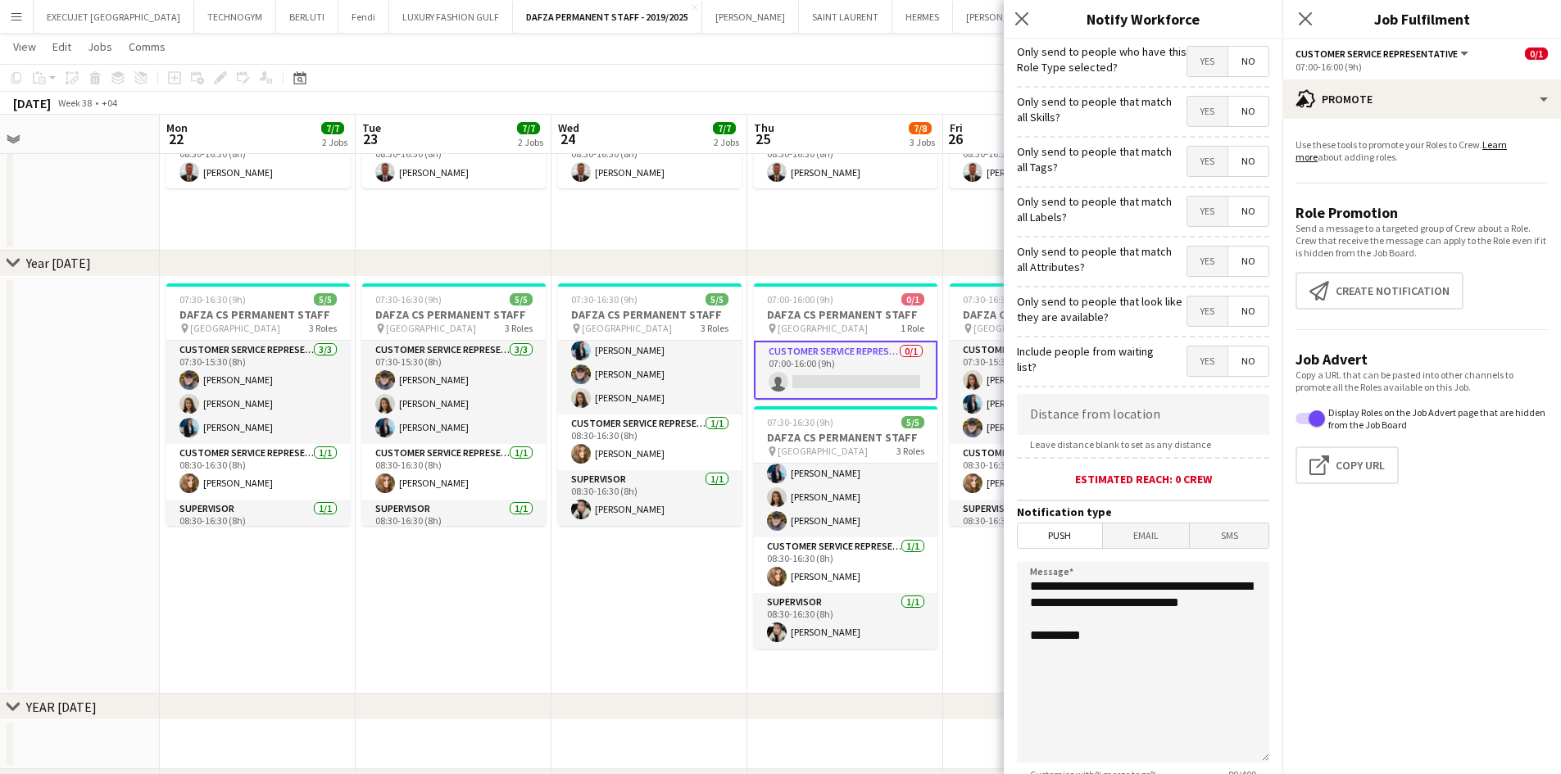
click at [1233, 54] on span "No" at bounding box center [1248, 61] width 40 height 29
click at [1195, 121] on span "Yes" at bounding box center [1207, 111] width 40 height 29
click at [1188, 159] on span "Yes" at bounding box center [1207, 161] width 40 height 29
click at [1193, 205] on span "Yes" at bounding box center [1207, 211] width 40 height 29
click at [1194, 265] on span "Yes" at bounding box center [1207, 261] width 40 height 29
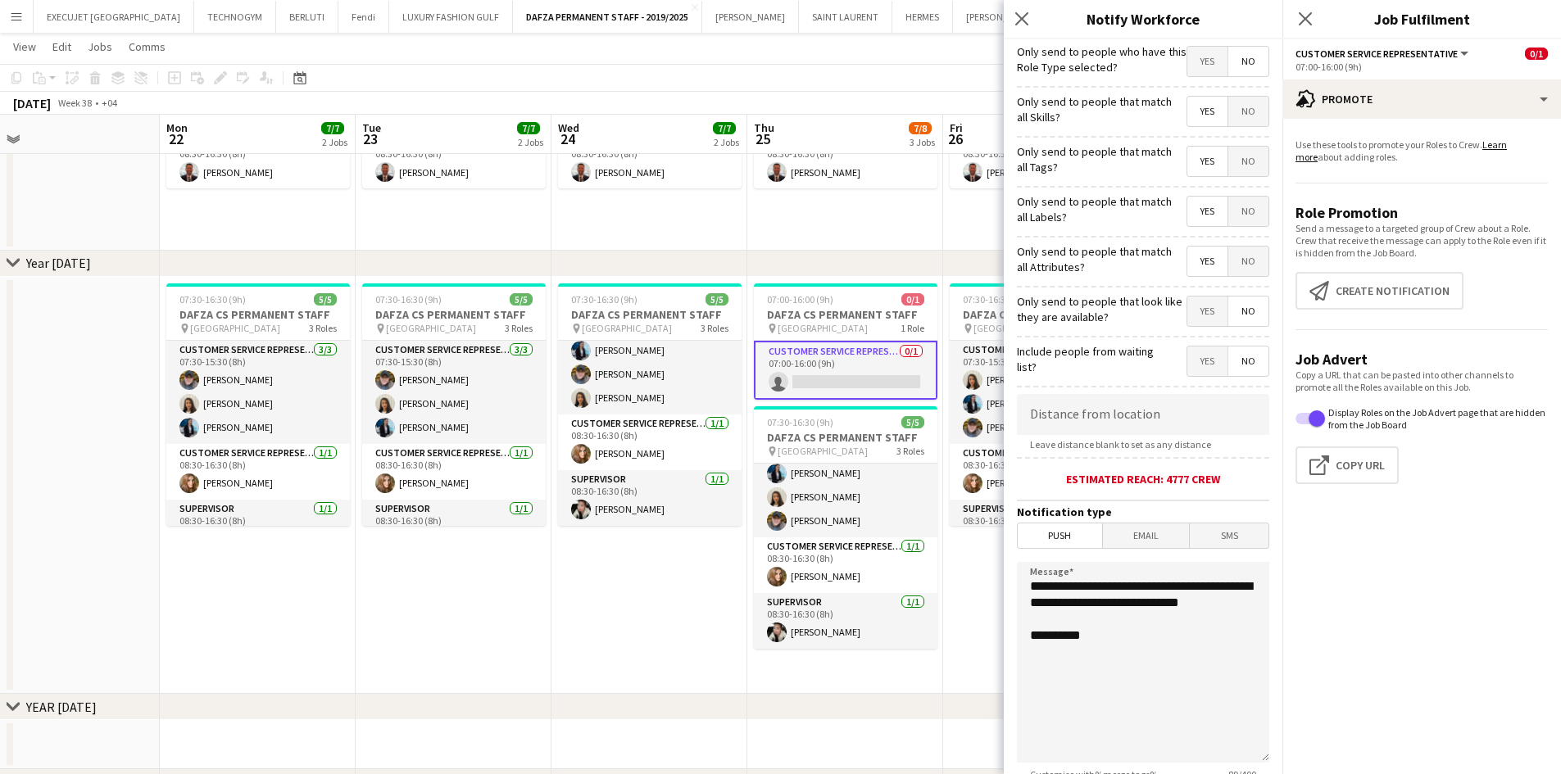
click at [1193, 314] on span "Yes" at bounding box center [1207, 311] width 40 height 29
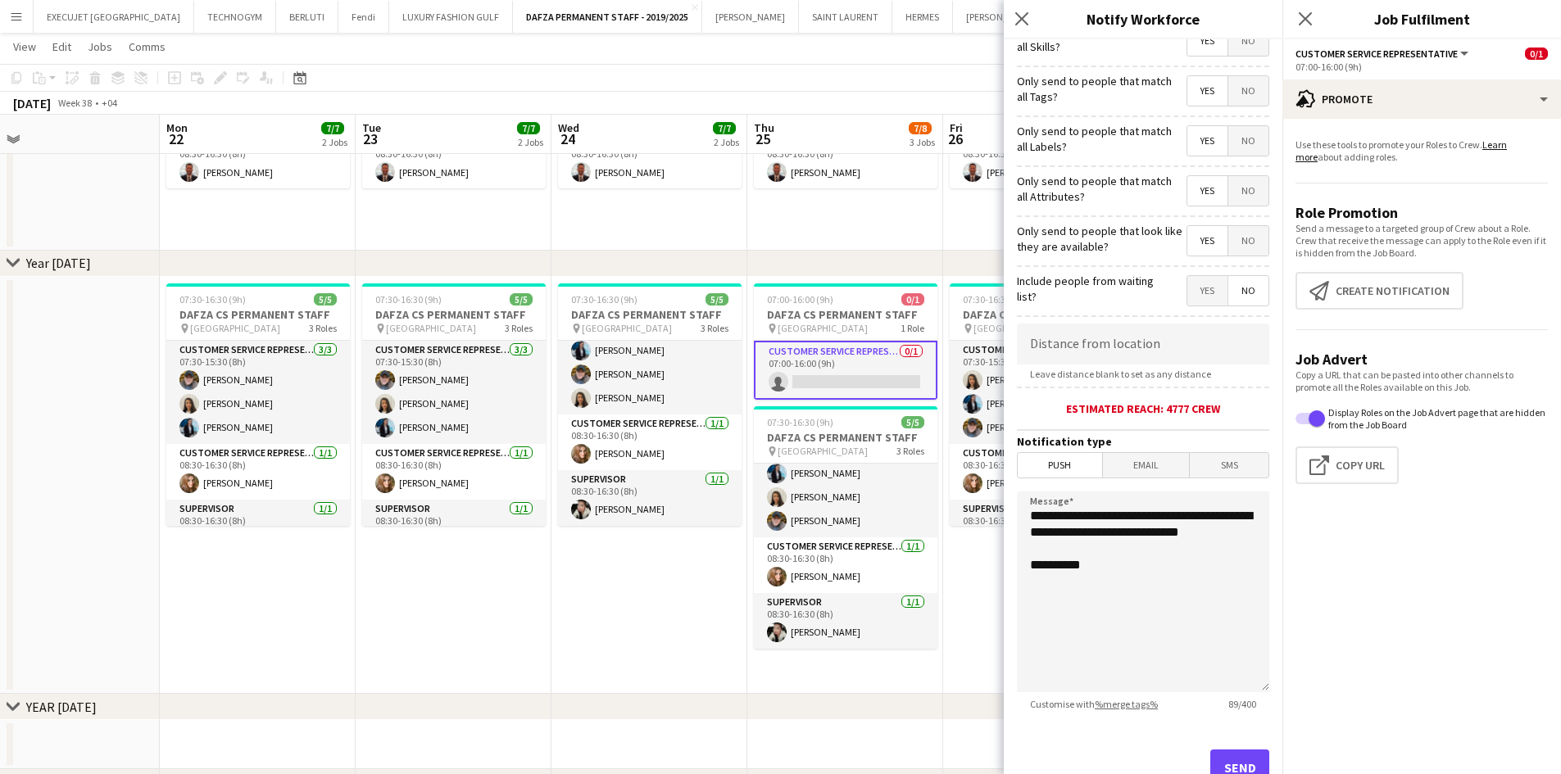
scroll to position [128, 0]
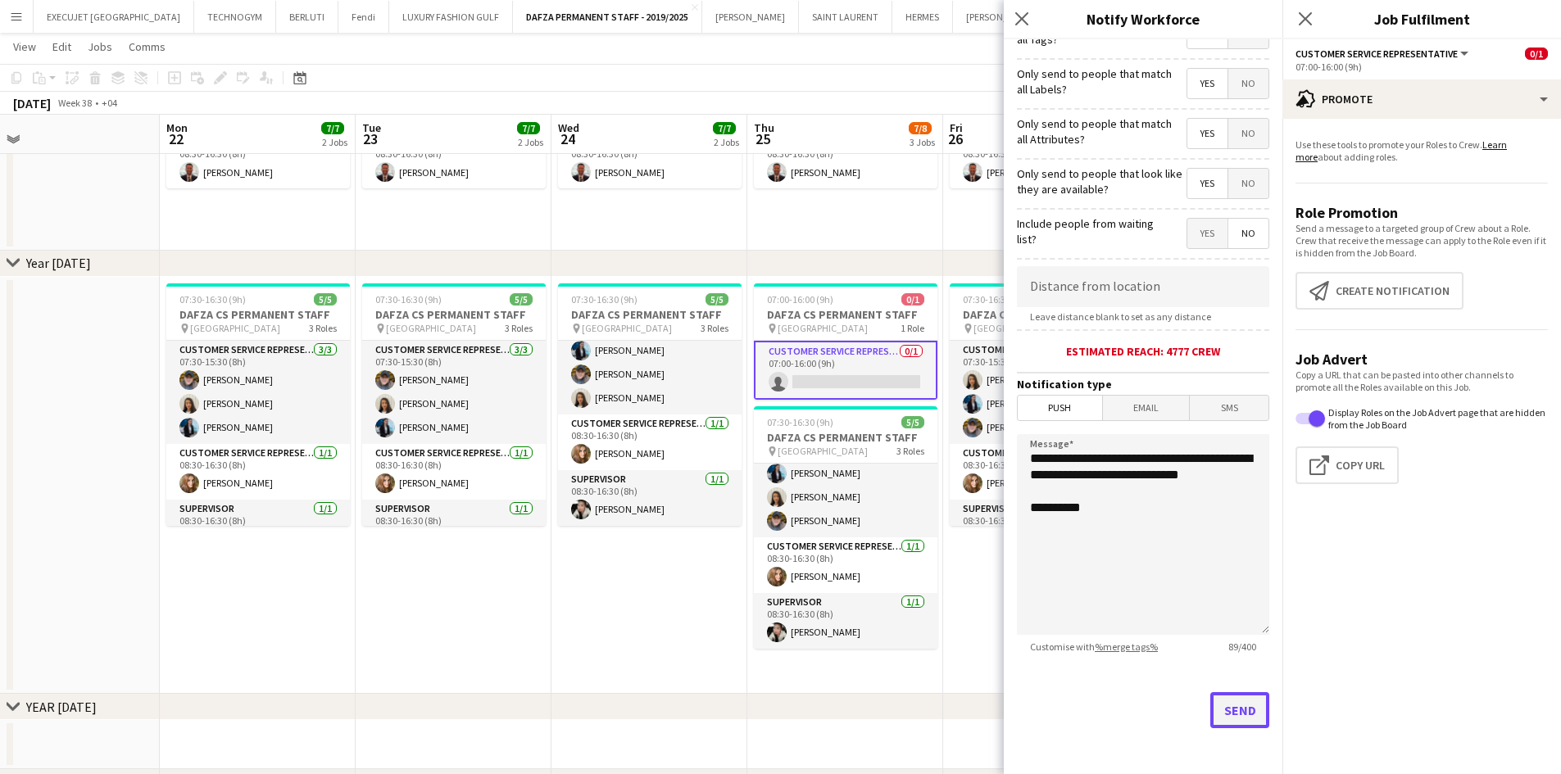
click at [1243, 709] on button "Send" at bounding box center [1239, 710] width 59 height 36
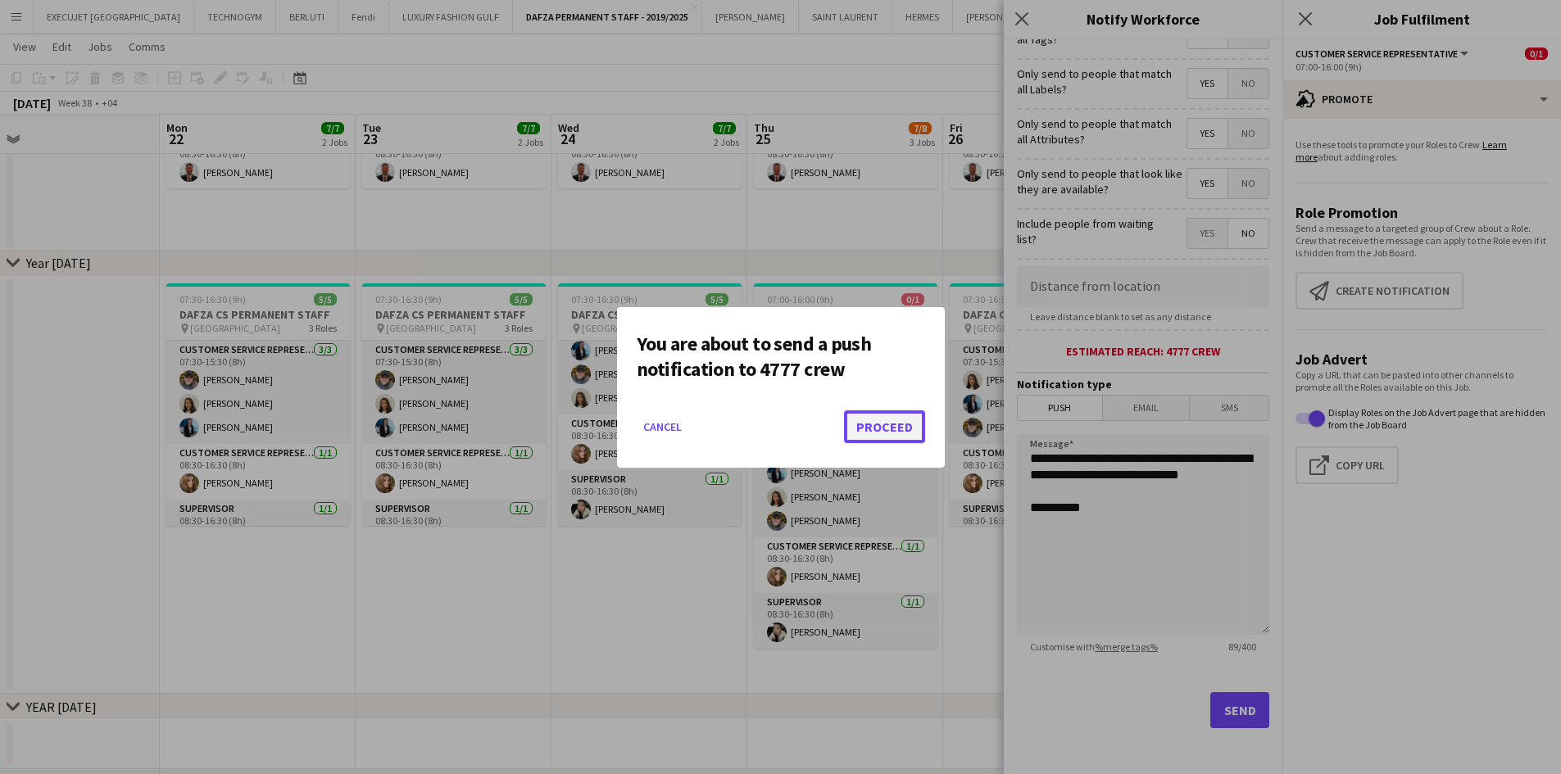
click at [889, 420] on button "Proceed" at bounding box center [884, 426] width 81 height 33
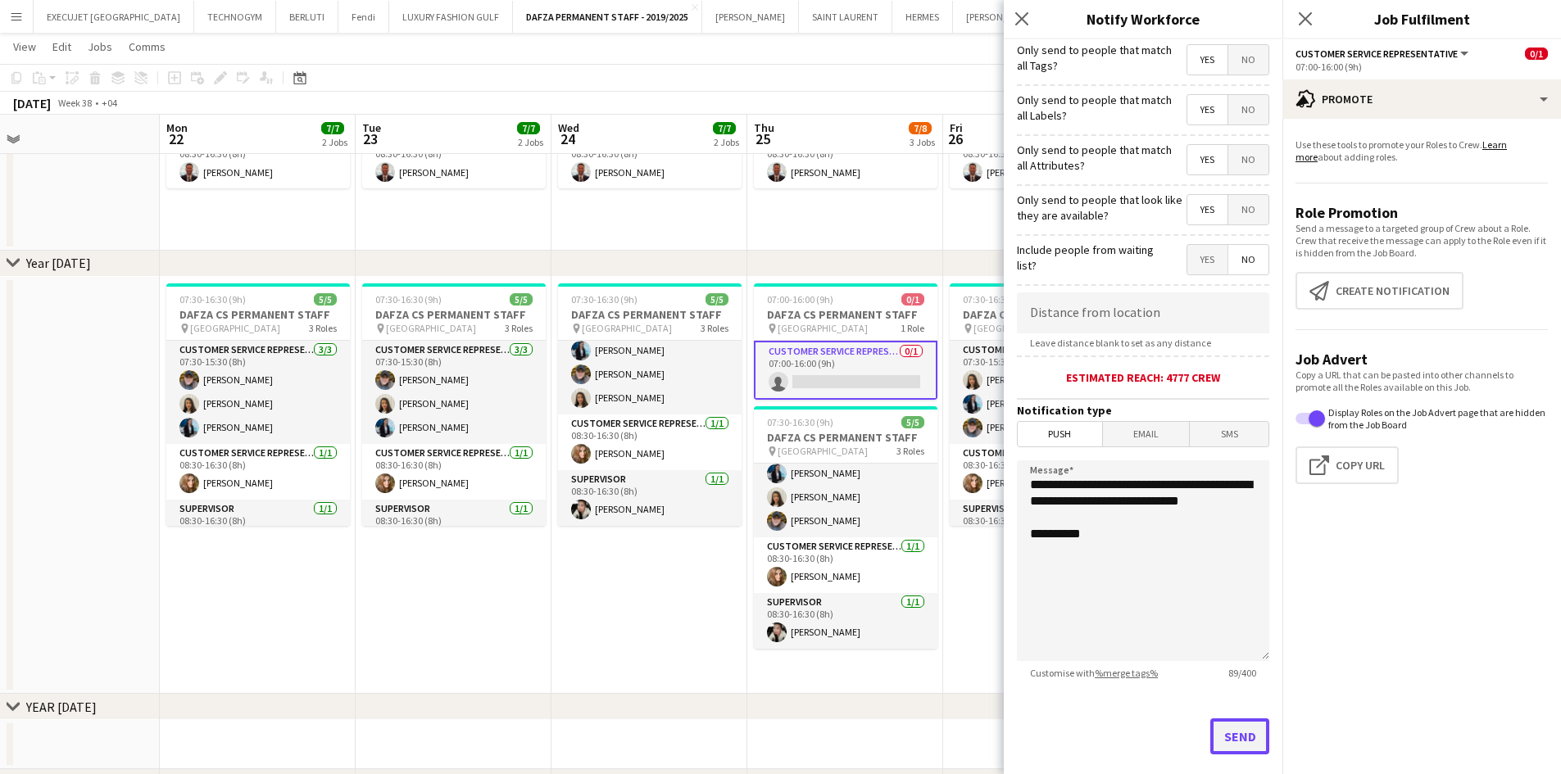
scroll to position [128, 0]
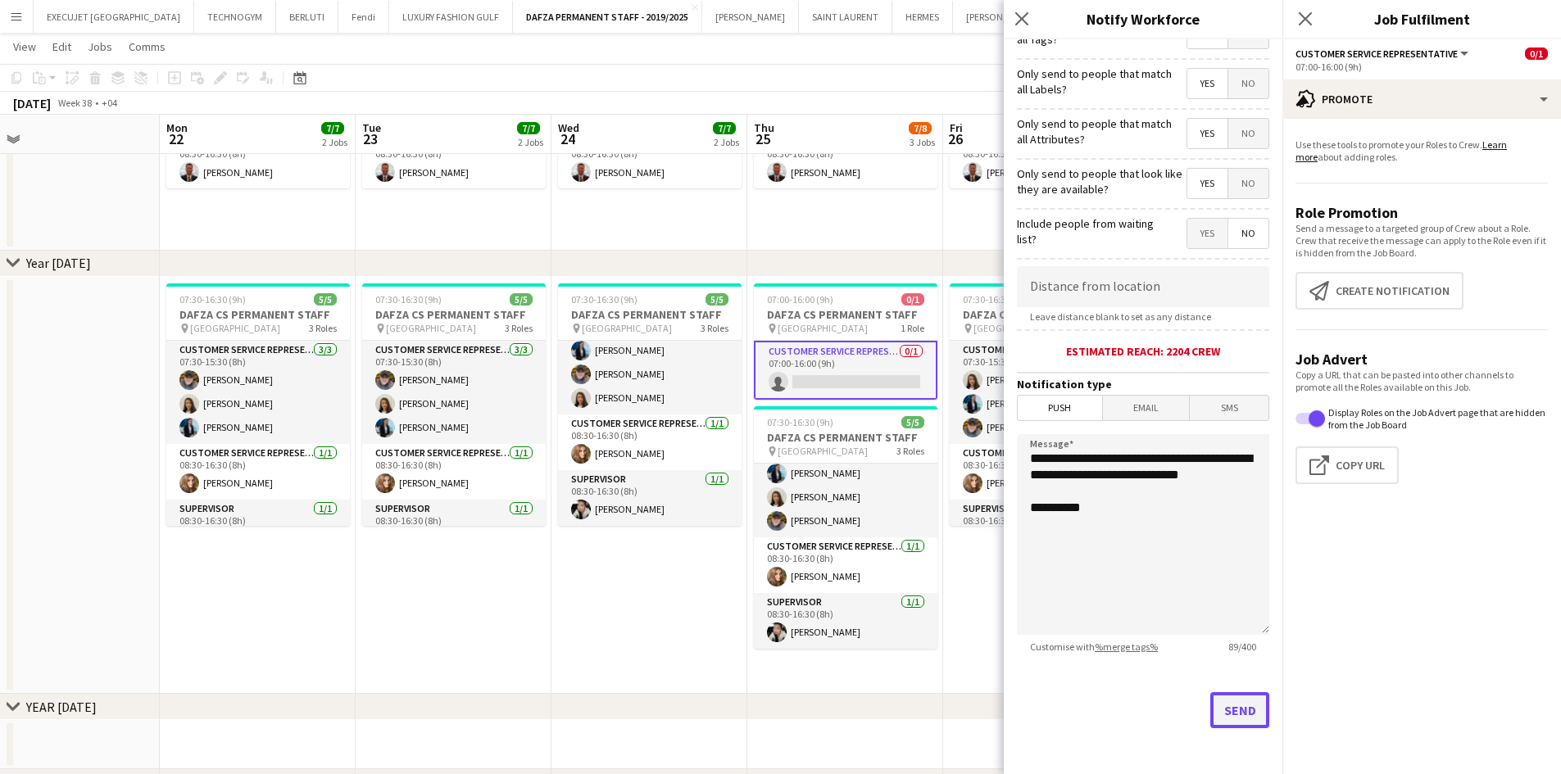
click at [1239, 709] on button "Send" at bounding box center [1239, 710] width 59 height 36
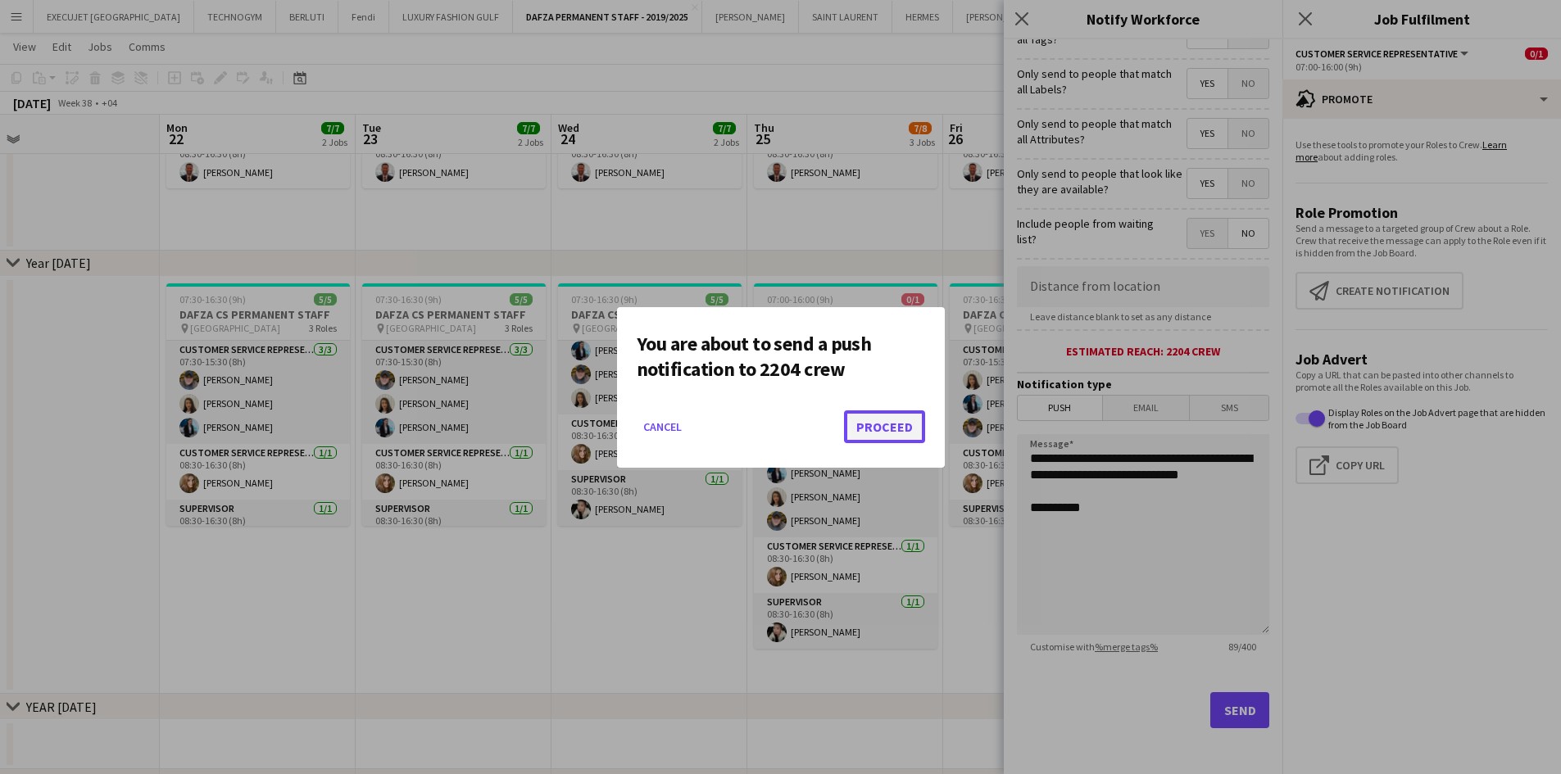
click at [881, 423] on button "Proceed" at bounding box center [884, 426] width 81 height 33
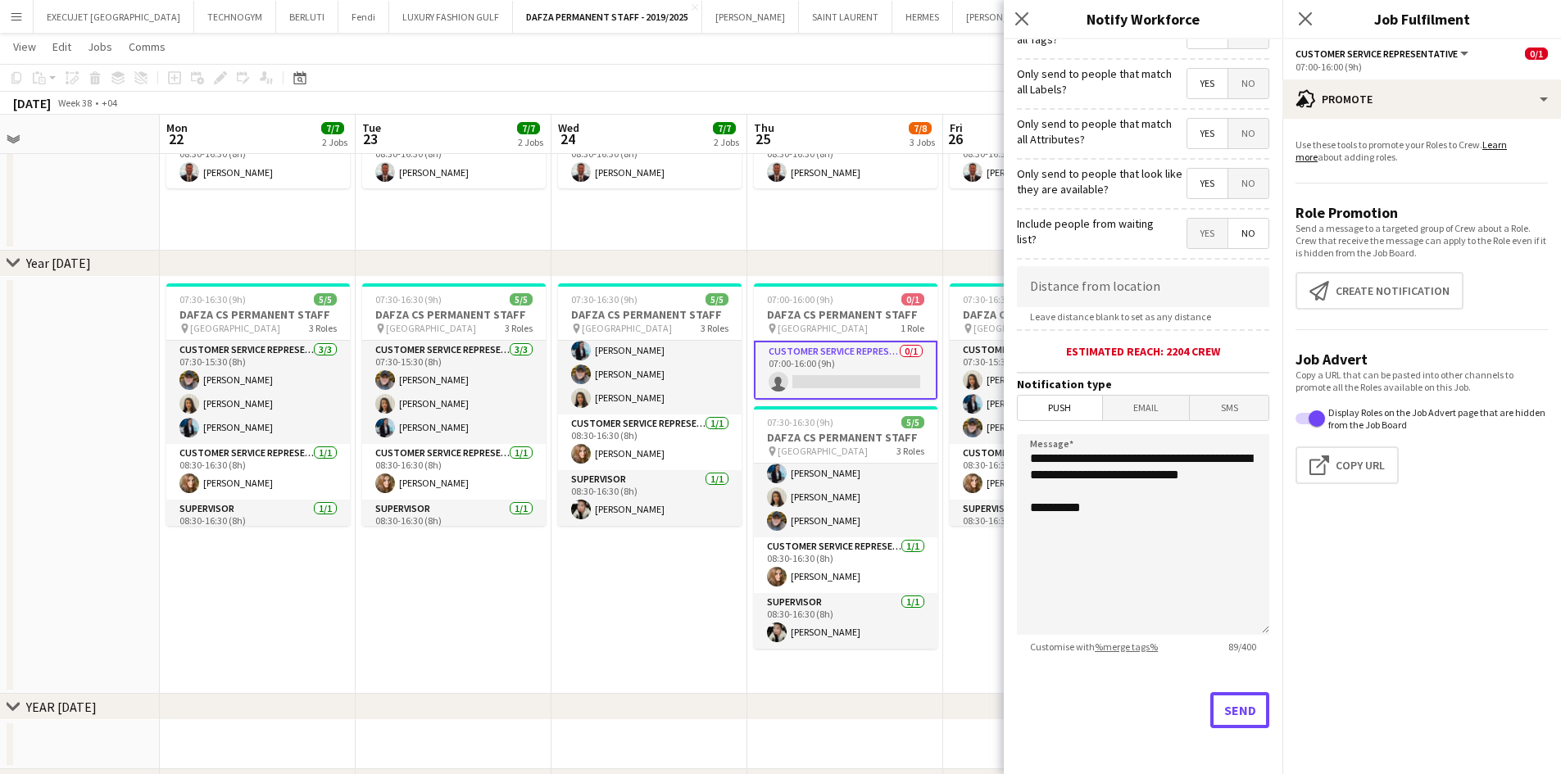
scroll to position [246, 0]
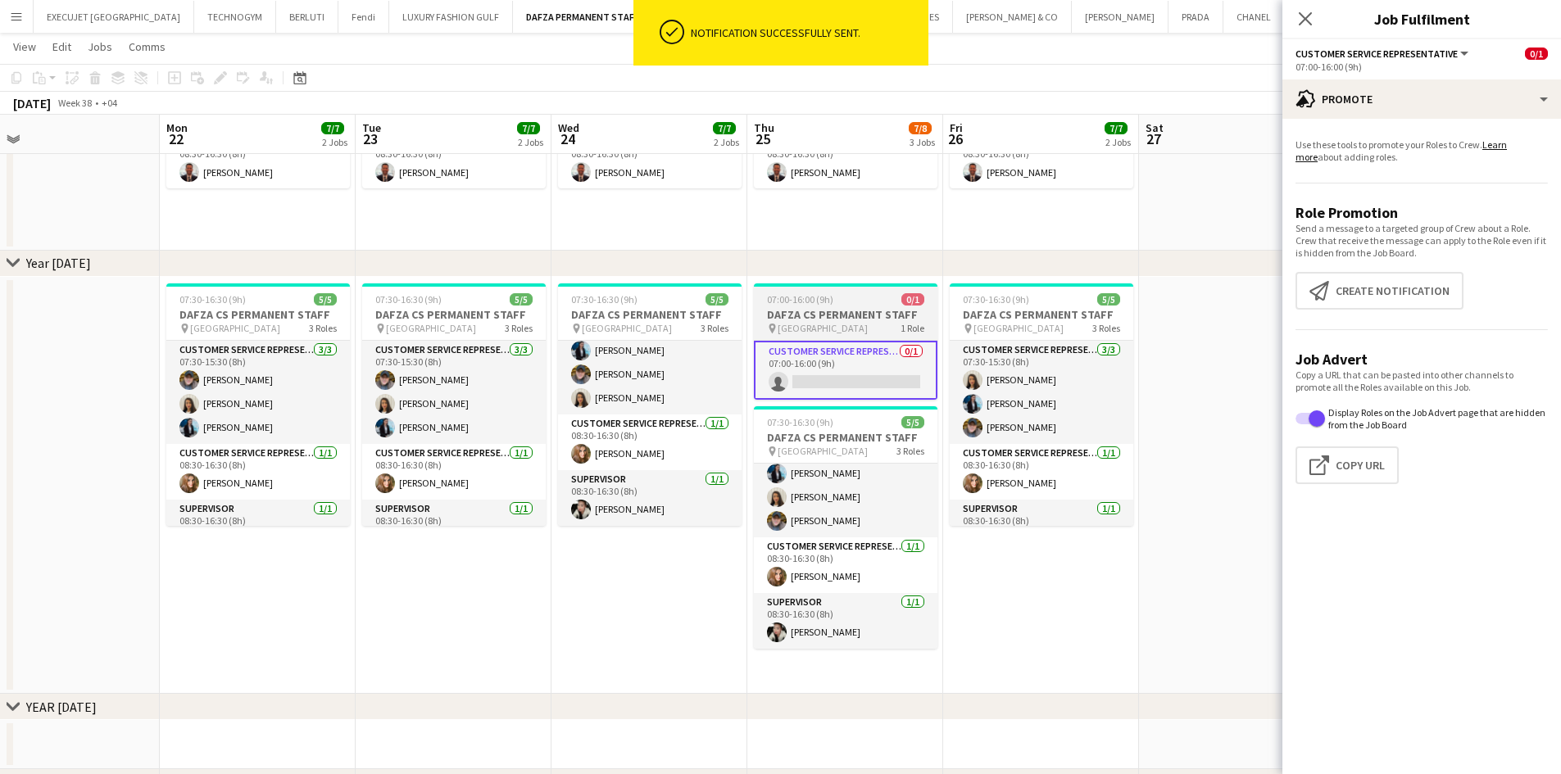
click at [834, 307] on h3 "DAFZA CS PERMANENT STAFF" at bounding box center [846, 314] width 184 height 15
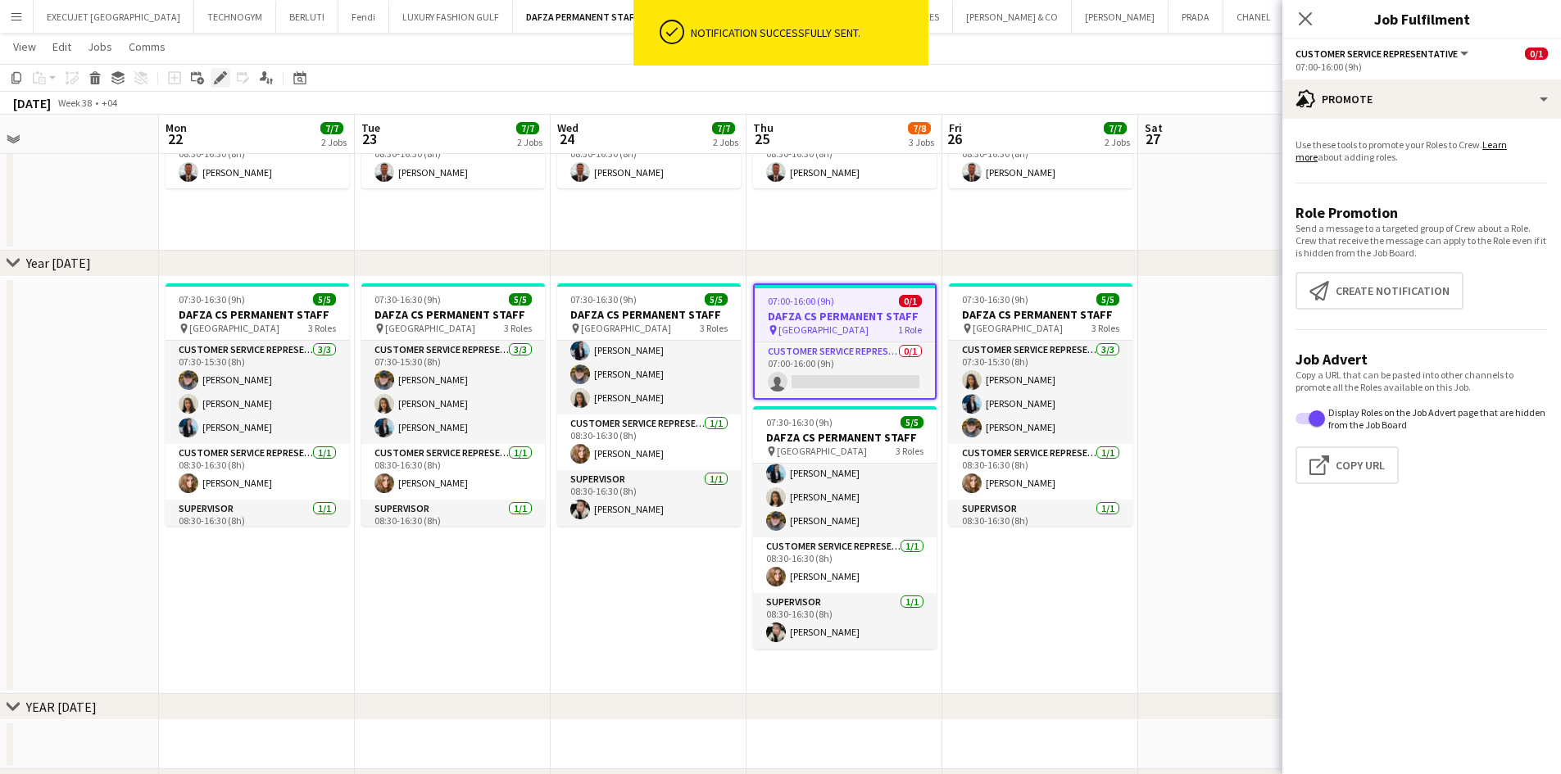
click at [221, 75] on icon at bounding box center [219, 78] width 9 height 9
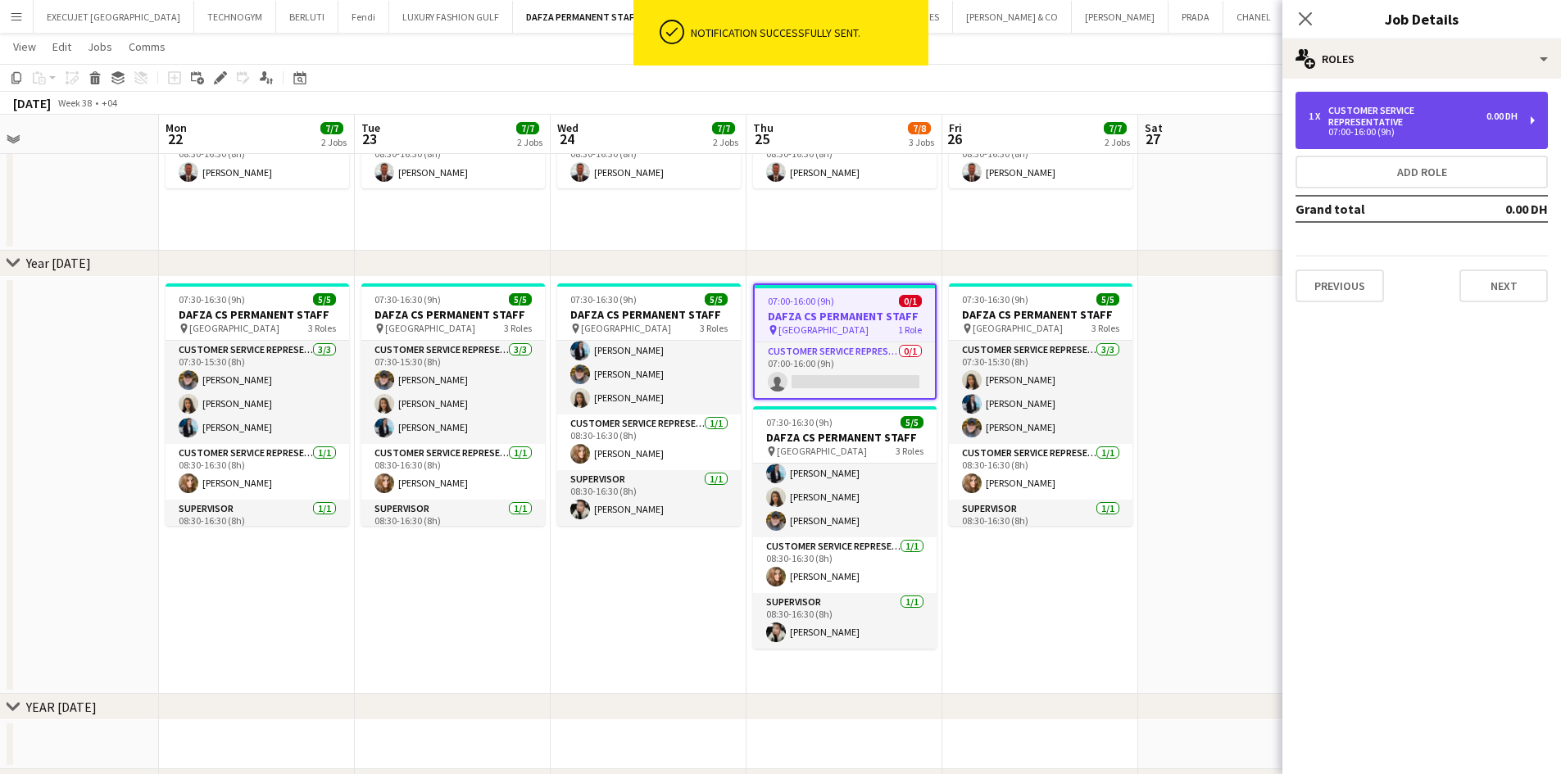
click at [1389, 117] on div "Customer Service Representative" at bounding box center [1407, 116] width 158 height 23
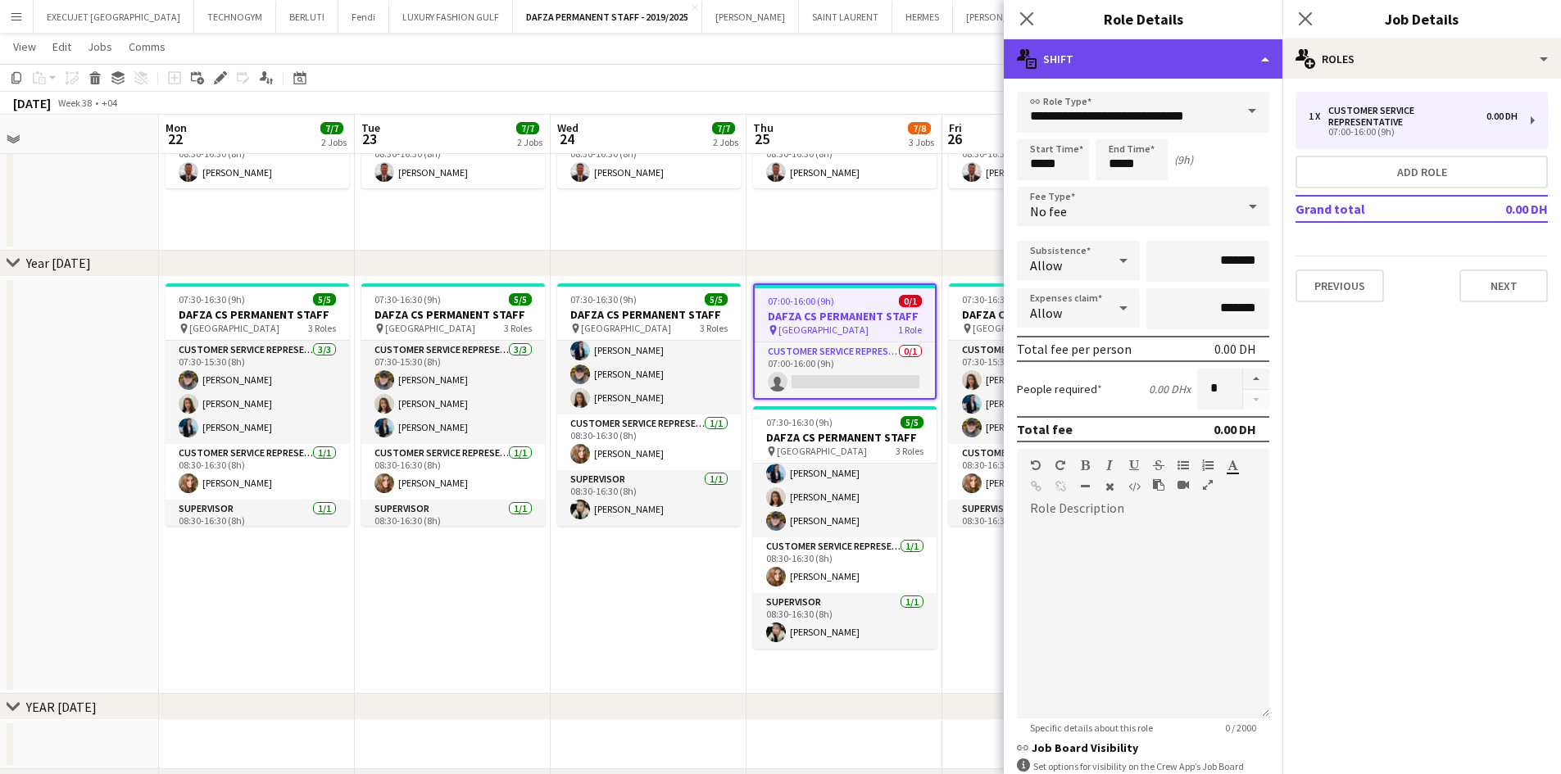
click at [1161, 66] on div "multiple-actions-text Shift" at bounding box center [1143, 58] width 279 height 39
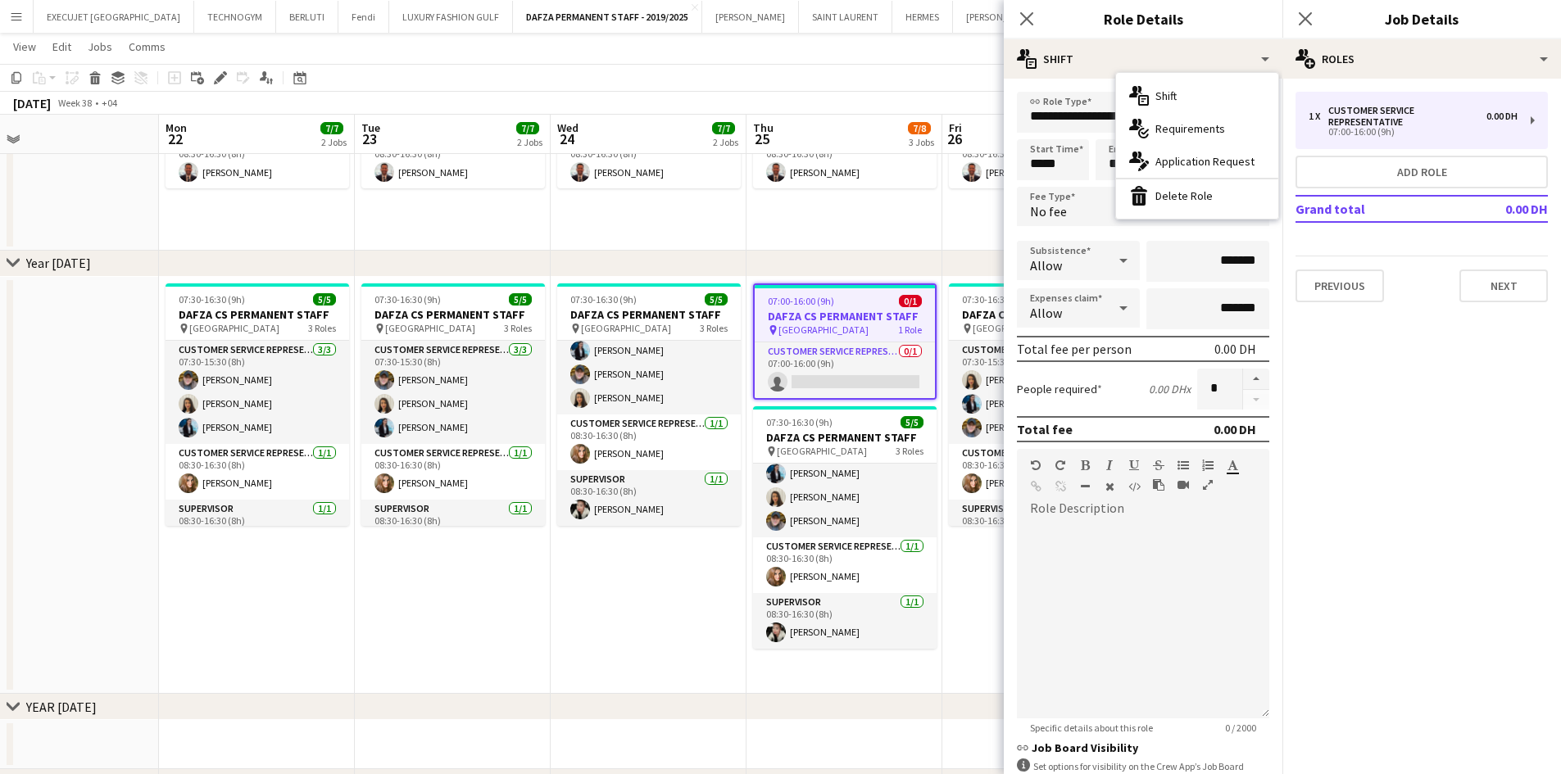
drag, startPoint x: 1161, startPoint y: 127, endPoint x: 1152, endPoint y: 120, distance: 11.6
click at [1160, 127] on span "Requirements" at bounding box center [1190, 128] width 70 height 15
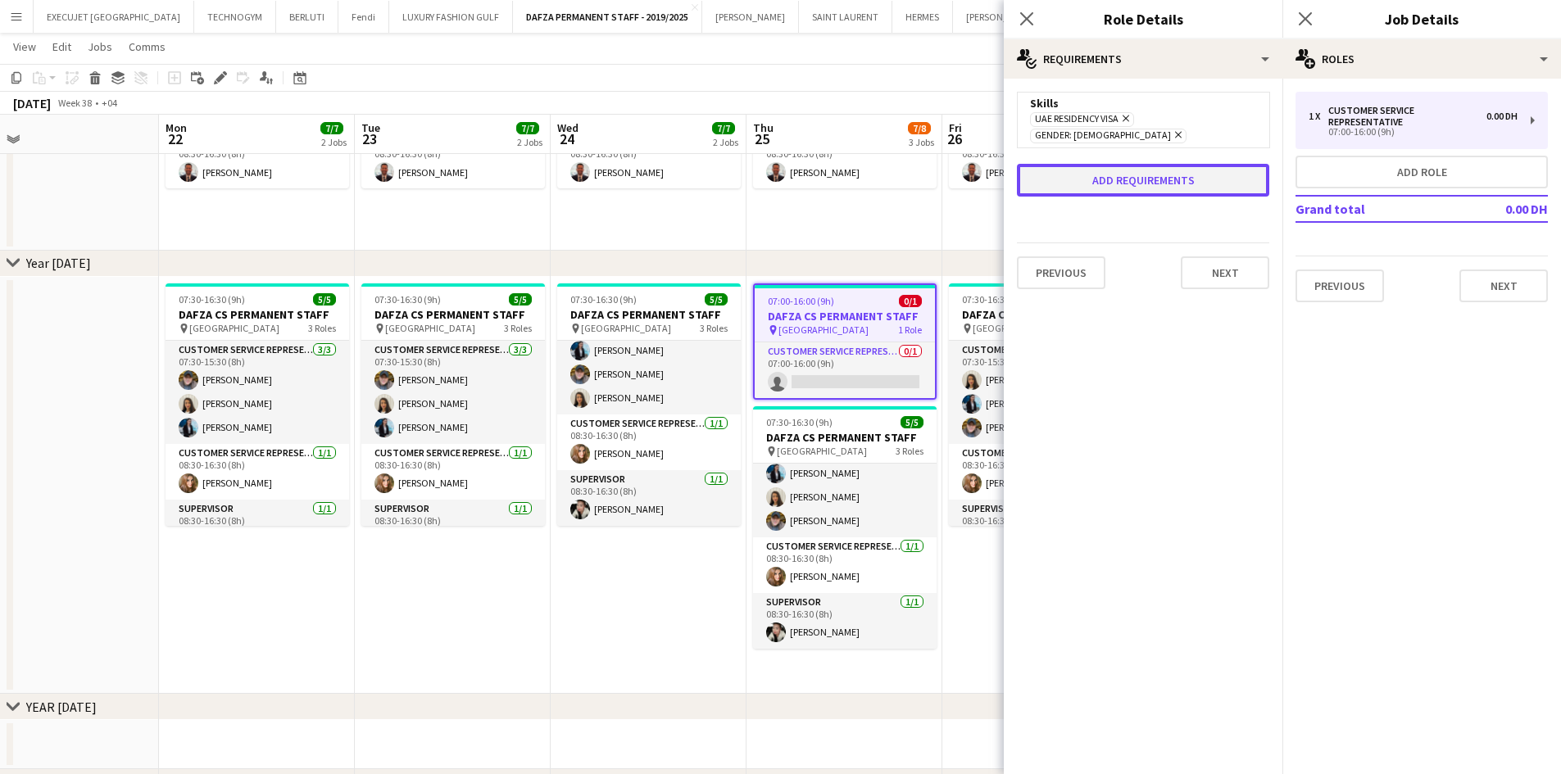
click at [1122, 165] on button "Add requirements" at bounding box center [1143, 180] width 252 height 33
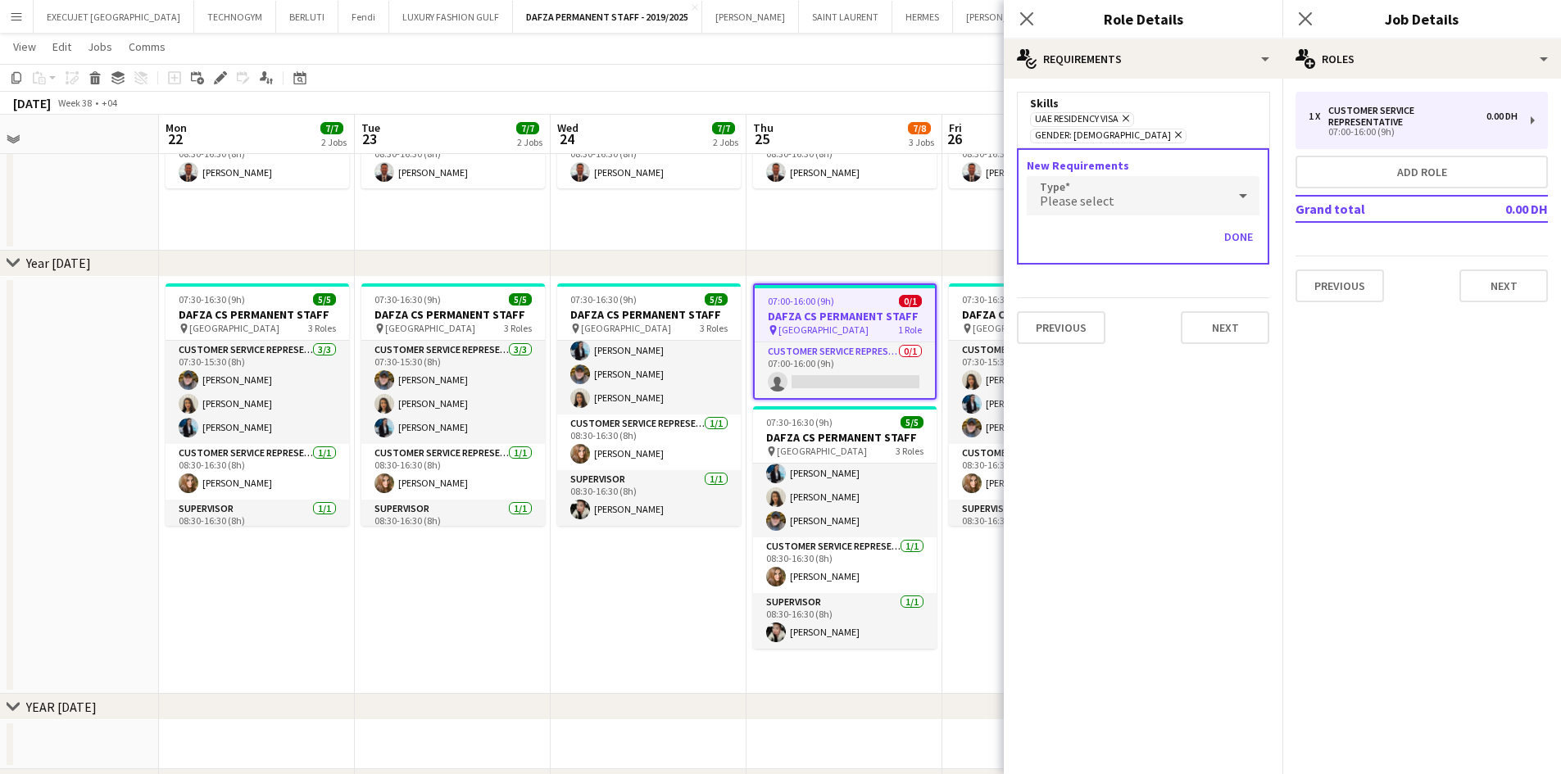
click at [1099, 193] on span "Please select" at bounding box center [1077, 201] width 75 height 16
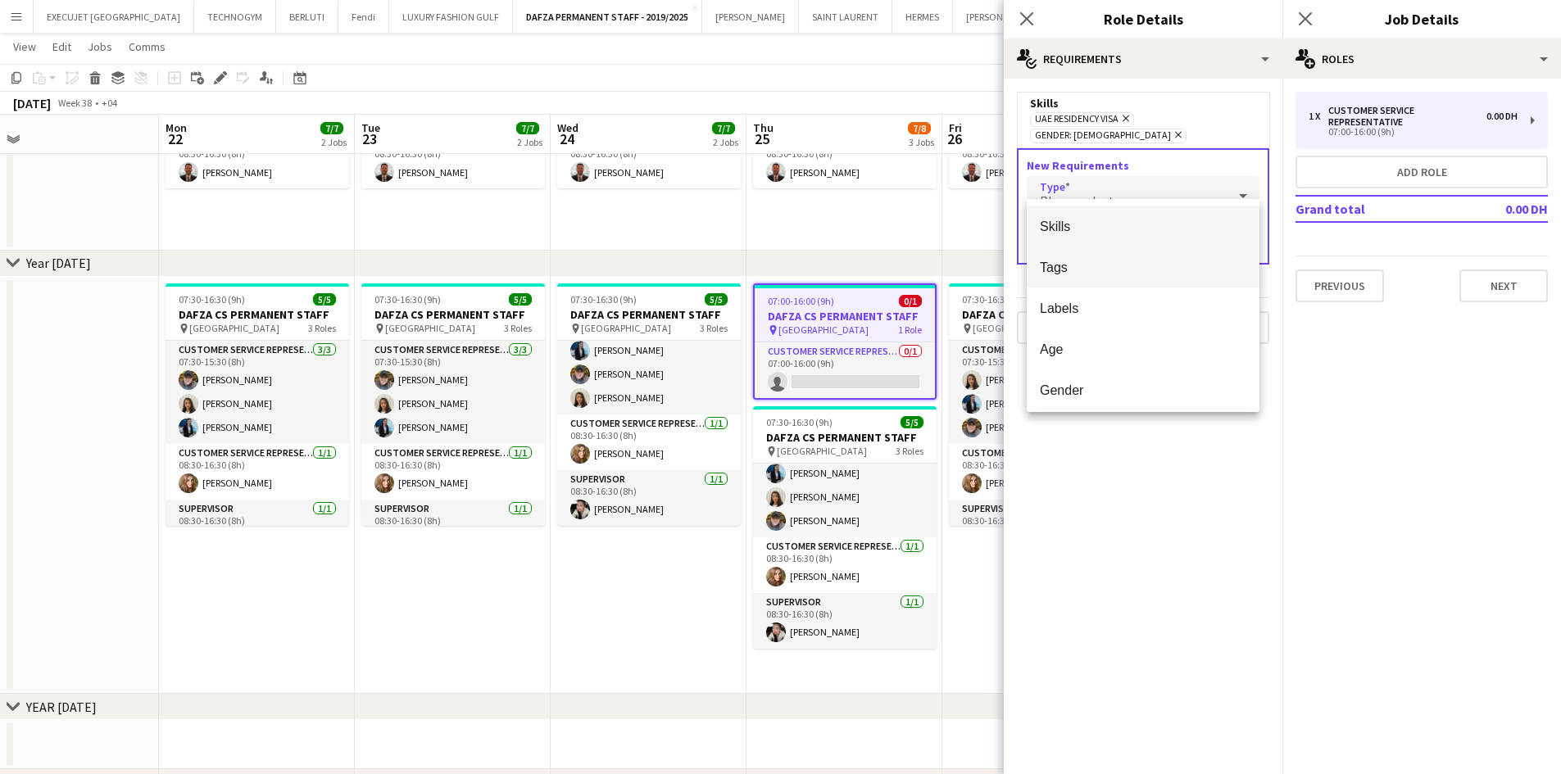
click at [1088, 284] on mat-option "Tags" at bounding box center [1142, 267] width 233 height 41
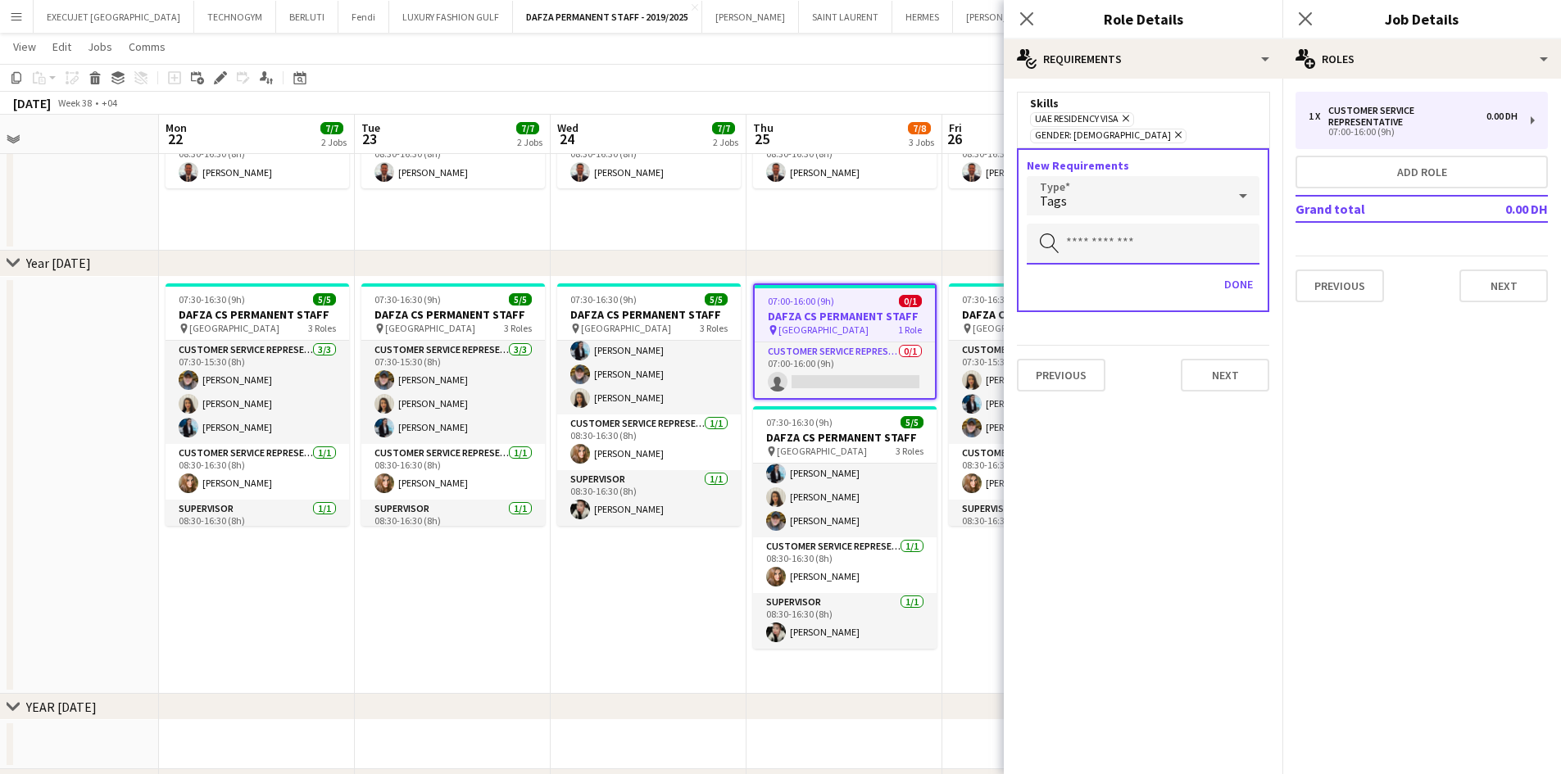
click at [1089, 224] on input "text" at bounding box center [1142, 244] width 233 height 41
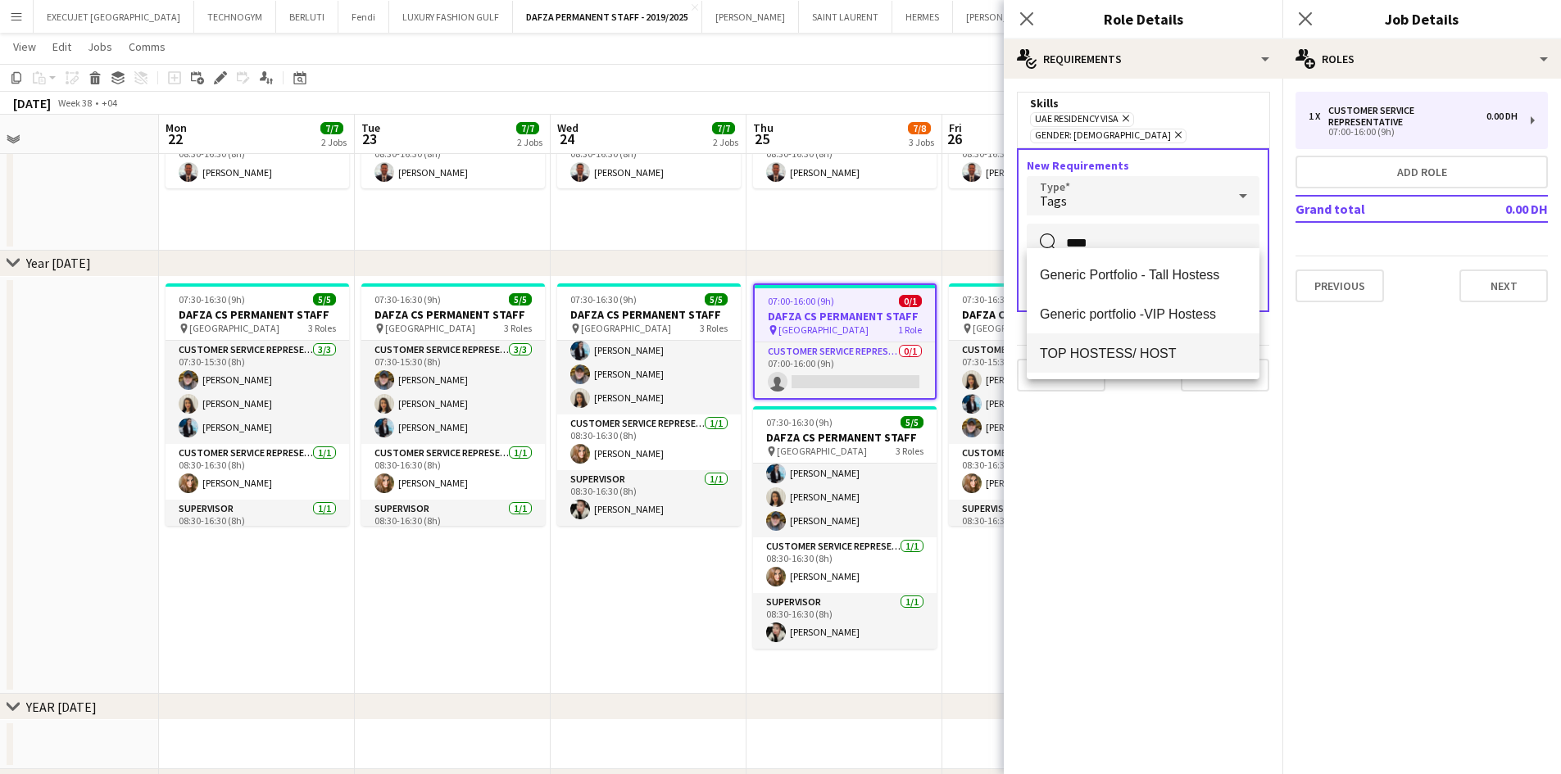
type input "****"
click at [1114, 355] on span "TOP HOSTESS/ HOST" at bounding box center [1143, 354] width 206 height 16
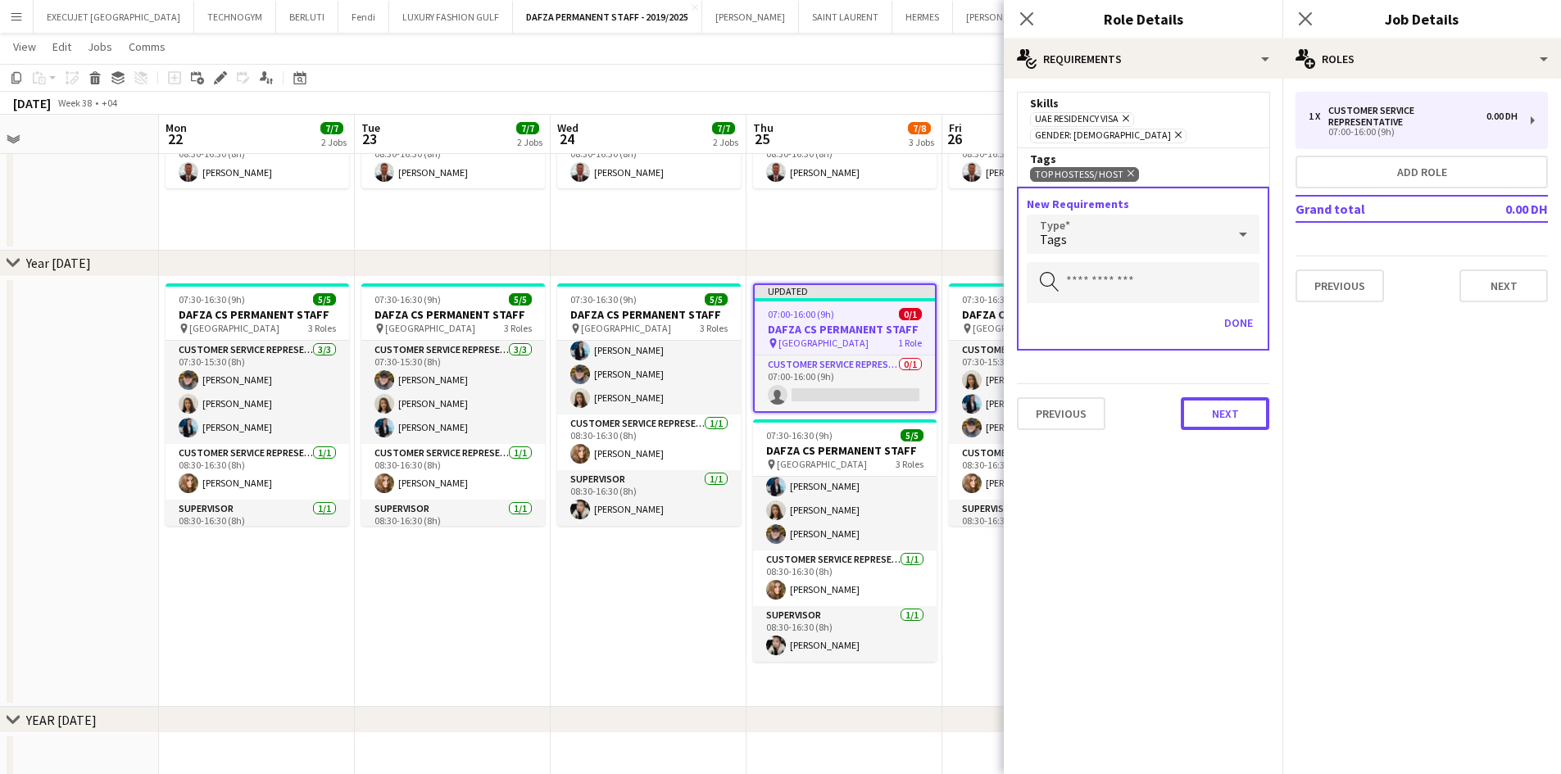
drag, startPoint x: 1220, startPoint y: 390, endPoint x: 1179, endPoint y: 342, distance: 63.4
click at [1220, 397] on button "Next" at bounding box center [1224, 413] width 88 height 33
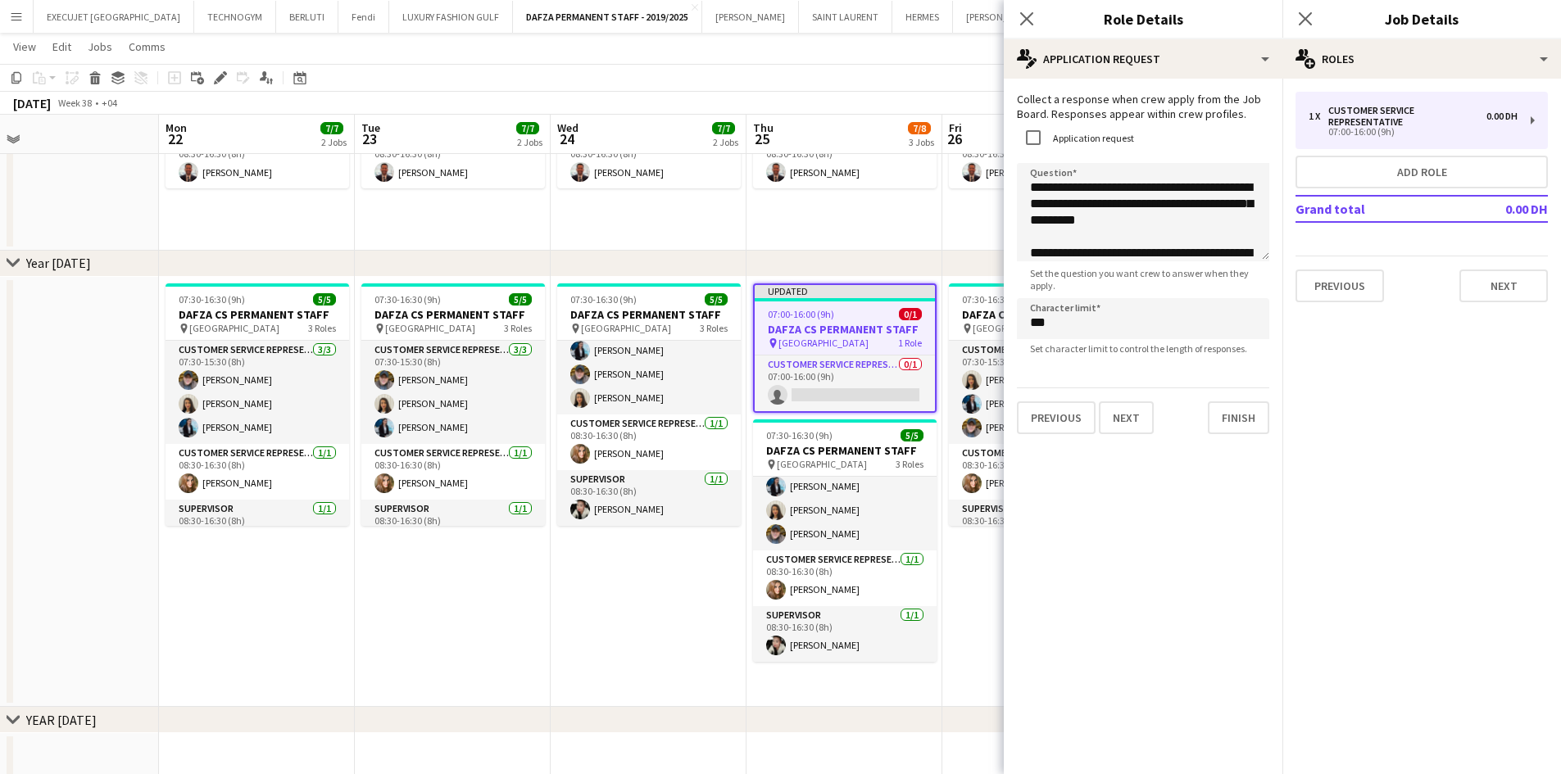
drag, startPoint x: 930, startPoint y: 58, endPoint x: 938, endPoint y: 54, distance: 9.2
click at [929, 58] on app-page-menu "View Day view expanded Day view collapsed Month view Date picker Jump to [DATE]…" at bounding box center [780, 48] width 1561 height 31
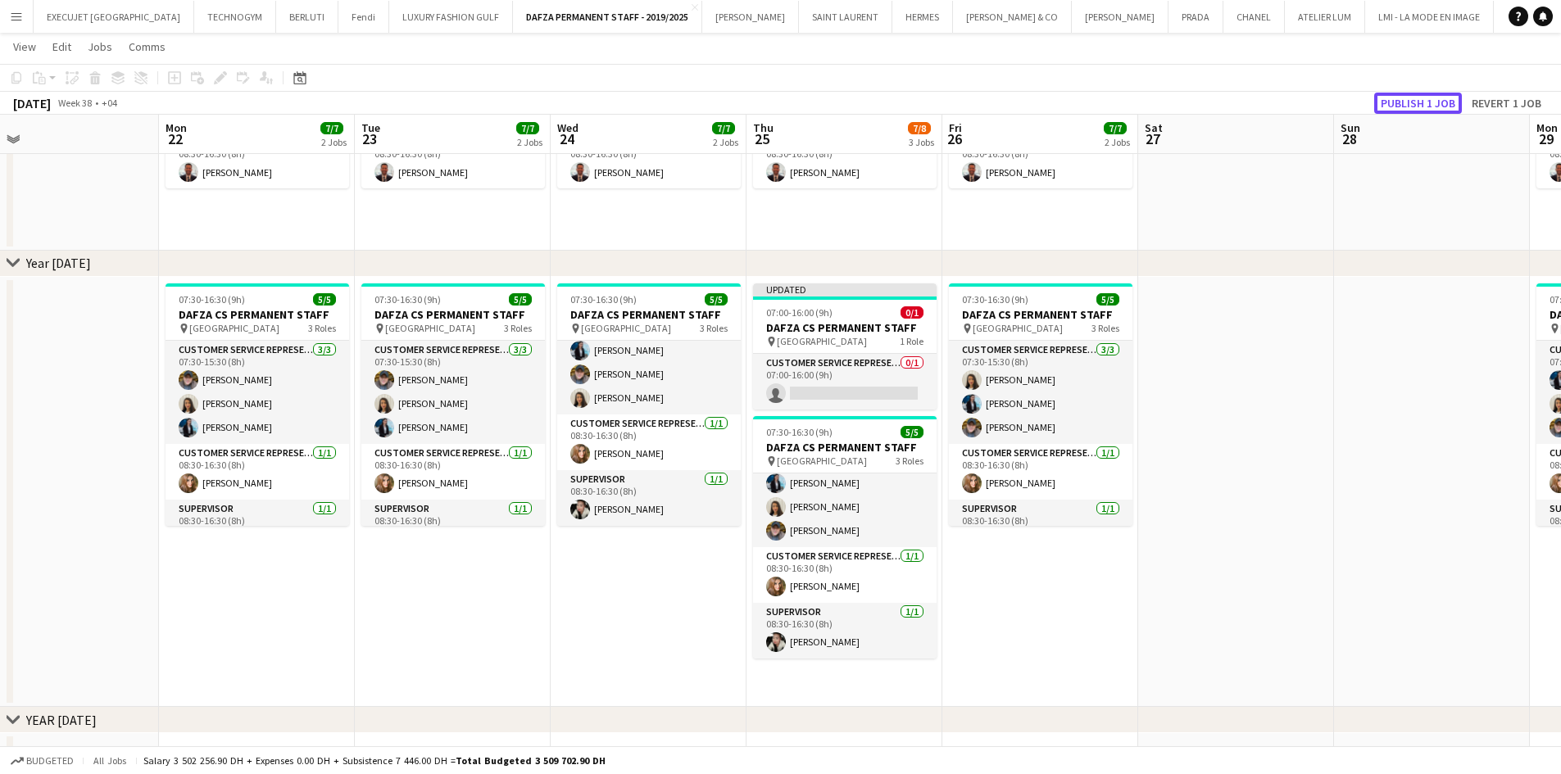
click at [1448, 105] on button "Publish 1 job" at bounding box center [1418, 103] width 88 height 21
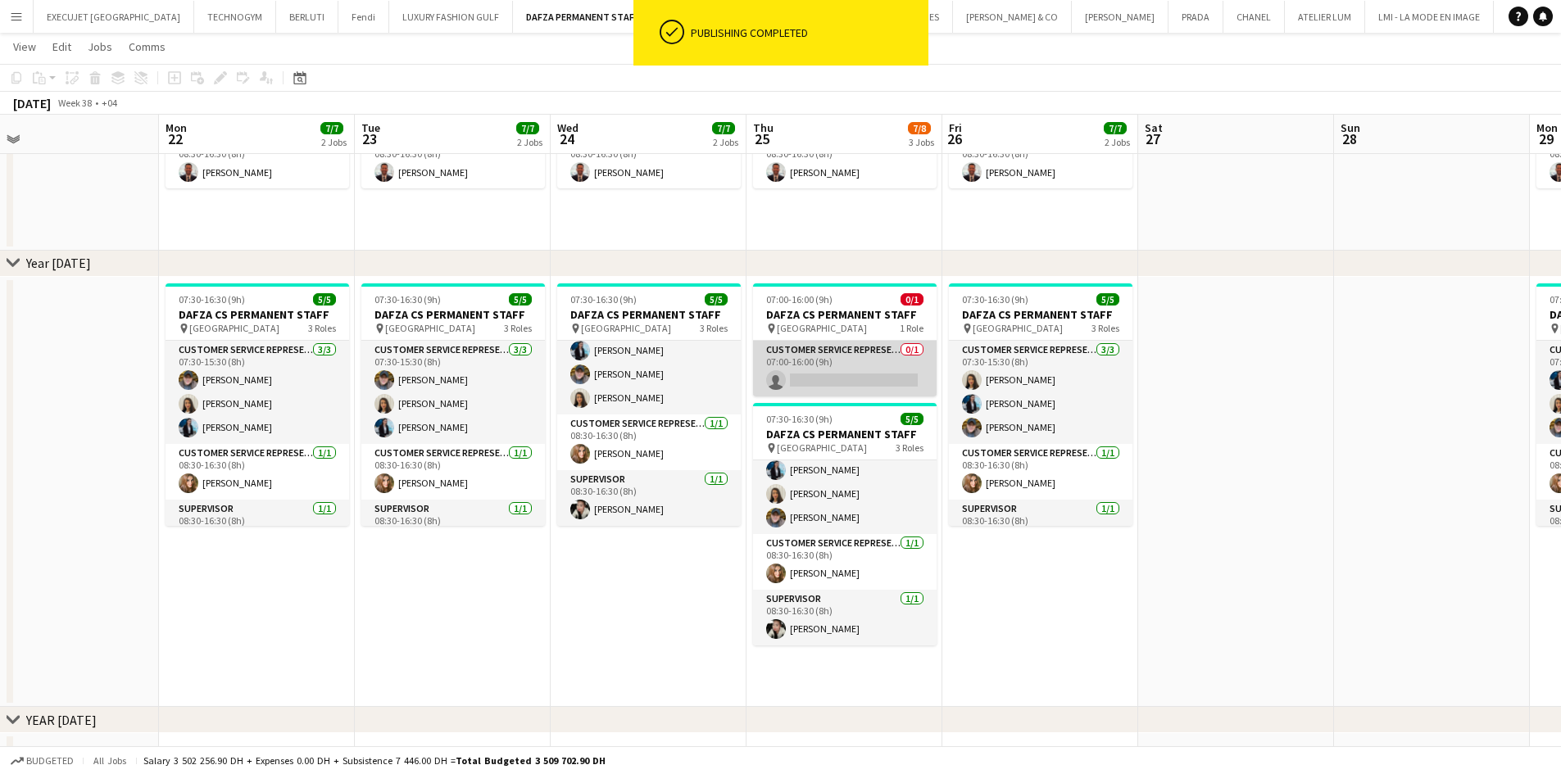
click at [877, 371] on app-card-role "Customer Service Representative 0/1 07:00-16:00 (9h) single-neutral-actions" at bounding box center [845, 369] width 184 height 56
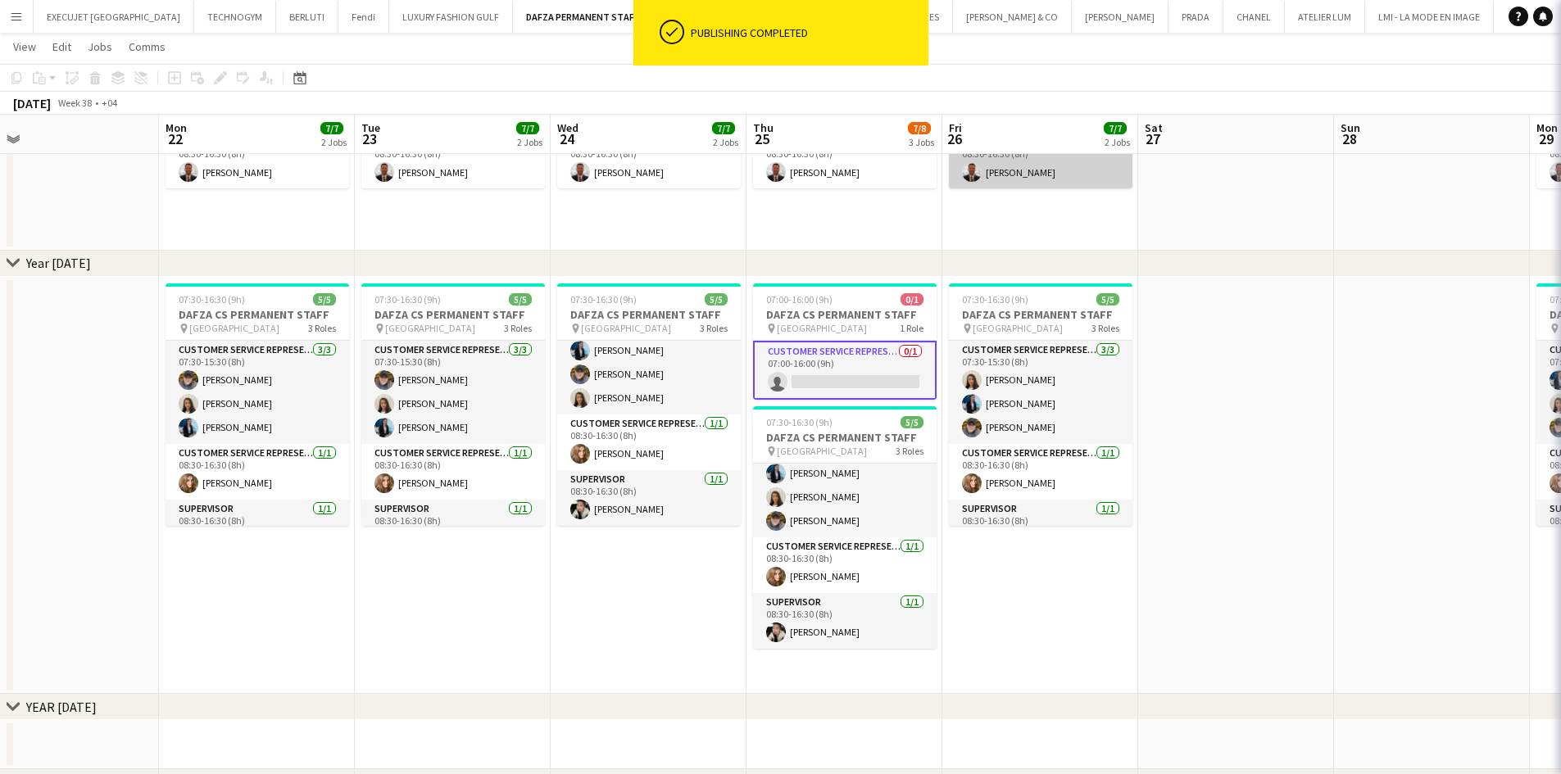
scroll to position [0, 430]
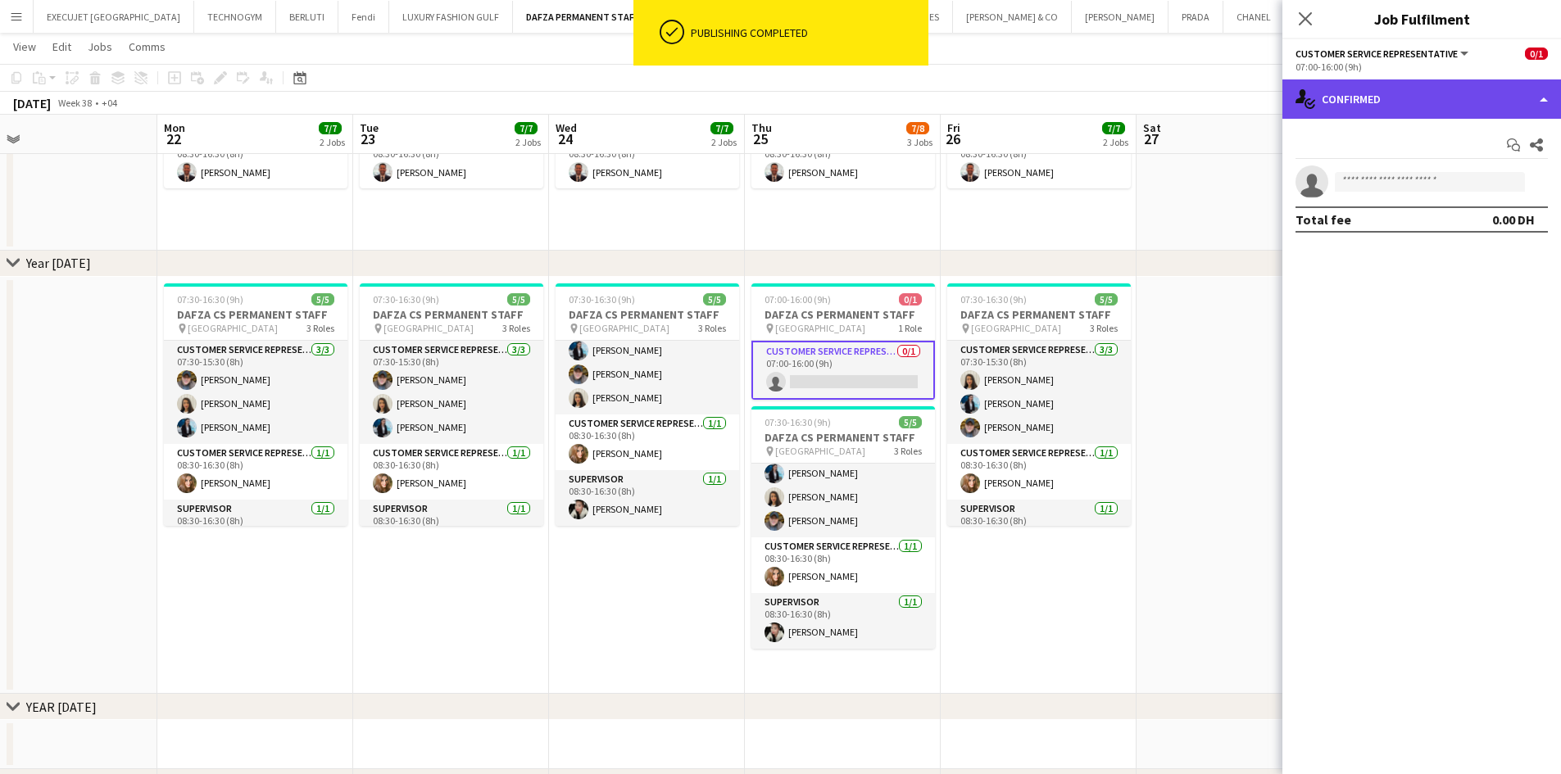
click at [1341, 96] on div "single-neutral-actions-check-2 Confirmed" at bounding box center [1421, 98] width 279 height 39
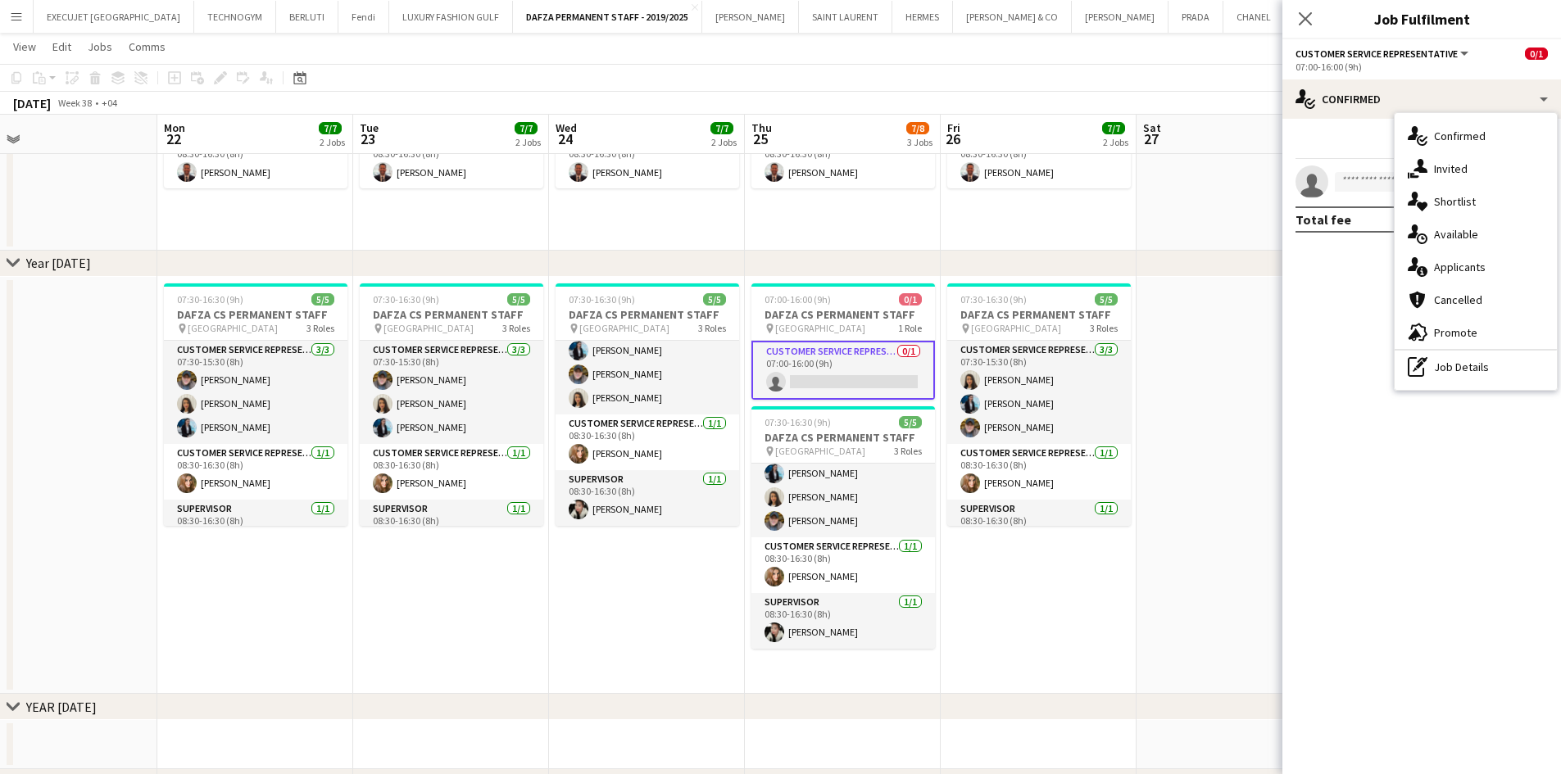
drag, startPoint x: 1447, startPoint y: 346, endPoint x: 1430, endPoint y: 322, distance: 29.3
click at [1447, 345] on div "advertising-megaphone Promote" at bounding box center [1475, 332] width 162 height 33
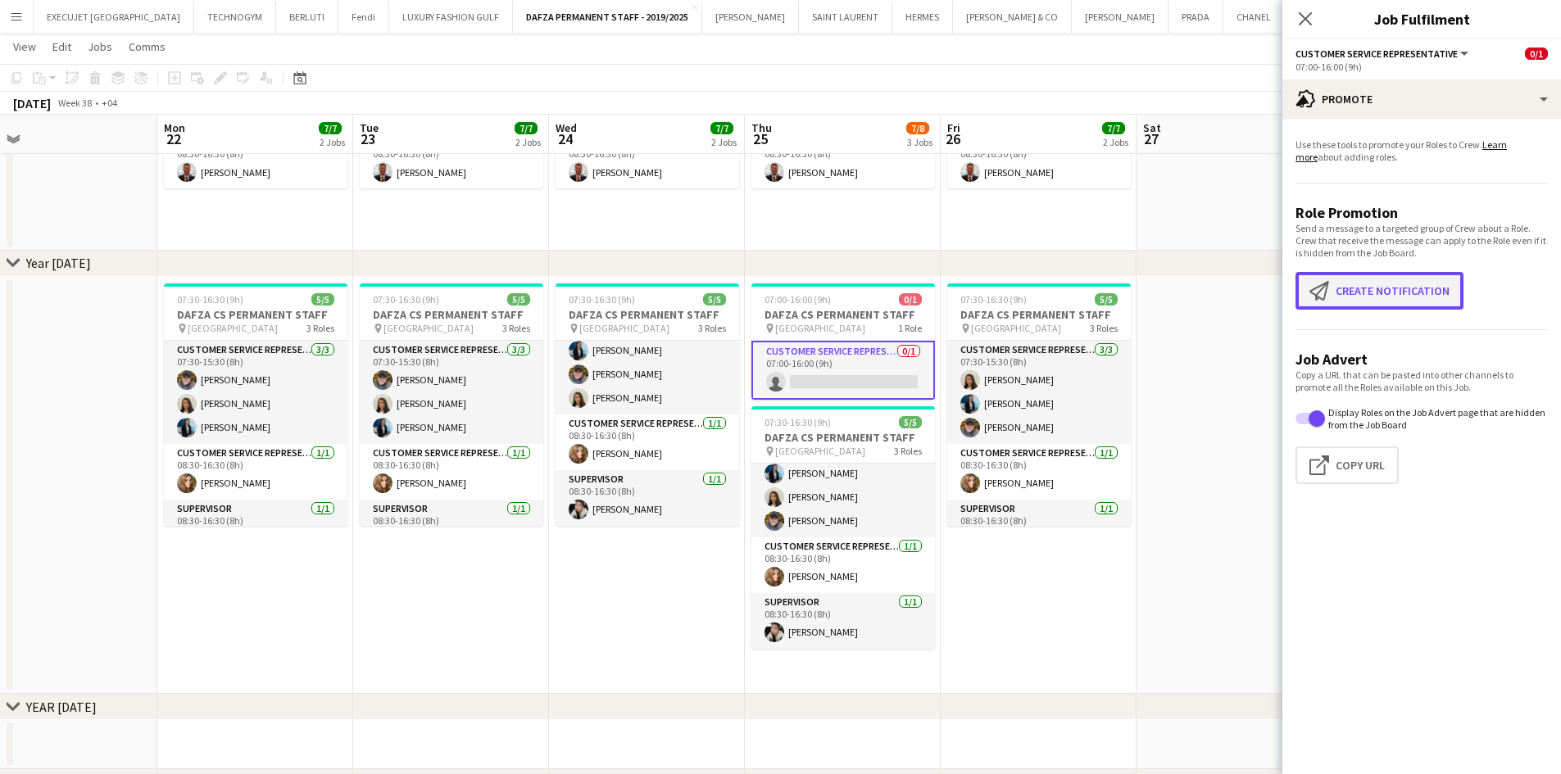
click at [1376, 293] on button "Create notification Create notification" at bounding box center [1379, 291] width 168 height 38
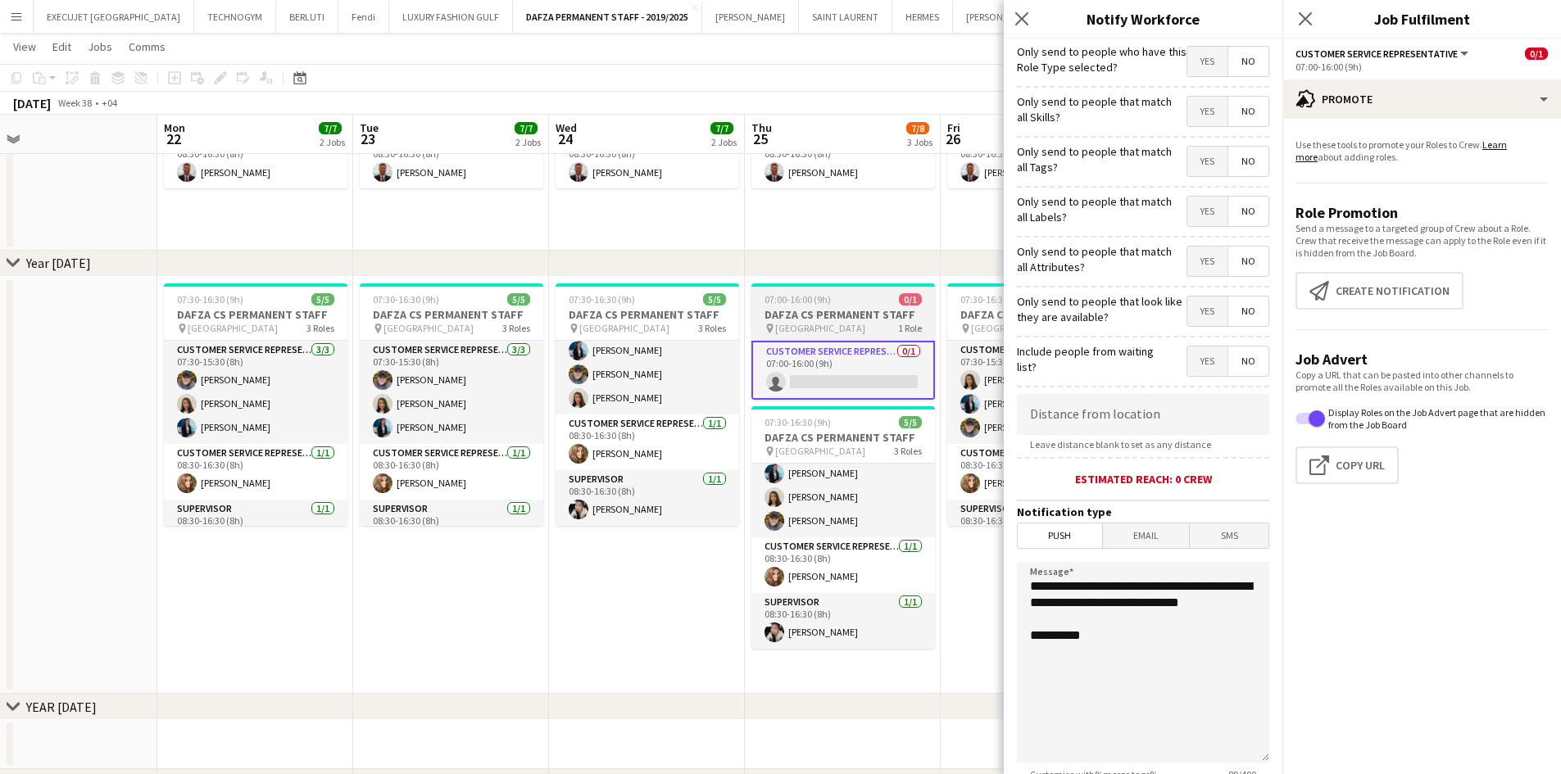
click at [821, 324] on span "[GEOGRAPHIC_DATA]" at bounding box center [820, 328] width 90 height 12
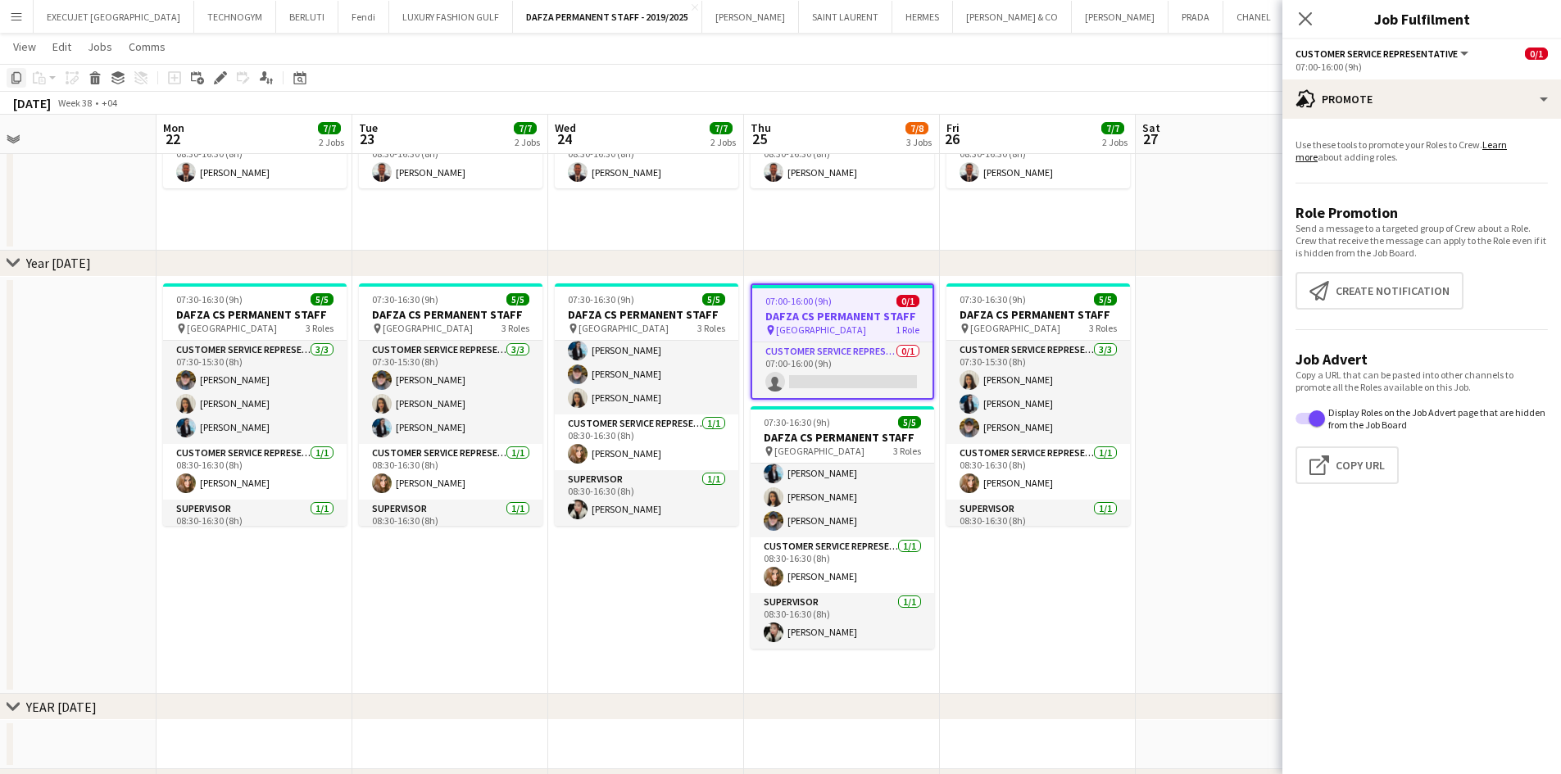
click at [15, 77] on icon "Copy" at bounding box center [16, 77] width 13 height 13
click at [655, 578] on app-date-cell "07:30-16:30 (9h) 5/5 DAFZA CS PERMANENT STAFF pin [GEOGRAPHIC_DATA] Free Zone 3…" at bounding box center [646, 486] width 196 height 418
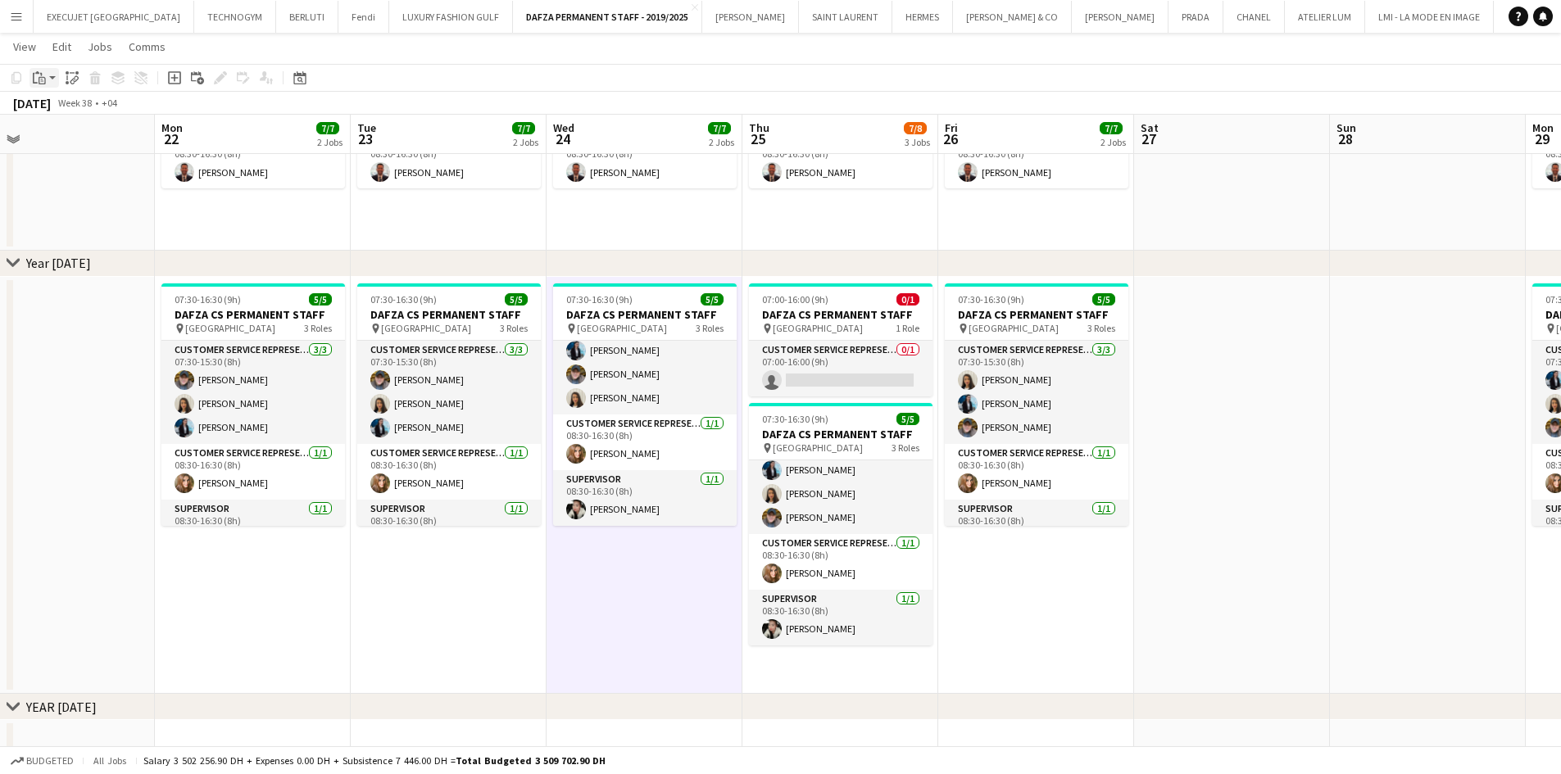
click at [38, 82] on icon "Paste" at bounding box center [39, 77] width 13 height 13
click at [56, 105] on link "Paste Ctrl+V" at bounding box center [120, 109] width 154 height 15
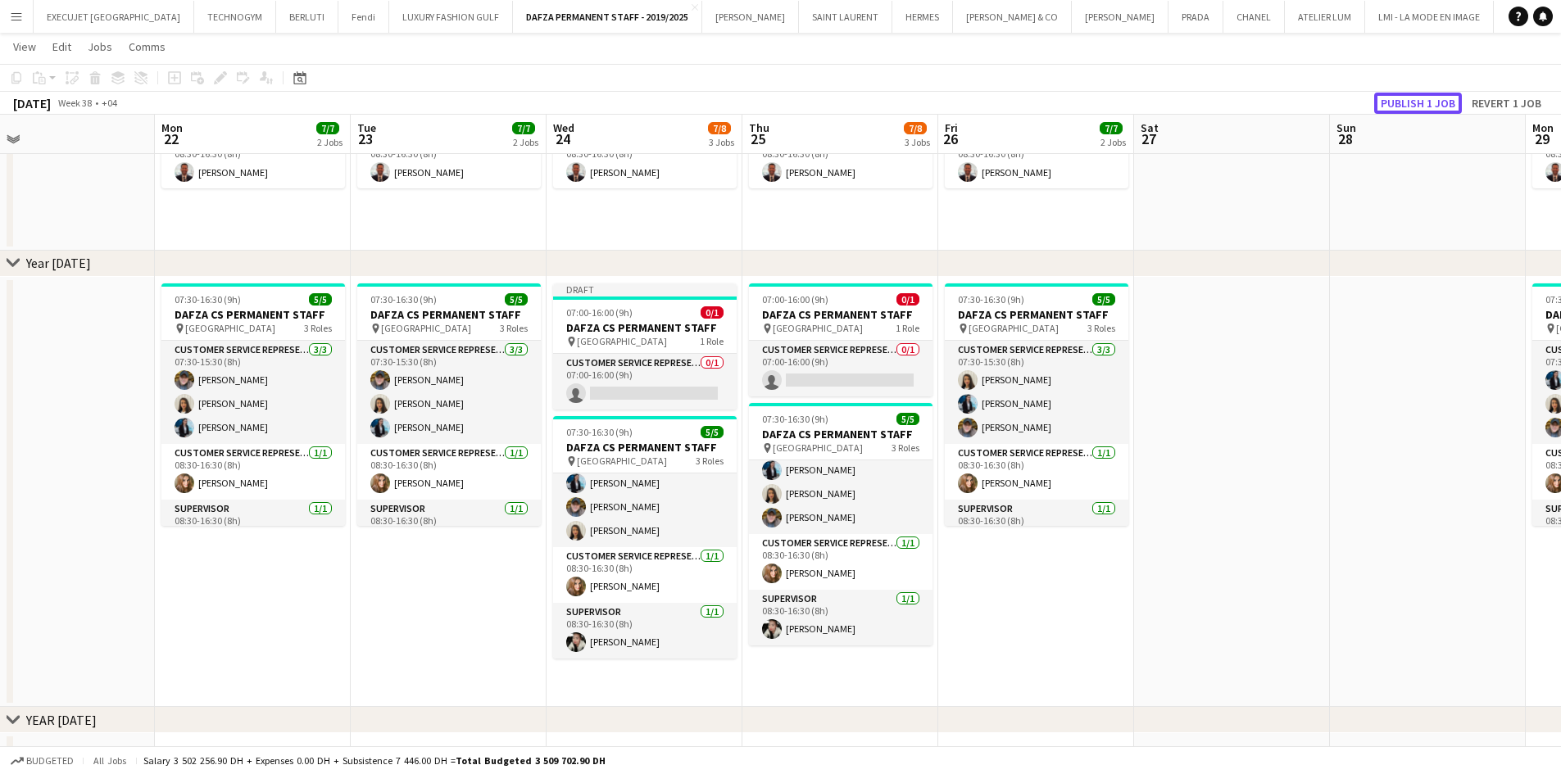
click at [1422, 106] on button "Publish 1 job" at bounding box center [1418, 103] width 88 height 21
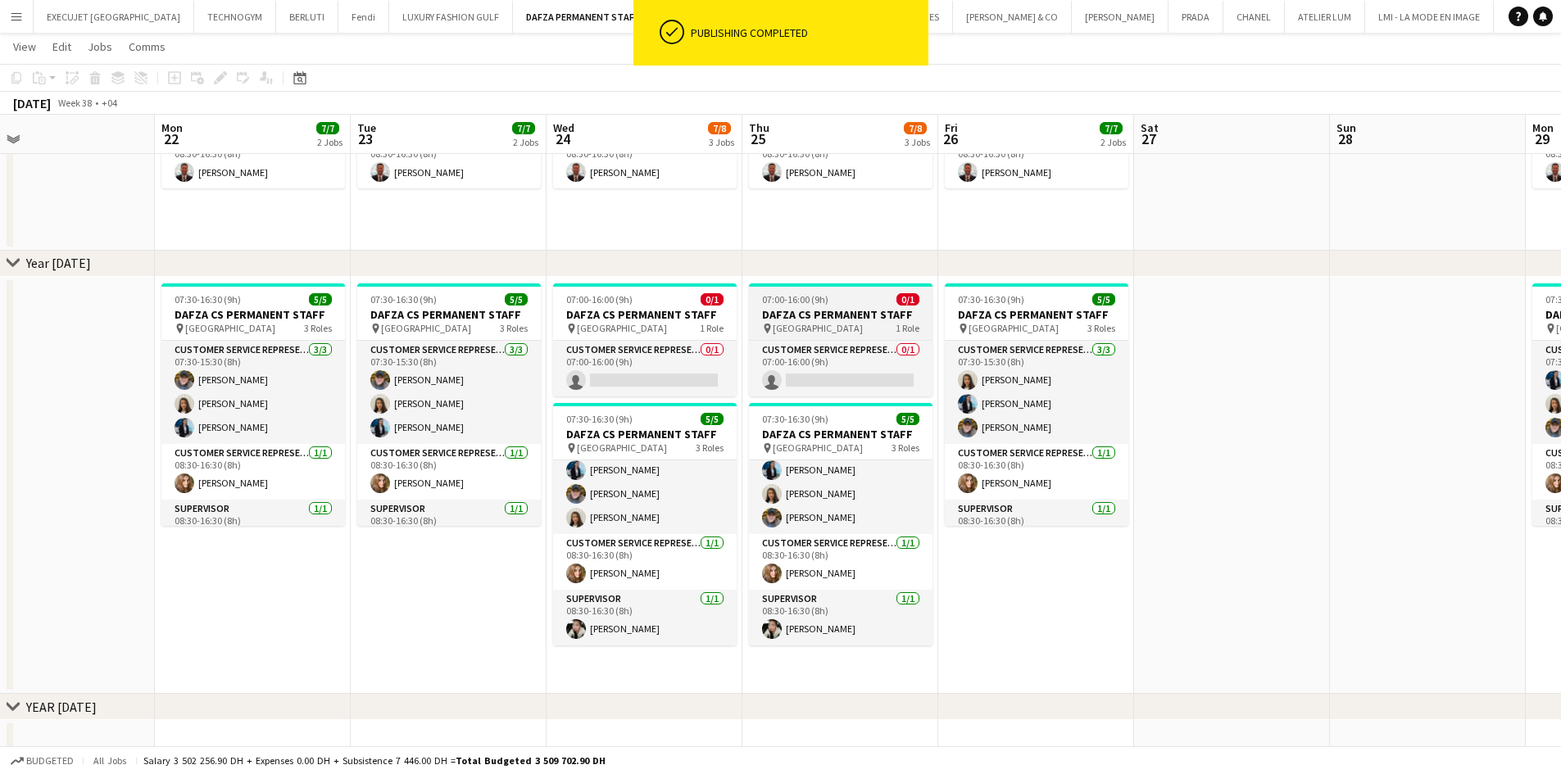
click at [809, 309] on h3 "DAFZA CS PERMANENT STAFF" at bounding box center [841, 314] width 184 height 15
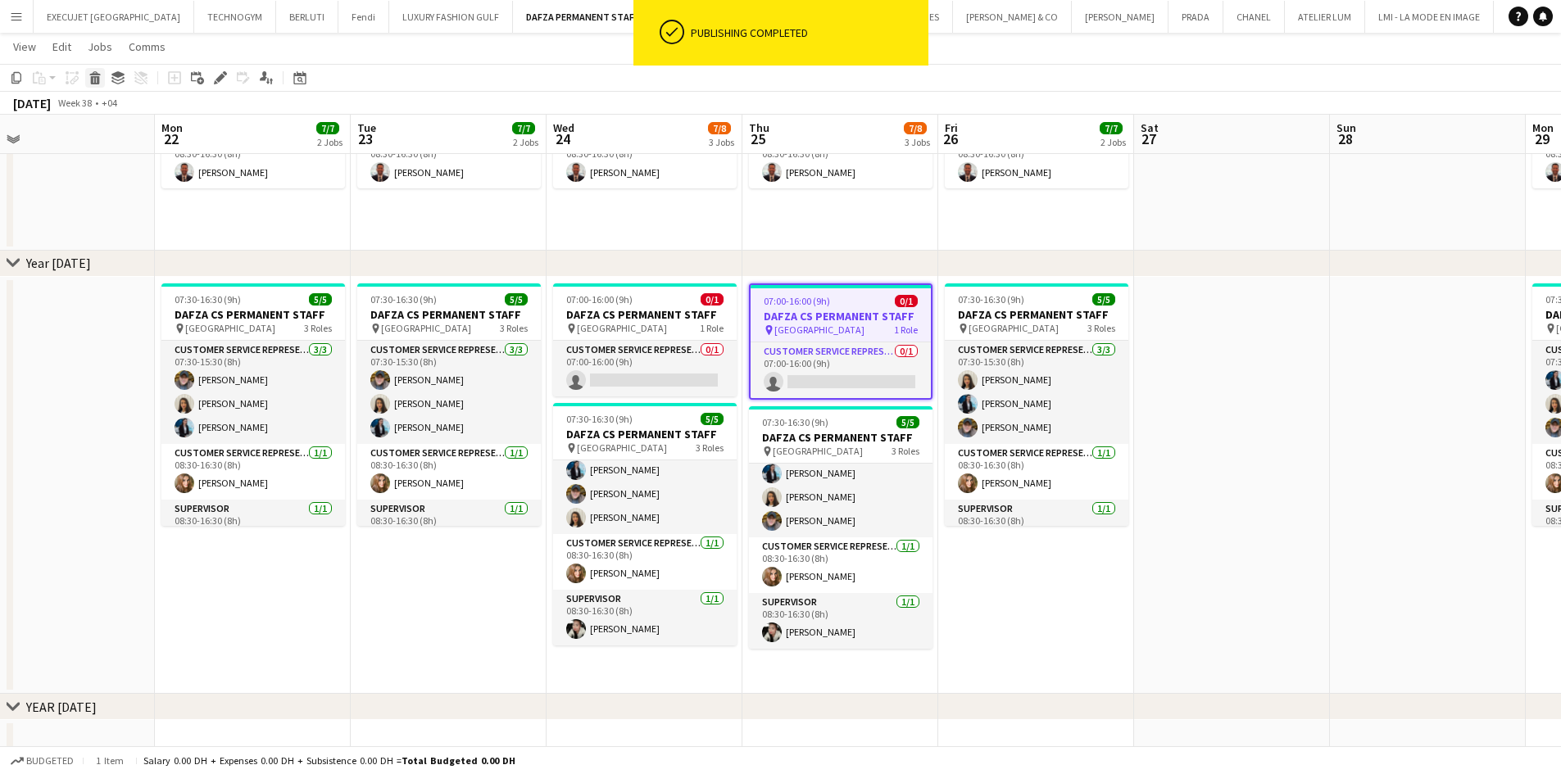
click at [93, 77] on icon at bounding box center [95, 80] width 9 height 8
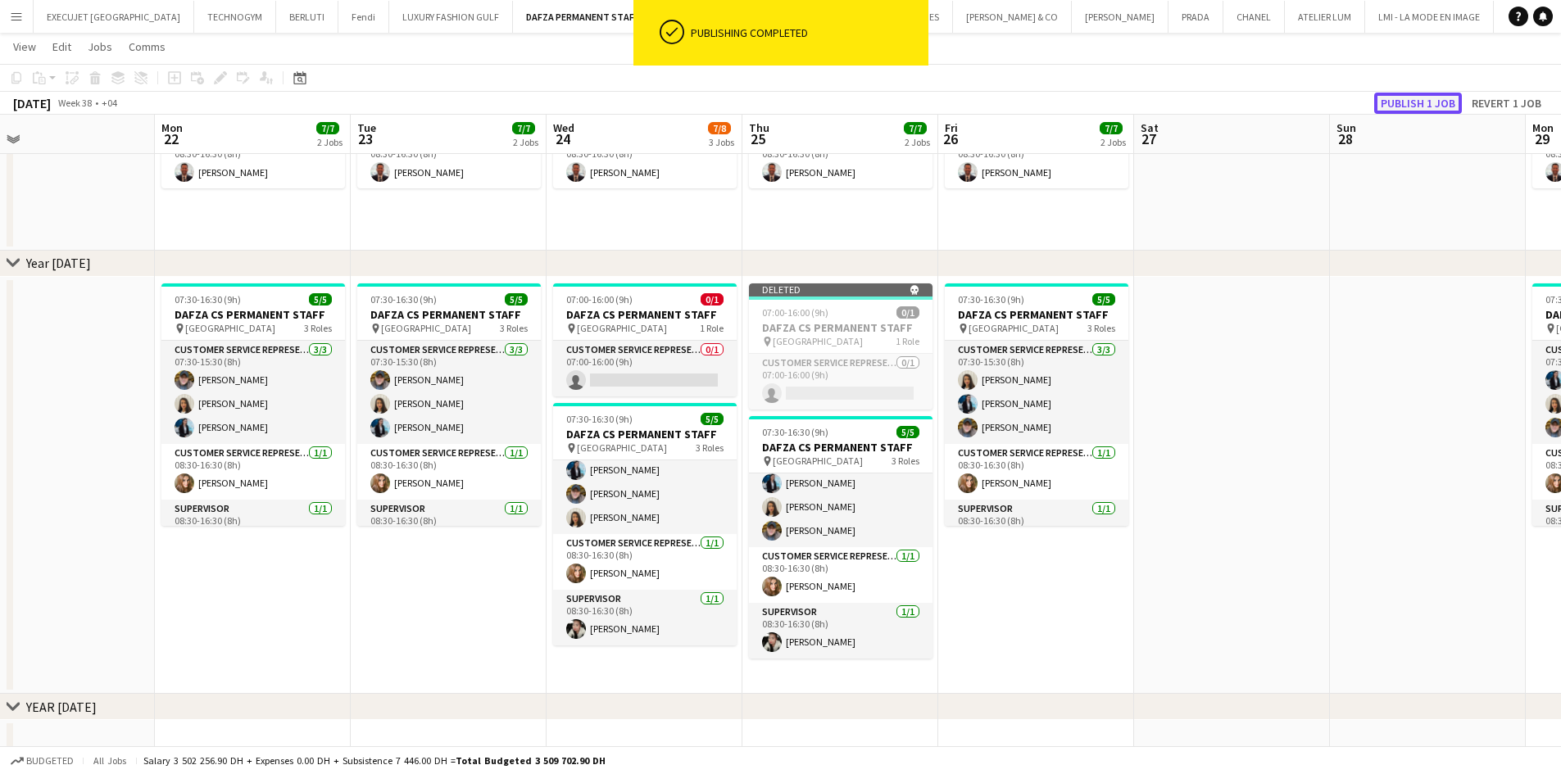
click at [1400, 103] on button "Publish 1 job" at bounding box center [1418, 103] width 88 height 21
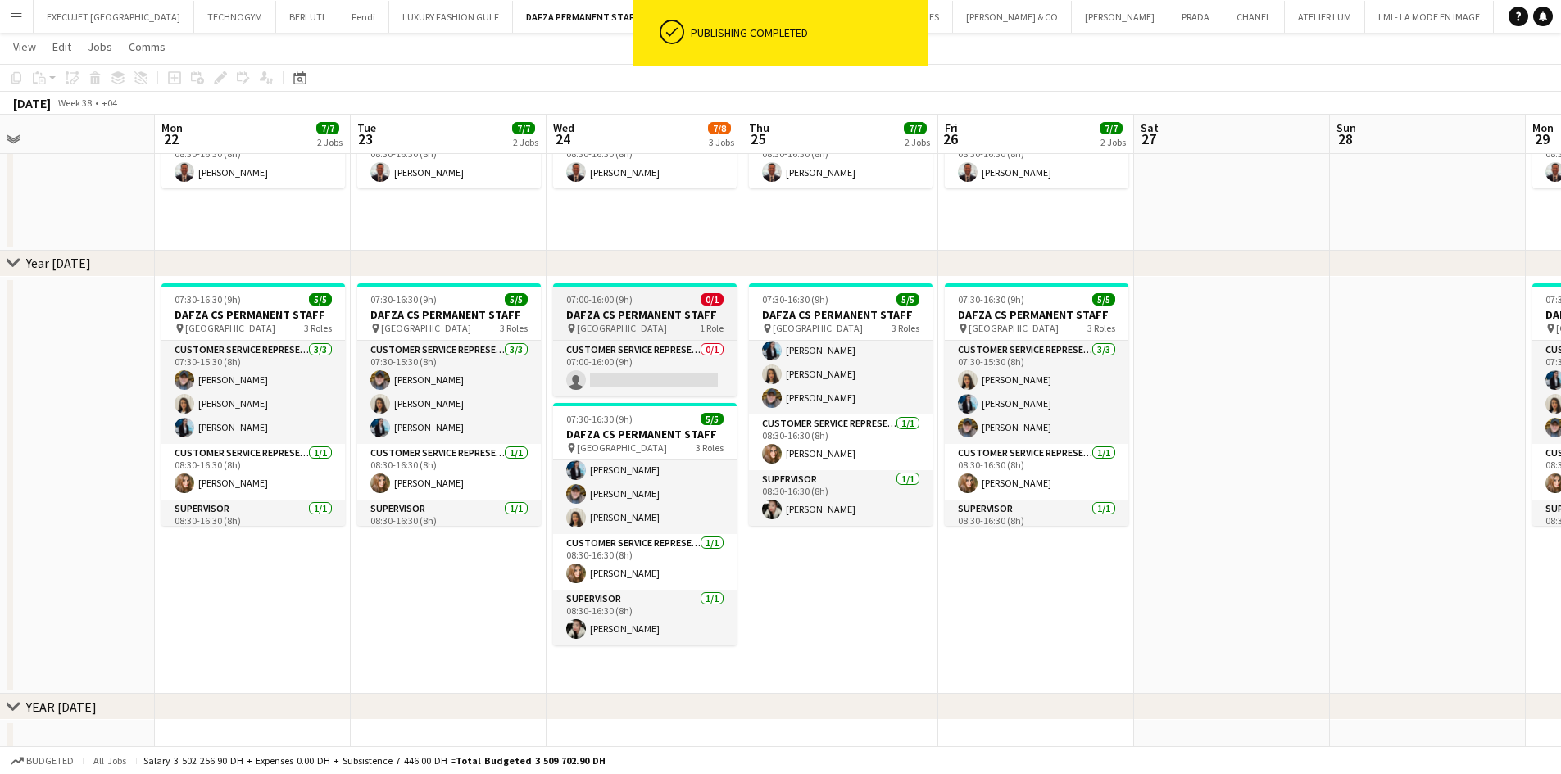
click at [637, 307] on h3 "DAFZA CS PERMANENT STAFF" at bounding box center [645, 314] width 184 height 15
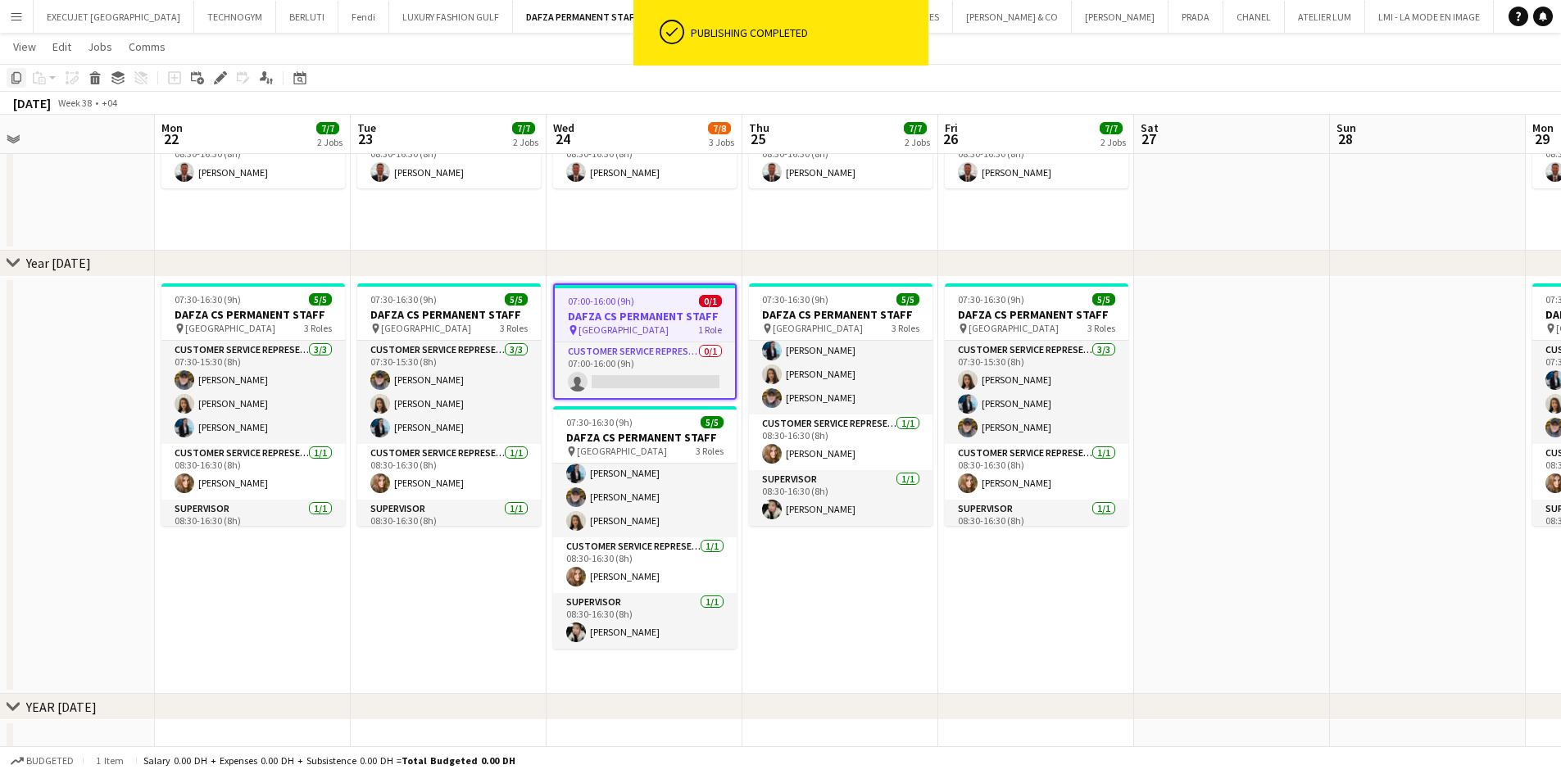
click at [14, 77] on icon at bounding box center [16, 77] width 10 height 11
click at [836, 563] on app-date-cell "07:30-16:30 (9h) 5/5 DAFZA CS PERMANENT STAFF pin [GEOGRAPHIC_DATA] Free Zone 3…" at bounding box center [840, 486] width 196 height 418
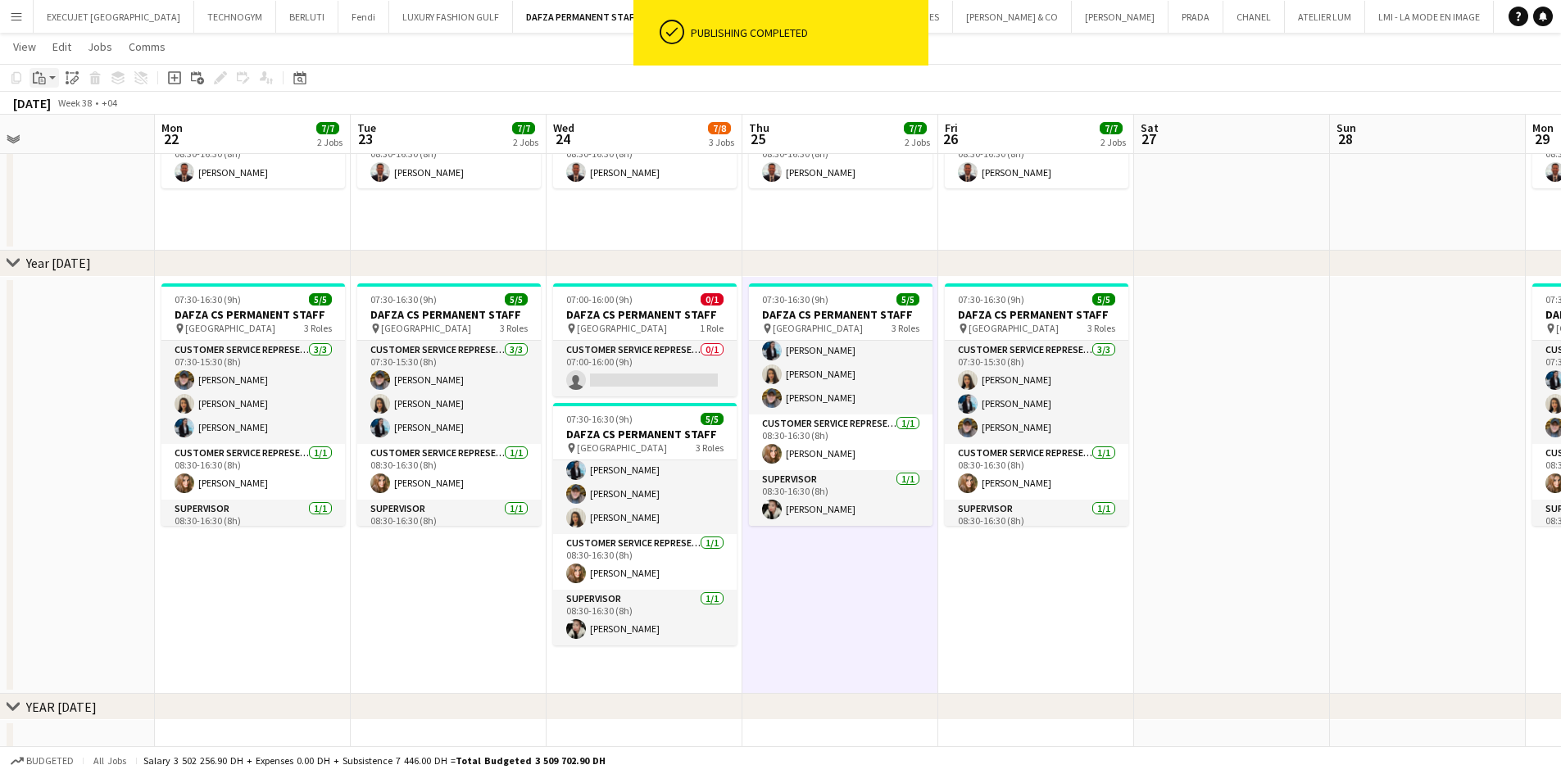
click at [34, 82] on icon "Paste" at bounding box center [39, 77] width 13 height 13
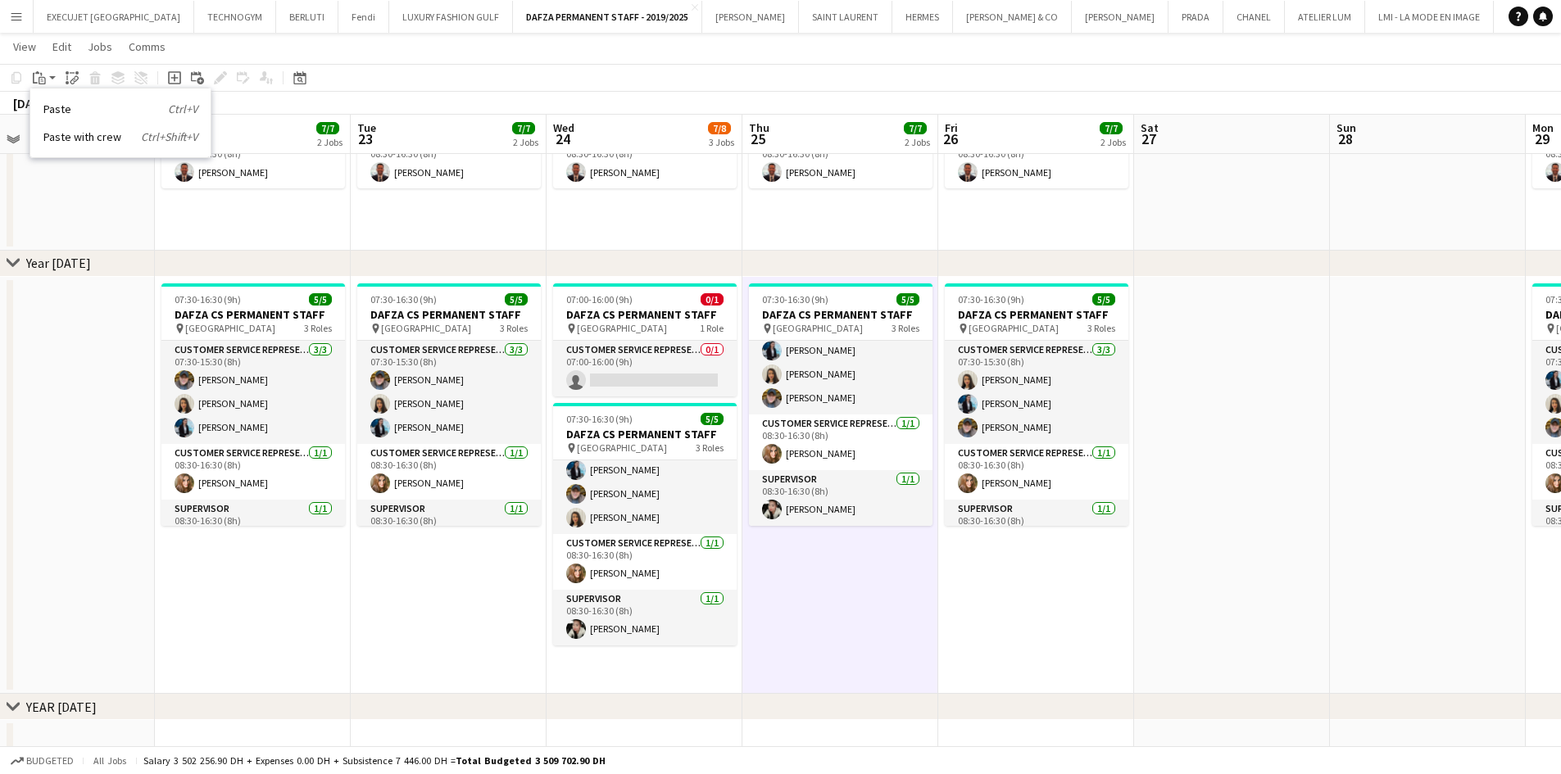
click at [50, 105] on link "Paste Ctrl+V" at bounding box center [120, 109] width 154 height 15
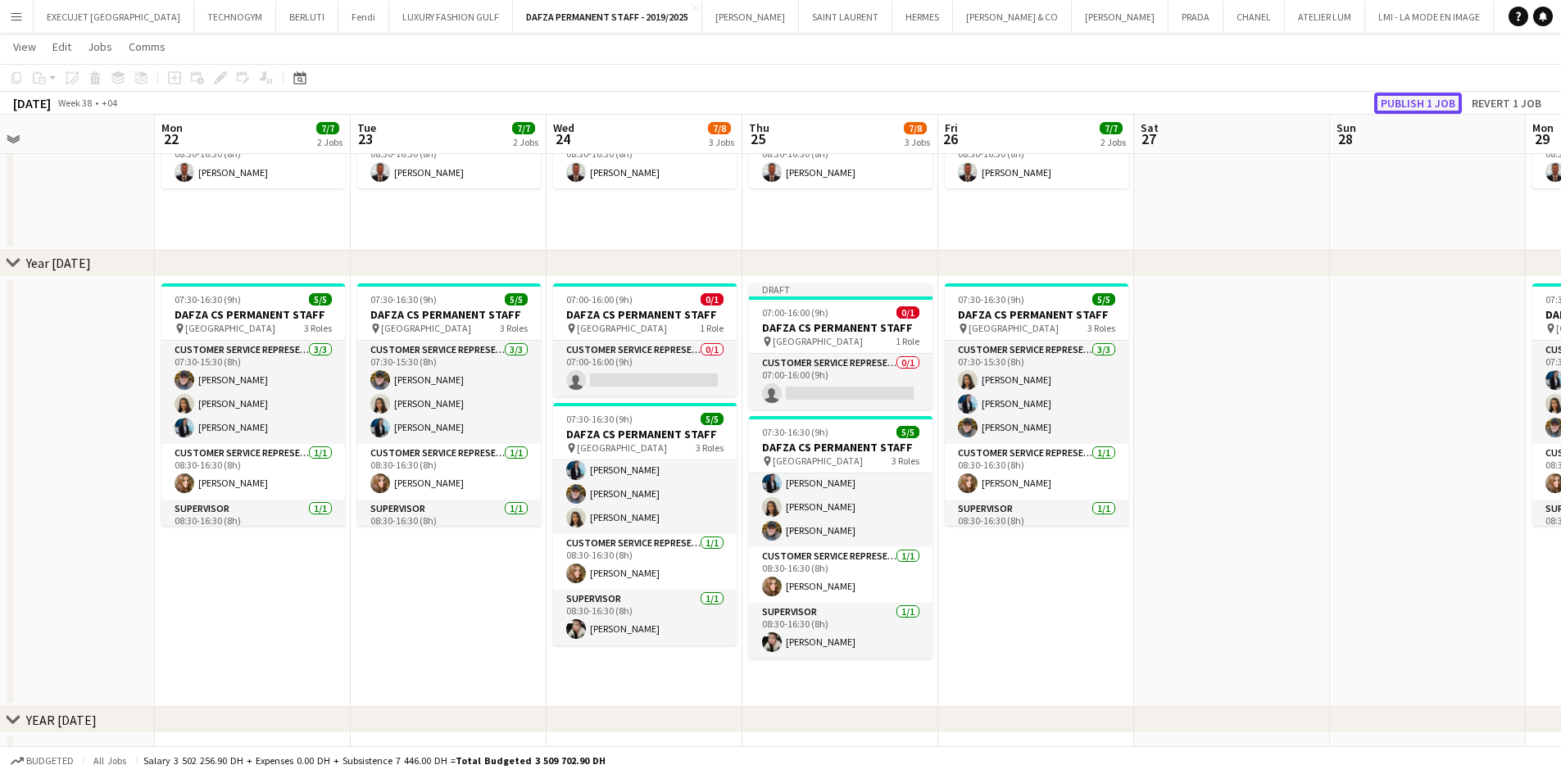
click at [1419, 109] on button "Publish 1 job" at bounding box center [1418, 103] width 88 height 21
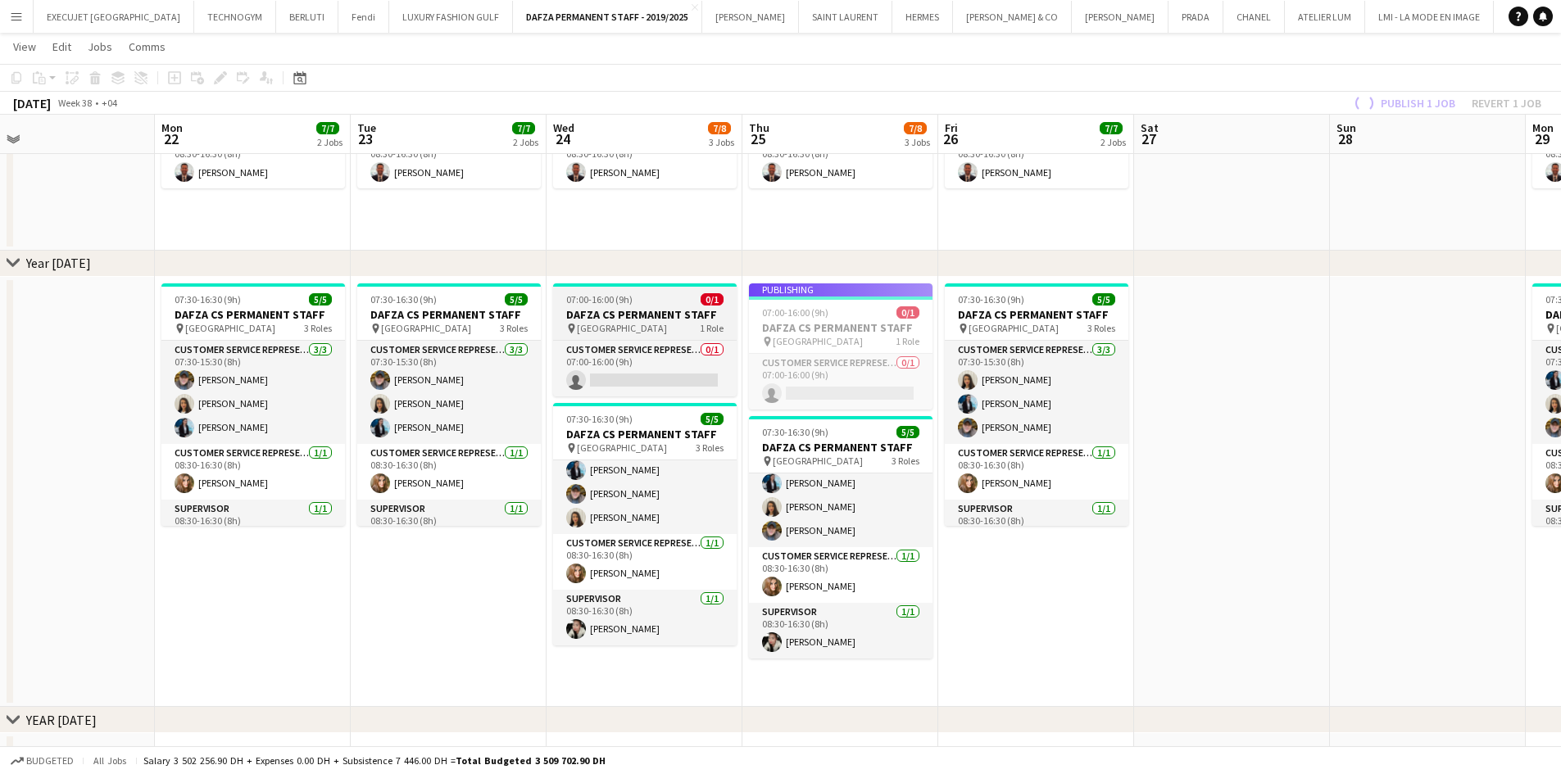
click at [593, 310] on h3 "DAFZA CS PERMANENT STAFF" at bounding box center [645, 314] width 184 height 15
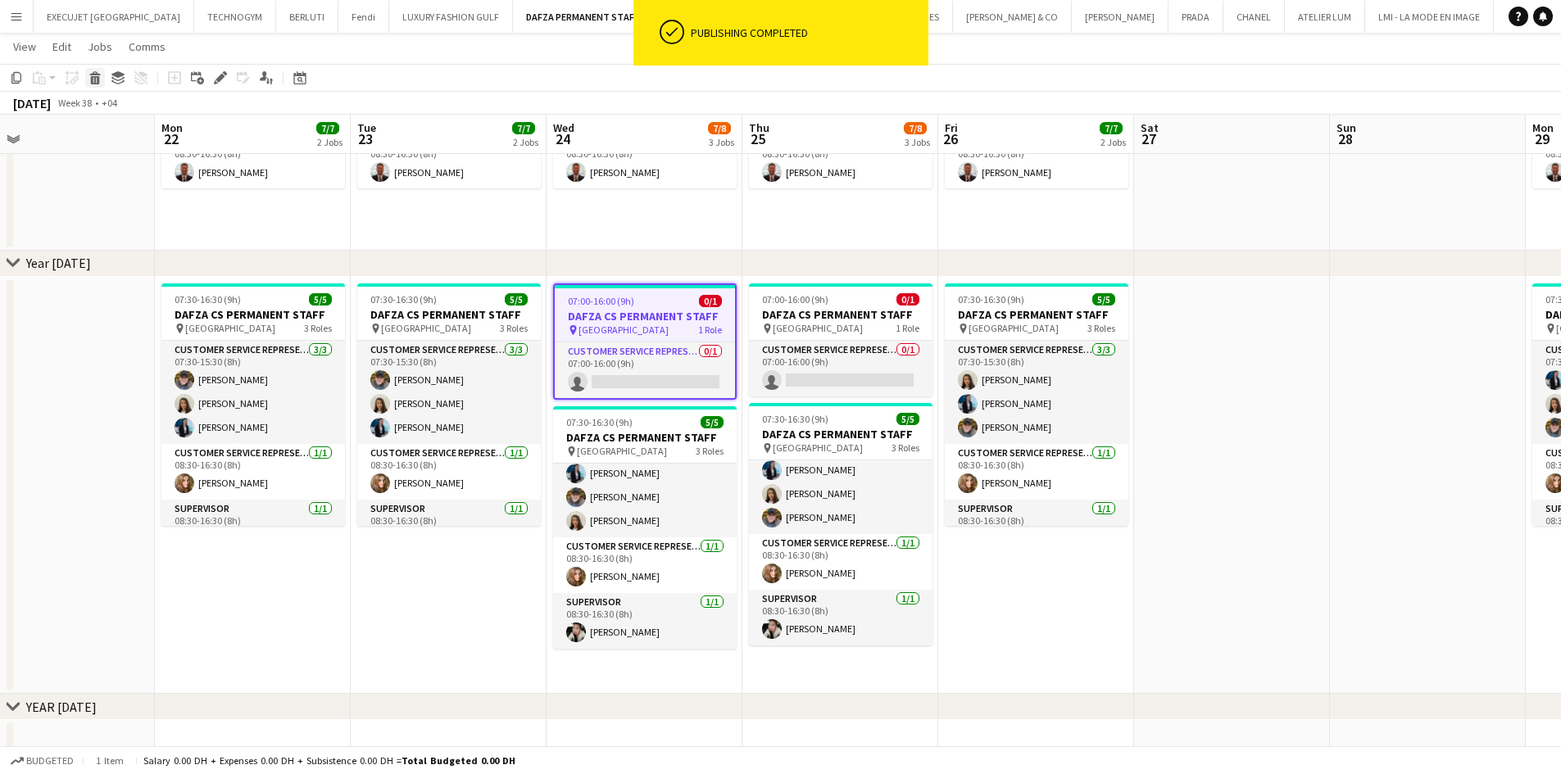
click at [95, 77] on icon at bounding box center [95, 80] width 9 height 8
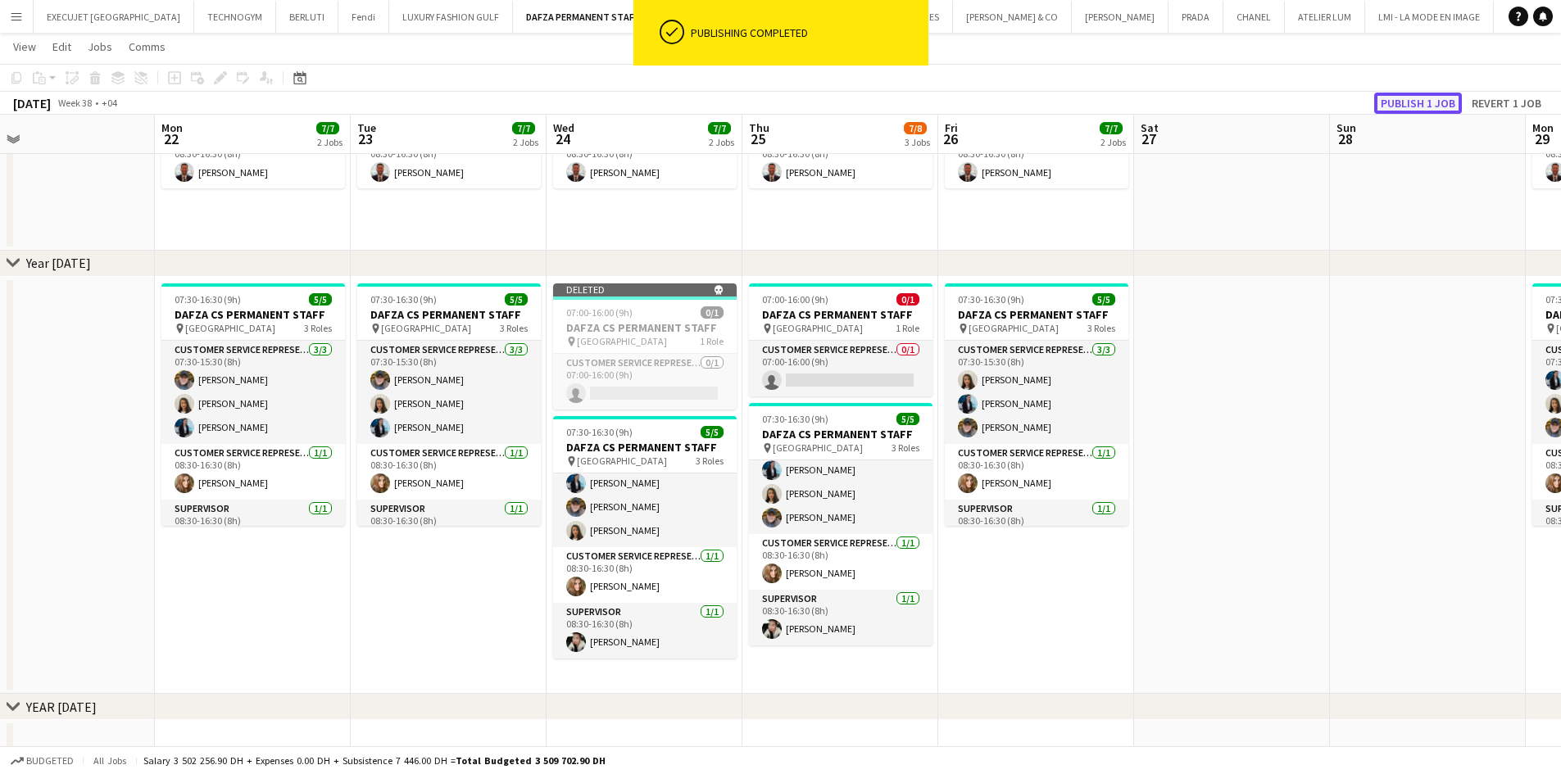
click at [1420, 102] on button "Publish 1 job" at bounding box center [1418, 103] width 88 height 21
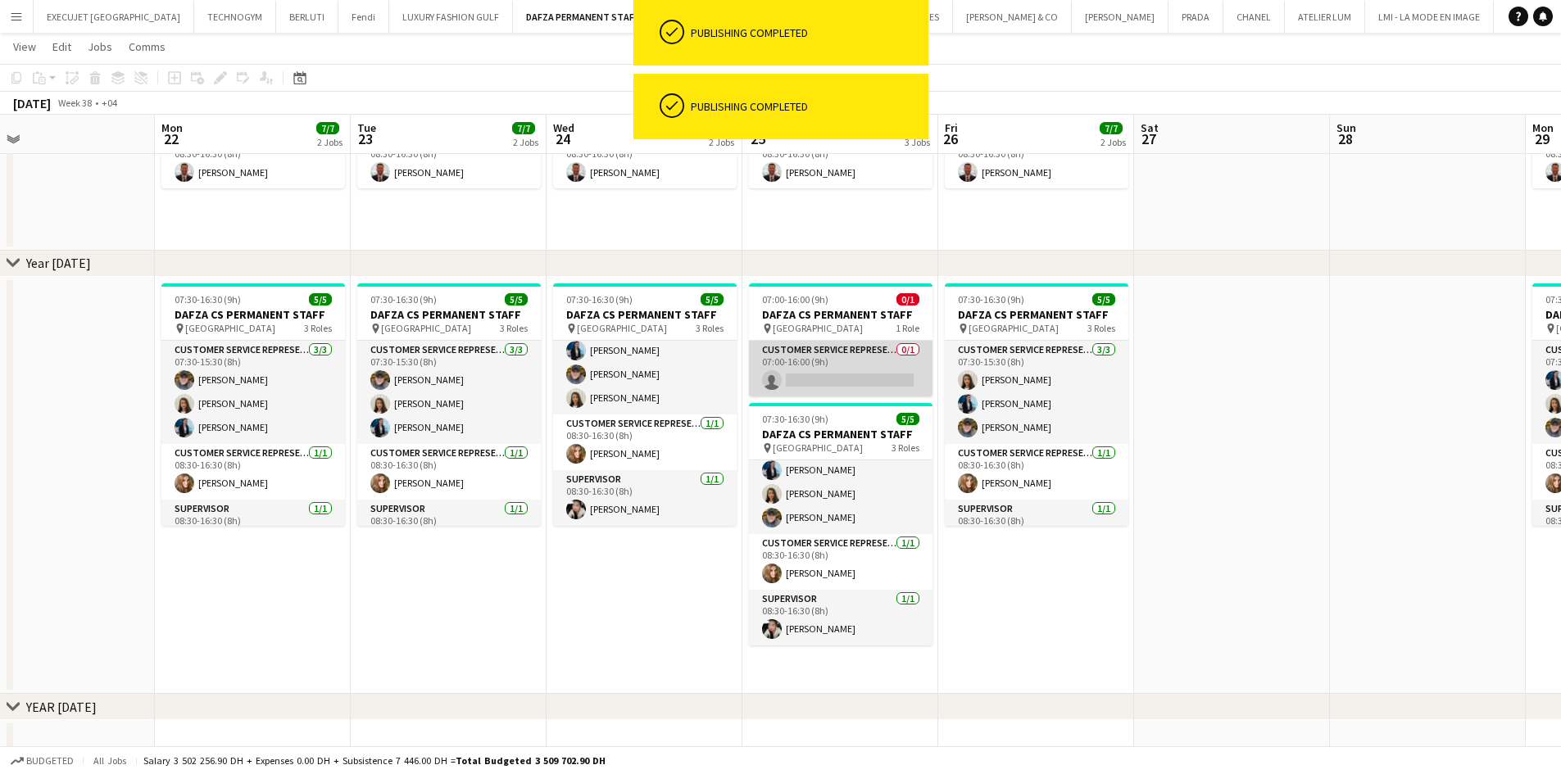
click at [849, 368] on app-card-role "Customer Service Representative 0/1 07:00-16:00 (9h) single-neutral-actions" at bounding box center [841, 369] width 184 height 56
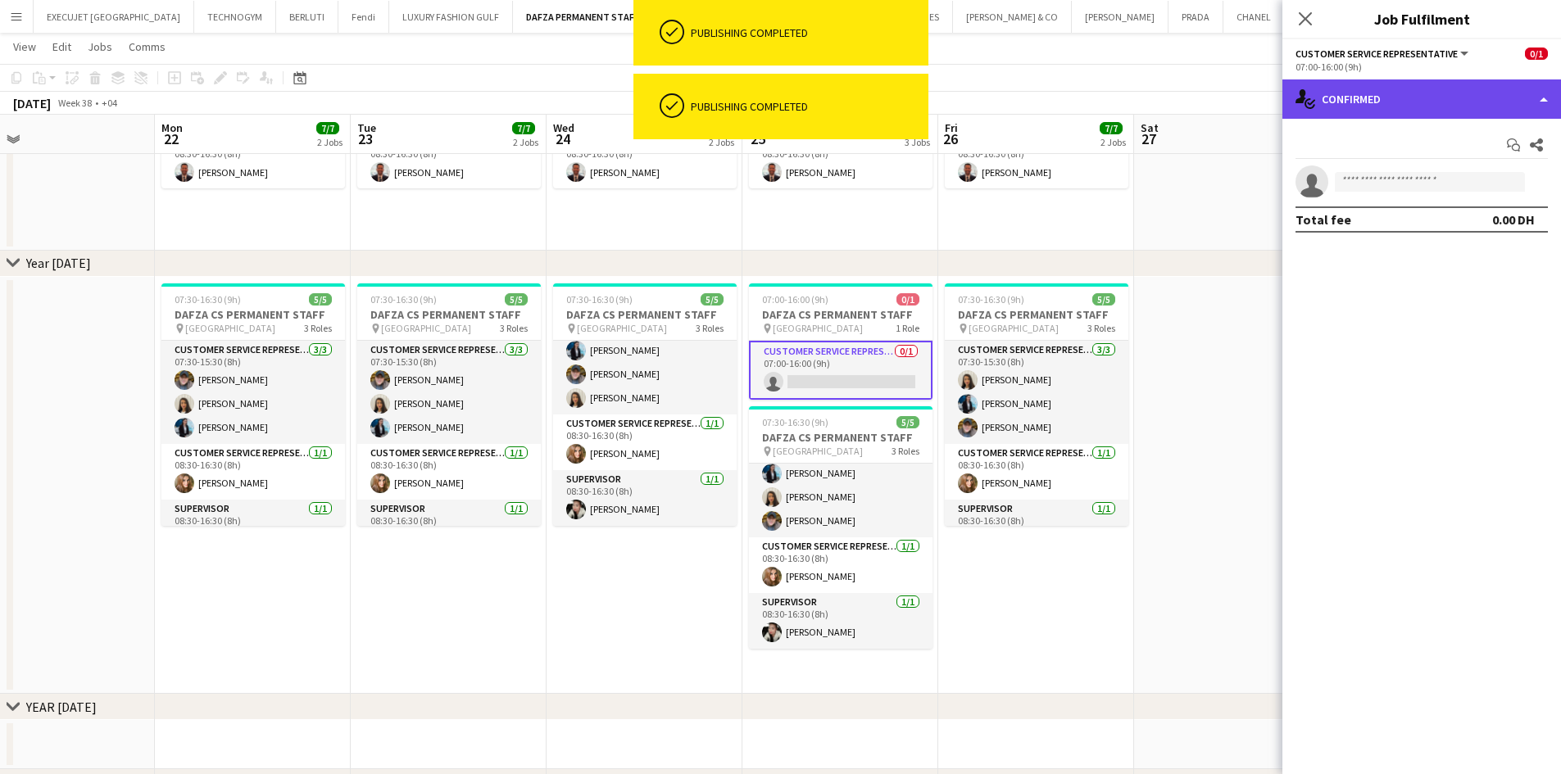
click at [1462, 108] on div "single-neutral-actions-check-2 Confirmed" at bounding box center [1421, 98] width 279 height 39
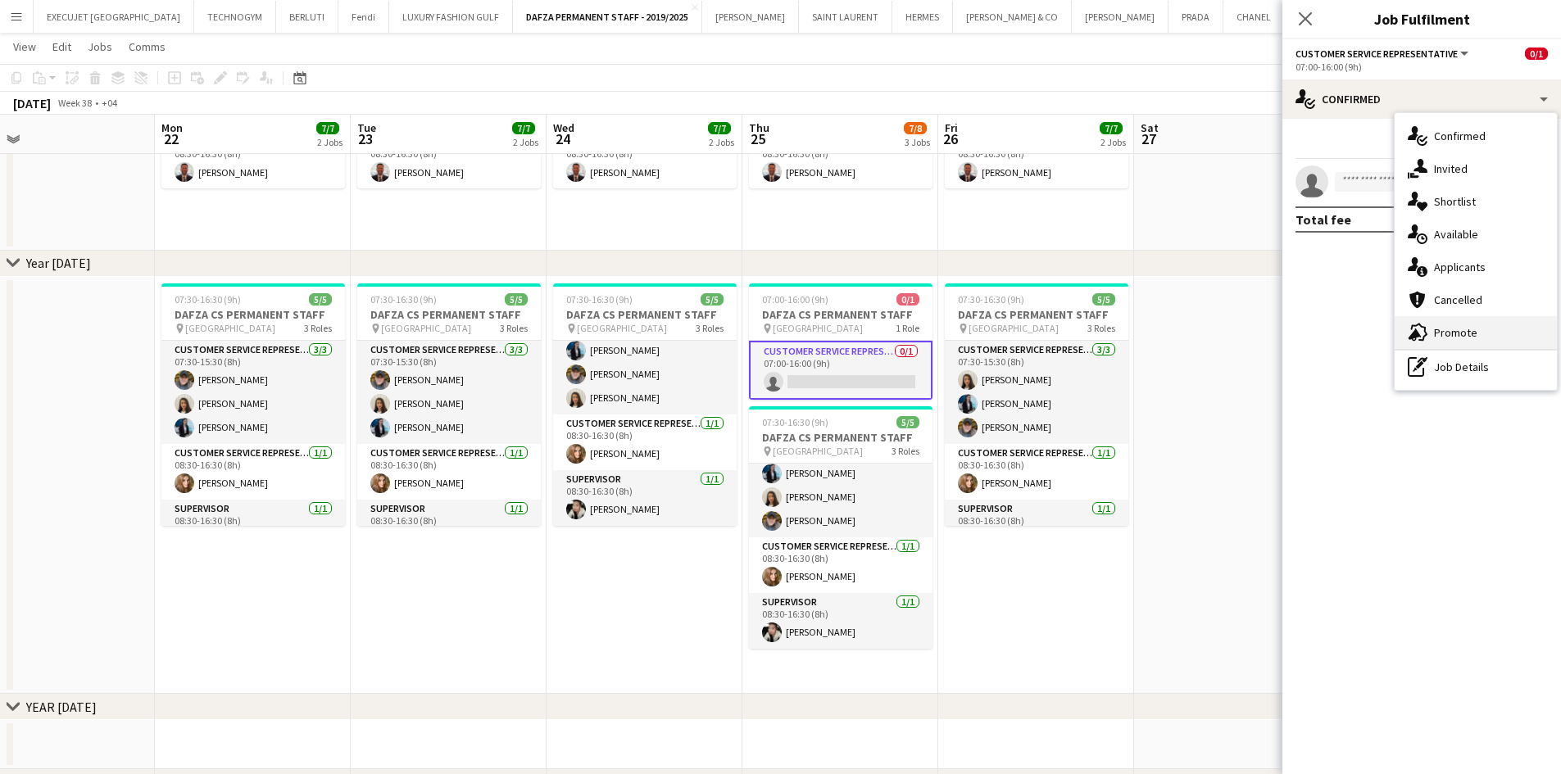
click at [1461, 338] on span "Promote" at bounding box center [1455, 332] width 43 height 15
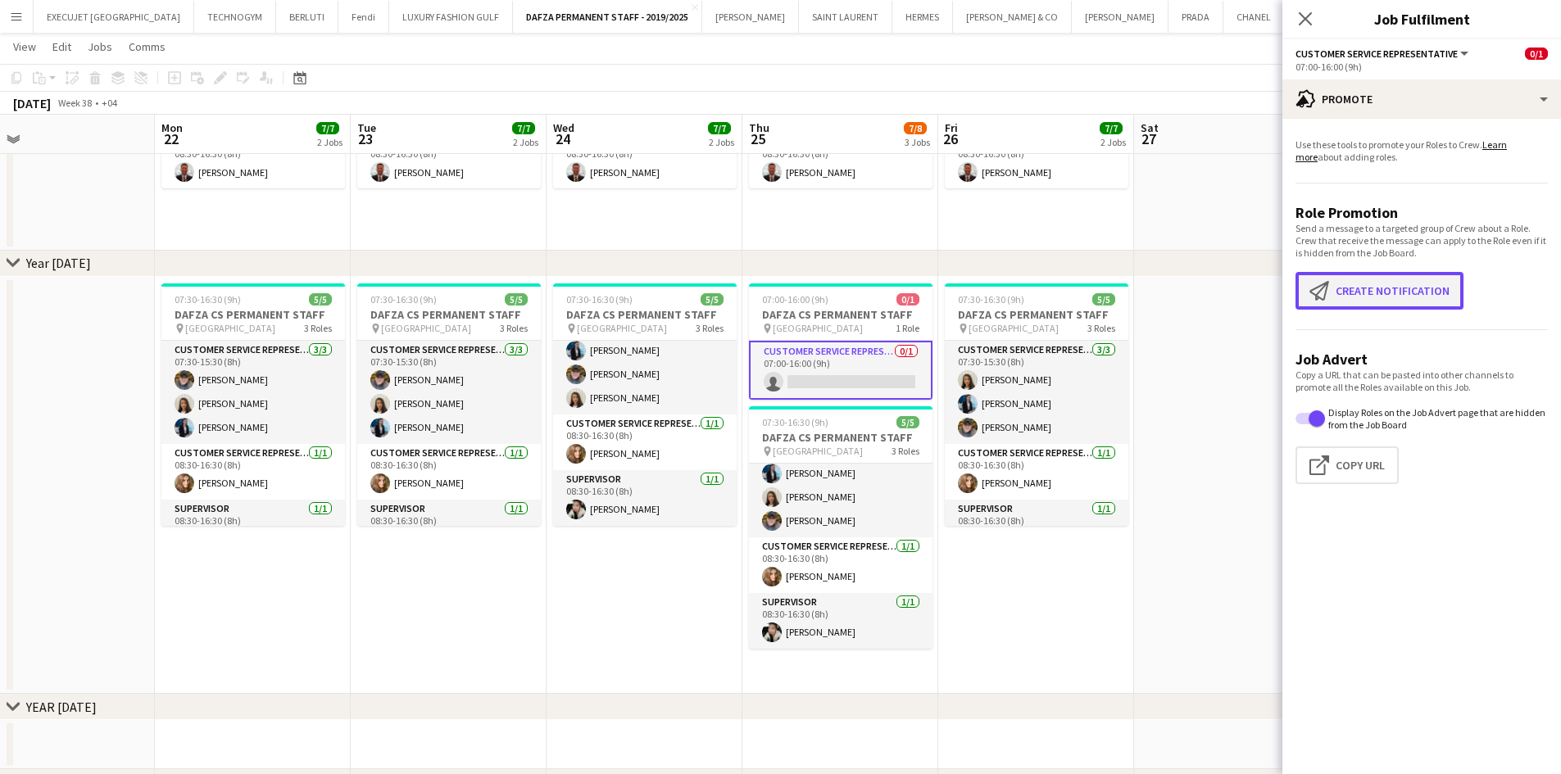
click at [1374, 285] on button "Create notification Create notification" at bounding box center [1379, 291] width 168 height 38
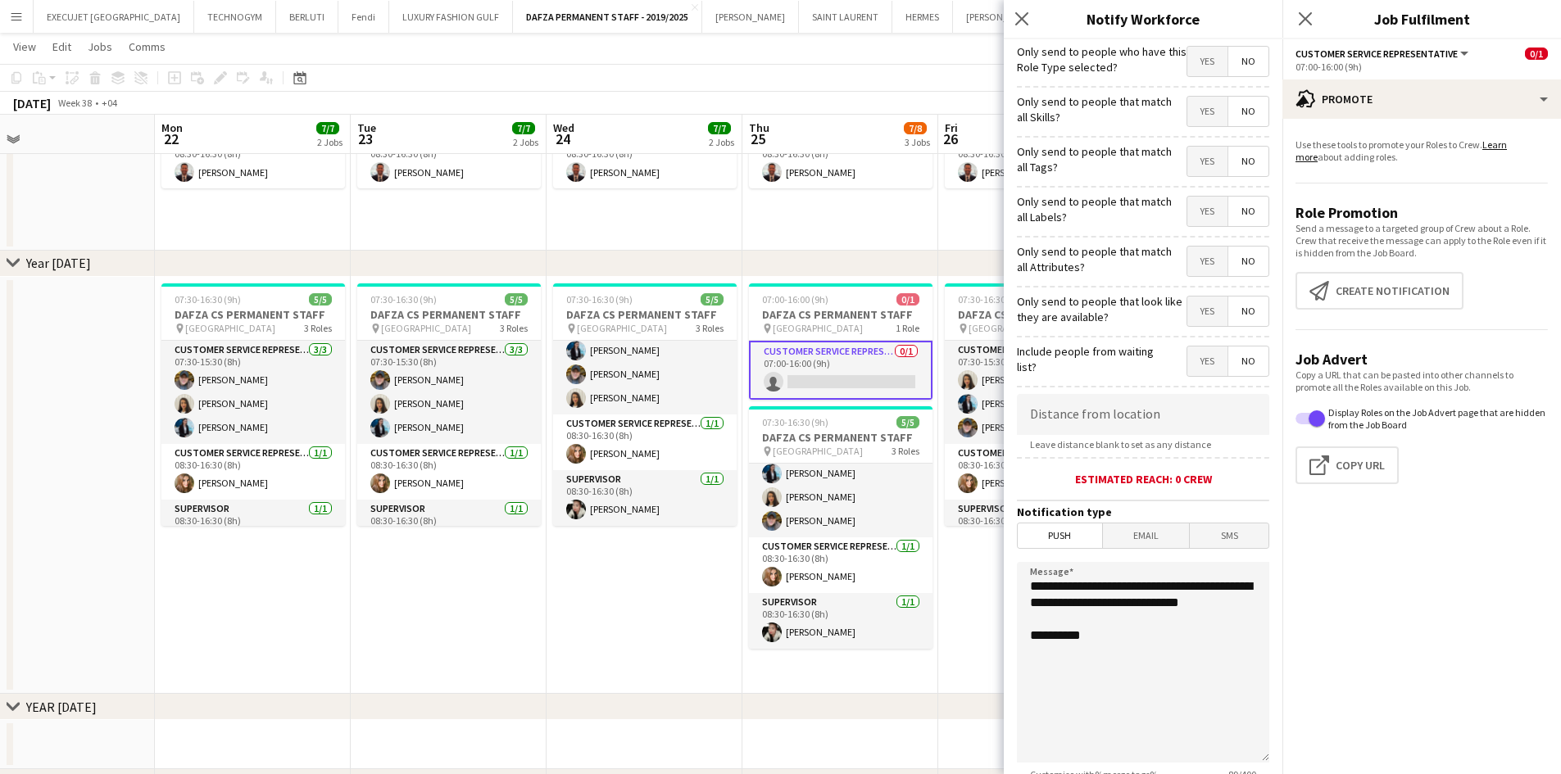
click at [1231, 65] on span "No" at bounding box center [1248, 61] width 40 height 29
click at [1199, 108] on span "Yes" at bounding box center [1207, 111] width 40 height 29
click at [1199, 159] on span "Yes" at bounding box center [1207, 161] width 40 height 29
click at [1192, 224] on span "Yes" at bounding box center [1207, 211] width 40 height 29
click at [1191, 270] on span "Yes" at bounding box center [1207, 261] width 40 height 29
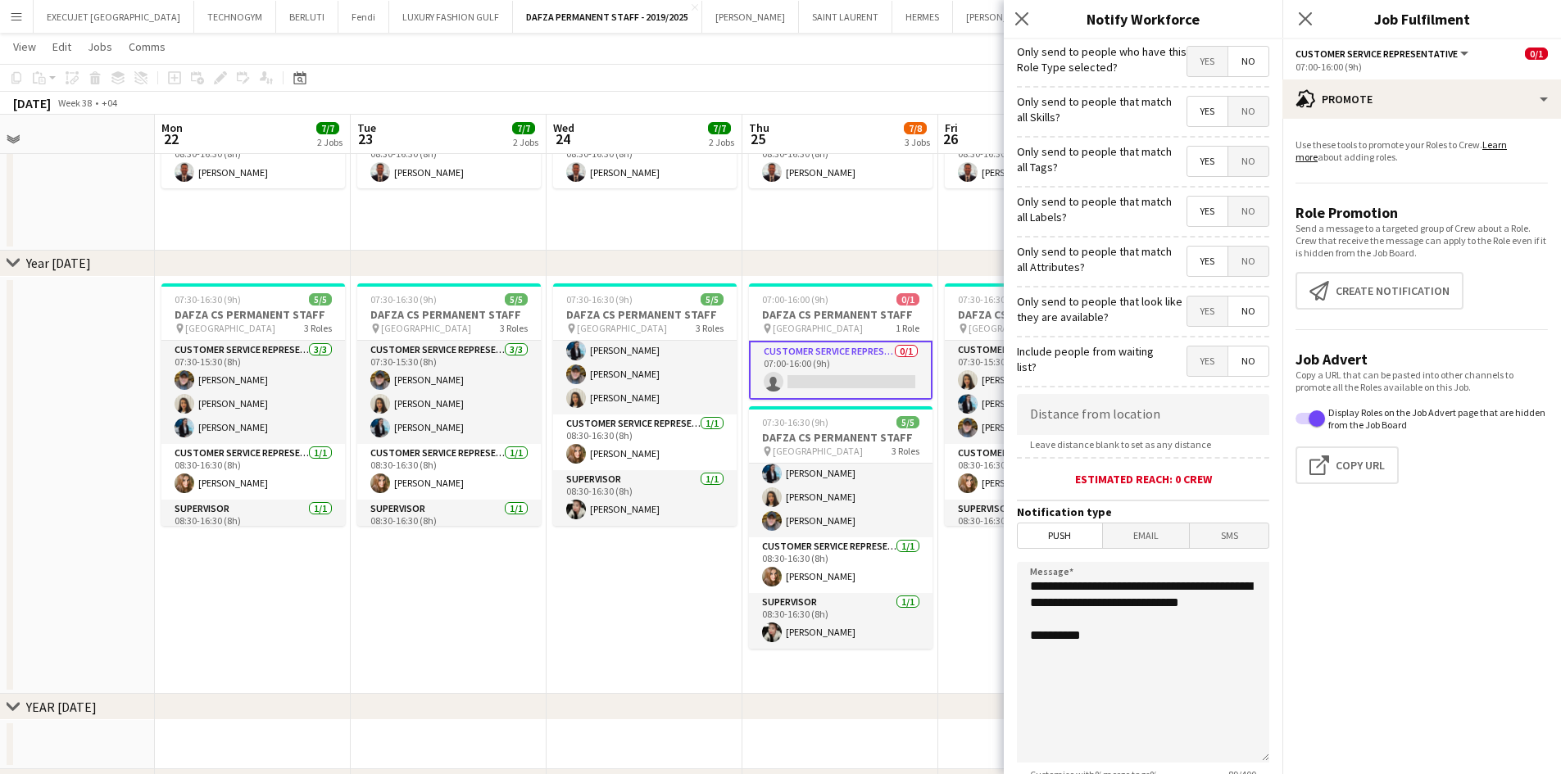
click at [1196, 309] on span "Yes" at bounding box center [1207, 311] width 40 height 29
click at [845, 297] on div "07:00-16:00 (9h) 0/1" at bounding box center [841, 299] width 184 height 12
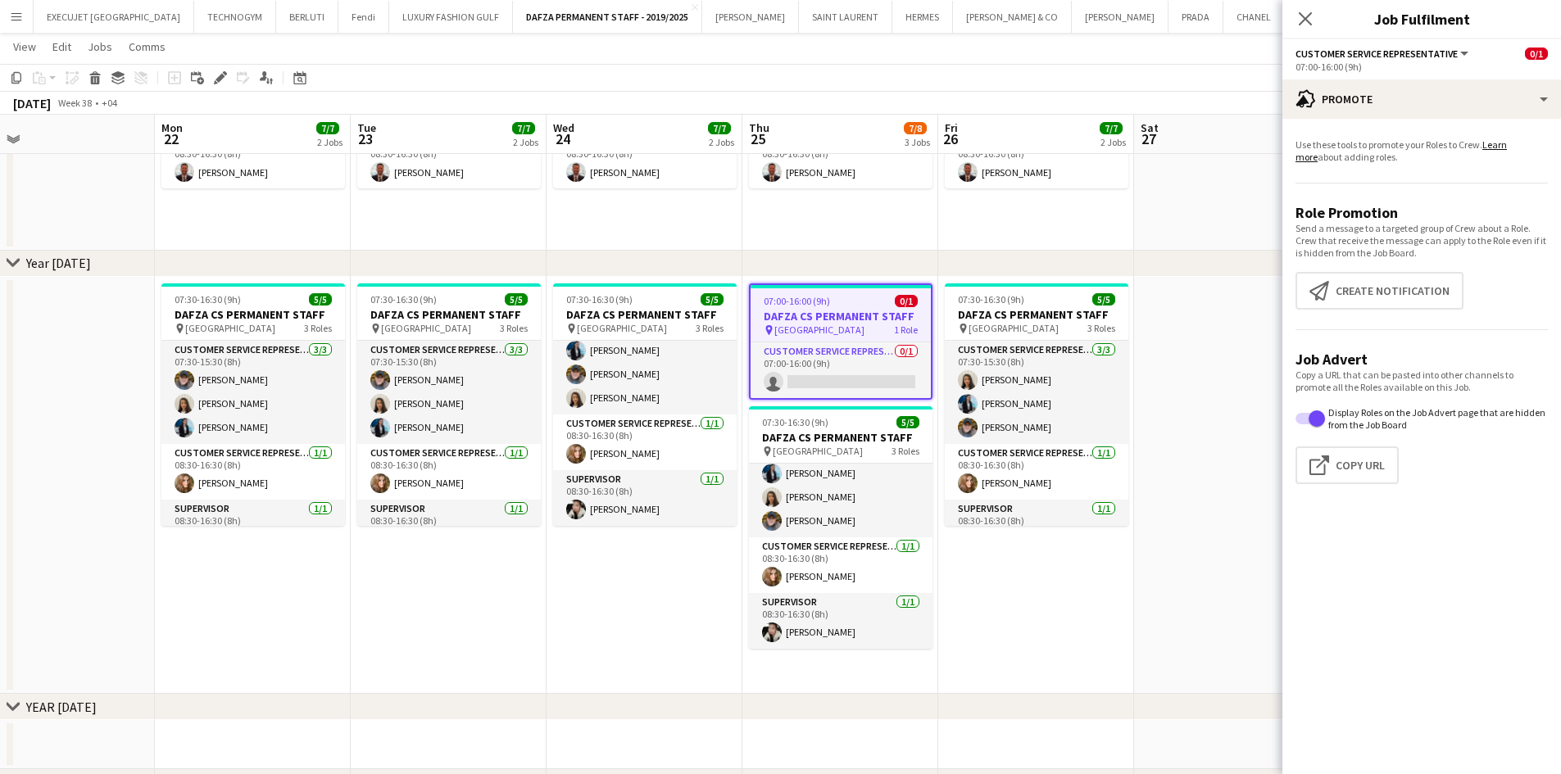
click at [1172, 230] on app-date-cell at bounding box center [1232, 132] width 196 height 238
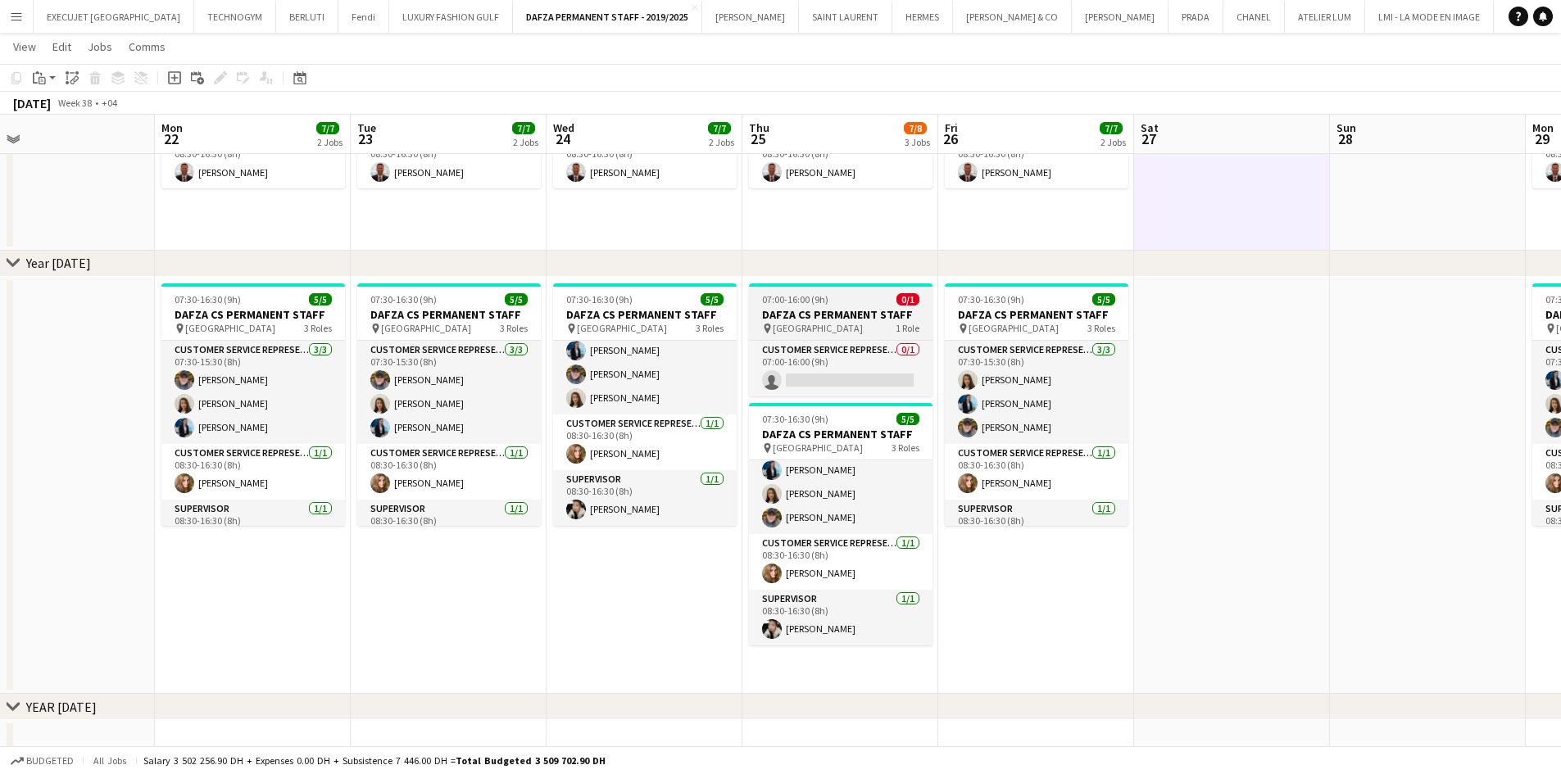
click at [823, 297] on span "07:00-16:00 (9h)" at bounding box center [795, 299] width 66 height 12
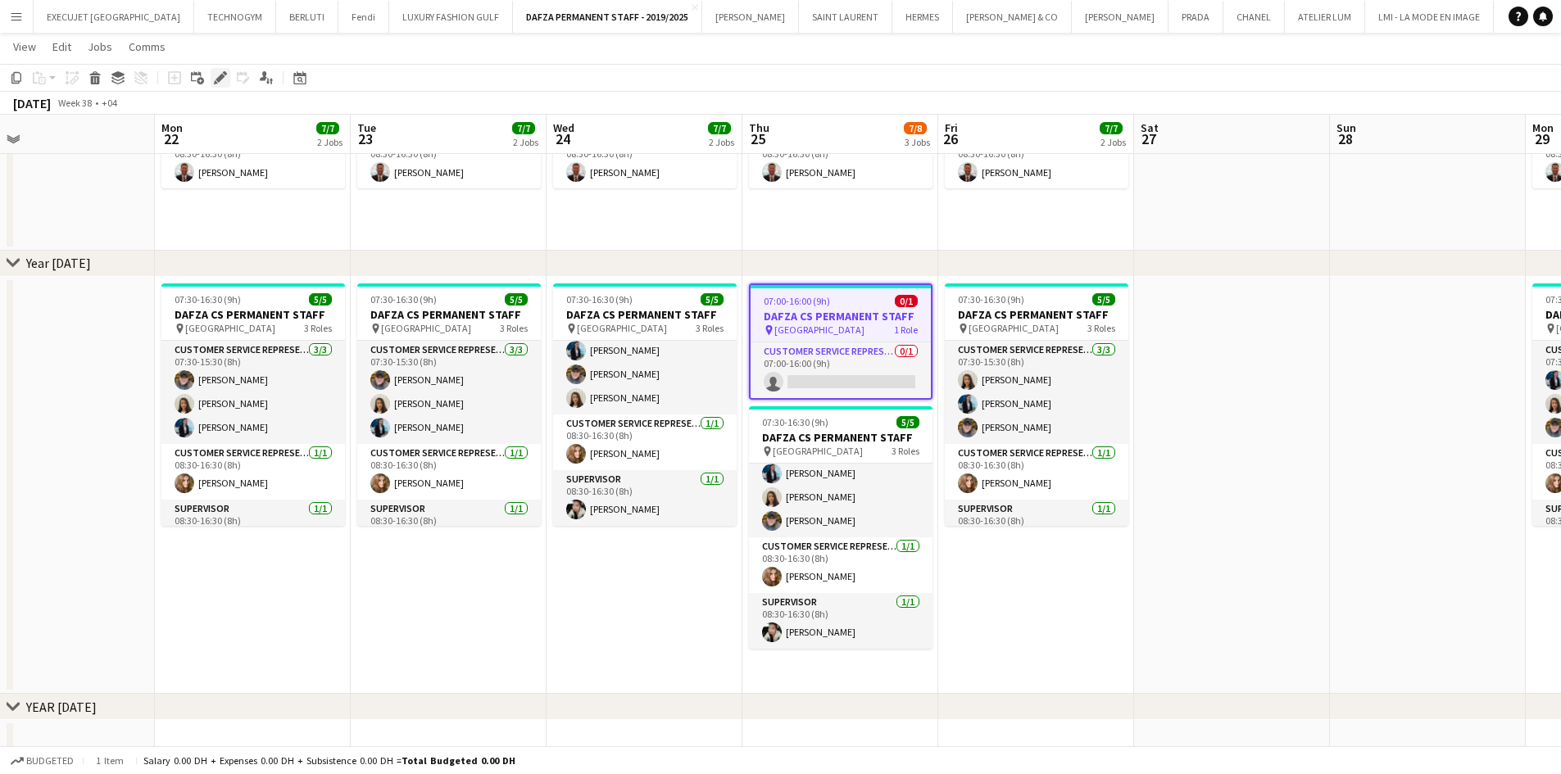
click at [223, 78] on icon at bounding box center [219, 78] width 9 height 9
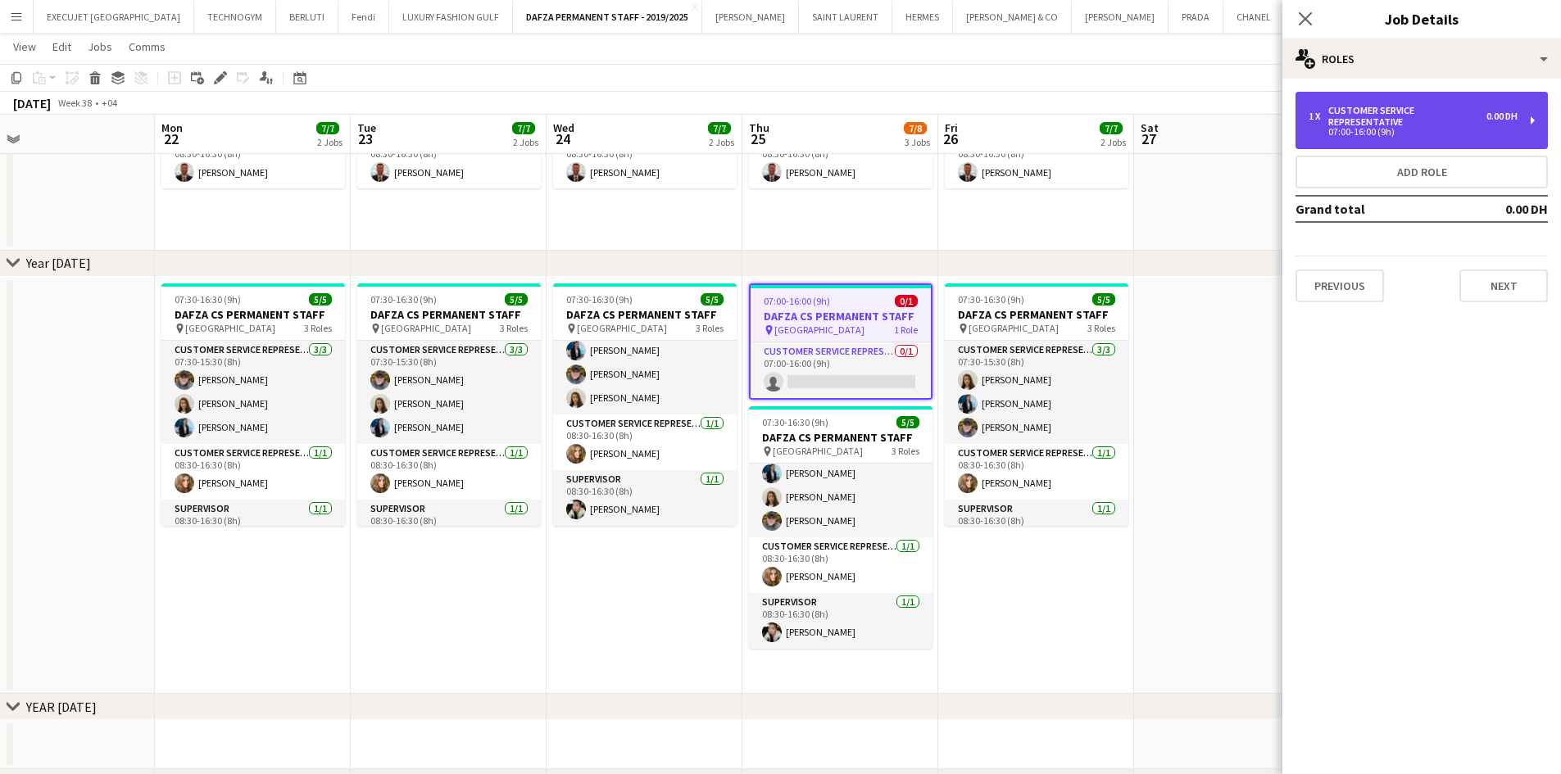
drag, startPoint x: 1427, startPoint y: 117, endPoint x: 1329, endPoint y: 113, distance: 98.4
click at [1426, 118] on div "Customer Service Representative" at bounding box center [1407, 116] width 158 height 23
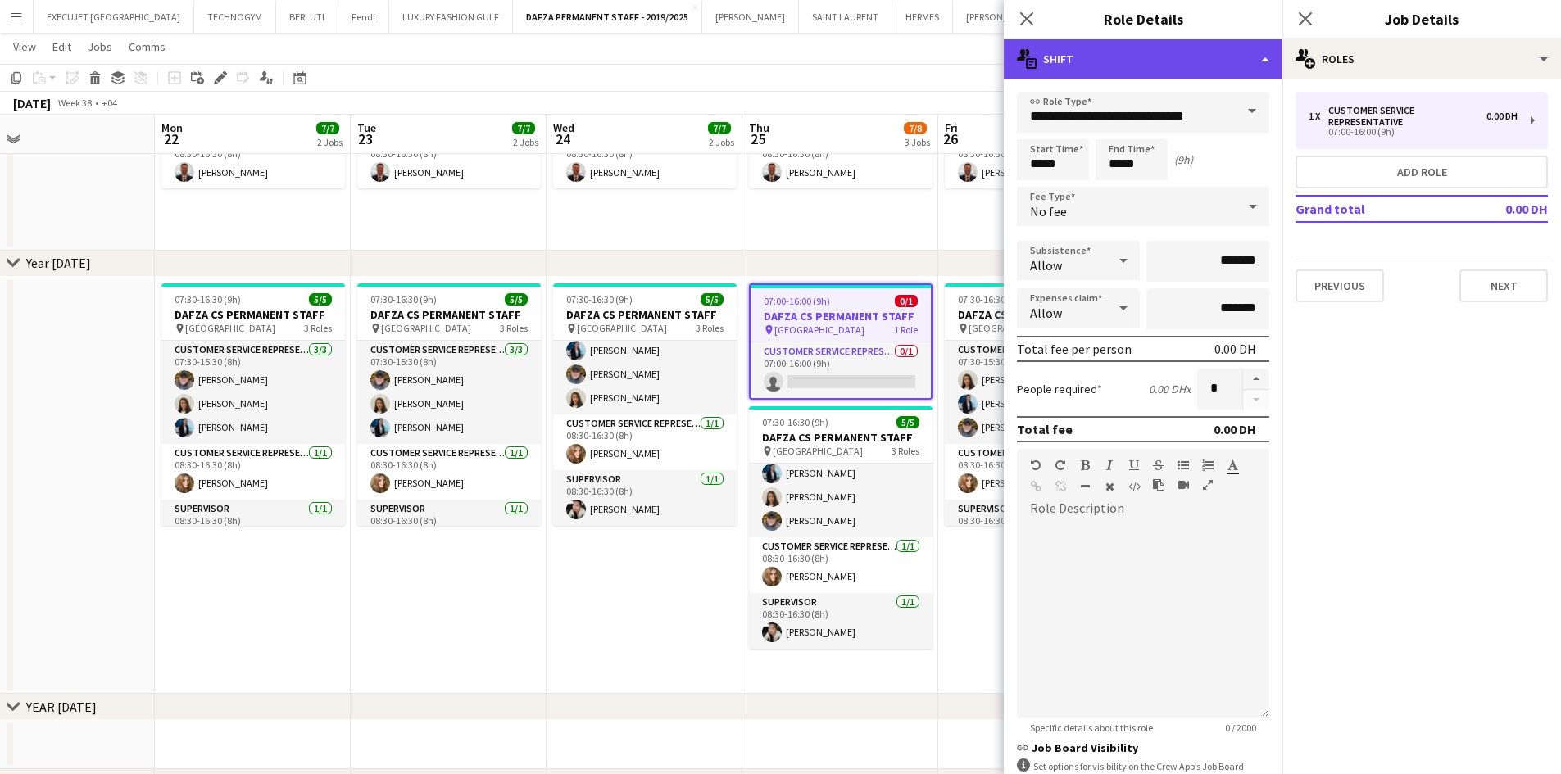
click at [1134, 69] on div "multiple-actions-text Shift" at bounding box center [1143, 58] width 279 height 39
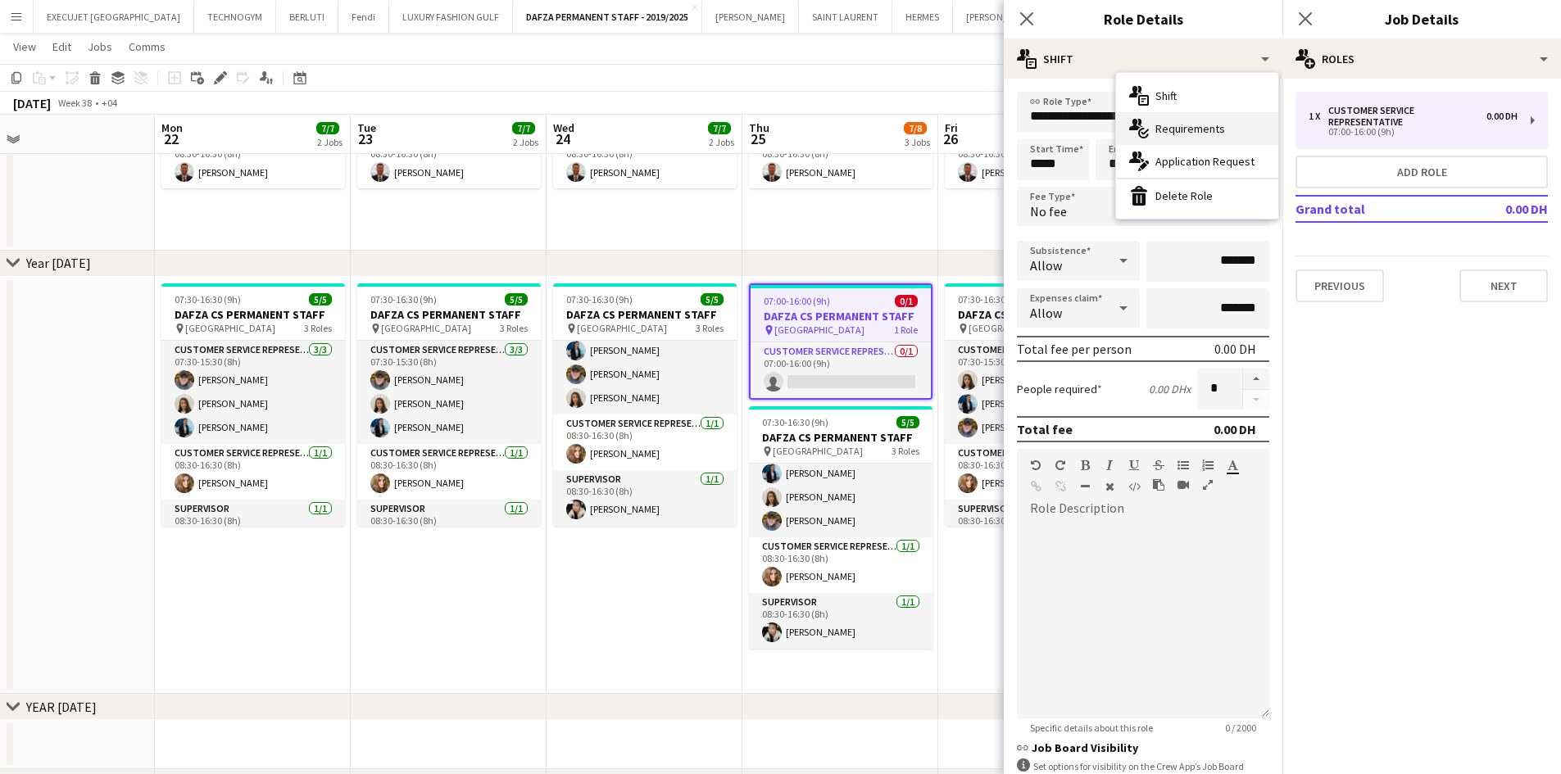
click at [1198, 119] on div "multiple-actions-check-2 Requirements" at bounding box center [1197, 128] width 162 height 33
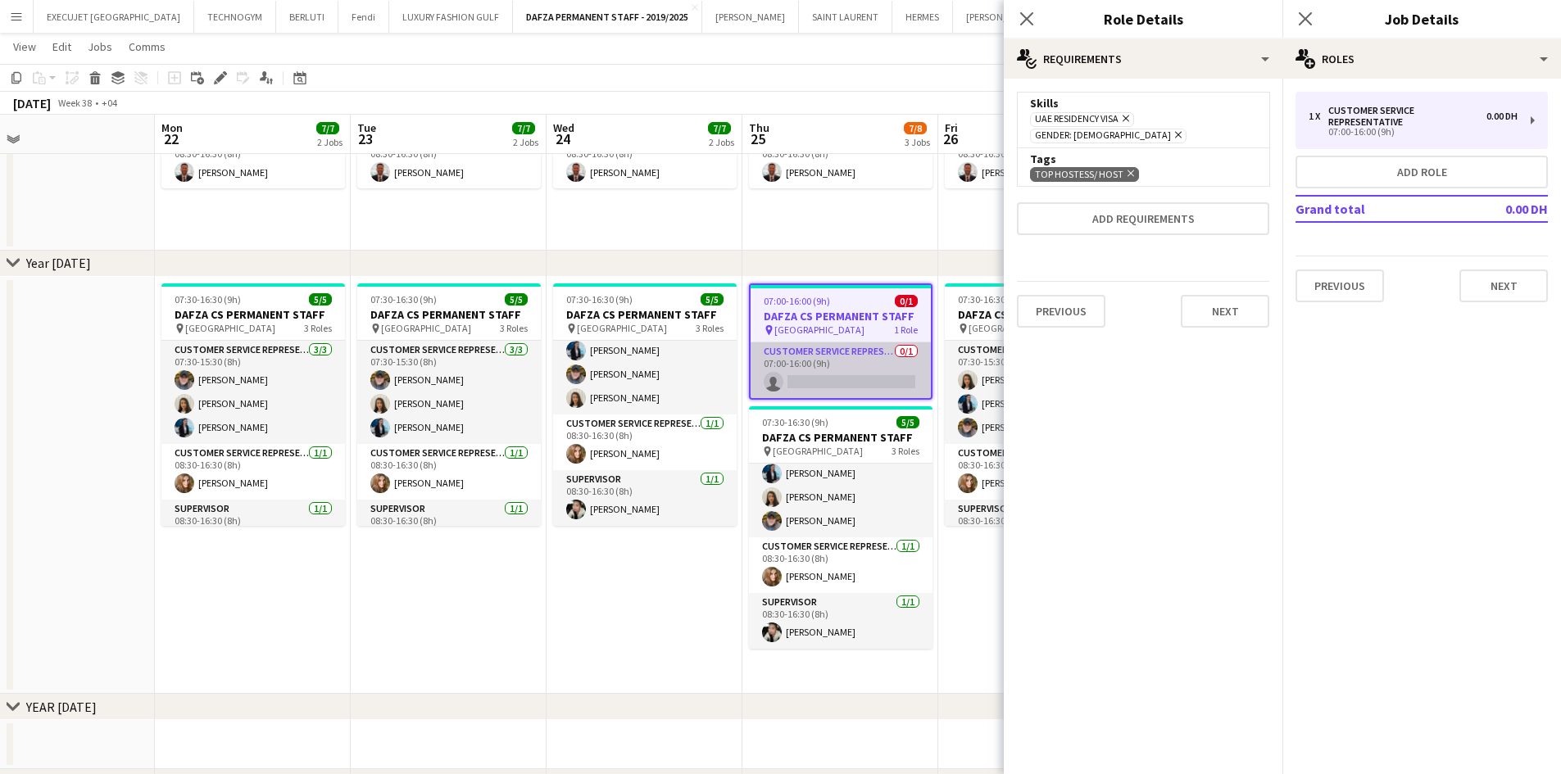
click at [844, 378] on app-card-role "Customer Service Representative 0/1 07:00-16:00 (9h) single-neutral-actions" at bounding box center [840, 370] width 180 height 56
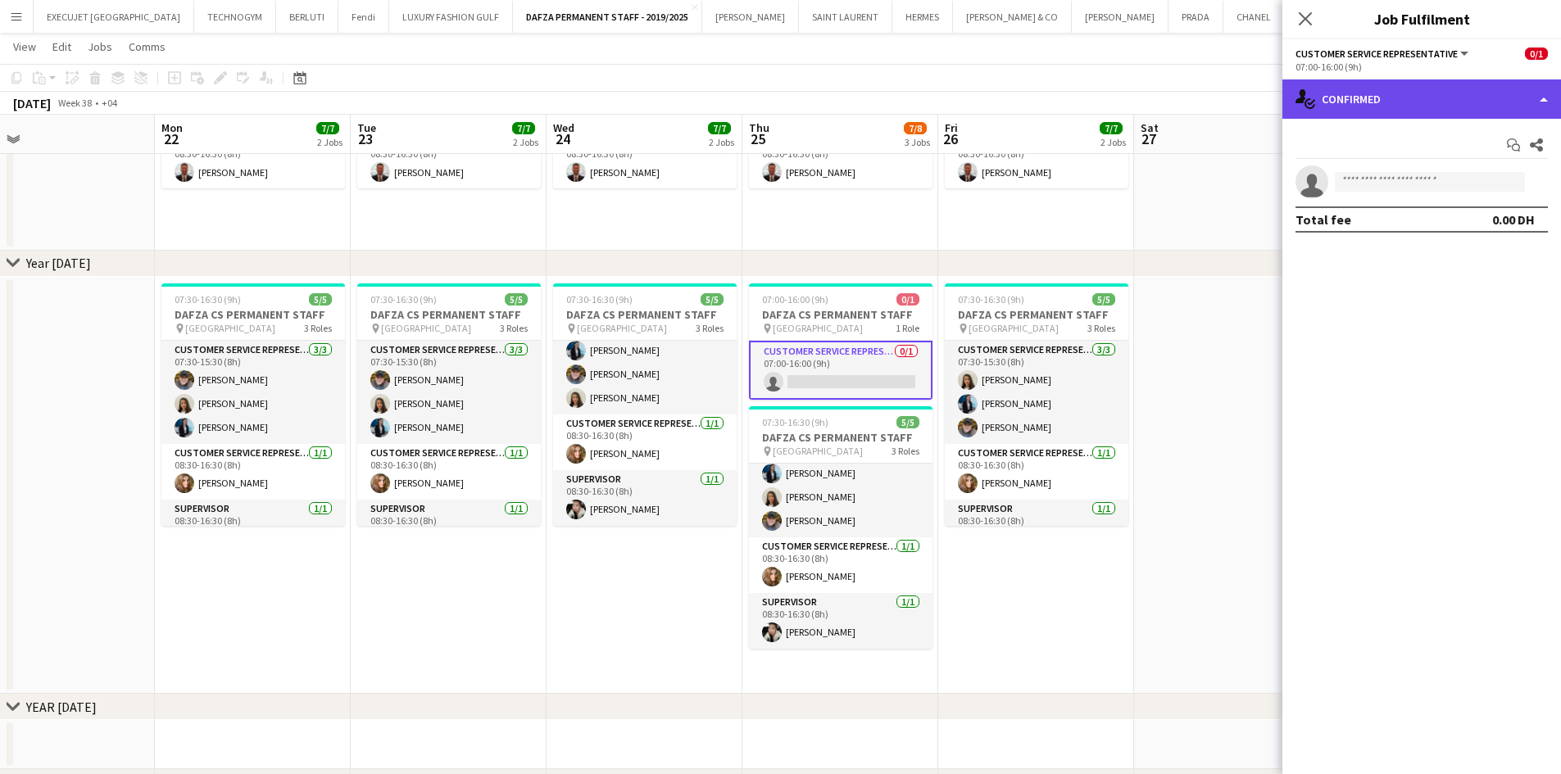
click at [1381, 114] on div "single-neutral-actions-check-2 Confirmed" at bounding box center [1421, 98] width 279 height 39
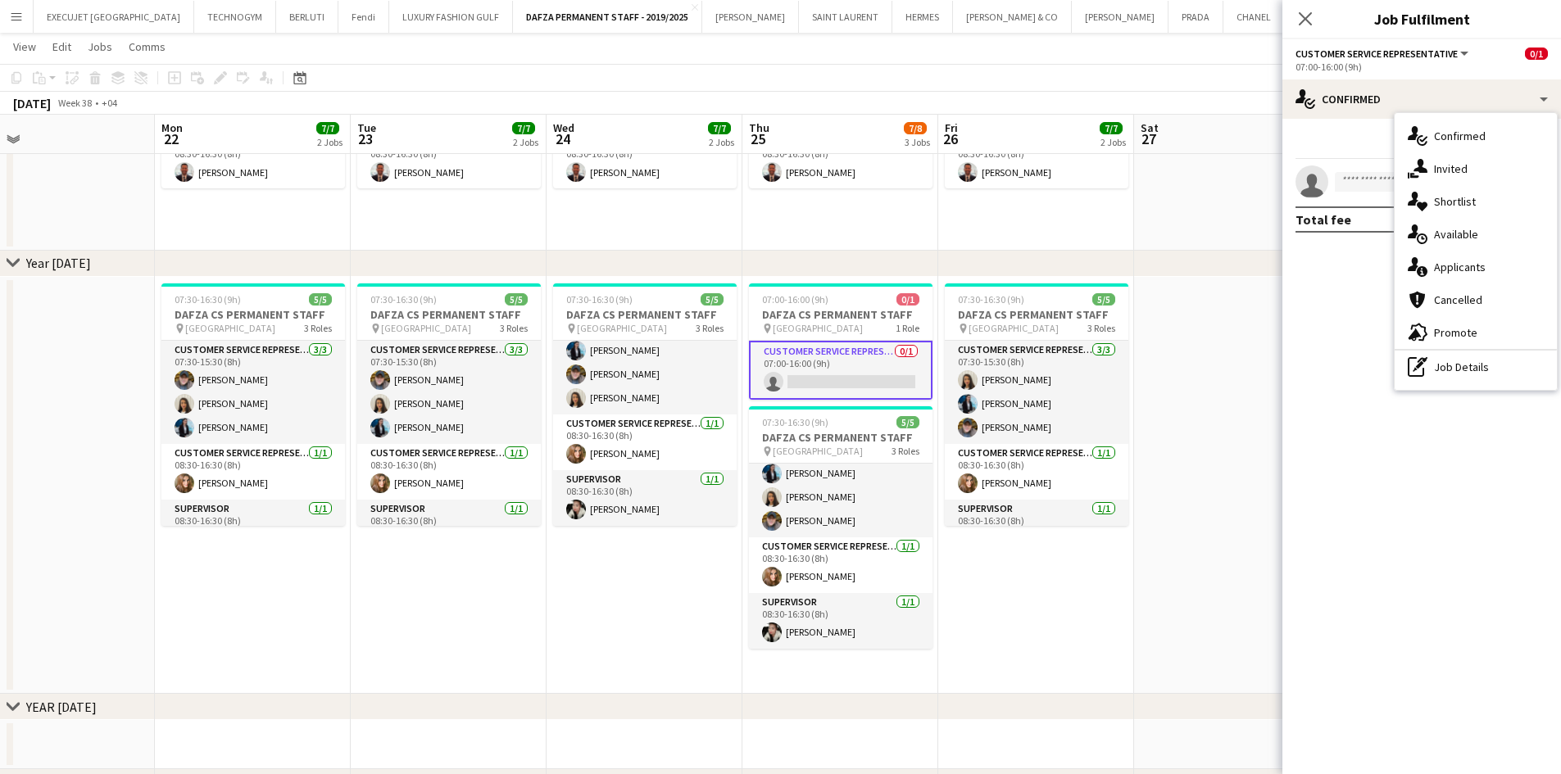
click at [1470, 348] on div "advertising-megaphone Promote" at bounding box center [1475, 332] width 162 height 33
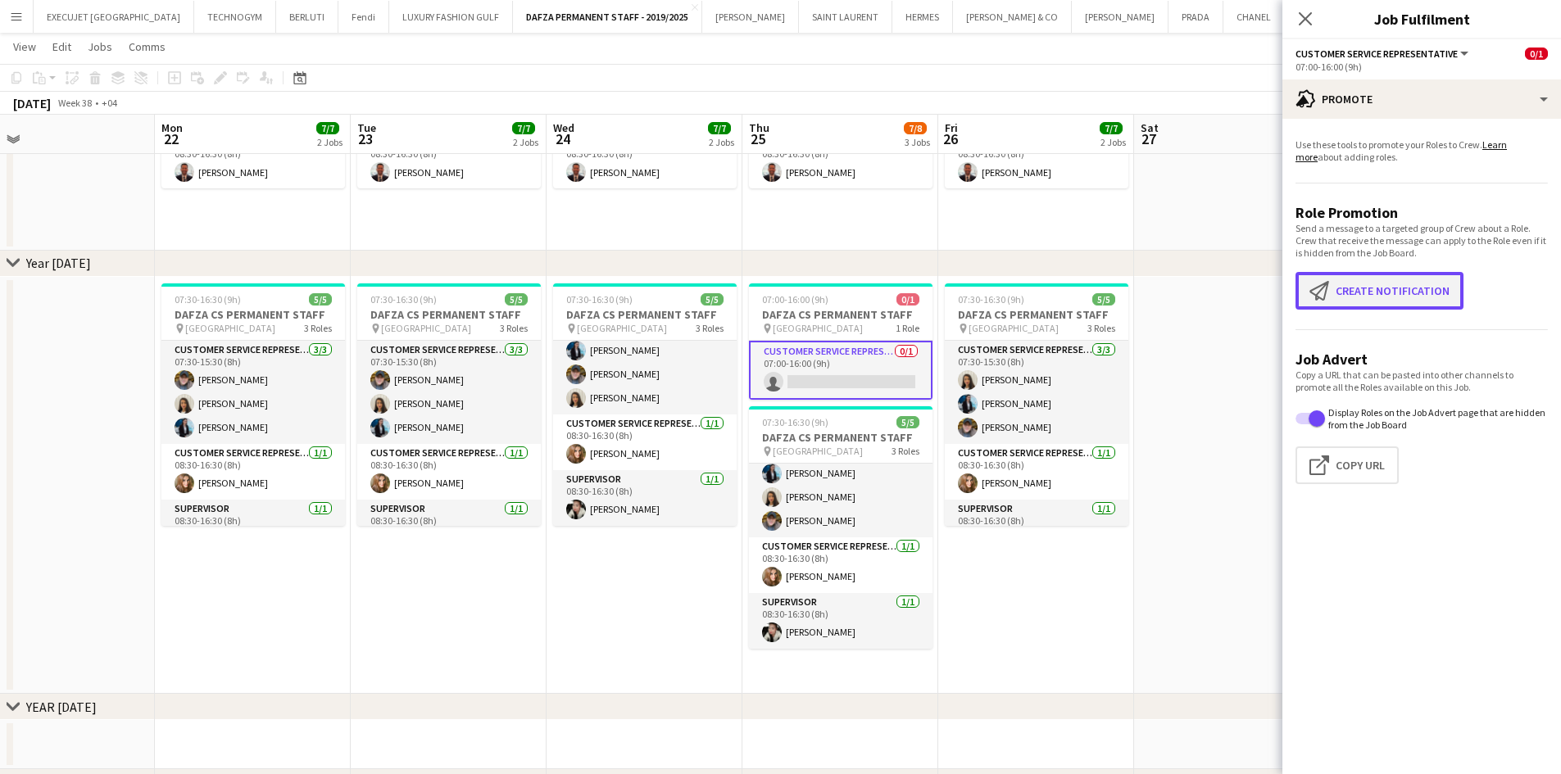
click at [1421, 280] on button "Create notification Create notification" at bounding box center [1379, 291] width 168 height 38
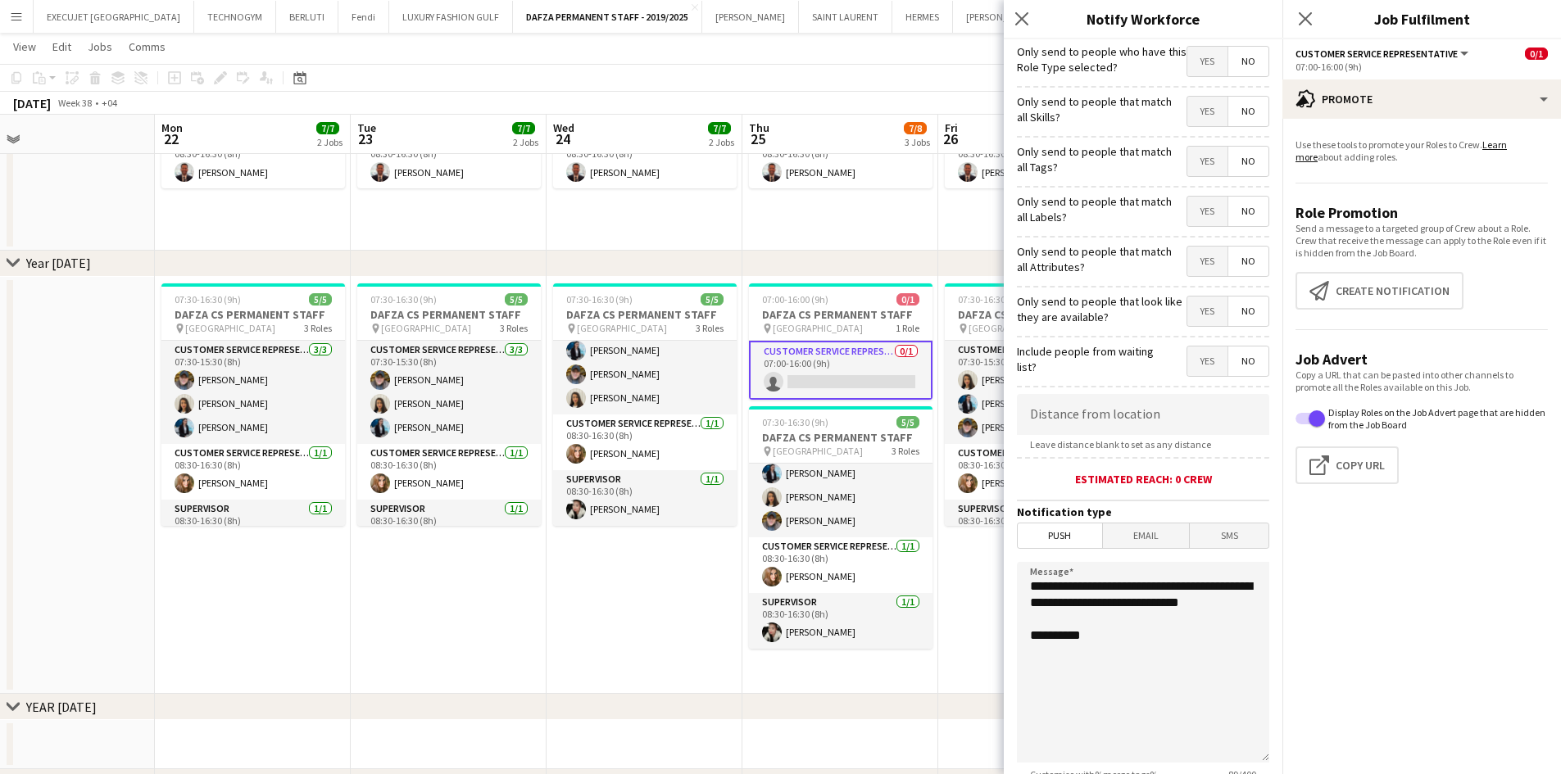
click at [1233, 70] on span "No" at bounding box center [1248, 61] width 40 height 29
click at [1207, 113] on span "Yes" at bounding box center [1207, 111] width 40 height 29
click at [1199, 162] on span "Yes" at bounding box center [1207, 161] width 40 height 29
click at [1198, 210] on span "Yes" at bounding box center [1207, 211] width 40 height 29
click at [1199, 267] on span "Yes" at bounding box center [1207, 261] width 40 height 29
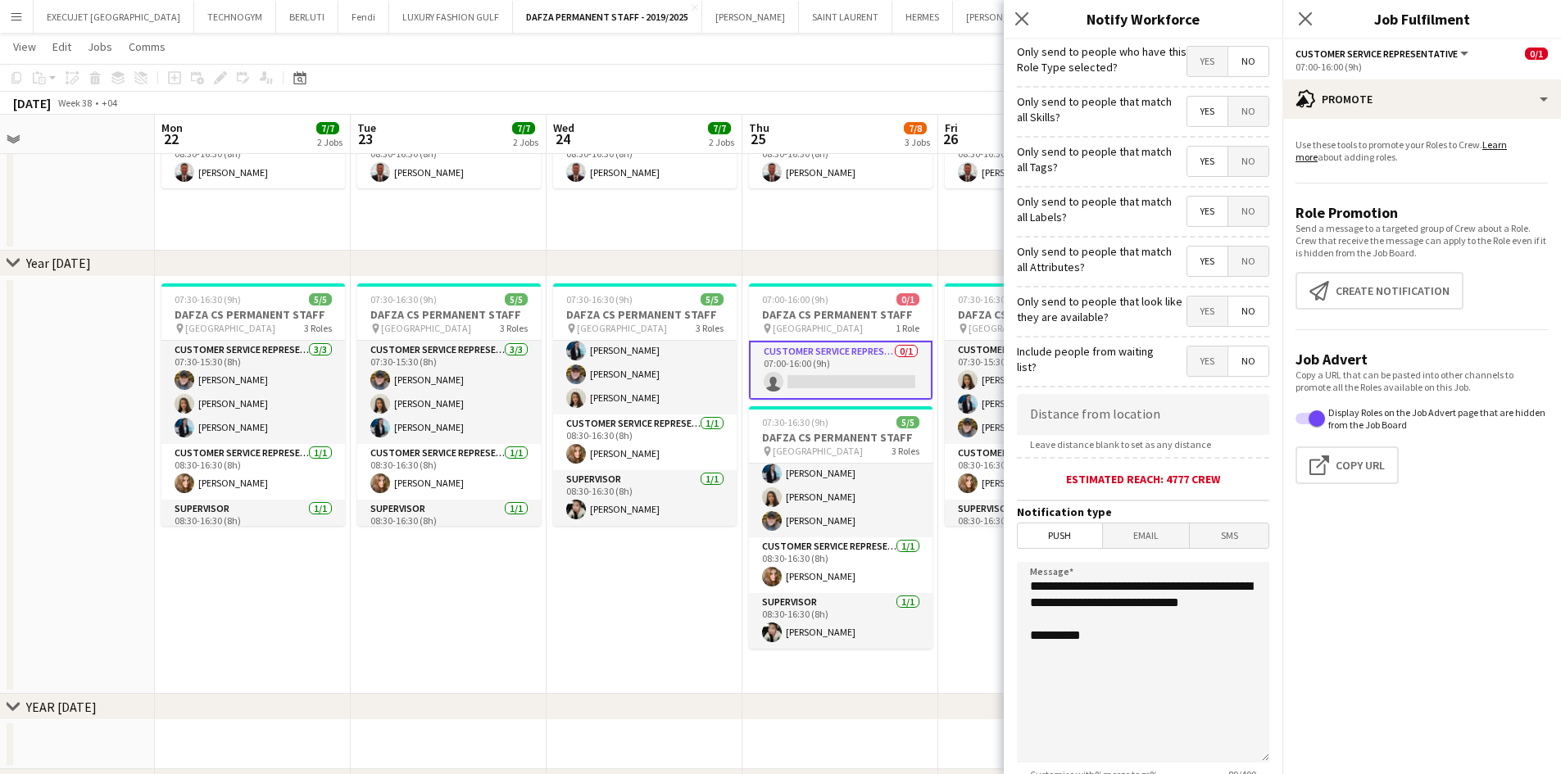
click at [1196, 316] on span "Yes" at bounding box center [1207, 311] width 40 height 29
click at [808, 320] on h3 "DAFZA CS PERMANENT STAFF" at bounding box center [841, 314] width 184 height 15
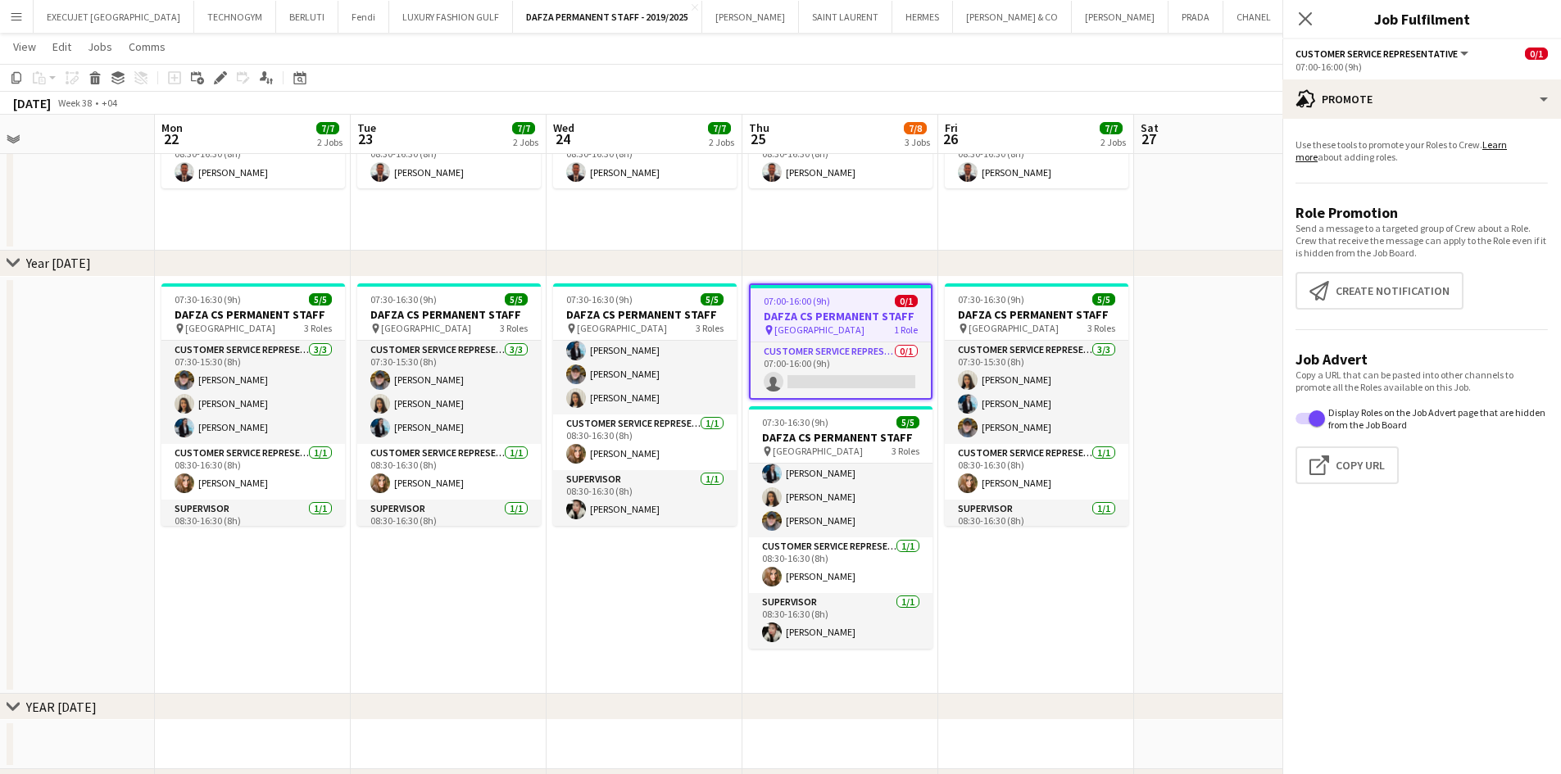
scroll to position [0, 432]
click at [222, 76] on icon at bounding box center [219, 78] width 9 height 9
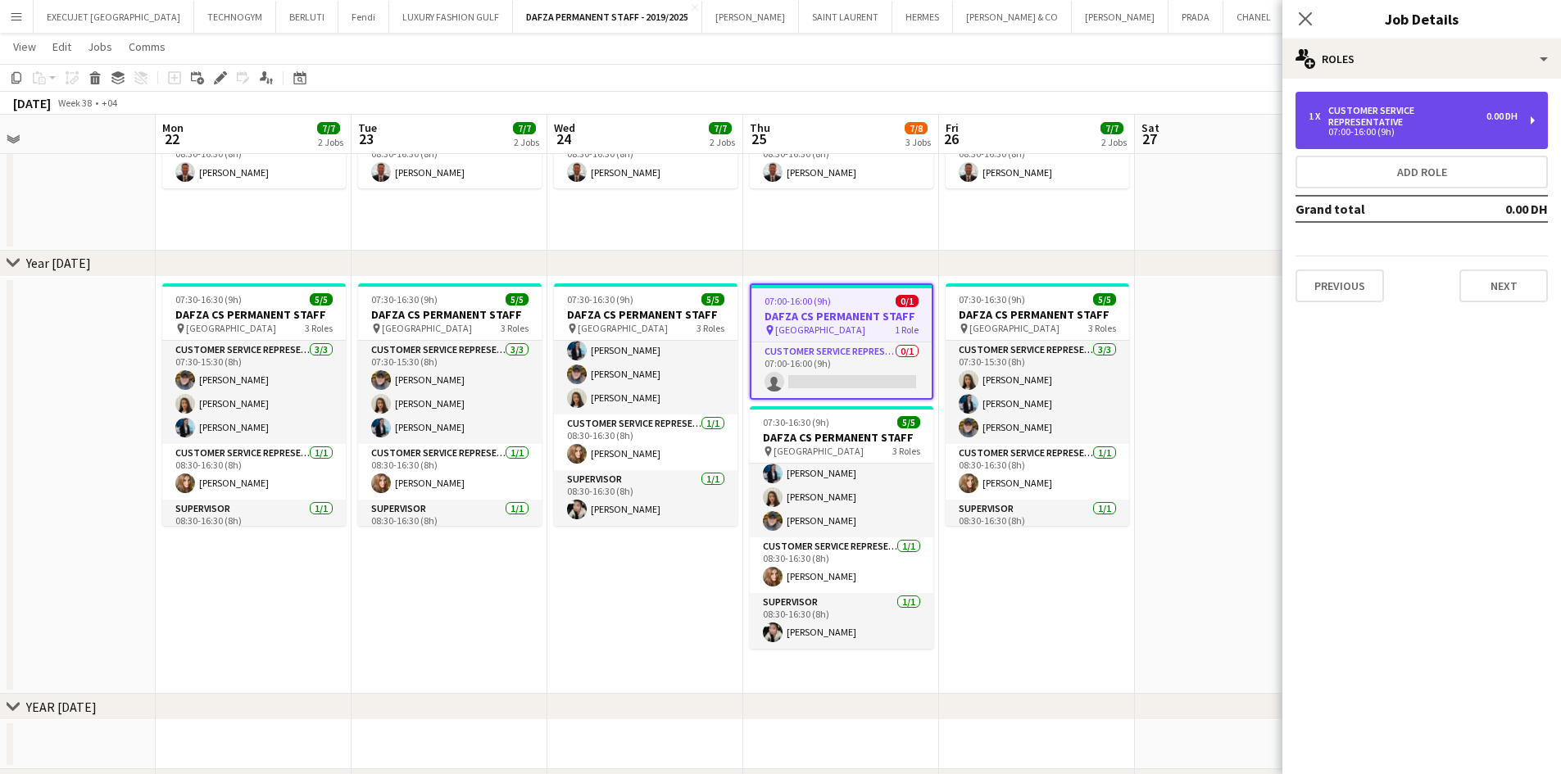
click at [1398, 132] on div "07:00-16:00 (9h)" at bounding box center [1412, 132] width 209 height 8
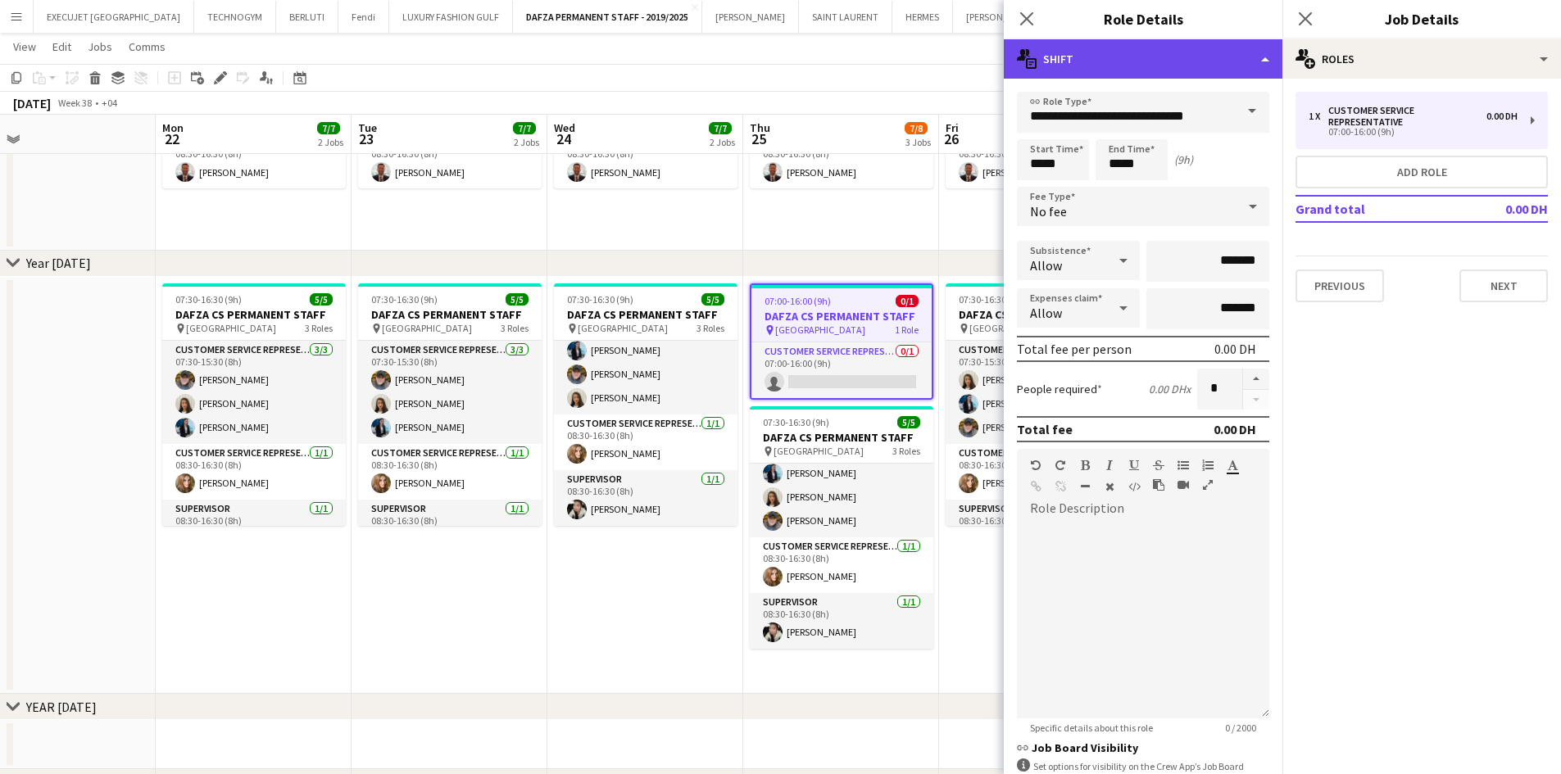
click at [1196, 70] on div "multiple-actions-text Shift" at bounding box center [1143, 58] width 279 height 39
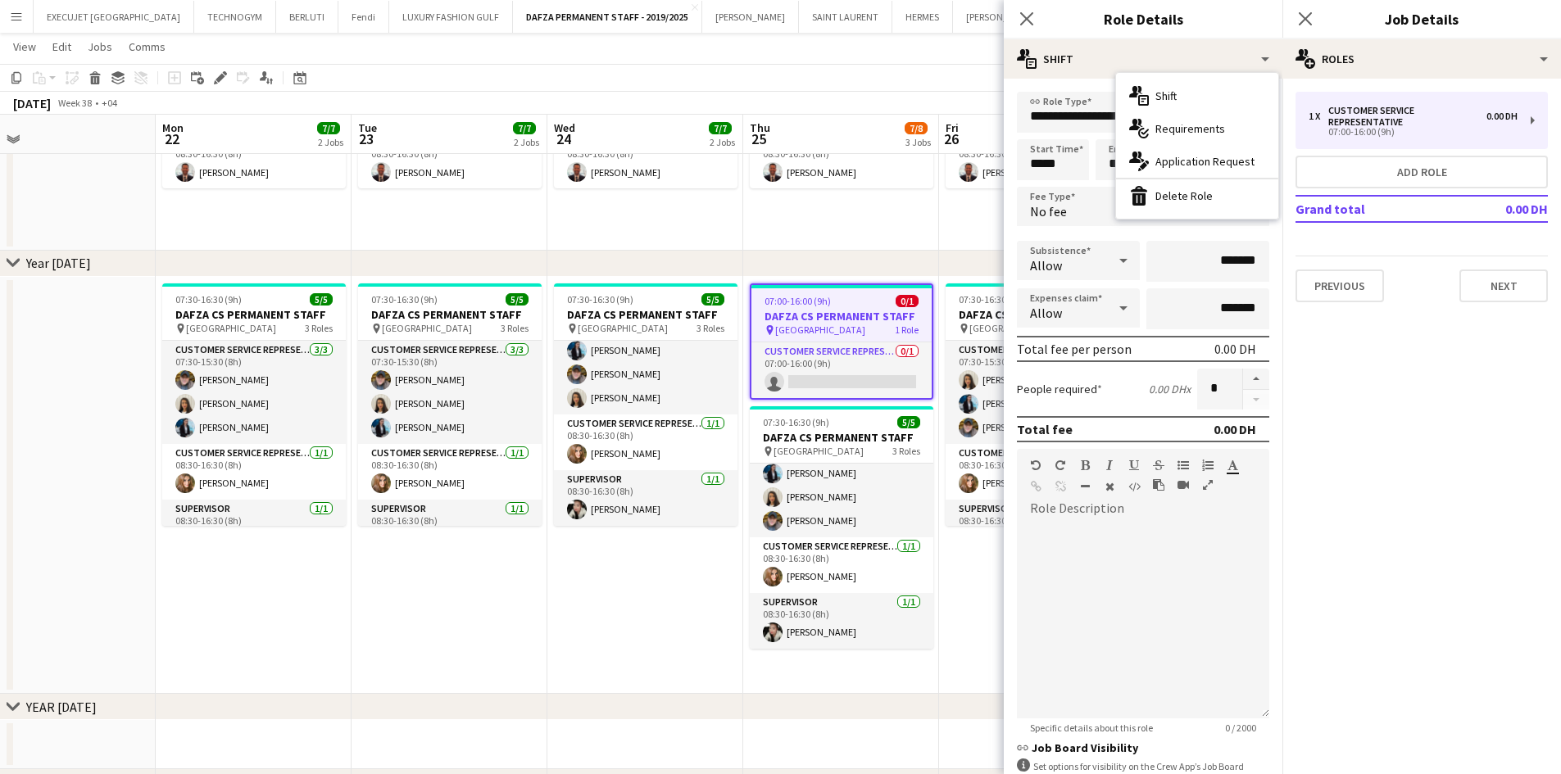
click at [1217, 132] on span "Requirements" at bounding box center [1190, 128] width 70 height 15
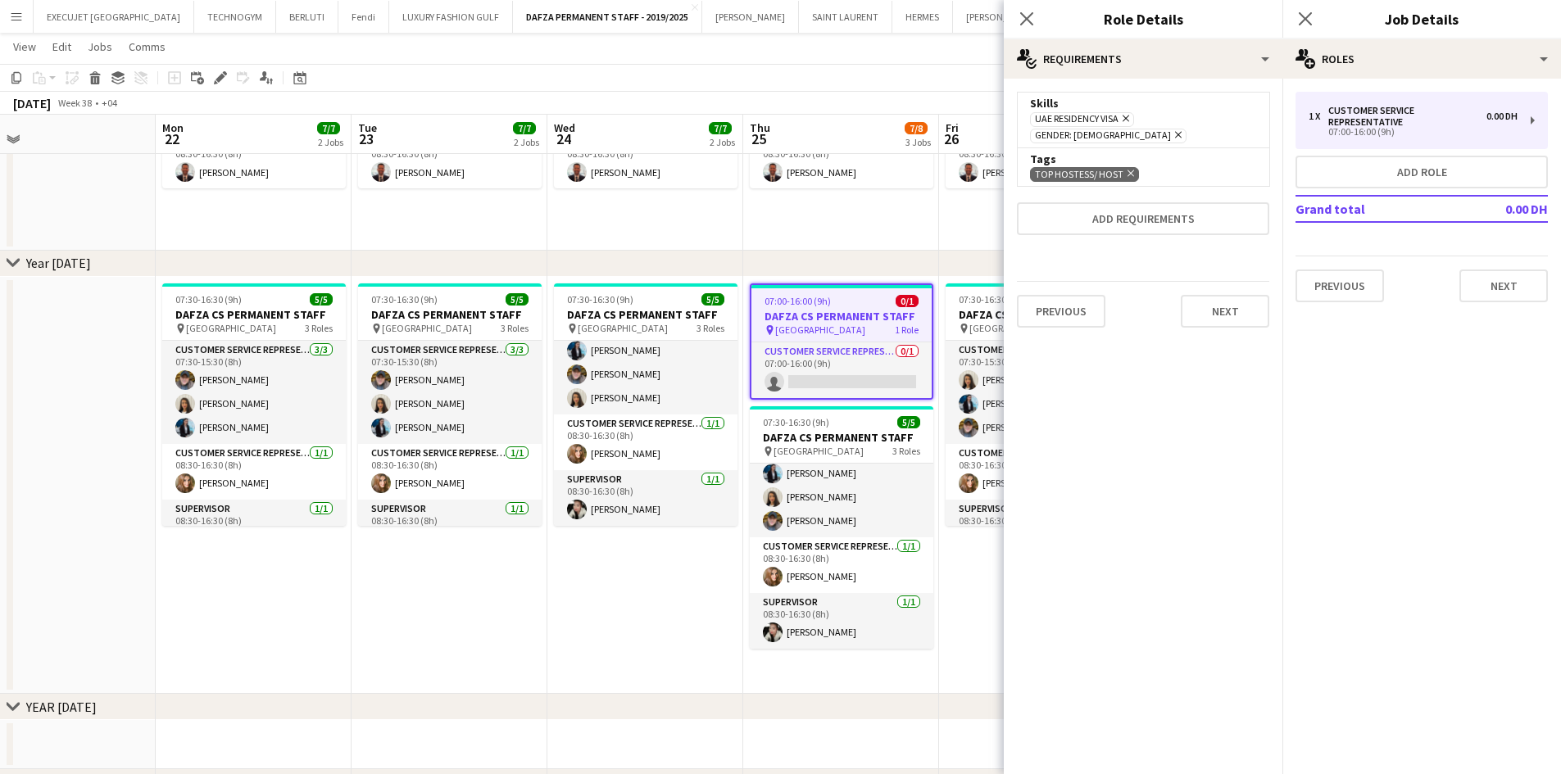
click at [937, 111] on div "[DATE] Week 38 • +04" at bounding box center [780, 103] width 1561 height 23
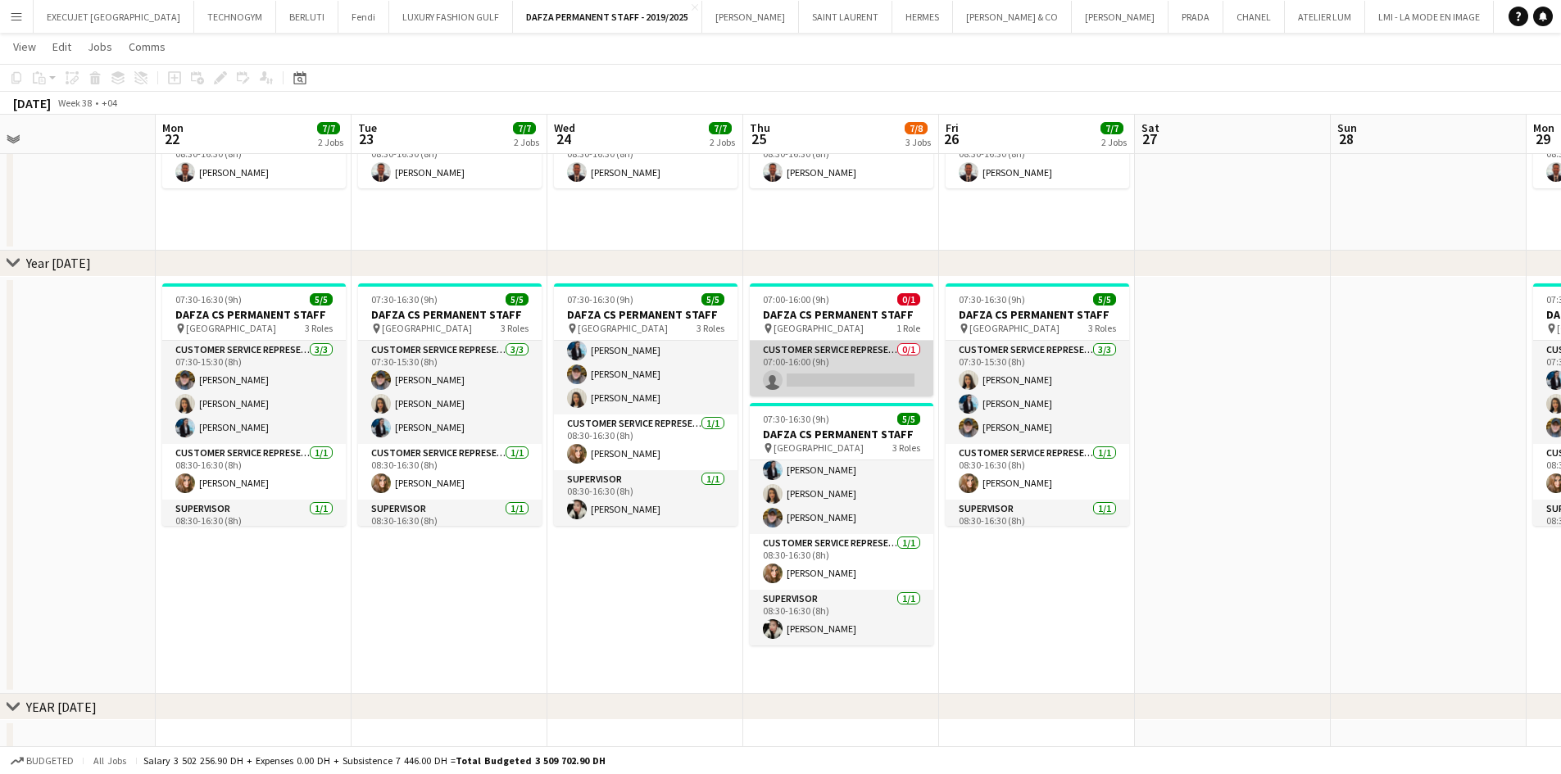
click at [865, 370] on app-card-role "Customer Service Representative 0/1 07:00-16:00 (9h) single-neutral-actions" at bounding box center [842, 369] width 184 height 56
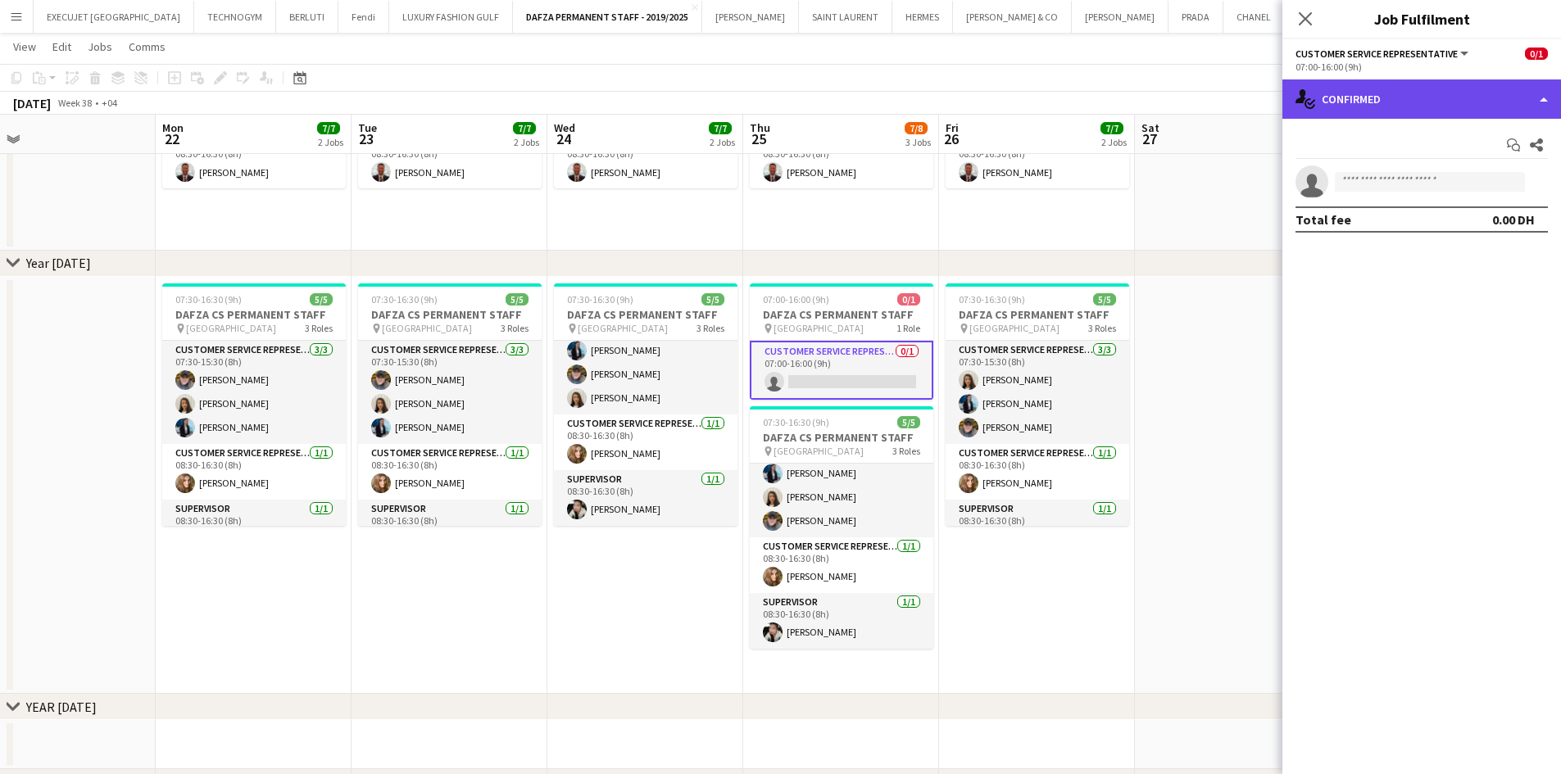
click at [1395, 101] on div "single-neutral-actions-check-2 Confirmed" at bounding box center [1421, 98] width 279 height 39
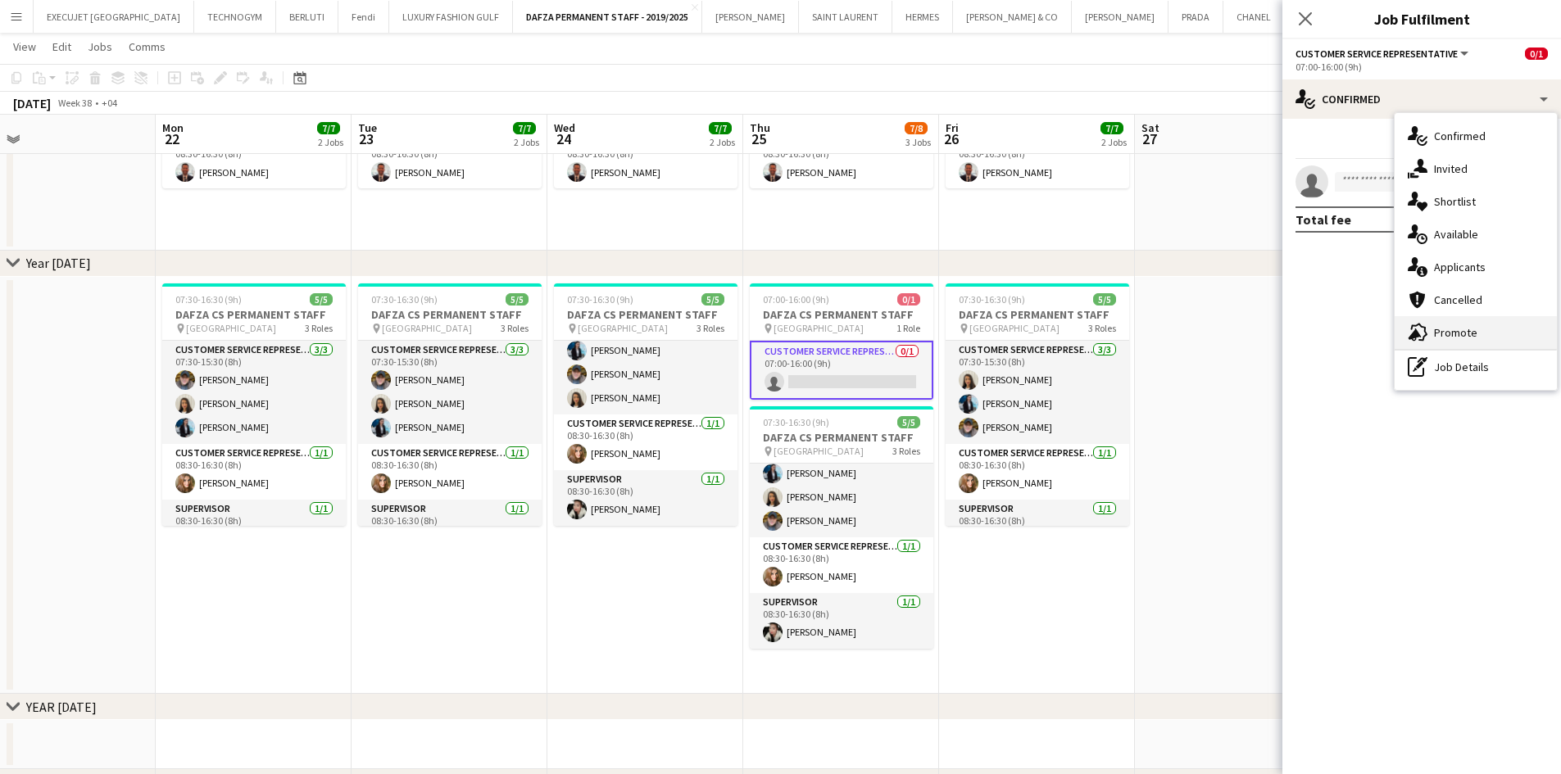
click at [1462, 338] on span "Promote" at bounding box center [1455, 332] width 43 height 15
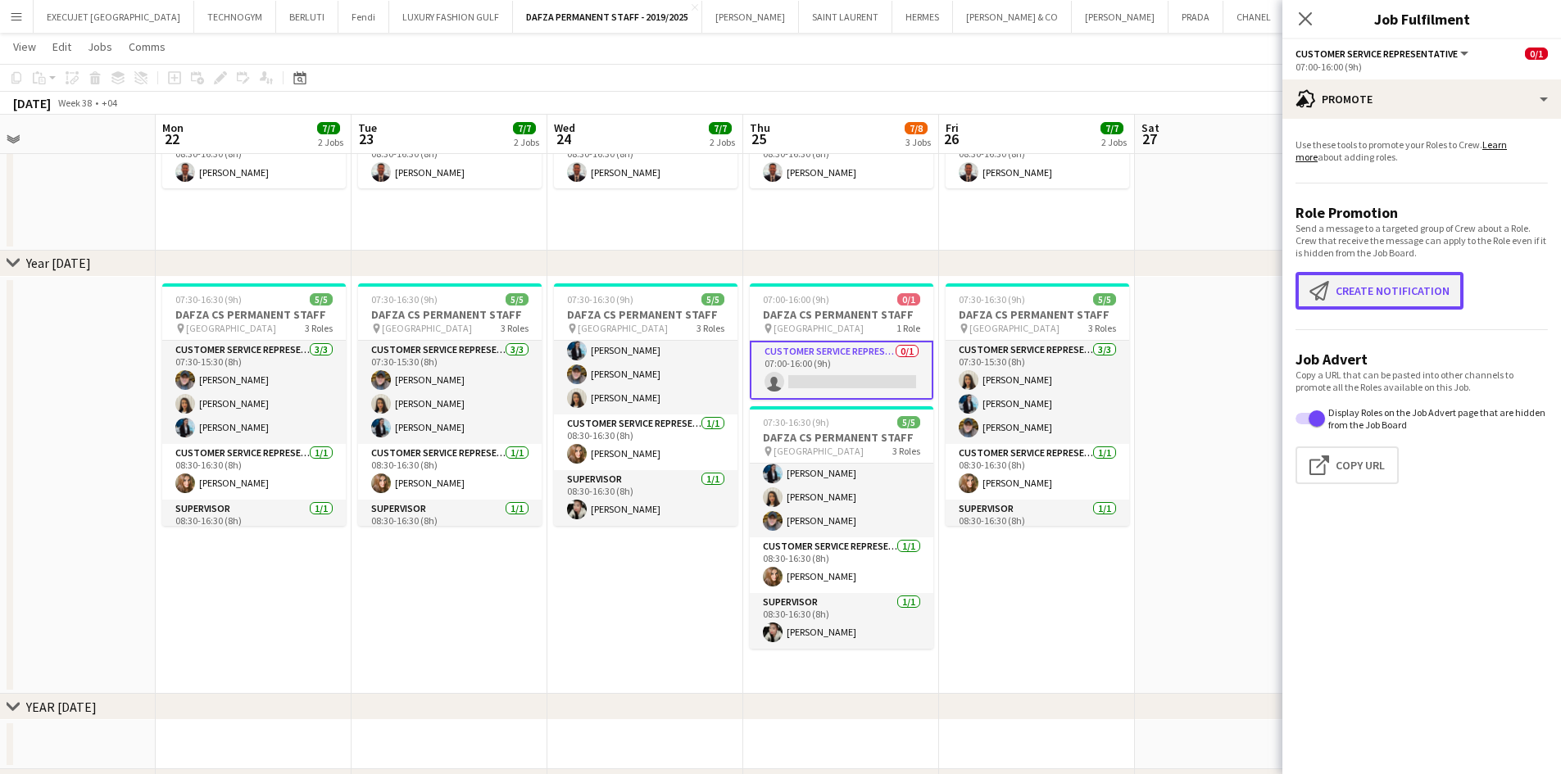
click at [1415, 297] on button "Create notification Create notification" at bounding box center [1379, 291] width 168 height 38
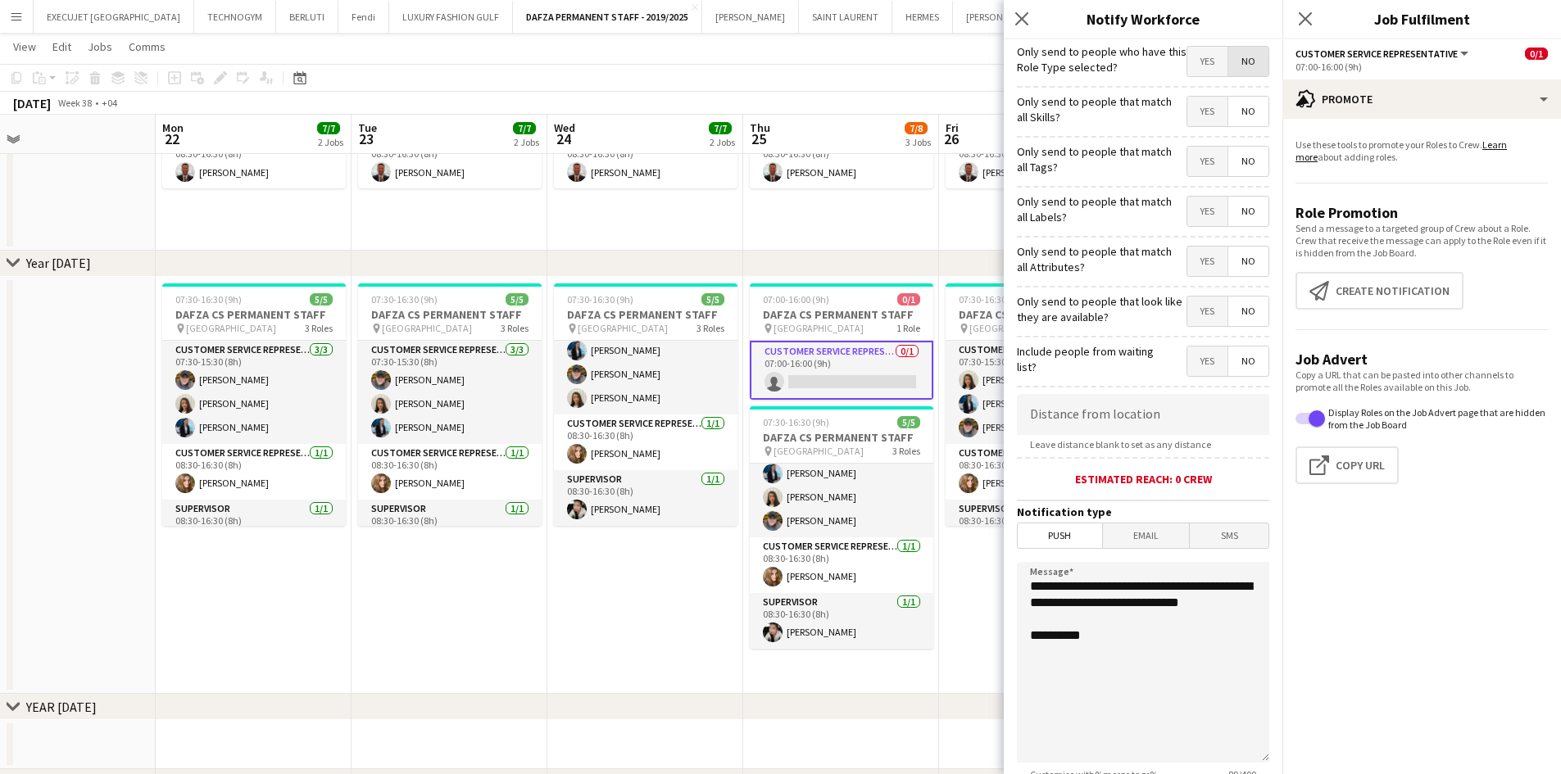
click at [1246, 59] on span "No" at bounding box center [1248, 61] width 40 height 29
click at [1196, 107] on span "Yes" at bounding box center [1207, 111] width 40 height 29
click at [1202, 164] on span "Yes" at bounding box center [1207, 161] width 40 height 29
click at [1193, 221] on span "Yes" at bounding box center [1207, 211] width 40 height 29
click at [1190, 267] on span "Yes" at bounding box center [1207, 261] width 40 height 29
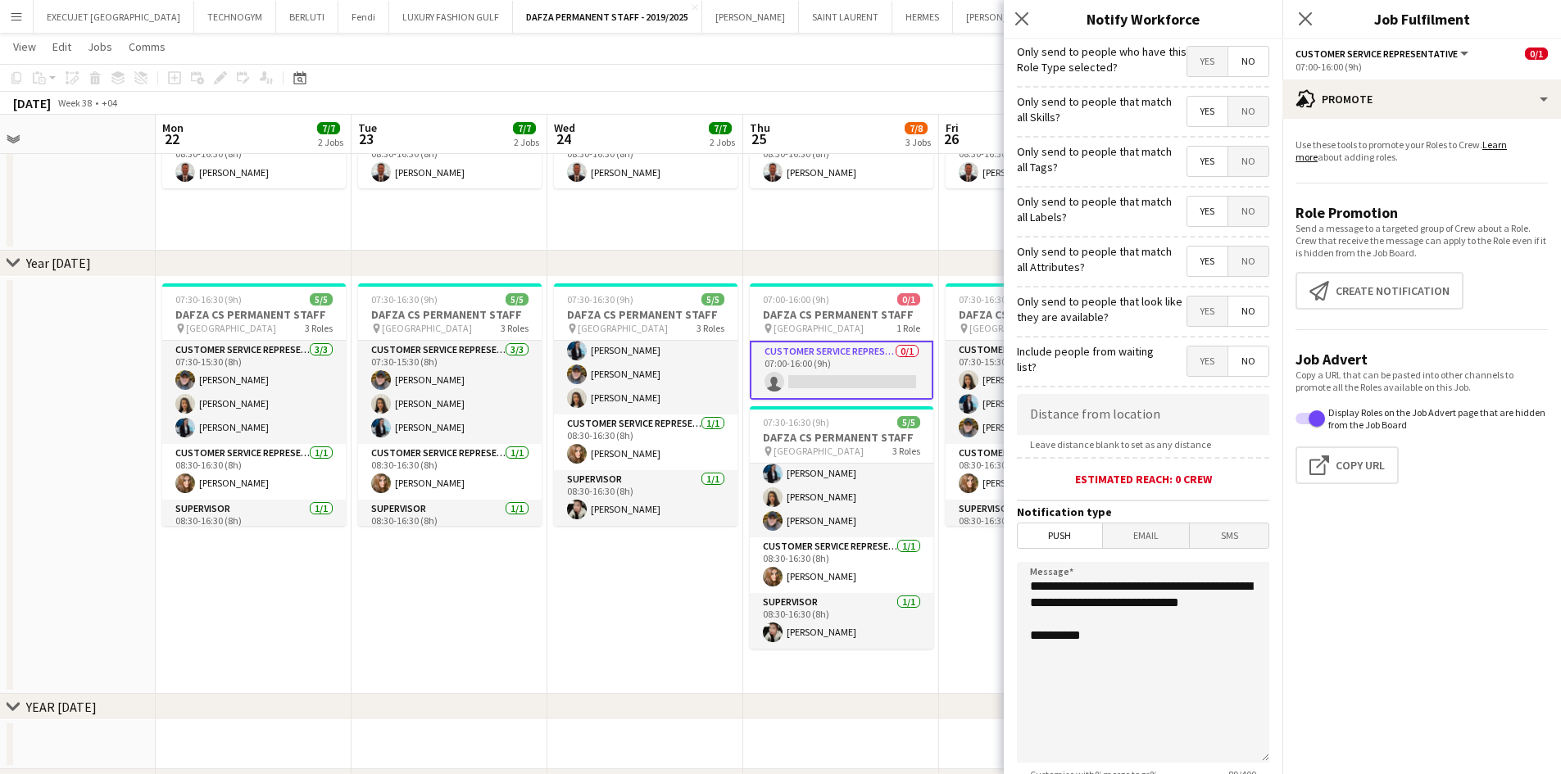
click at [1190, 310] on span "Yes" at bounding box center [1207, 311] width 40 height 29
click at [1239, 364] on span "No" at bounding box center [1248, 361] width 40 height 29
click at [1248, 40] on div "Only send to people who have this Role Type selected? Yes No" at bounding box center [1143, 59] width 252 height 40
click at [1237, 61] on span "No" at bounding box center [1248, 61] width 40 height 29
click at [920, 76] on app-toolbar "Copy Paste Paste Ctrl+V Paste with crew Ctrl+Shift+V Paste linked Job [GEOGRAPH…" at bounding box center [780, 78] width 1561 height 28
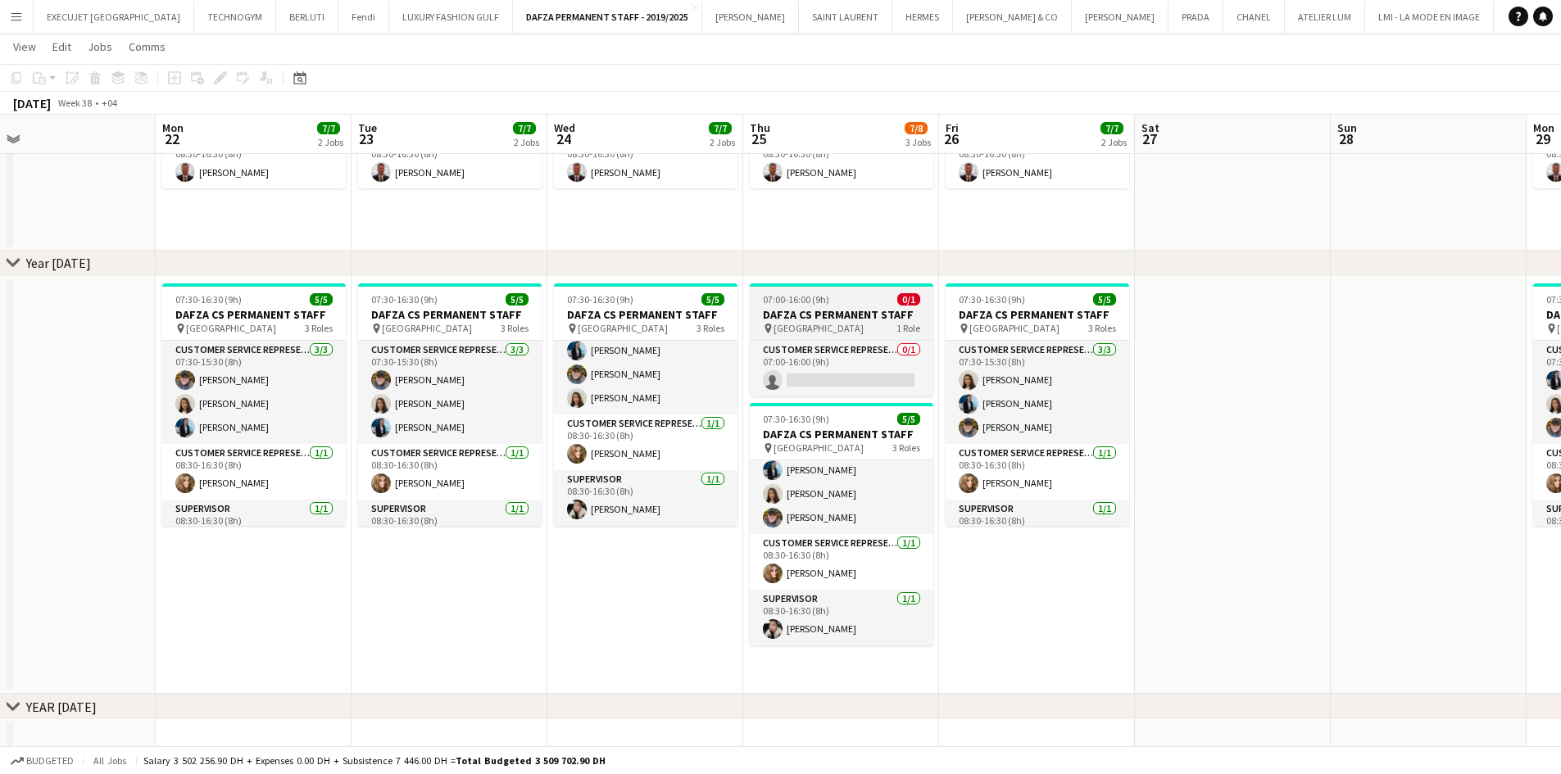
click at [776, 327] on span "[GEOGRAPHIC_DATA]" at bounding box center [818, 328] width 90 height 12
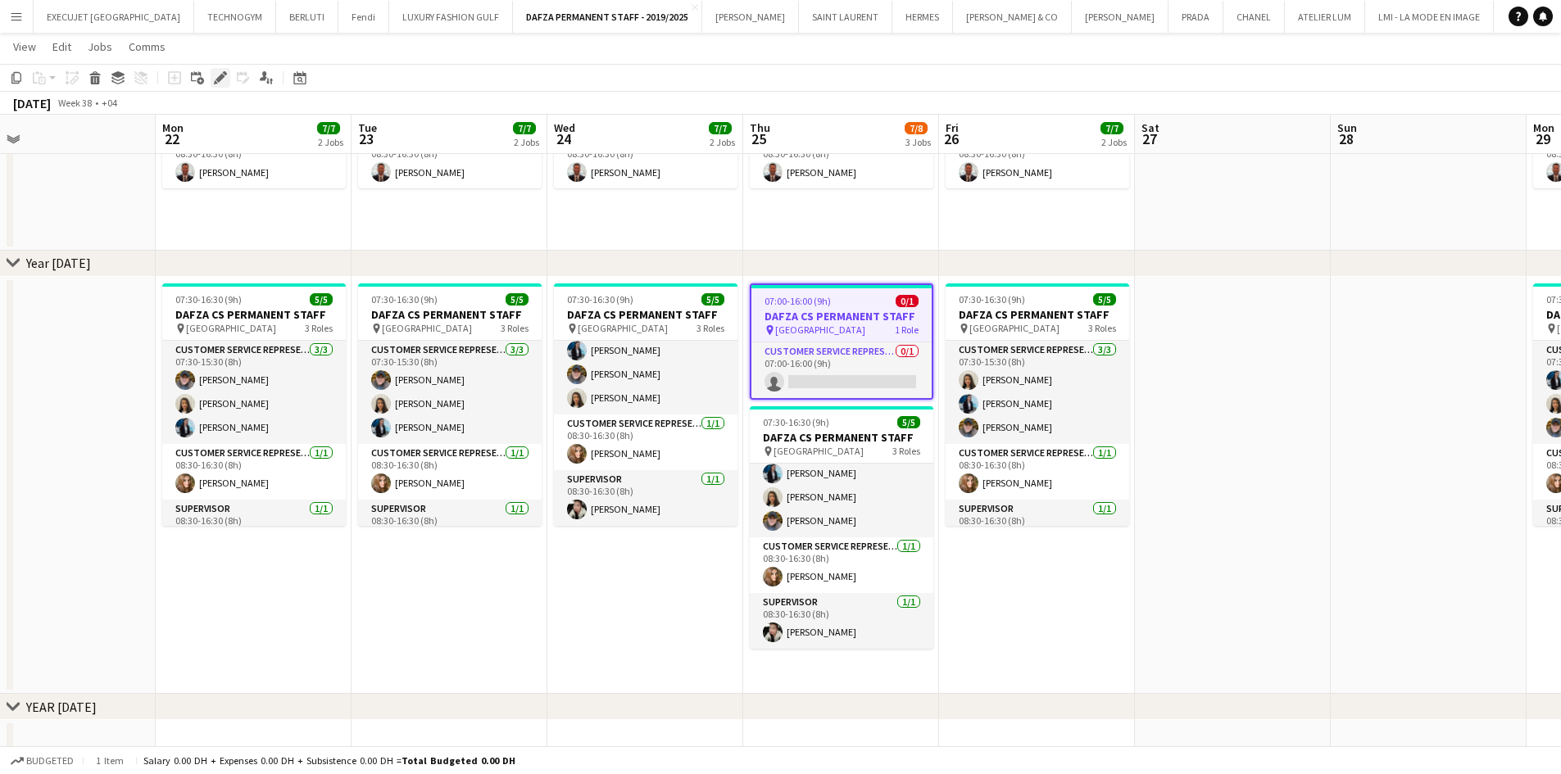
click at [216, 76] on icon "Edit" at bounding box center [220, 77] width 13 height 13
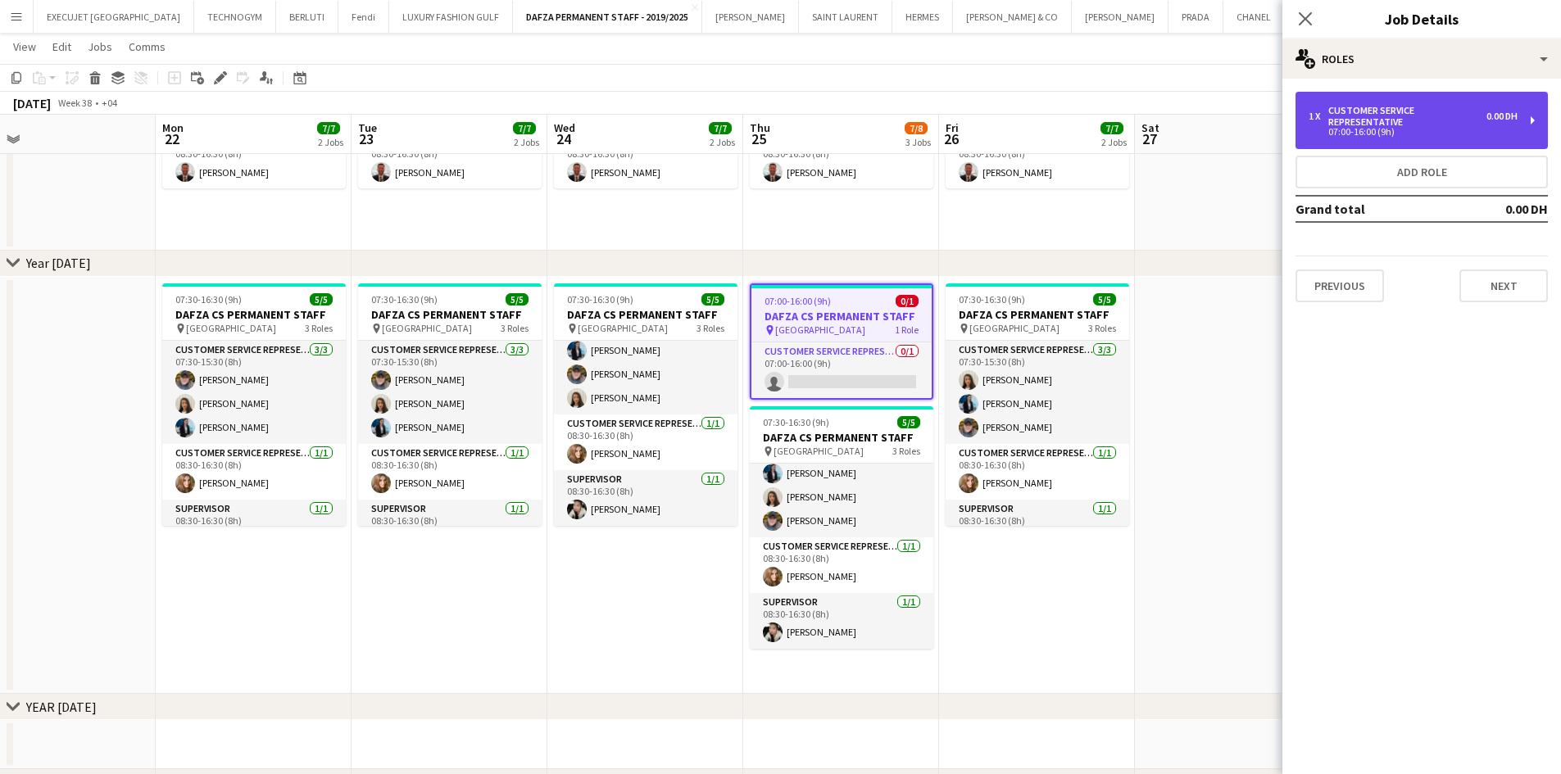
click at [1361, 109] on div "Customer Service Representative" at bounding box center [1407, 116] width 158 height 23
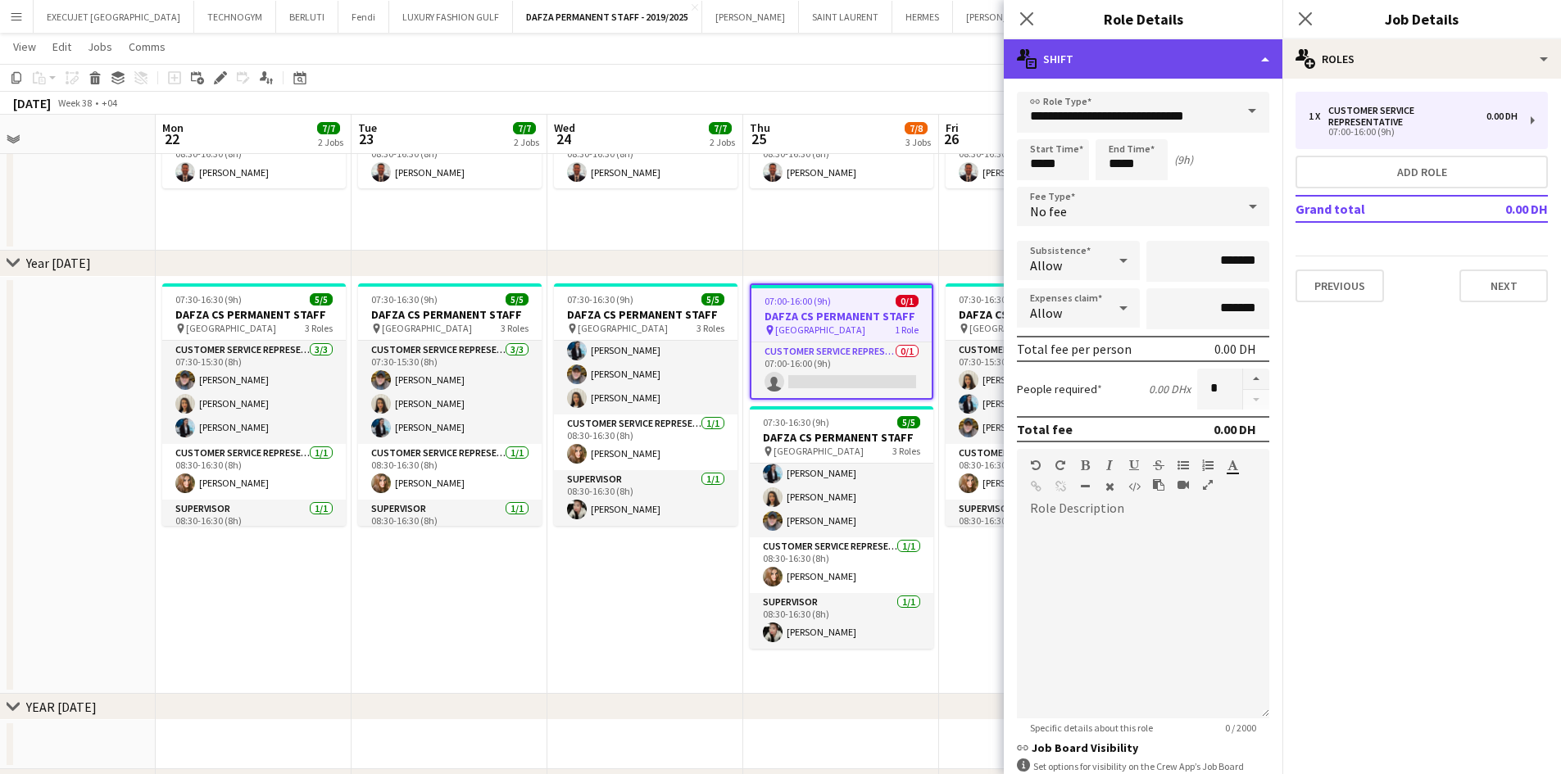
click at [1186, 56] on div "multiple-actions-text Shift" at bounding box center [1143, 58] width 279 height 39
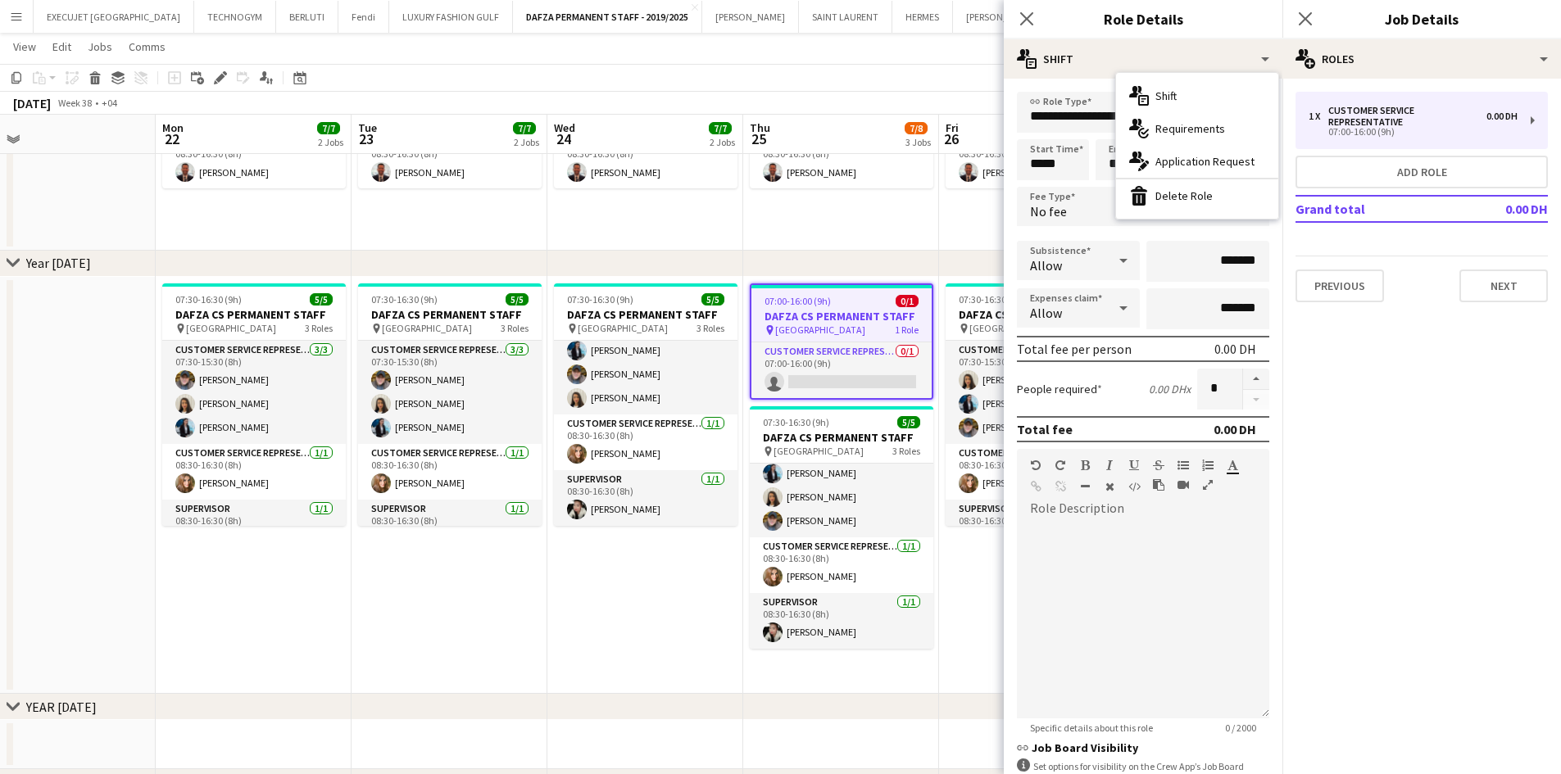
click at [1186, 129] on span "Requirements" at bounding box center [1190, 128] width 70 height 15
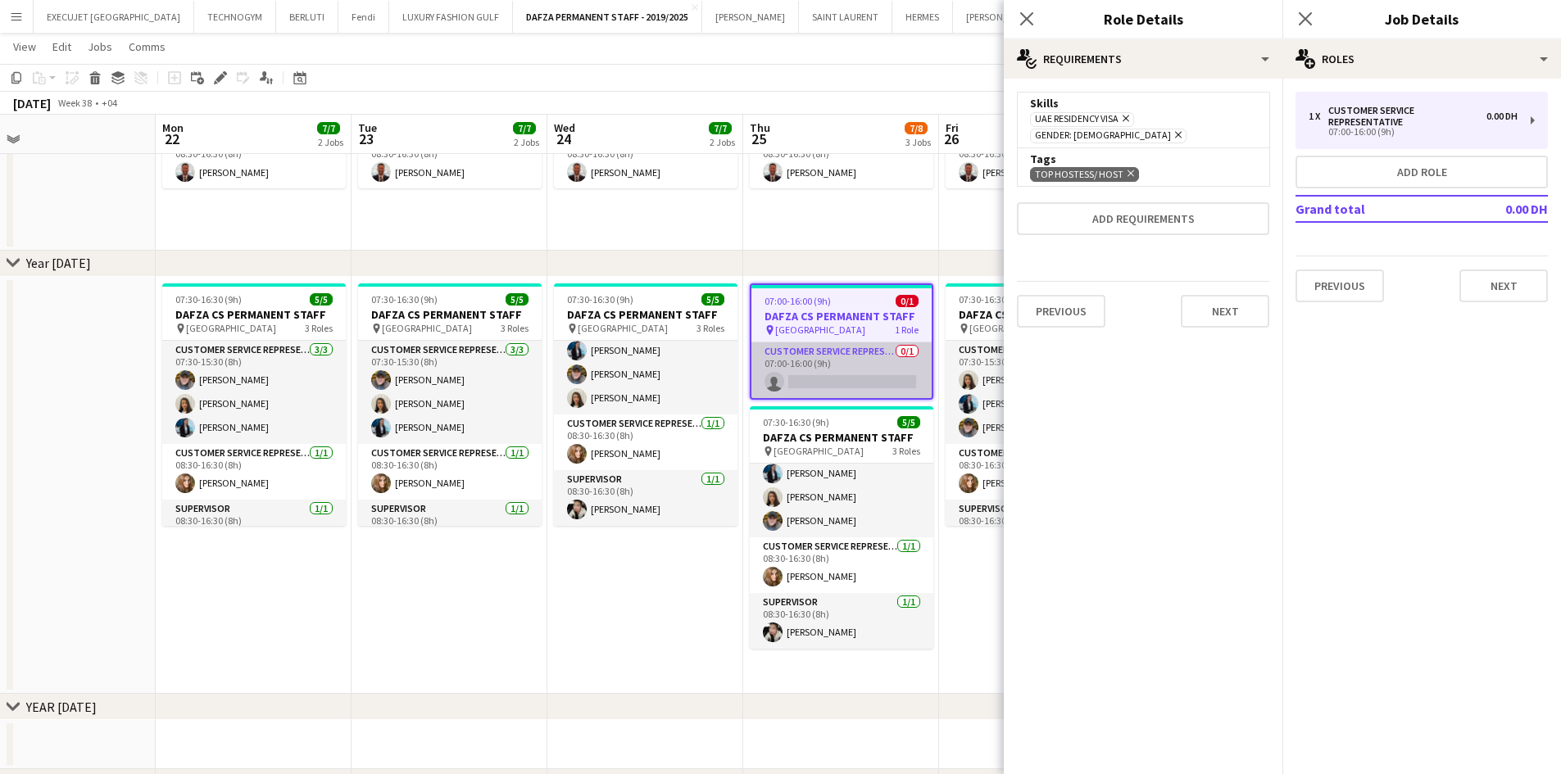
click at [850, 374] on app-card-role "Customer Service Representative 0/1 07:00-16:00 (9h) single-neutral-actions" at bounding box center [841, 370] width 180 height 56
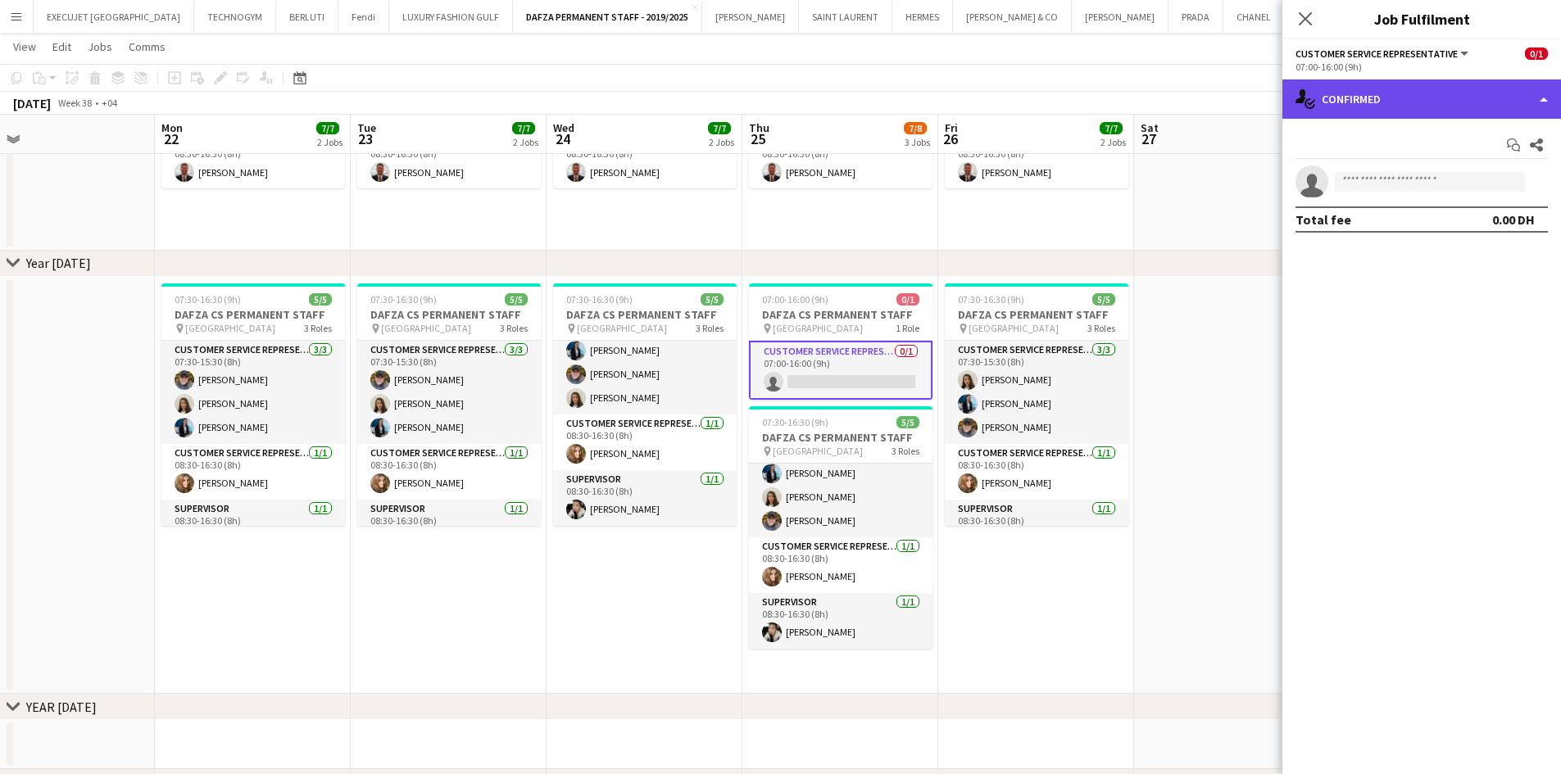
click at [1384, 95] on div "single-neutral-actions-check-2 Confirmed" at bounding box center [1421, 98] width 279 height 39
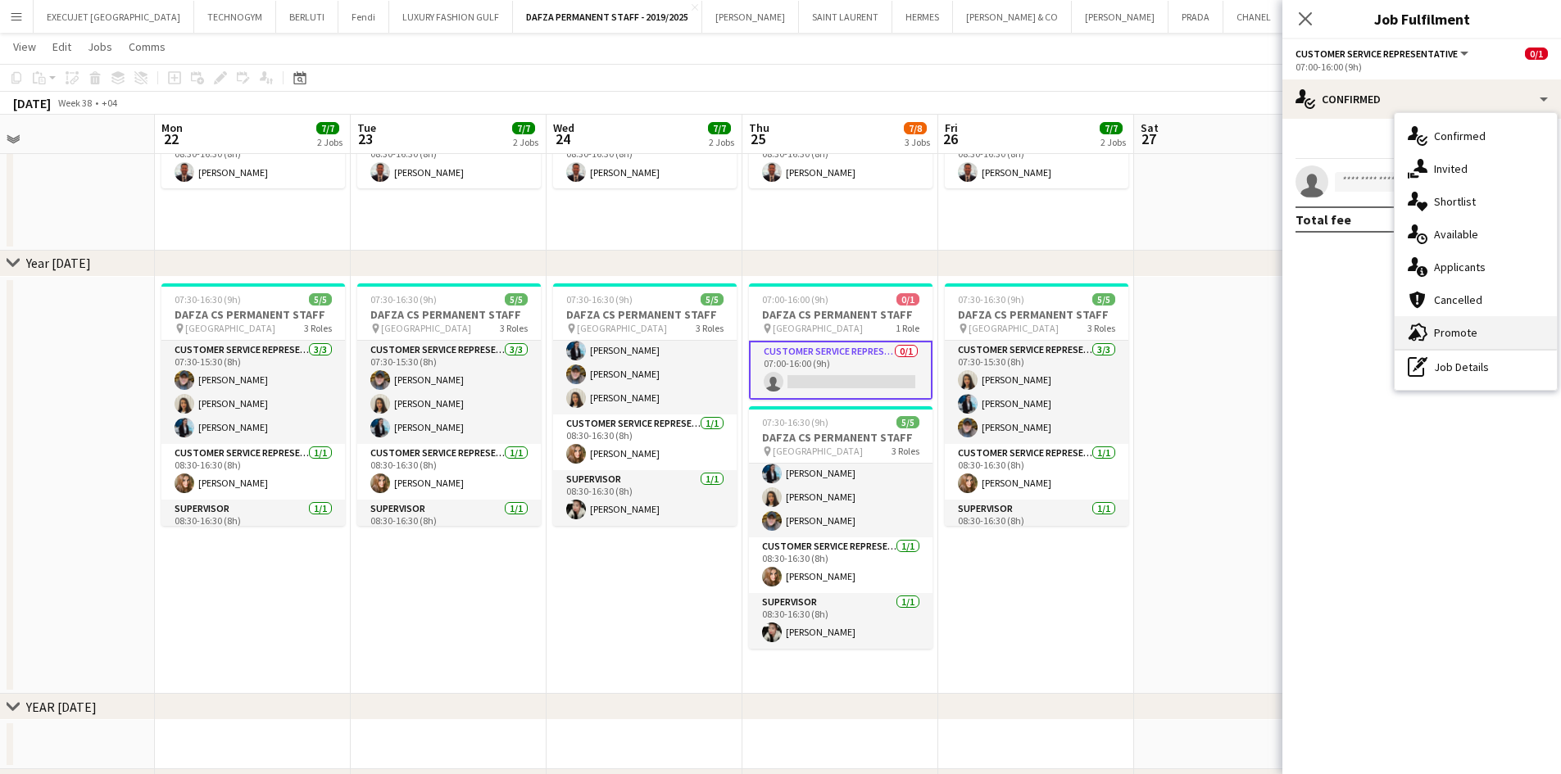
click at [1448, 332] on span "Promote" at bounding box center [1455, 332] width 43 height 15
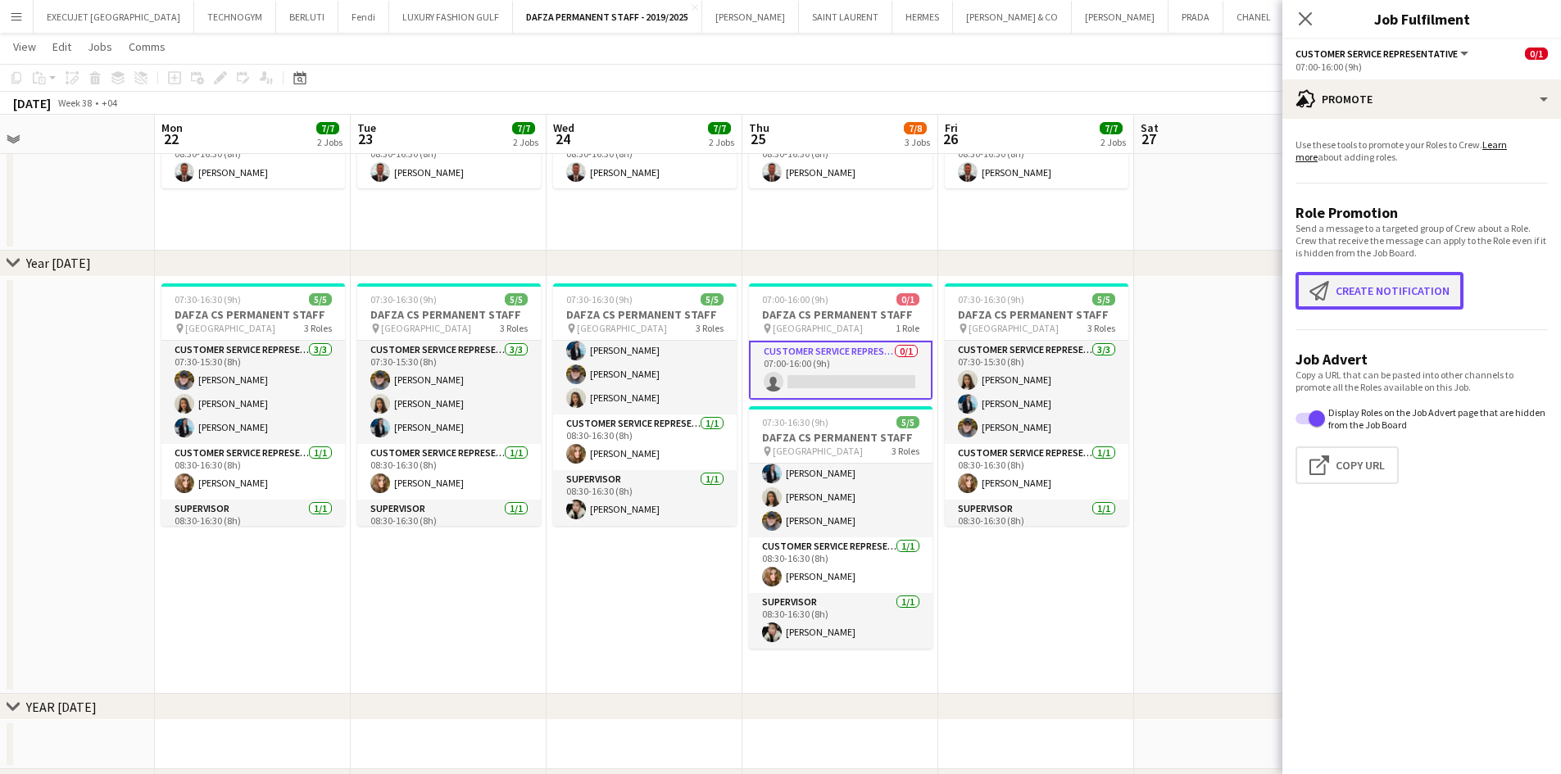
click at [1357, 289] on button "Create notification Create notification" at bounding box center [1379, 291] width 168 height 38
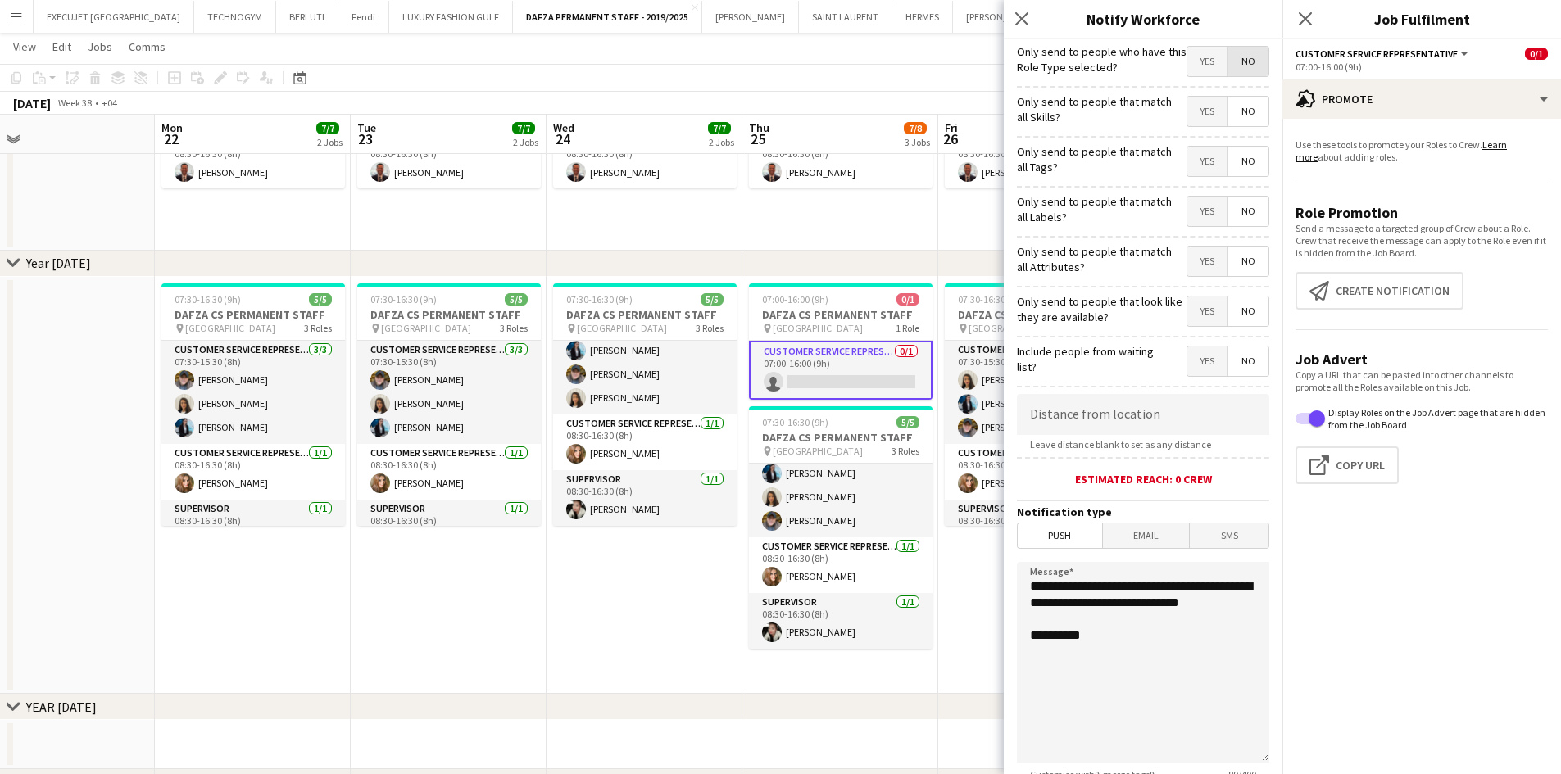
click at [1235, 57] on span "No" at bounding box center [1248, 61] width 40 height 29
click at [1193, 106] on span "Yes" at bounding box center [1207, 111] width 40 height 29
click at [1189, 164] on span "Yes" at bounding box center [1207, 161] width 40 height 29
click at [1190, 220] on span "Yes" at bounding box center [1207, 211] width 40 height 29
click at [1195, 257] on span "Yes" at bounding box center [1207, 261] width 40 height 29
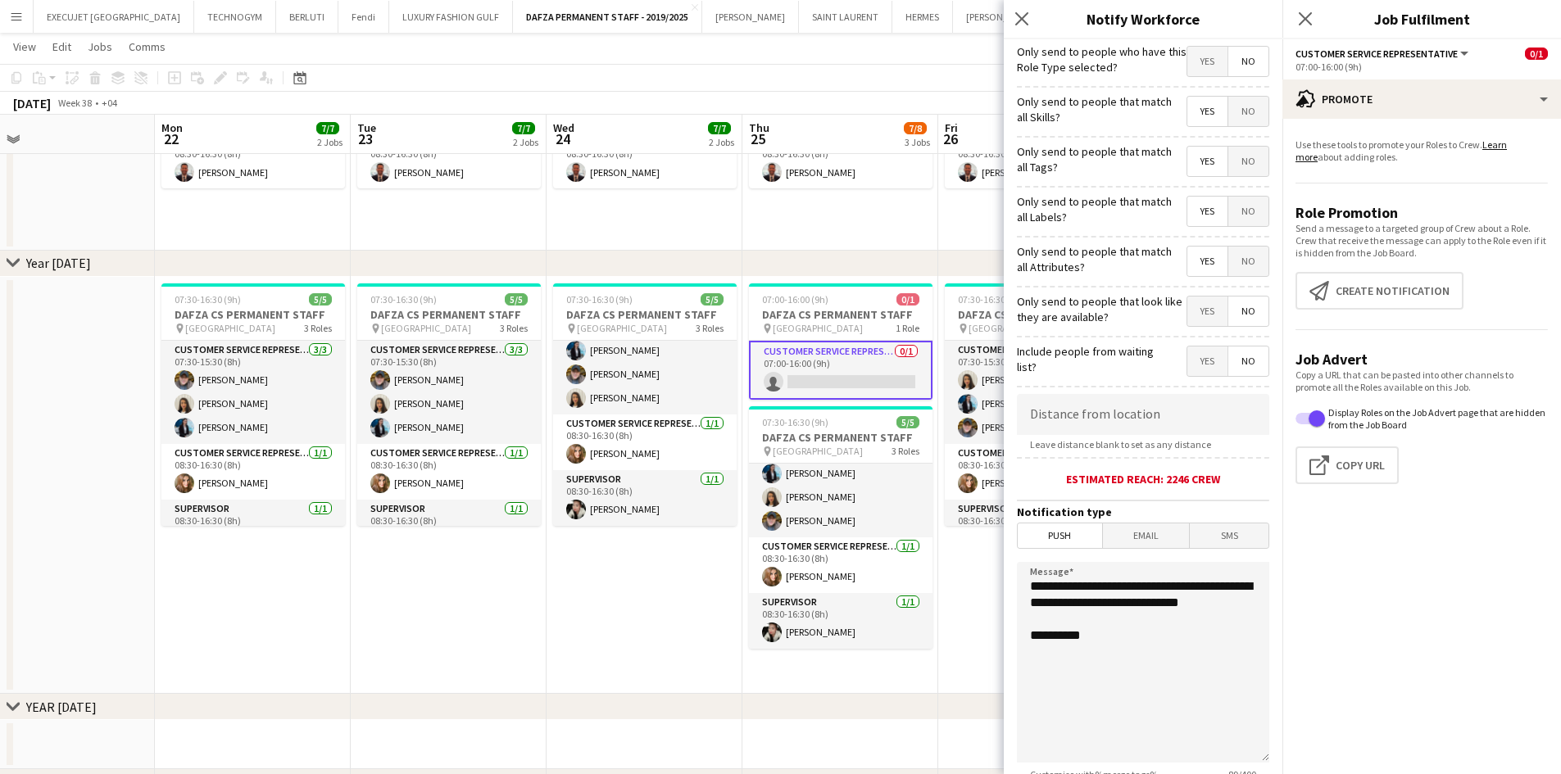
click at [1193, 316] on span "Yes" at bounding box center [1207, 311] width 40 height 29
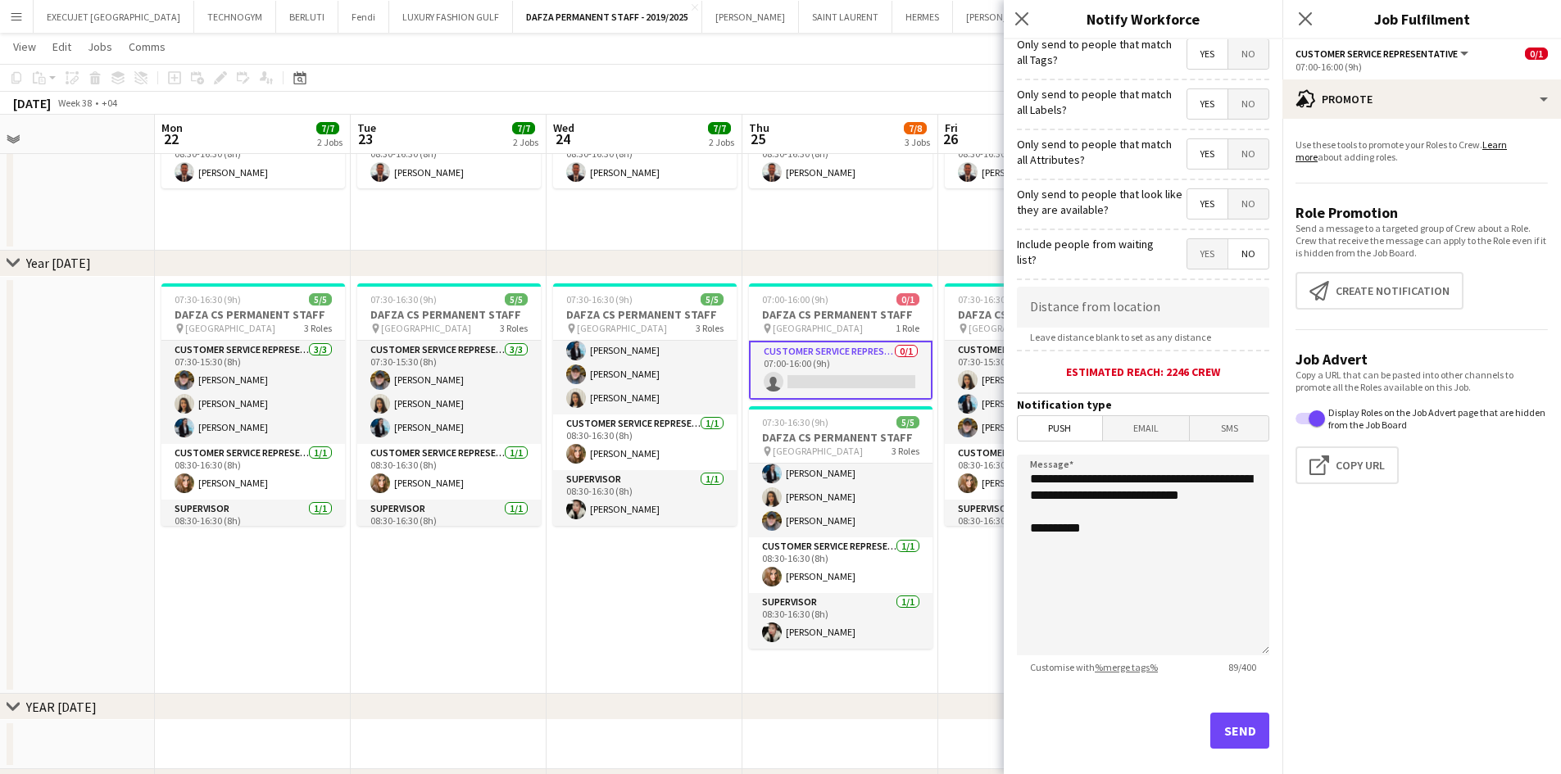
scroll to position [128, 0]
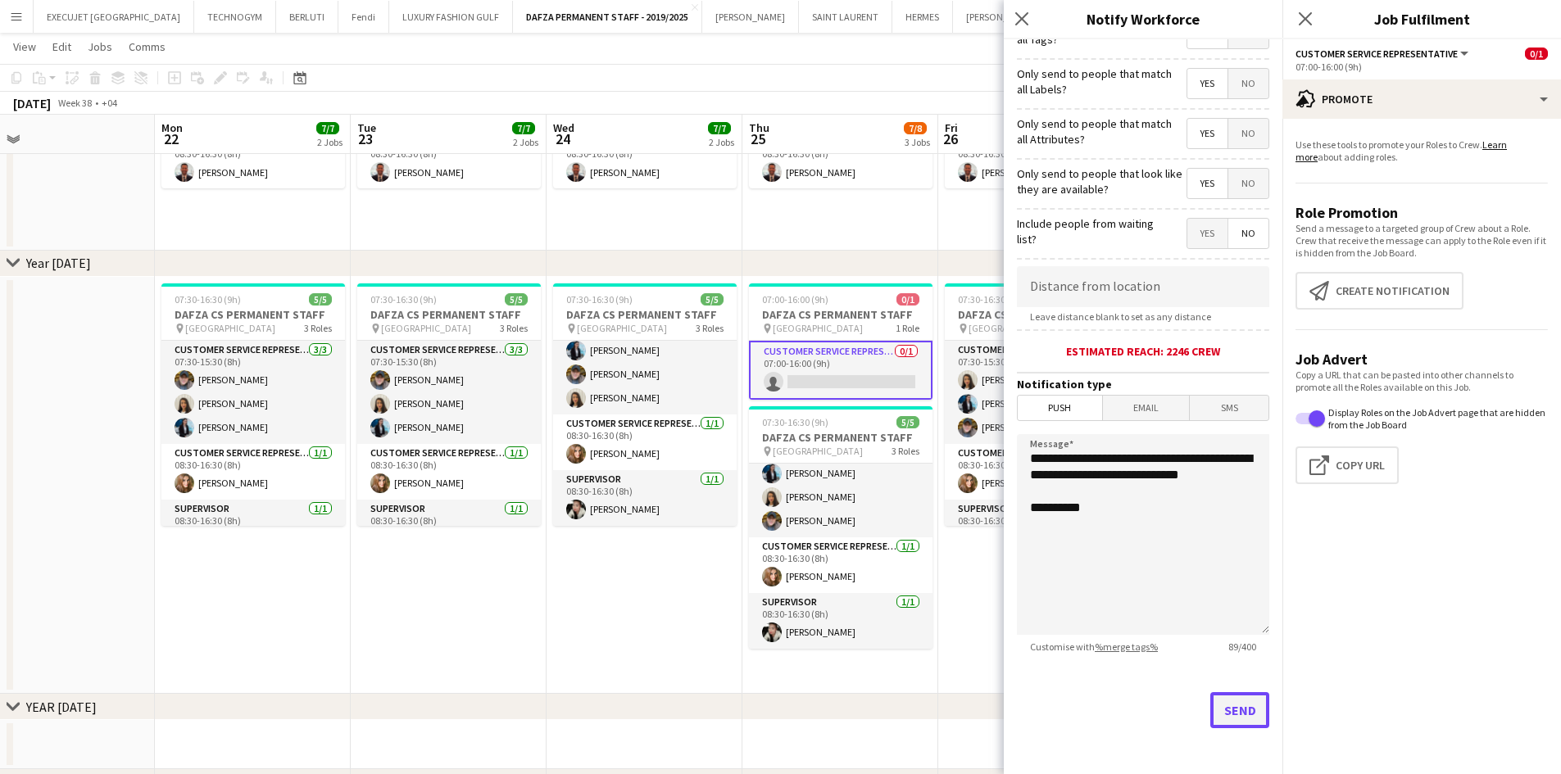
click at [1226, 711] on button "Send" at bounding box center [1239, 710] width 59 height 36
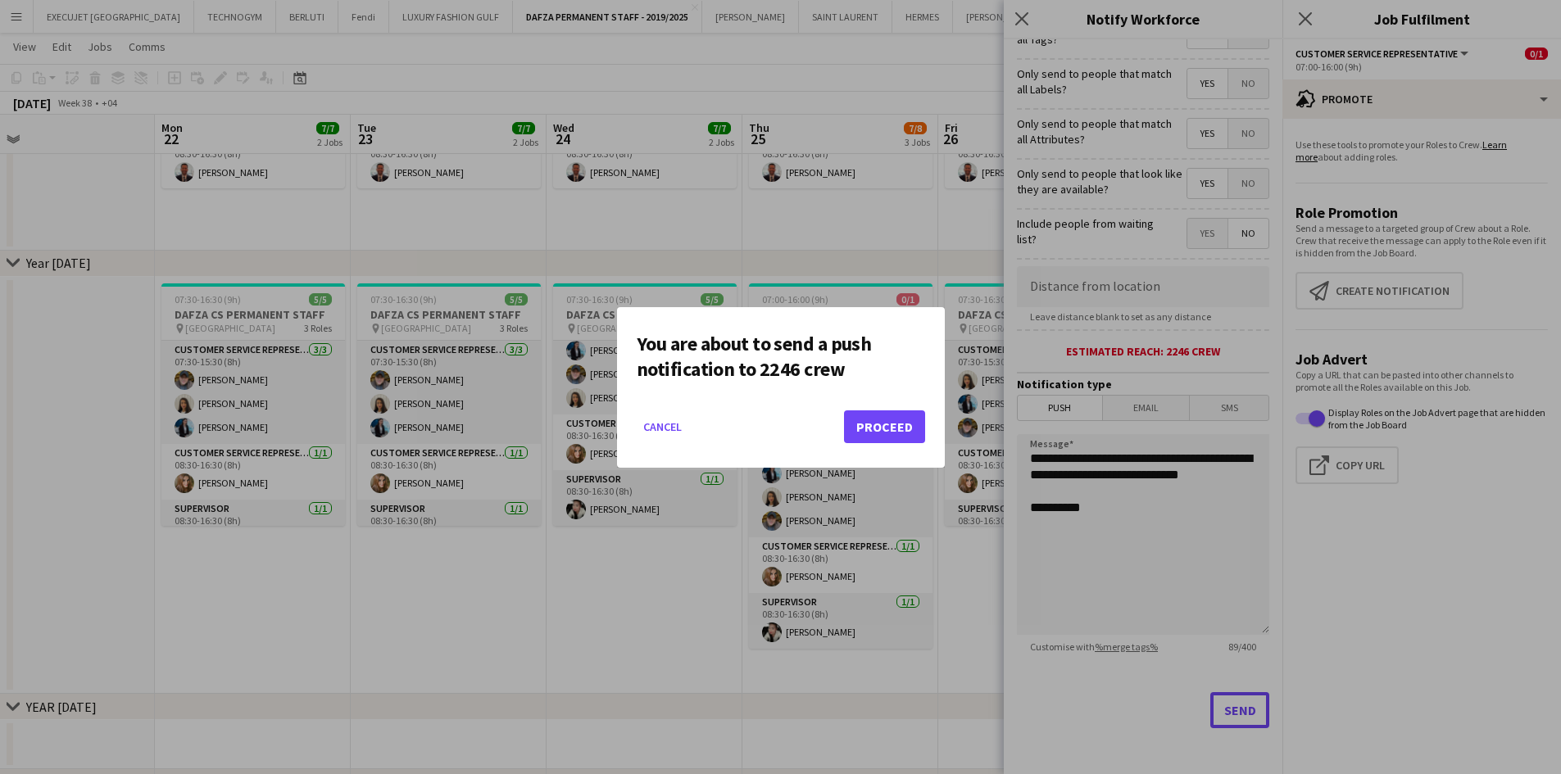
scroll to position [0, 0]
click at [876, 422] on button "Proceed" at bounding box center [884, 426] width 81 height 33
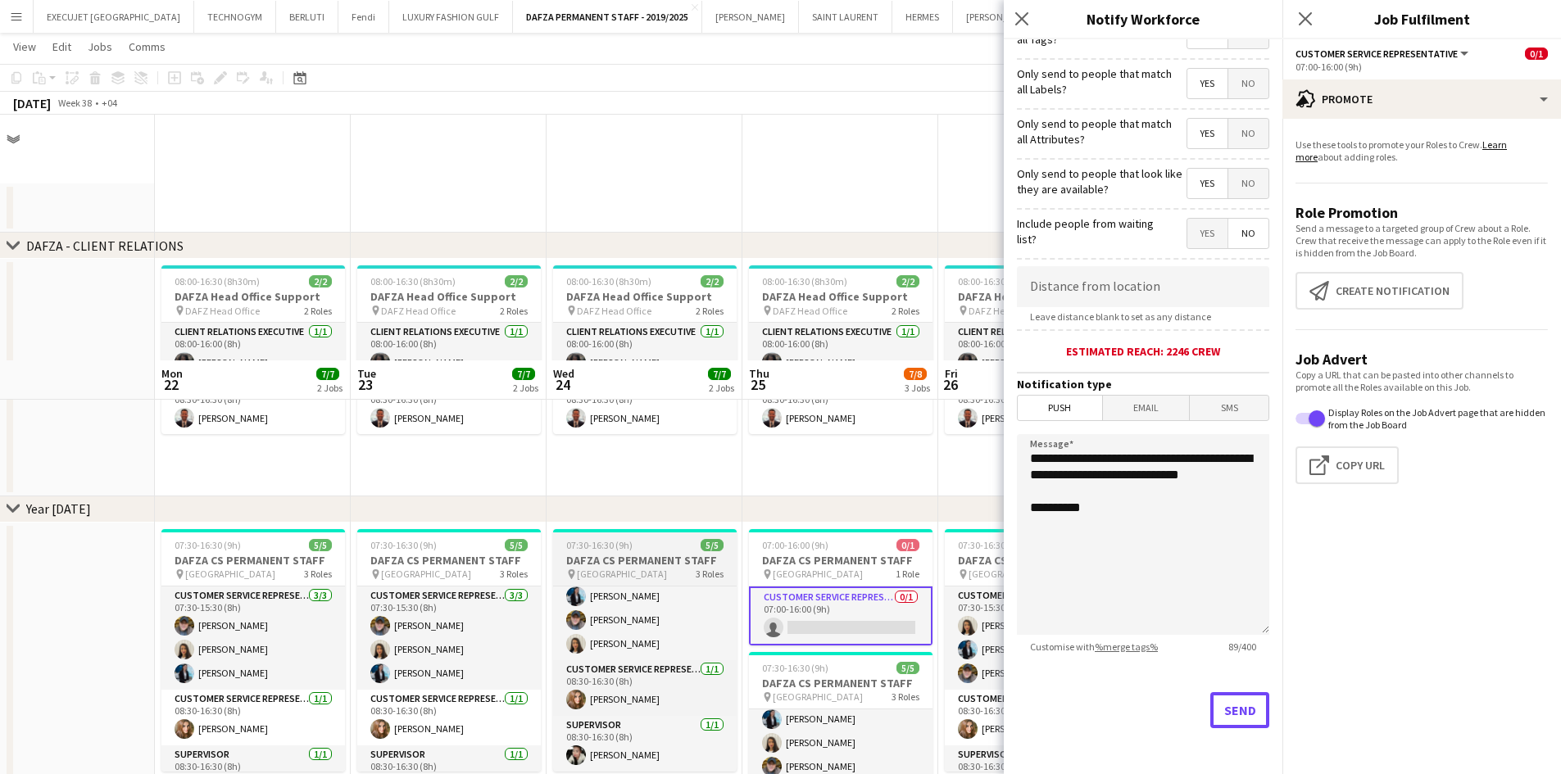
scroll to position [246, 0]
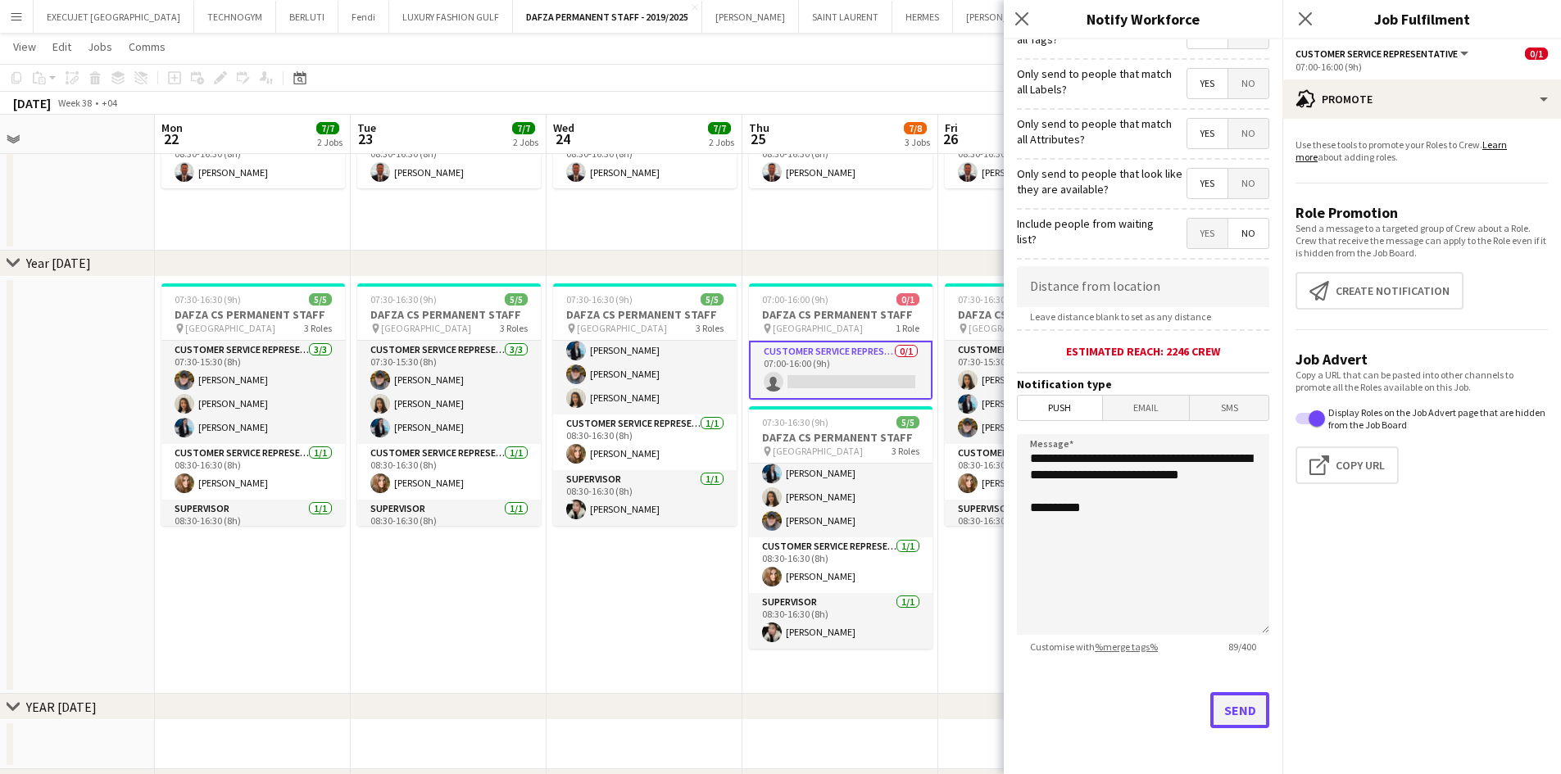
click at [1221, 710] on button "Send" at bounding box center [1239, 710] width 59 height 36
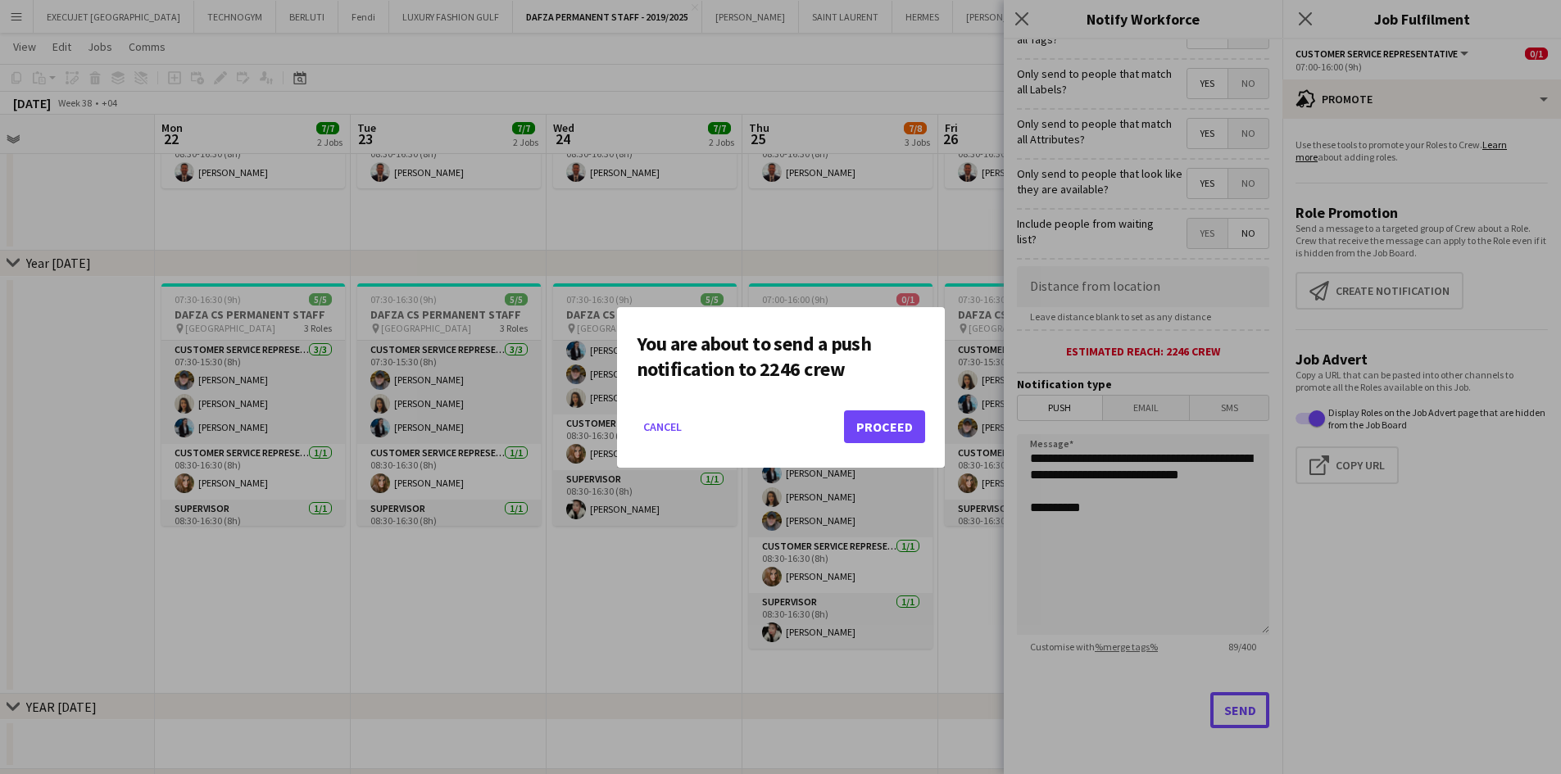
scroll to position [0, 0]
click at [875, 432] on button "Proceed" at bounding box center [884, 426] width 81 height 33
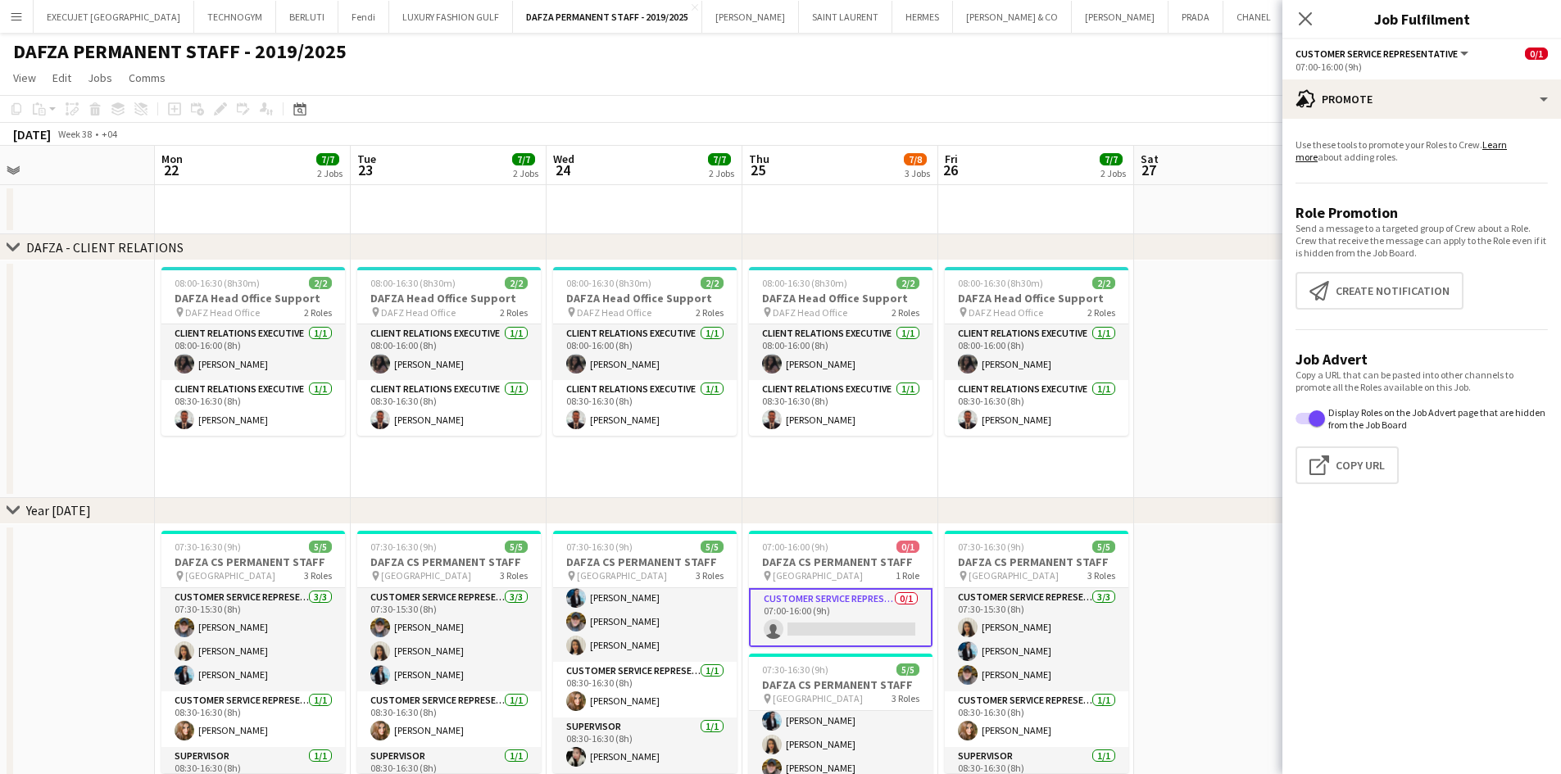
click at [998, 100] on app-toolbar "Copy Paste Paste Ctrl+V Paste with crew Ctrl+Shift+V Paste linked Job [GEOGRAPH…" at bounding box center [780, 109] width 1561 height 28
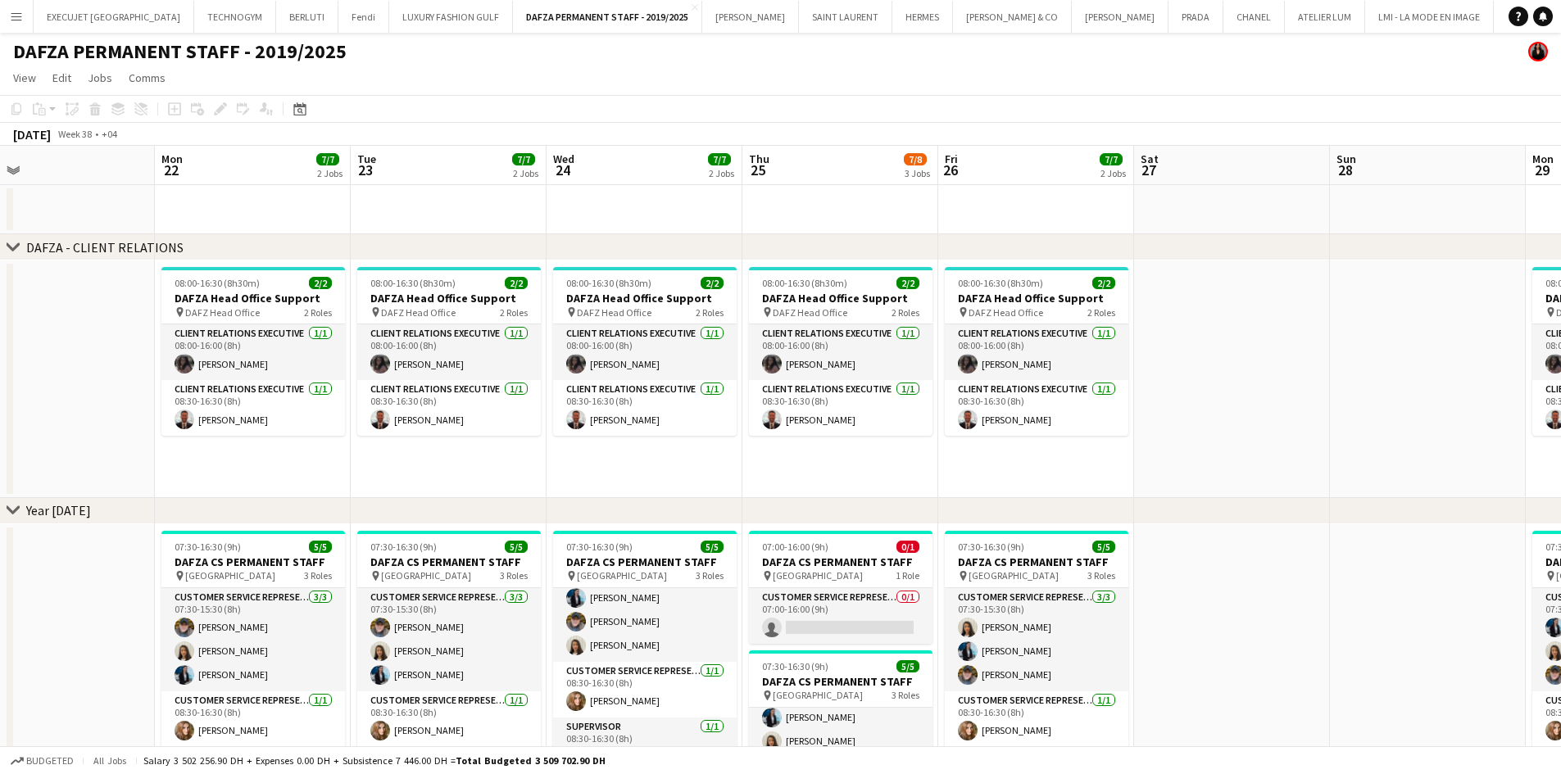
click at [13, 18] on app-icon "Menu" at bounding box center [16, 16] width 13 height 13
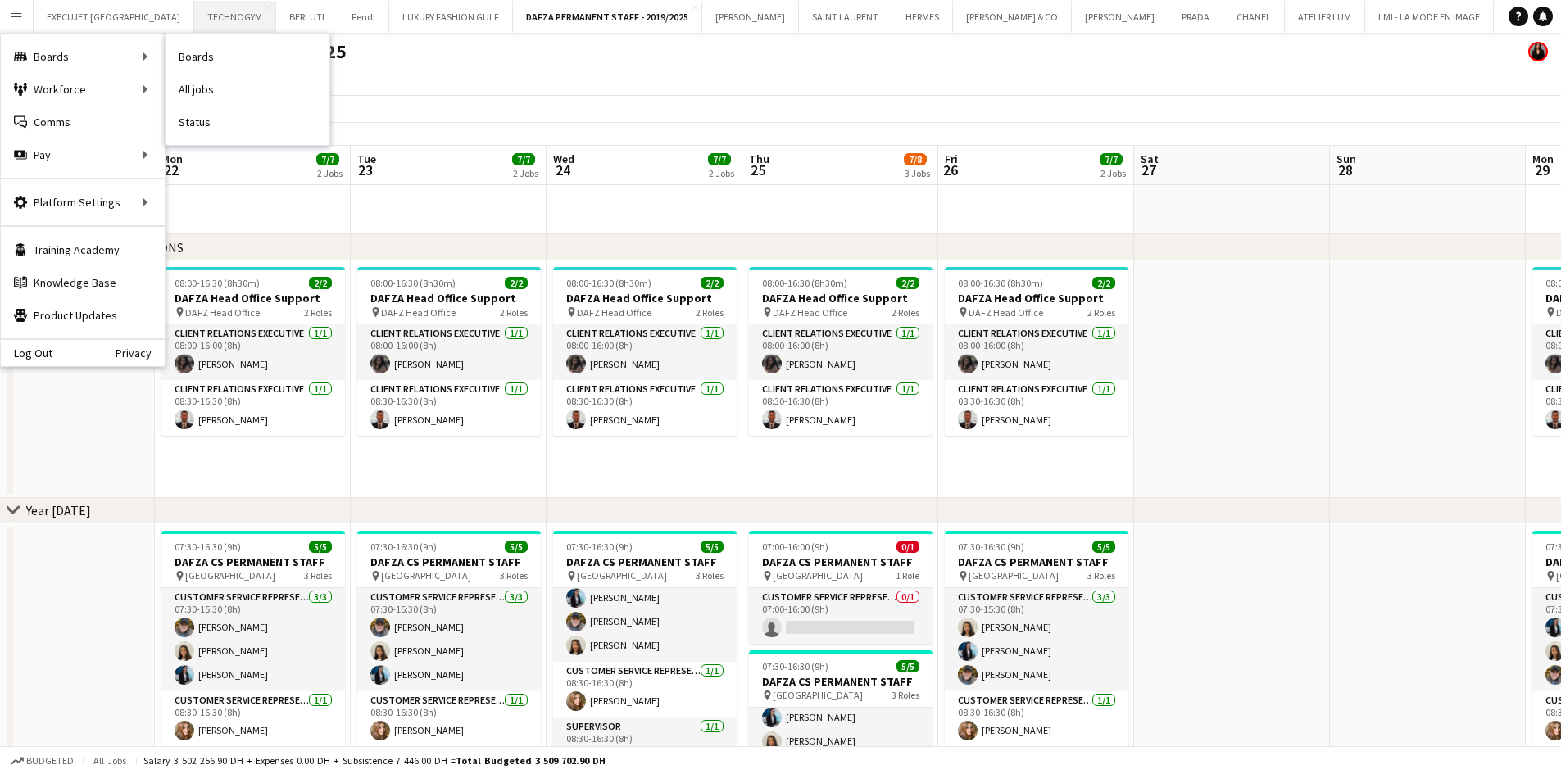
drag, startPoint x: 208, startPoint y: 57, endPoint x: 200, endPoint y: 4, distance: 53.1
click at [208, 57] on link "Boards" at bounding box center [247, 56] width 164 height 33
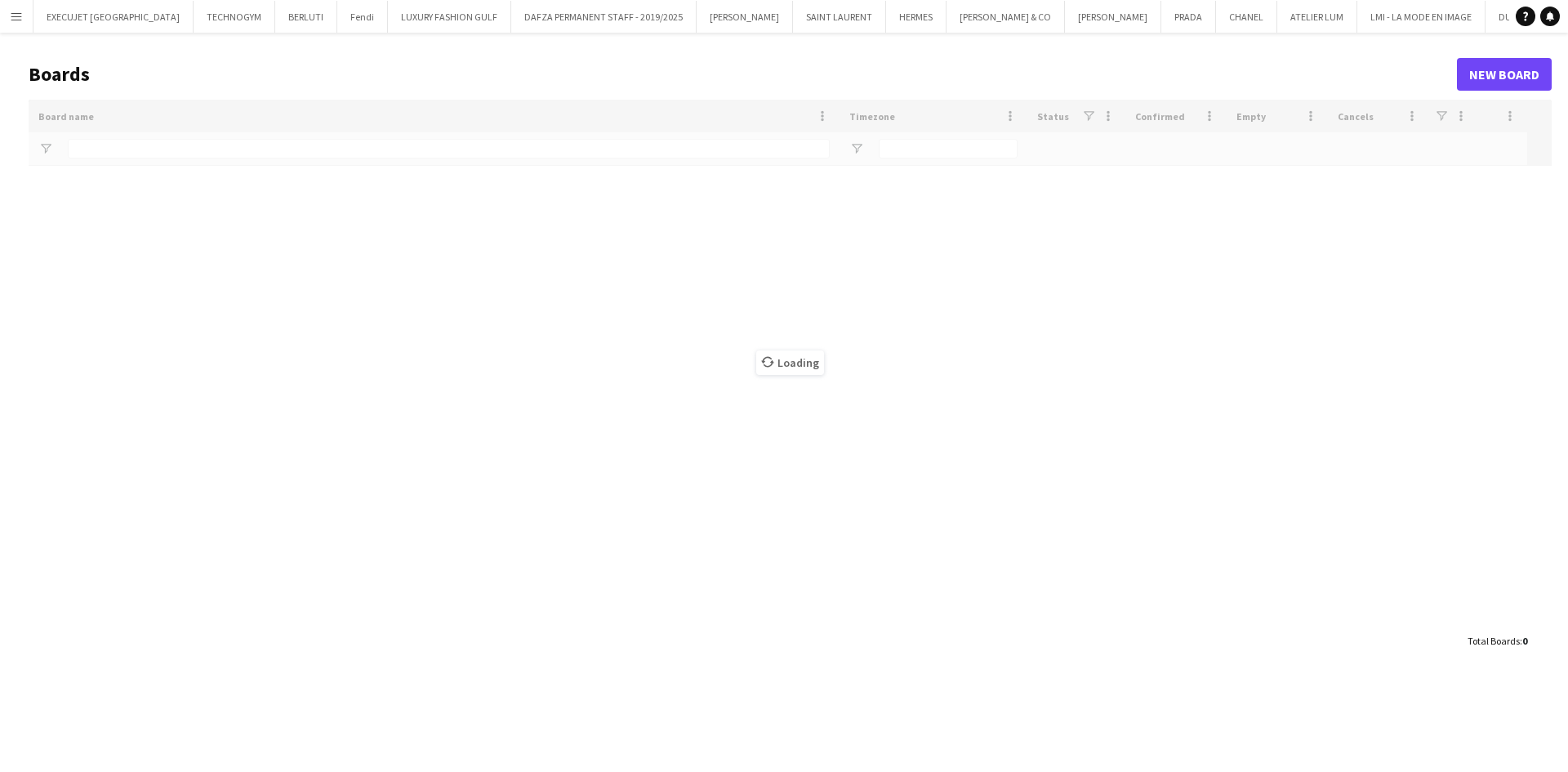
type input "***"
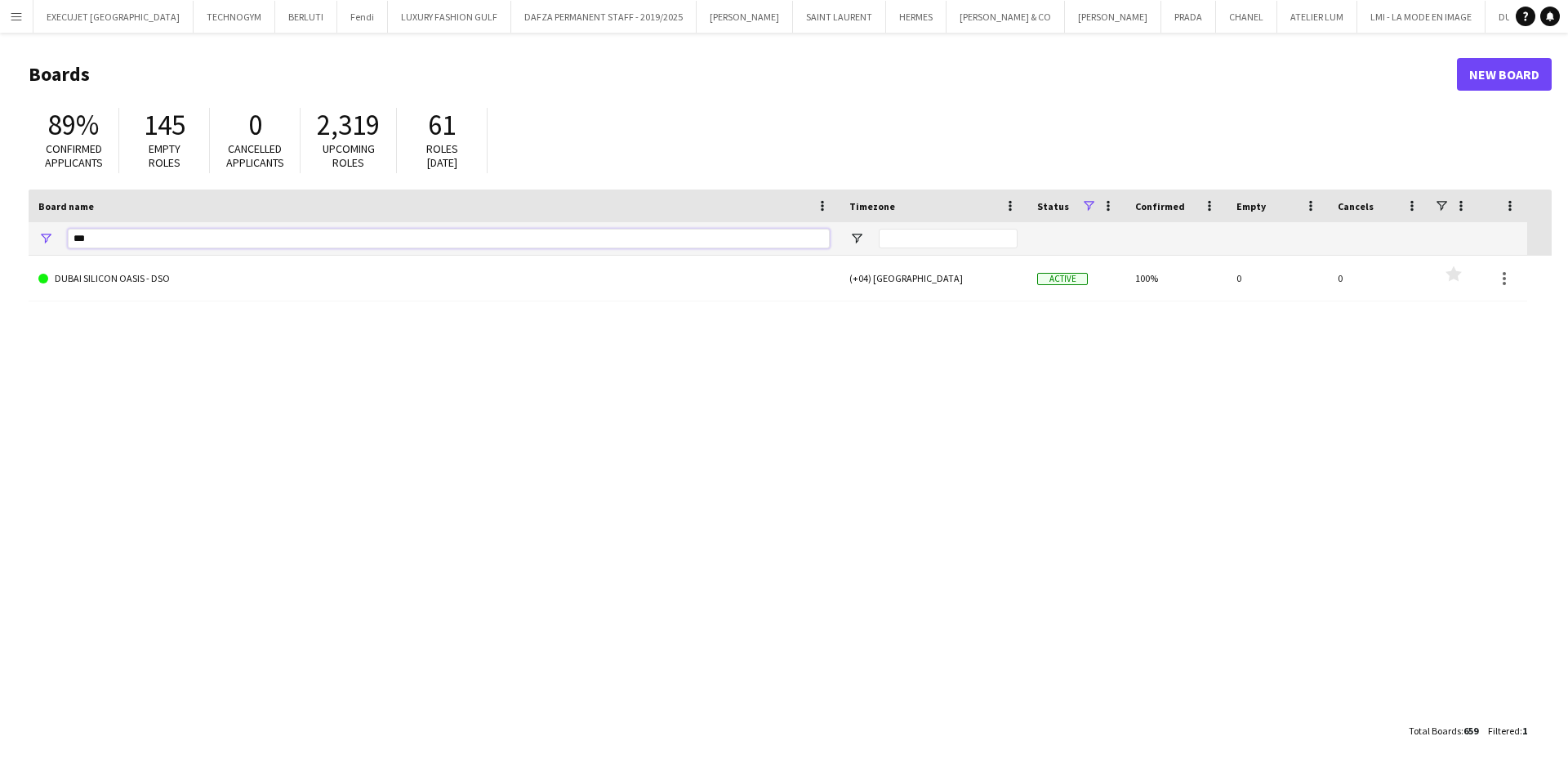
drag, startPoint x: 97, startPoint y: 246, endPoint x: 55, endPoint y: 206, distance: 58.0
click at [29, 239] on div "***" at bounding box center [434, 238] width 810 height 33
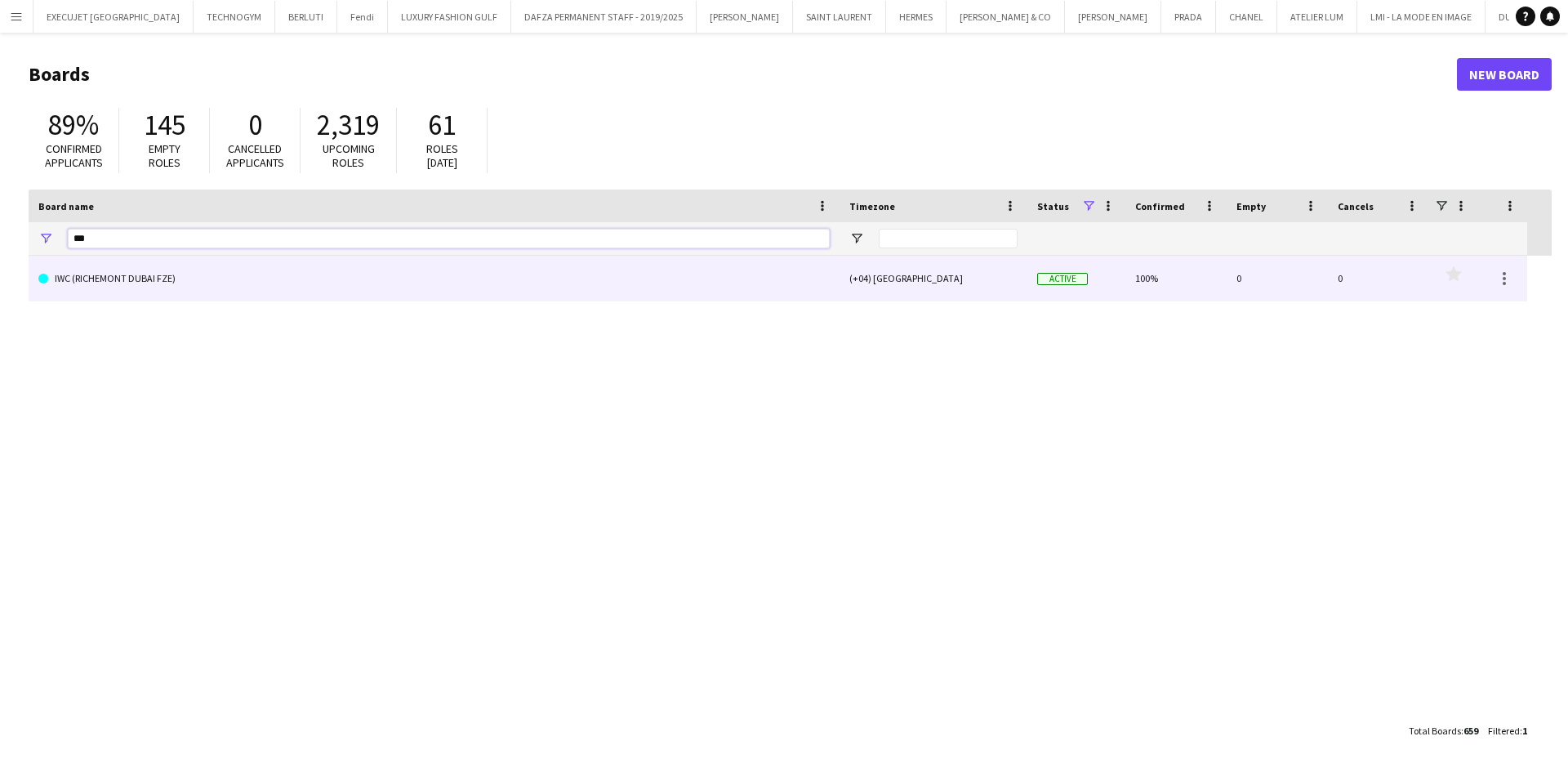
type input "***"
click at [98, 287] on link "IWC (RICHEMONT DUBAI FZE)" at bounding box center [435, 278] width 791 height 46
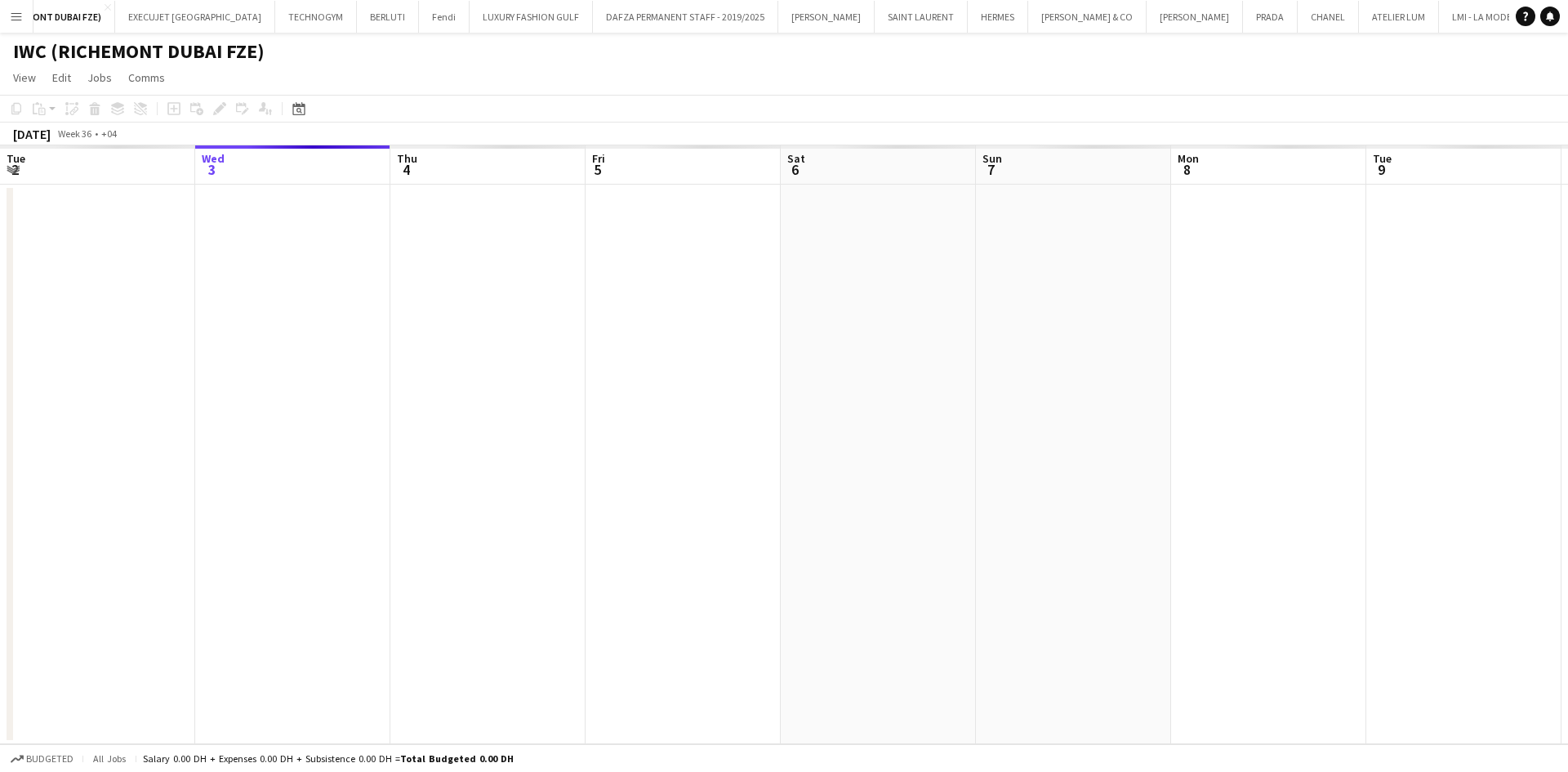
scroll to position [0, 368]
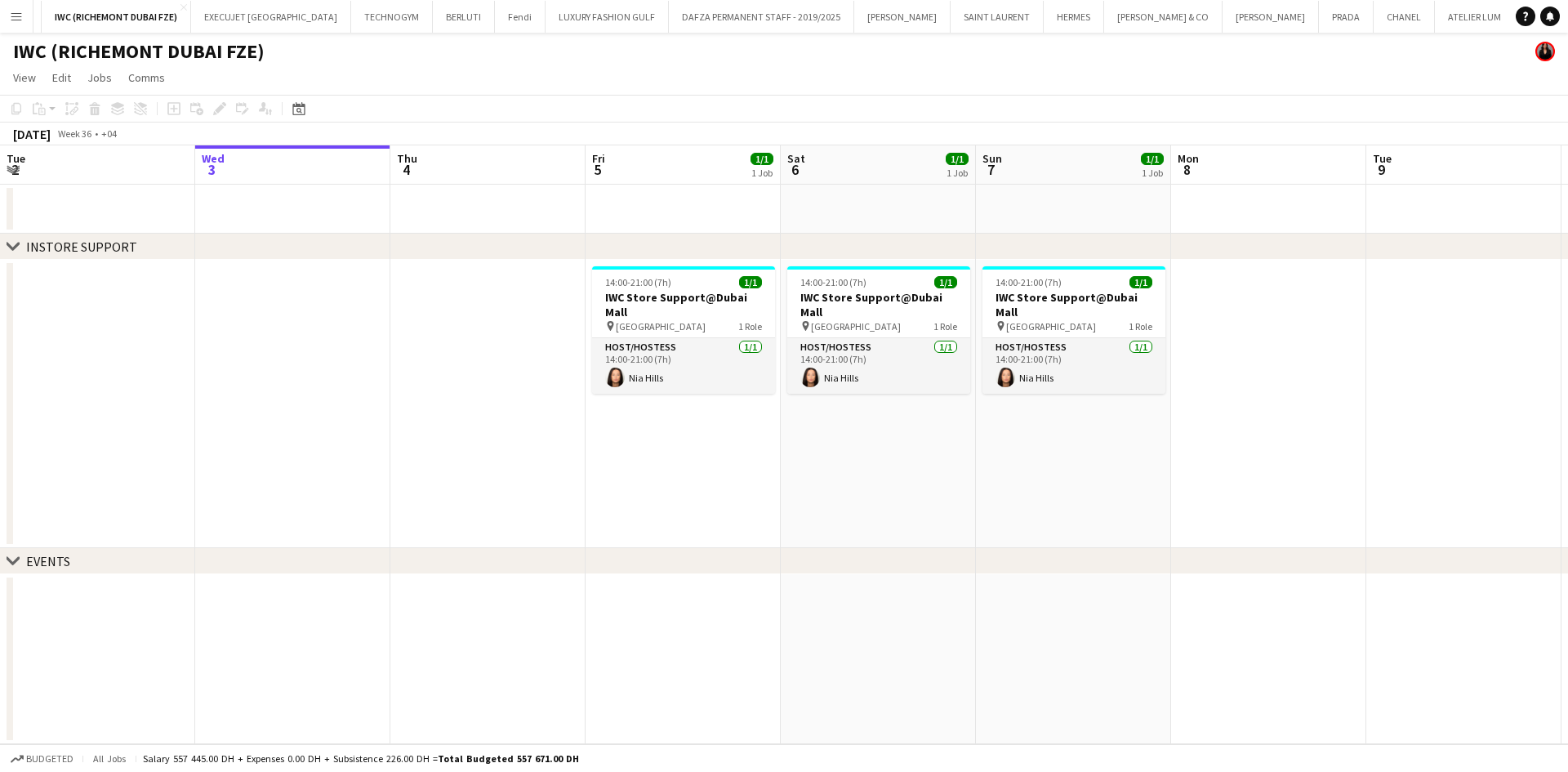
drag, startPoint x: 960, startPoint y: 389, endPoint x: 1270, endPoint y: 343, distance: 313.4
click at [1182, 355] on app-calendar-viewport "Sun 31 1/1 1 Job Mon 1 Tue 2 Wed 3 Thu 4 Fri 5 1/1 1 Job Sat 6 1/1 1 Job Sun 7 …" at bounding box center [784, 445] width 1568 height 598
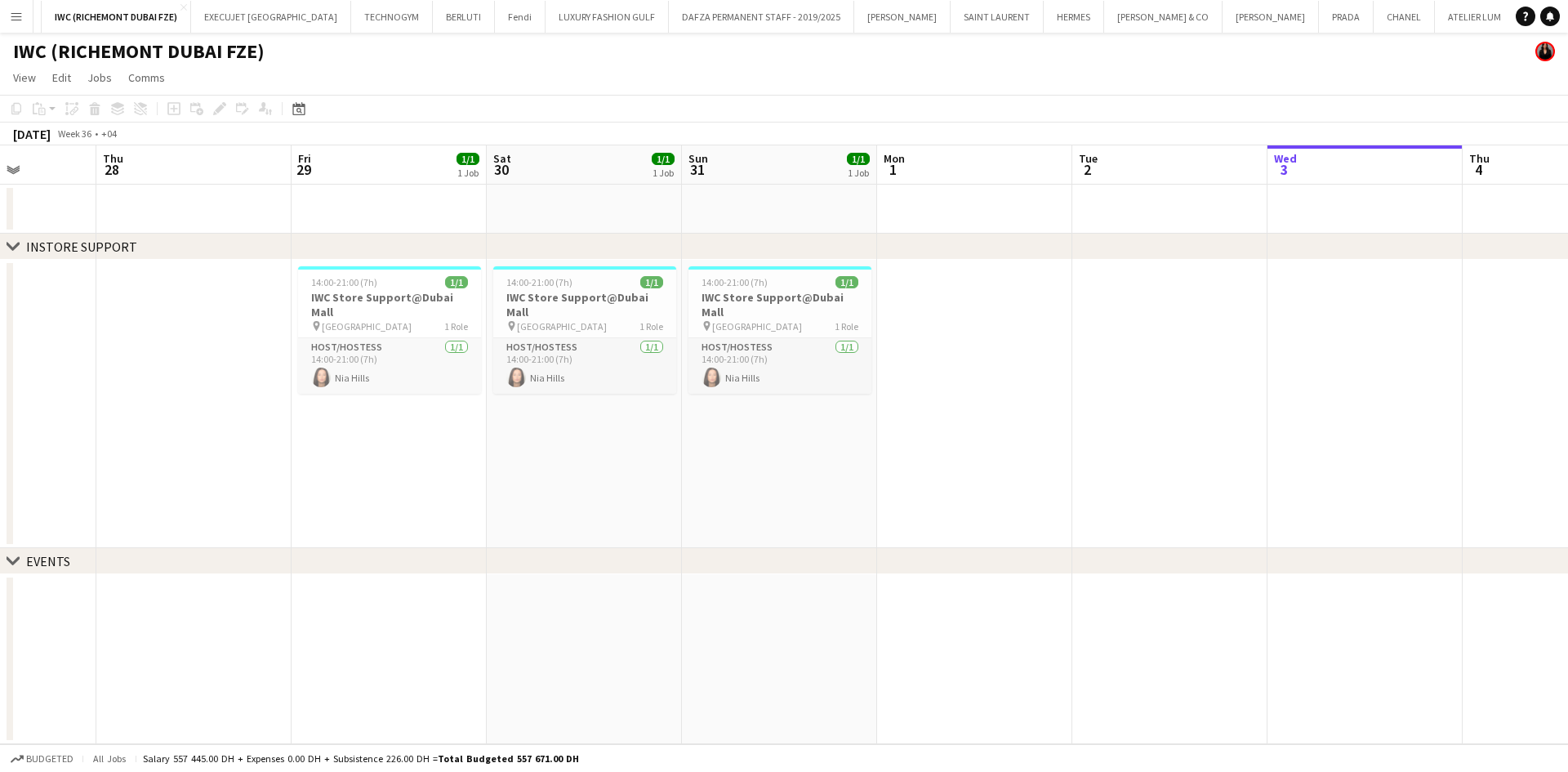
drag, startPoint x: 622, startPoint y: 385, endPoint x: 1358, endPoint y: 360, distance: 736.4
click at [1358, 360] on app-calendar-viewport "Mon 25 Tue 26 Wed 27 Thu 28 Fri 29 1/1 1 Job Sat 30 1/1 1 Job Sun 31 1/1 1 Job …" at bounding box center [784, 445] width 1568 height 598
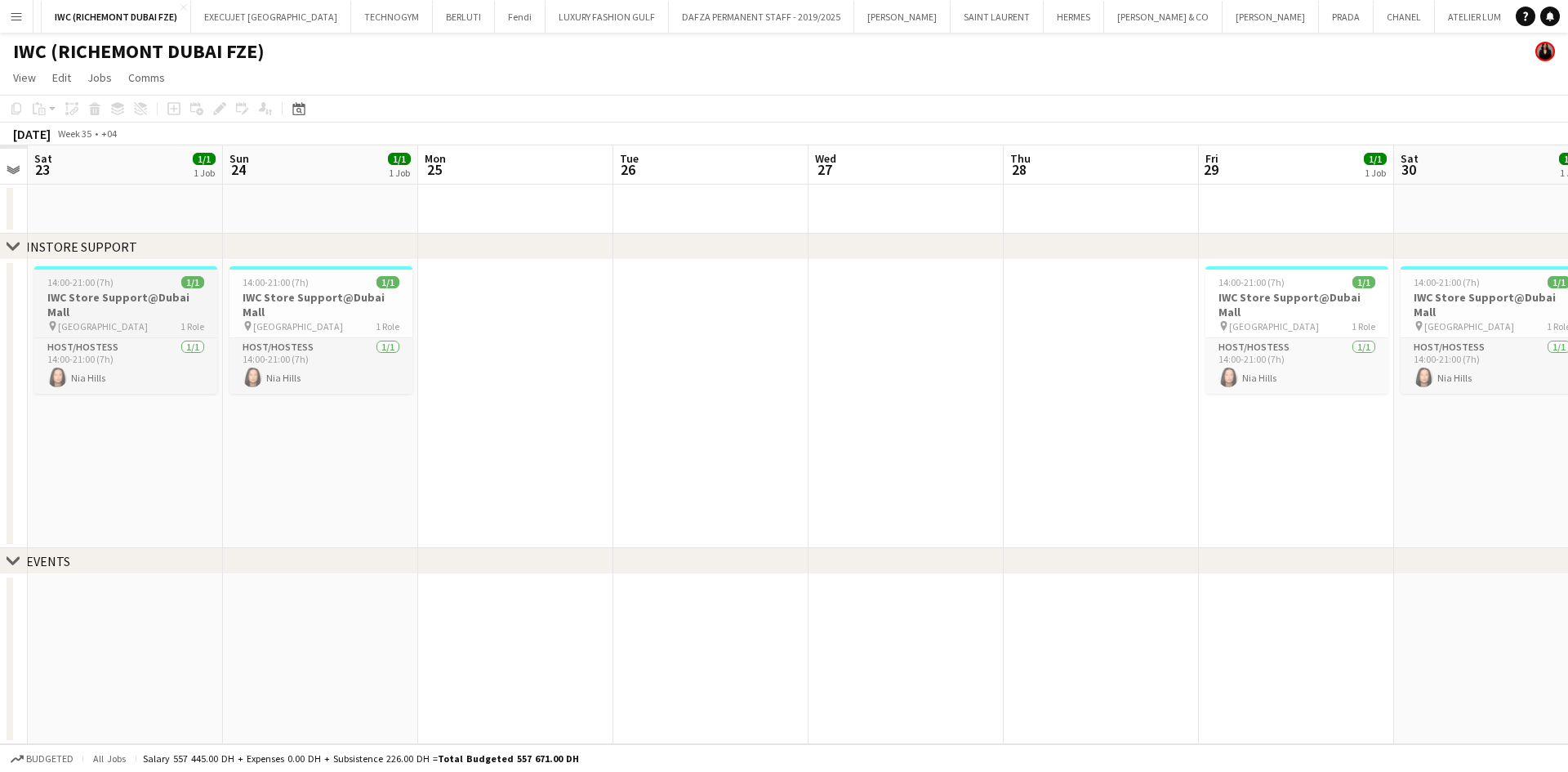
drag, startPoint x: 1226, startPoint y: 291, endPoint x: 734, endPoint y: 291, distance: 492.0
click at [1237, 291] on app-calendar-viewport "Thu 21 Fri 22 Sat 23 1/1 1 Job Sun 24 1/1 1 Job Mon 25 Tue 26 Wed 27 Thu 28 Fri…" at bounding box center [784, 445] width 1568 height 598
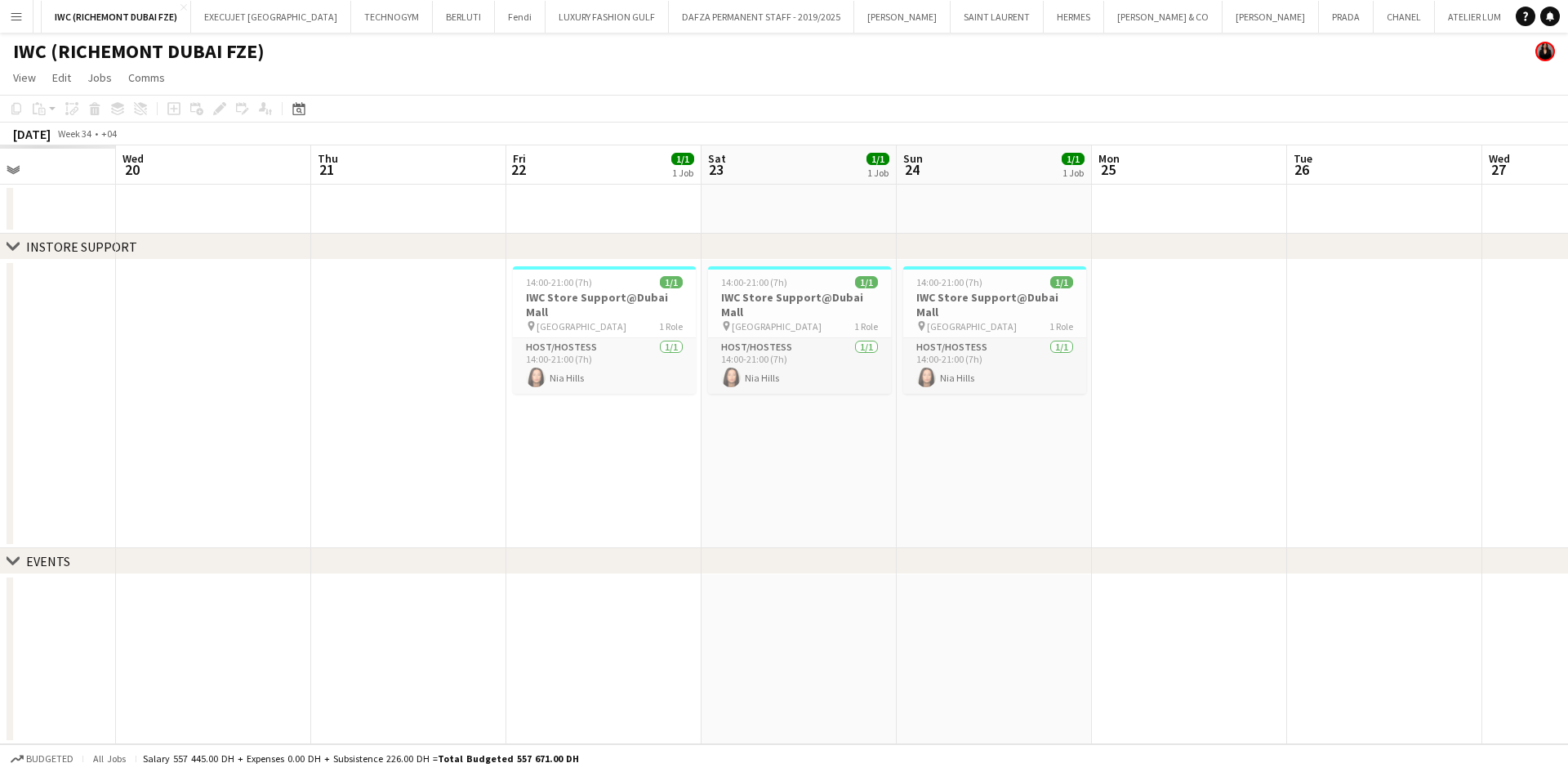
drag, startPoint x: 938, startPoint y: 337, endPoint x: 1025, endPoint y: 337, distance: 87.0
click at [1022, 337] on app-calendar-viewport "Sun 17 Mon 18 Tue 19 Wed 20 Thu 21 Fri 22 1/1 1 Job Sat 23 1/1 1 Job Sun 24 1/1…" at bounding box center [784, 445] width 1568 height 598
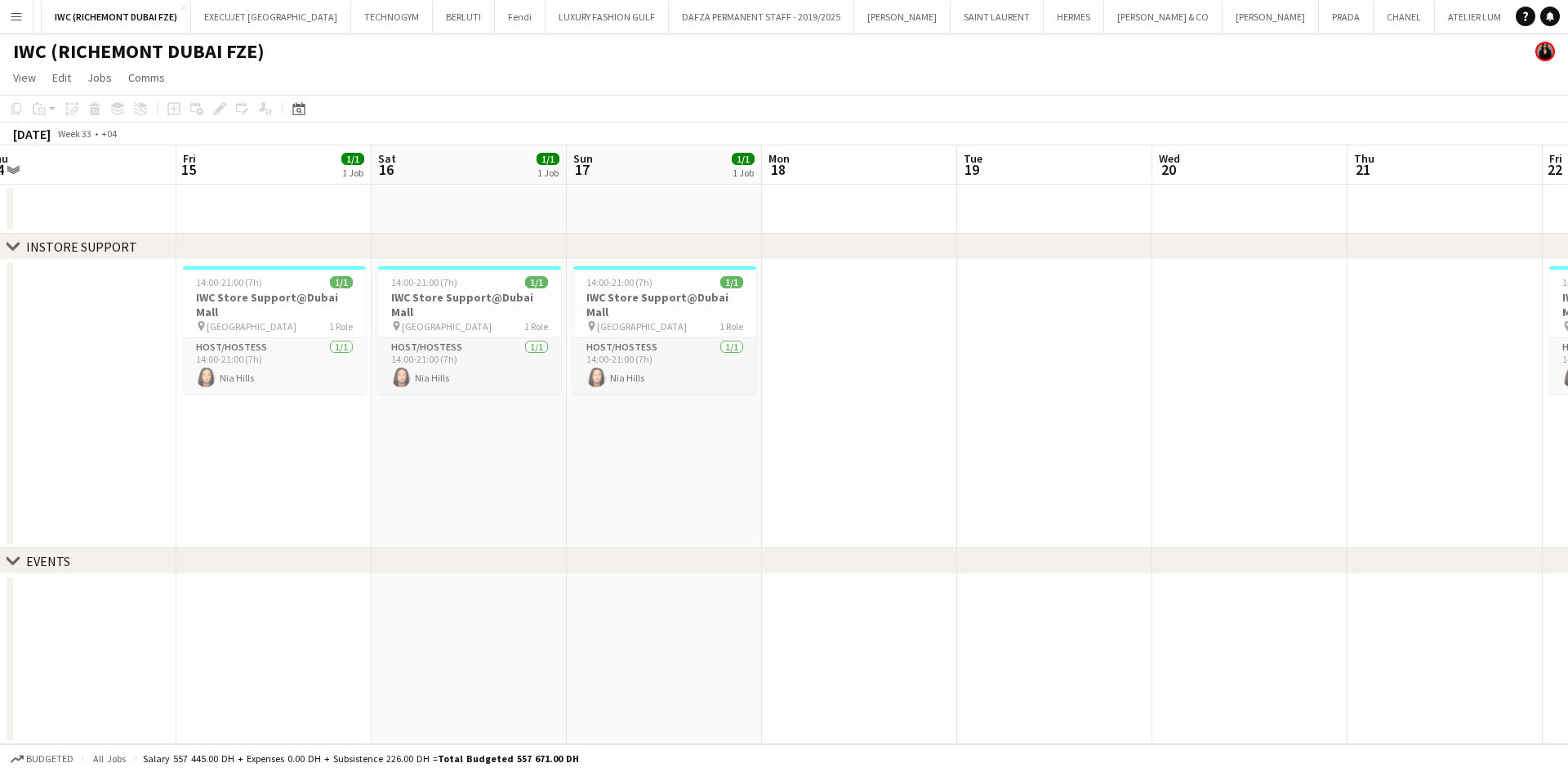
click at [1219, 328] on app-calendar-viewport "Tue 12 Wed 13 Thu 14 Fri 15 1/1 1 Job Sat 16 1/1 1 Job Sun 17 1/1 1 Job Mon 18 …" at bounding box center [784, 445] width 1568 height 598
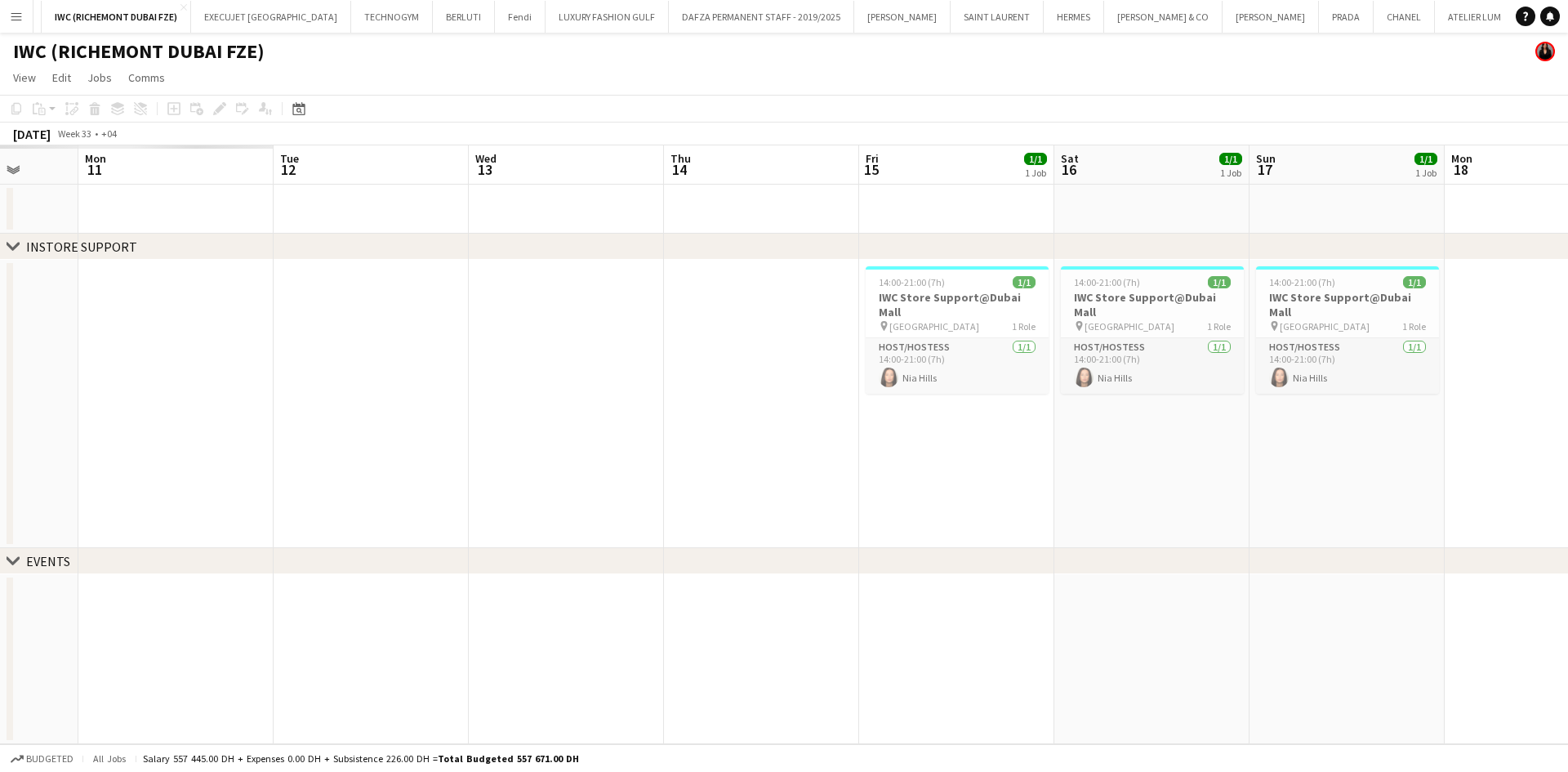
drag, startPoint x: 347, startPoint y: 281, endPoint x: 953, endPoint y: 315, distance: 607.0
click at [1112, 315] on app-calendar-viewport "Fri 8 Sat 9 Sun 10 Mon 11 Tue 12 Wed 13 Thu 14 Fri 15 1/1 1 Job Sat 16 1/1 1 Jo…" at bounding box center [784, 445] width 1568 height 598
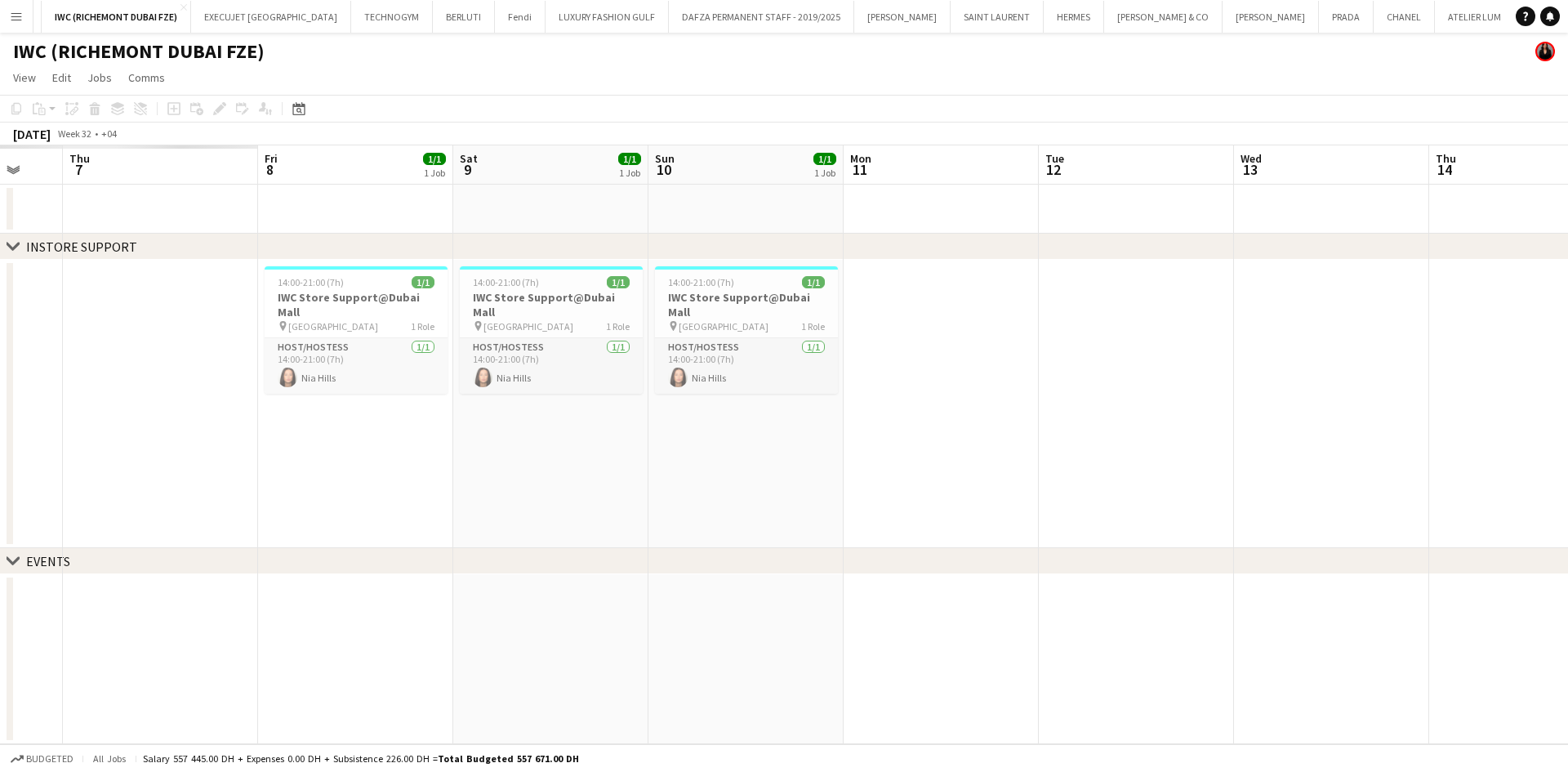
drag, startPoint x: 485, startPoint y: 300, endPoint x: 1081, endPoint y: 303, distance: 596.0
click at [1073, 302] on app-calendar-viewport "Tue 5 Wed 6 Thu 7 Fri 8 1/1 1 Job Sat 9 1/1 1 Job Sun 10 1/1 1 Job Mon 11 Tue 1…" at bounding box center [784, 445] width 1568 height 598
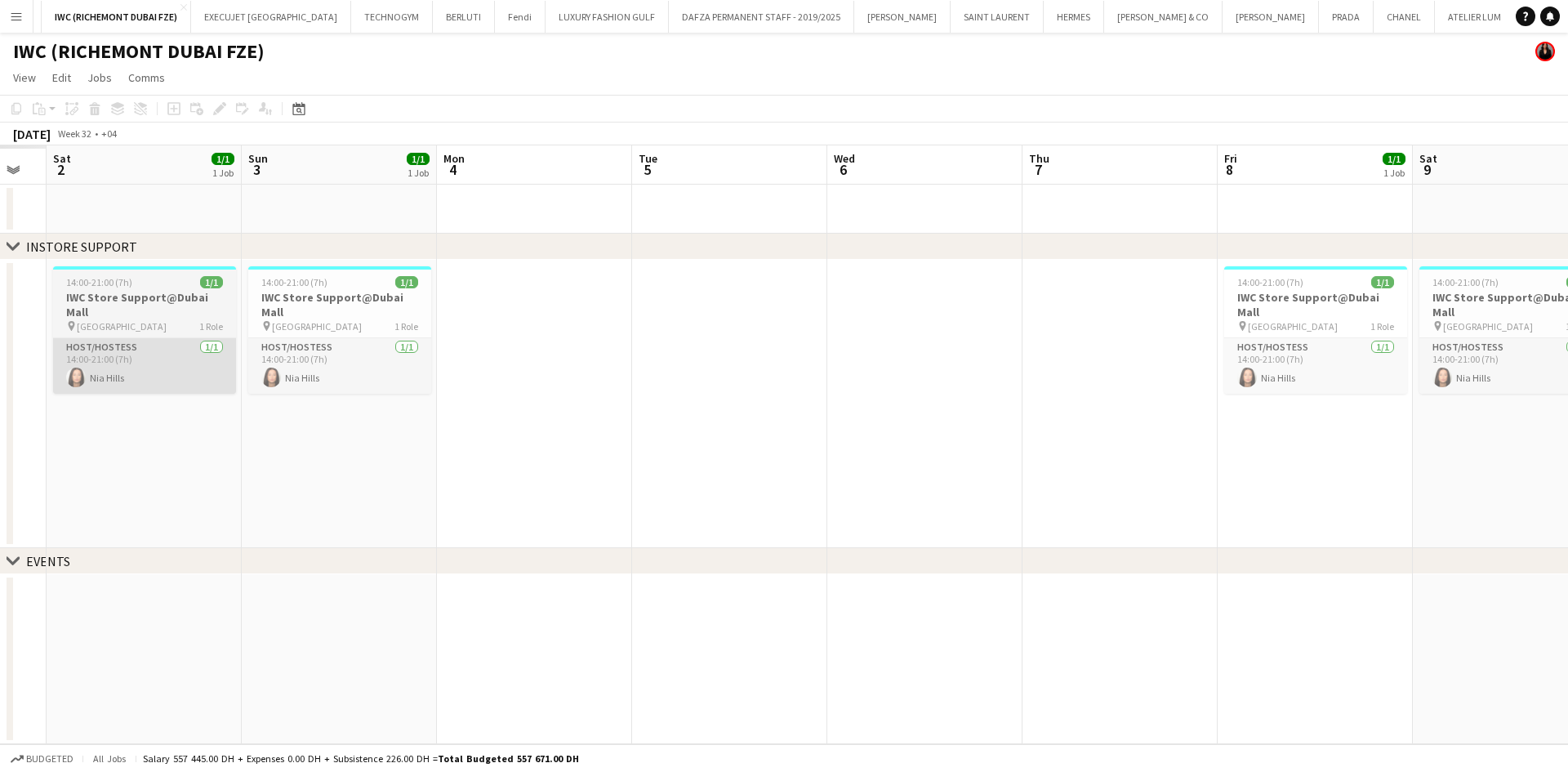
click at [963, 350] on app-calendar-viewport "Thu 31 Fri 1 Sat 2 1/1 1 Job Sun 3 1/1 1 Job Mon 4 Tue 5 Wed 6 Thu 7 Fri 8 1/1 …" at bounding box center [784, 445] width 1568 height 598
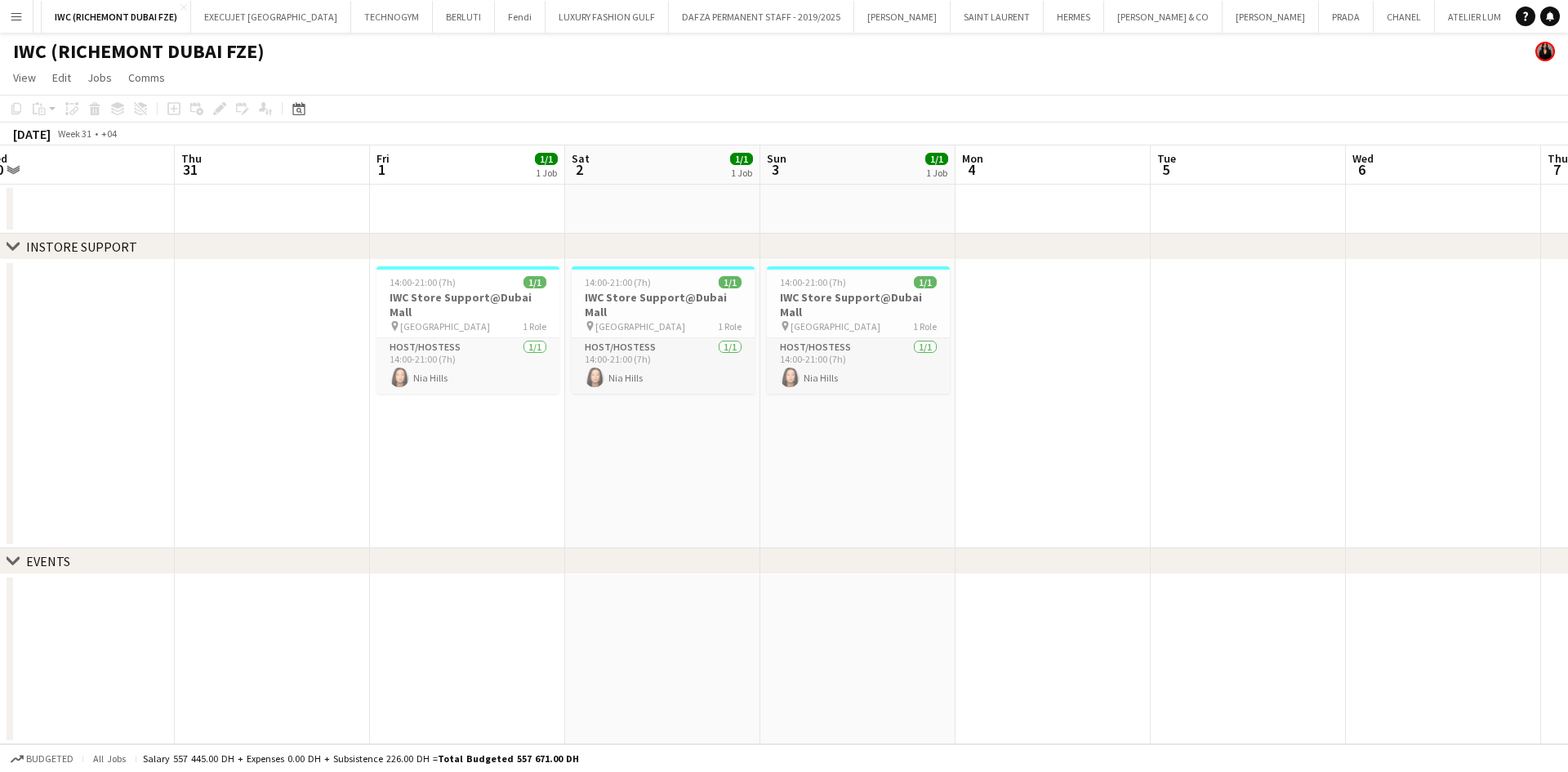
drag, startPoint x: 716, startPoint y: 337, endPoint x: 424, endPoint y: 337, distance: 292.0
click at [997, 337] on app-calendar-viewport "Mon 28 Tue 29 Wed 30 Thu 31 Fri 1 1/1 1 Job Sat 2 1/1 1 Job Sun 3 1/1 1 Job Mon…" at bounding box center [784, 445] width 1568 height 598
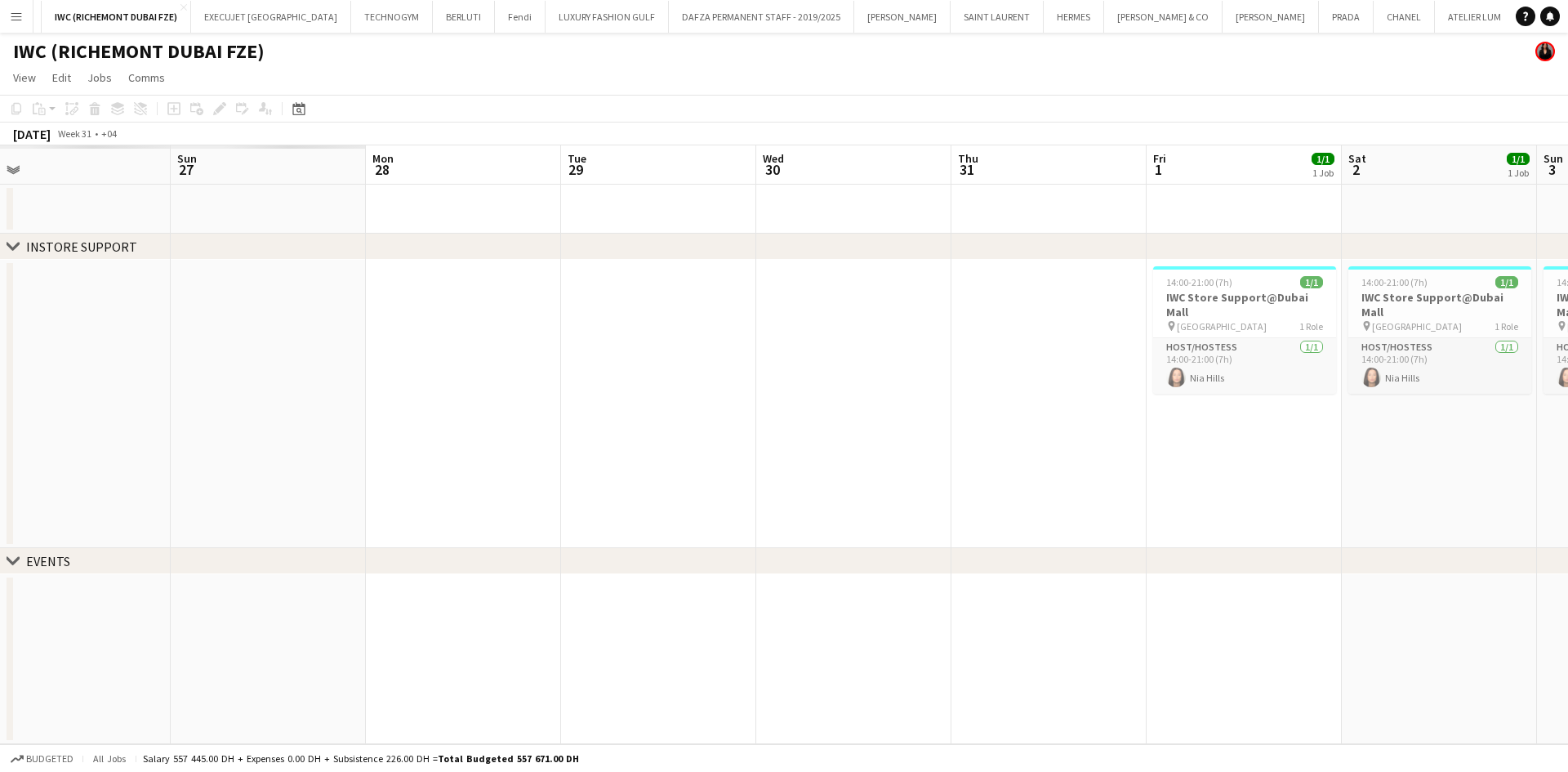
click at [689, 314] on app-calendar-viewport "Thu 24 Fri 25 Sat 26 Sun 27 Mon 28 Tue 29 Wed 30 Thu 31 Fri 1 1/1 1 Job Sat 2 1…" at bounding box center [784, 445] width 1568 height 598
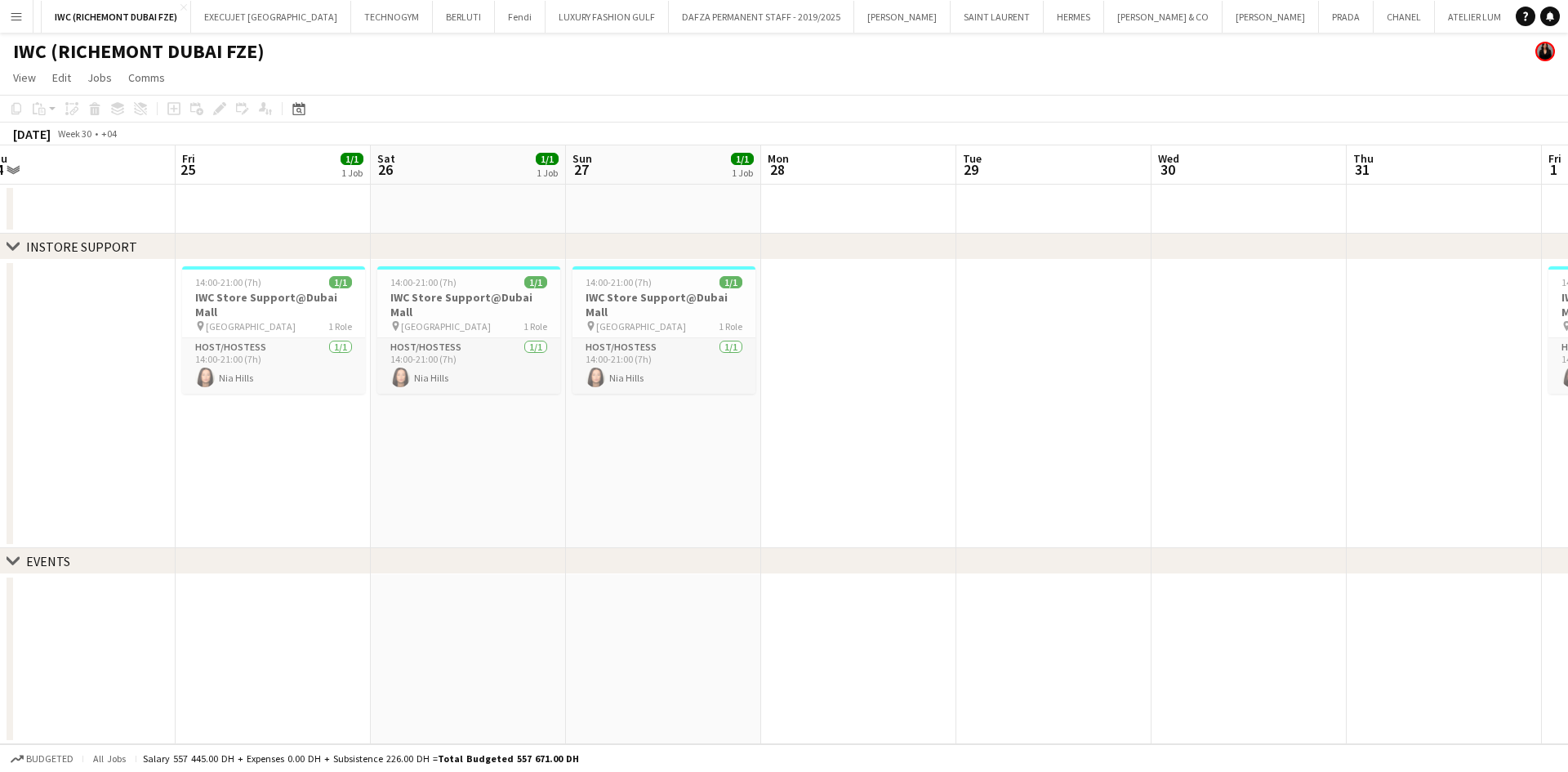
drag, startPoint x: 352, startPoint y: 309, endPoint x: 964, endPoint y: 305, distance: 612.0
click at [951, 307] on app-calendar-viewport "Tue 22 Wed 23 Thu 24 Fri 25 1/1 1 Job Sat 26 1/1 1 Job Sun 27 1/1 1 Job Mon 28 …" at bounding box center [784, 445] width 1568 height 598
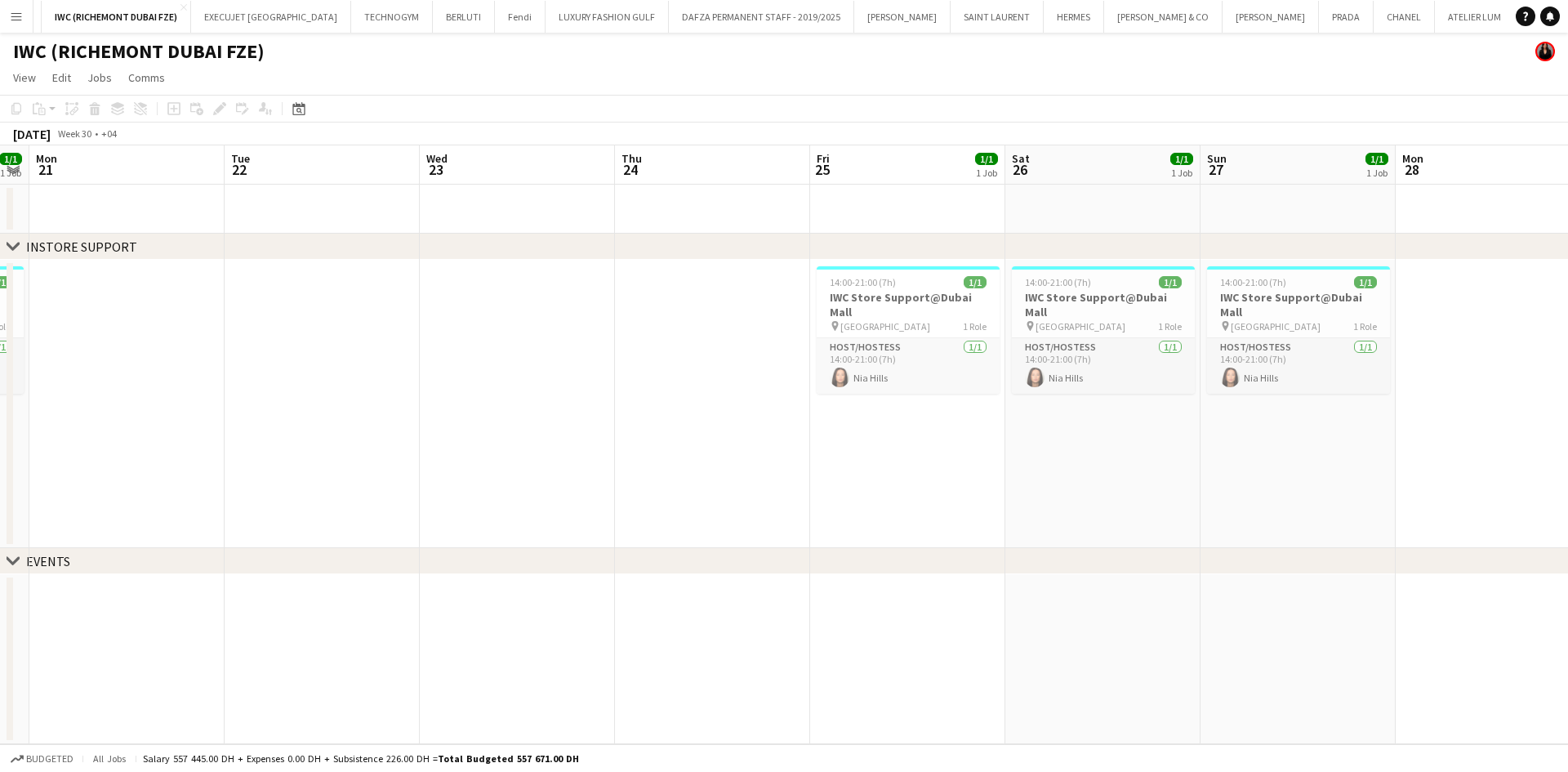
drag, startPoint x: 784, startPoint y: 314, endPoint x: 964, endPoint y: 314, distance: 180.0
click at [961, 314] on app-calendar-viewport "Sat 19 1/1 1 Job Sun 20 1/1 1 Job Mon 21 Tue 22 Wed 23 Thu 24 Fri 25 1/1 1 Job …" at bounding box center [784, 445] width 1568 height 598
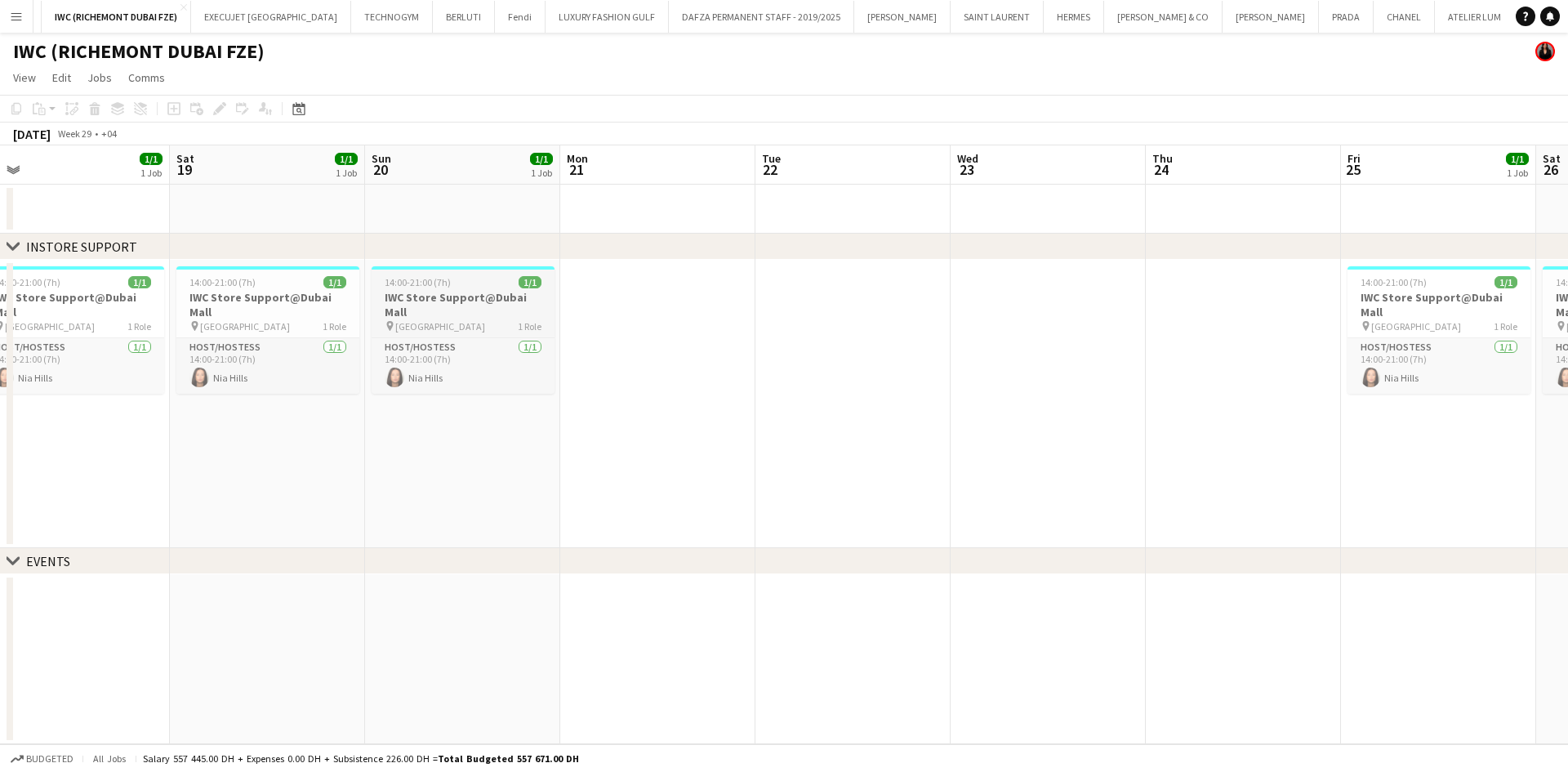
click at [1083, 323] on app-calendar-viewport "Wed 16 Thu 17 Fri 18 1/1 1 Job Sat 19 1/1 1 Job Sun 20 1/1 1 Job Mon 21 Tue 22 …" at bounding box center [784, 445] width 1568 height 598
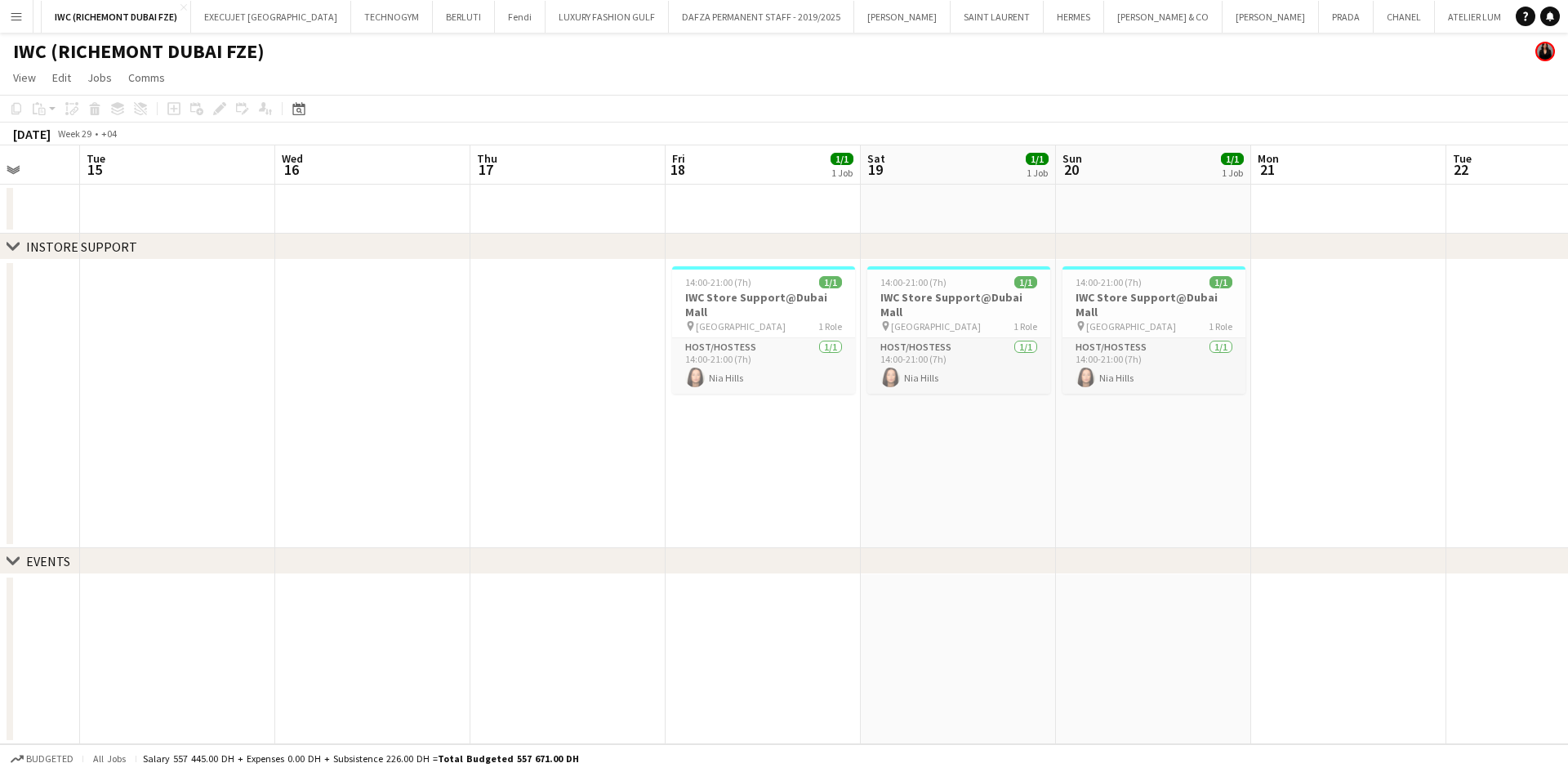
drag, startPoint x: 397, startPoint y: 334, endPoint x: 1037, endPoint y: 337, distance: 640.0
click at [1031, 337] on app-calendar-viewport "Sat 12 Sun 13 1/1 1 Job Mon 14 Tue 15 Wed 16 Thu 17 Fri 18 1/1 1 Job Sat 19 1/1…" at bounding box center [784, 445] width 1568 height 598
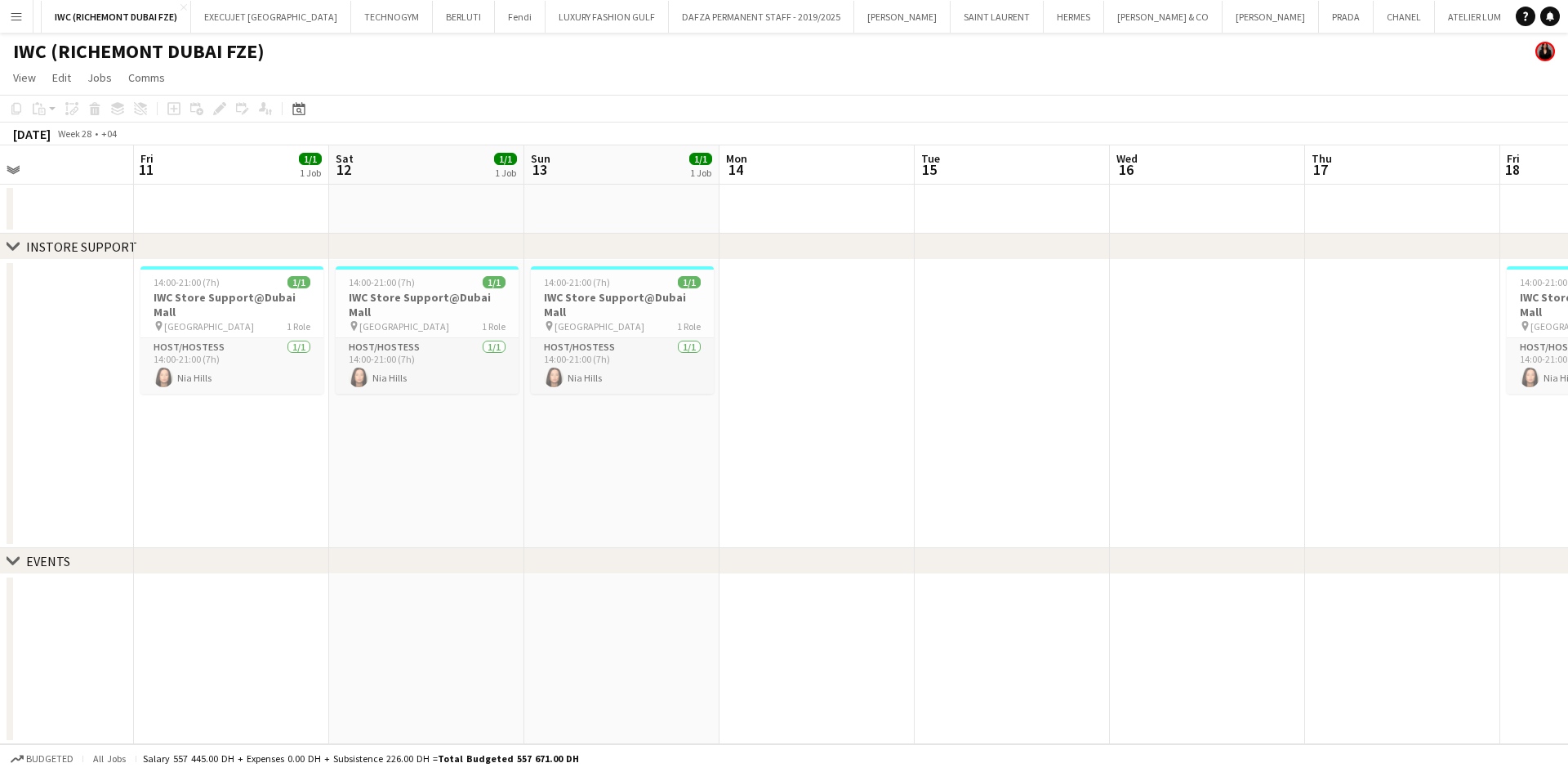
drag, startPoint x: 602, startPoint y: 331, endPoint x: 489, endPoint y: 314, distance: 114.3
click at [1030, 333] on app-calendar-viewport "Tue 8 Wed 9 Thu 10 Fri 11 1/1 1 Job Sat 12 1/1 1 Job Sun 13 1/1 1 Job Mon 14 Tu…" at bounding box center [784, 445] width 1568 height 598
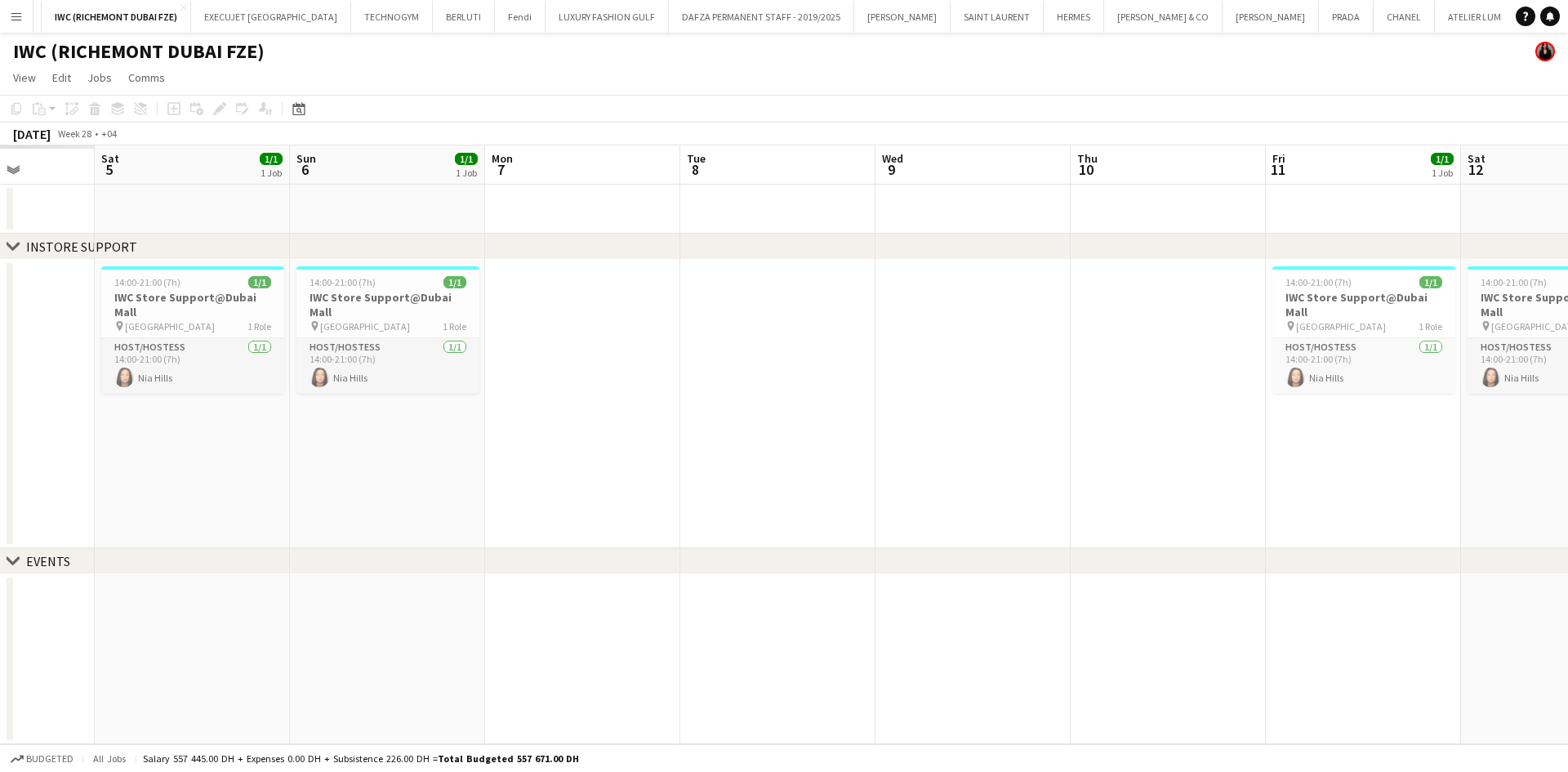
drag, startPoint x: 908, startPoint y: 333, endPoint x: 960, endPoint y: 330, distance: 52.1
click at [1154, 332] on app-calendar-viewport "Wed 2 Thu 3 Fri 4 Sat 5 1/1 1 Job Sun 6 1/1 1 Job Mon 7 Tue 8 Wed 9 Thu 10 Fri …" at bounding box center [784, 445] width 1568 height 598
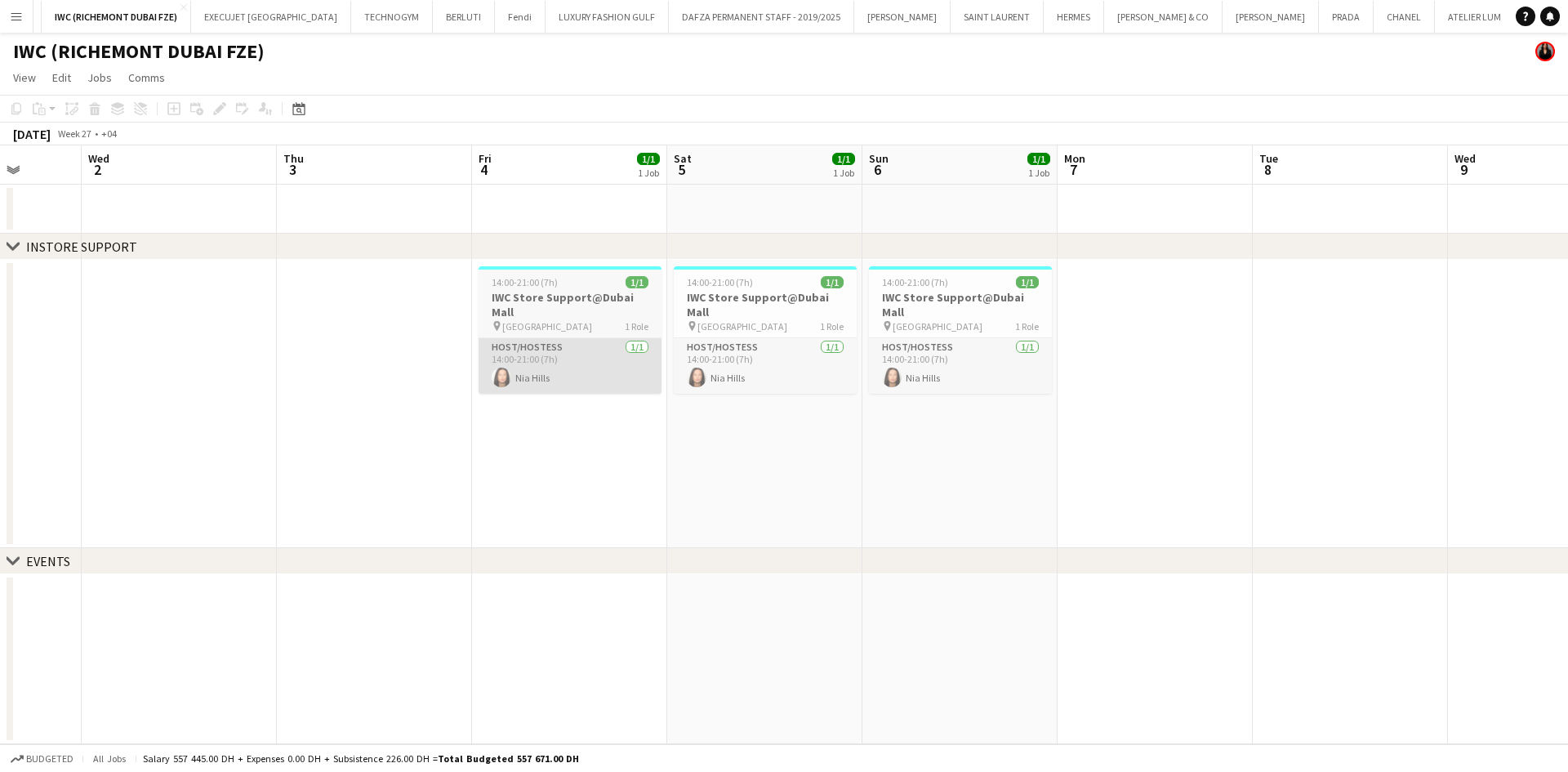
drag, startPoint x: 770, startPoint y: 347, endPoint x: 864, endPoint y: 341, distance: 94.2
click at [1190, 344] on app-calendar-viewport "Mon 30 Tue 1 Wed 2 Thu 3 Fri 4 1/1 1 Job Sat 5 1/1 1 Job Sun 6 1/1 1 Job Mon 7 …" at bounding box center [784, 445] width 1568 height 598
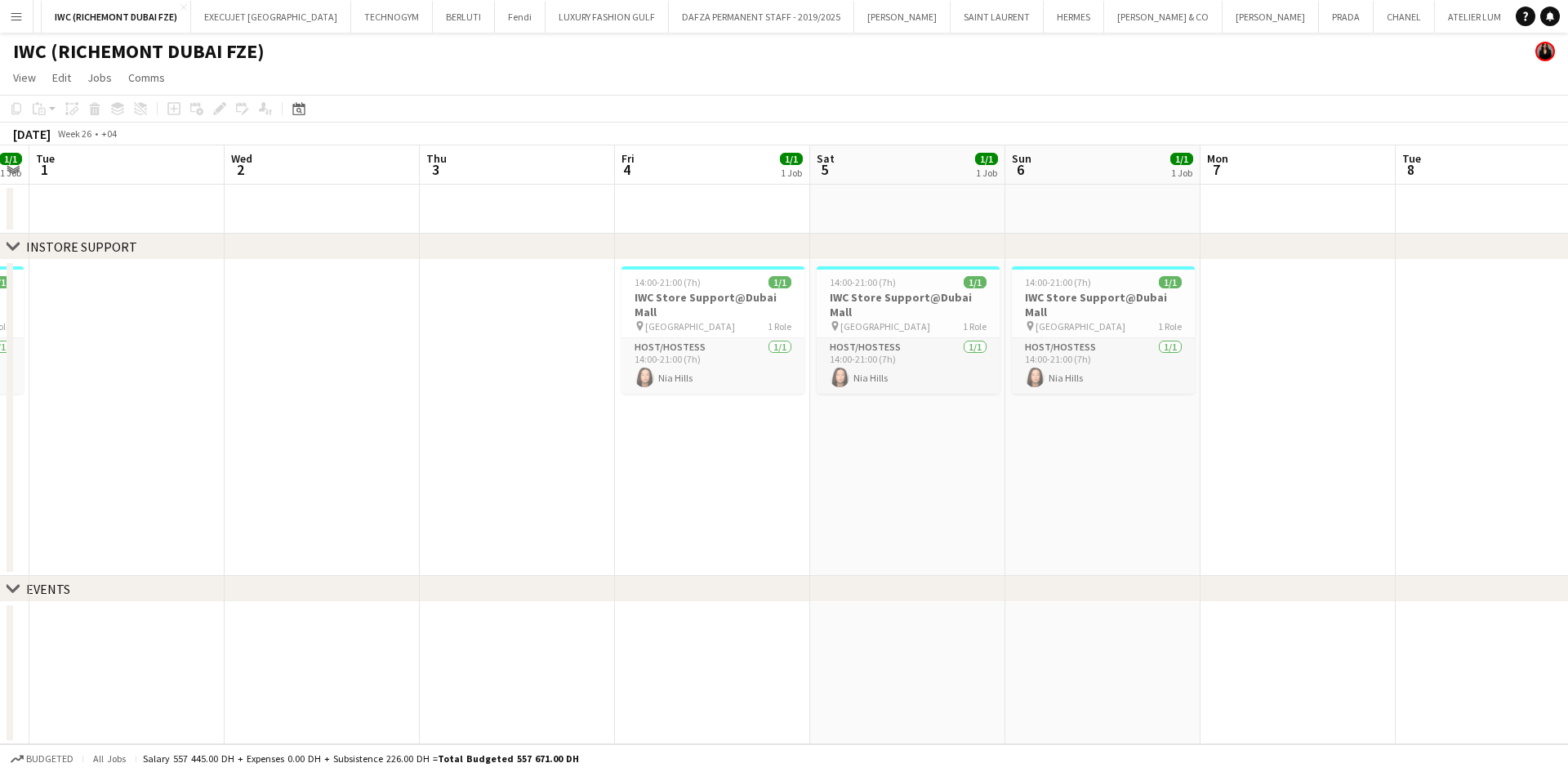
drag, startPoint x: 493, startPoint y: 350, endPoint x: 1284, endPoint y: 316, distance: 791.7
click at [1288, 317] on app-calendar-viewport "Sat 28 2/2 1 Job Sun 29 1/1 1 Job Mon 30 1/1 1 Job Tue 1 Wed 2 Thu 3 Fri 4 1/1 …" at bounding box center [784, 445] width 1568 height 598
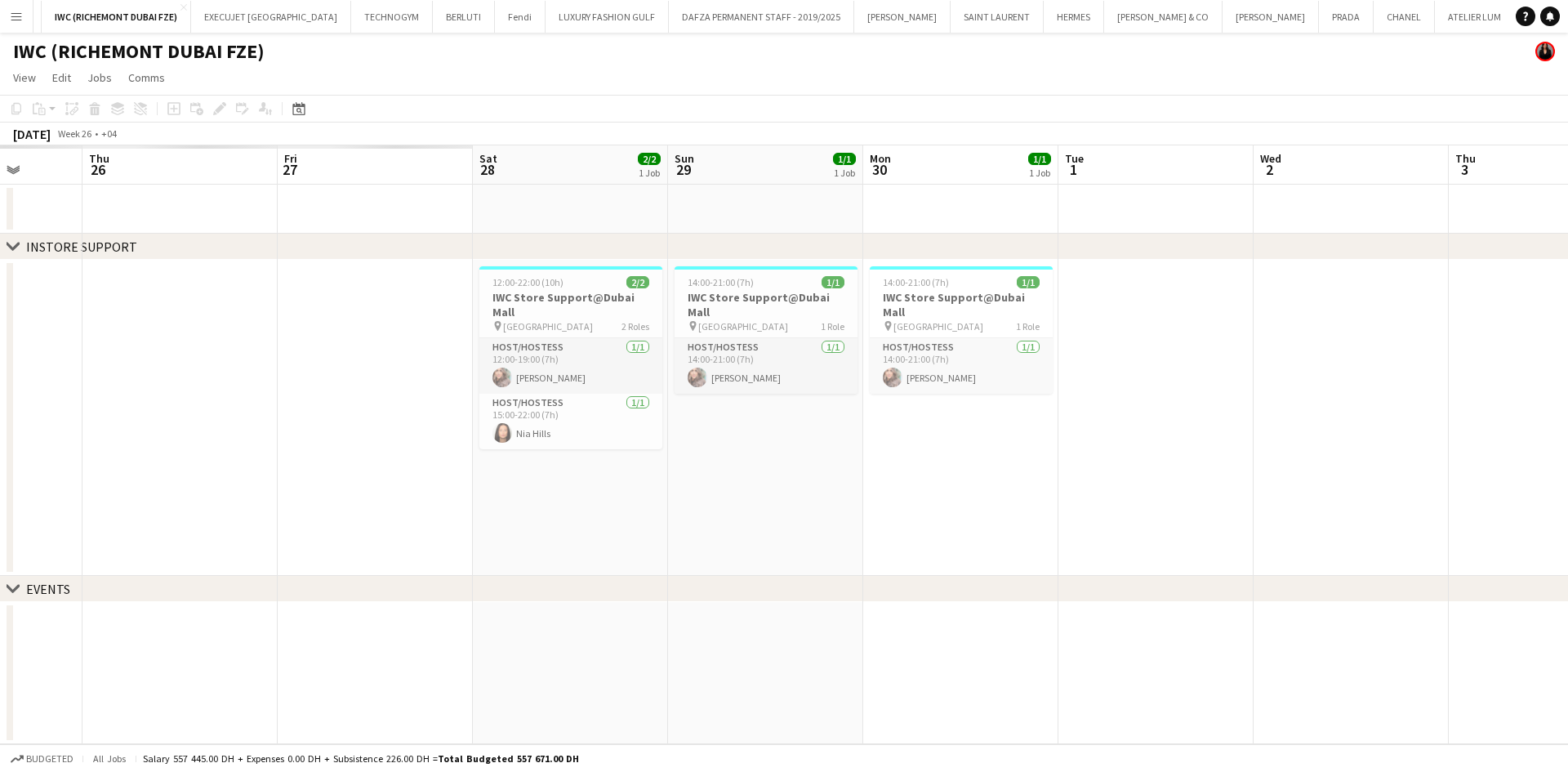
click at [1245, 312] on app-calendar-viewport "Mon 23 Tue 24 Wed 25 Thu 26 Fri 27 Sat 28 2/2 1 Job Sun 29 1/1 1 Job Mon 30 1/1…" at bounding box center [784, 445] width 1568 height 598
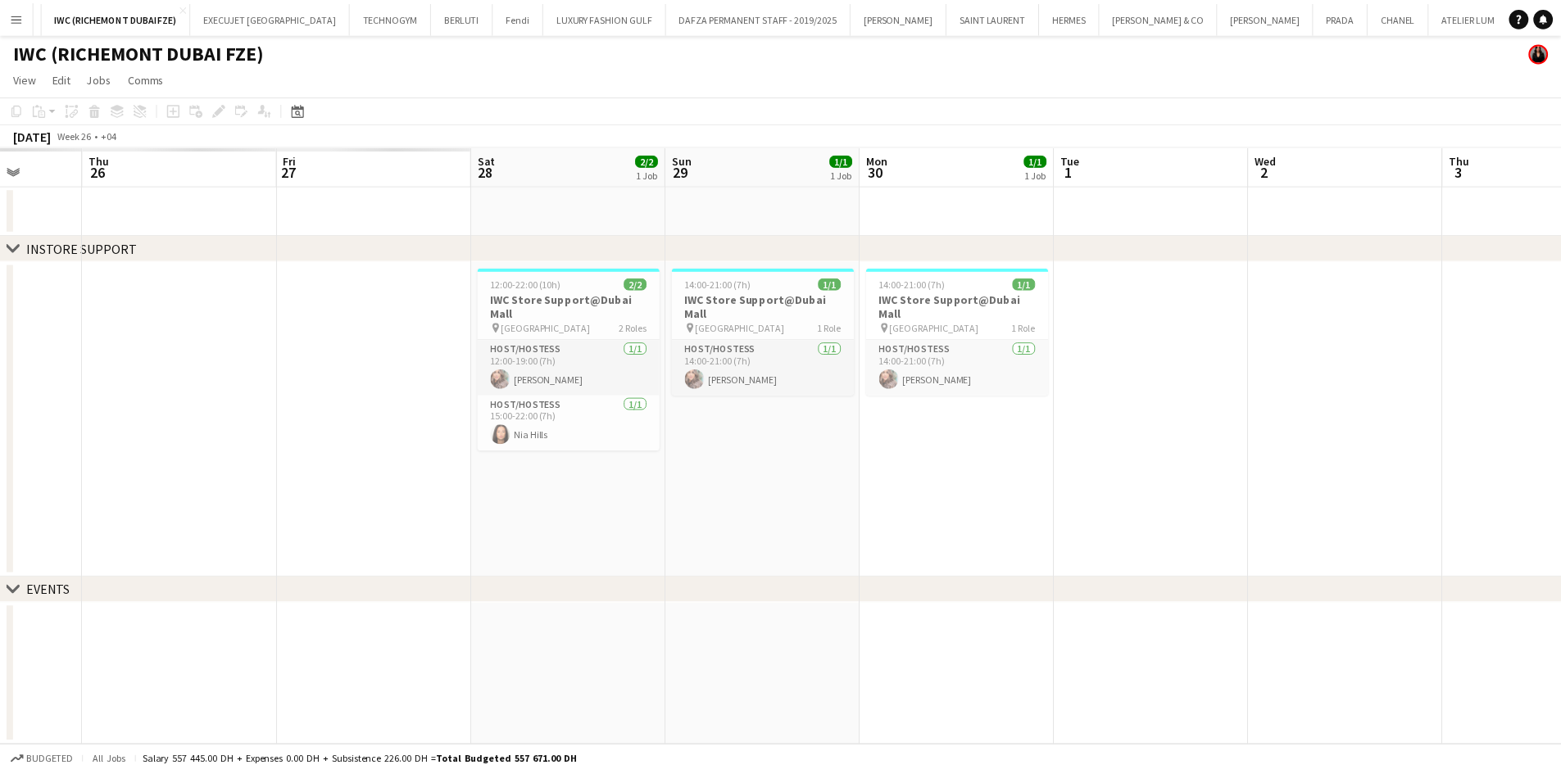
scroll to position [0, 436]
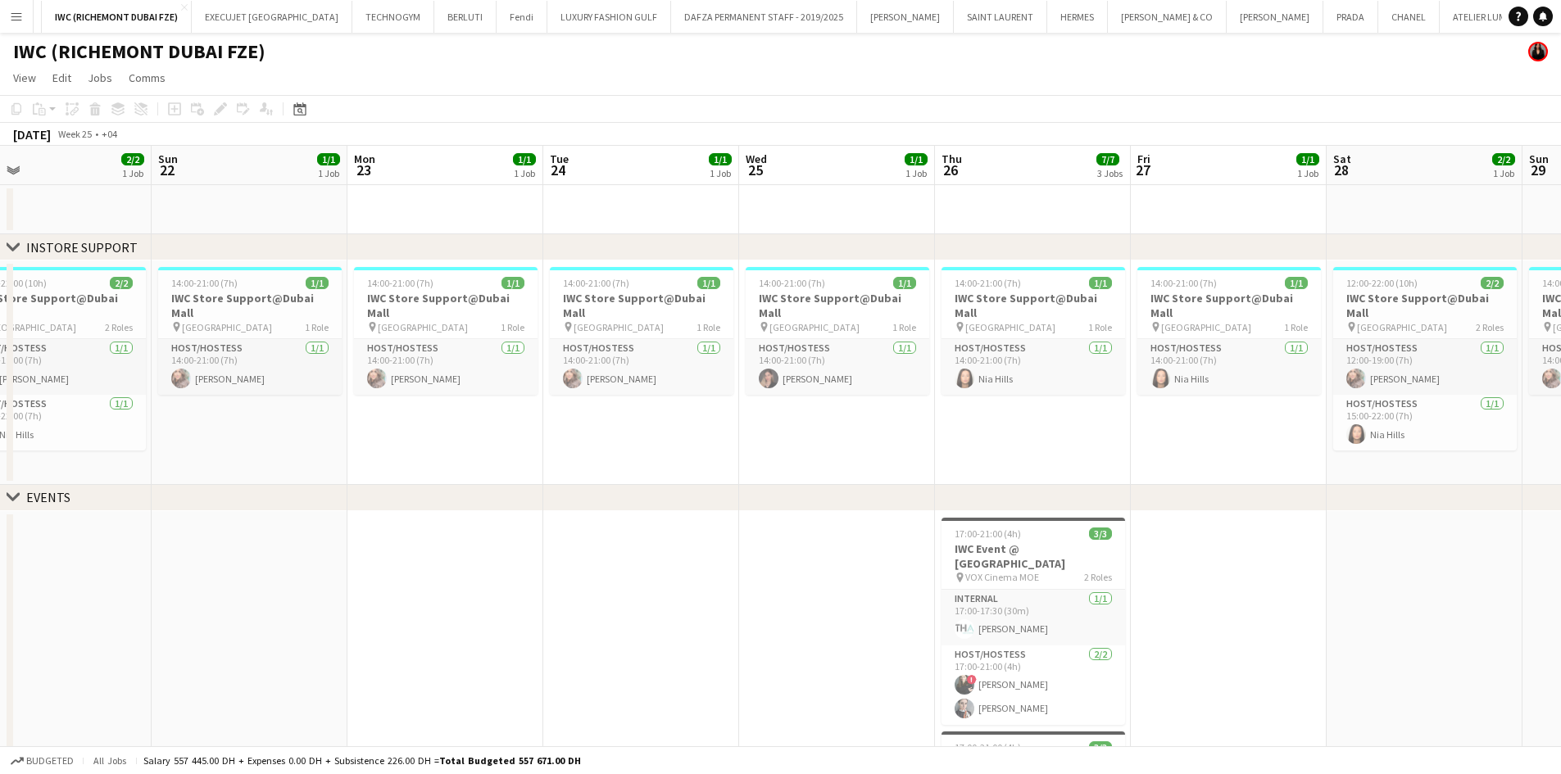
drag, startPoint x: 1041, startPoint y: 391, endPoint x: 247, endPoint y: 395, distance: 793.8
click at [252, 395] on app-calendar-viewport "Thu 19 1/1 1 Job Fri 20 1/1 1 Job Sat 21 2/2 1 Job Sun 22 1/1 1 Job Mon 23 1/1 …" at bounding box center [780, 560] width 1561 height 828
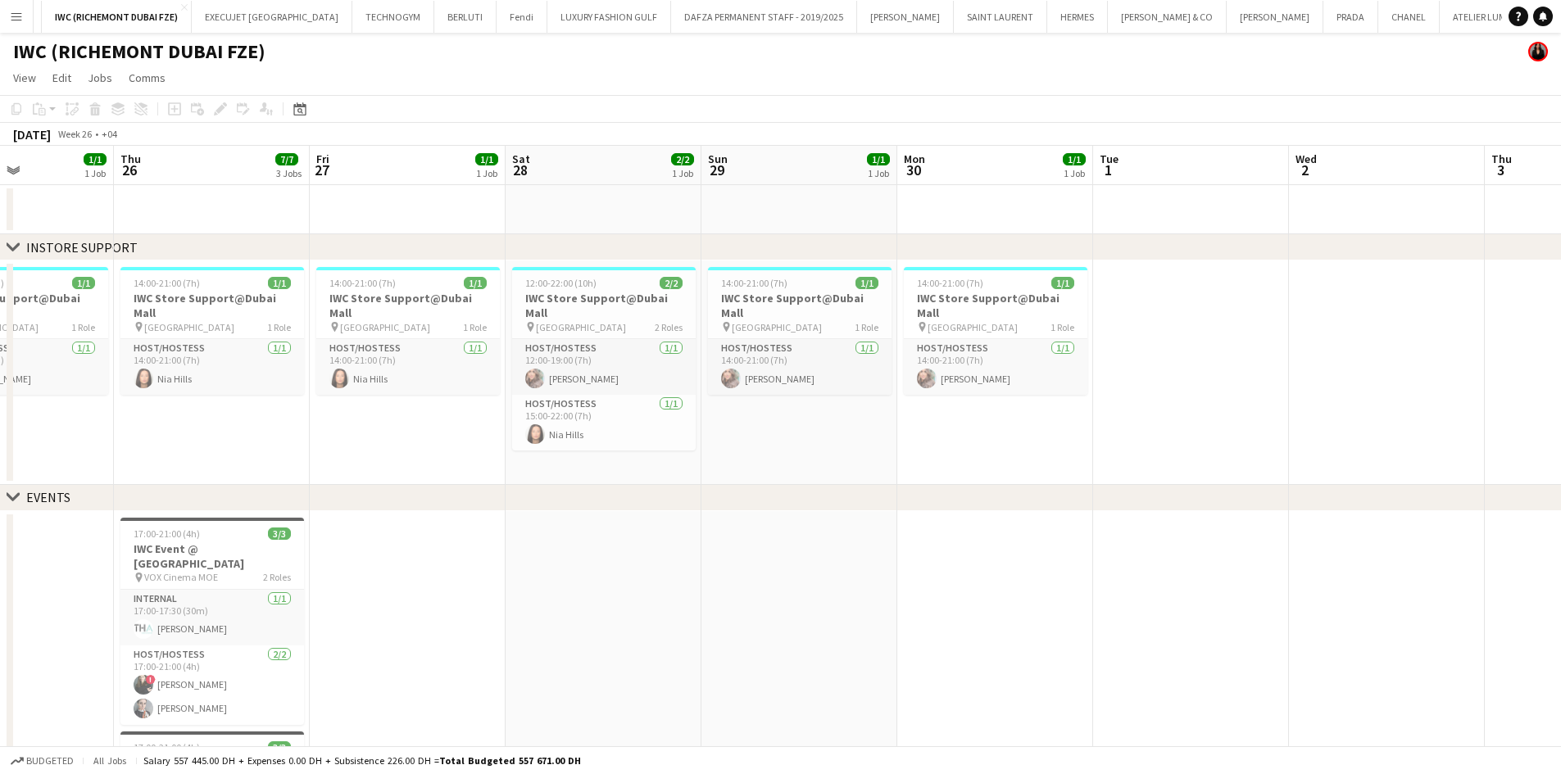
drag, startPoint x: 472, startPoint y: 345, endPoint x: 124, endPoint y: 347, distance: 348.2
click at [124, 347] on app-calendar-viewport "Mon 23 1/1 1 Job Tue 24 1/1 1 Job Wed 25 1/1 1 Job Thu 26 7/7 3 Jobs Fri 27 1/1…" at bounding box center [780, 560] width 1561 height 828
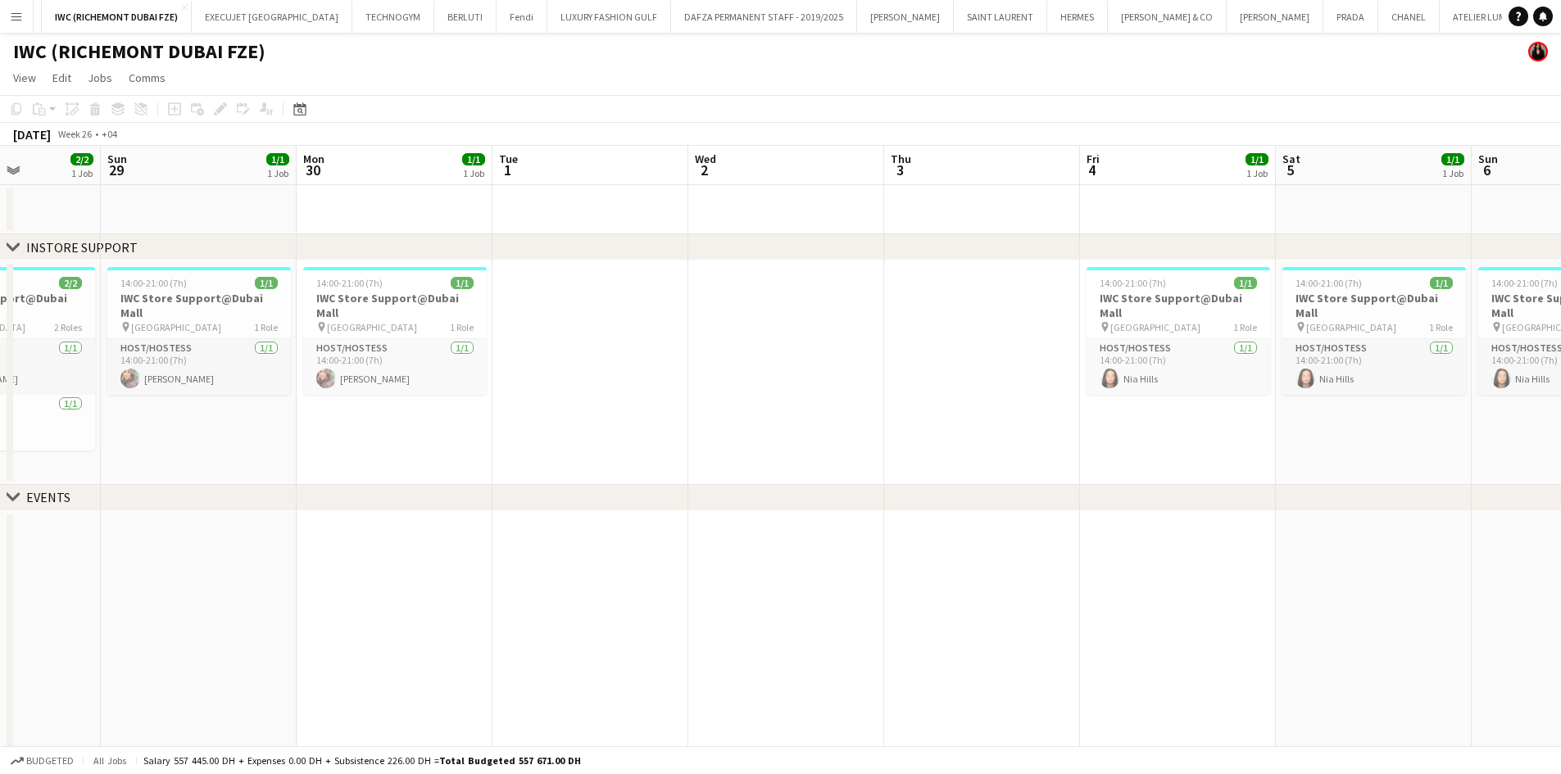
drag, startPoint x: 818, startPoint y: 365, endPoint x: 16, endPoint y: 378, distance: 801.3
click at [0, 378] on app-calendar-viewport "Thu 26 7/7 3 Jobs Fri 27 1/1 1 Job Sat 28 2/2 1 Job Sun 29 1/1 1 Job Mon 30 1/1…" at bounding box center [780, 560] width 1561 height 828
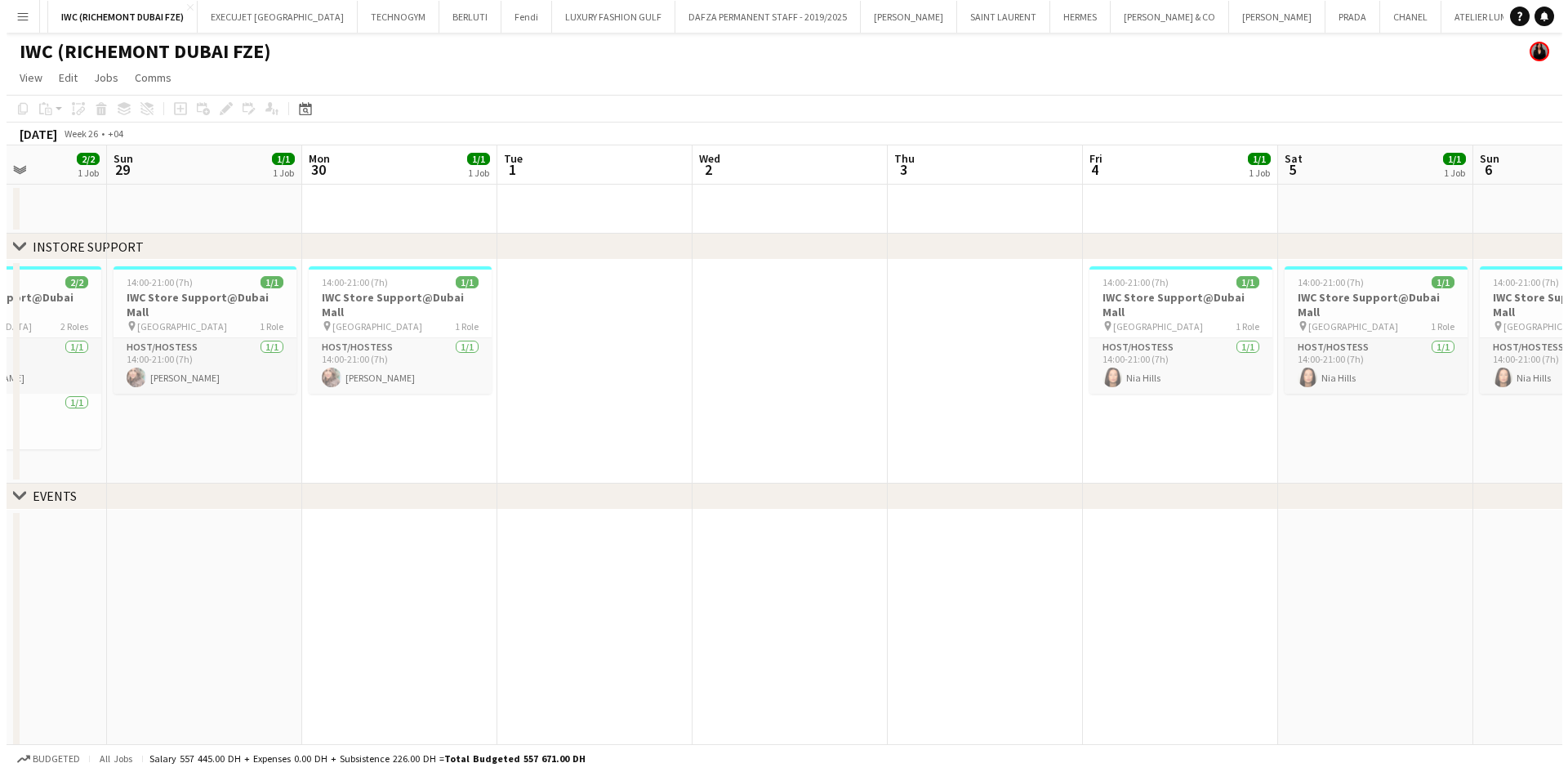
scroll to position [0, 526]
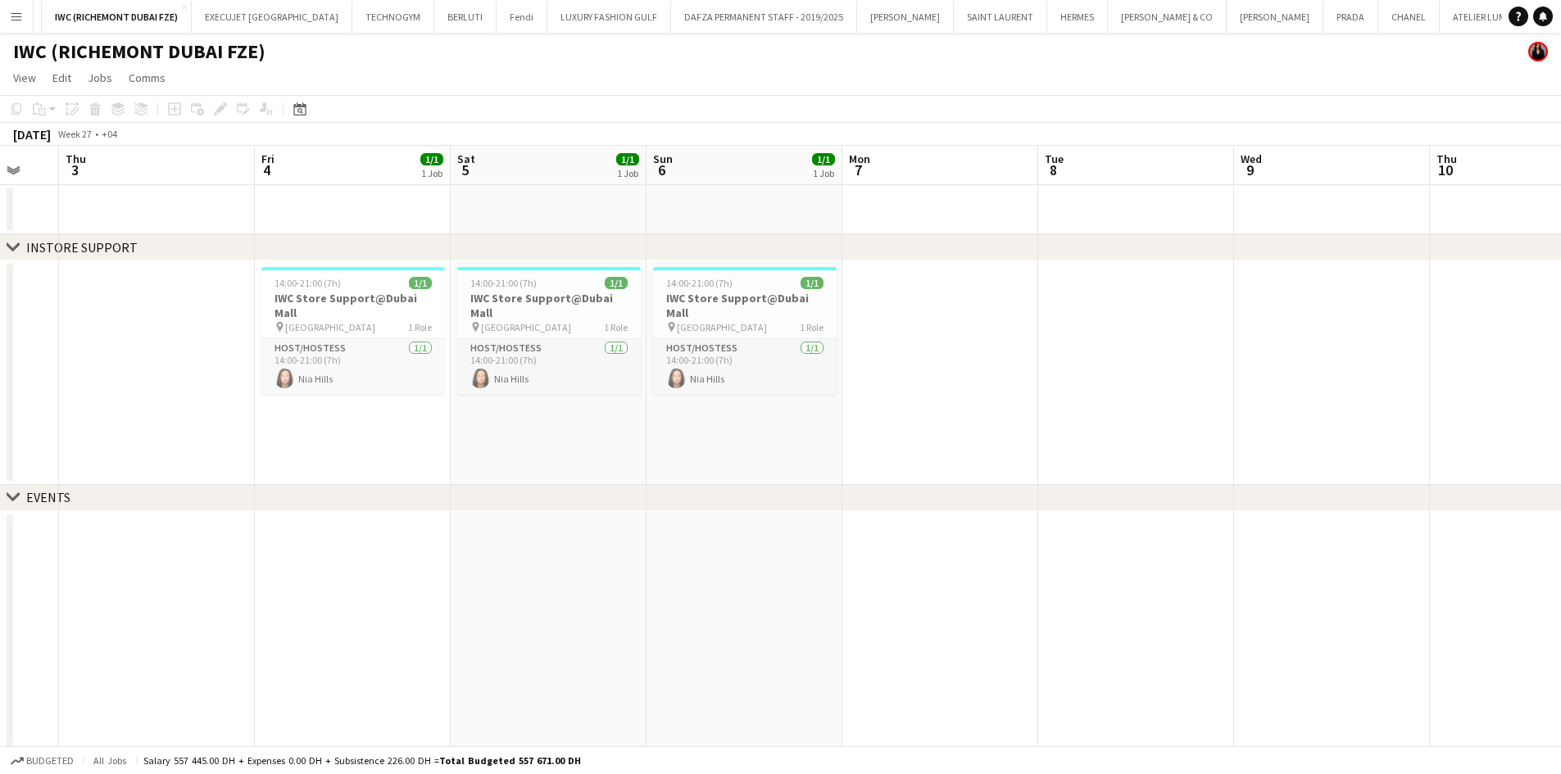
click at [11, 16] on app-icon "Menu" at bounding box center [16, 16] width 13 height 13
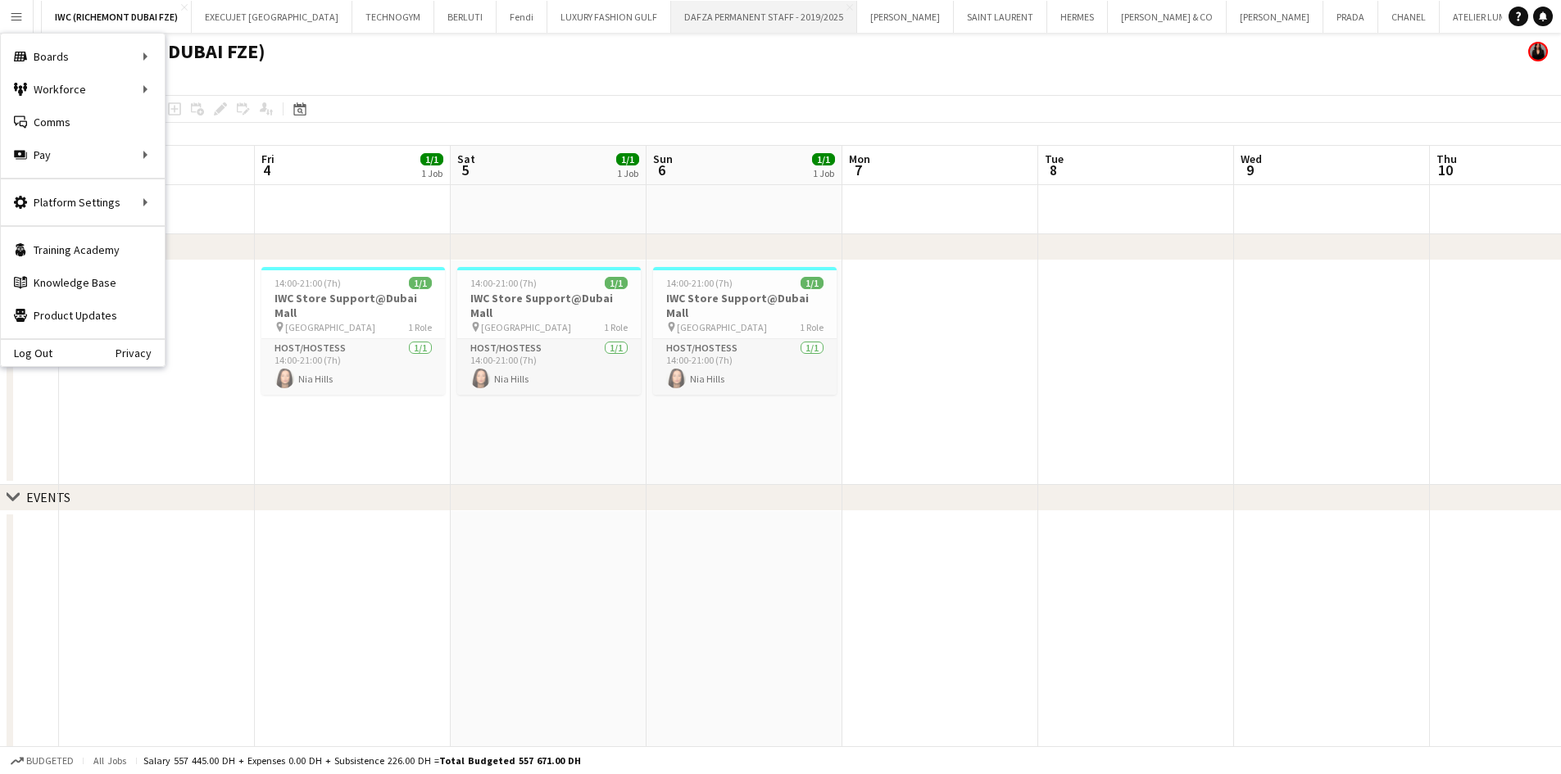
click at [687, 28] on button "DAFZA PERMANENT STAFF - 2019/2025 Close" at bounding box center [764, 17] width 186 height 32
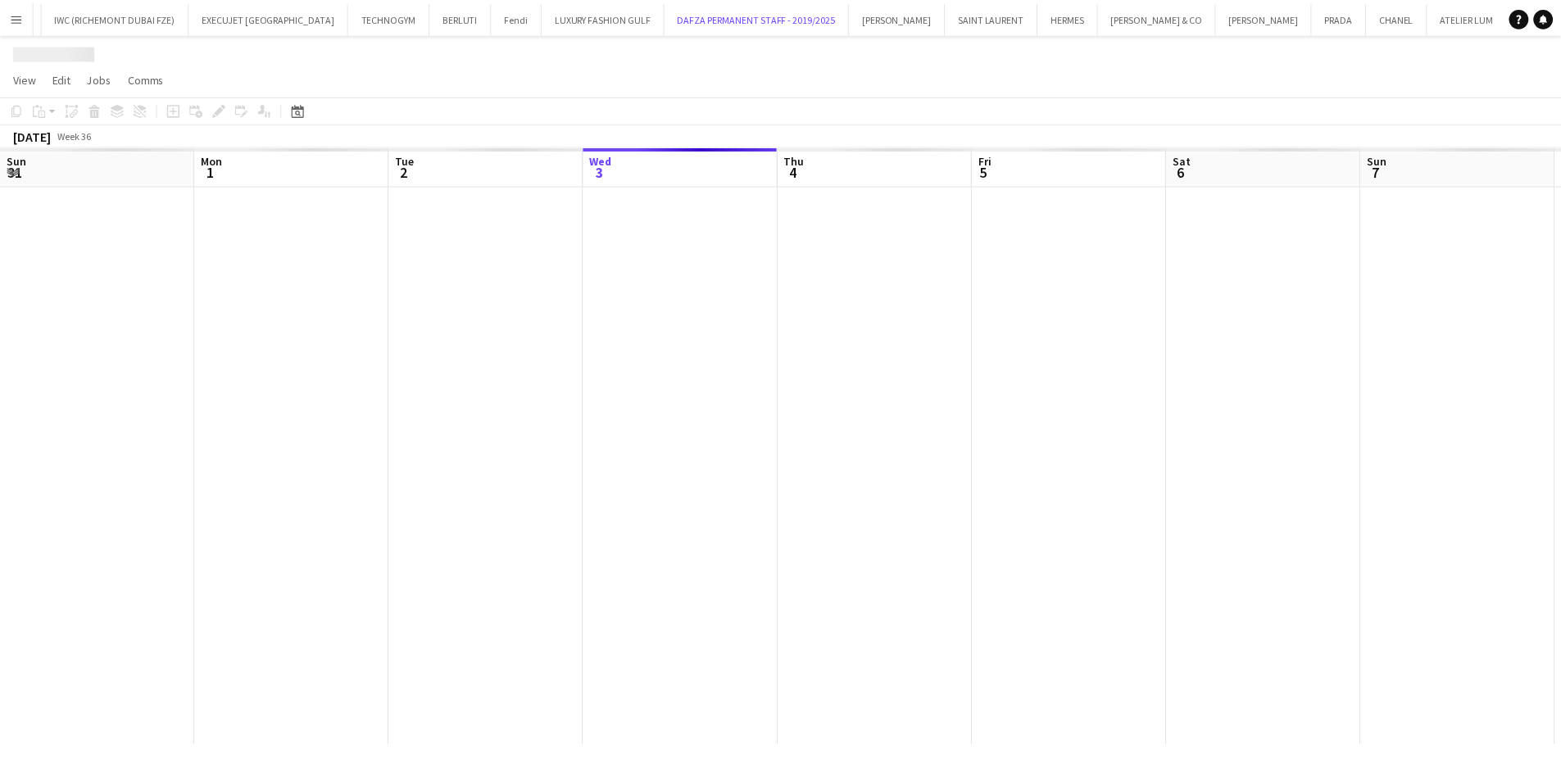
scroll to position [0, 392]
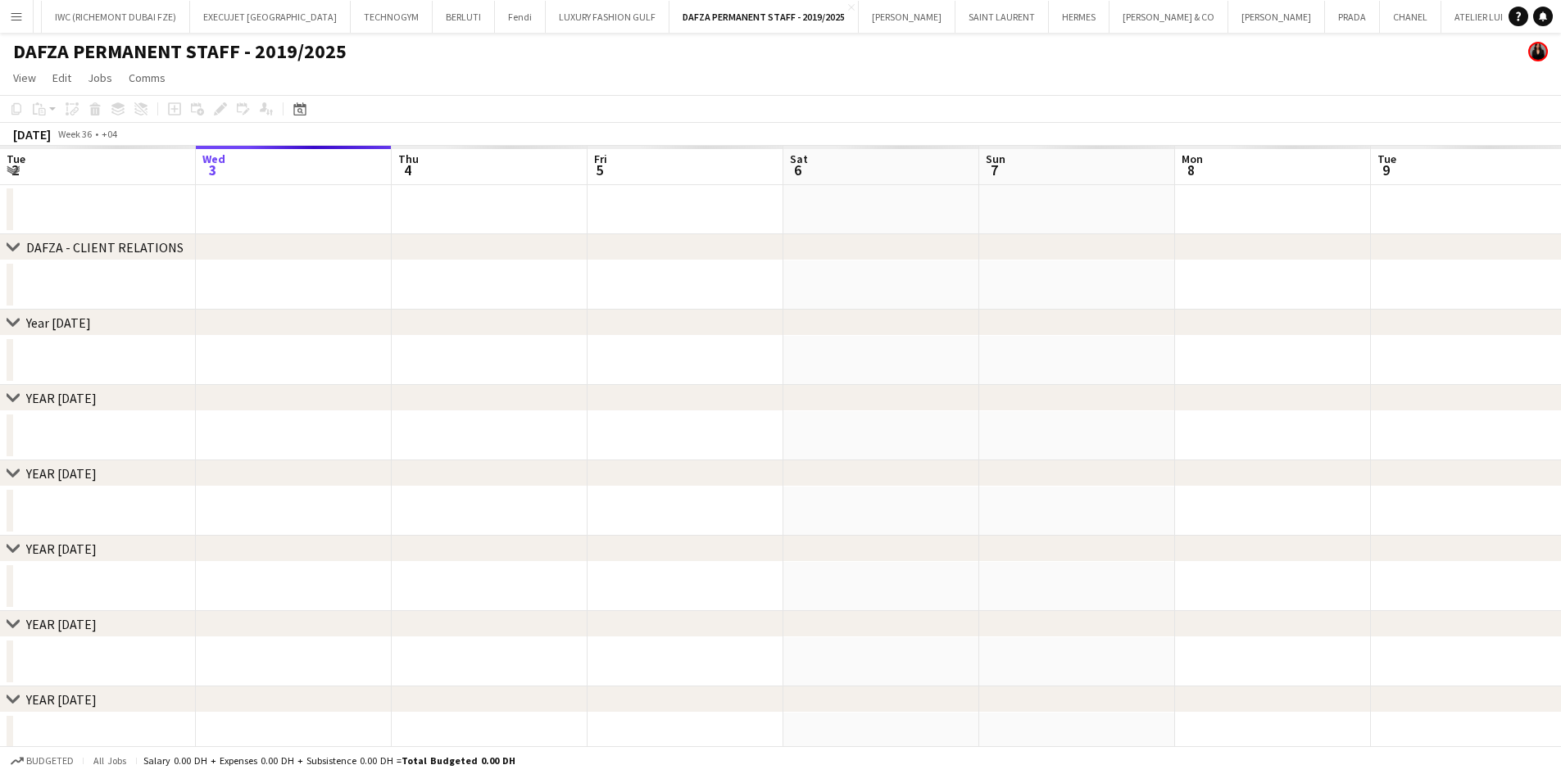
drag, startPoint x: 444, startPoint y: 293, endPoint x: 415, endPoint y: 289, distance: 29.8
click at [360, 289] on app-calendar-viewport "Sun 31 Mon 1 Tue 2 Wed 3 Thu 4 Fri 5 Sat 6 Sun 7 Mon 8 Tue 9 Wed 10 Thu 11 Fri …" at bounding box center [780, 491] width 1561 height 691
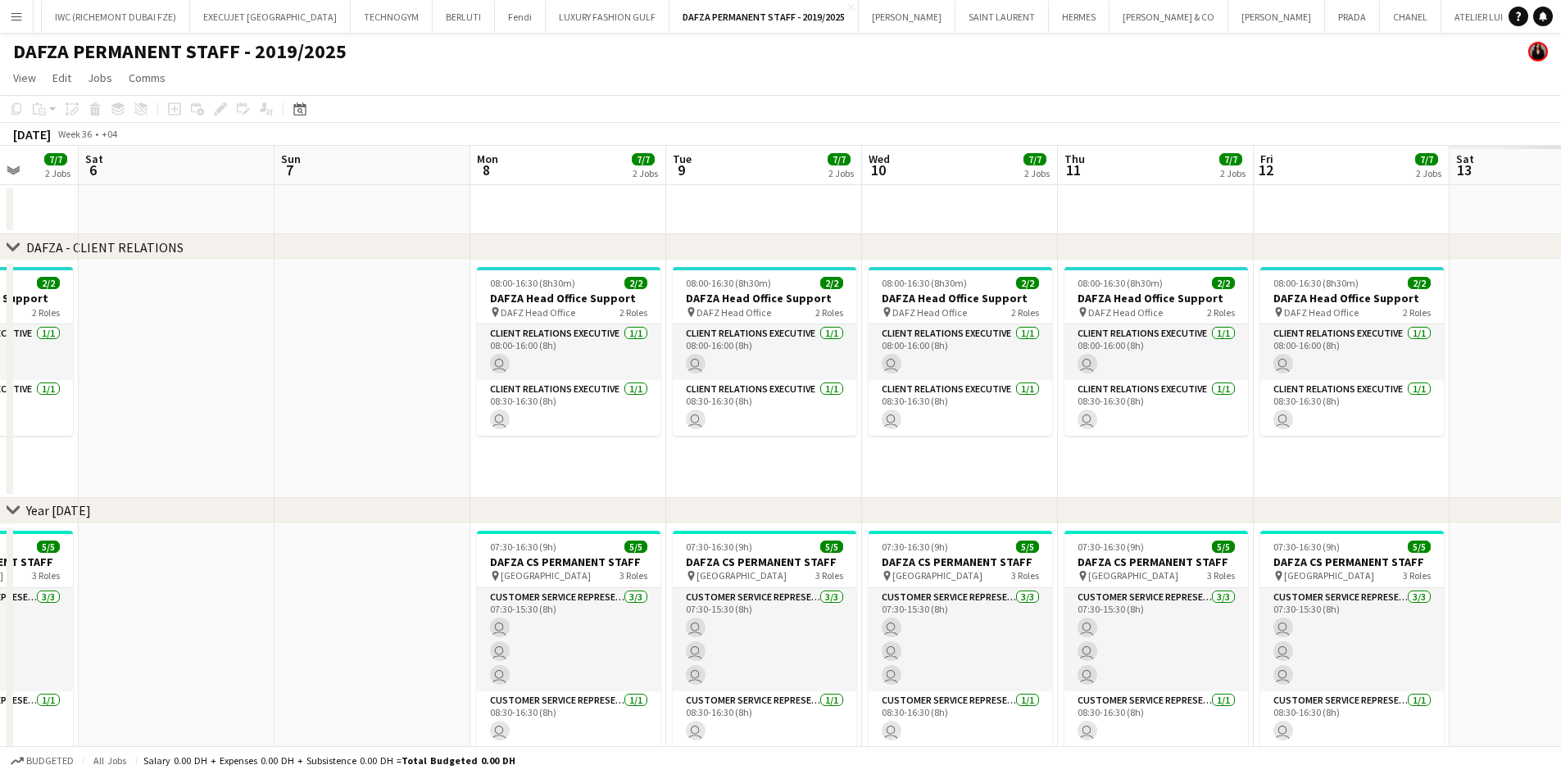
click at [341, 326] on app-calendar-viewport "Wed 3 7/7 2 Jobs Thu 4 7/7 2 Jobs Fri 5 7/7 2 Jobs Sat 6 Sun 7 Mon 8 7/7 2 Jobs…" at bounding box center [780, 702] width 1561 height 1112
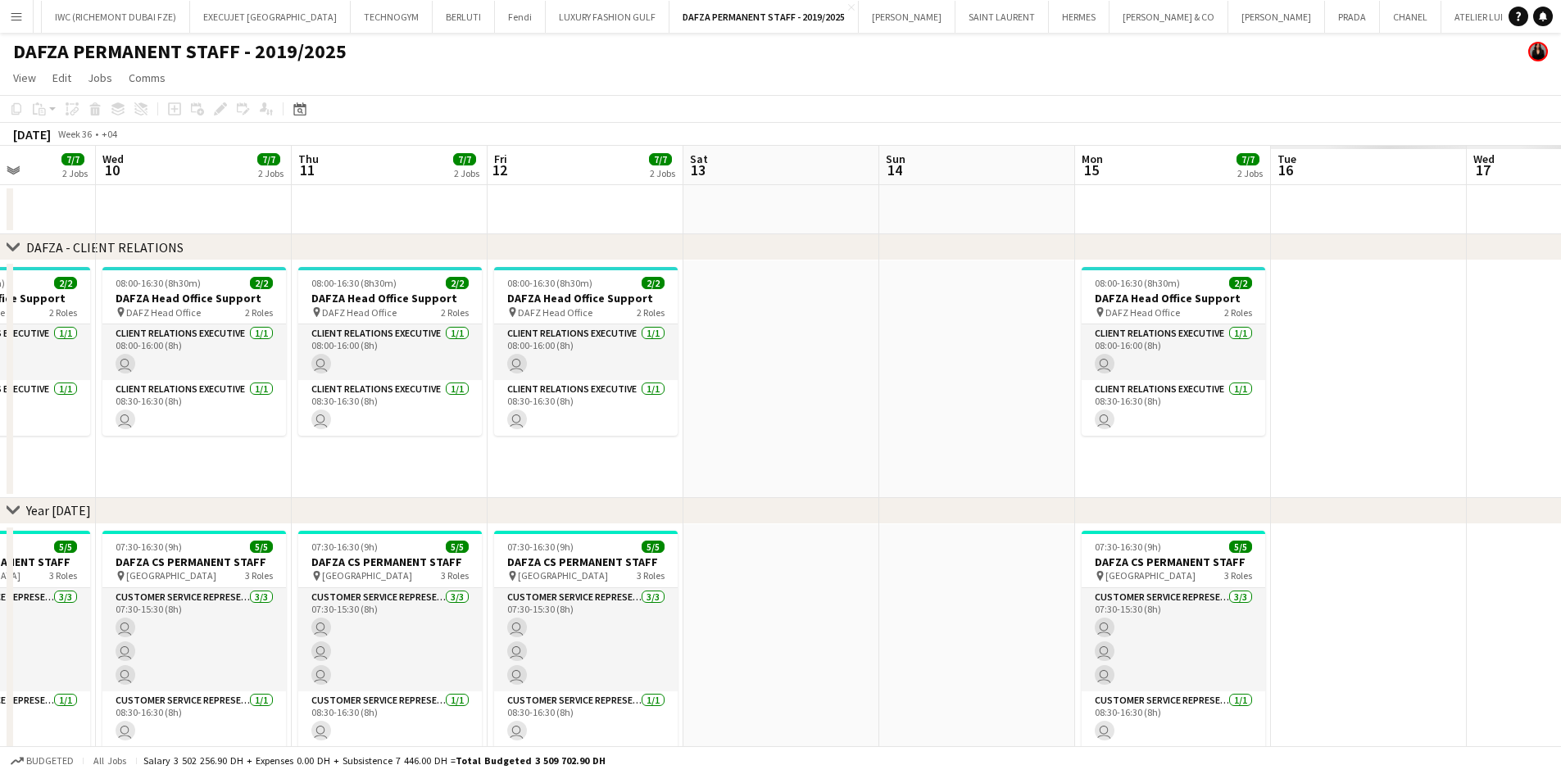
drag, startPoint x: 441, startPoint y: 361, endPoint x: 308, endPoint y: 361, distance: 132.7
click at [310, 361] on app-calendar-viewport "Sun 7 Mon 8 7/7 2 Jobs Tue 9 7/7 2 Jobs Wed 10 7/7 2 Jobs Thu 11 7/7 2 Jobs Fri…" at bounding box center [780, 702] width 1561 height 1112
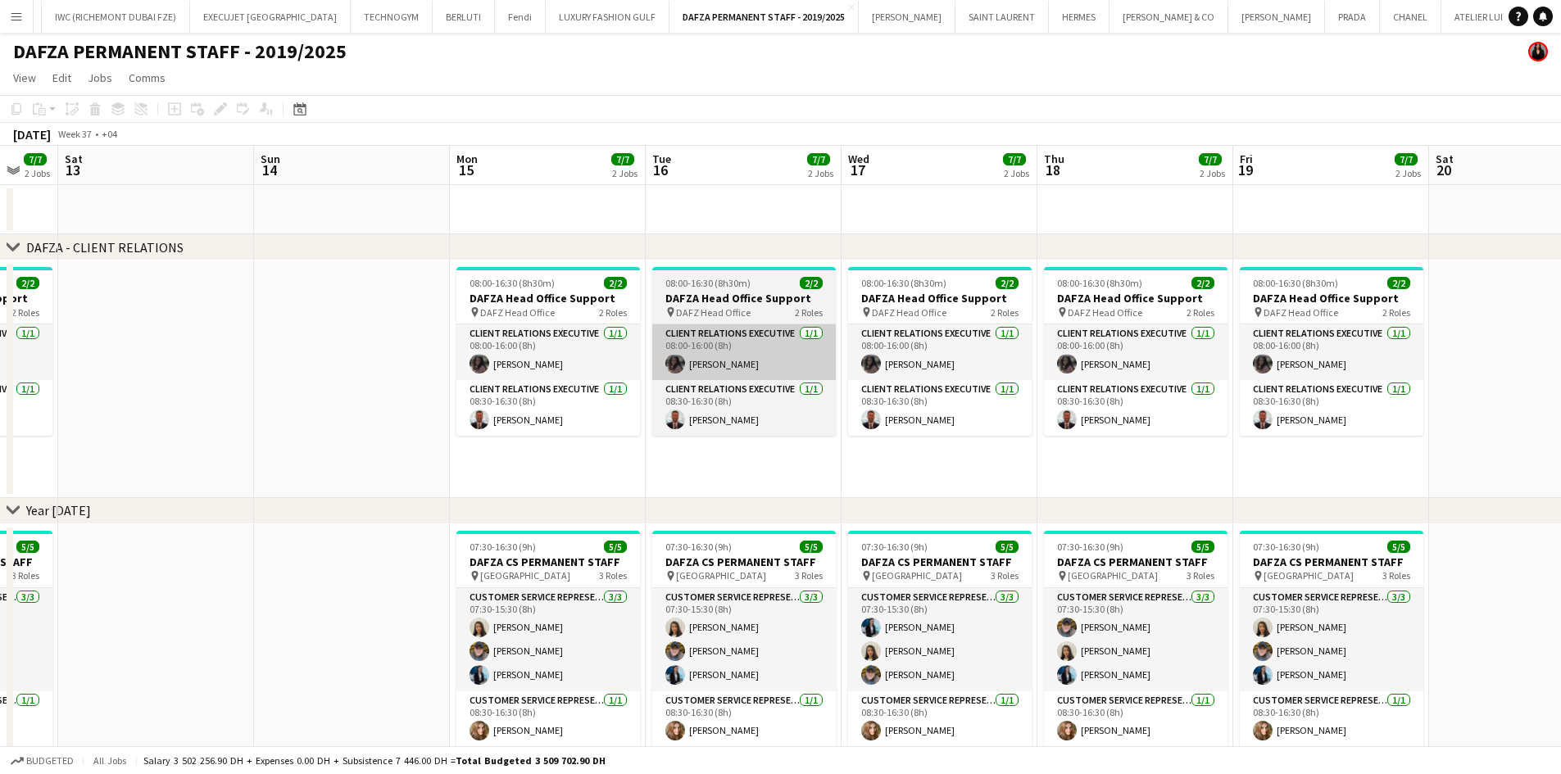
drag, startPoint x: 343, startPoint y: 367, endPoint x: 297, endPoint y: 376, distance: 47.6
click at [283, 370] on app-calendar-viewport "Wed 10 7/7 2 Jobs Thu 11 7/7 2 Jobs Fri 12 7/7 2 Jobs Sat 13 Sun 14 Mon 15 7/7 …" at bounding box center [780, 702] width 1561 height 1112
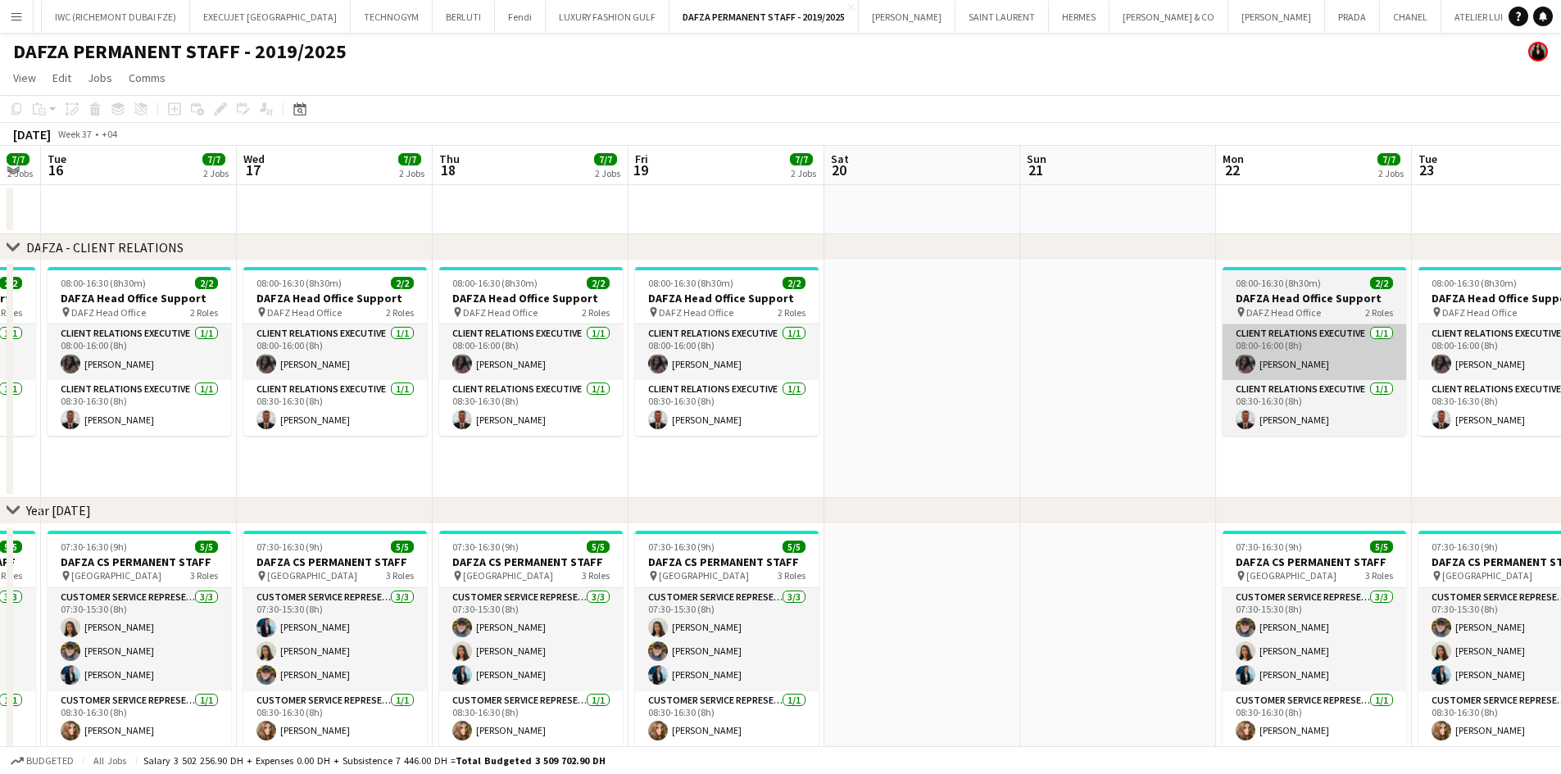
drag, startPoint x: 706, startPoint y: 372, endPoint x: 446, endPoint y: 358, distance: 260.1
click at [225, 363] on app-calendar-viewport "Sat 13 Sun 14 Mon 15 7/7 2 Jobs Tue 16 7/7 2 Jobs Wed 17 7/7 2 Jobs Thu 18 7/7 …" at bounding box center [780, 770] width 1561 height 1248
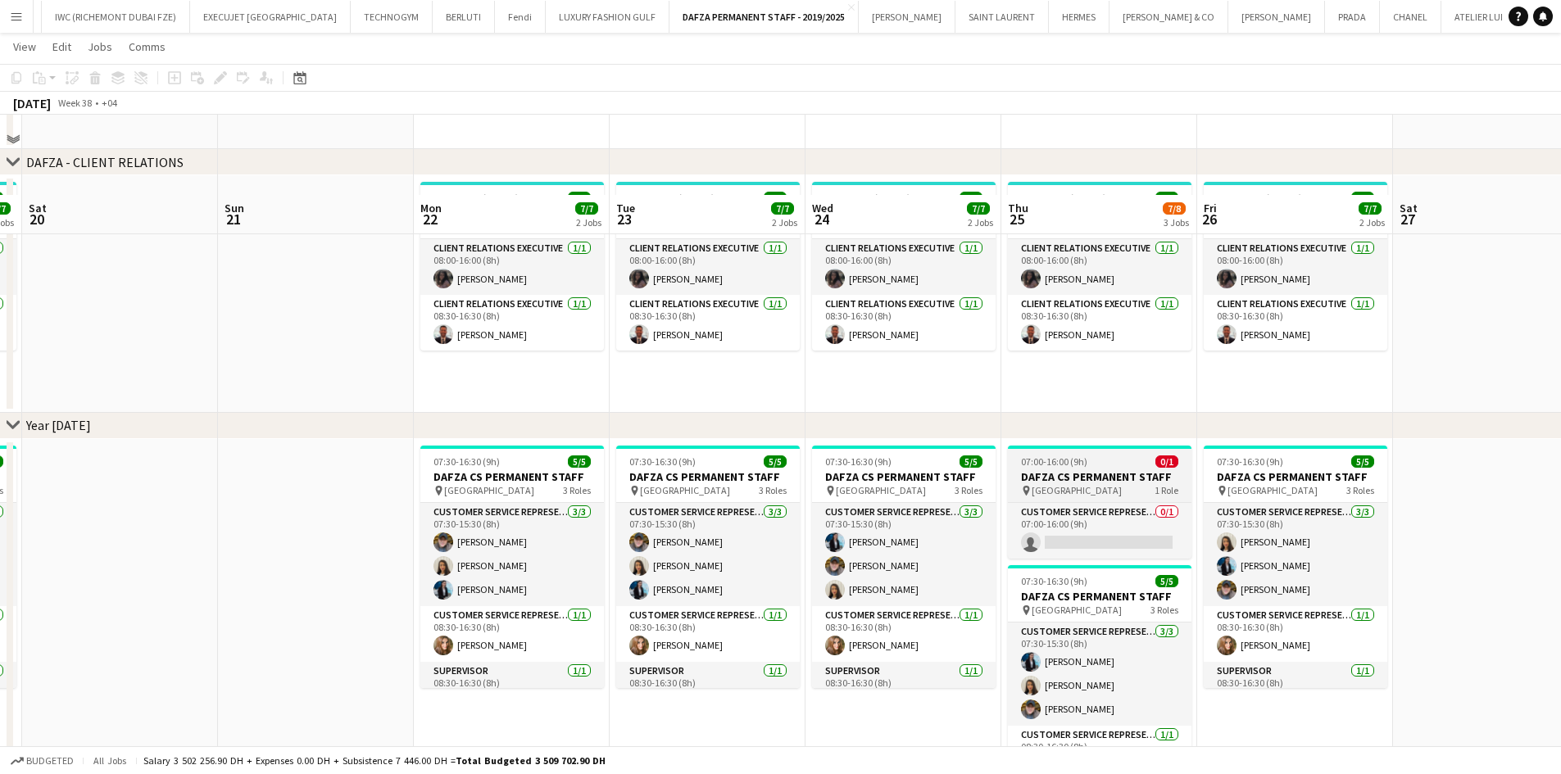
scroll to position [164, 0]
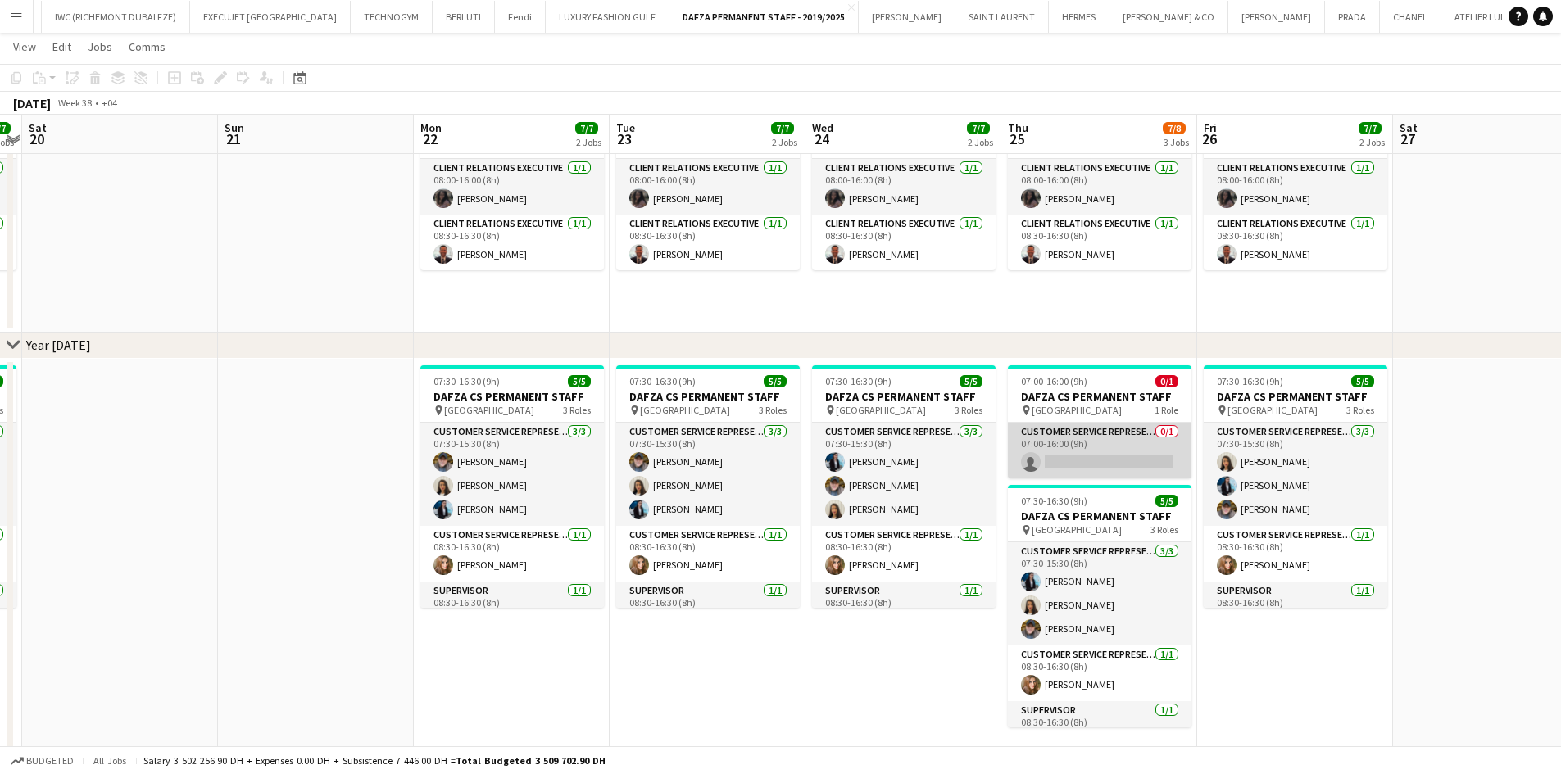
click at [1128, 460] on app-card-role "Customer Service Representative 0/1 07:00-16:00 (9h) single-neutral-actions" at bounding box center [1100, 451] width 184 height 56
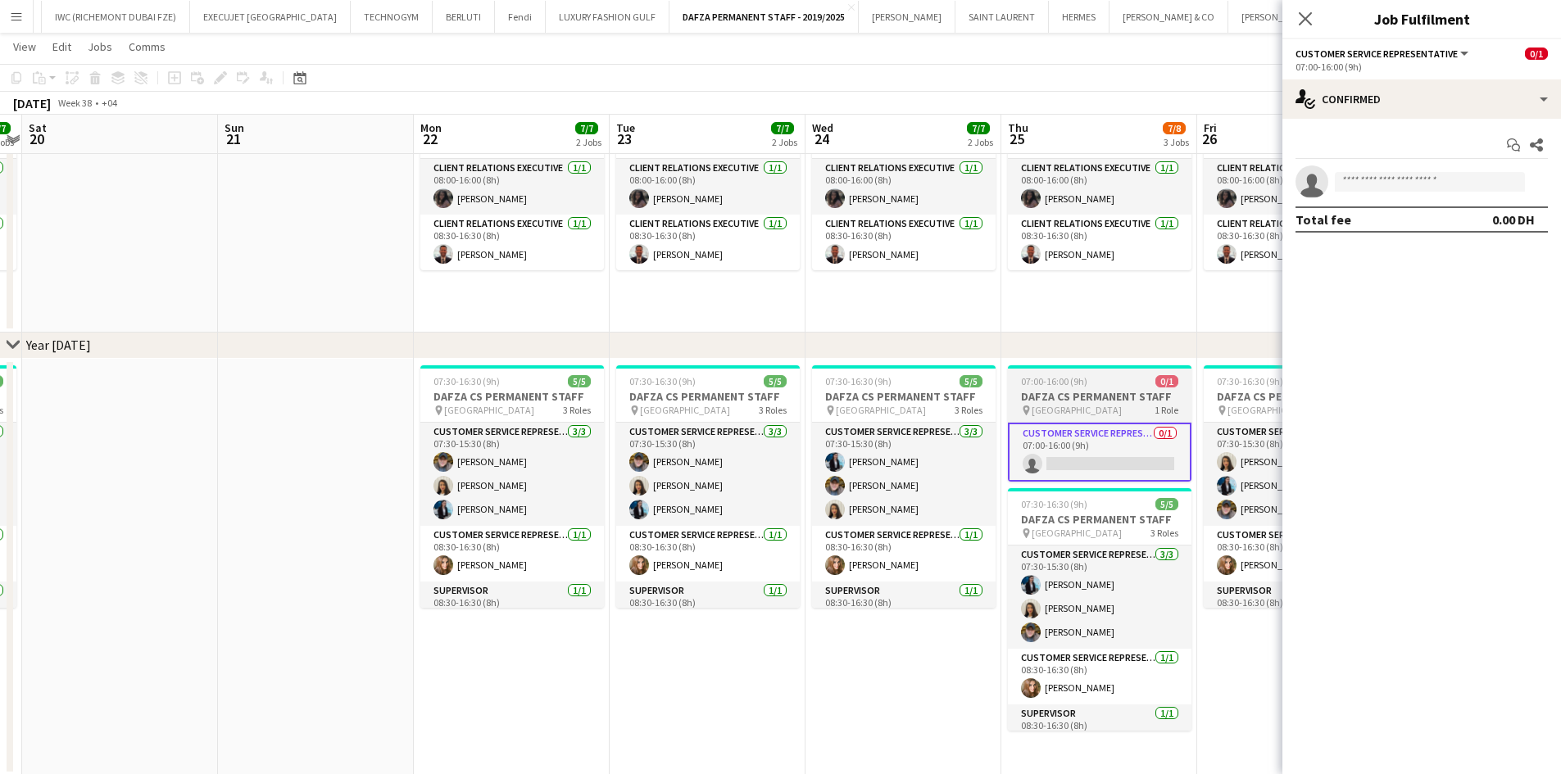
click at [1085, 393] on h3 "DAFZA CS PERMANENT STAFF" at bounding box center [1100, 396] width 184 height 15
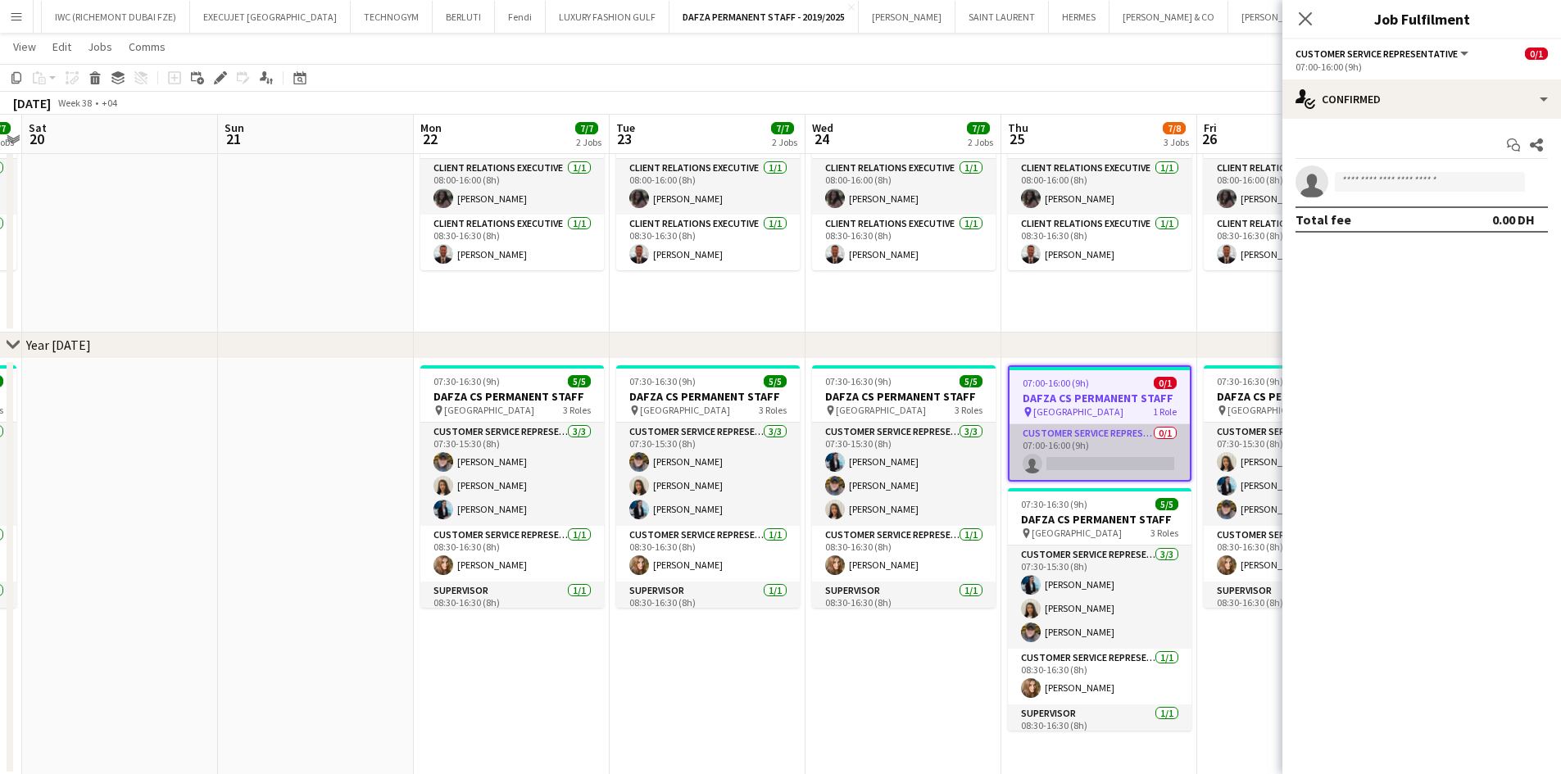
click at [1145, 439] on app-card-role "Customer Service Representative 0/1 07:00-16:00 (9h) single-neutral-actions" at bounding box center [1099, 452] width 180 height 56
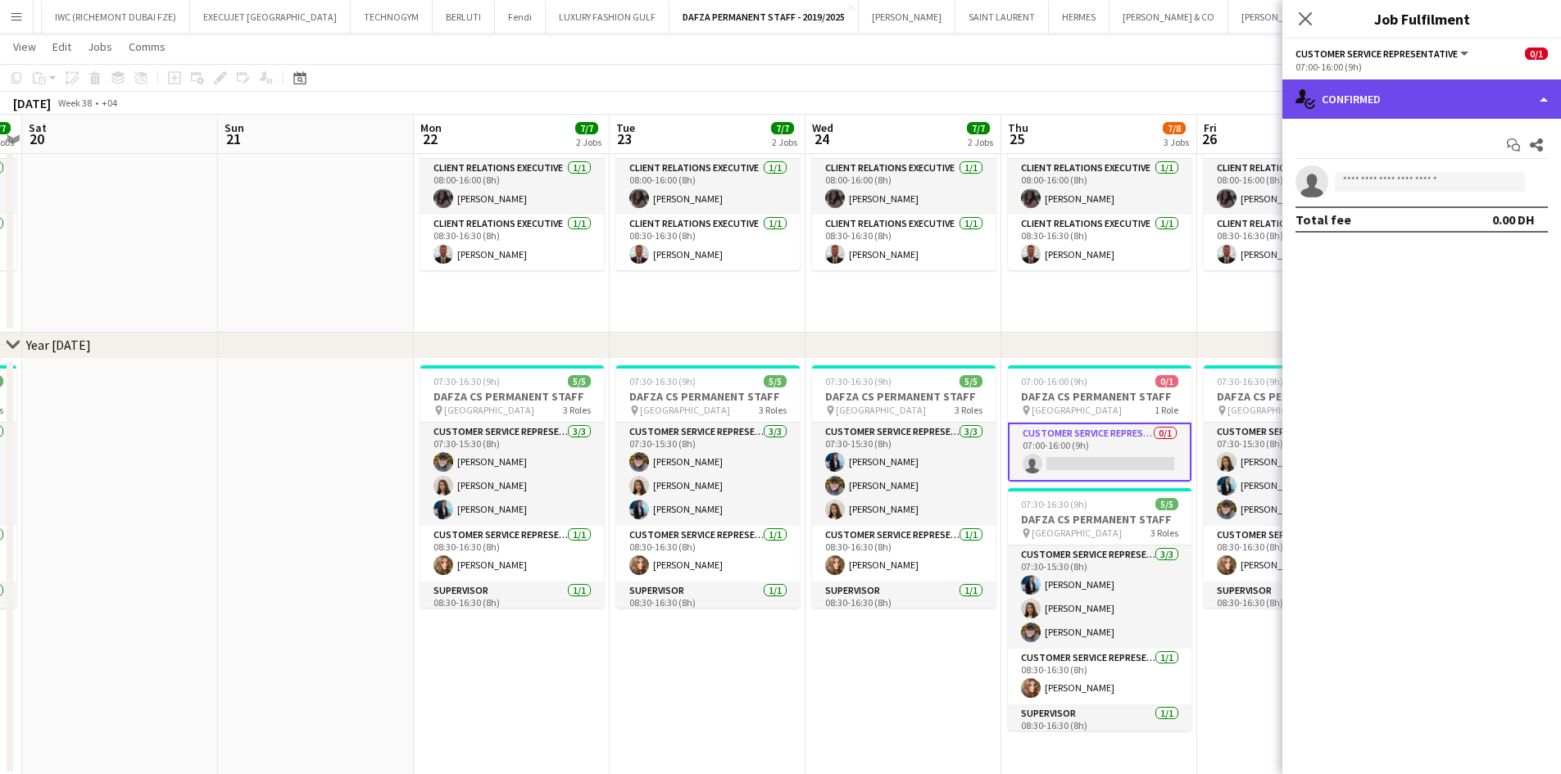
click at [1377, 104] on div "single-neutral-actions-check-2 Confirmed" at bounding box center [1421, 98] width 279 height 39
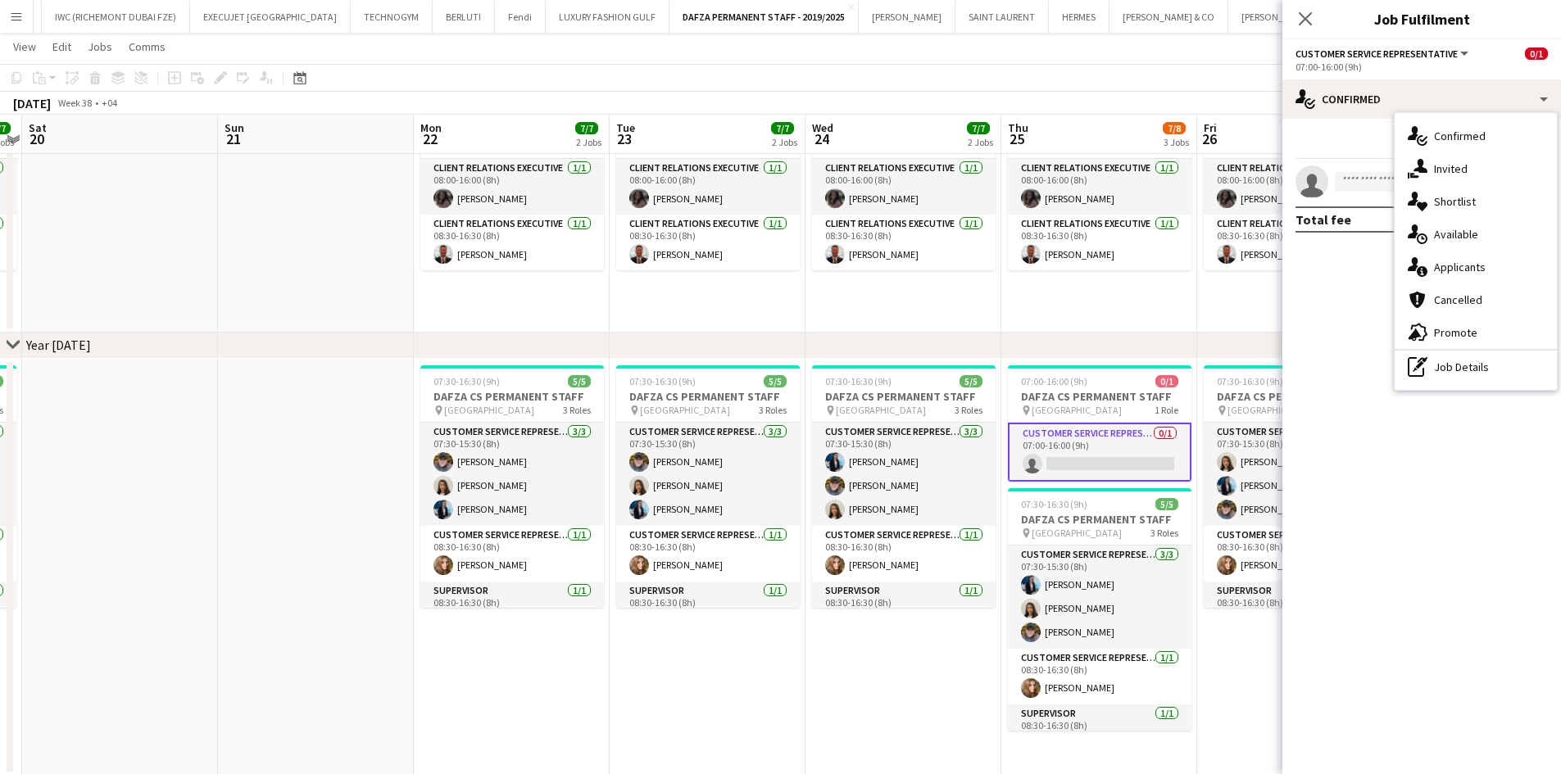
click at [1477, 330] on div "advertising-megaphone Promote" at bounding box center [1475, 332] width 162 height 33
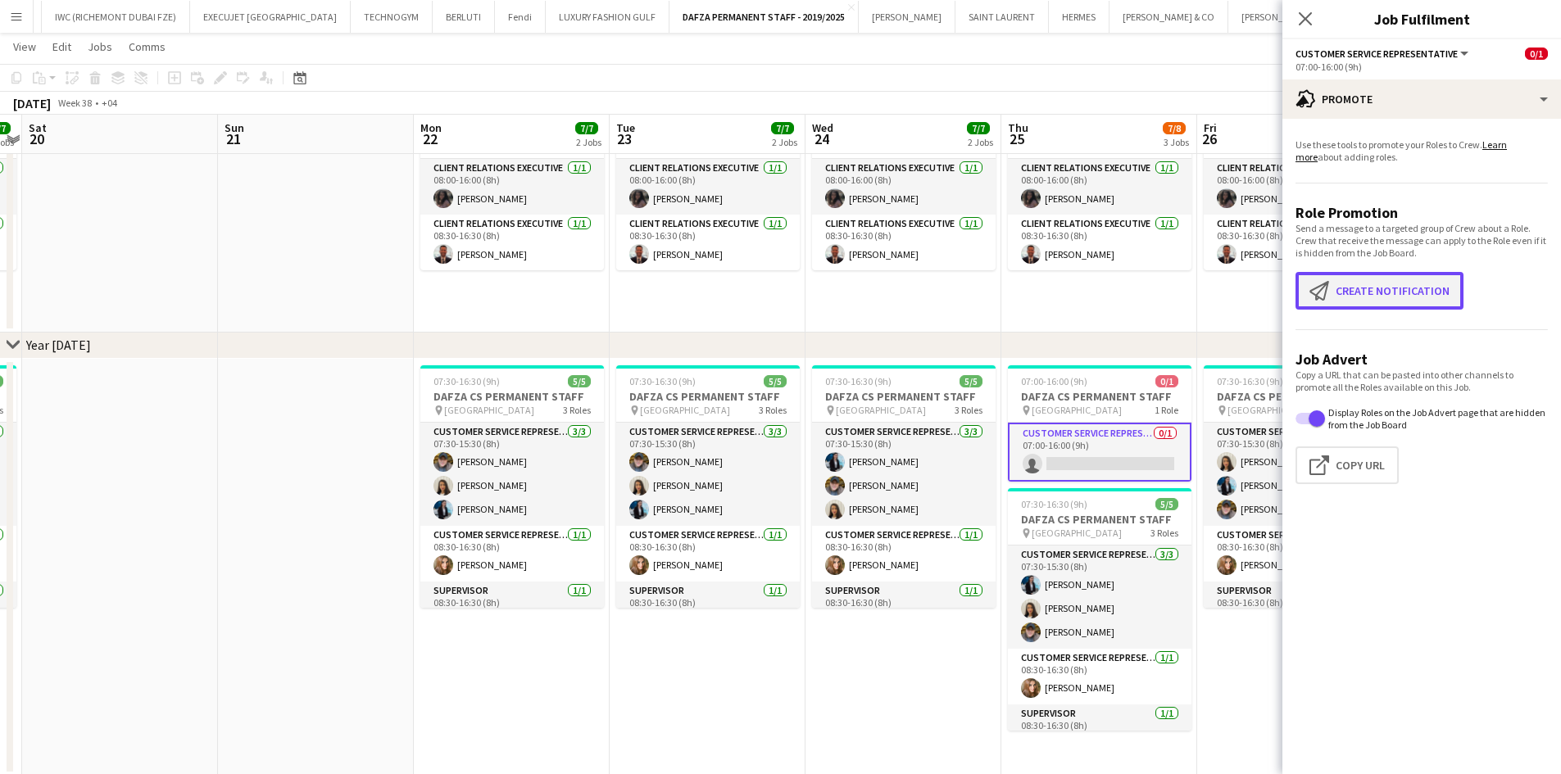
click at [1393, 283] on button "Create notification Create notification" at bounding box center [1379, 291] width 168 height 38
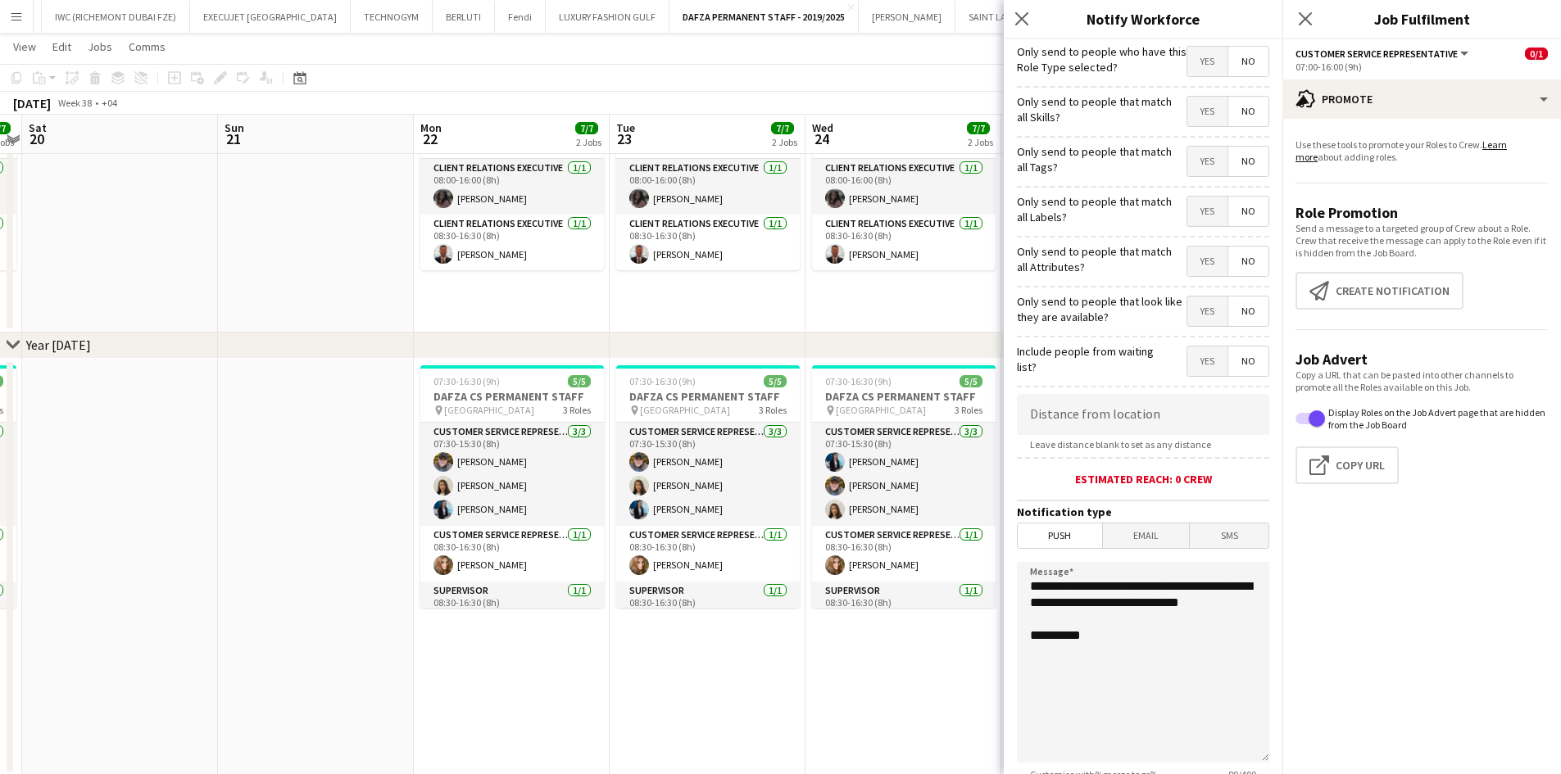
click at [1239, 70] on span "No" at bounding box center [1248, 61] width 40 height 29
click at [1208, 114] on span "Yes" at bounding box center [1207, 111] width 40 height 29
click at [1203, 160] on span "Yes" at bounding box center [1207, 161] width 40 height 29
click at [1205, 214] on span "Yes" at bounding box center [1207, 211] width 40 height 29
click at [1197, 262] on span "Yes" at bounding box center [1207, 261] width 40 height 29
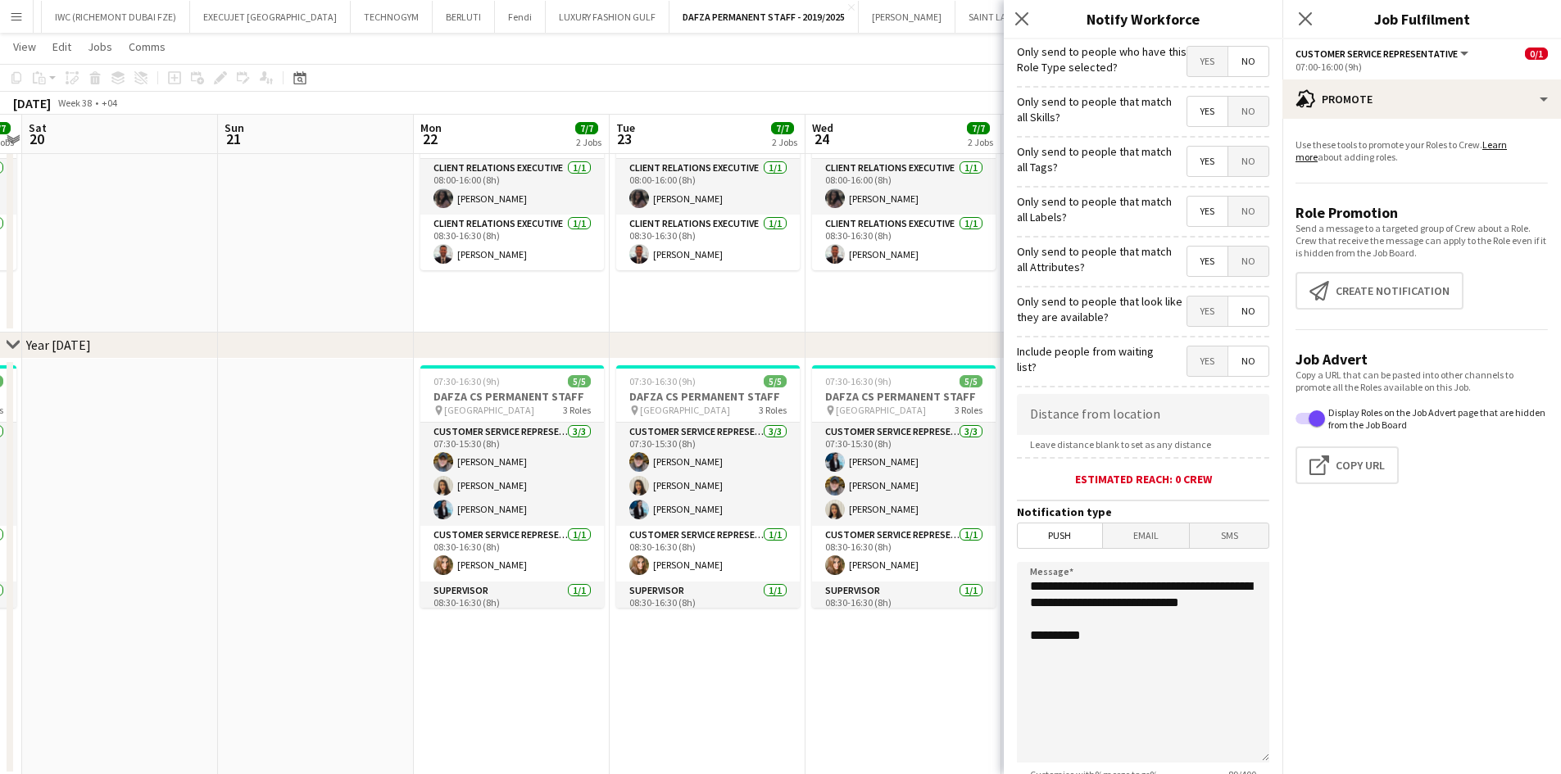
click at [927, 59] on app-page-menu "View Day view expanded Day view collapsed Month view Date picker Jump to [DATE]…" at bounding box center [780, 48] width 1561 height 31
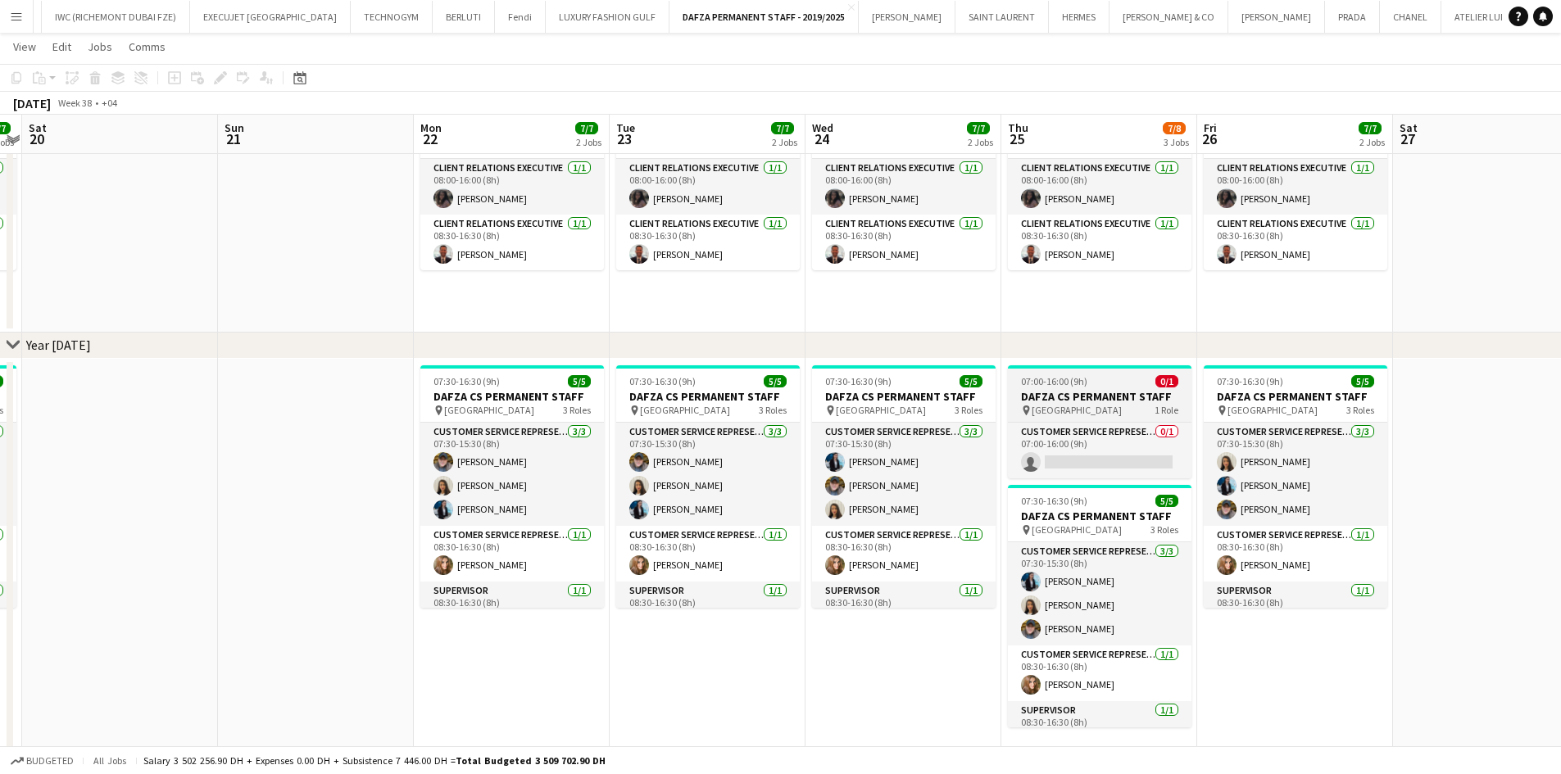
click at [1095, 372] on app-job-card "07:00-16:00 (9h) 0/1 DAFZA CS PERMANENT STAFF pin [GEOGRAPHIC_DATA] Free Zone 1…" at bounding box center [1100, 421] width 184 height 113
